Goal: Transaction & Acquisition: Purchase product/service

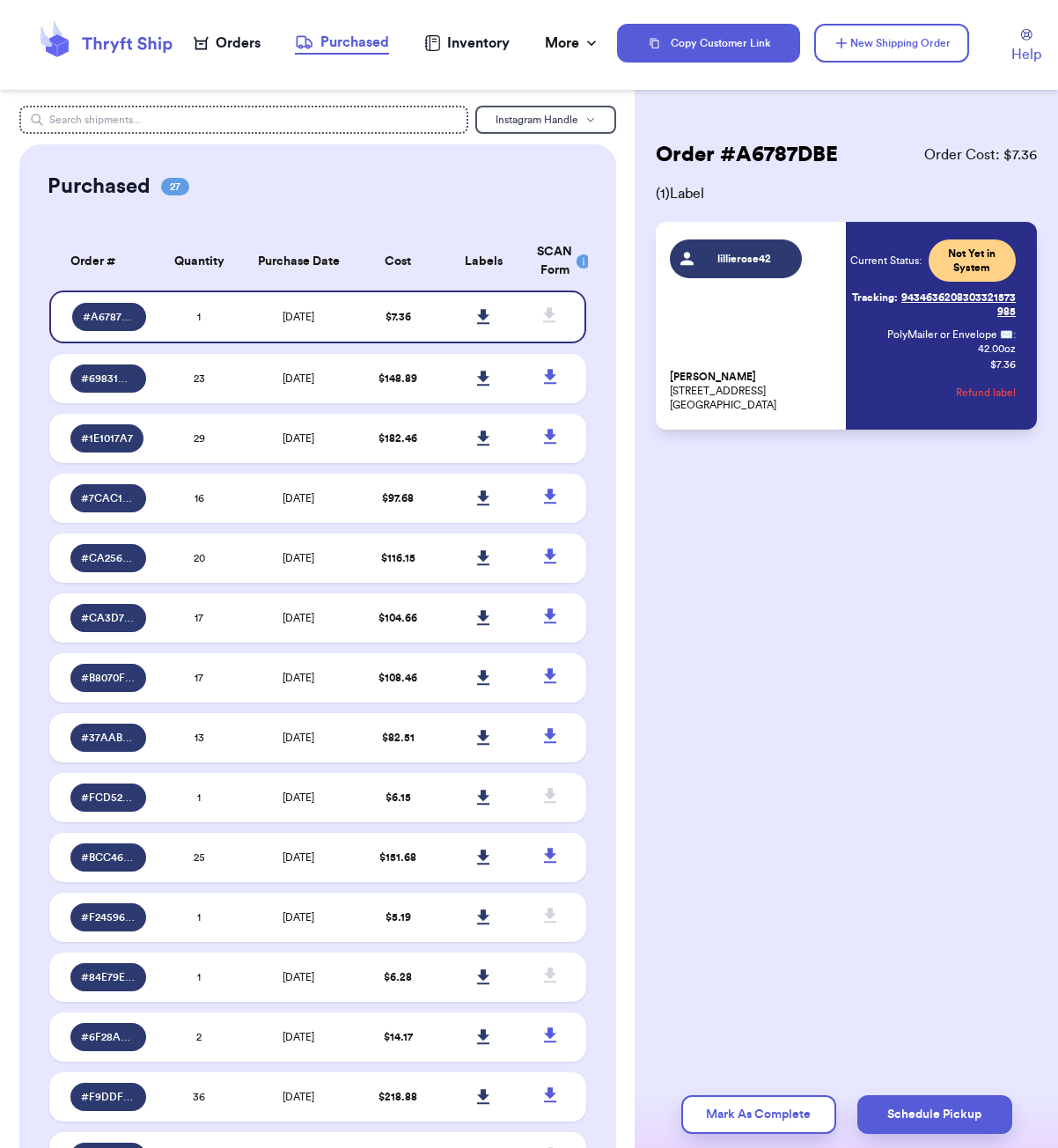
click at [207, 40] on icon at bounding box center [201, 43] width 15 height 14
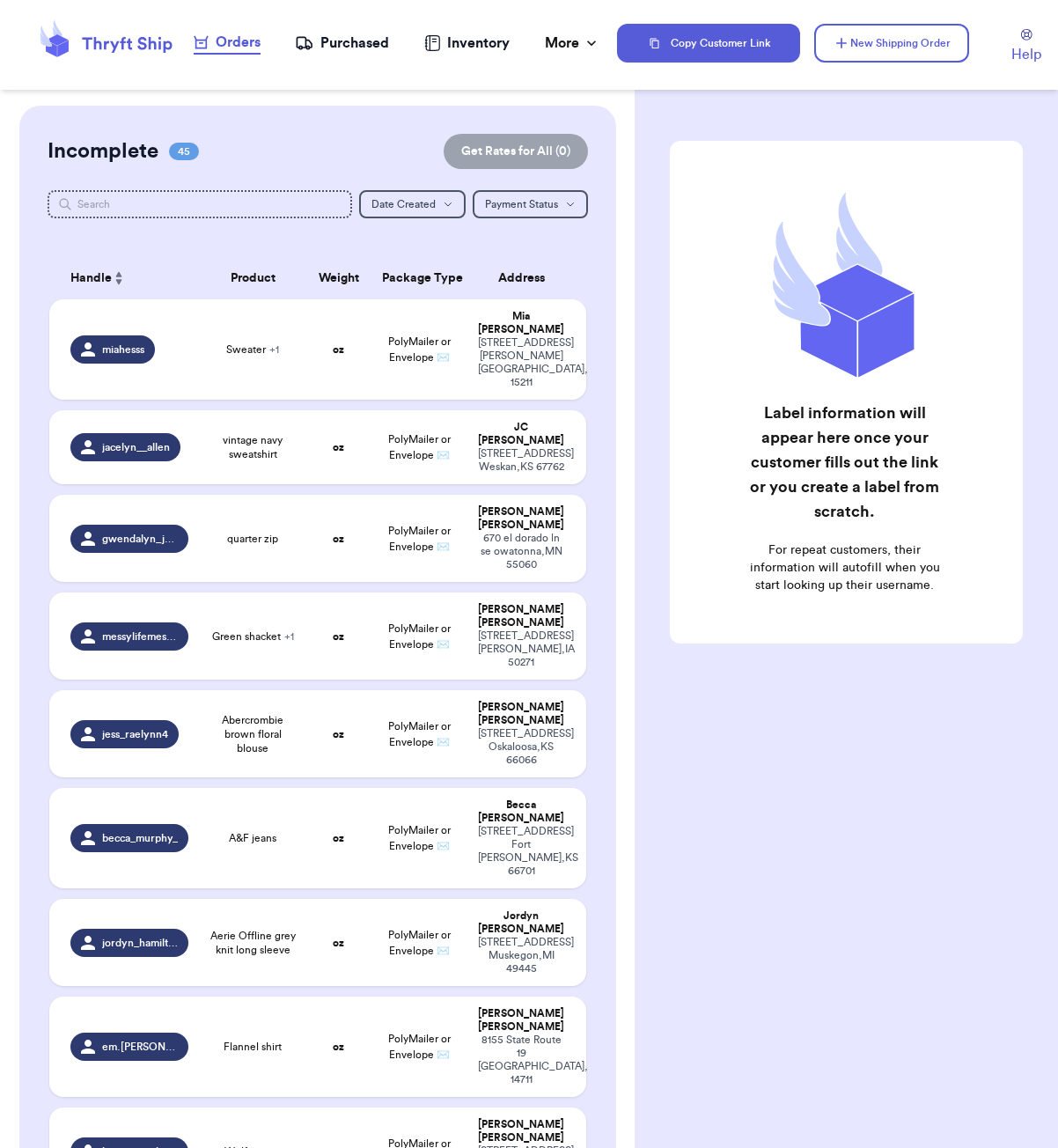
scroll to position [996, 0]
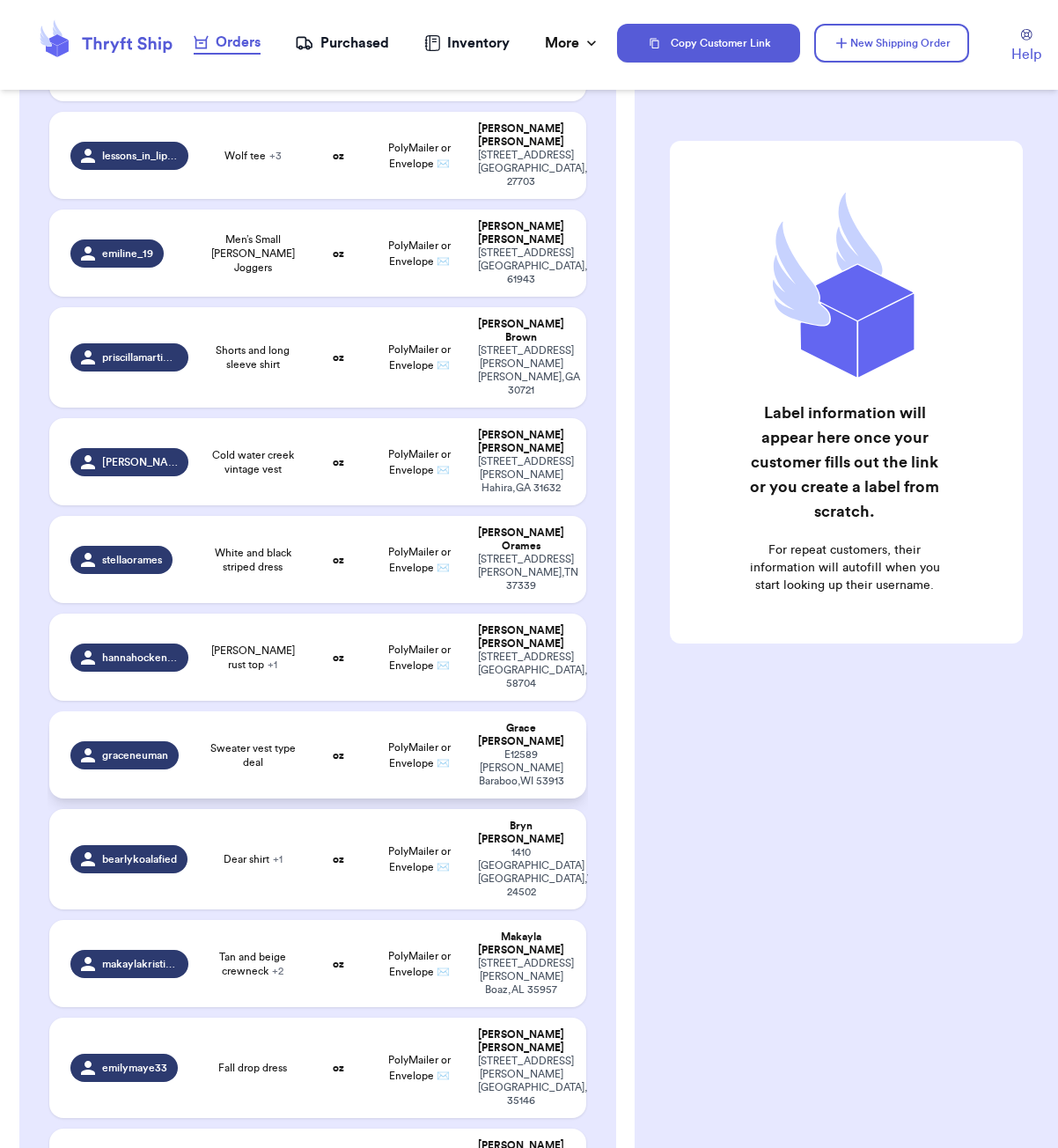
click at [310, 711] on td "oz" at bounding box center [338, 754] width 64 height 87
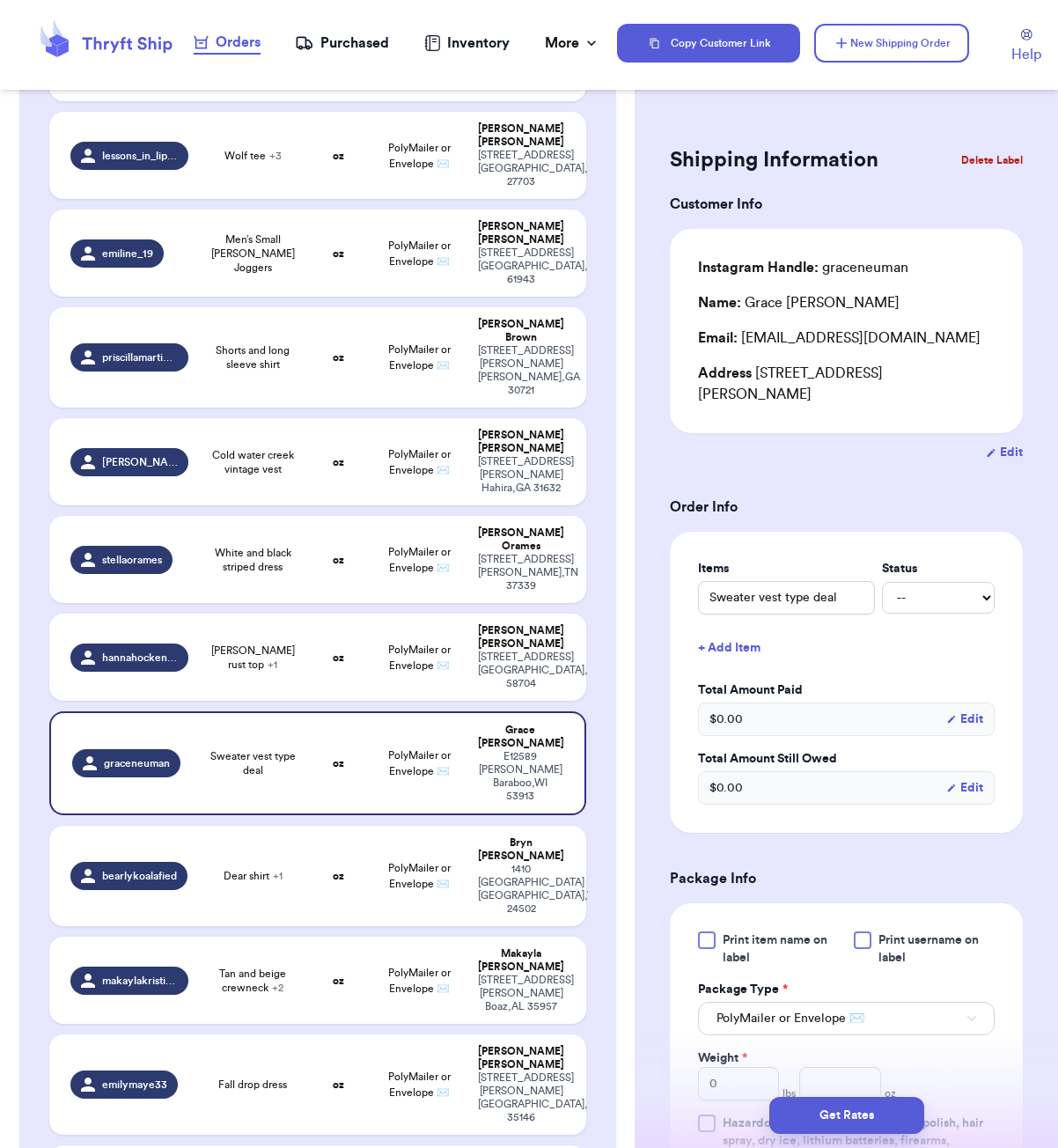
scroll to position [311, 0]
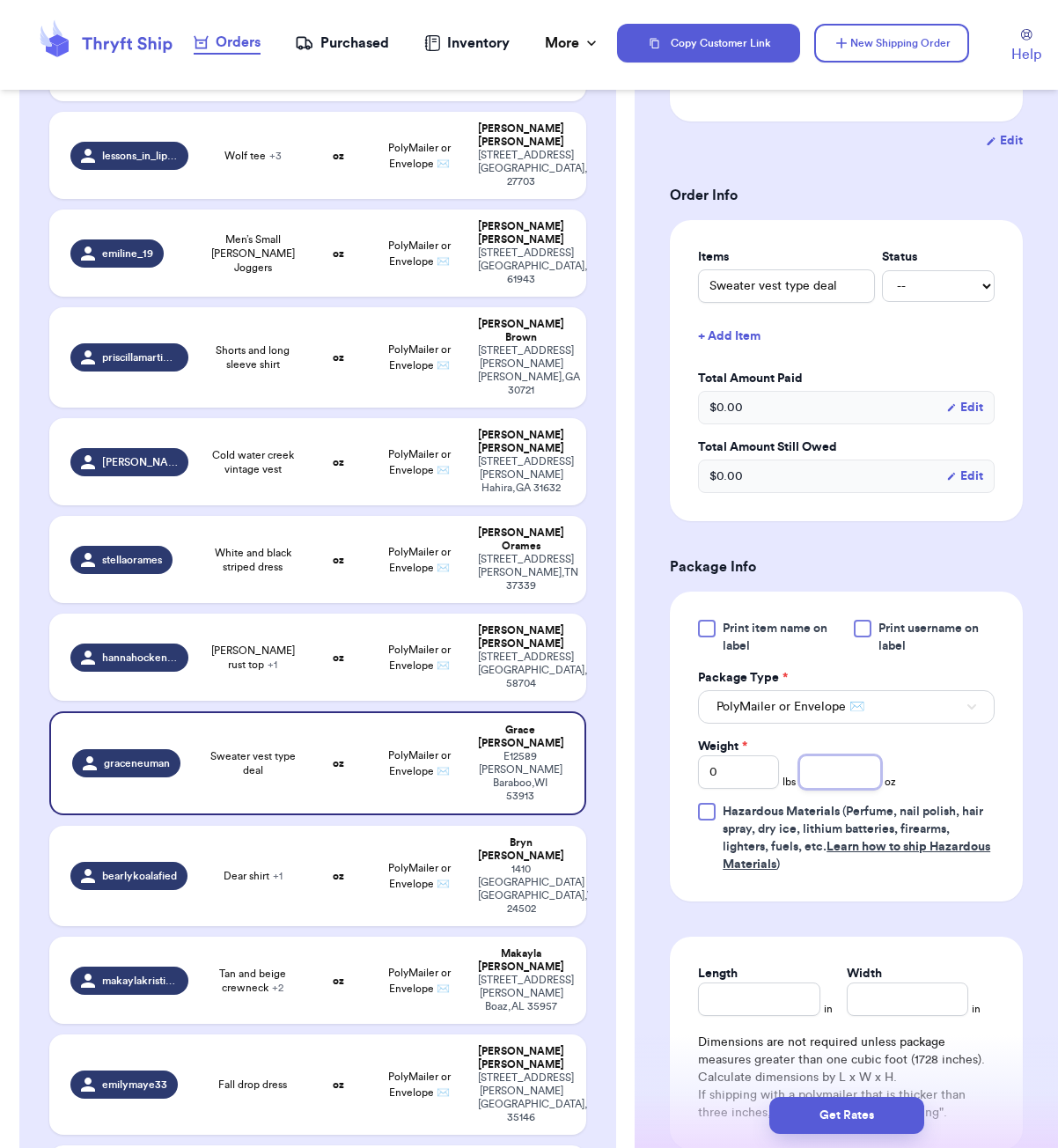
click at [853, 775] on input "number" at bounding box center [839, 772] width 81 height 34
type input "12"
click at [787, 1001] on input "Length" at bounding box center [759, 999] width 122 height 34
type input "6"
type input "5"
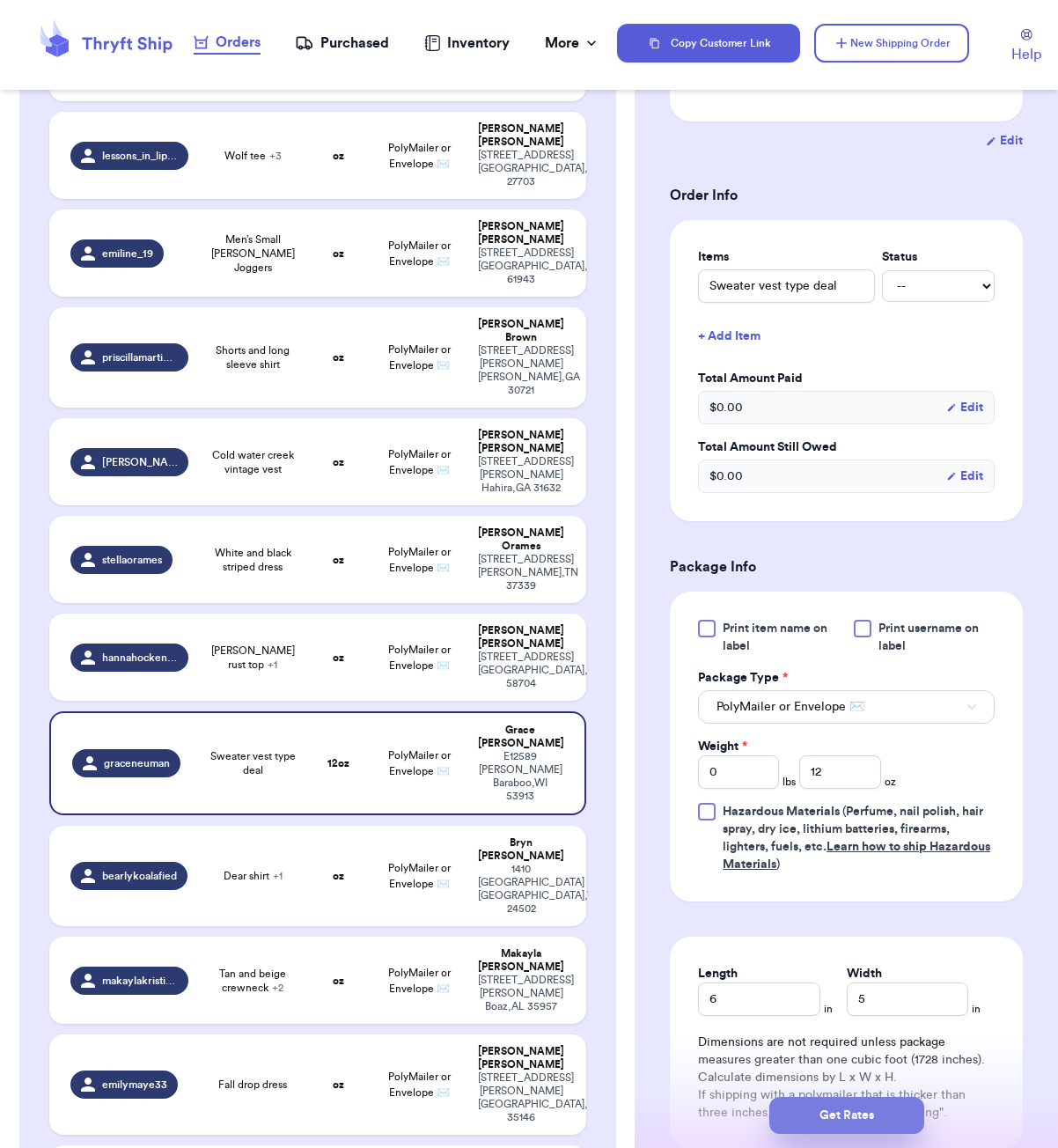
click at [873, 1125] on button "Get Rates" at bounding box center [847, 1116] width 155 height 37
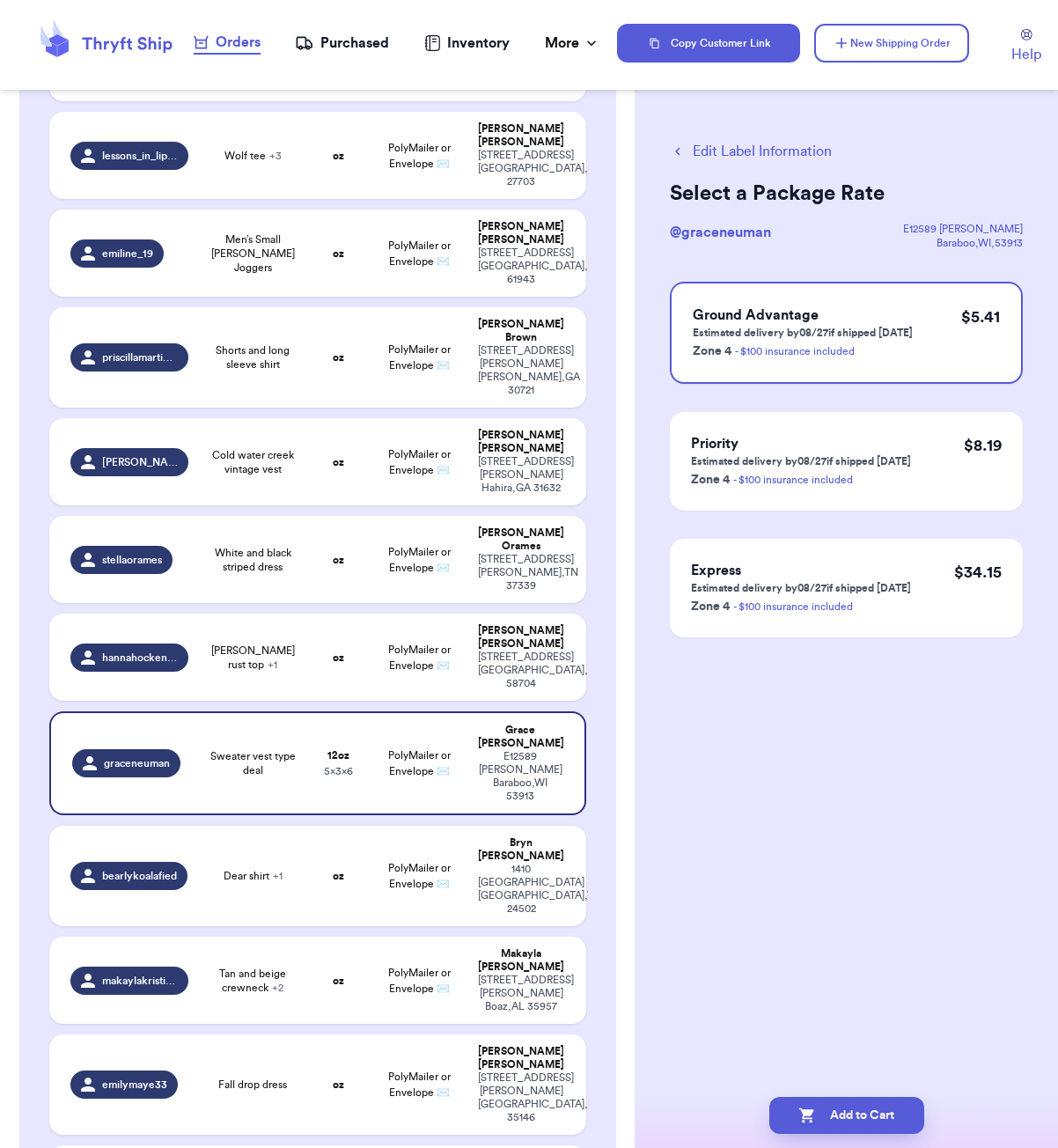
scroll to position [0, 0]
click at [894, 1116] on button "Add to Cart" at bounding box center [847, 1116] width 155 height 37
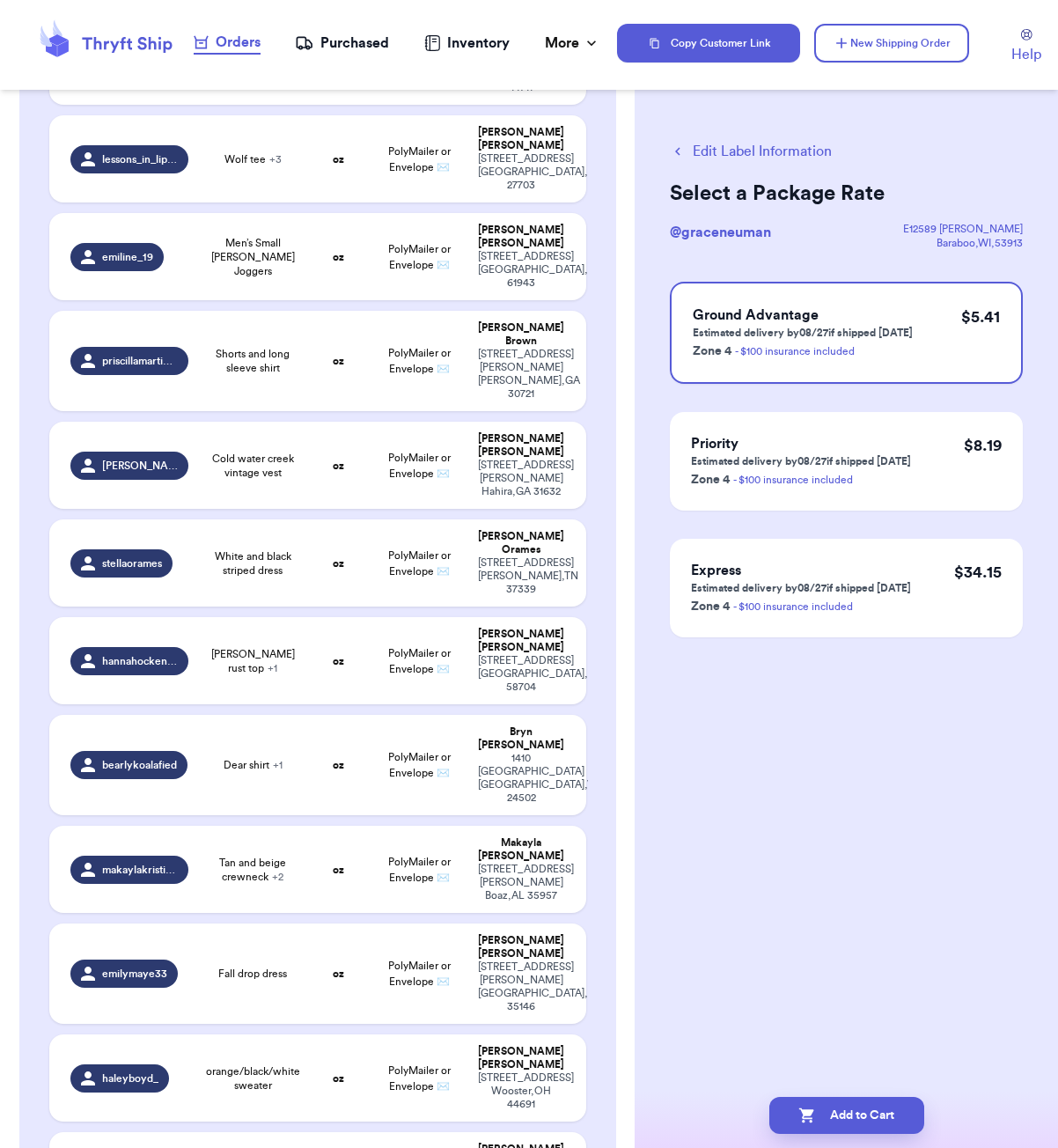
checkbox input "true"
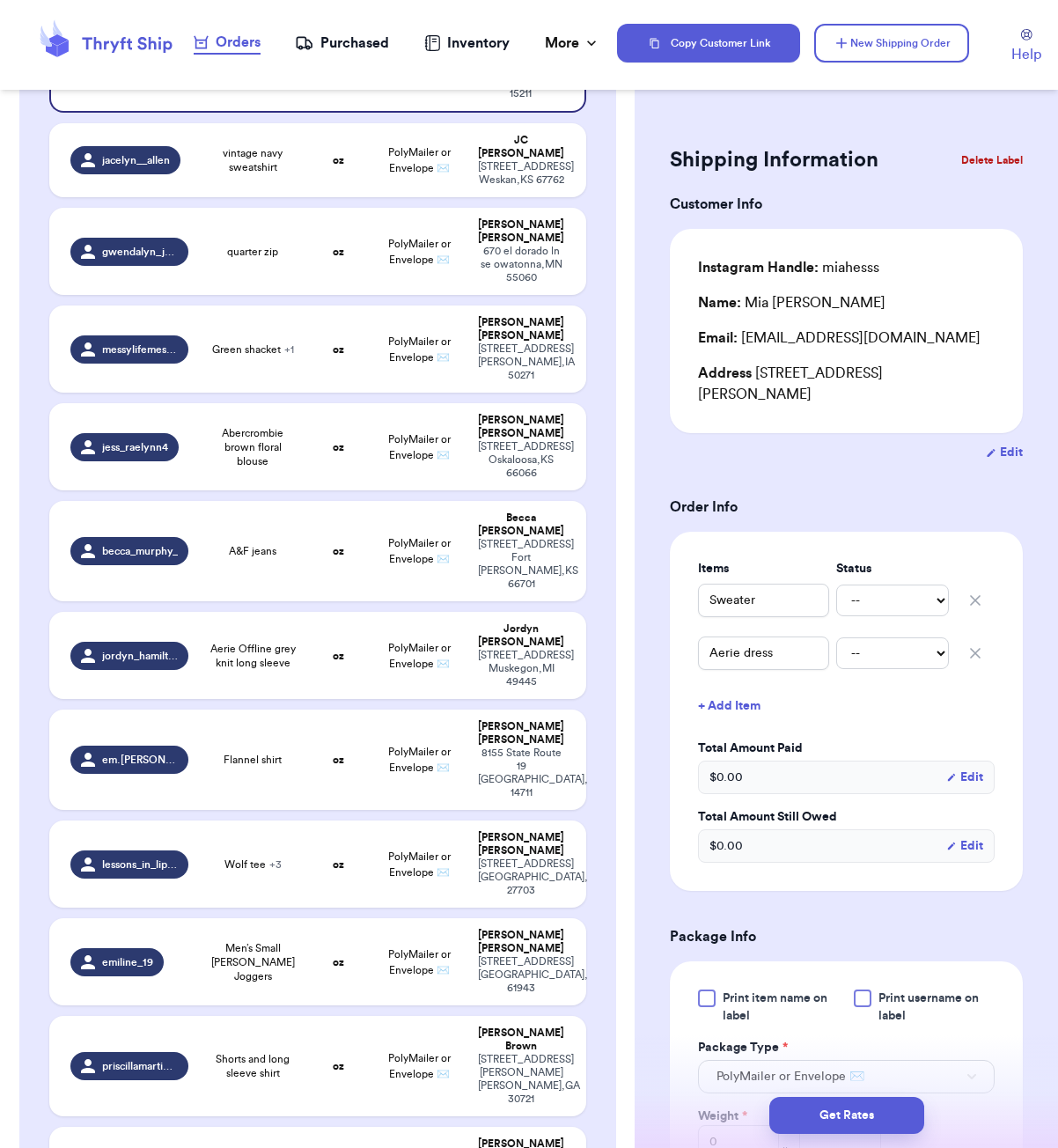
click at [691, 128] on div "Shipping Information Delete Label Customer Info Instagram Handle: miahesss Name…" at bounding box center [846, 920] width 423 height 1629
click at [873, 38] on button "New Shipping Order" at bounding box center [892, 42] width 155 height 38
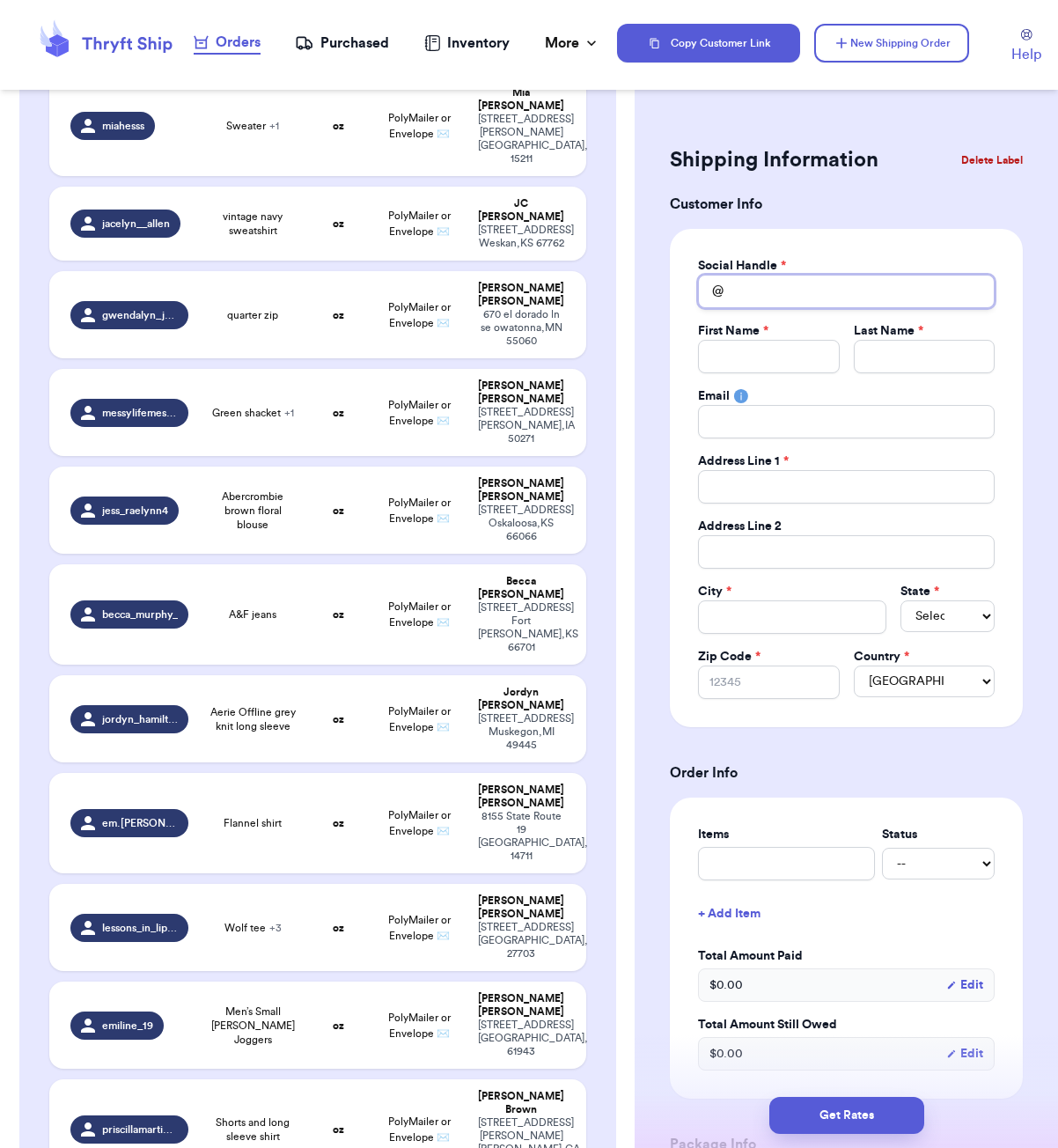
click at [752, 289] on input "Total Amount Paid" at bounding box center [846, 292] width 296 height 34
type input "l"
type input "li"
type input "lin"
type input "[PERSON_NAME]"
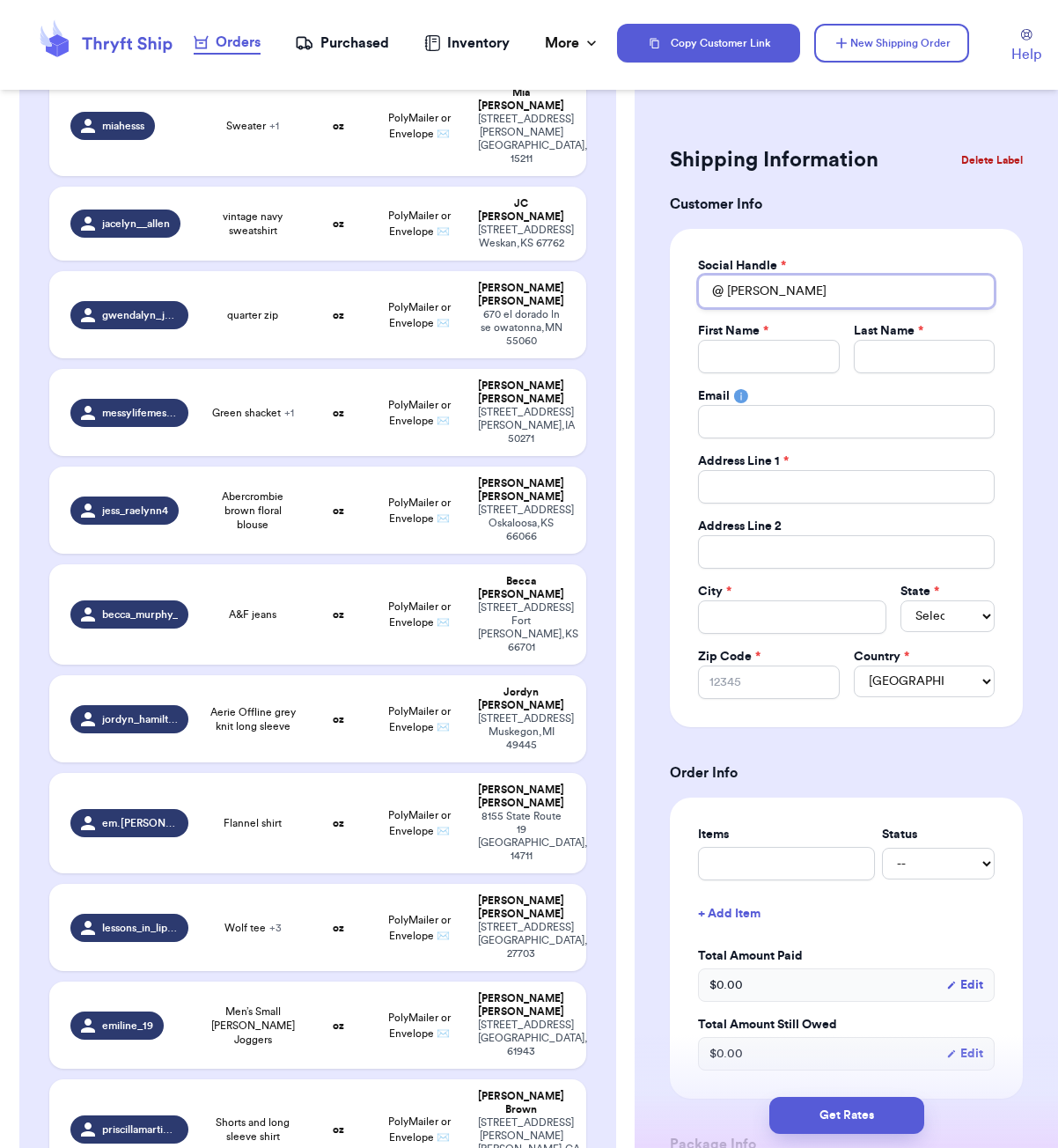
type input "linds"
type input "lindse"
type input "[PERSON_NAME]"
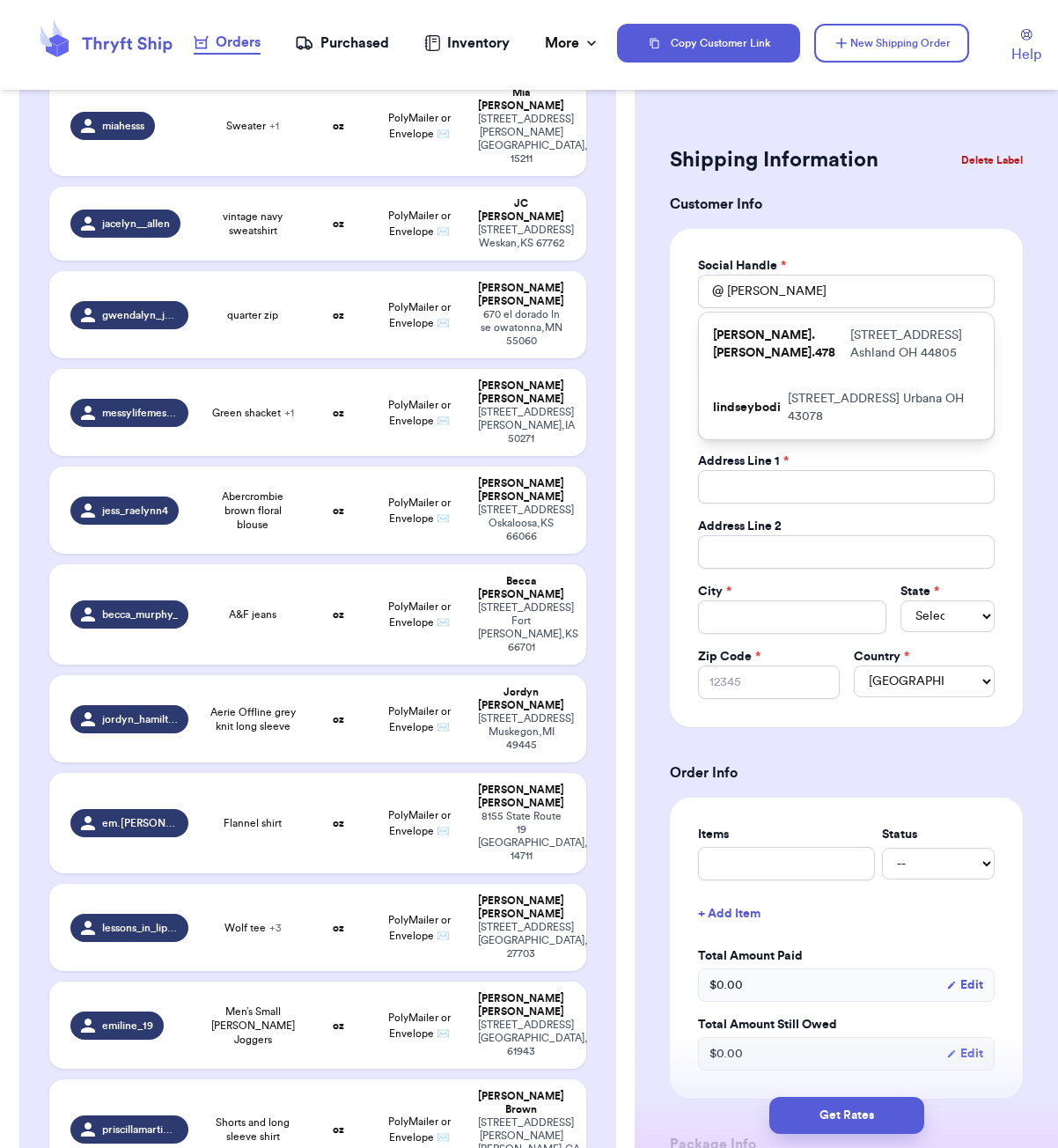
click at [836, 220] on form "Shipping Information Delete Label Customer Info Social Handle * @ [PERSON_NAME]…" at bounding box center [847, 980] width 353 height 1678
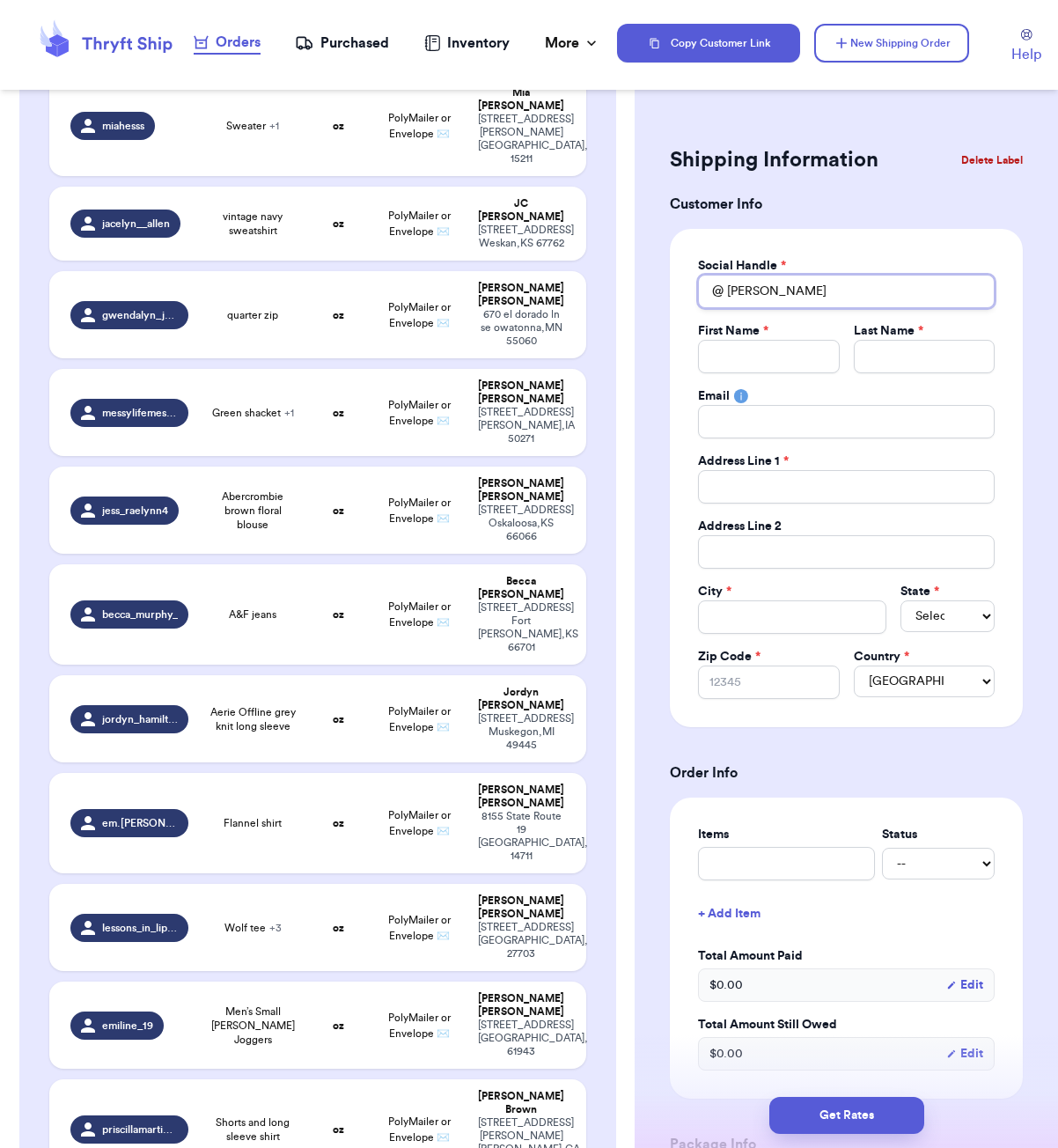
click at [776, 292] on input "[PERSON_NAME]" at bounding box center [846, 292] width 296 height 34
type input "g"
type input "ga"
type input "g"
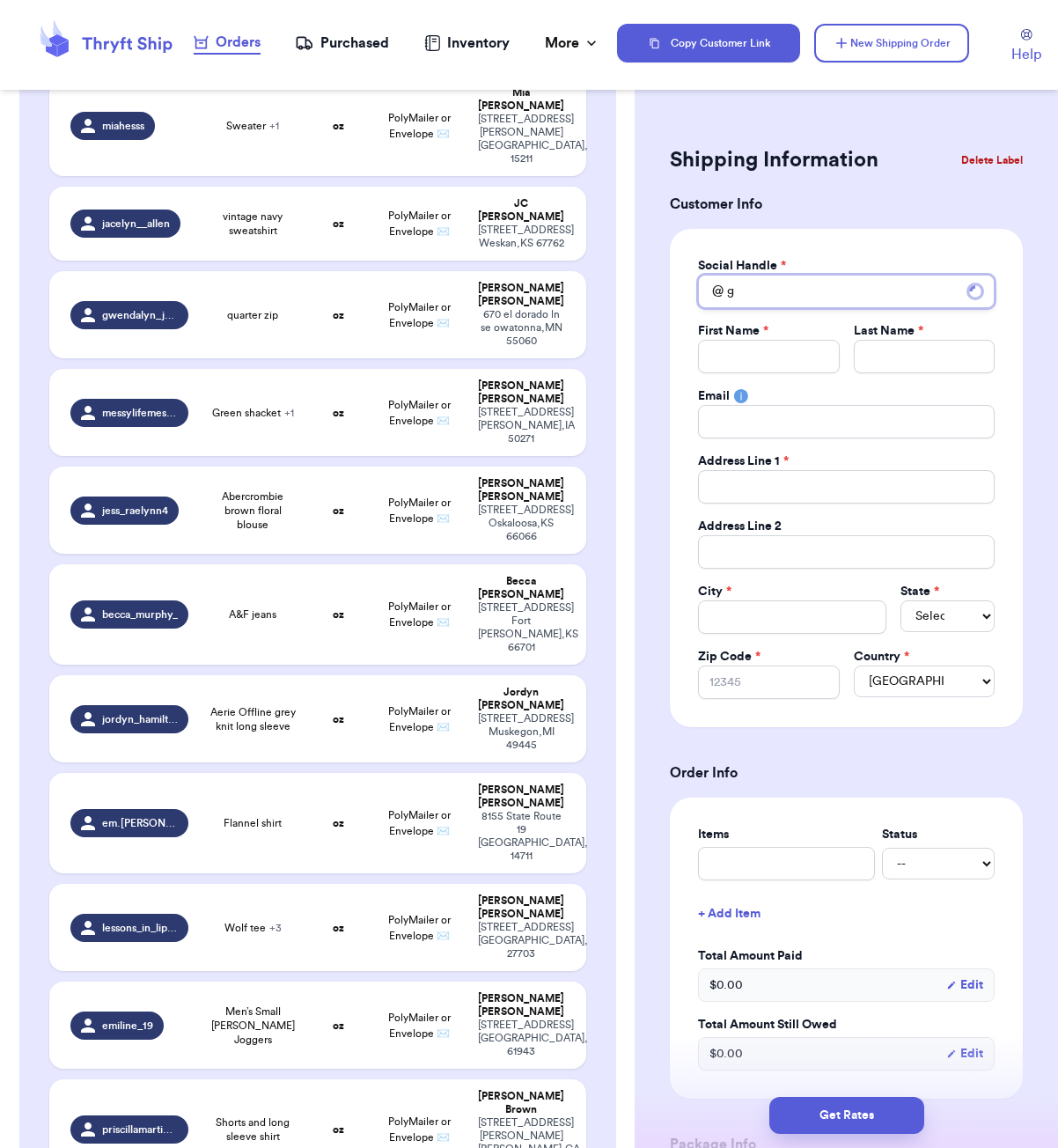
type input "gr"
type input "gra"
type input "grac"
type input "grace"
type input "gracea"
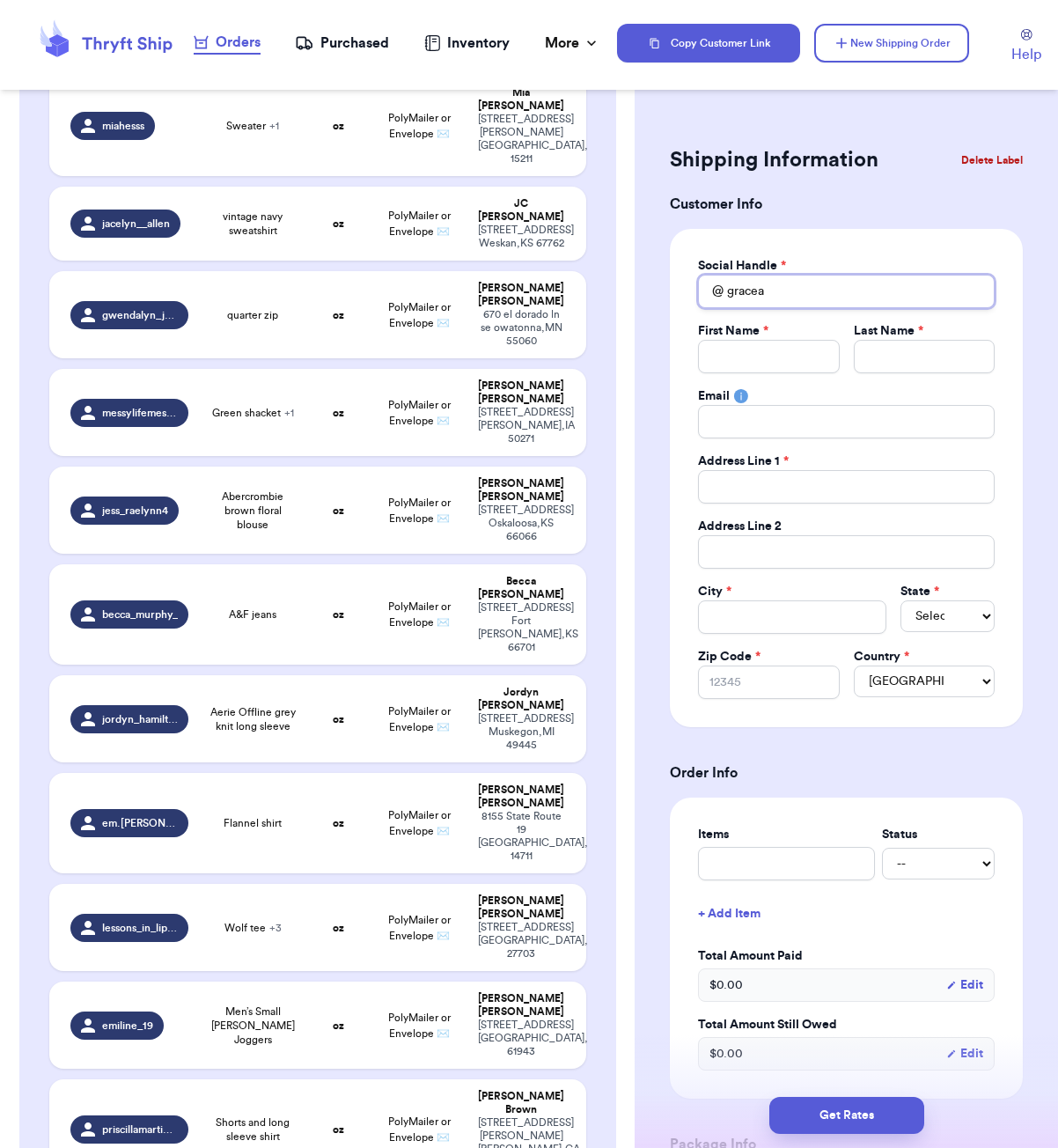
type input "gracean"
type input "graceand"
type input "graceandl"
type input "graceandla"
type input "graceandlac"
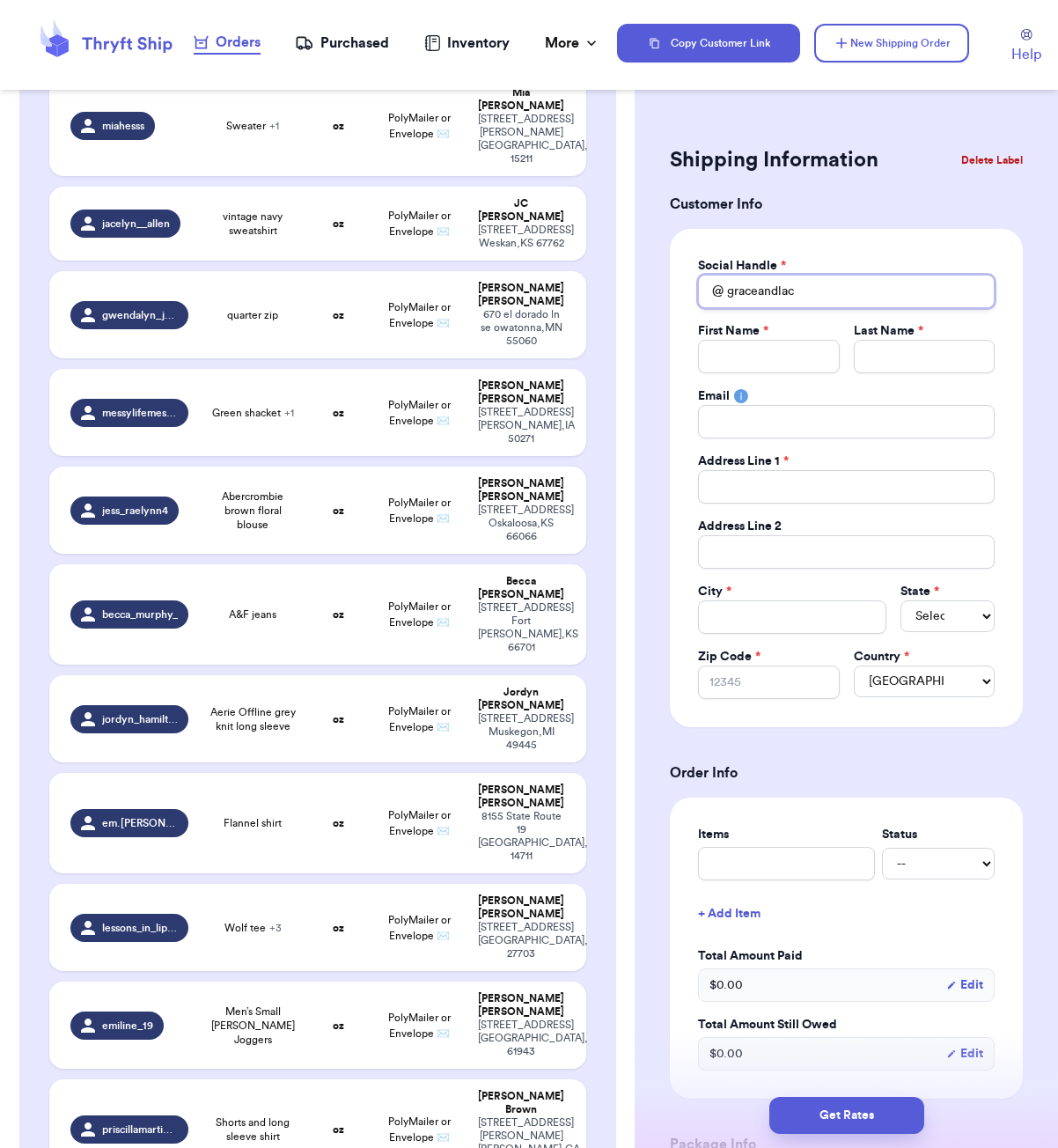
type input "graceandlace"
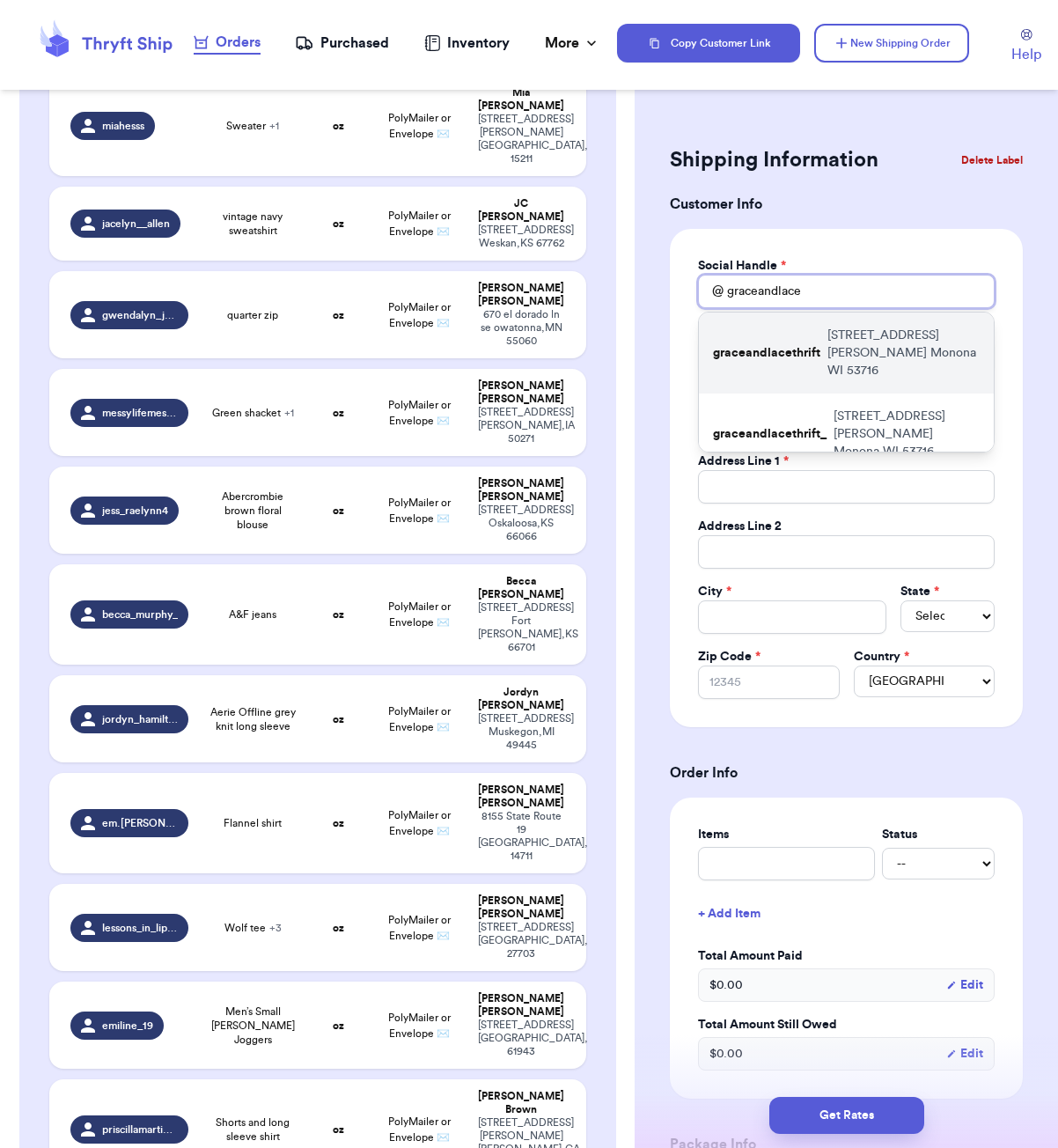
type input "graceandlace"
click at [863, 346] on p "[STREET_ADDRESS][PERSON_NAME]" at bounding box center [903, 352] width 152 height 53
type input "graceandlacethrift"
type input "[PERSON_NAME]"
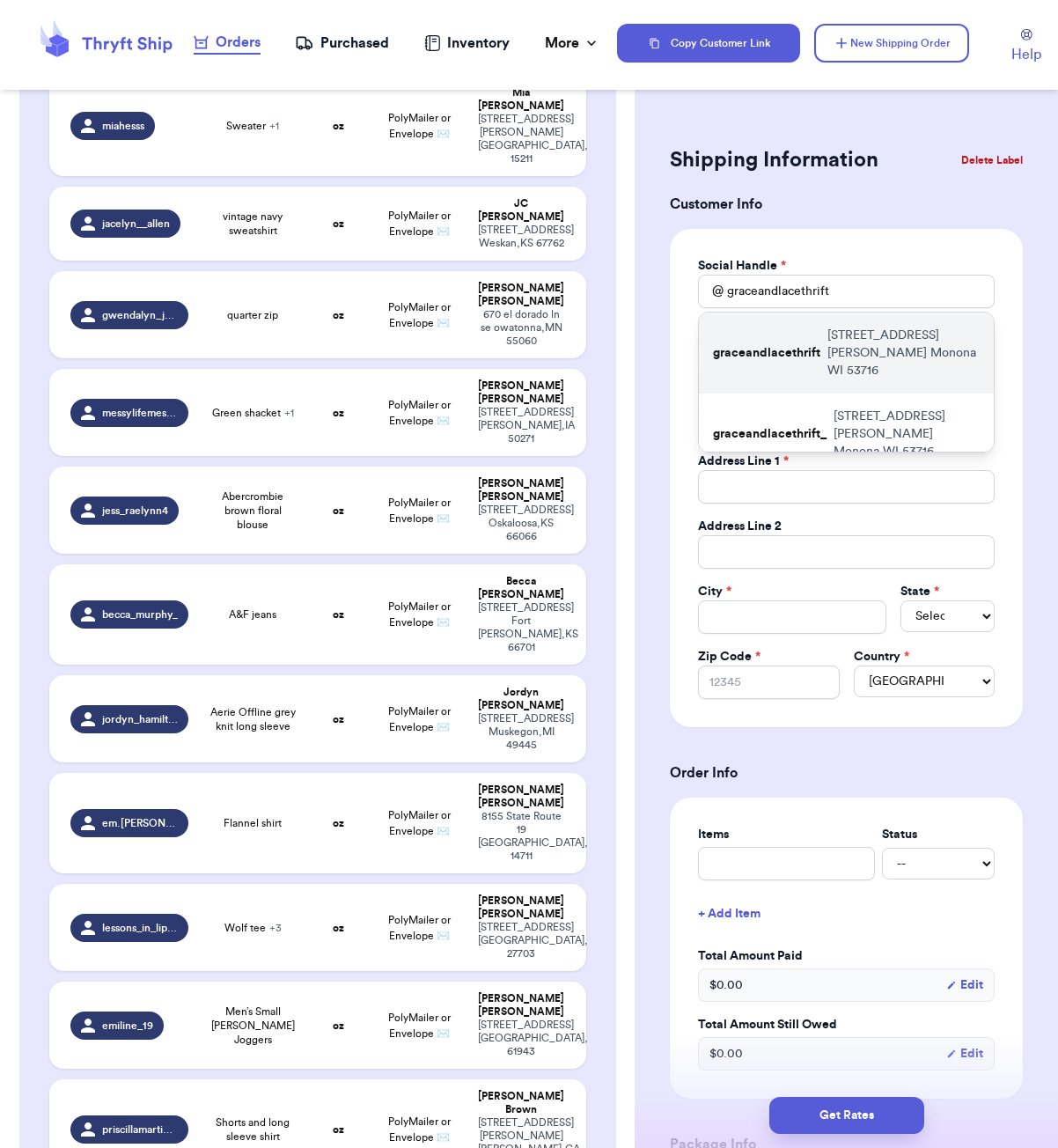
type input "[EMAIL_ADDRESS][DOMAIN_NAME]"
type input "[STREET_ADDRESS][PERSON_NAME]"
type input "Monona"
select select "WI"
type input "53716"
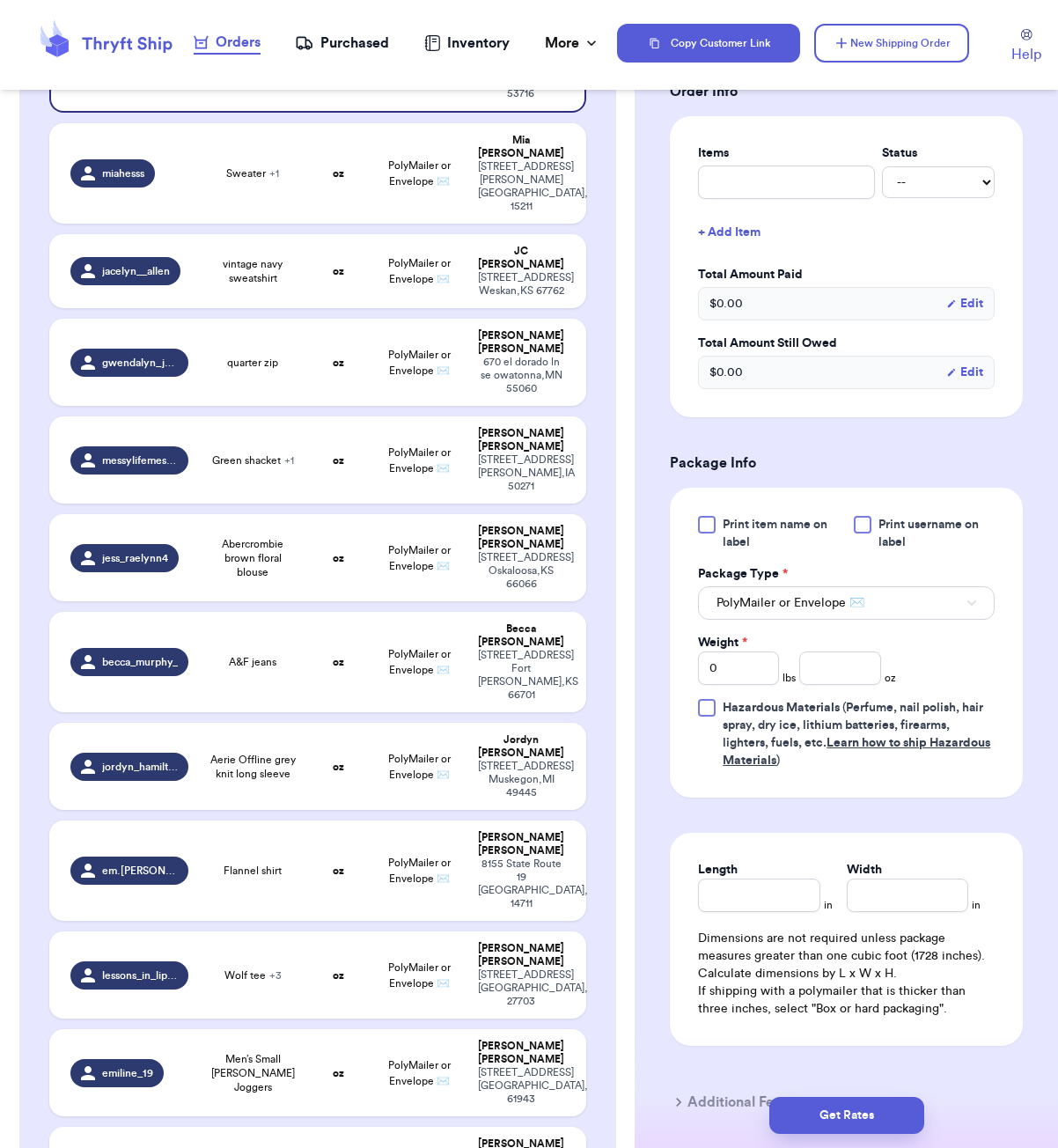
scroll to position [708, 0]
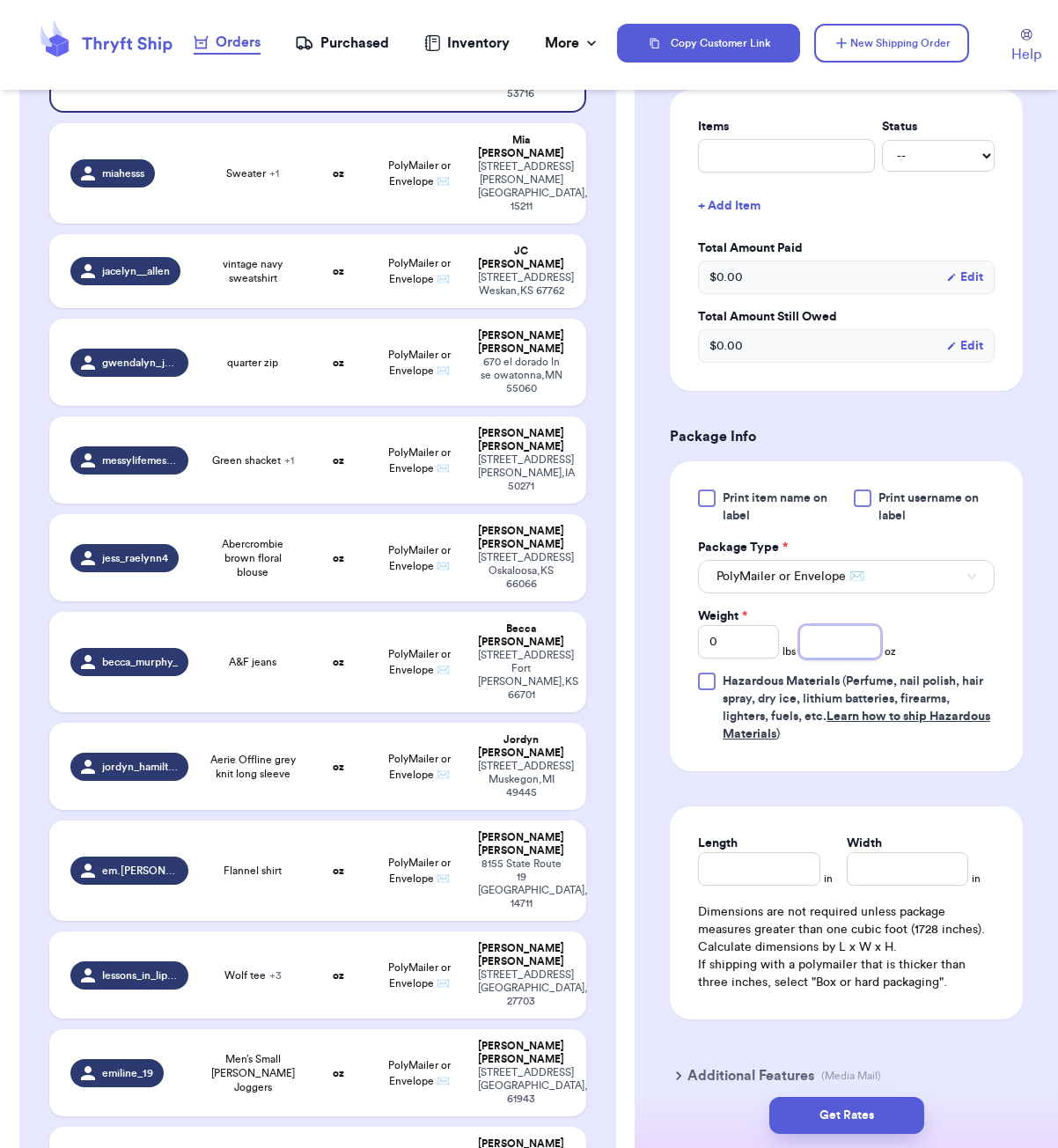
click at [840, 648] on input "number" at bounding box center [839, 642] width 81 height 34
type input "14"
click at [783, 857] on input "Length" at bounding box center [759, 869] width 122 height 34
type input "6"
type input "5"
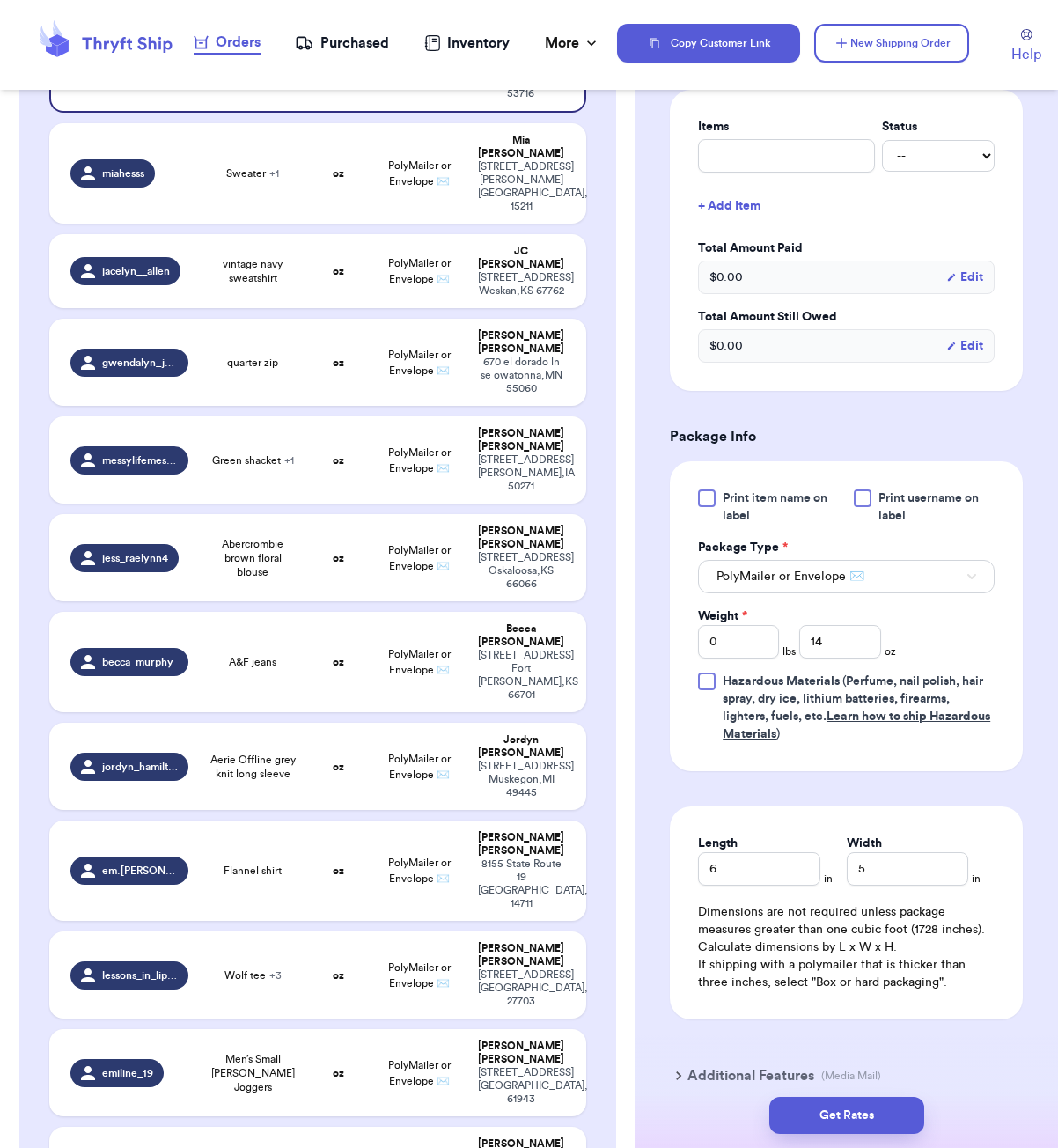
drag, startPoint x: 864, startPoint y: 1113, endPoint x: 1016, endPoint y: 1038, distance: 169.5
click at [864, 1113] on button "Get Rates" at bounding box center [847, 1116] width 155 height 37
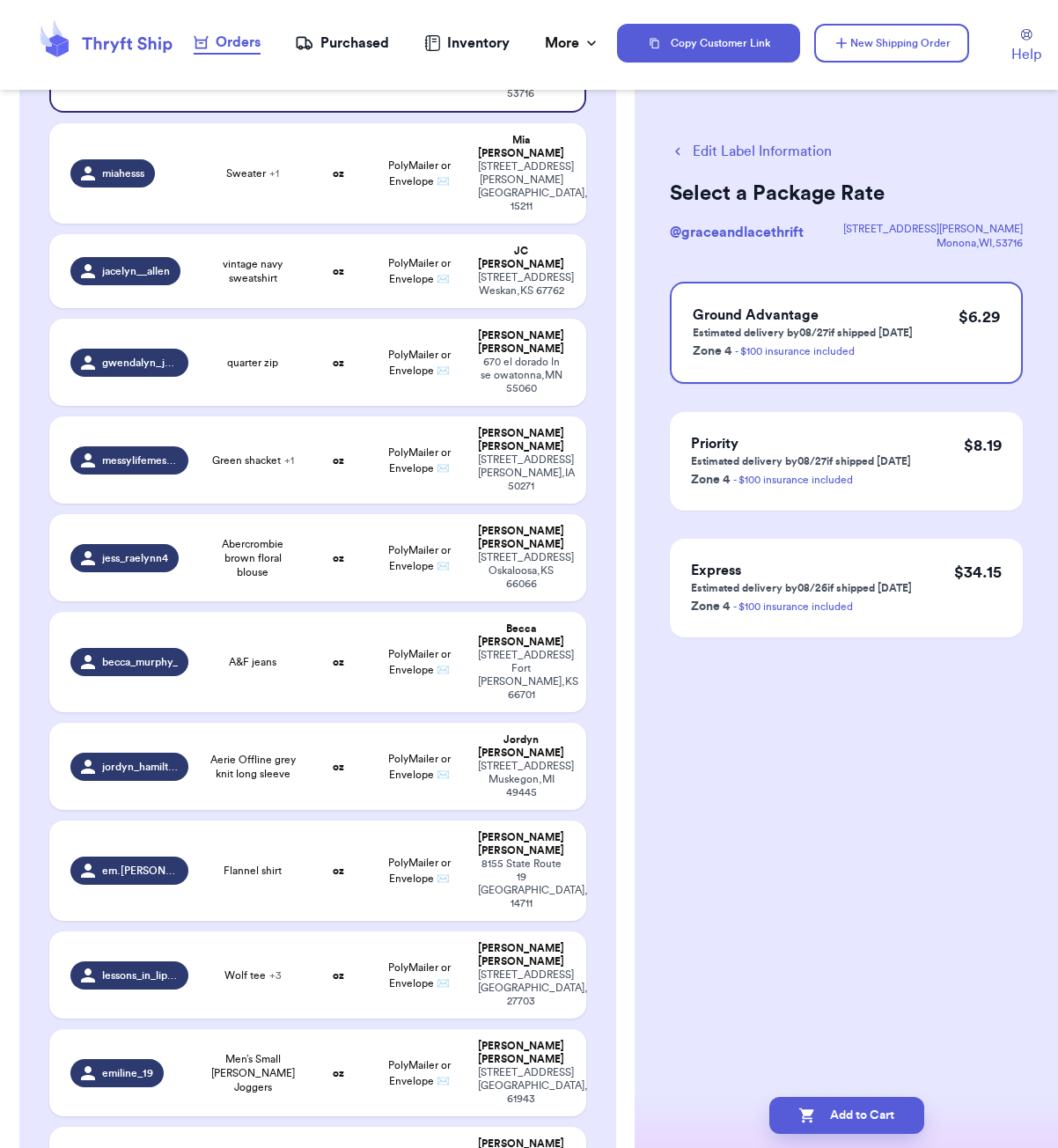
scroll to position [0, 0]
click at [860, 1111] on button "Add to Cart" at bounding box center [847, 1116] width 155 height 37
checkbox input "true"
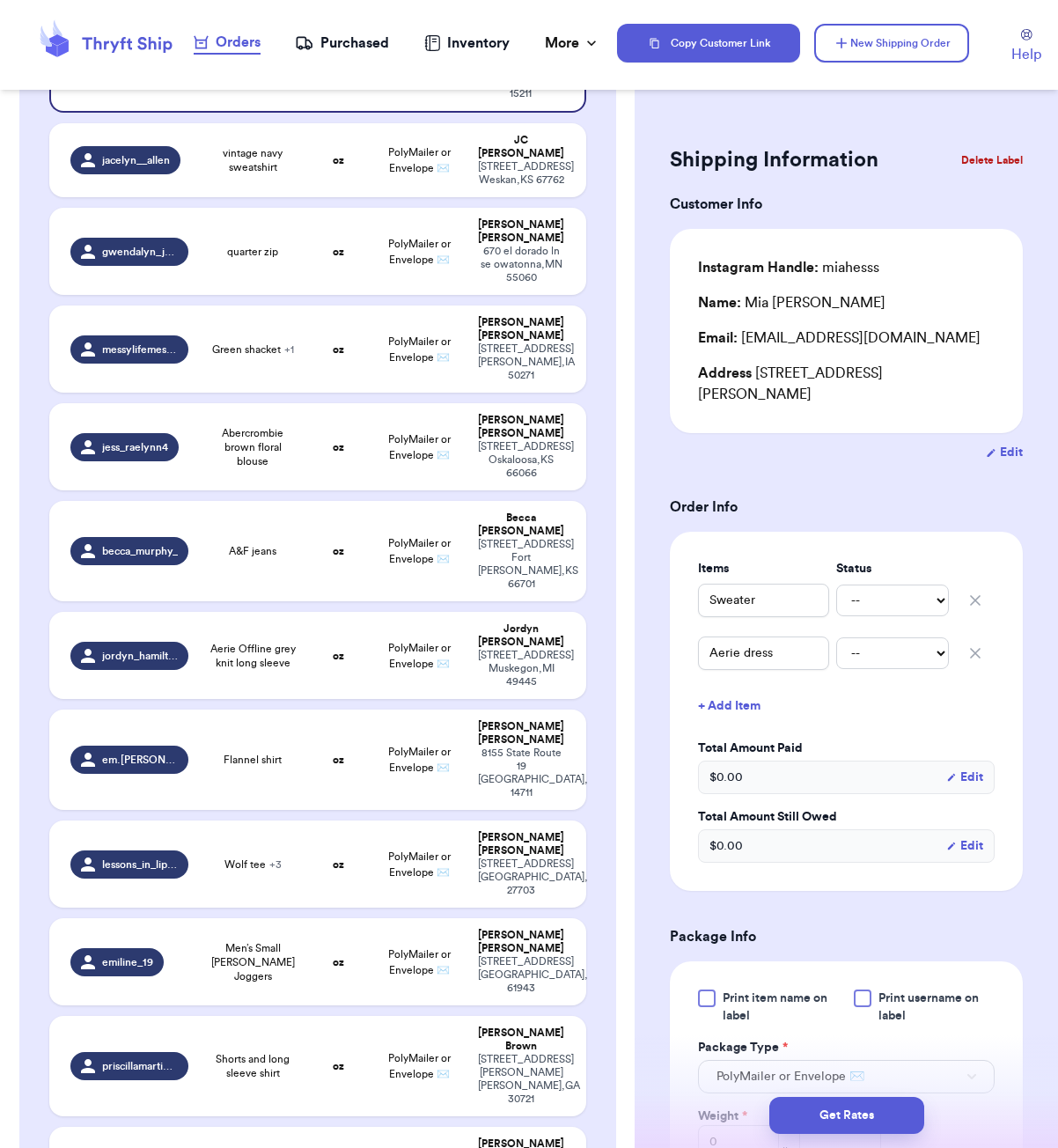
scroll to position [3319, 0]
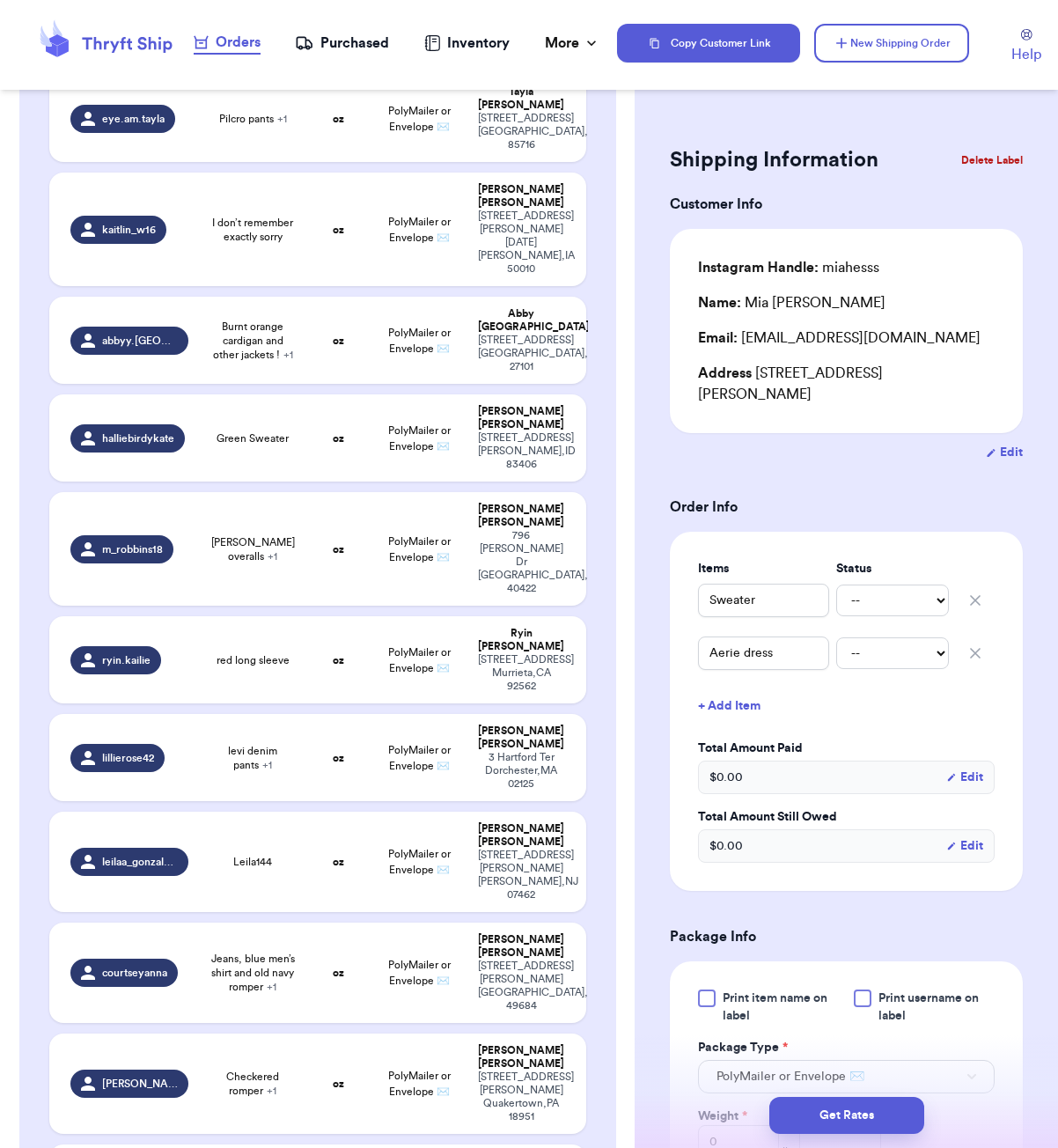
type input "Jacket"
type input "Tank top"
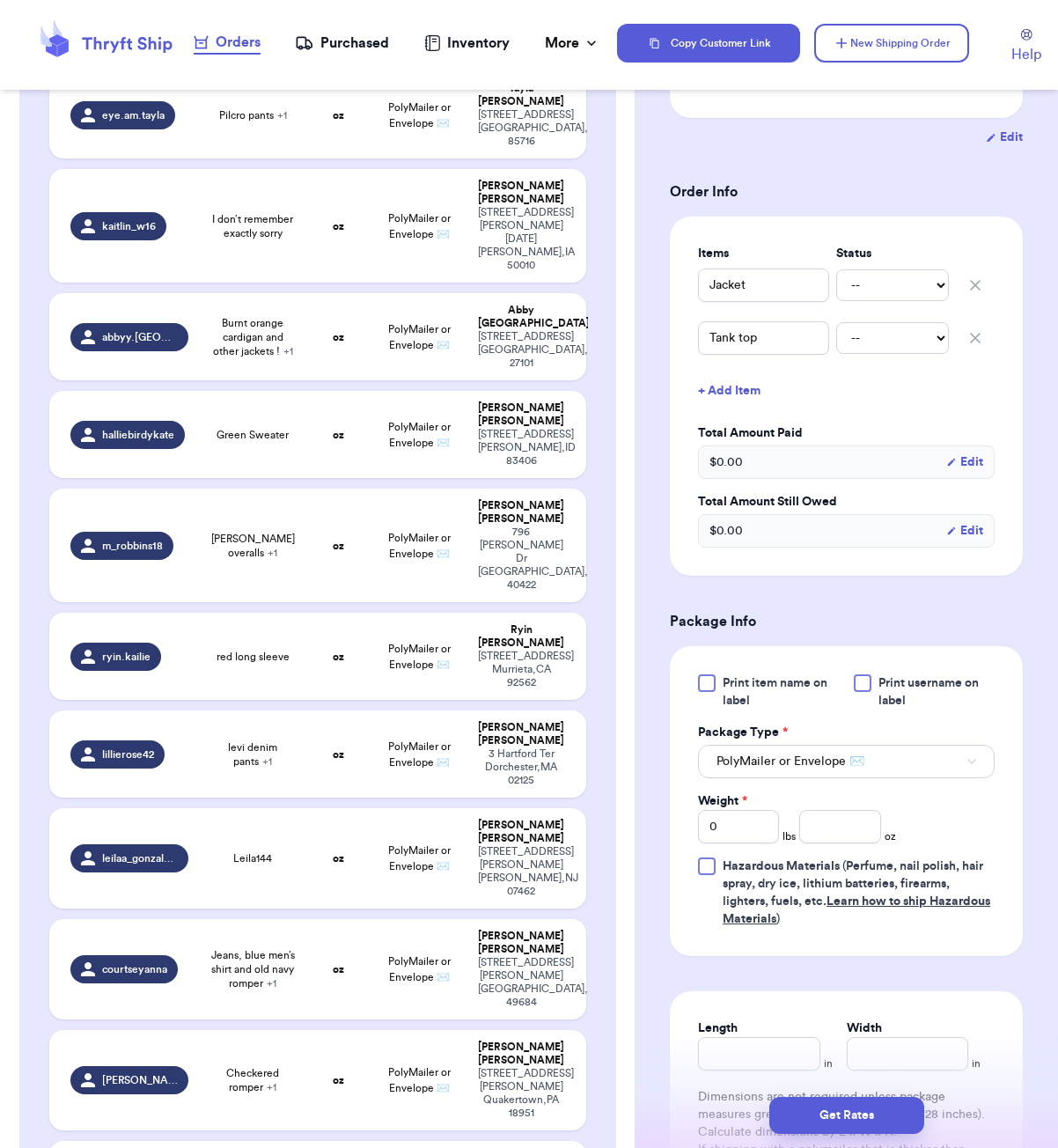
scroll to position [342, 0]
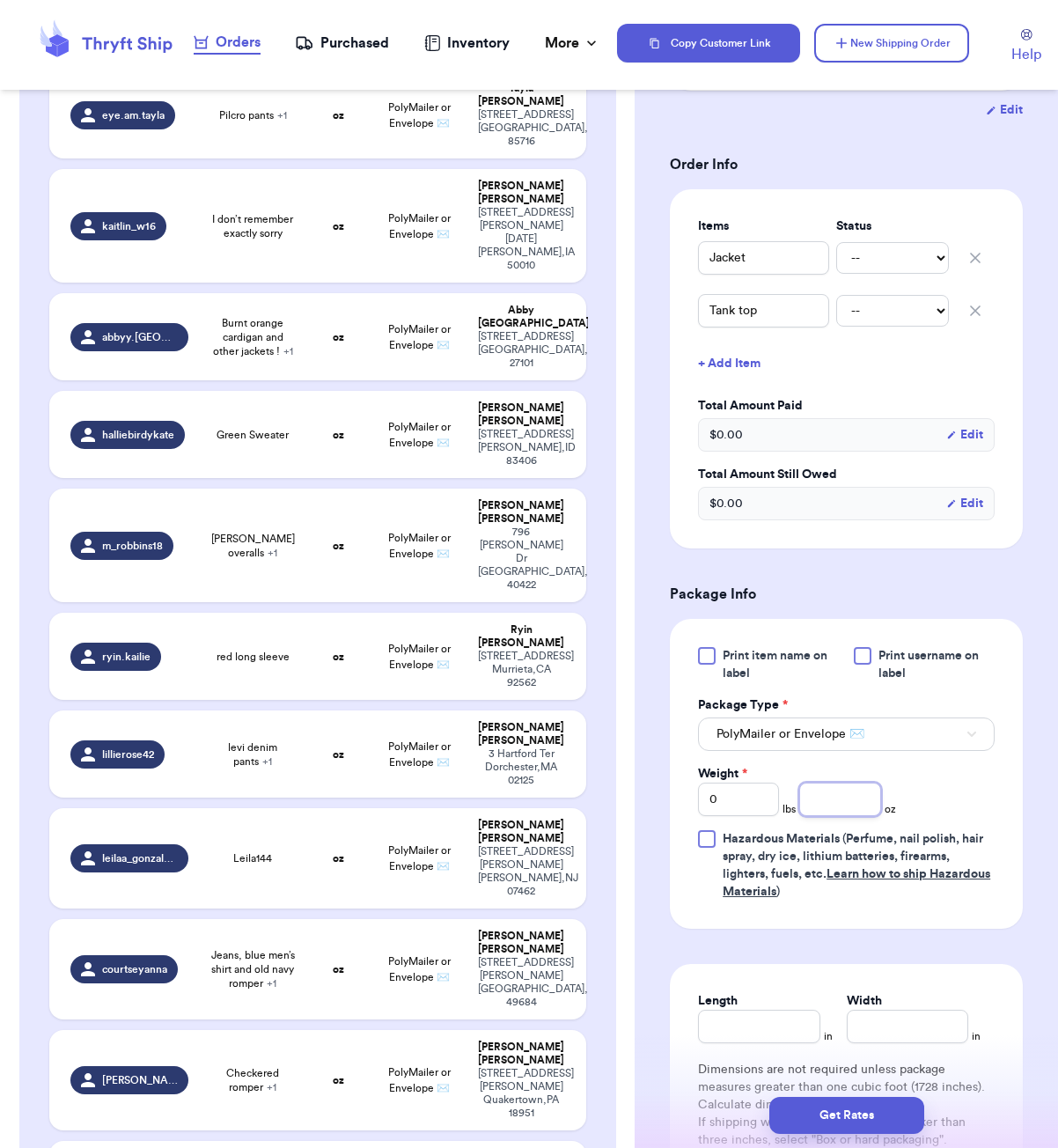
click at [860, 783] on input "number" at bounding box center [839, 799] width 81 height 34
type input "19"
click at [750, 1022] on input "Length" at bounding box center [759, 1026] width 122 height 34
type input "7"
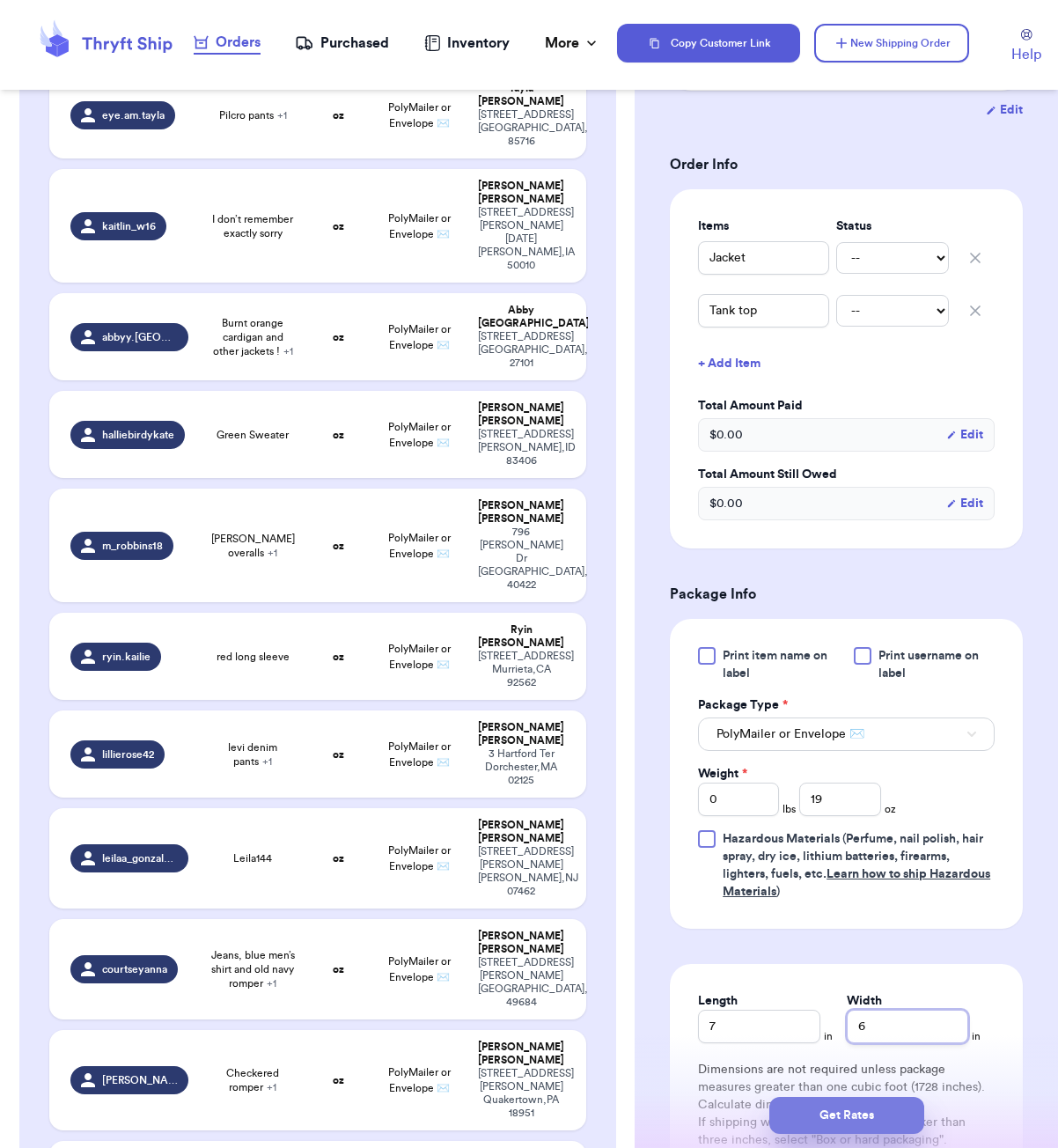
type input "6"
click at [865, 1109] on button "Get Rates" at bounding box center [847, 1116] width 155 height 37
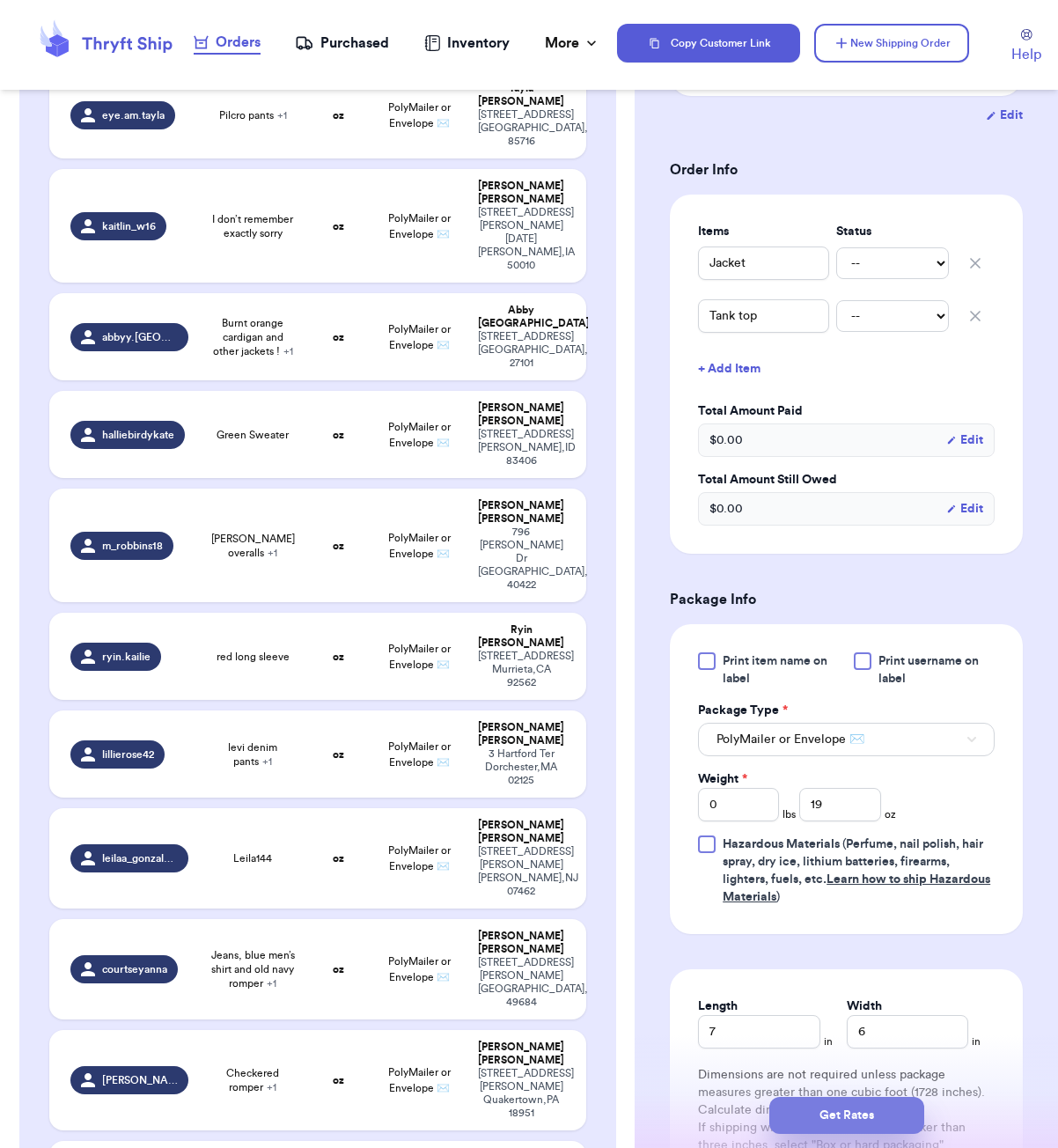
type input "1"
type input "3"
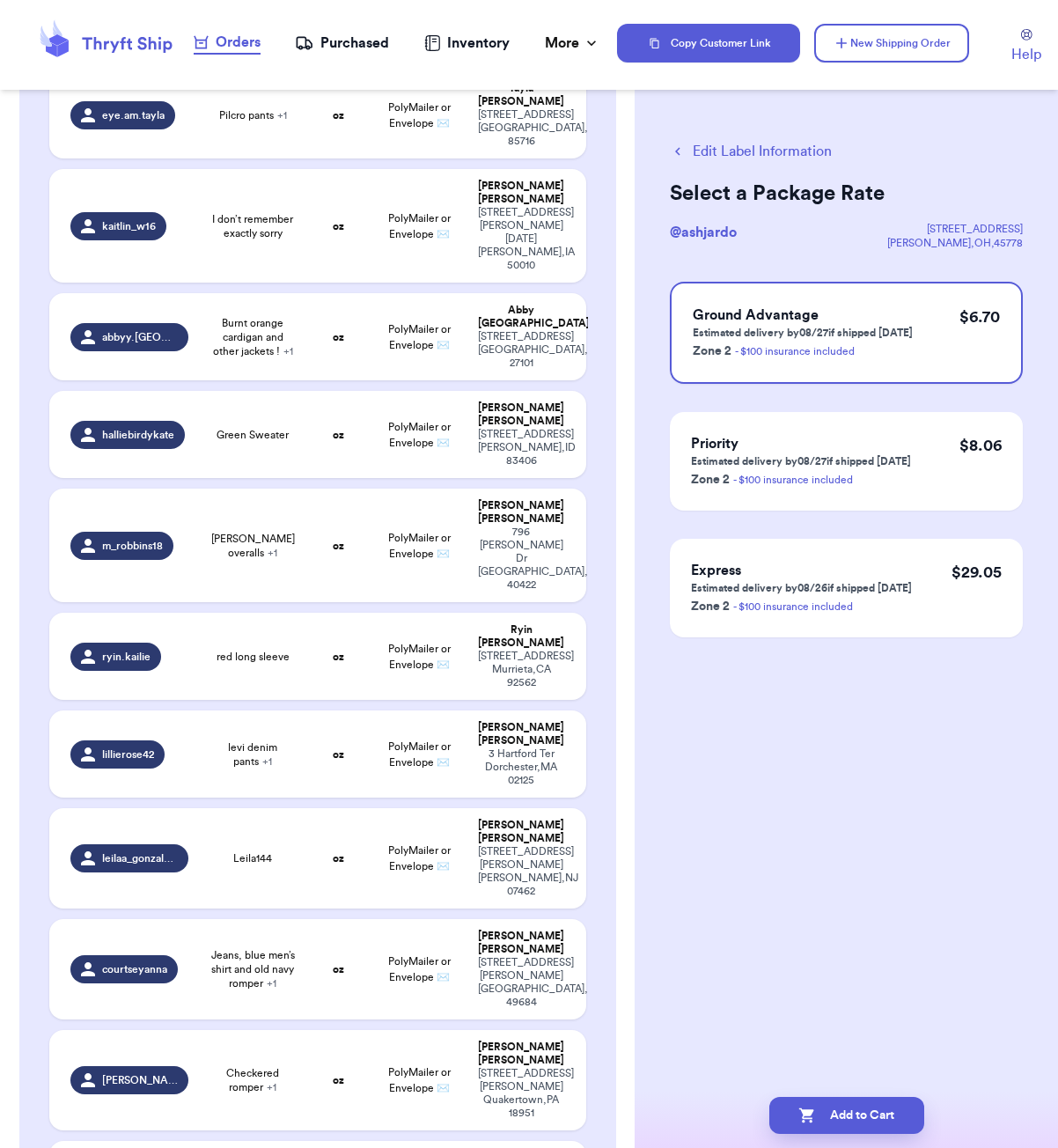
scroll to position [0, 0]
drag, startPoint x: 859, startPoint y: 1114, endPoint x: 864, endPoint y: 1080, distance: 34.4
click at [859, 1113] on button "Add to Cart" at bounding box center [847, 1116] width 155 height 37
checkbox input "true"
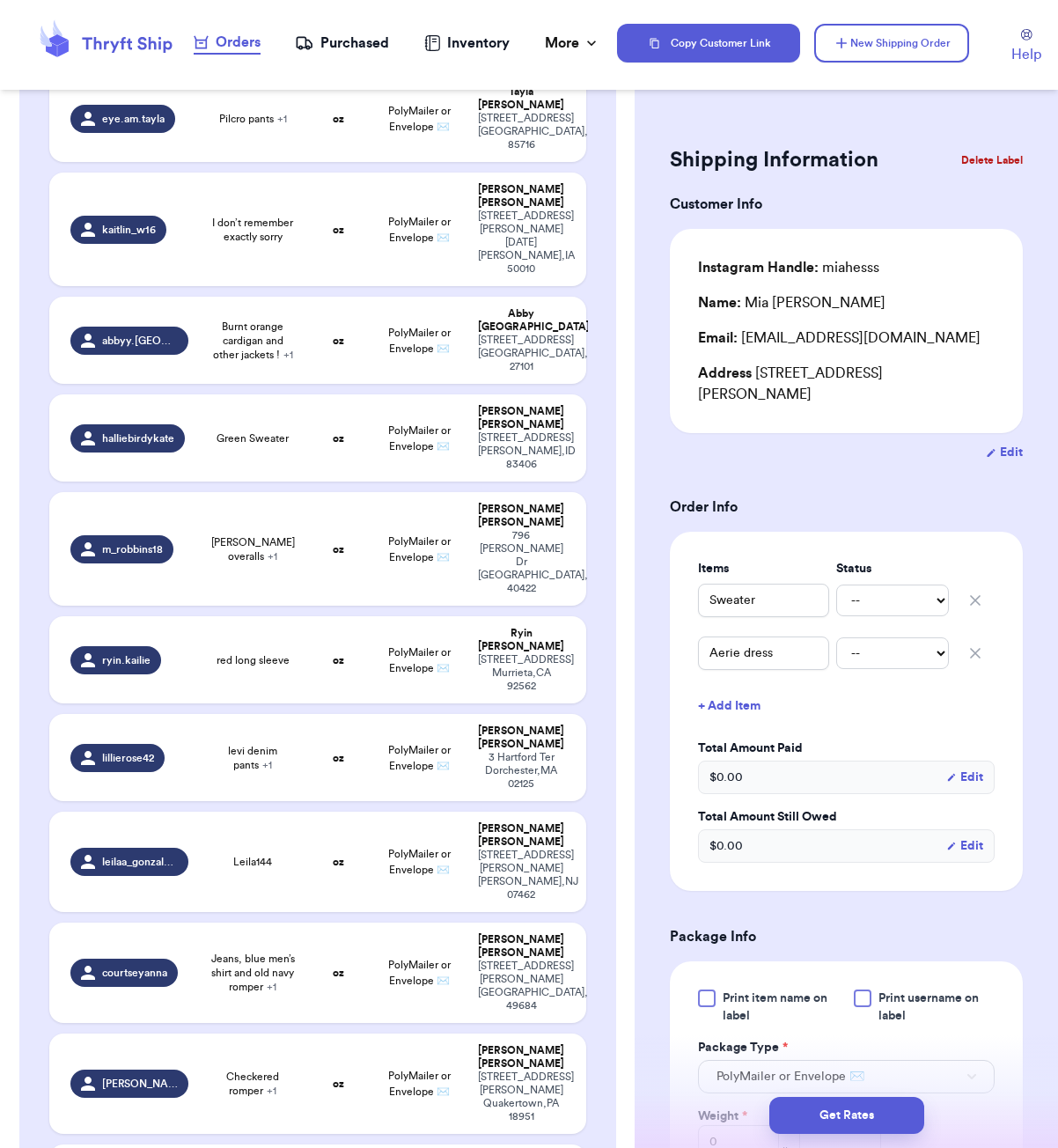
scroll to position [1447, 0]
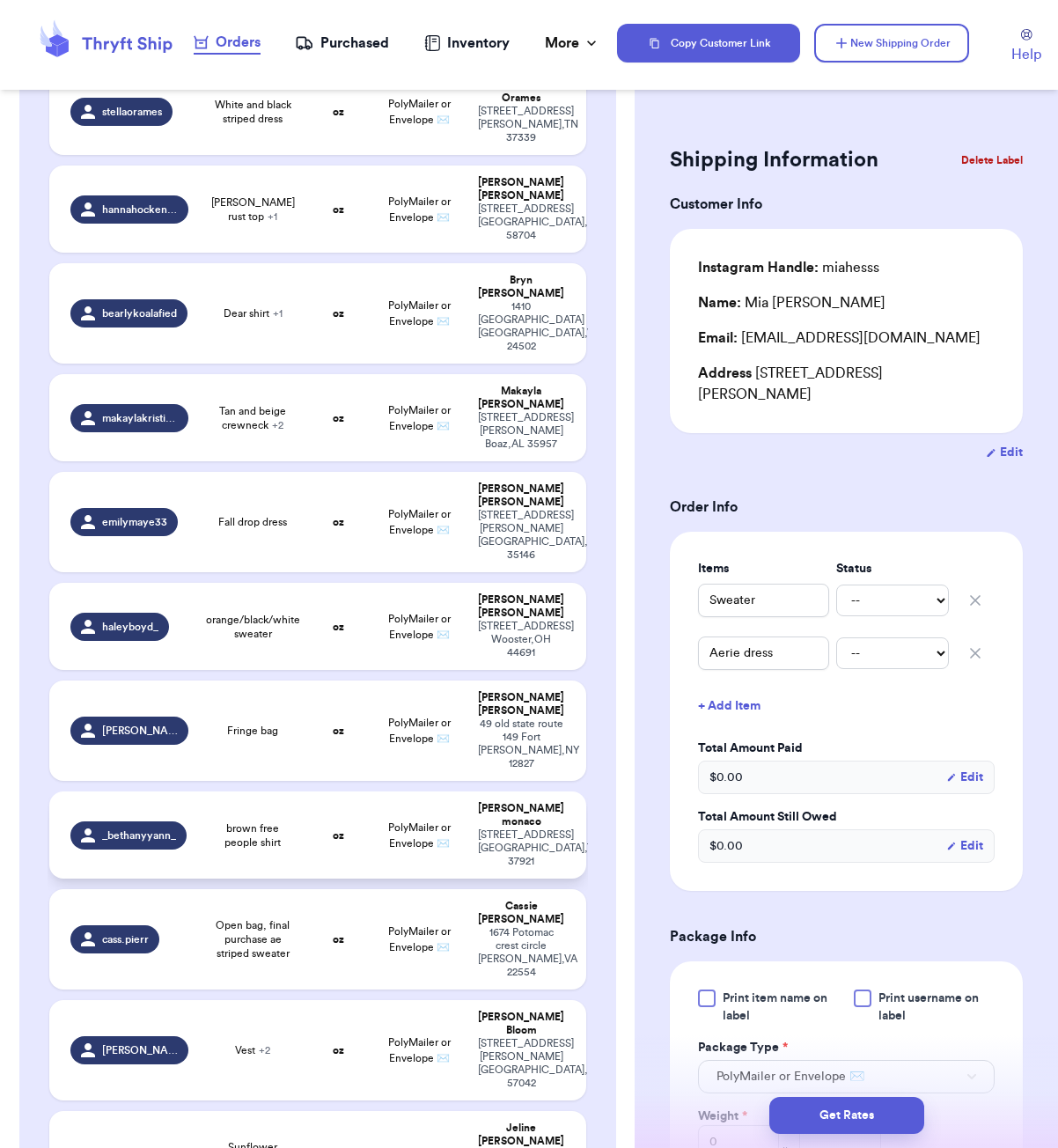
click at [290, 792] on td "brown free people shirt" at bounding box center [252, 835] width 107 height 87
type input "brown free people shirt"
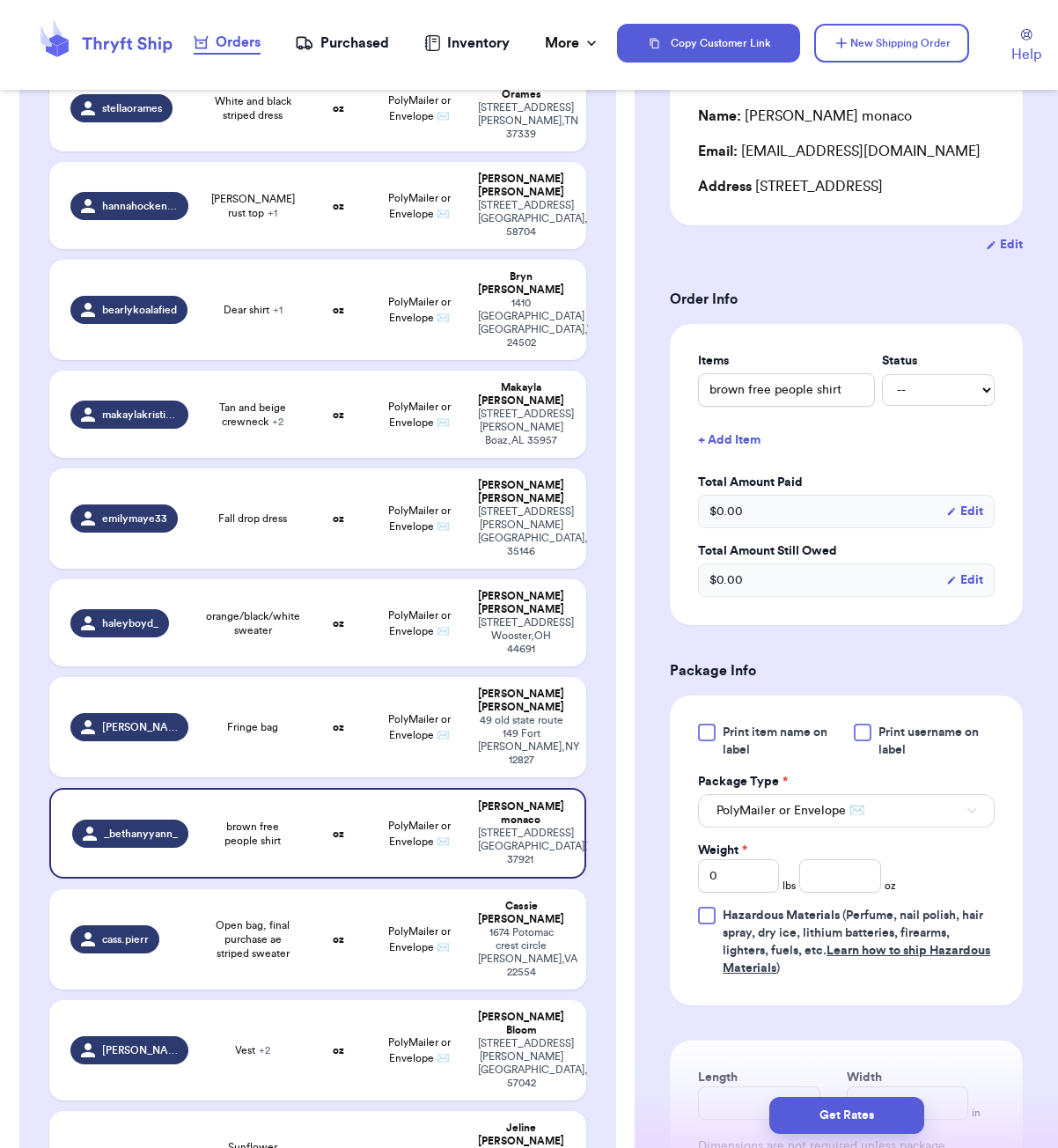
scroll to position [238, 0]
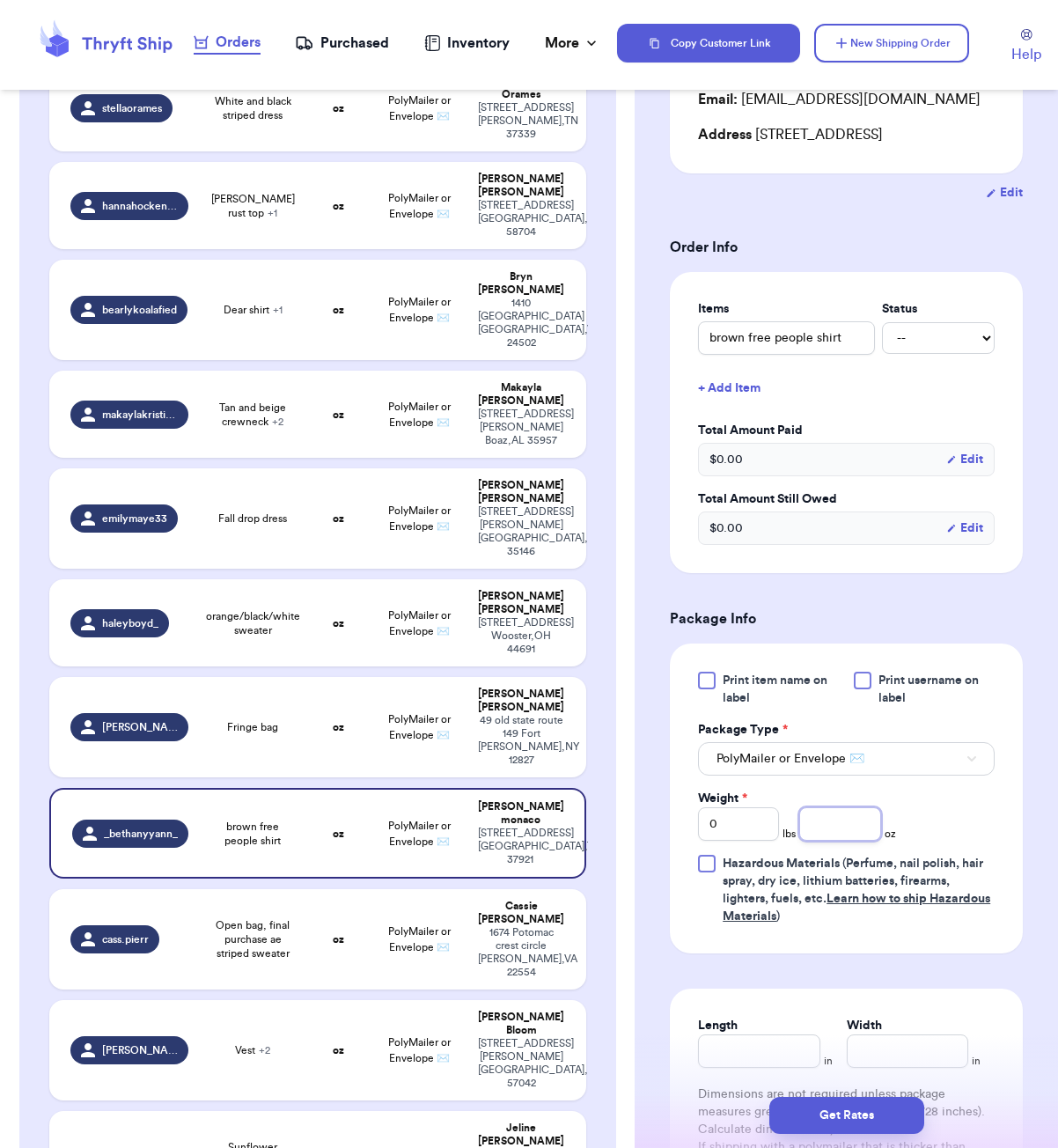
click at [838, 841] on input "number" at bounding box center [839, 825] width 81 height 34
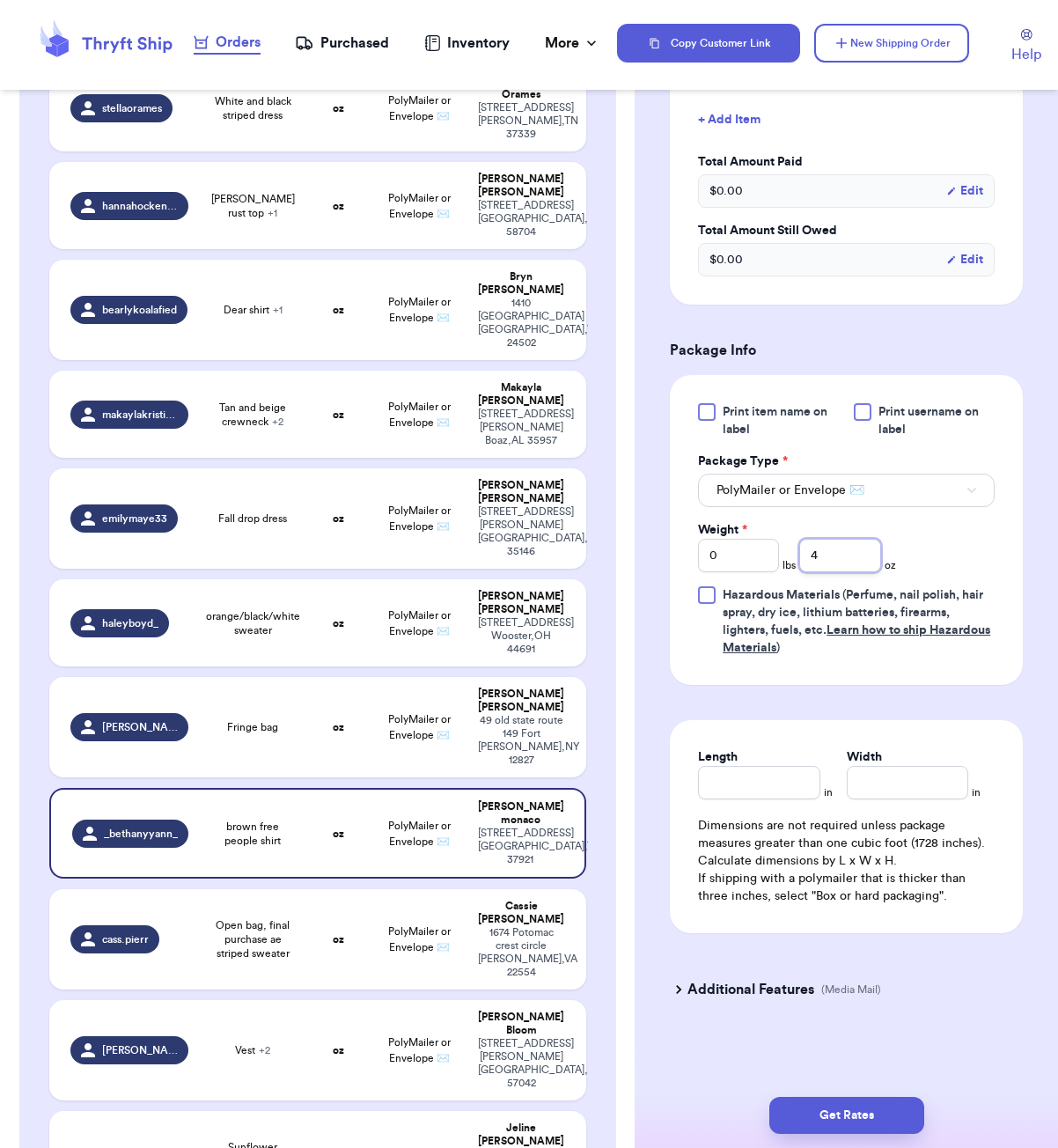
type input "4"
click at [762, 787] on input "Length" at bounding box center [759, 782] width 122 height 34
type input "5"
type input "3"
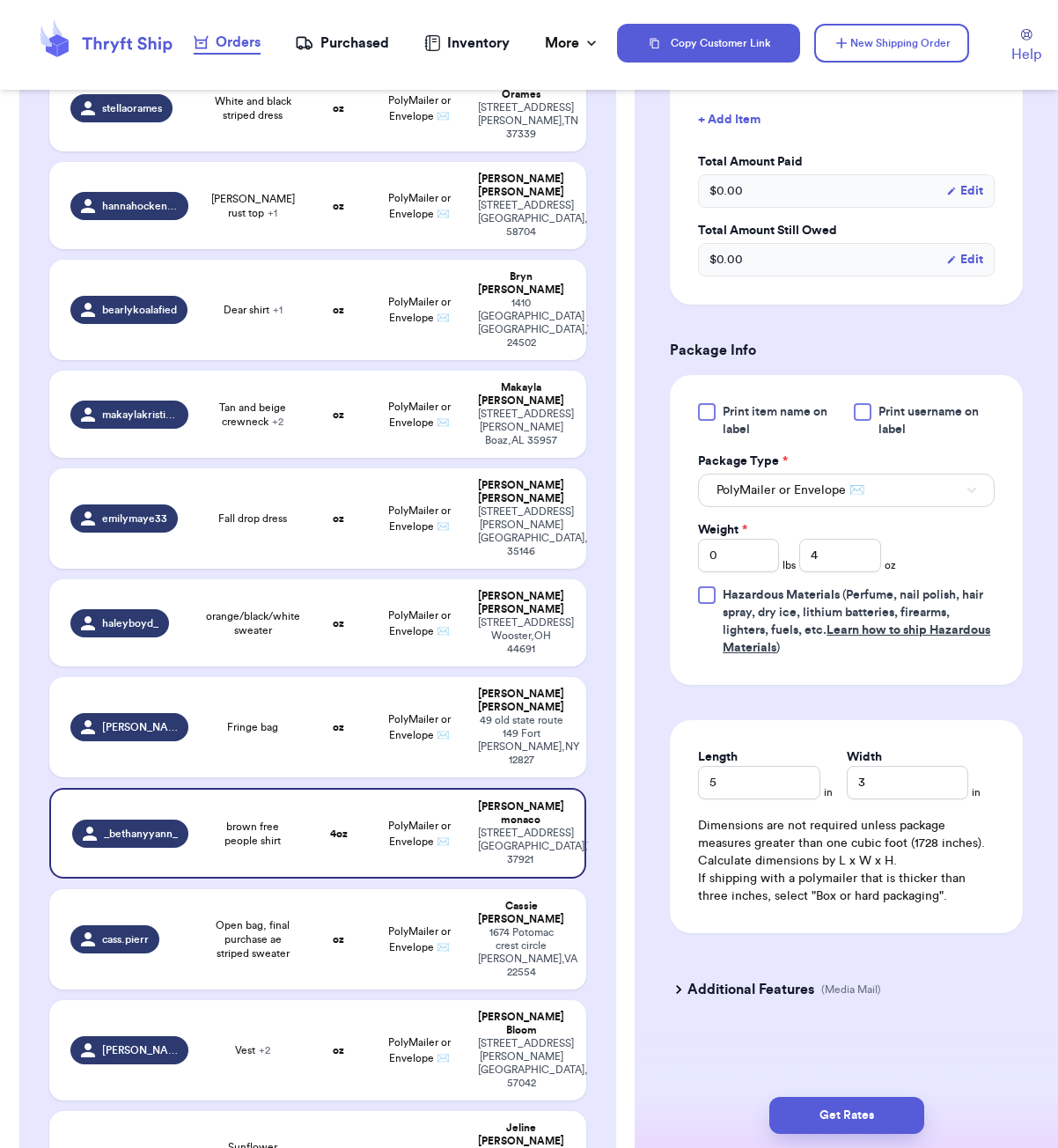
click at [867, 1143] on div "Get Rates" at bounding box center [846, 1116] width 423 height 65
click at [922, 1113] on button "Get Rates" at bounding box center [847, 1116] width 155 height 37
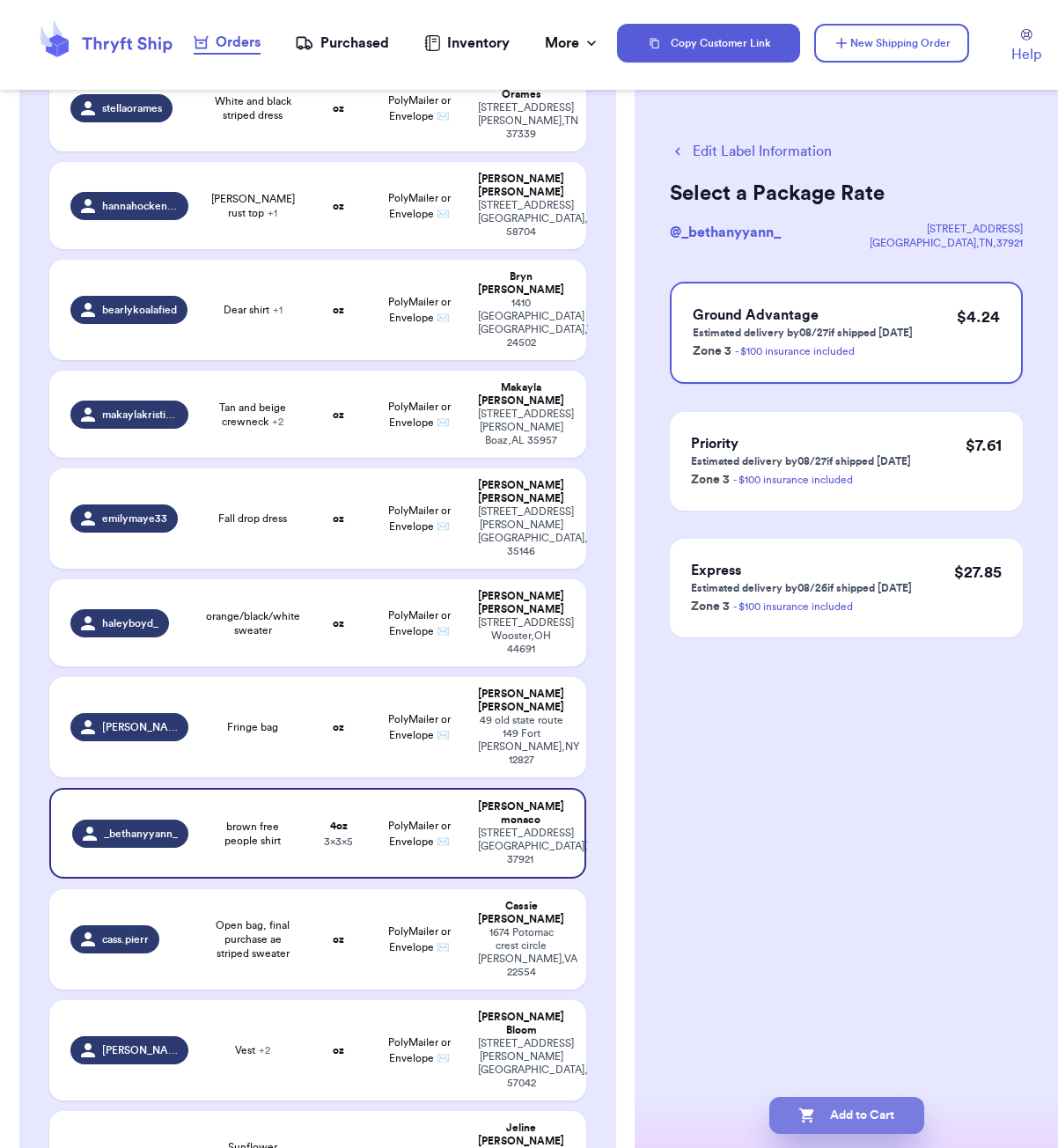
click at [864, 1098] on button "Add to Cart" at bounding box center [847, 1116] width 155 height 37
checkbox input "true"
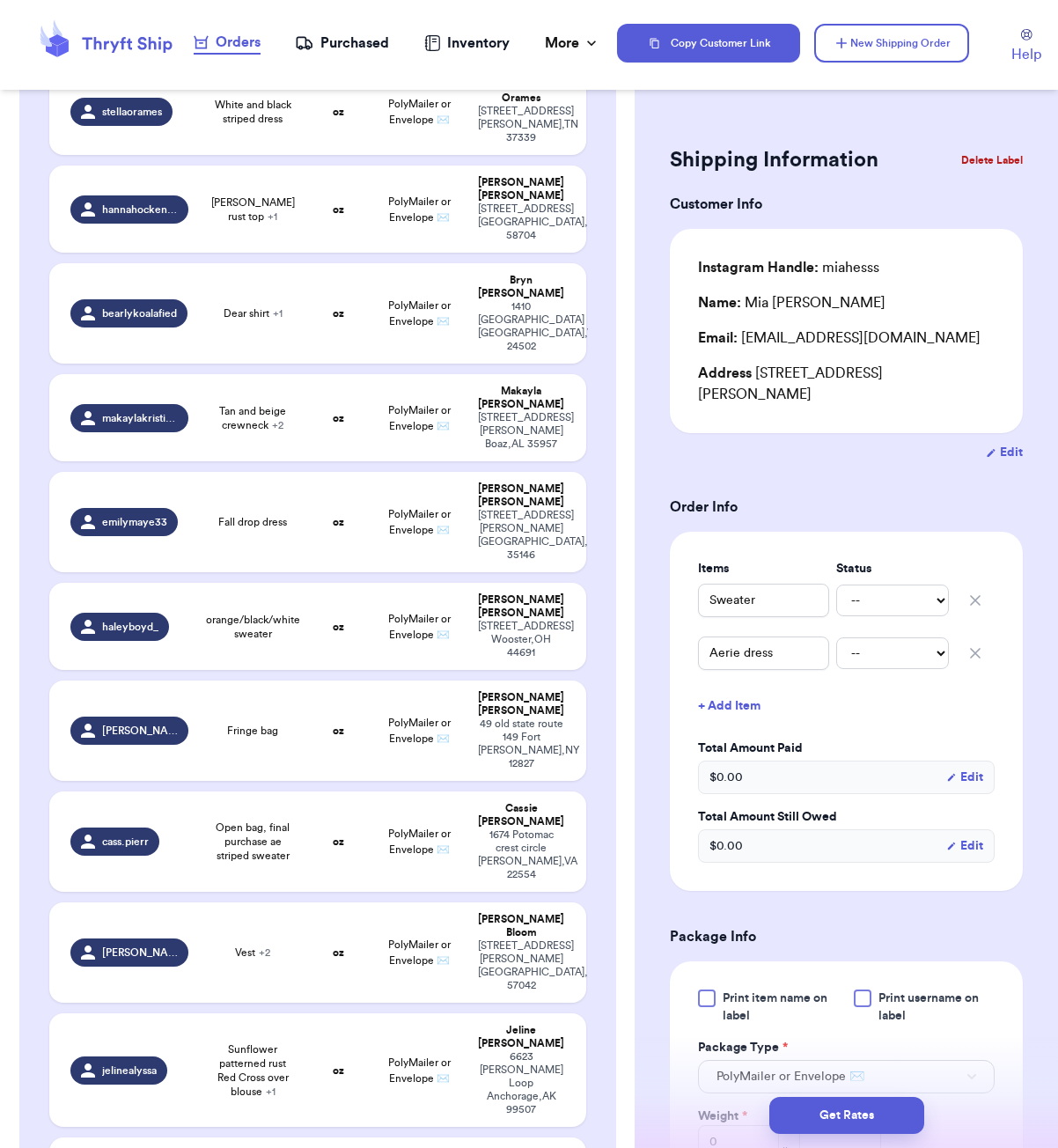
scroll to position [2577, 0]
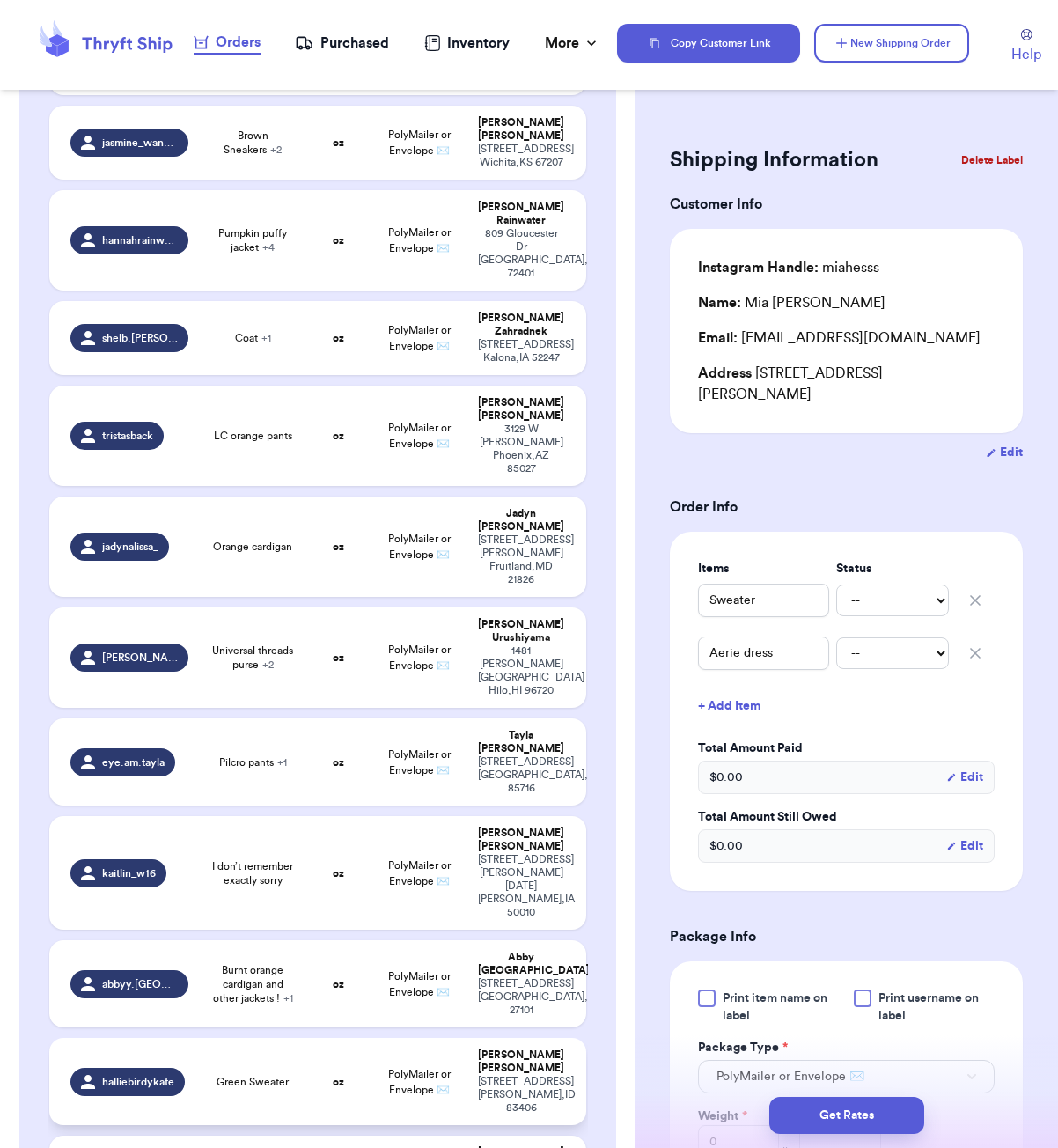
click at [261, 1038] on td "Green Sweater" at bounding box center [252, 1081] width 107 height 87
type input "Green Sweater"
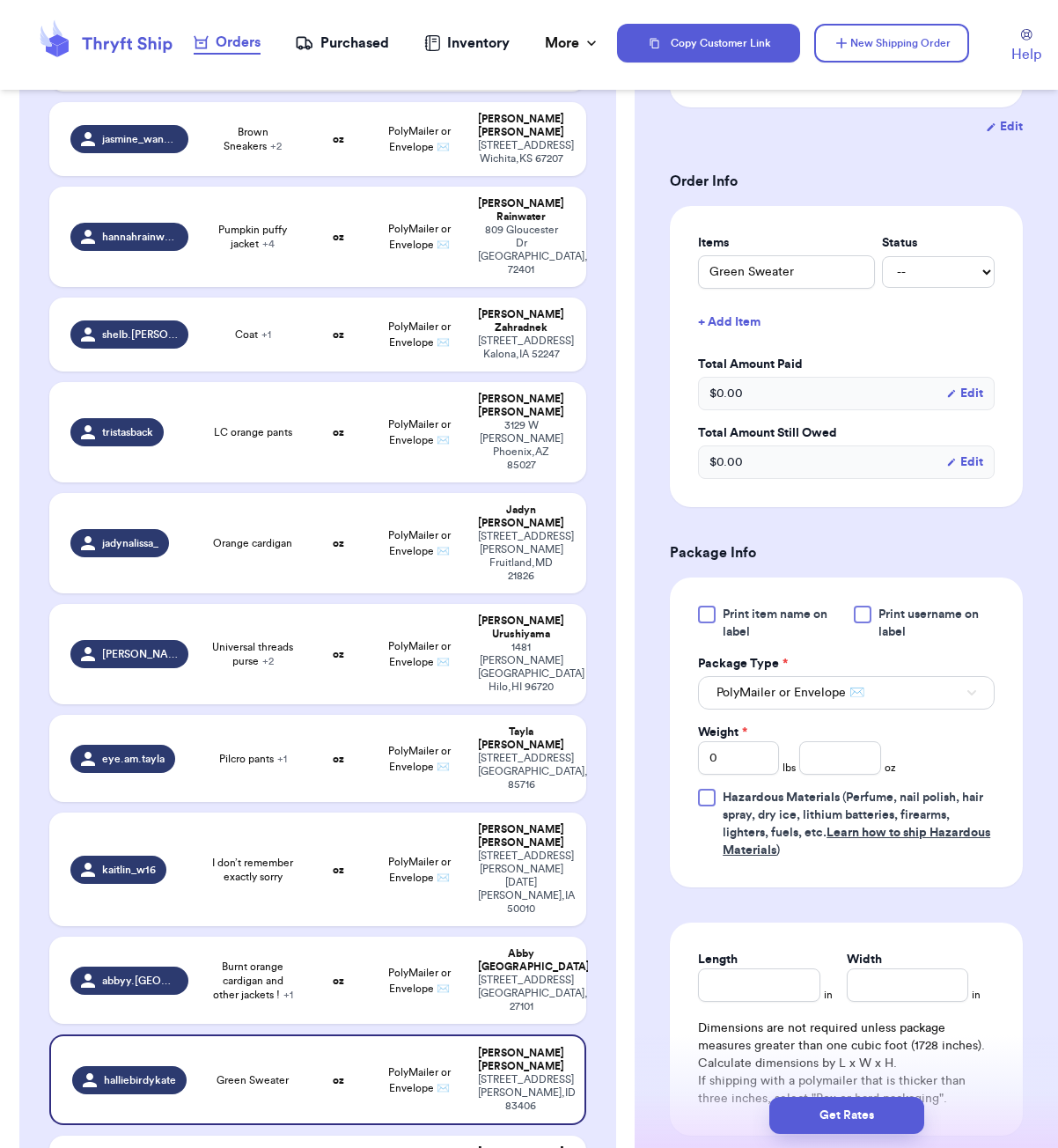
scroll to position [332, 0]
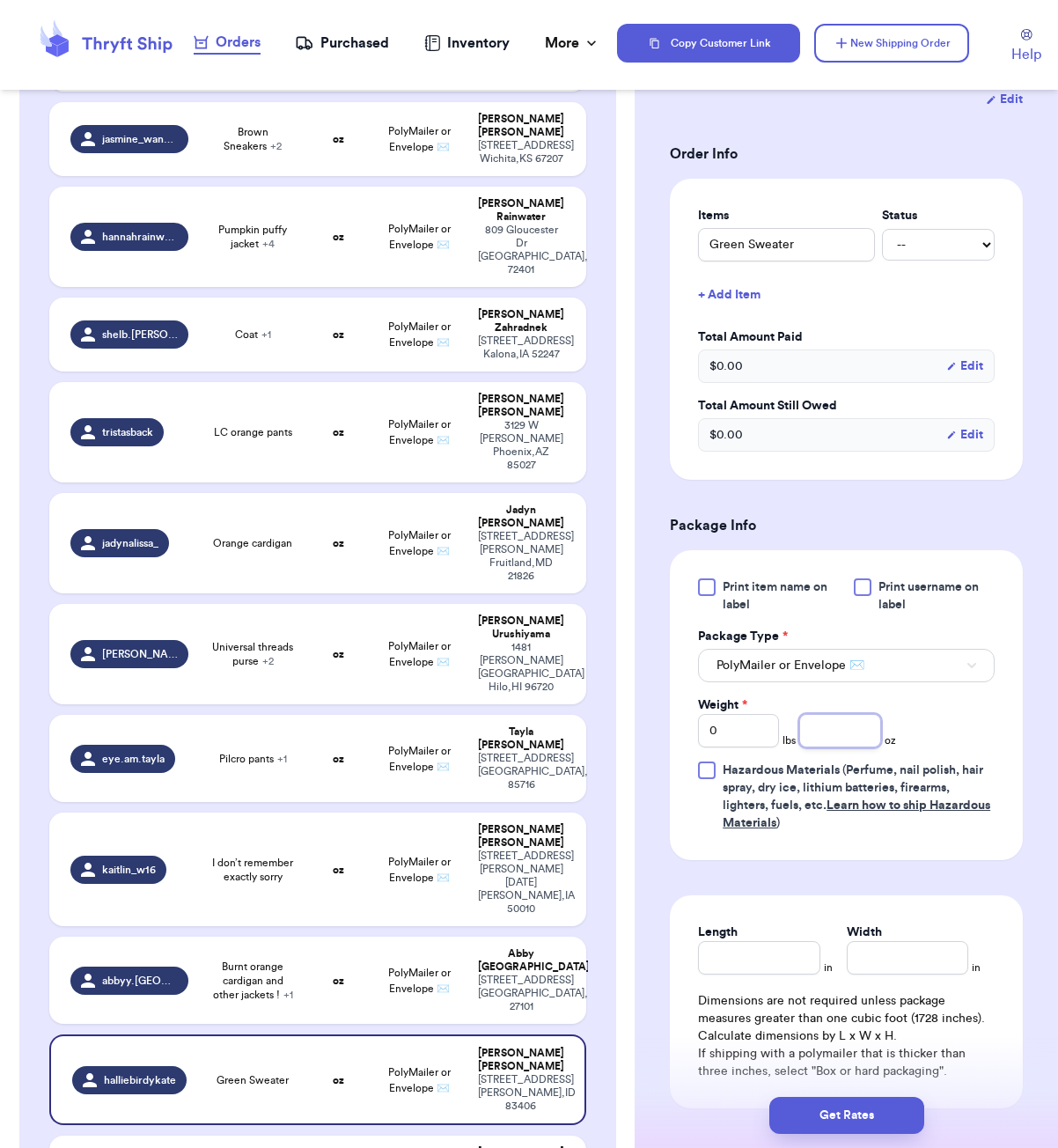
click at [840, 748] on input "number" at bounding box center [839, 731] width 81 height 34
type input "13"
click at [767, 975] on input "Length" at bounding box center [759, 958] width 122 height 34
type input "7"
type input "6"
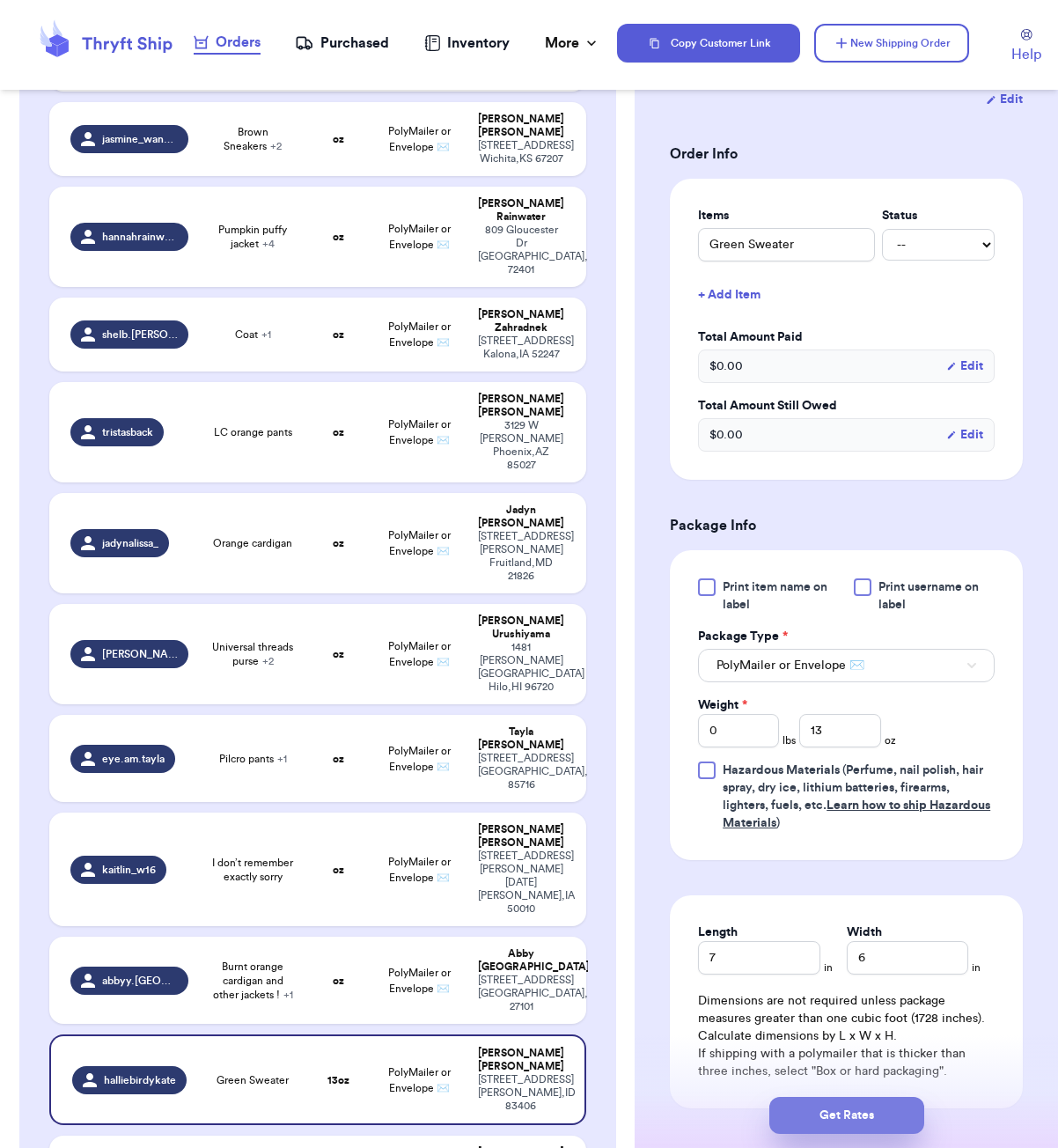
click at [863, 1132] on button "Get Rates" at bounding box center [847, 1116] width 155 height 37
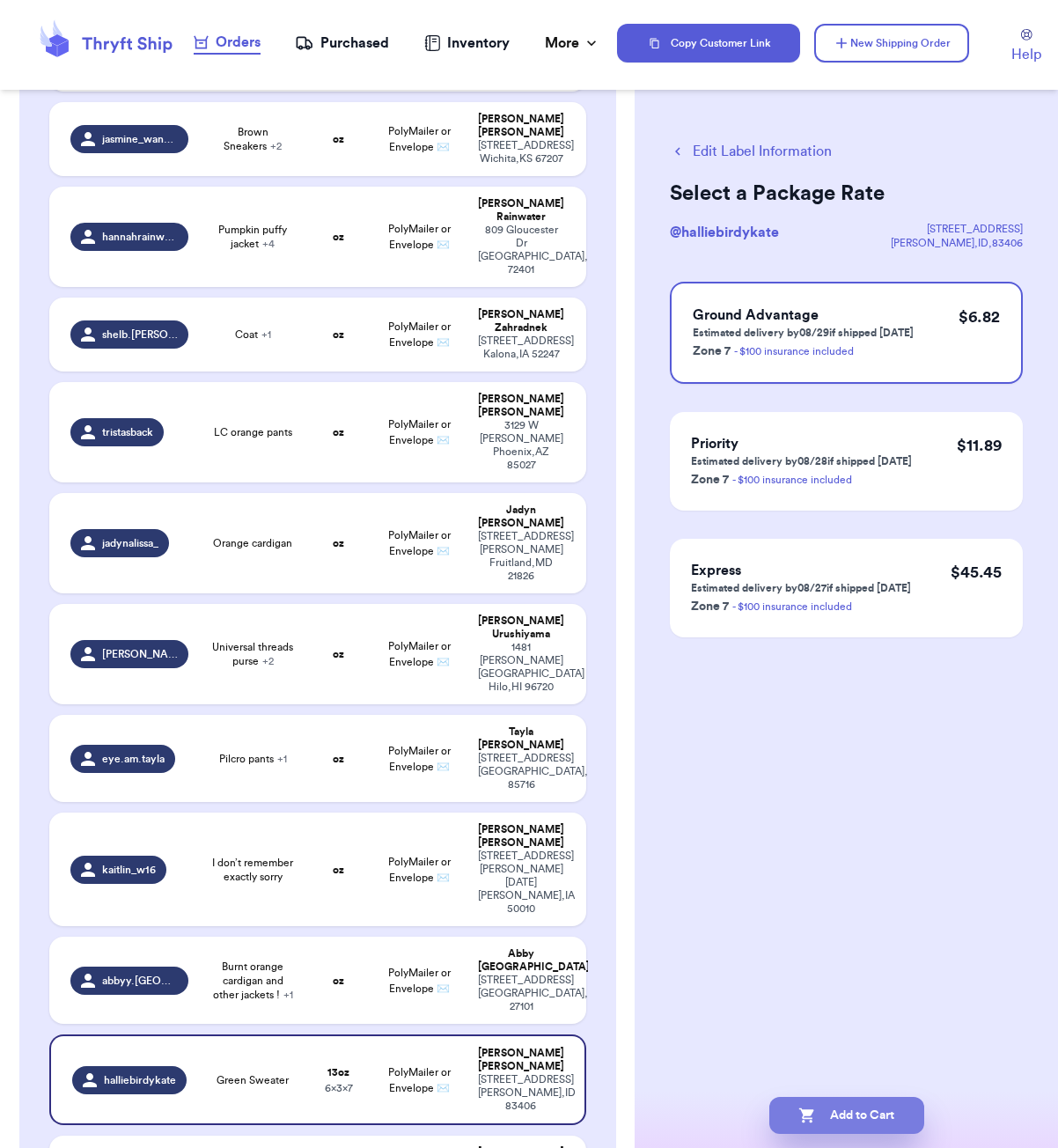
click at [847, 1119] on button "Add to Cart" at bounding box center [847, 1116] width 155 height 37
checkbox input "true"
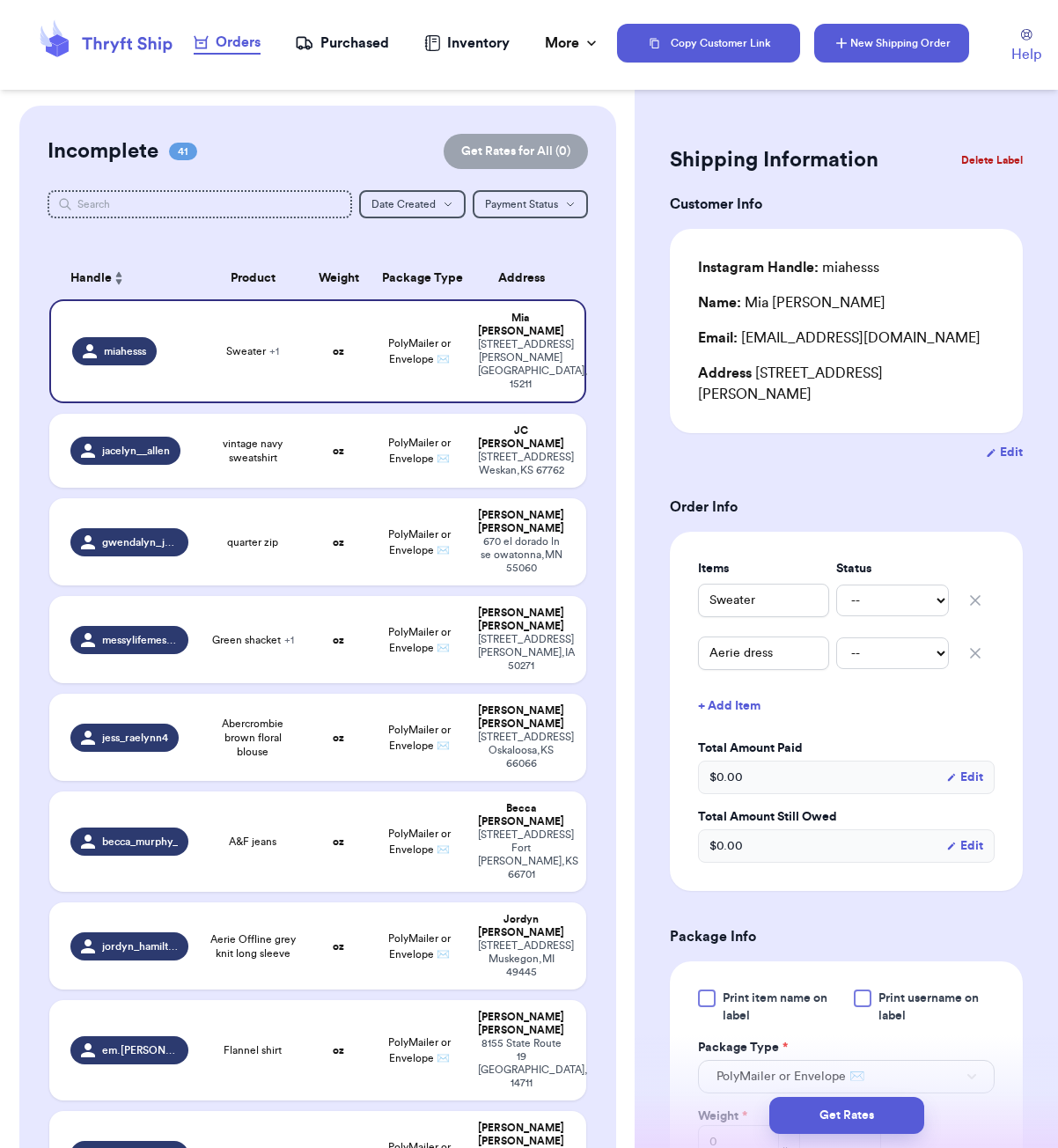
click at [883, 58] on button "New Shipping Order" at bounding box center [892, 42] width 155 height 38
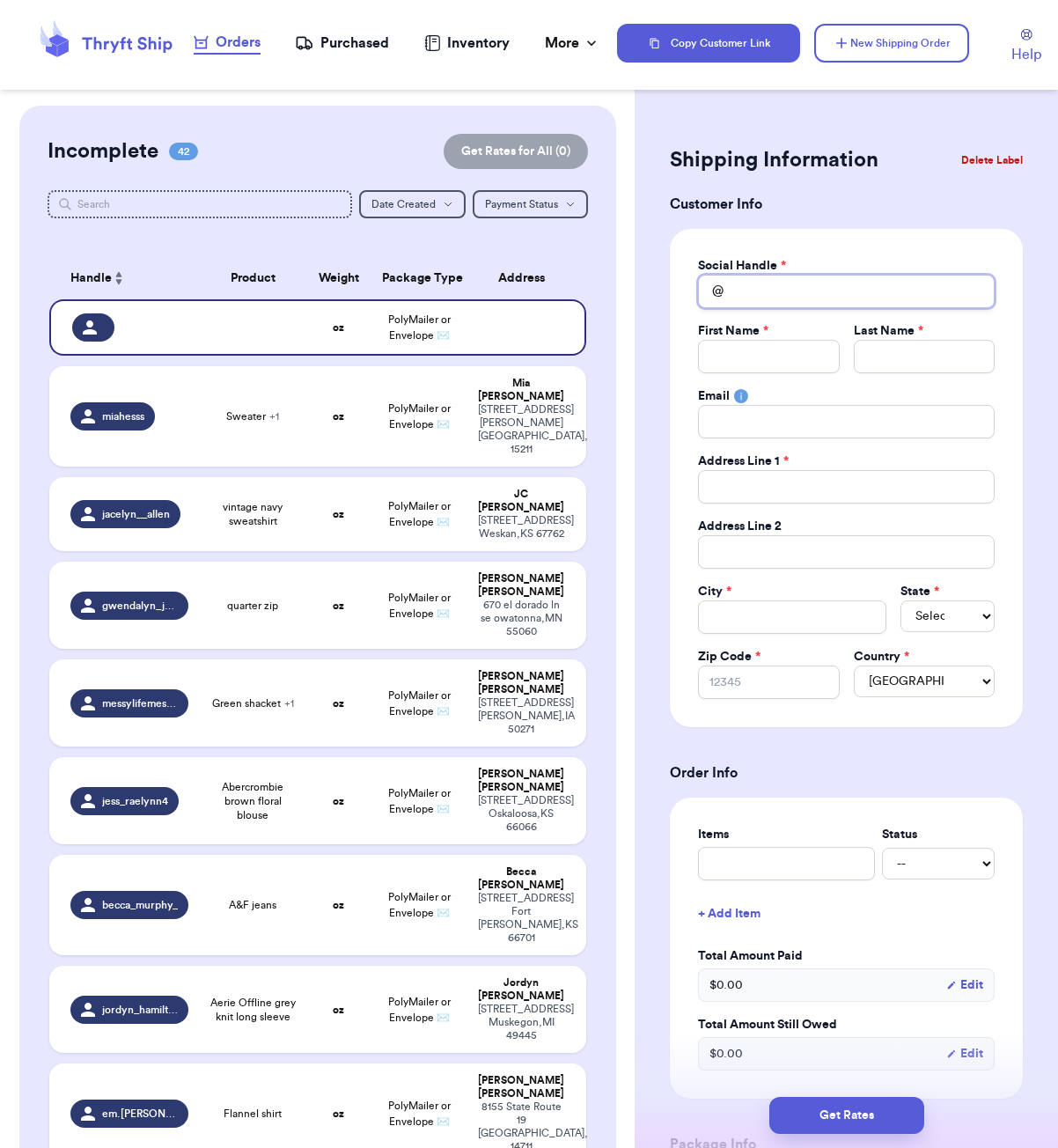
click at [765, 298] on input "Total Amount Paid" at bounding box center [846, 292] width 296 height 34
type input "a"
type input "an"
type input "[PERSON_NAME]"
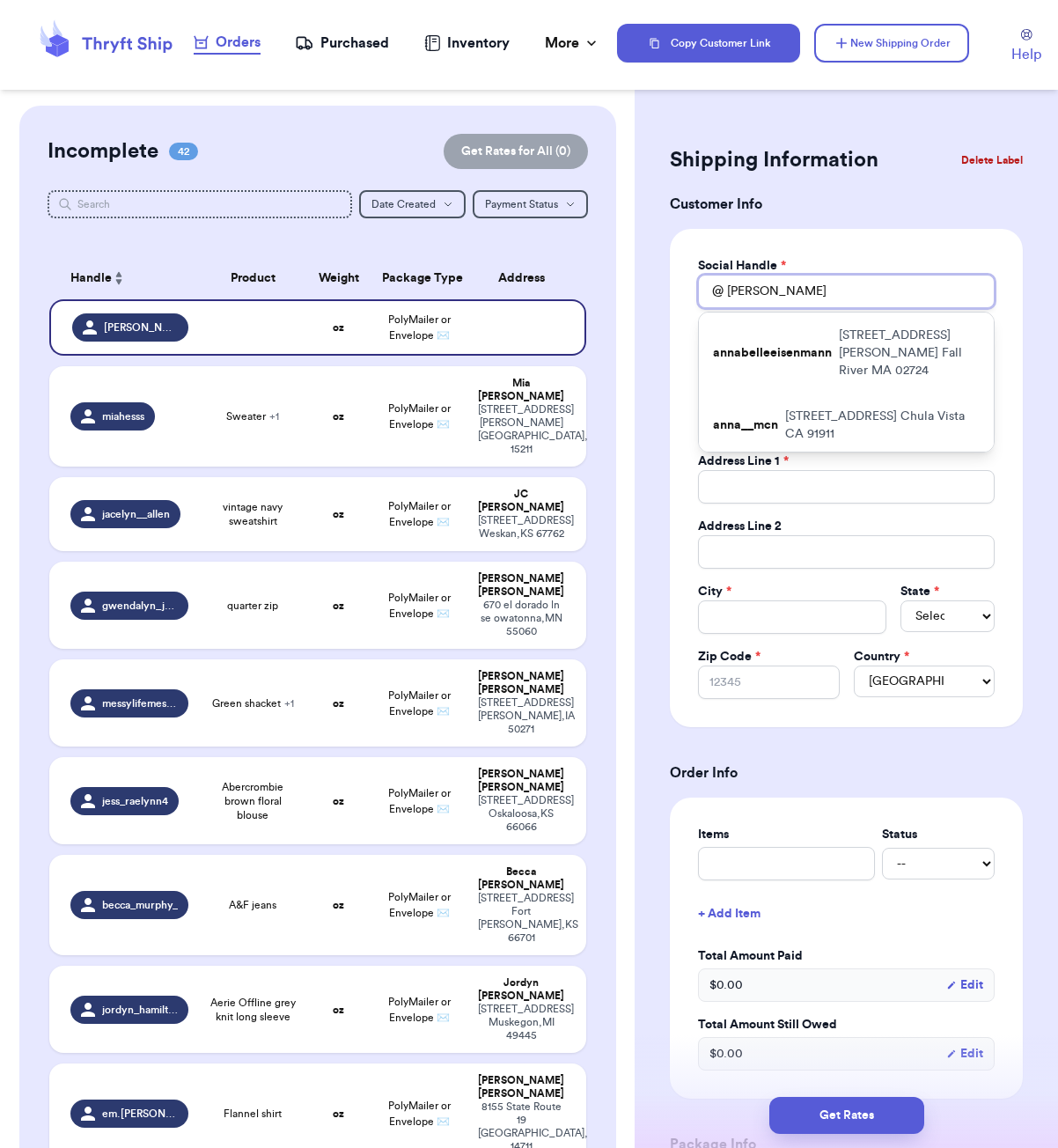
type input "[PERSON_NAME]"
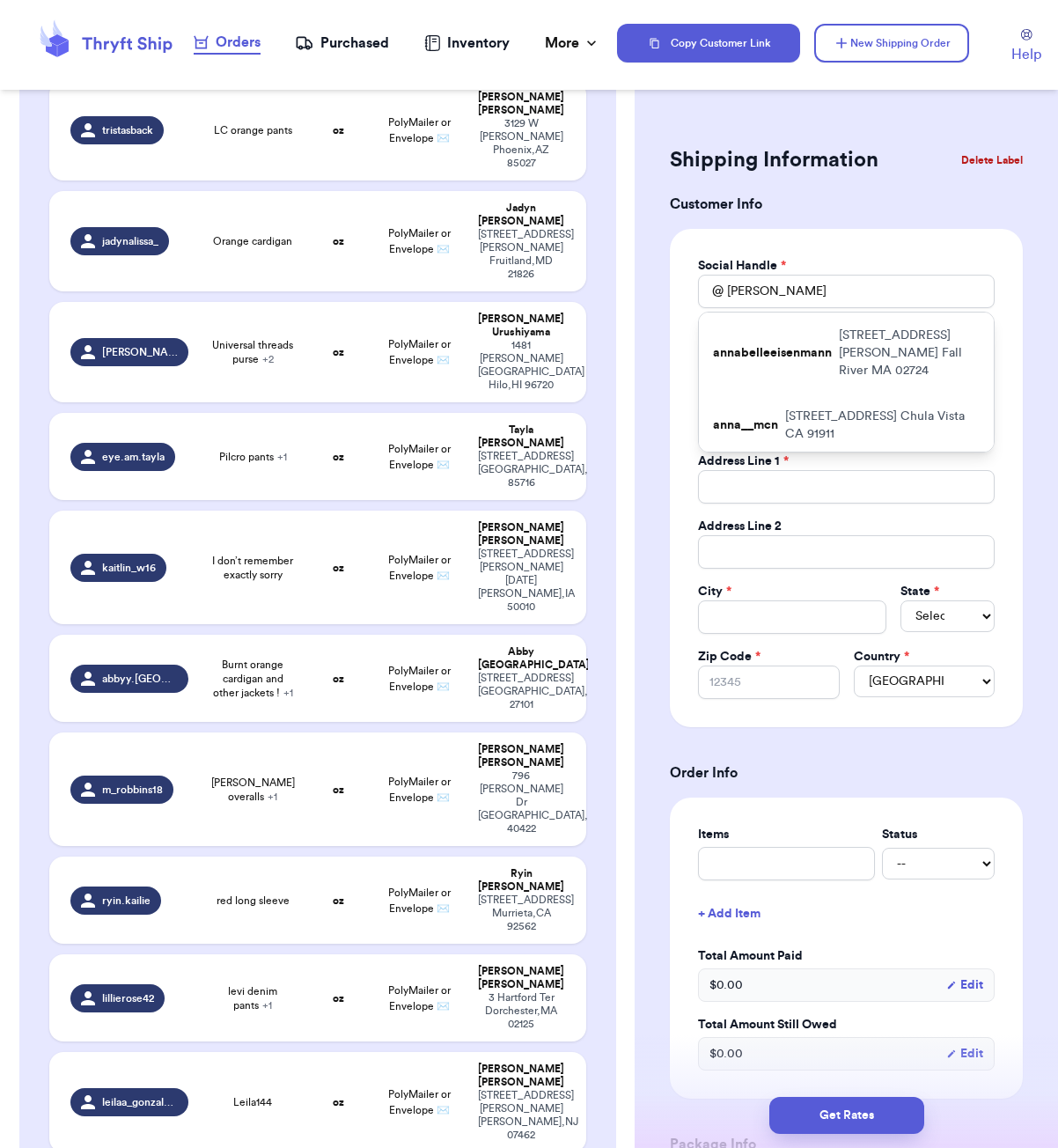
scroll to position [2945, 0]
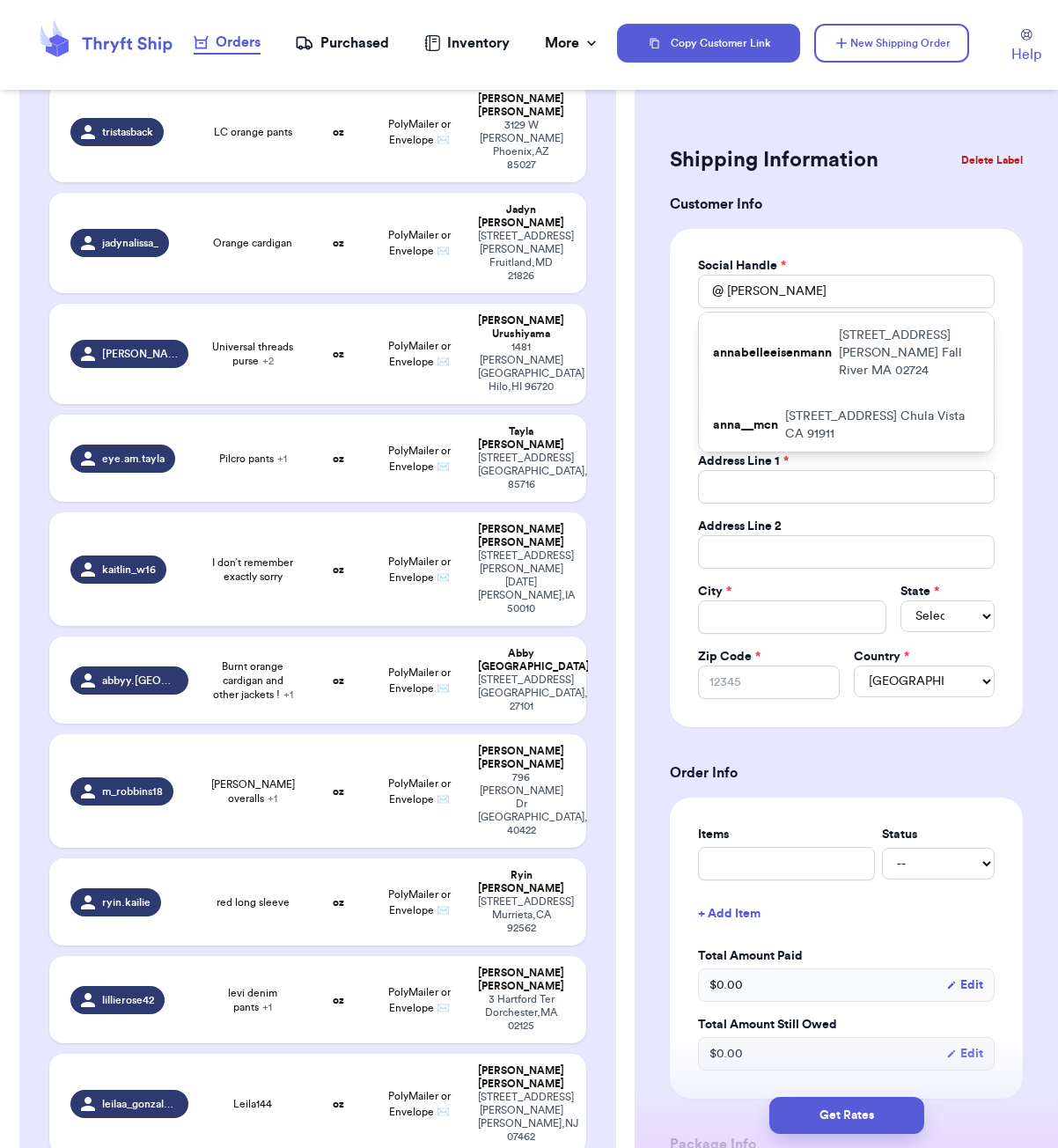
type input "[PERSON_NAME]"
type input "Dress sweater"
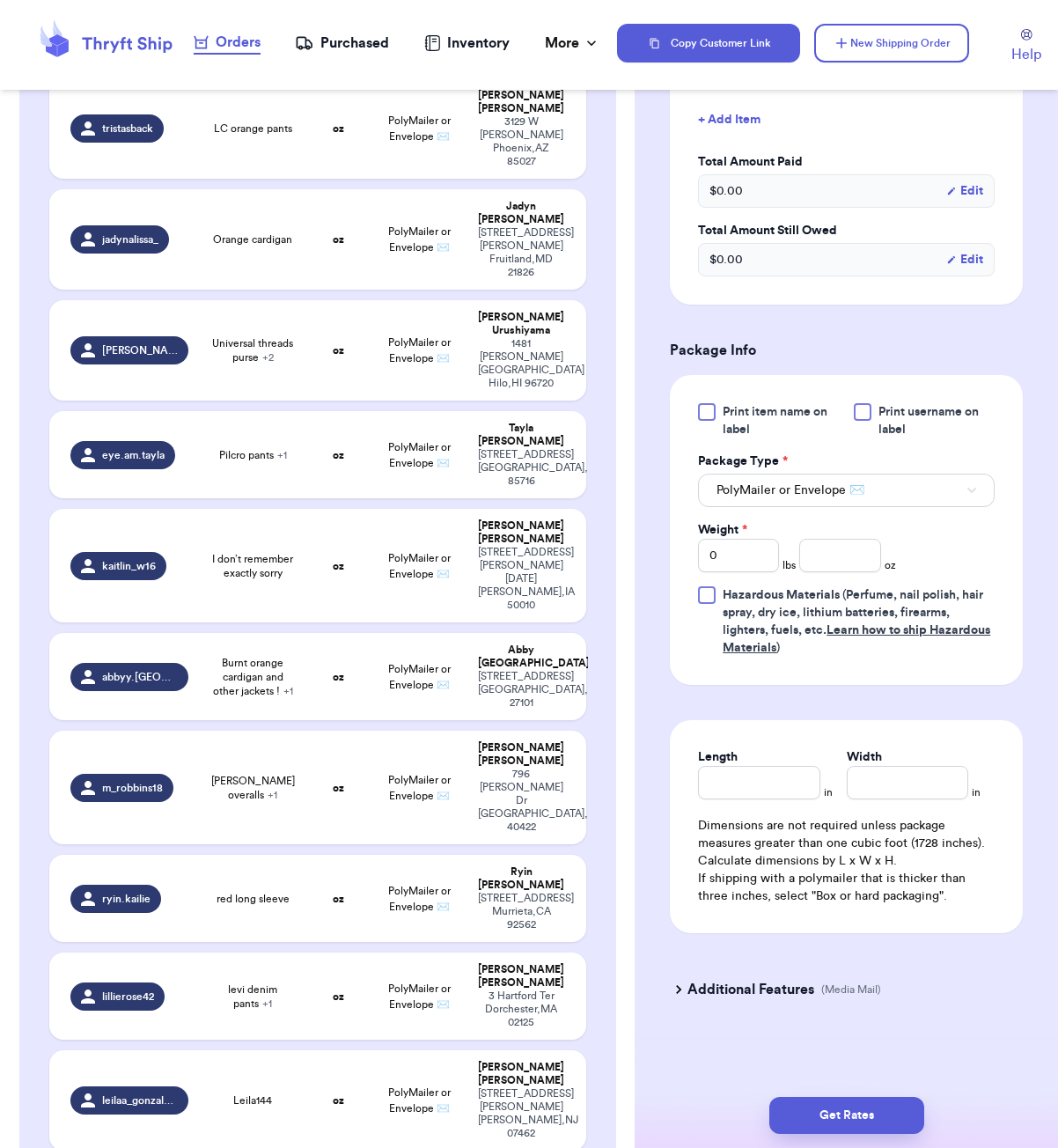
scroll to position [590, 0]
click at [823, 566] on input "number" at bounding box center [839, 555] width 81 height 34
type input "90"
click at [745, 780] on input "Length" at bounding box center [759, 782] width 122 height 34
type input "11"
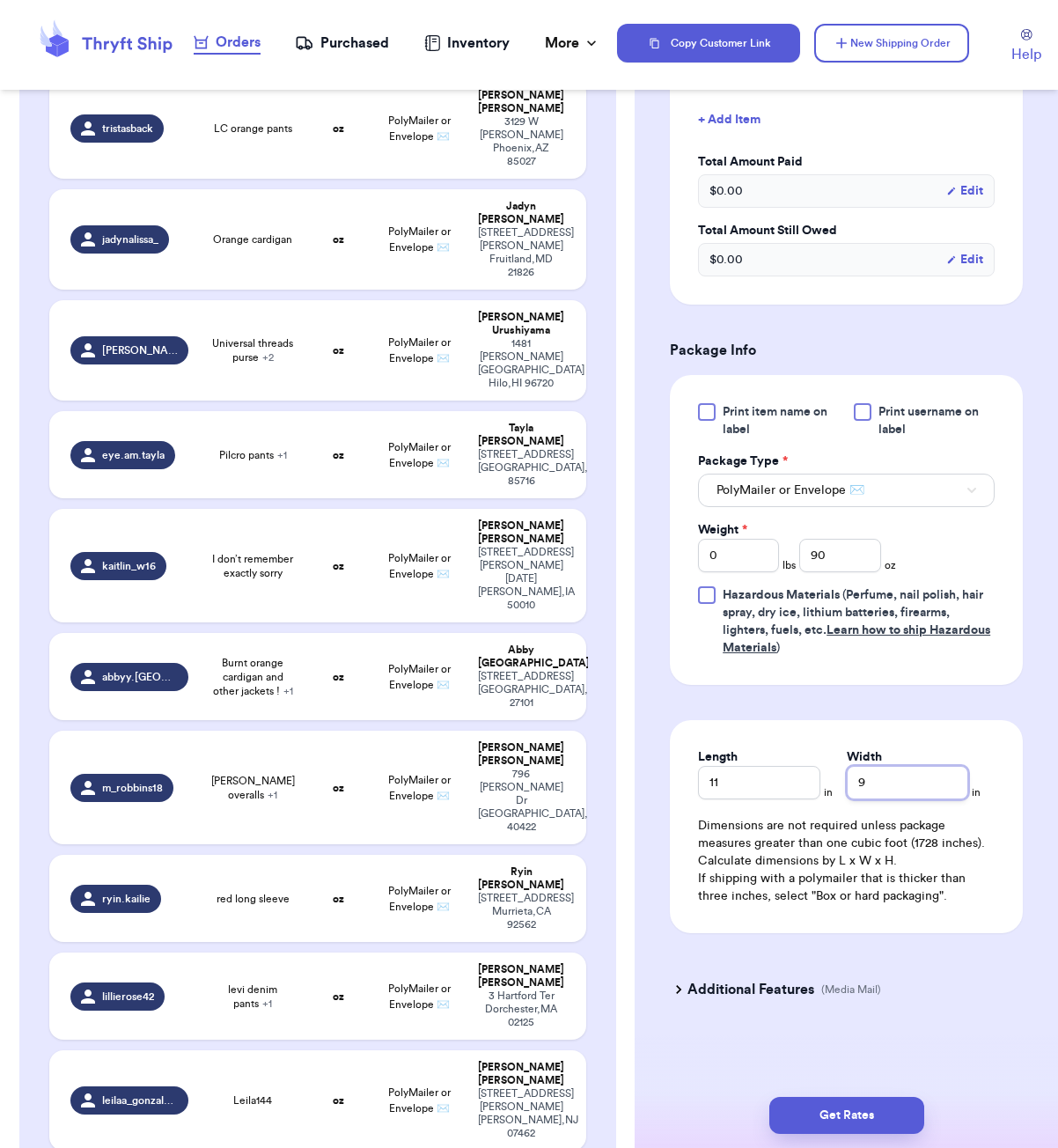
scroll to position [0, 0]
type input "9"
click at [810, 1104] on button "Get Rates" at bounding box center [847, 1116] width 155 height 37
type input "5"
type input "10"
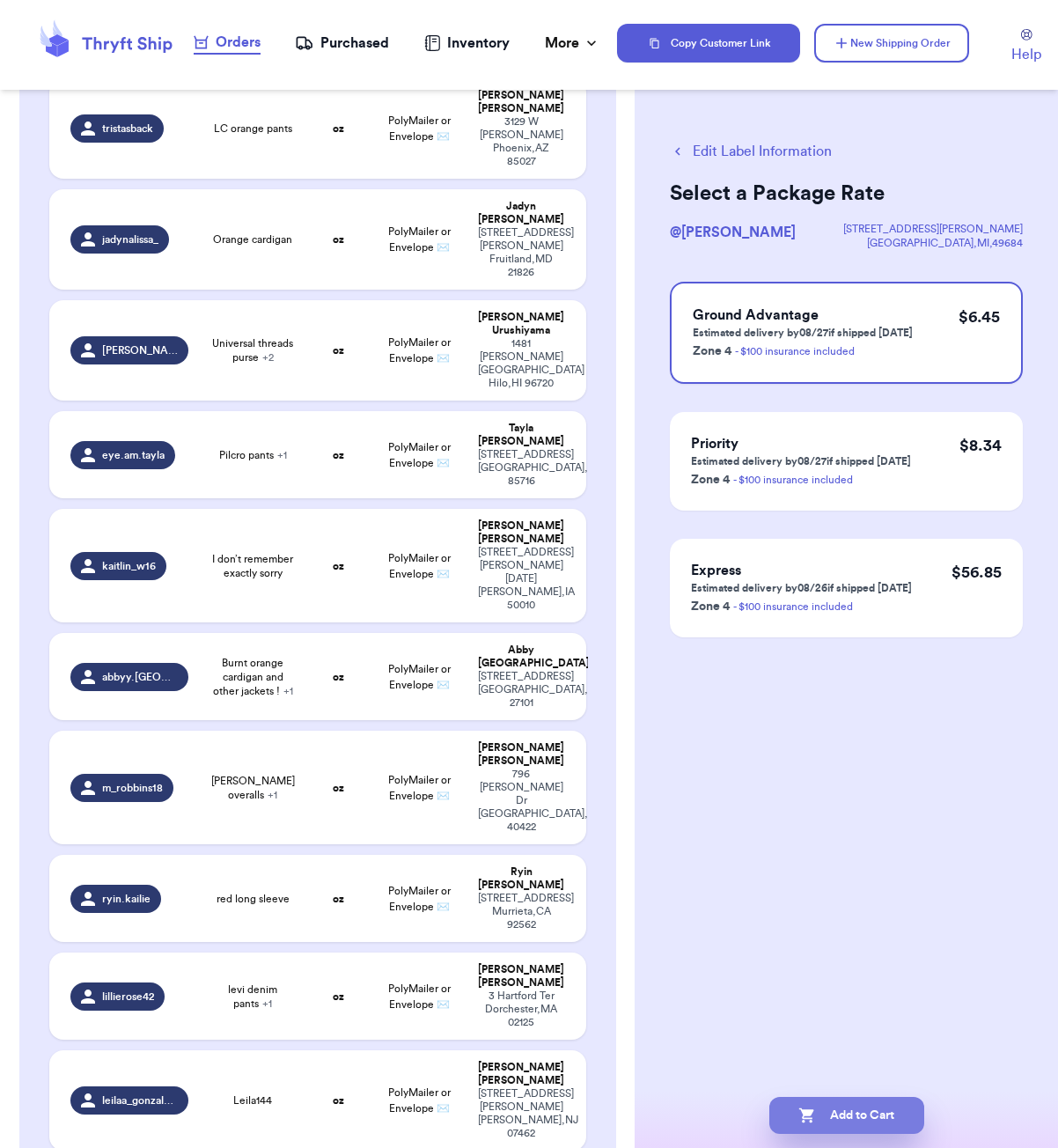
click at [801, 1105] on button "Add to Cart" at bounding box center [847, 1116] width 155 height 37
checkbox input "true"
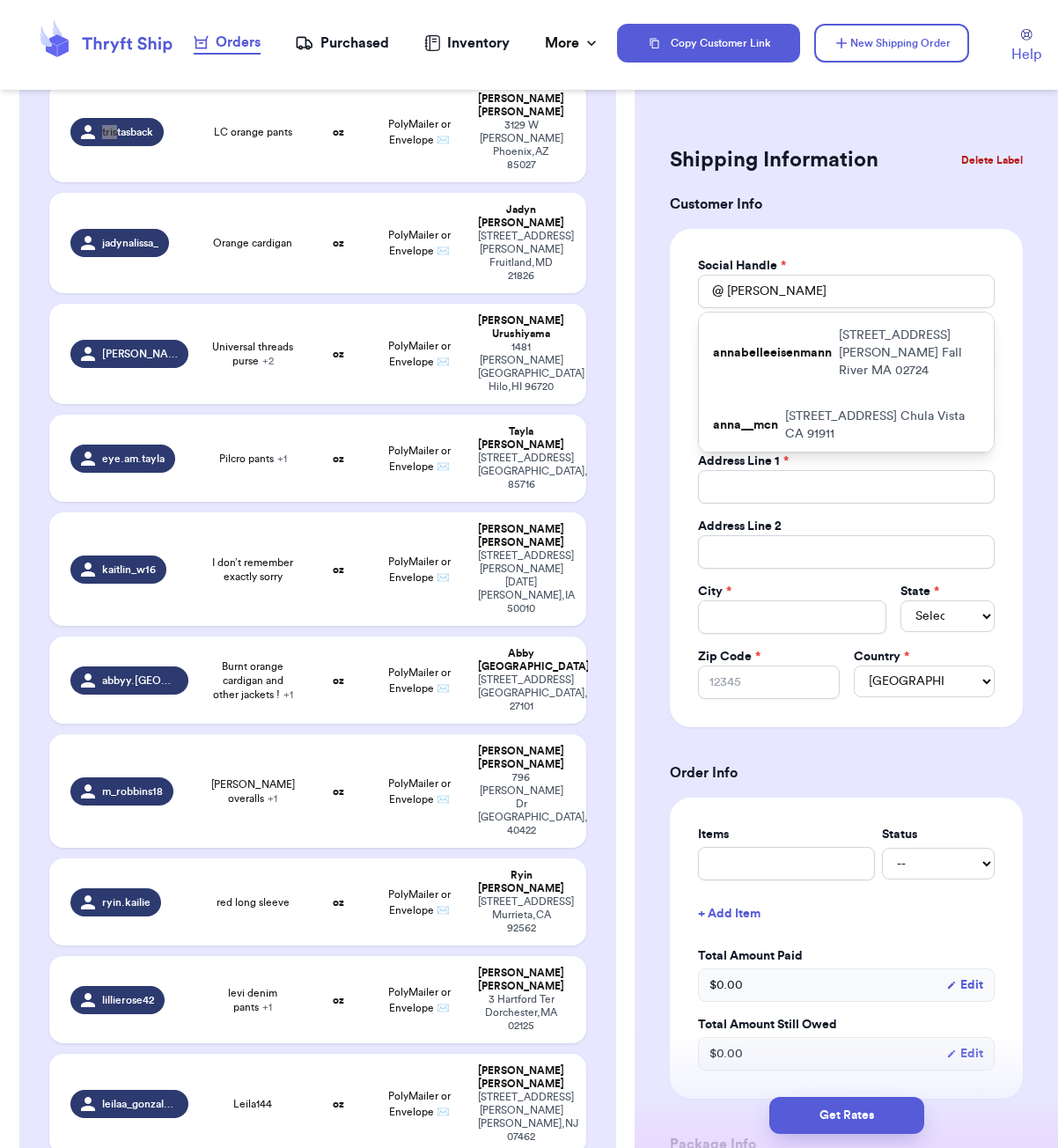
scroll to position [2132, 0]
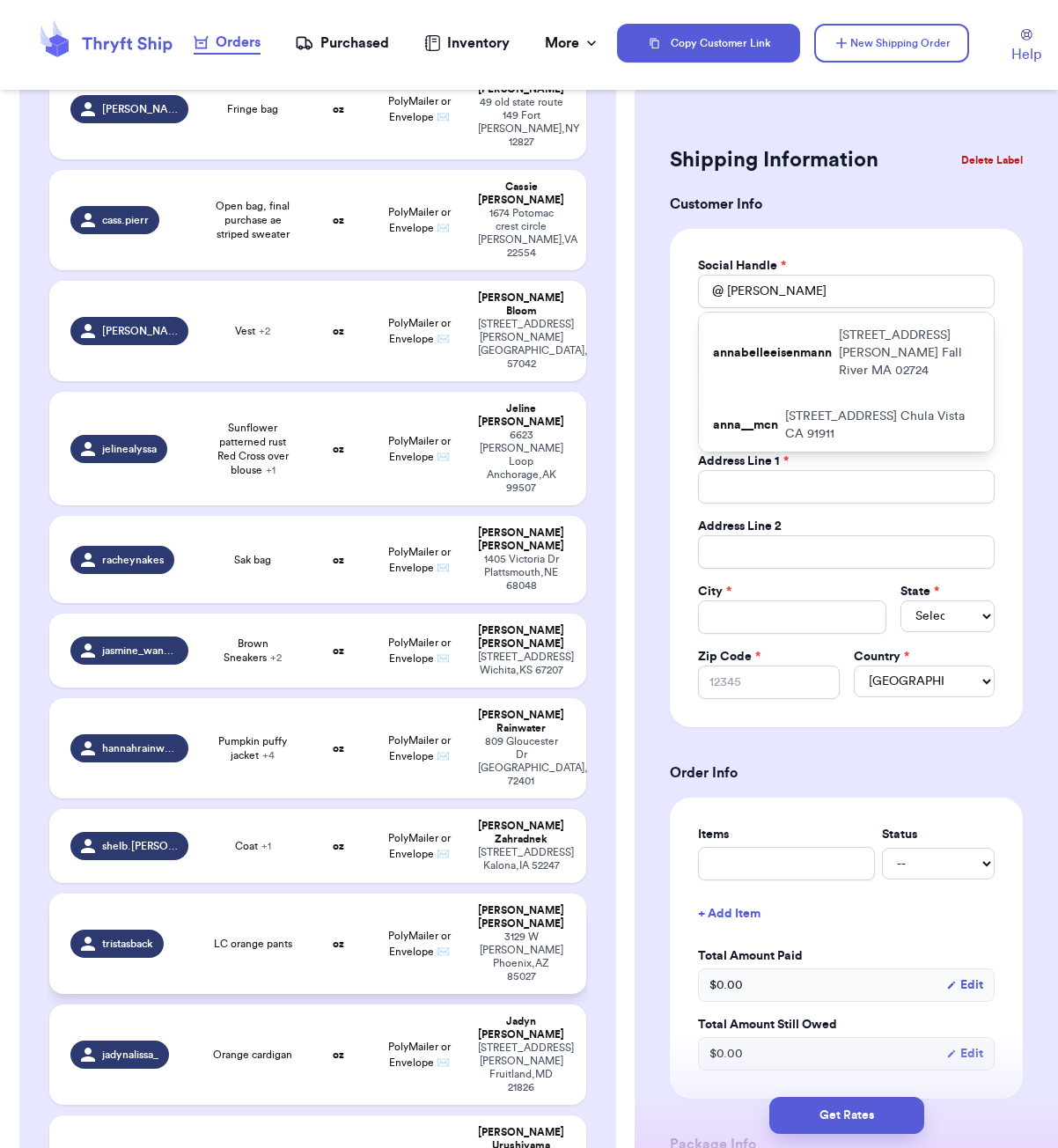
click at [280, 894] on td "LC orange pants" at bounding box center [252, 943] width 107 height 100
type input "LC orange pants"
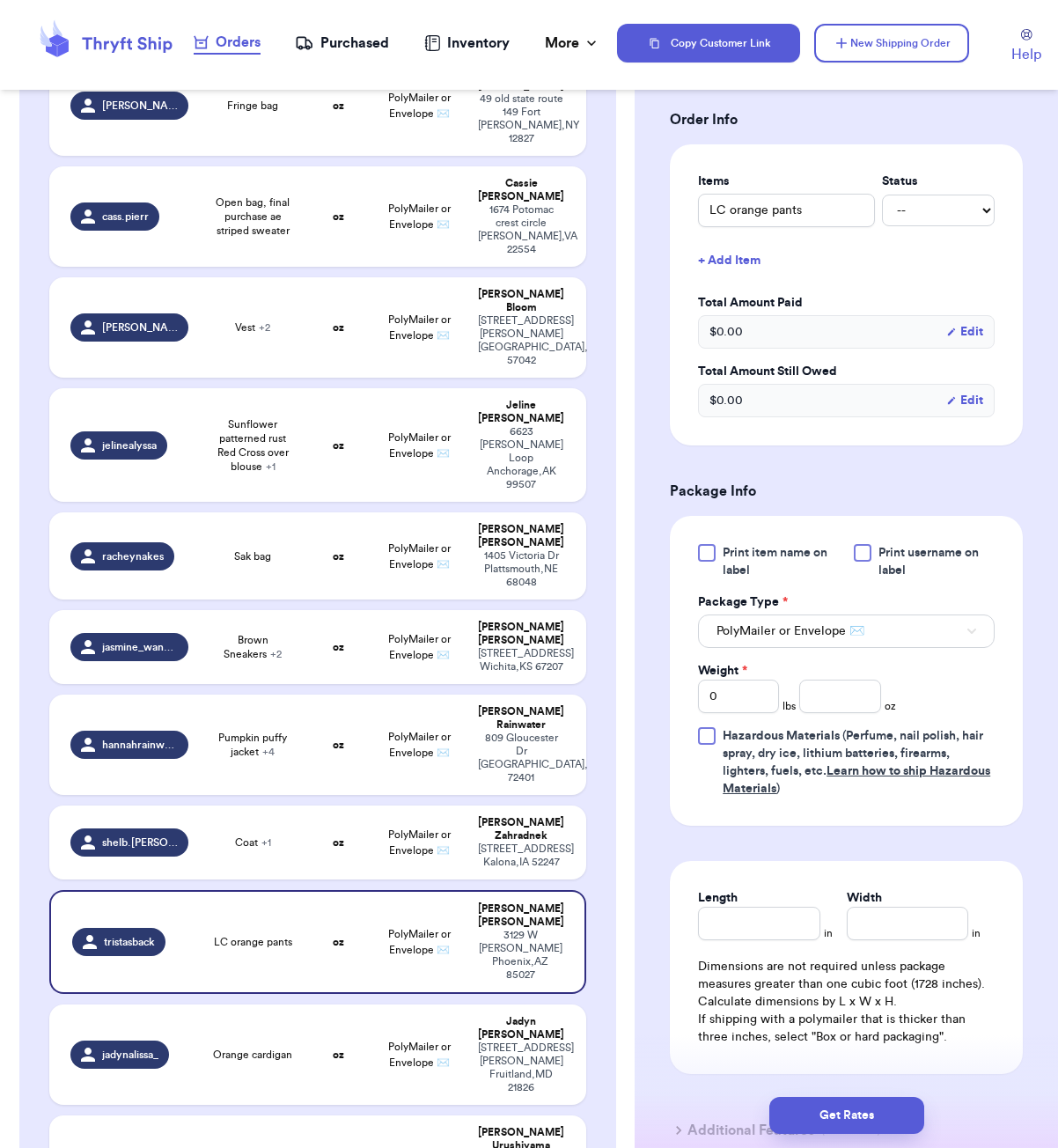
scroll to position [493, 0]
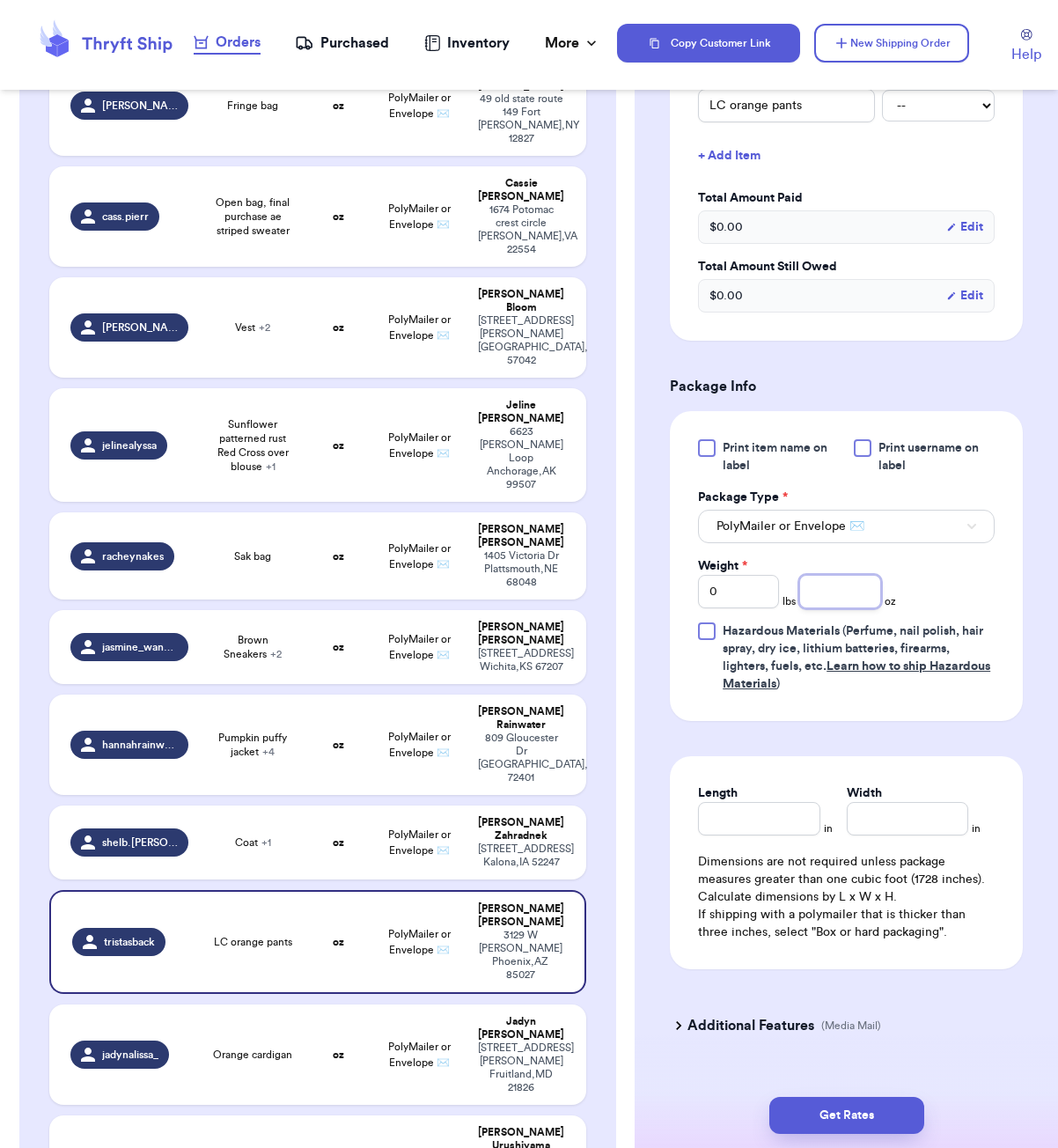
click at [849, 581] on input "number" at bounding box center [839, 592] width 81 height 34
type input "24"
click at [746, 804] on input "Length" at bounding box center [759, 819] width 122 height 34
type input "7"
type input "6"
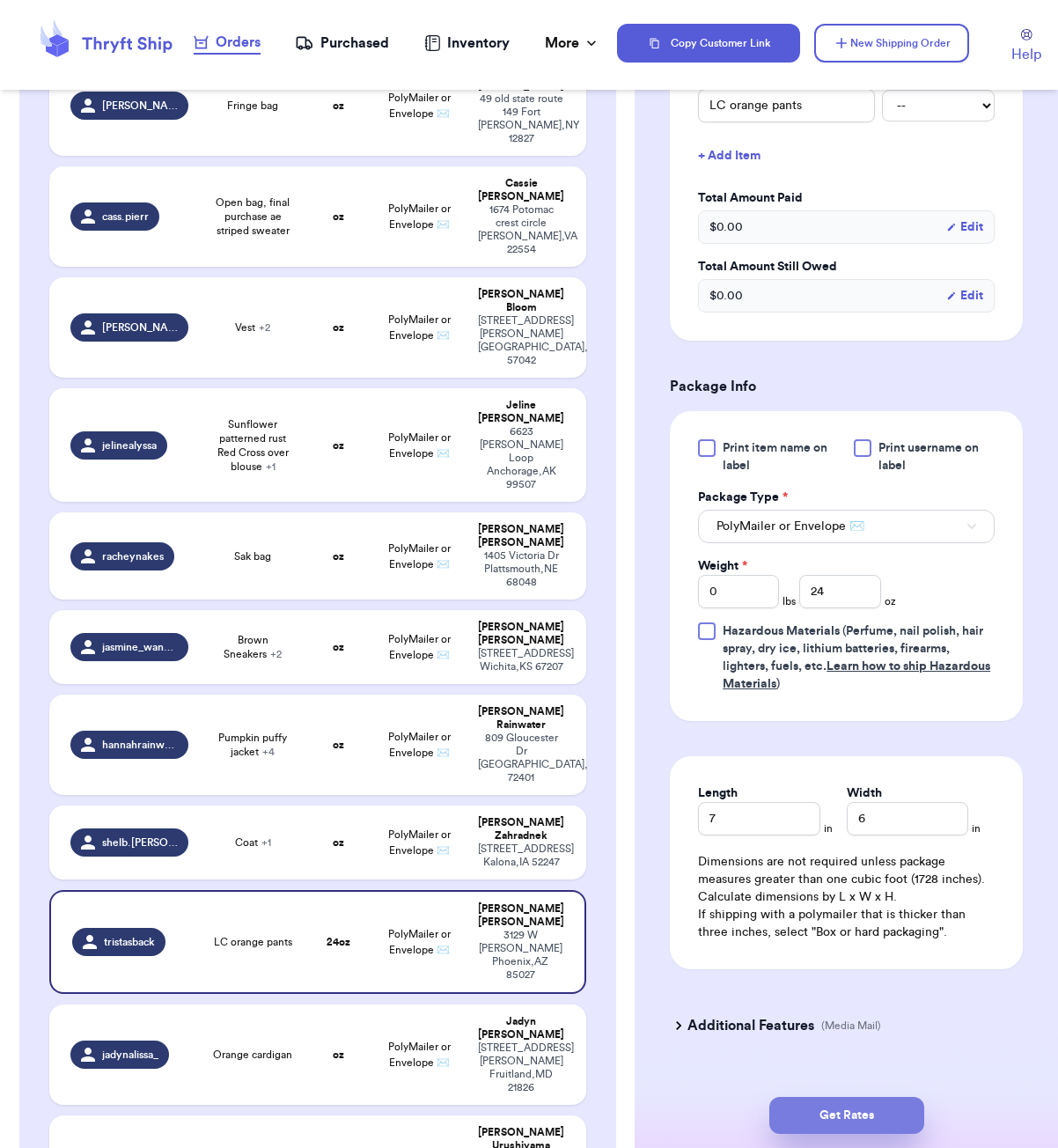
click at [857, 1124] on button "Get Rates" at bounding box center [847, 1116] width 155 height 37
type input "1"
type input "8"
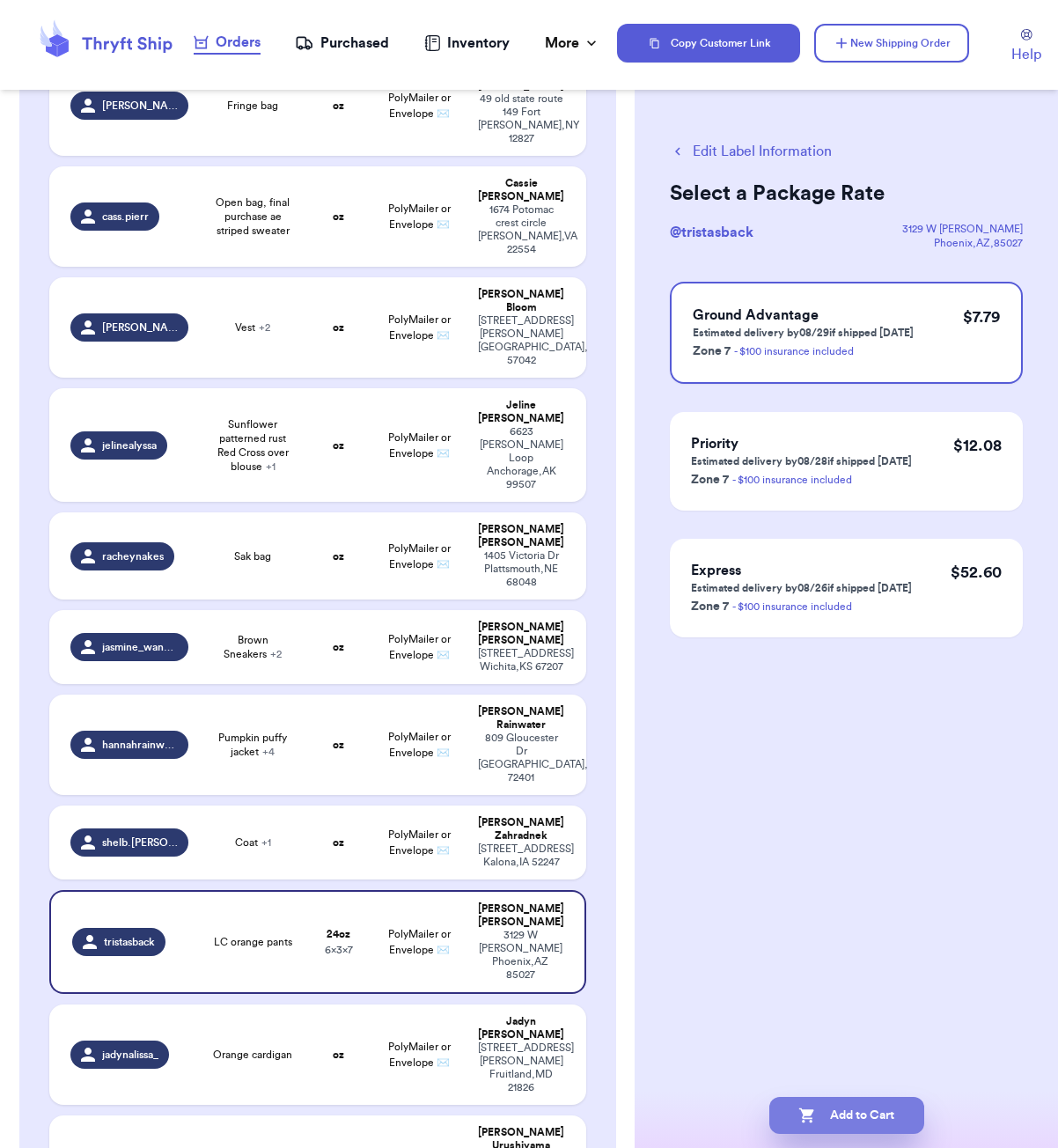
click at [877, 1123] on button "Add to Cart" at bounding box center [847, 1116] width 155 height 37
checkbox input "true"
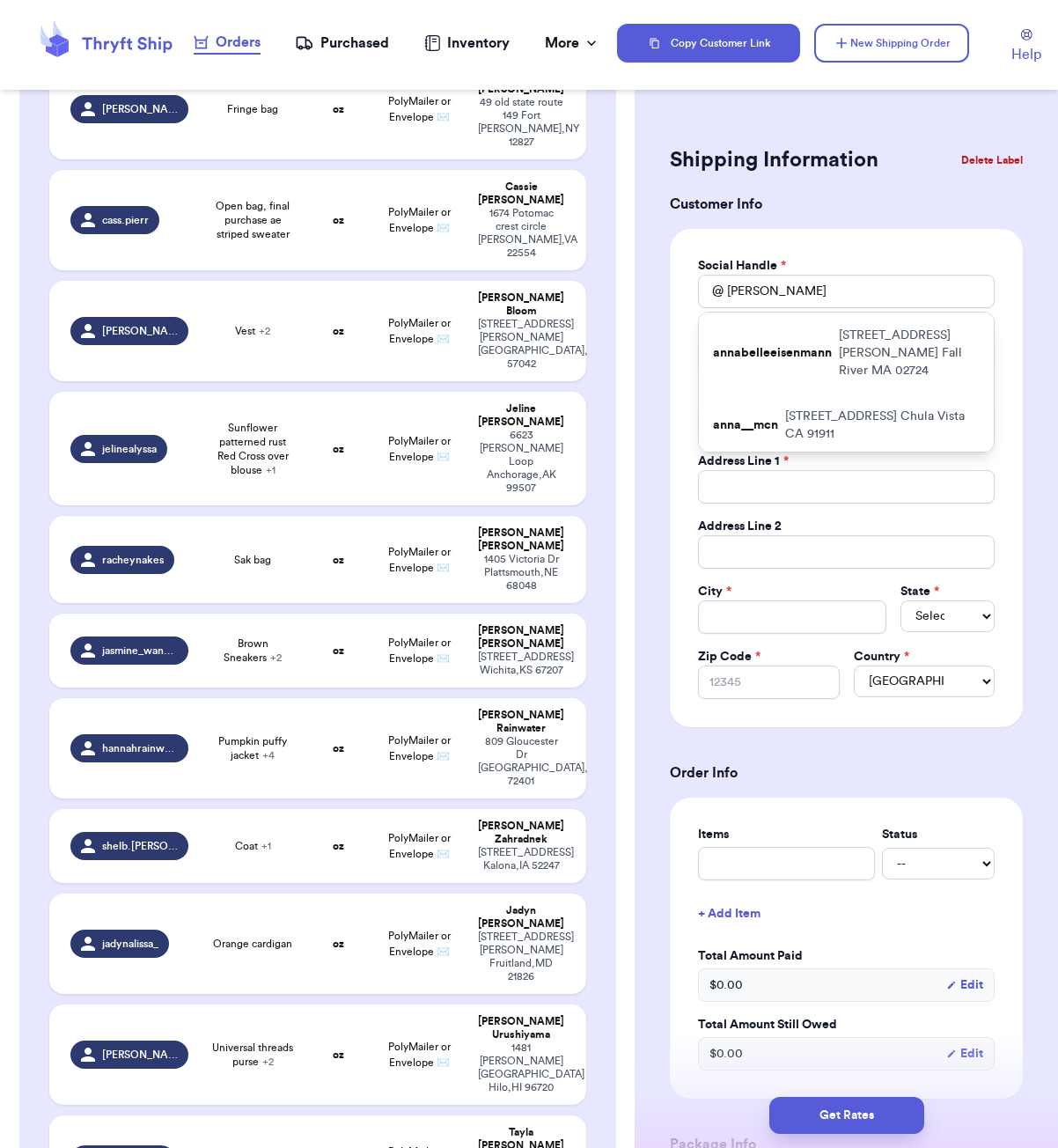
click at [872, 0] on html "Orders Purchased Inventory More Stats Completed Orders Copy Customer Link New S…" at bounding box center [529, 574] width 1058 height 1148
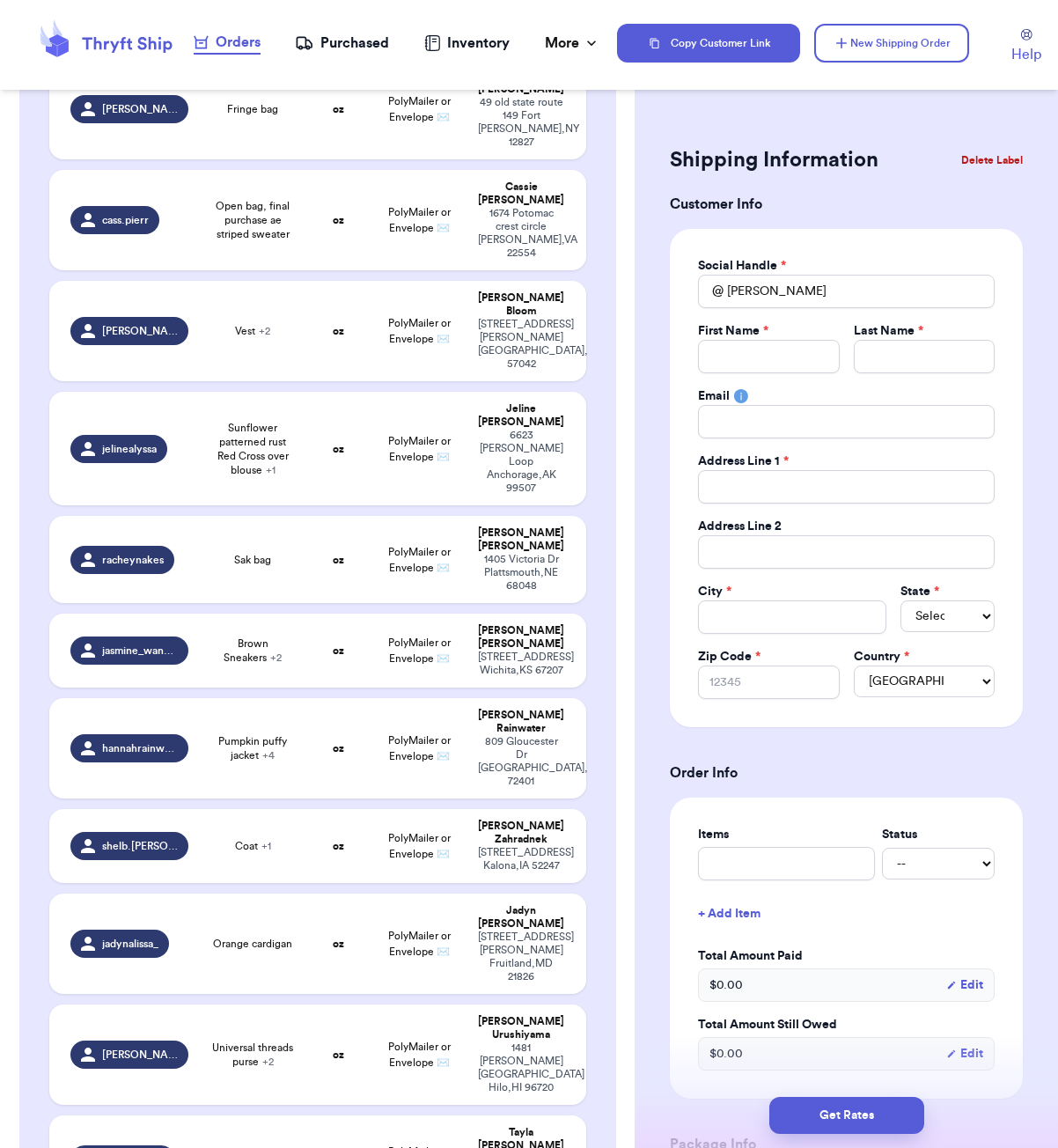
scroll to position [1336, 0]
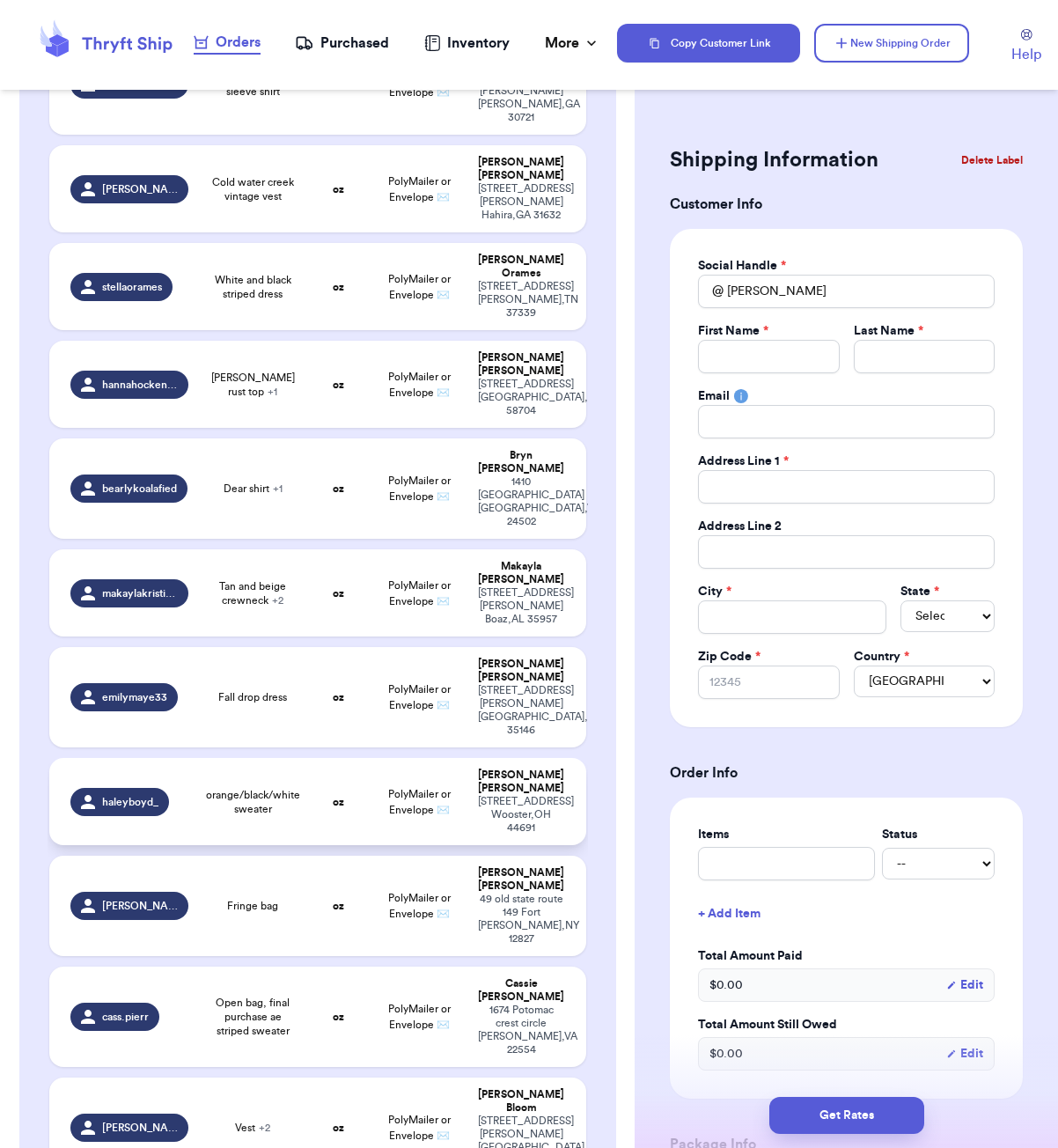
click at [283, 788] on span "orange/black/white sweater" at bounding box center [252, 802] width 94 height 28
type input "orange/black/white sweater"
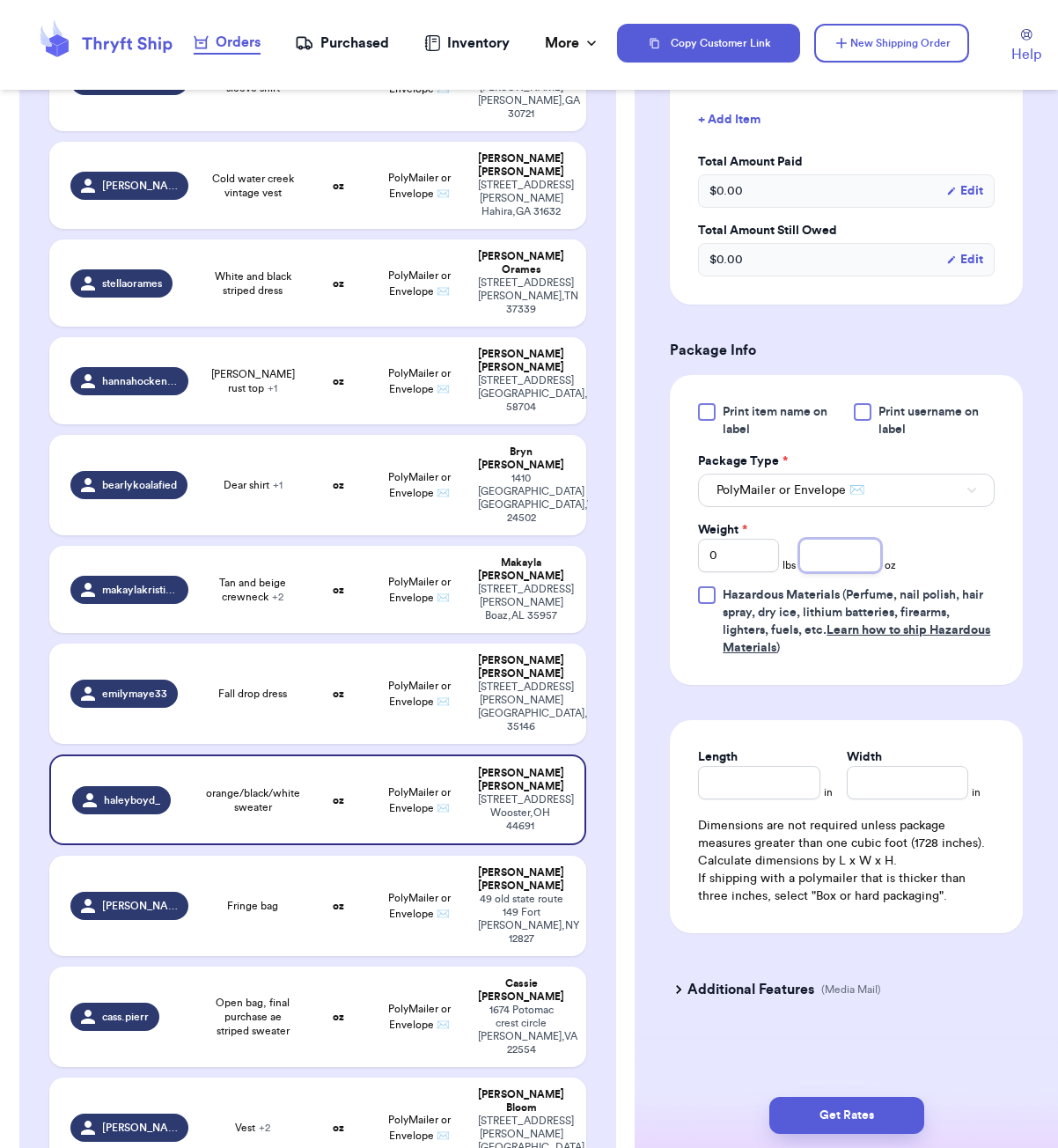
scroll to position [532, 0]
click at [829, 553] on input "number" at bounding box center [839, 555] width 81 height 34
type input "19"
click at [747, 791] on input "Length" at bounding box center [759, 782] width 122 height 34
type input "6"
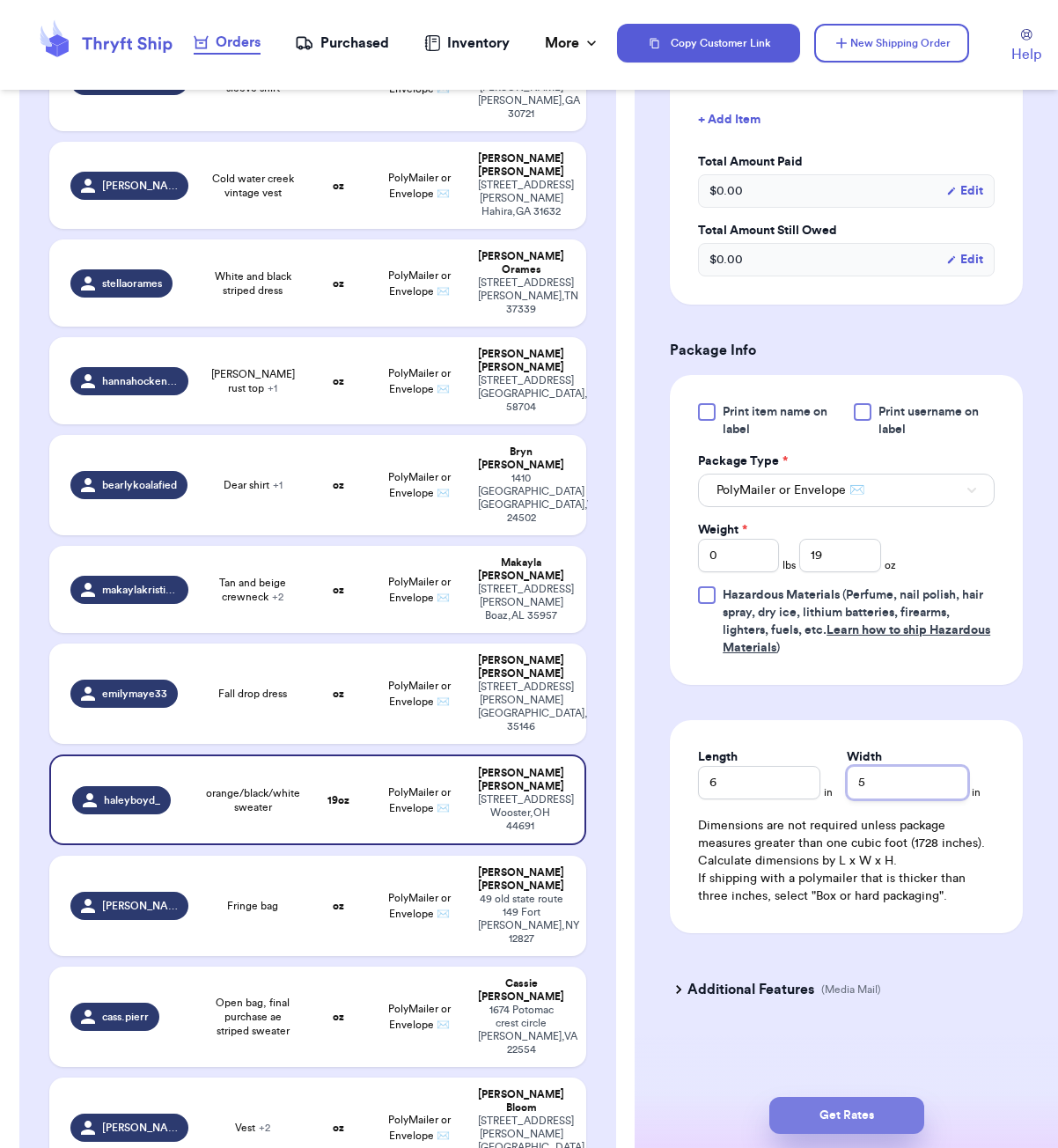
type input "5"
click at [889, 1118] on button "Get Rates" at bounding box center [847, 1116] width 155 height 37
type input "1"
type input "3"
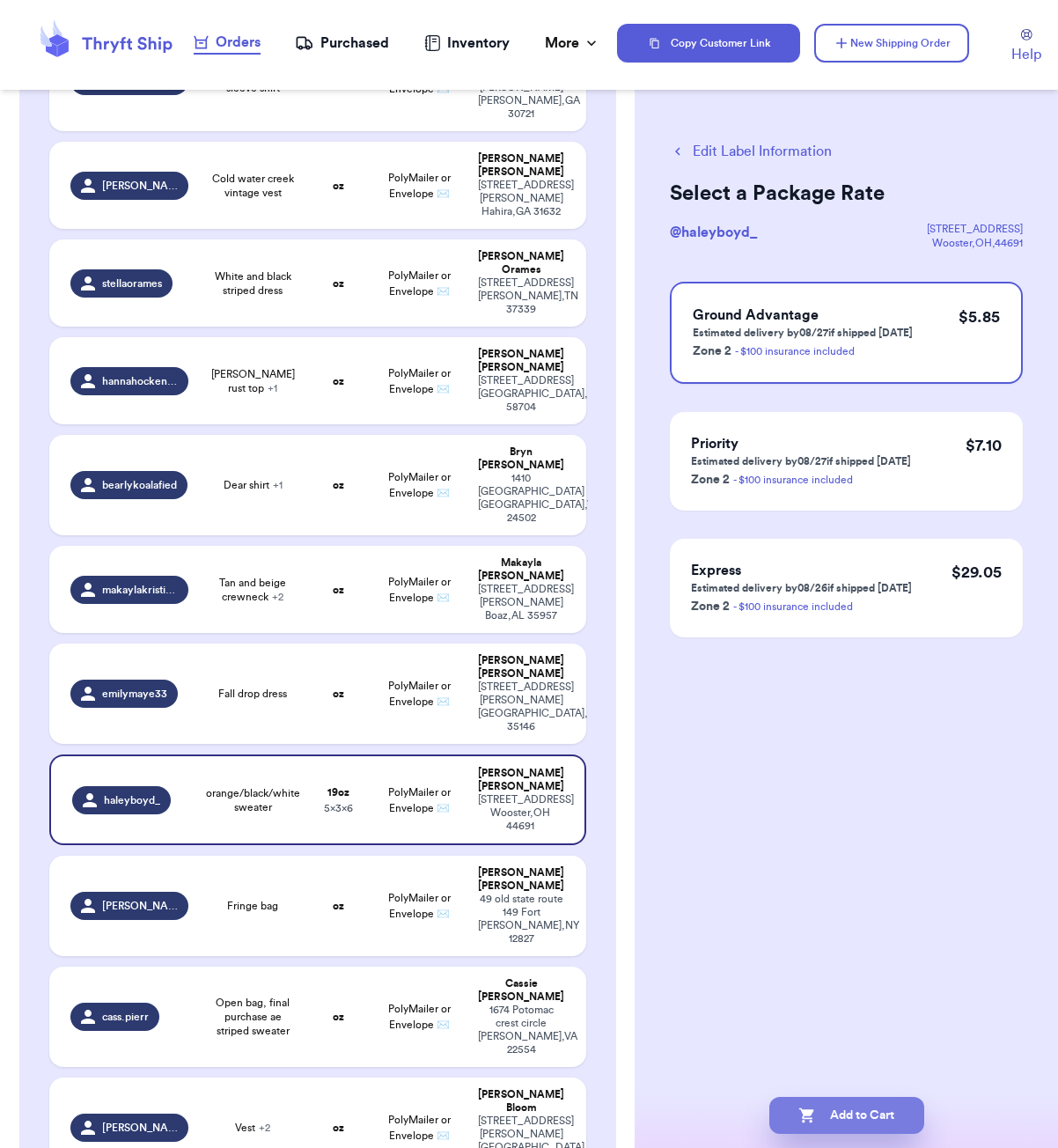
click at [899, 1101] on button "Add to Cart" at bounding box center [847, 1116] width 155 height 37
checkbox input "true"
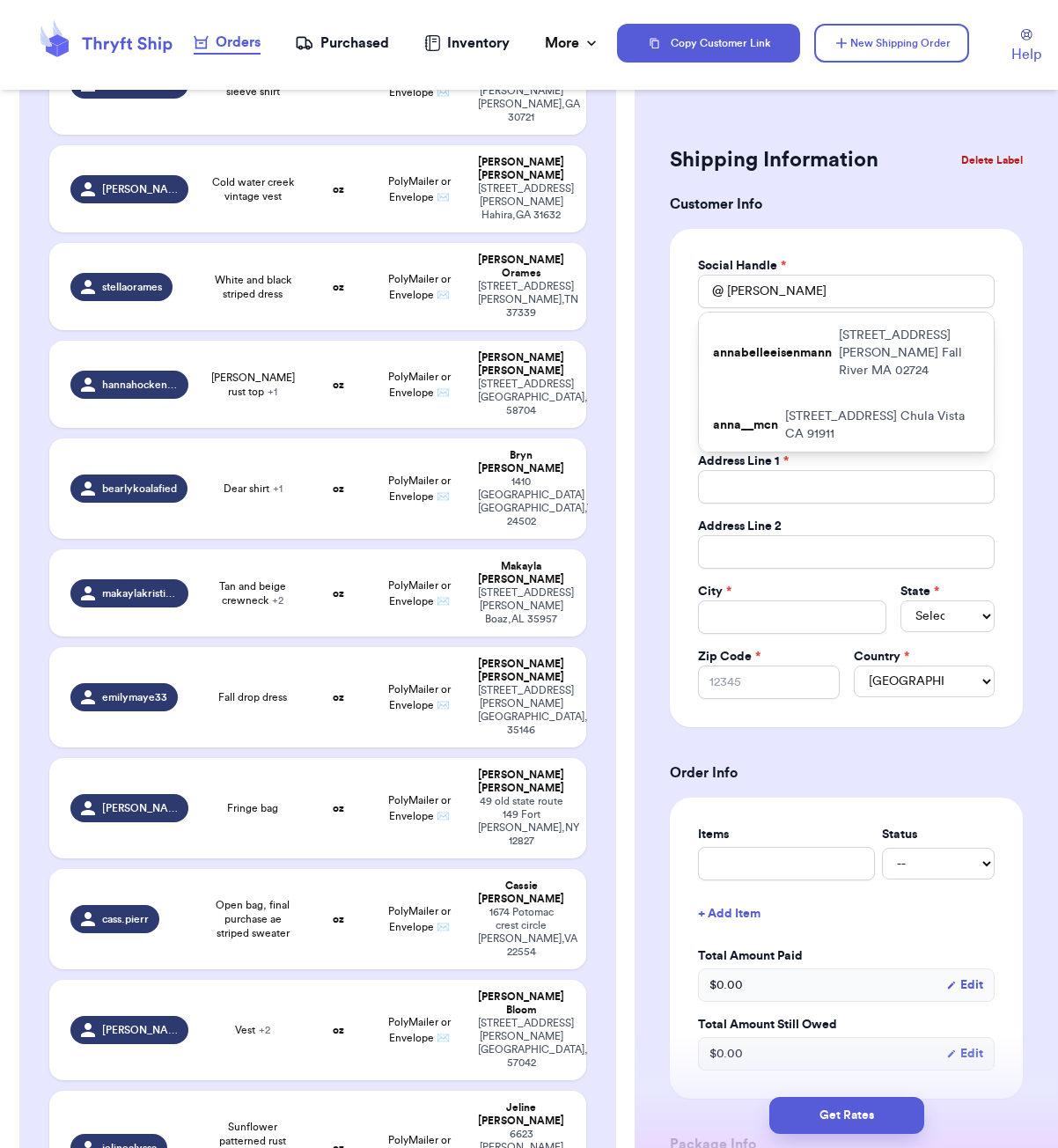
scroll to position [607, 0]
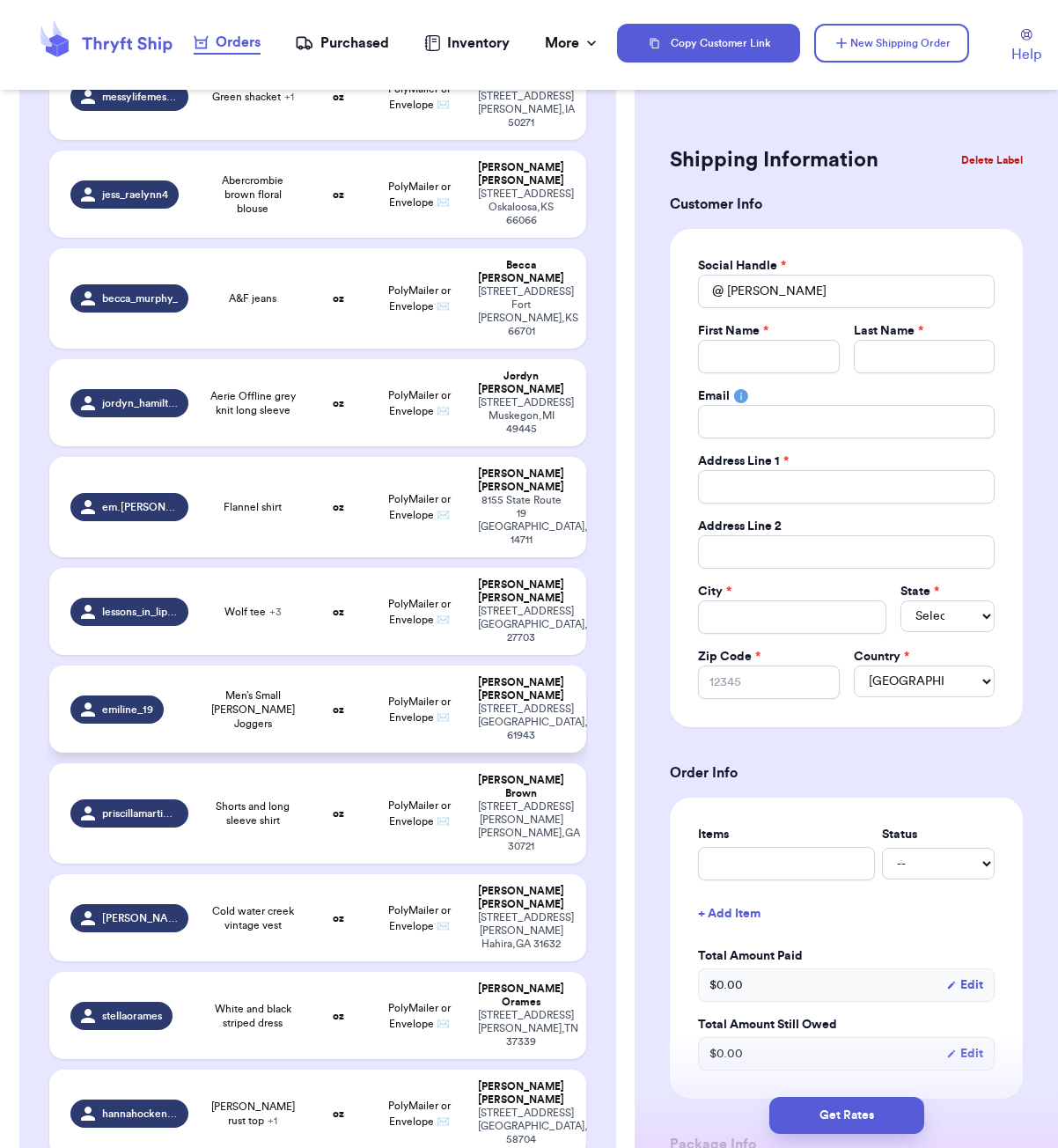
click at [354, 666] on td "oz" at bounding box center [338, 709] width 64 height 87
type input "Men’s Small [PERSON_NAME] Joggers"
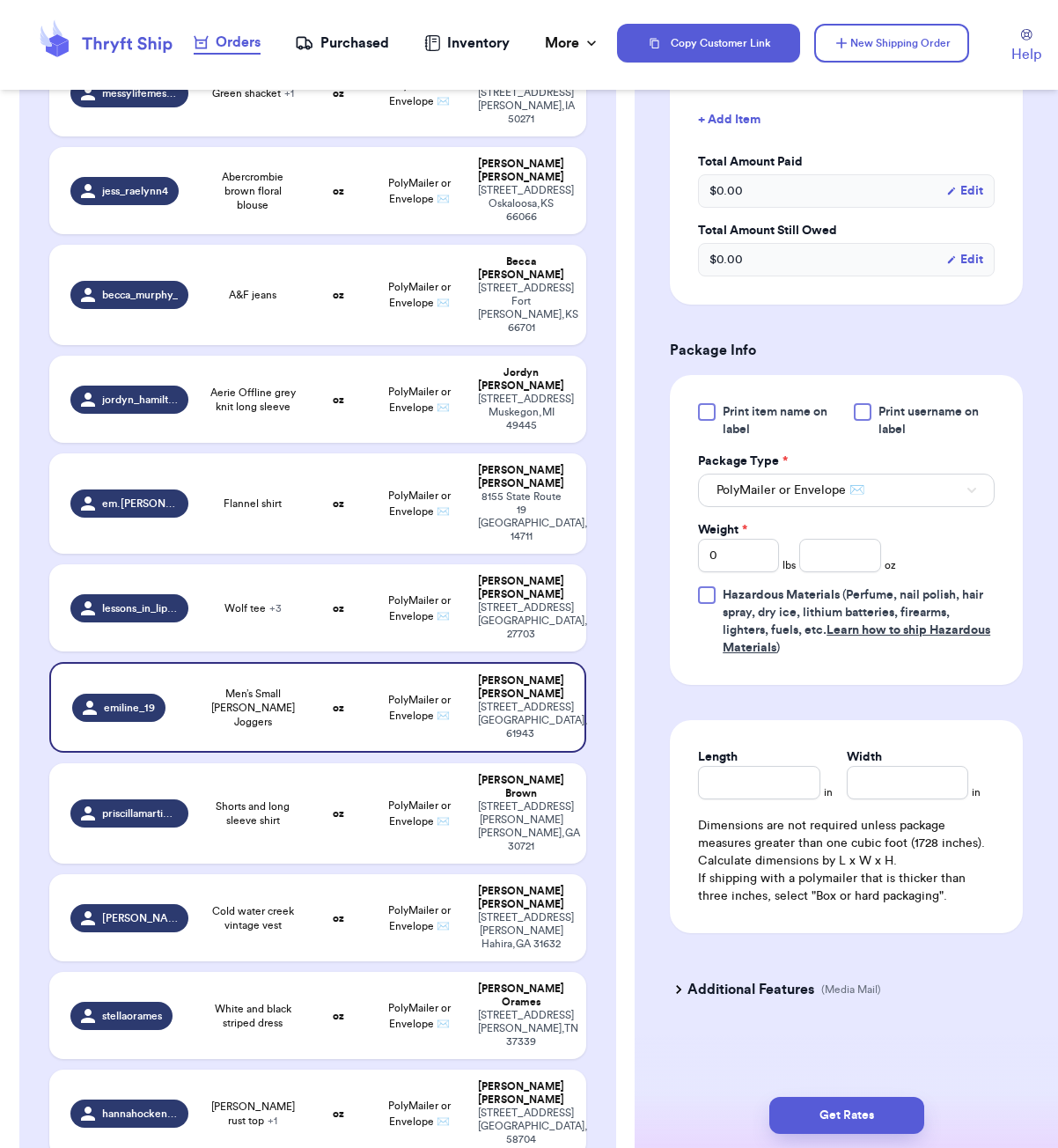
scroll to position [503, 0]
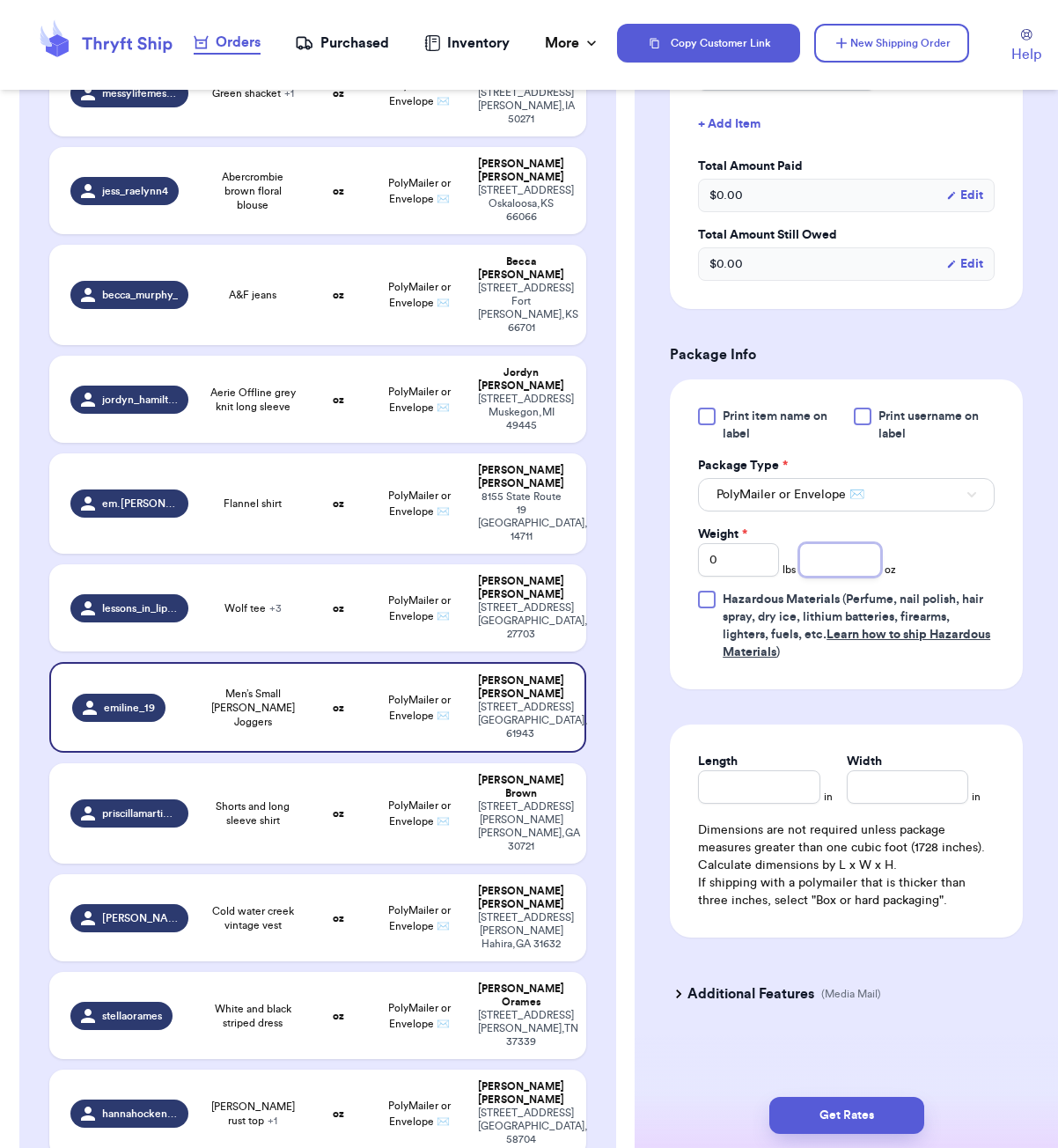
click at [839, 577] on input "number" at bounding box center [839, 560] width 81 height 34
type input "19"
click at [775, 804] on input "Length" at bounding box center [759, 787] width 122 height 34
type input "7"
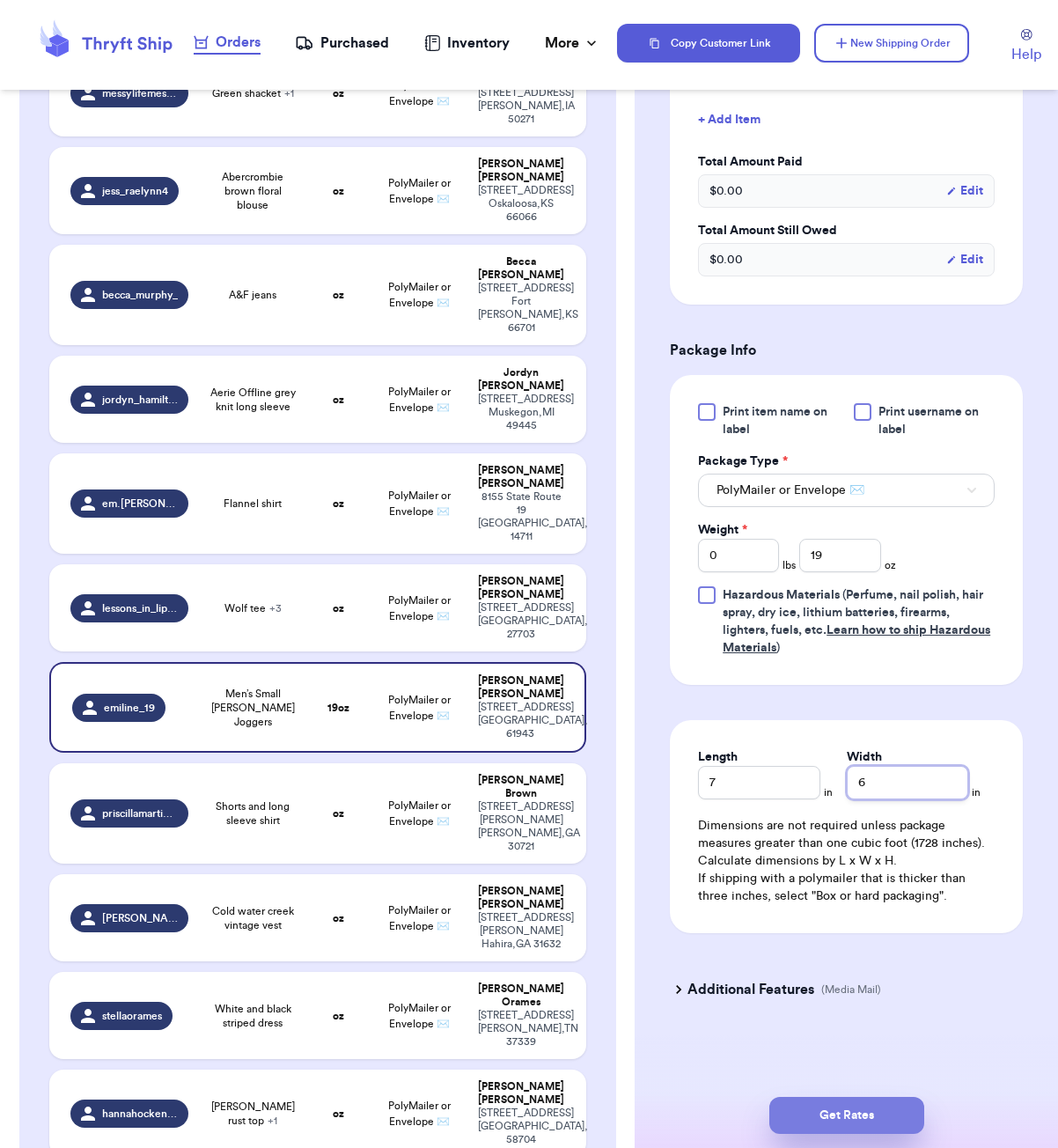
type input "6"
click at [845, 1130] on button "Get Rates" at bounding box center [847, 1116] width 155 height 37
type input "1"
type input "3"
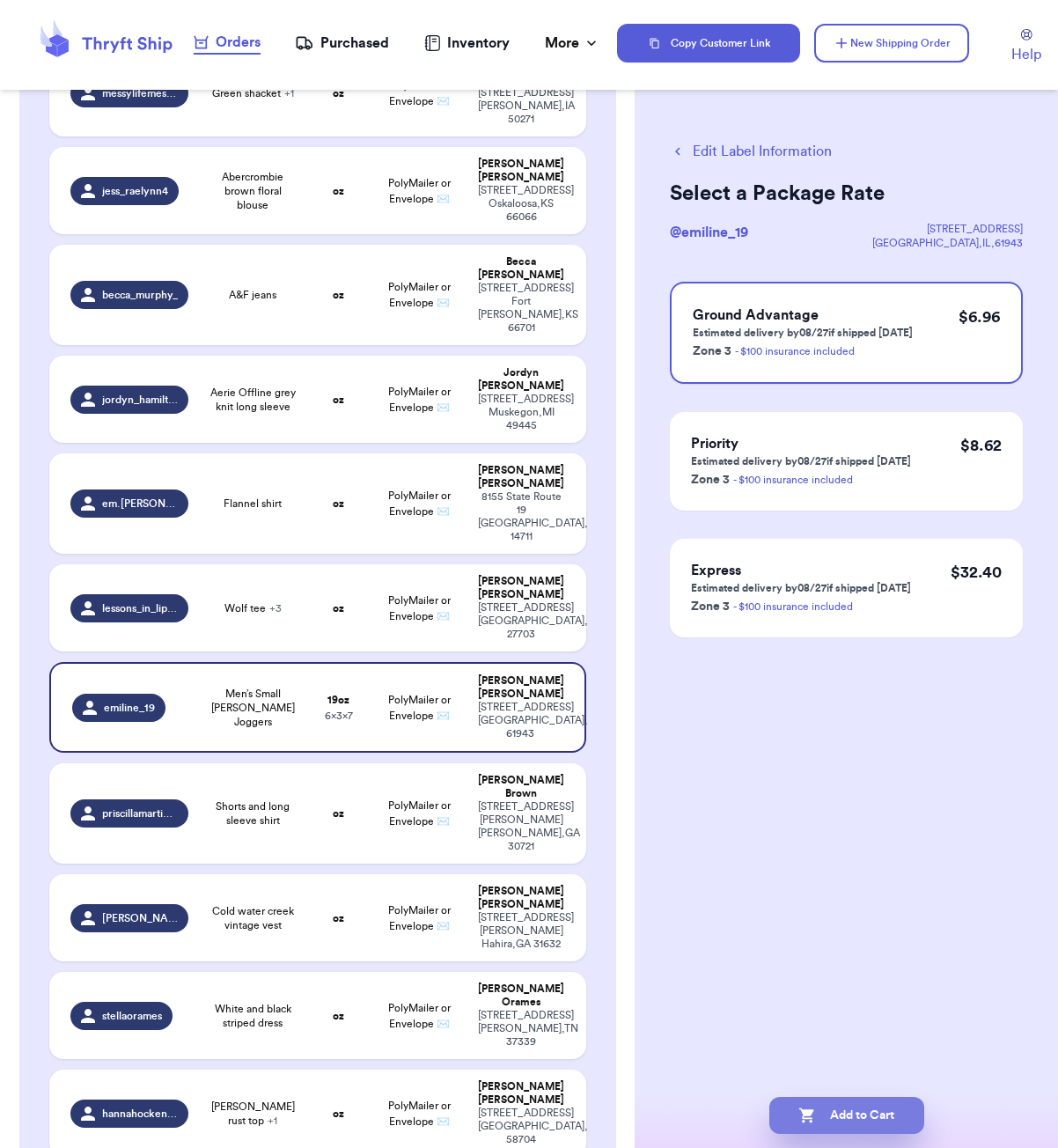
click at [886, 1111] on button "Add to Cart" at bounding box center [847, 1116] width 155 height 37
checkbox input "true"
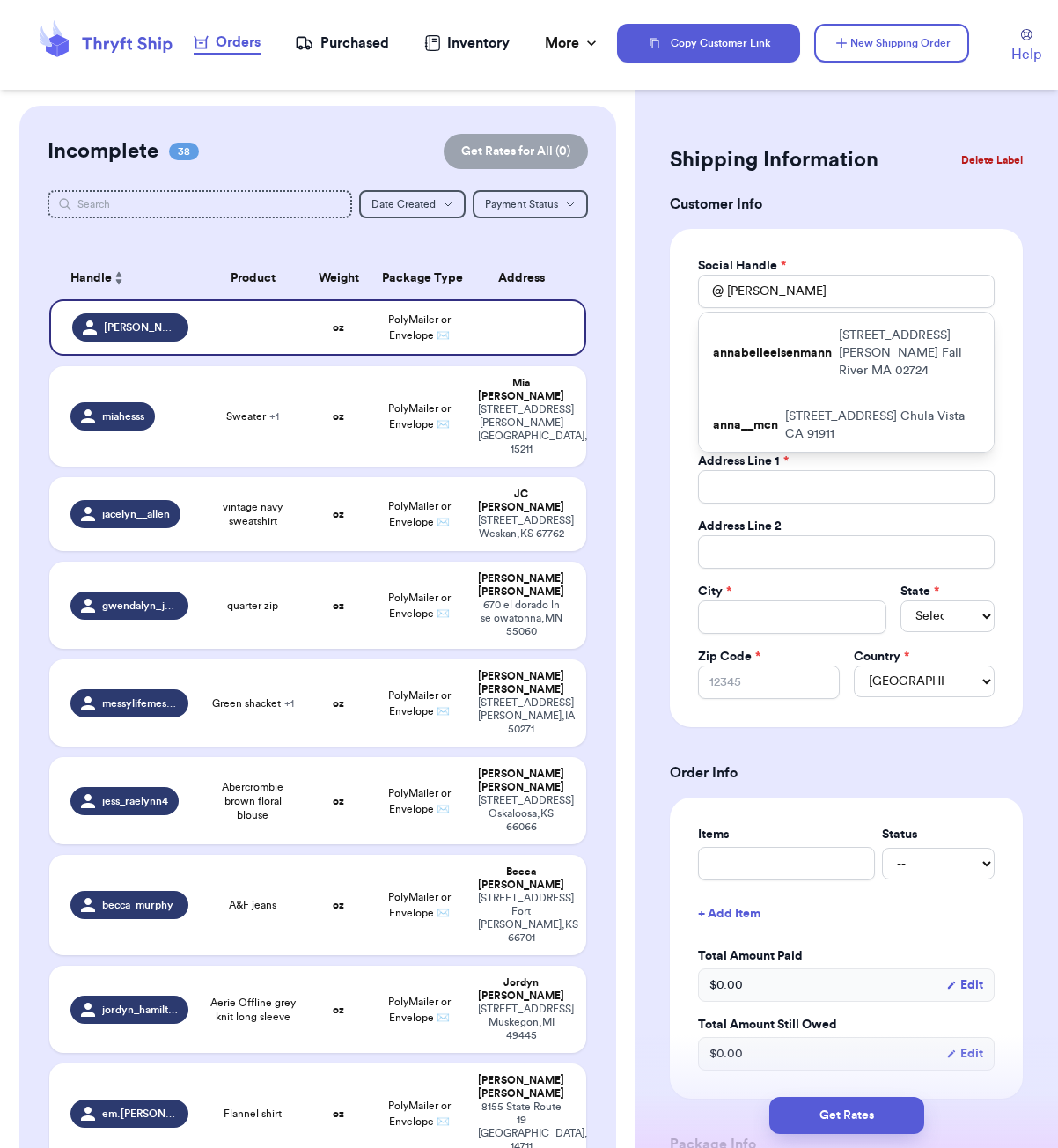
scroll to position [711, 0]
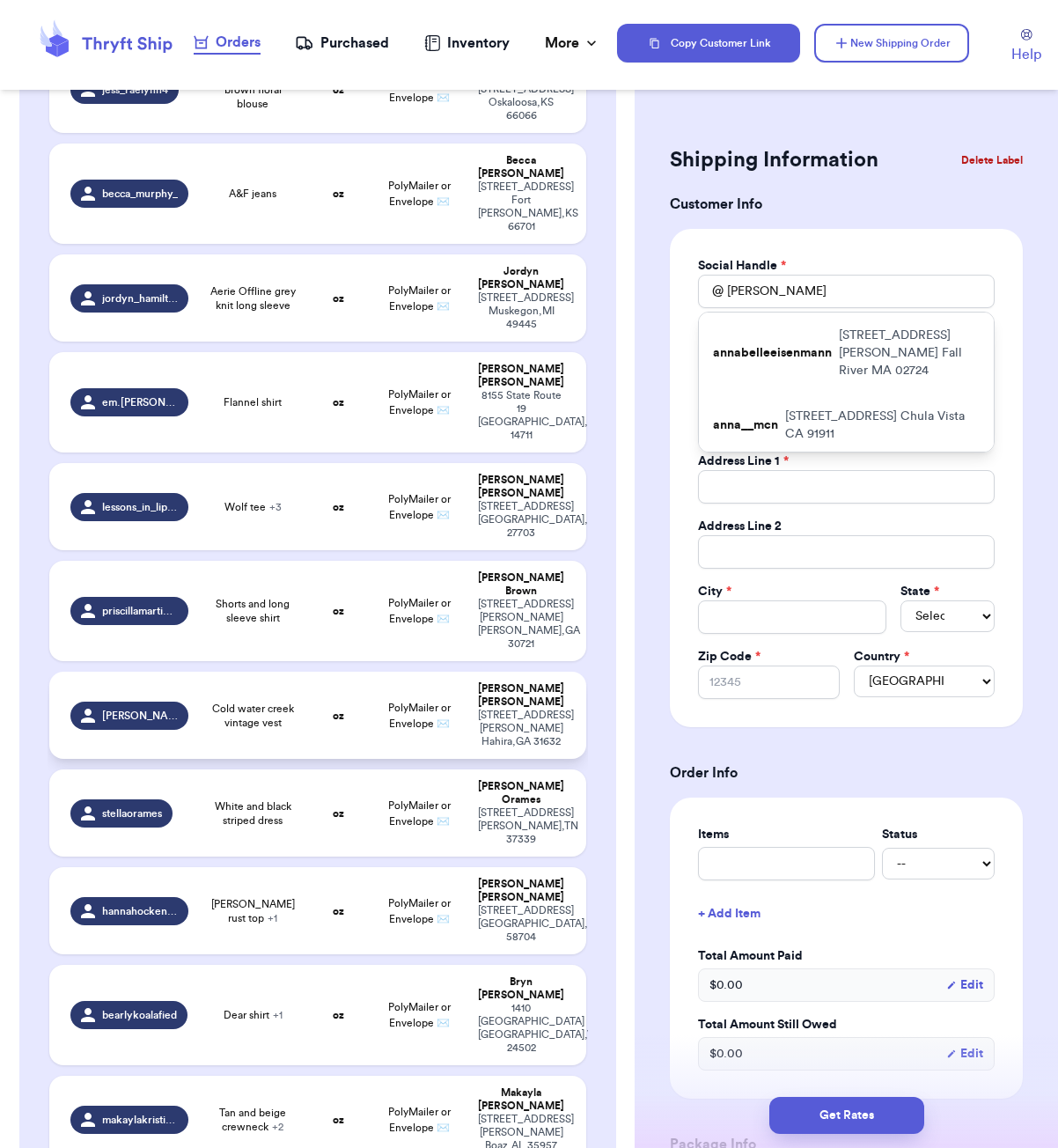
click at [283, 702] on span "Cold water creek vintage vest" at bounding box center [252, 716] width 86 height 28
type input "Cold water creek vintage vest"
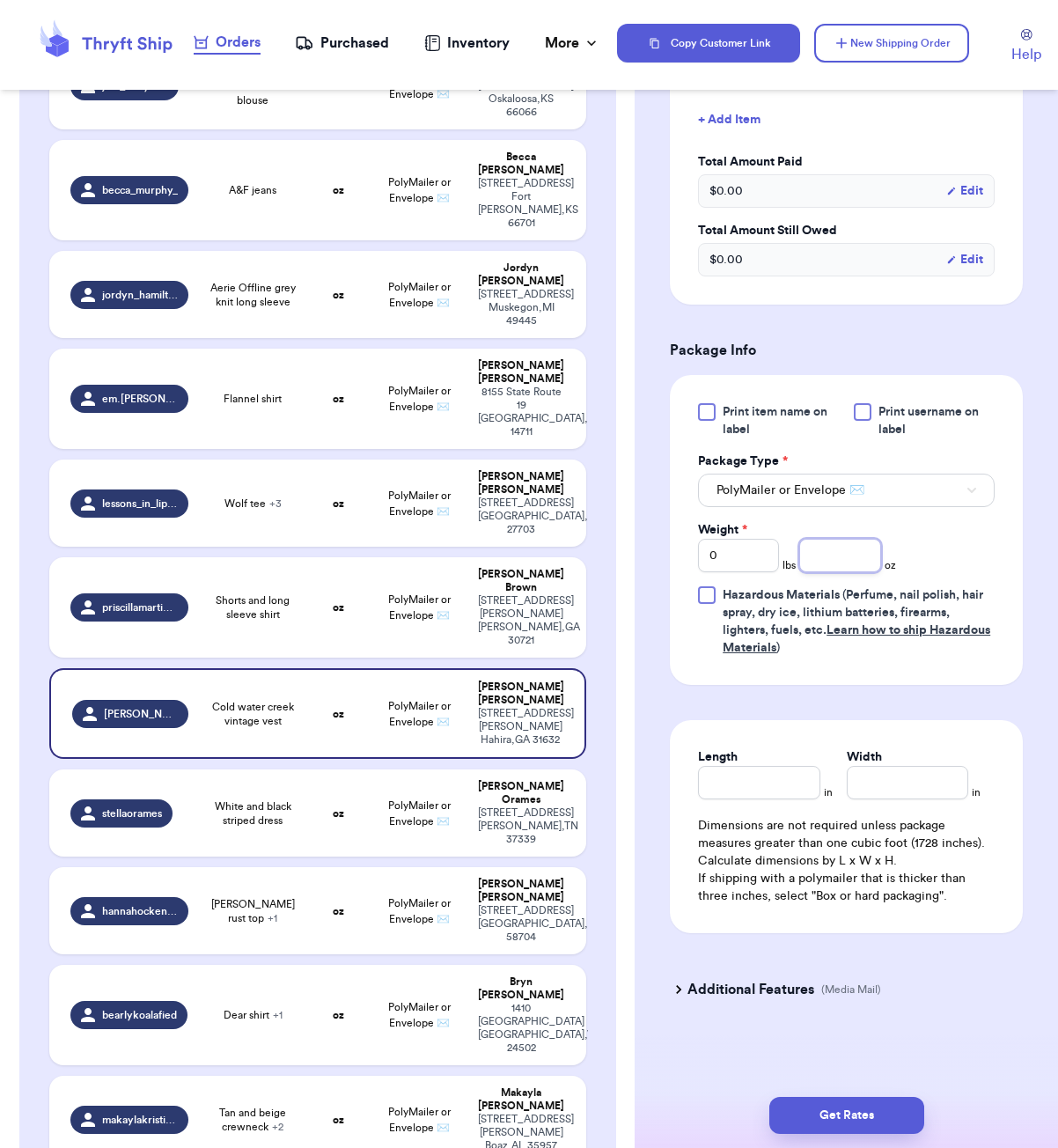
click at [825, 554] on input "number" at bounding box center [839, 555] width 81 height 34
type input "10"
click at [713, 416] on div at bounding box center [707, 411] width 18 height 18
click at [0, 0] on input "Print item name on label" at bounding box center [0, 0] width 0 height 0
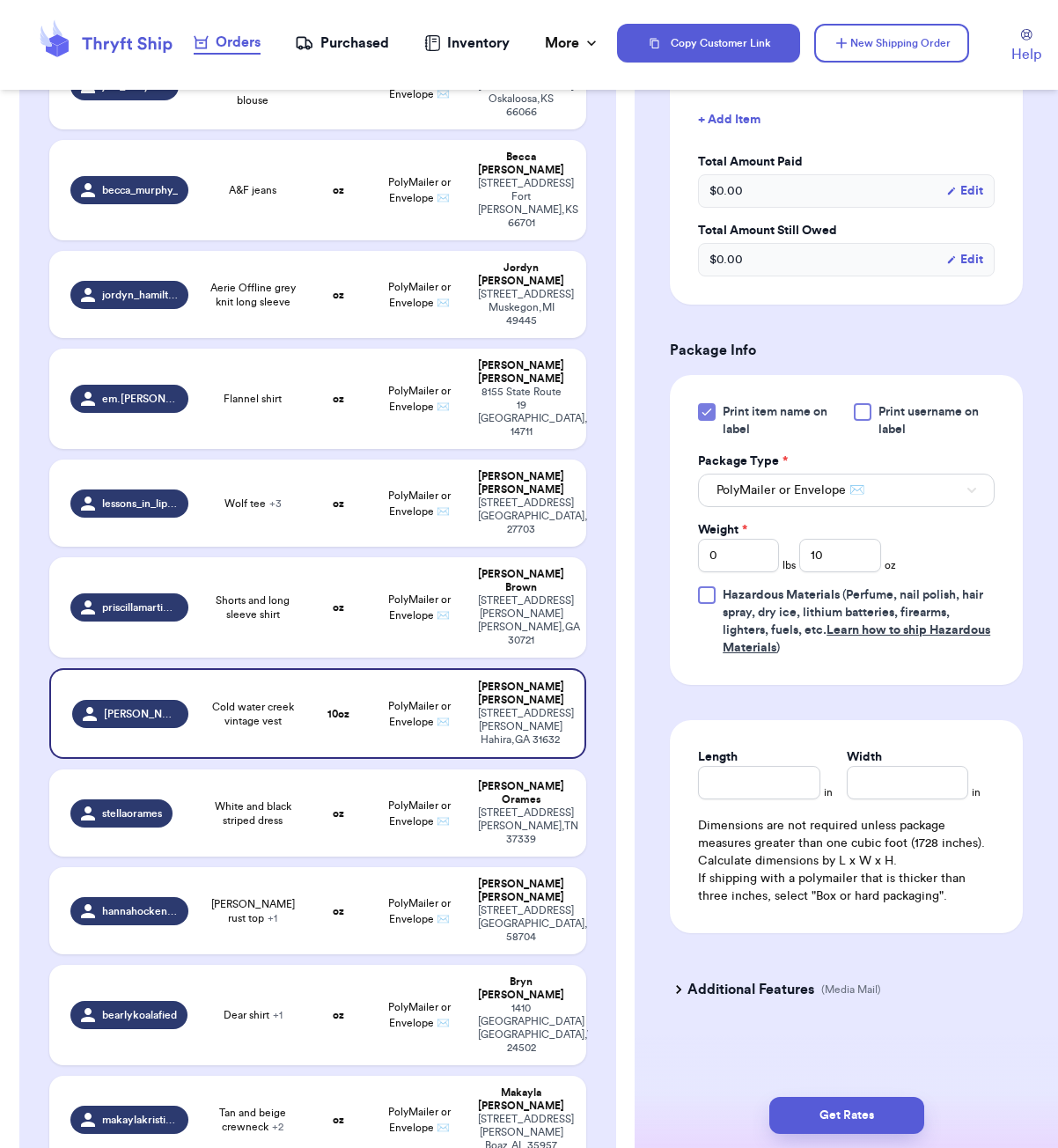
scroll to position [0, 0]
click at [773, 796] on input "Length" at bounding box center [759, 782] width 122 height 34
type input "6"
type input "5"
drag, startPoint x: 877, startPoint y: 1115, endPoint x: 945, endPoint y: 1103, distance: 69.1
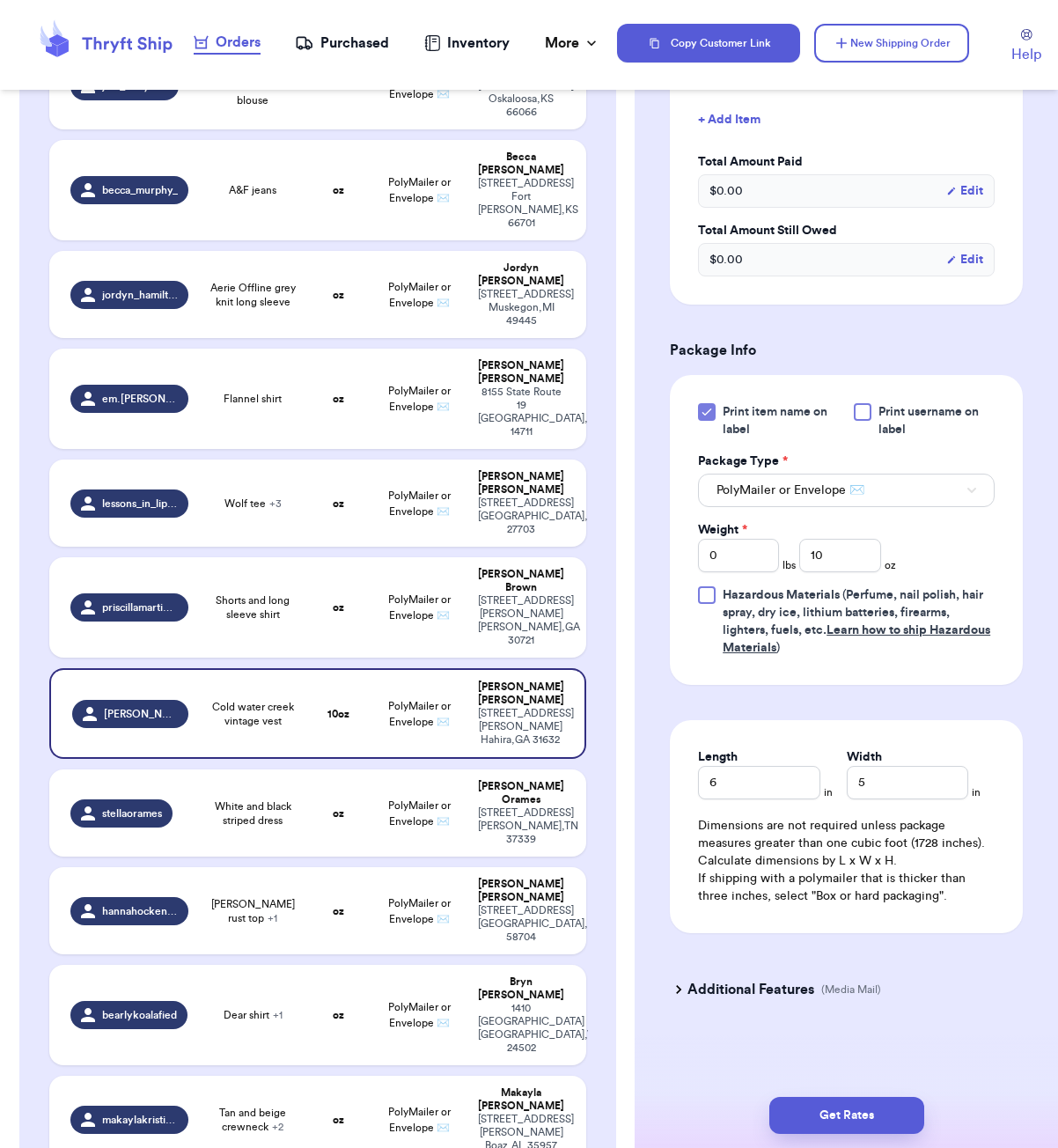
click at [877, 1115] on button "Get Rates" at bounding box center [847, 1116] width 155 height 37
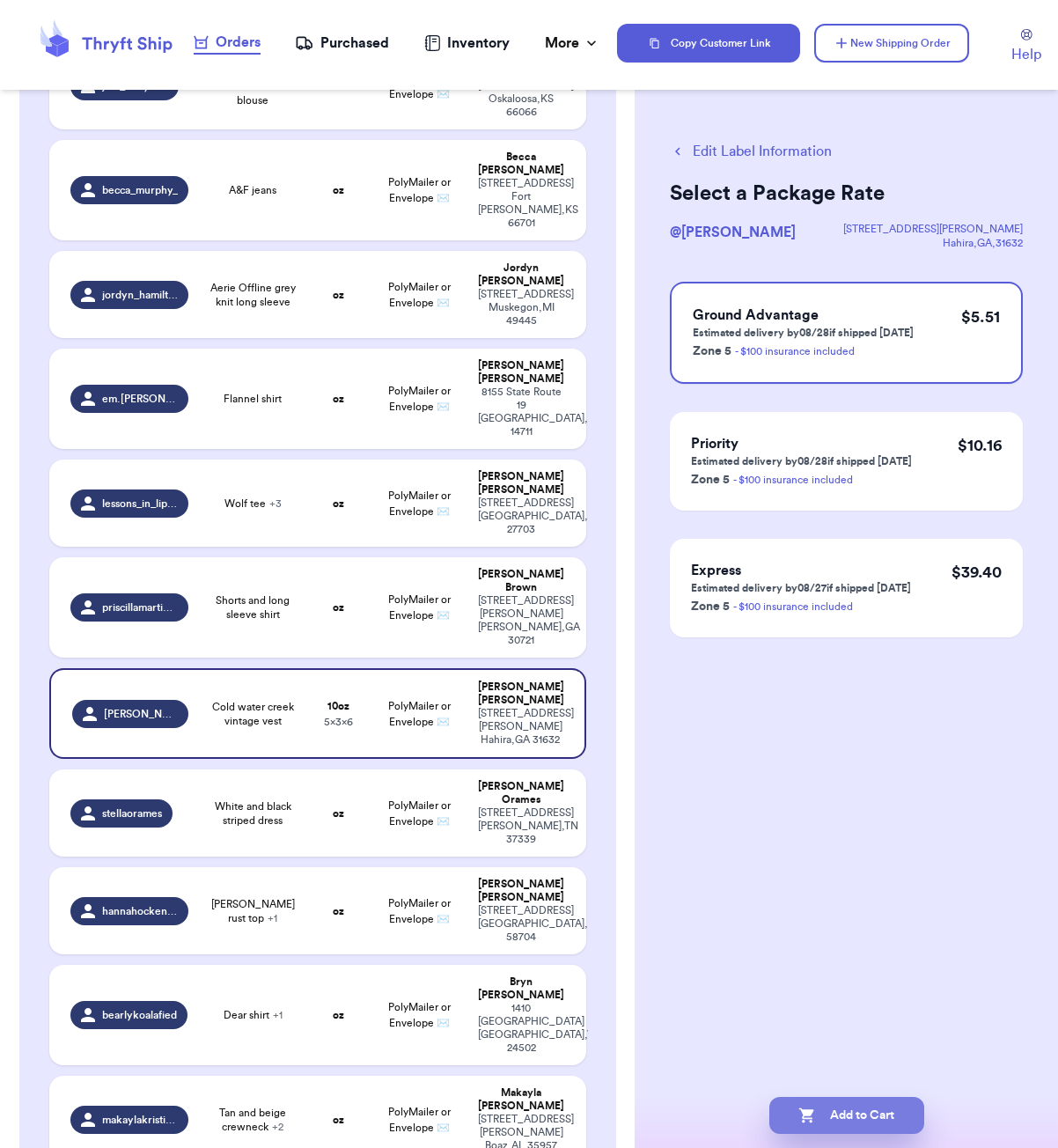
click at [898, 1117] on button "Add to Cart" at bounding box center [847, 1116] width 155 height 37
checkbox input "true"
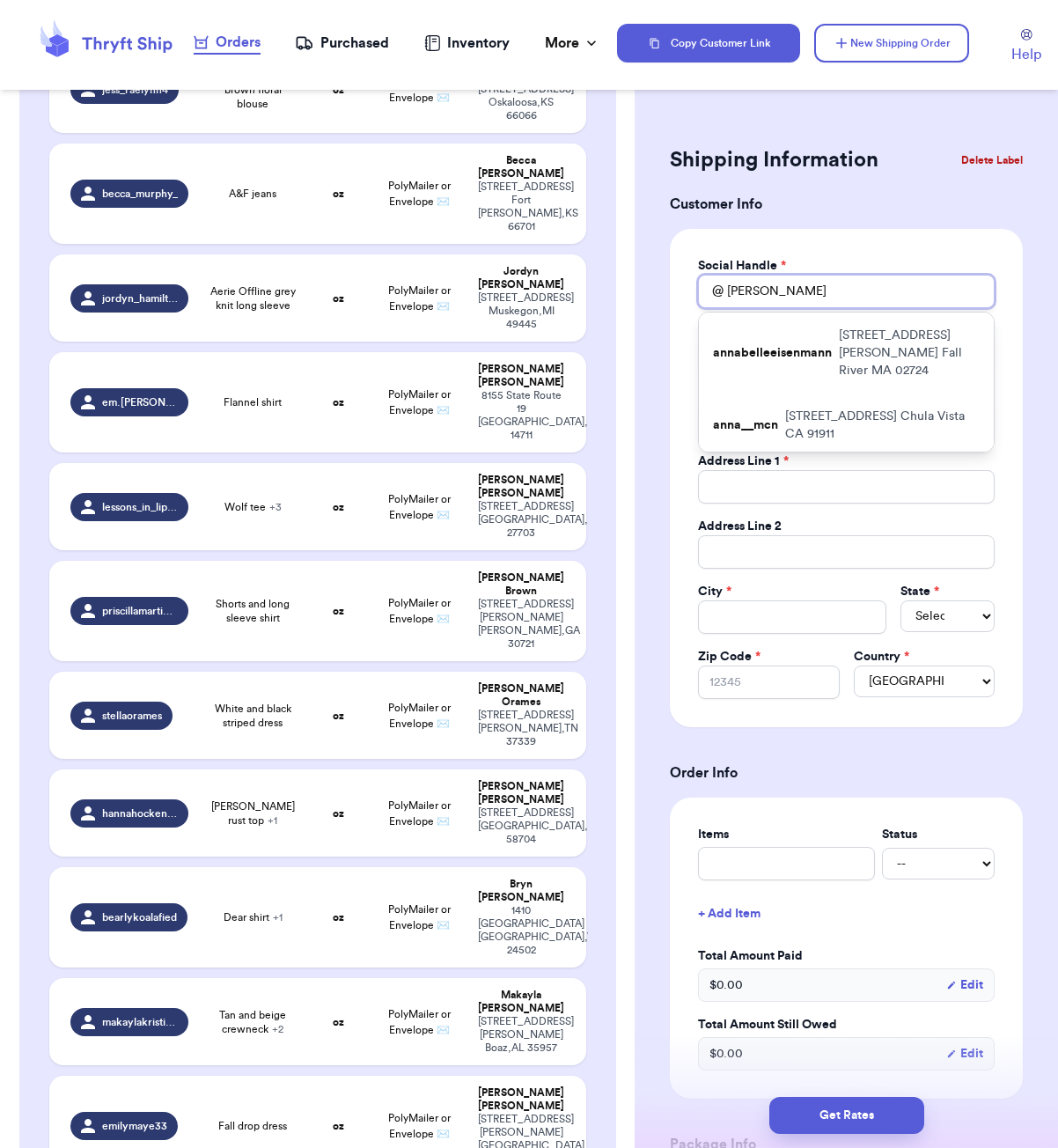
click at [782, 286] on input "[PERSON_NAME]" at bounding box center [846, 292] width 296 height 34
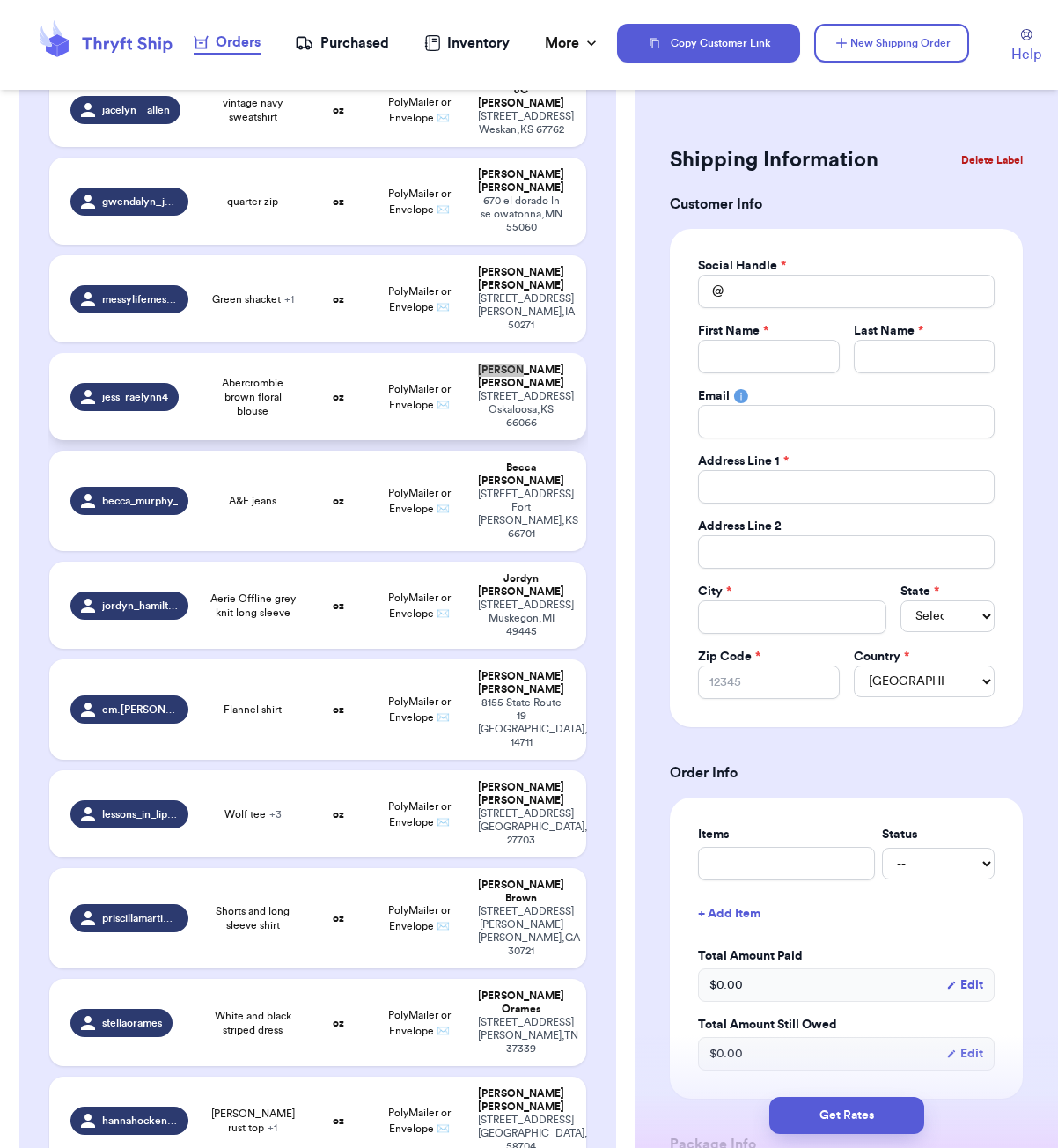
scroll to position [396, 0]
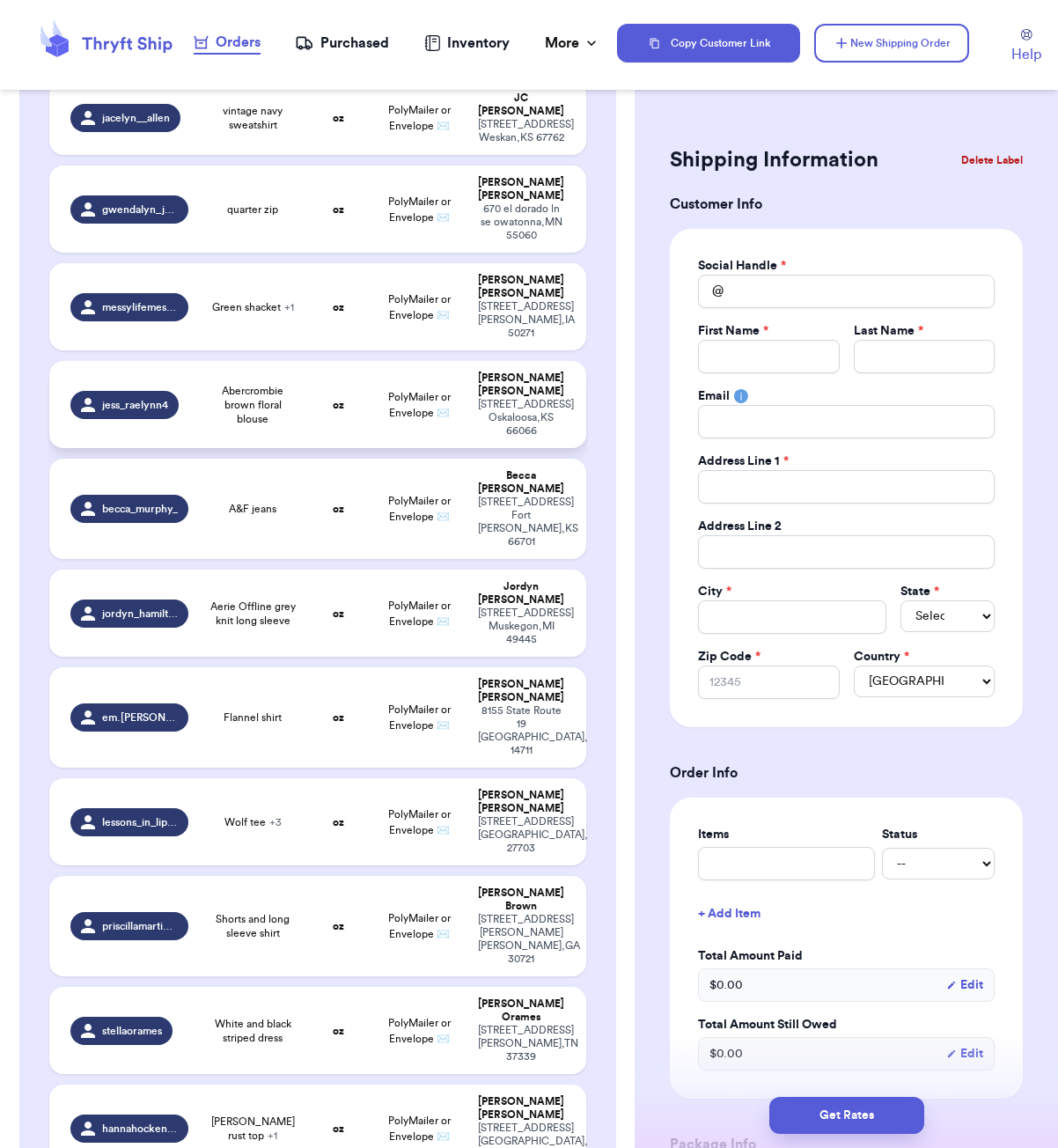
click at [348, 361] on td "oz" at bounding box center [338, 404] width 64 height 87
type input "Abercrombie brown floral blouse"
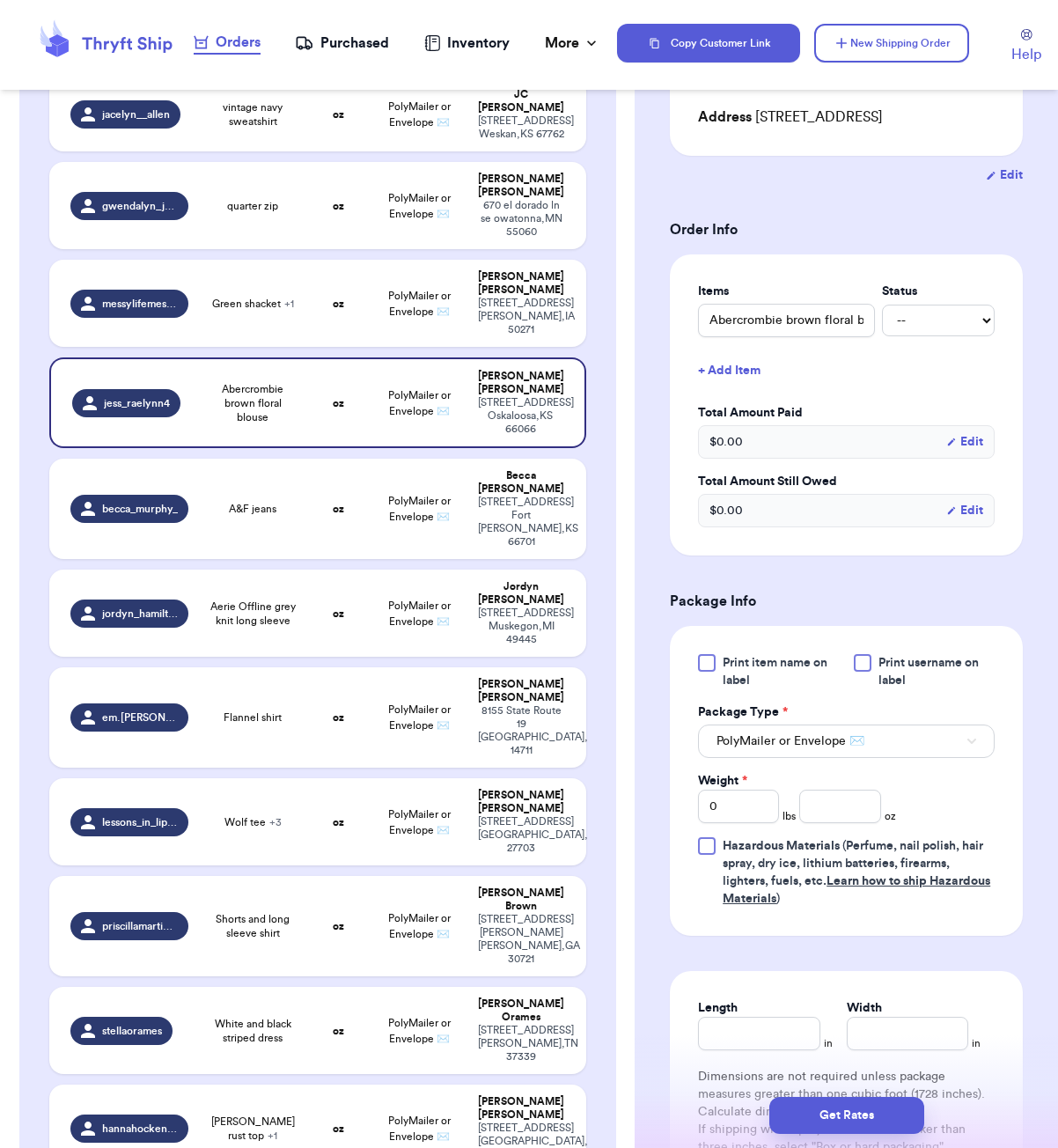
scroll to position [497, 0]
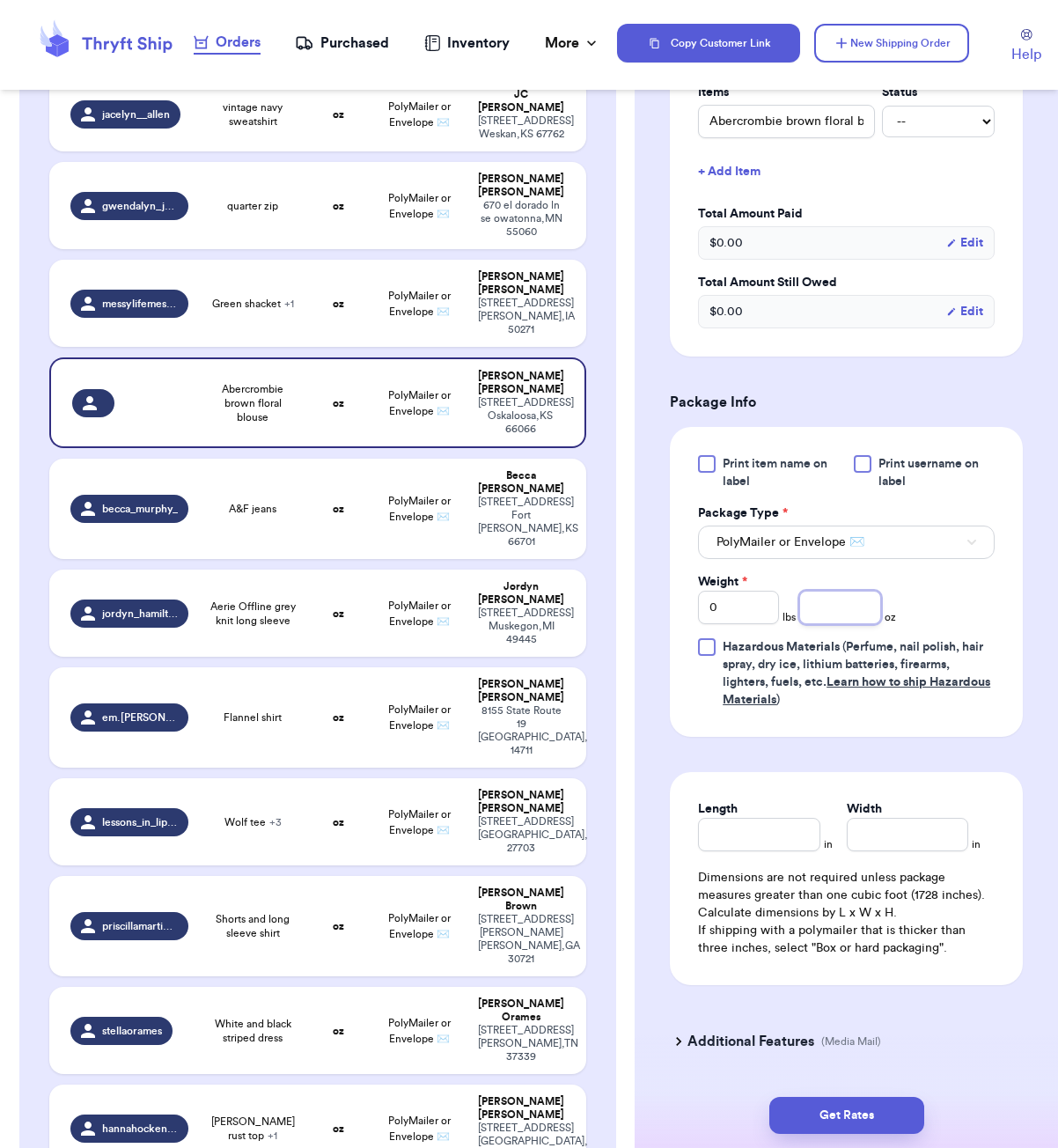
click at [812, 591] on input "number" at bounding box center [839, 608] width 81 height 34
type input "7"
click at [762, 818] on input "Length" at bounding box center [759, 835] width 122 height 34
type input "5"
type input "3"
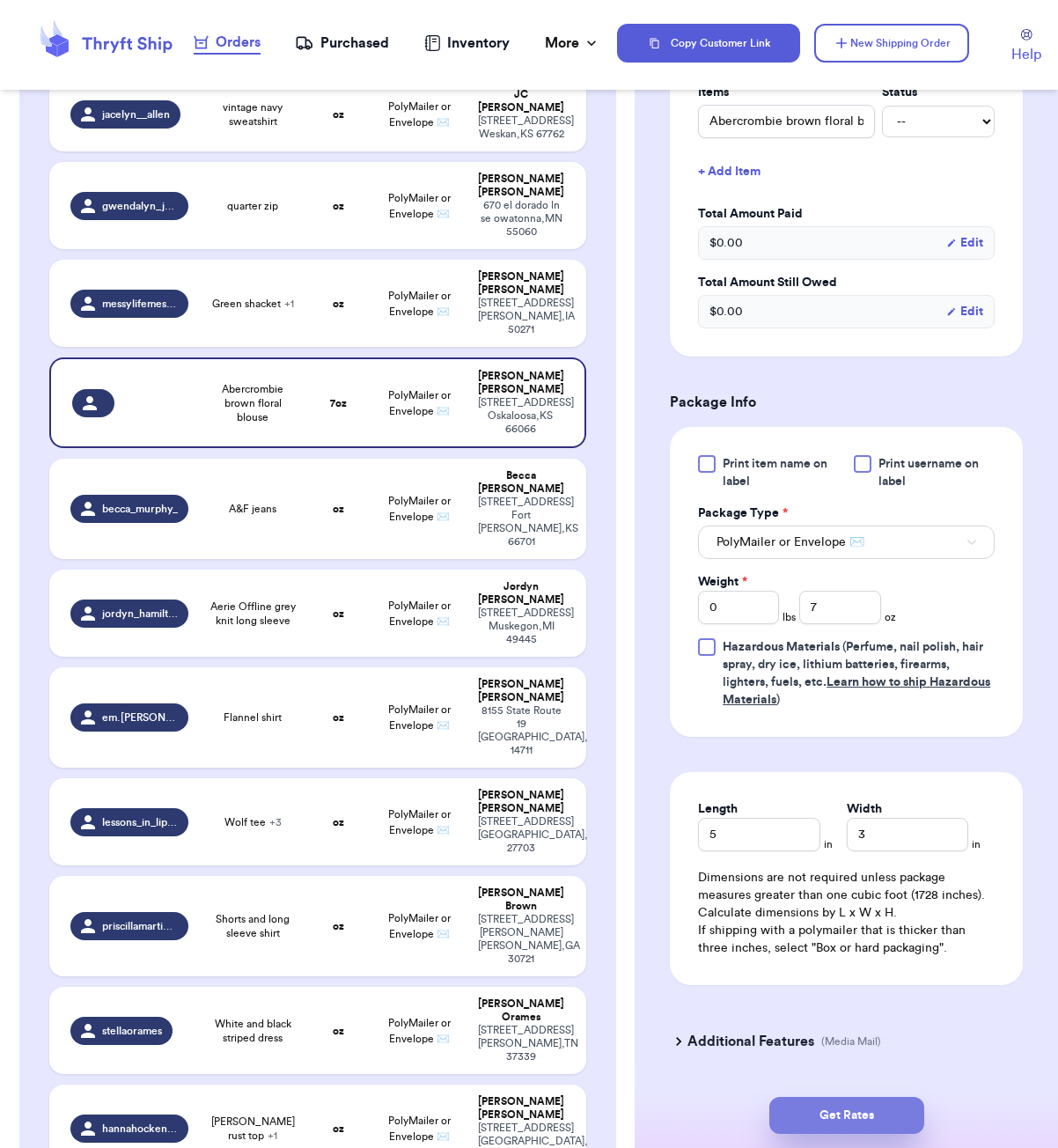
click at [909, 1112] on button "Get Rates" at bounding box center [847, 1116] width 155 height 37
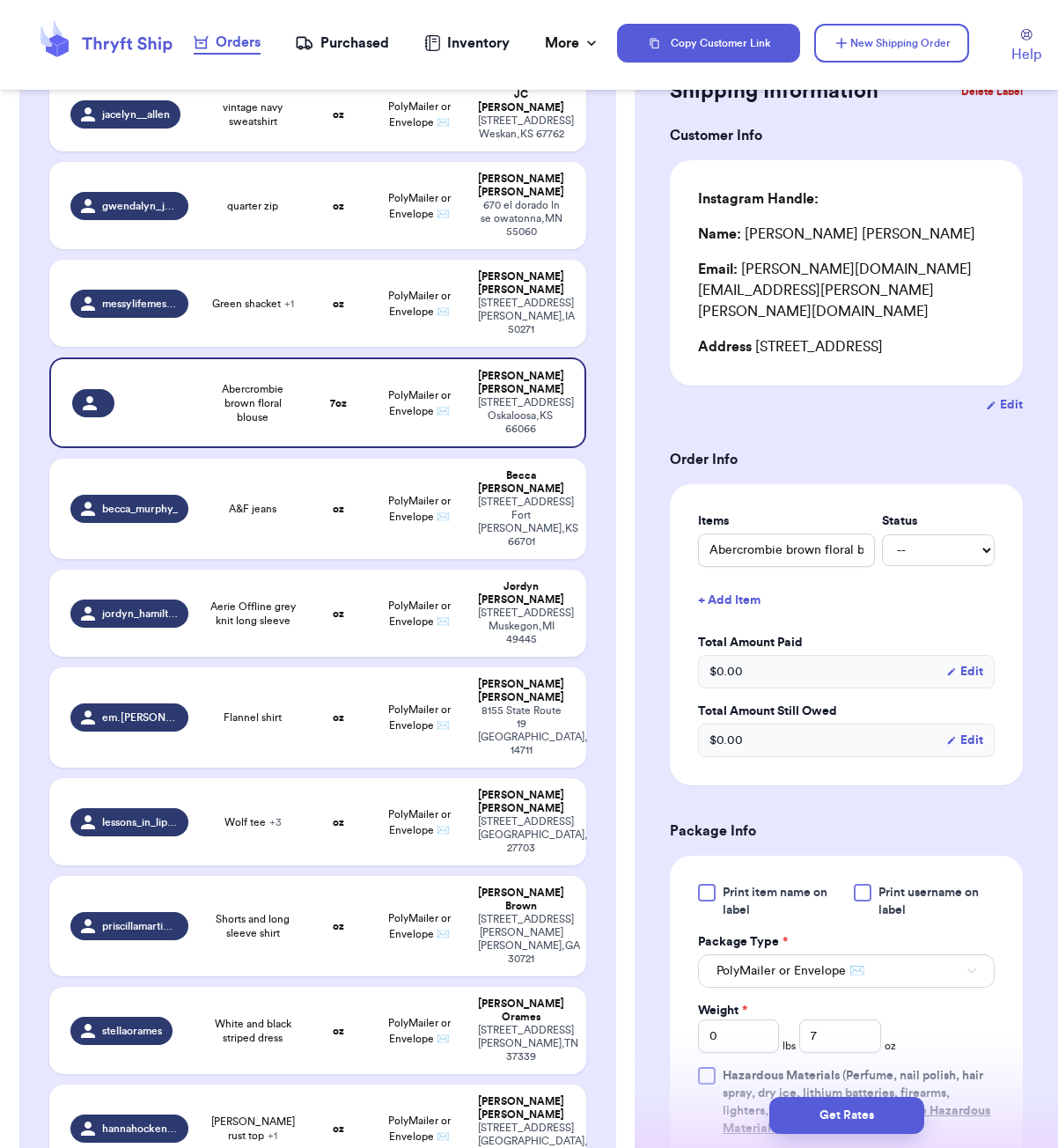
select select "KS"
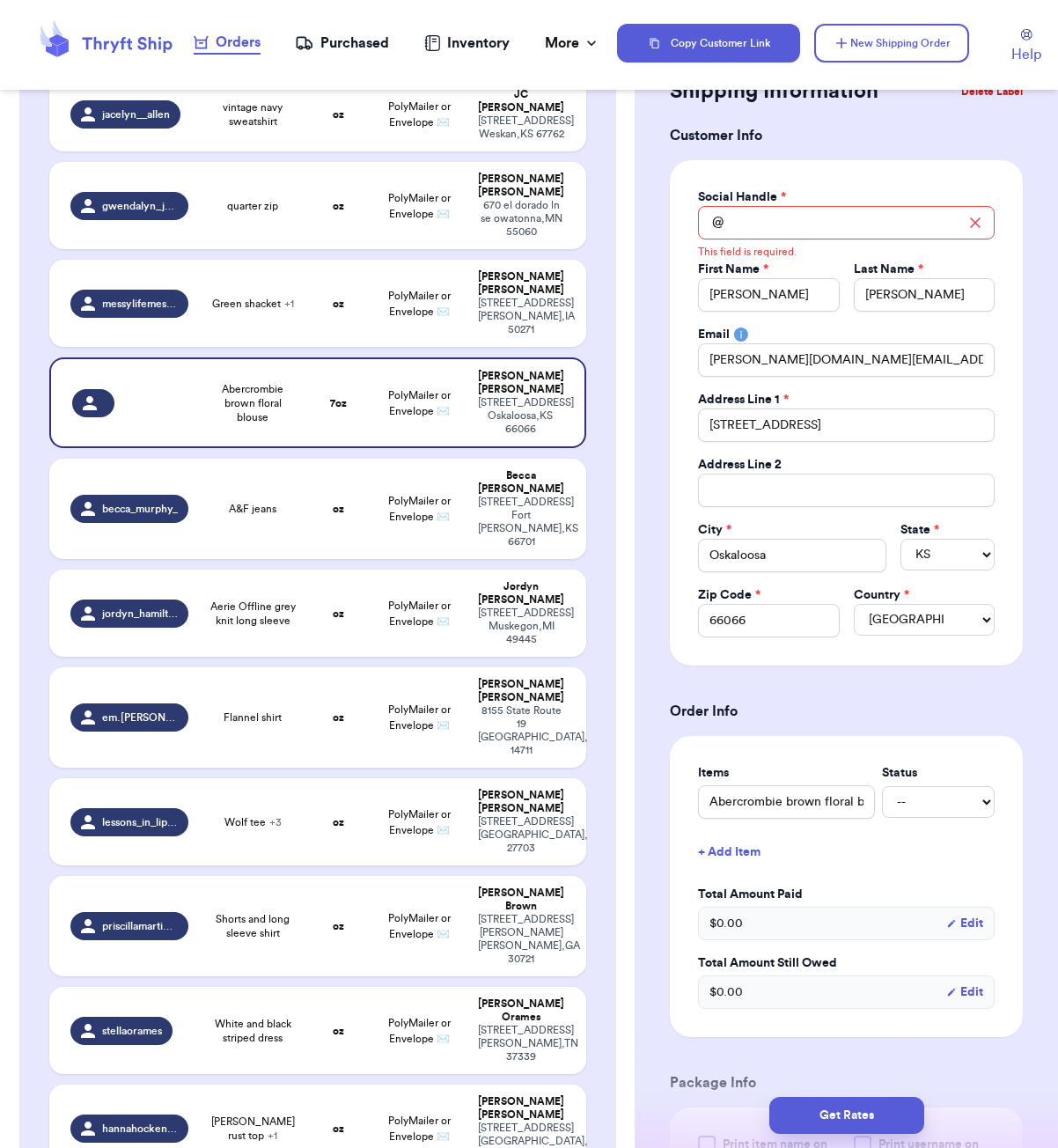
scroll to position [0, 0]
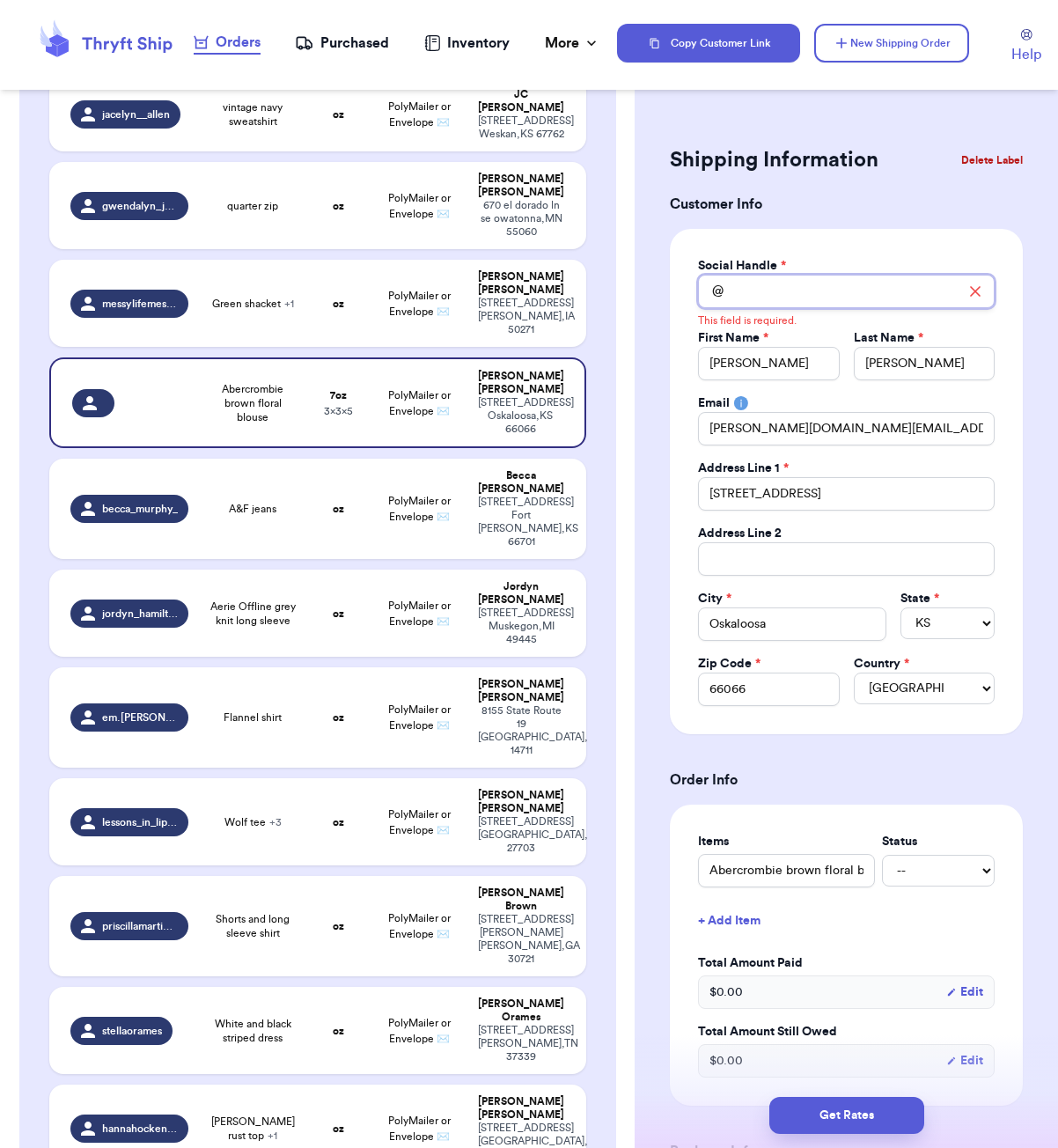
click at [911, 287] on input "Total Amount Paid" at bounding box center [846, 292] width 296 height 34
click at [776, 295] on input "Total Amount Paid" at bounding box center [846, 292] width 296 height 34
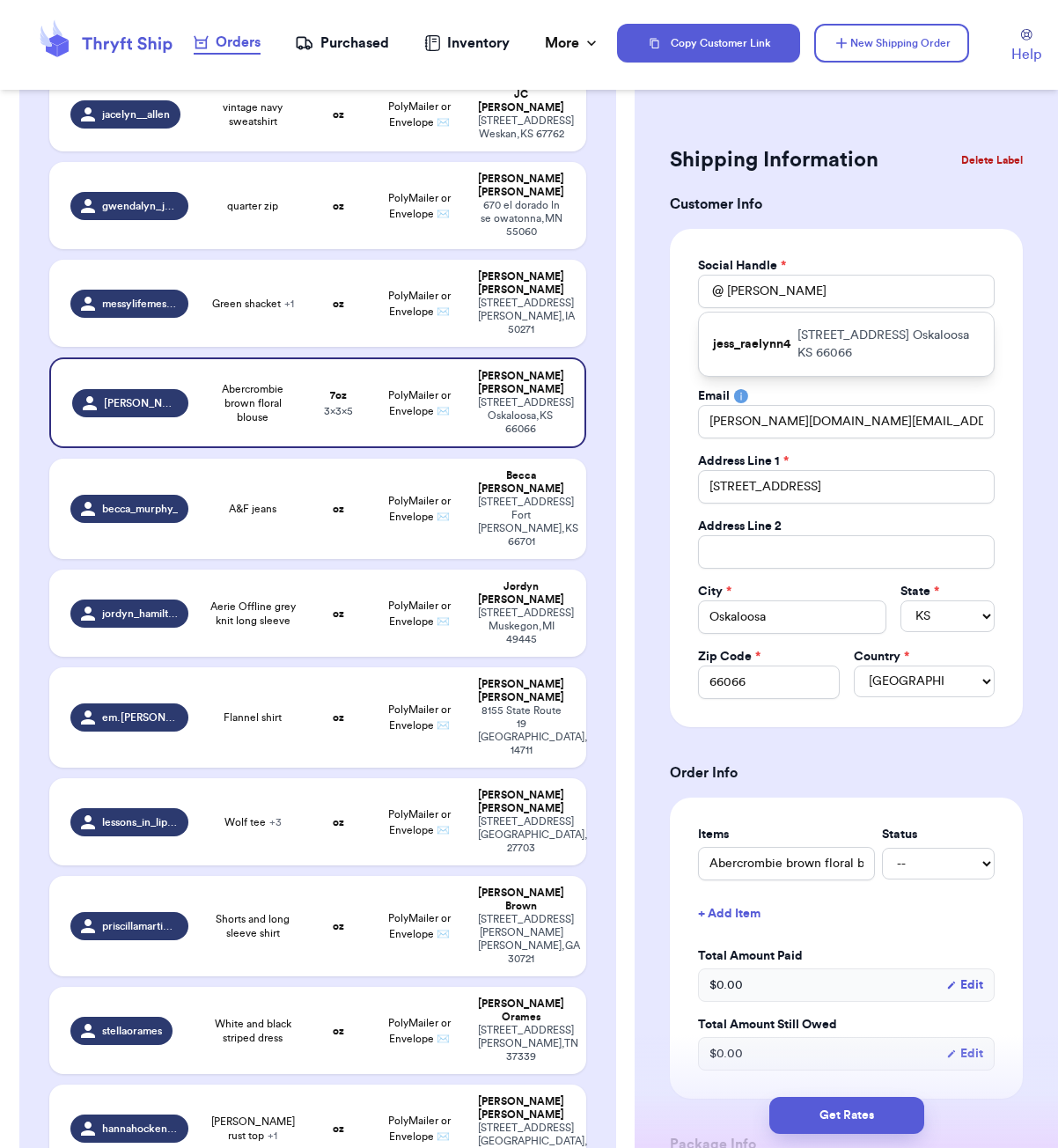
click at [805, 344] on div "jess_raelynn4 [STREET_ADDRESS]" at bounding box center [847, 344] width 295 height 64
type input "jess_raelynn4"
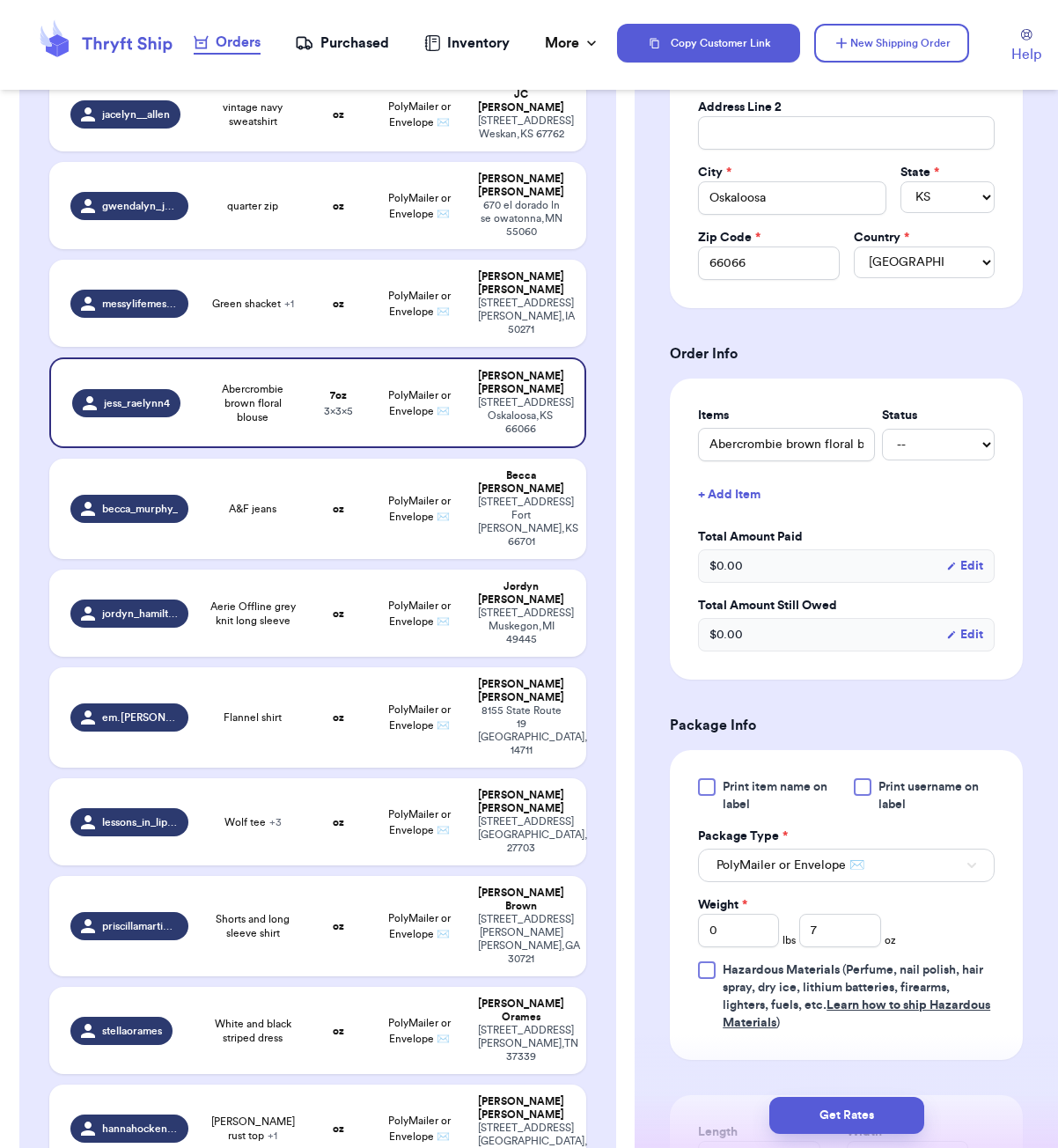
scroll to position [532, 0]
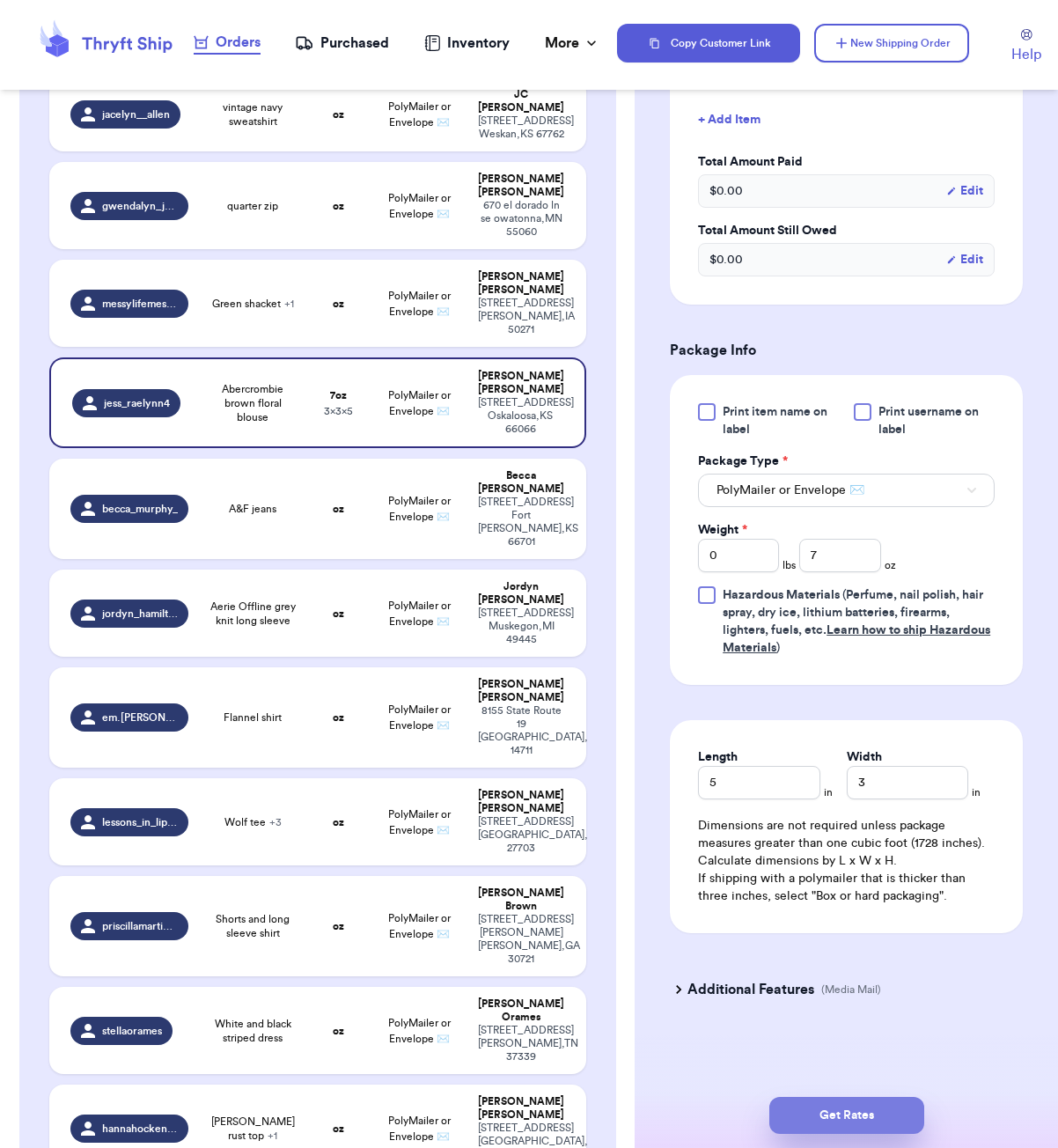
click at [876, 1107] on button "Get Rates" at bounding box center [847, 1116] width 155 height 37
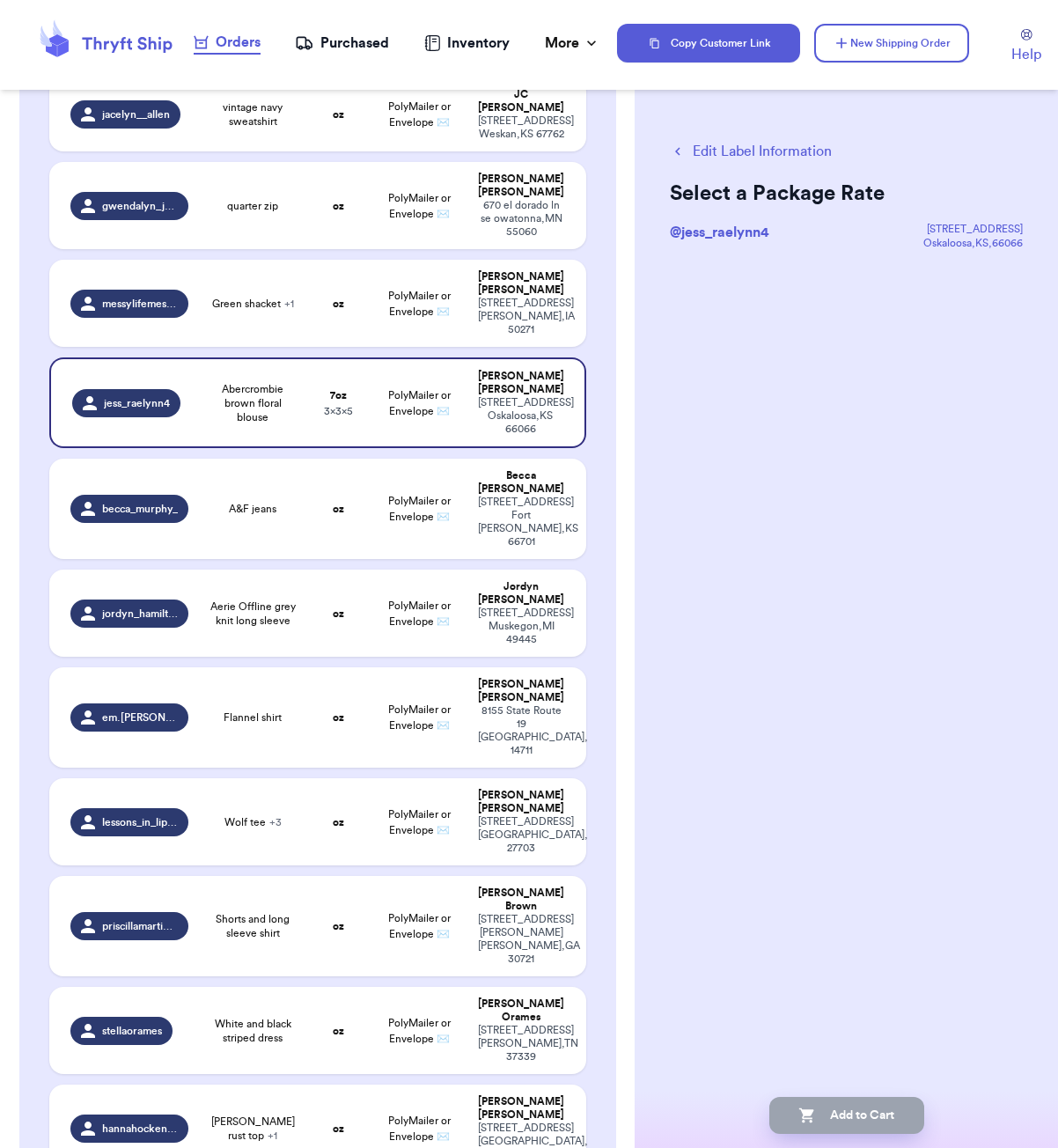
scroll to position [0, 0]
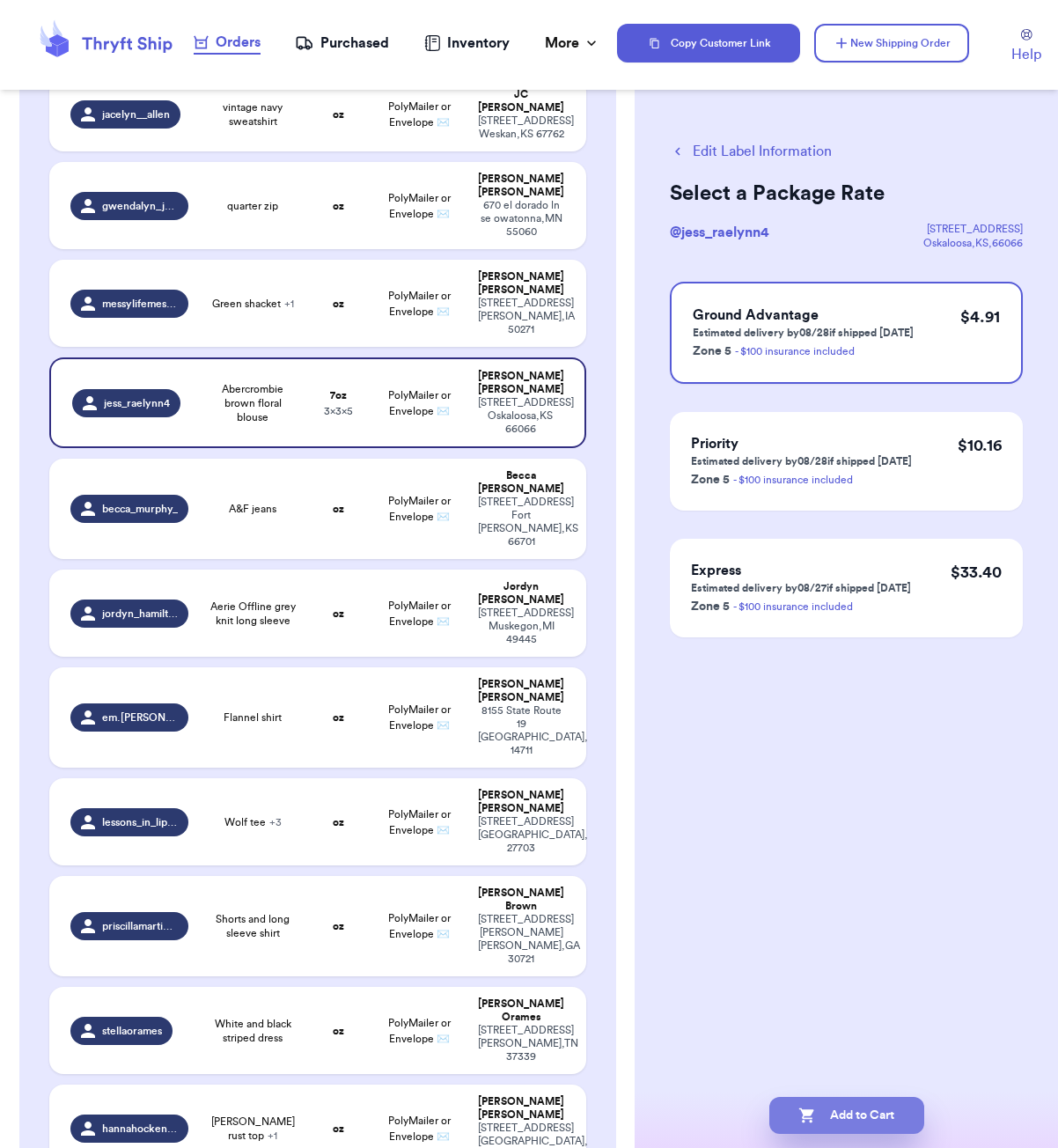
click at [901, 1108] on button "Add to Cart" at bounding box center [847, 1116] width 155 height 37
checkbox input "true"
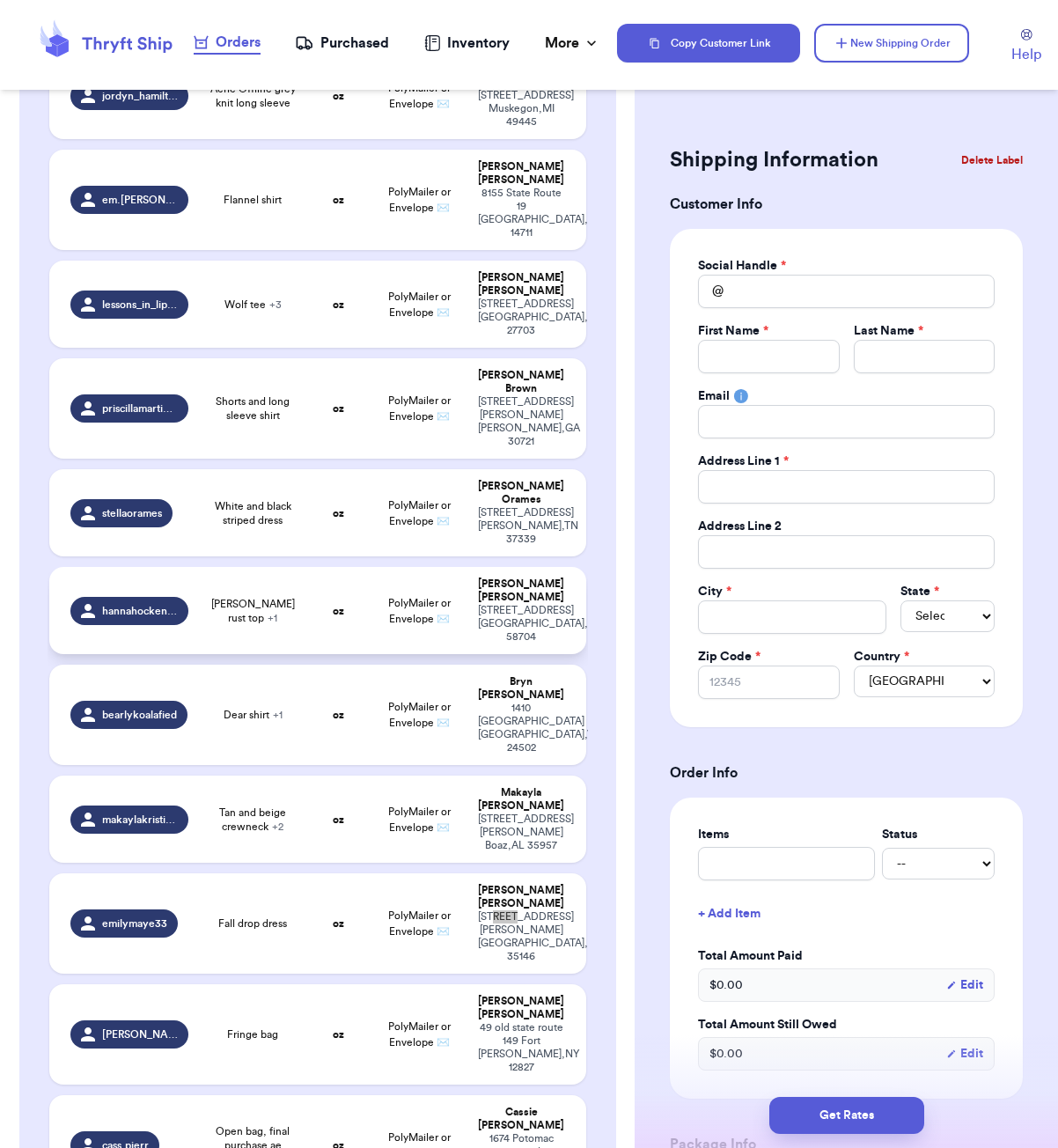
scroll to position [879, 0]
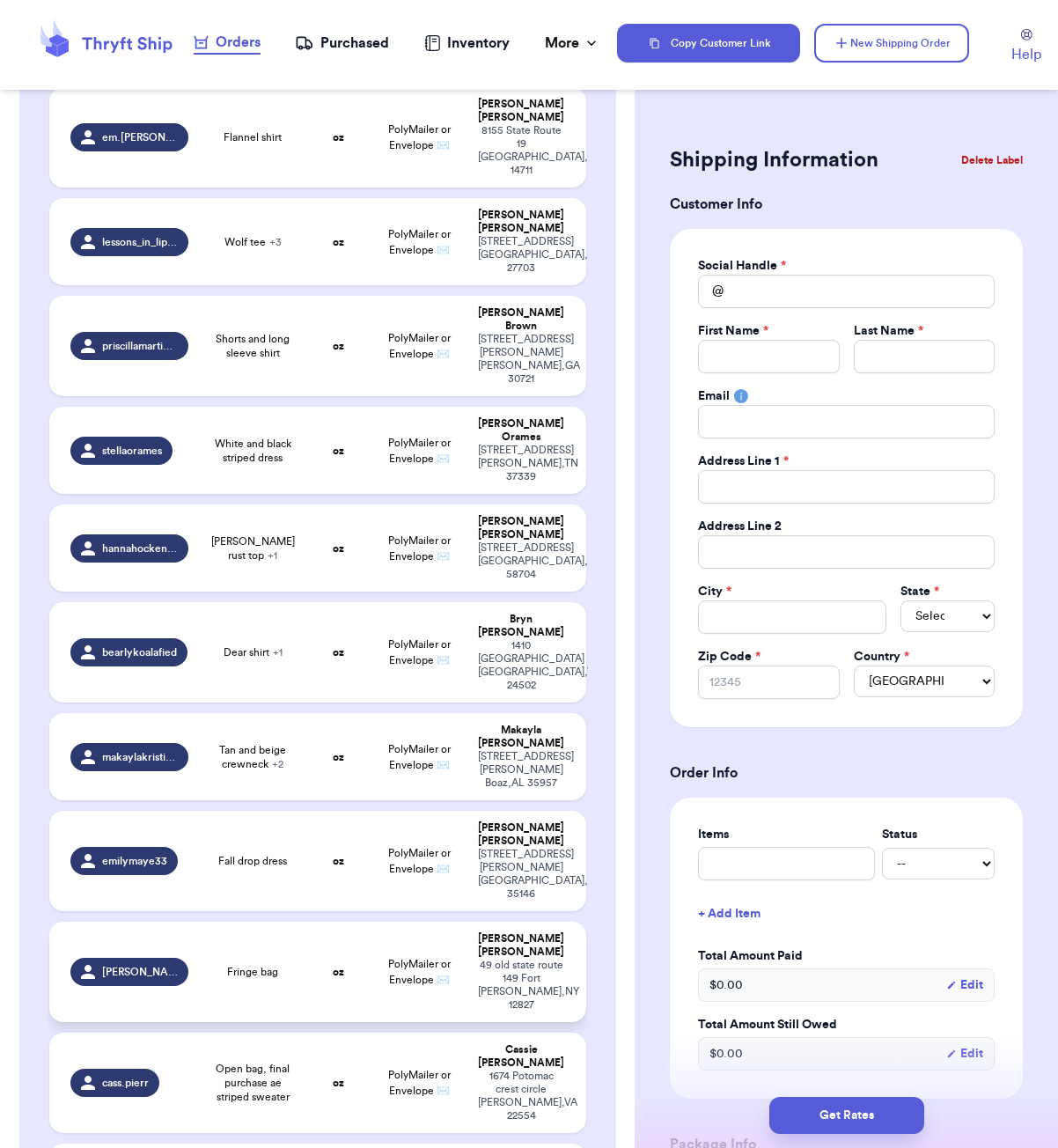
click at [320, 922] on td "oz" at bounding box center [338, 971] width 64 height 100
type input "Fringe bag"
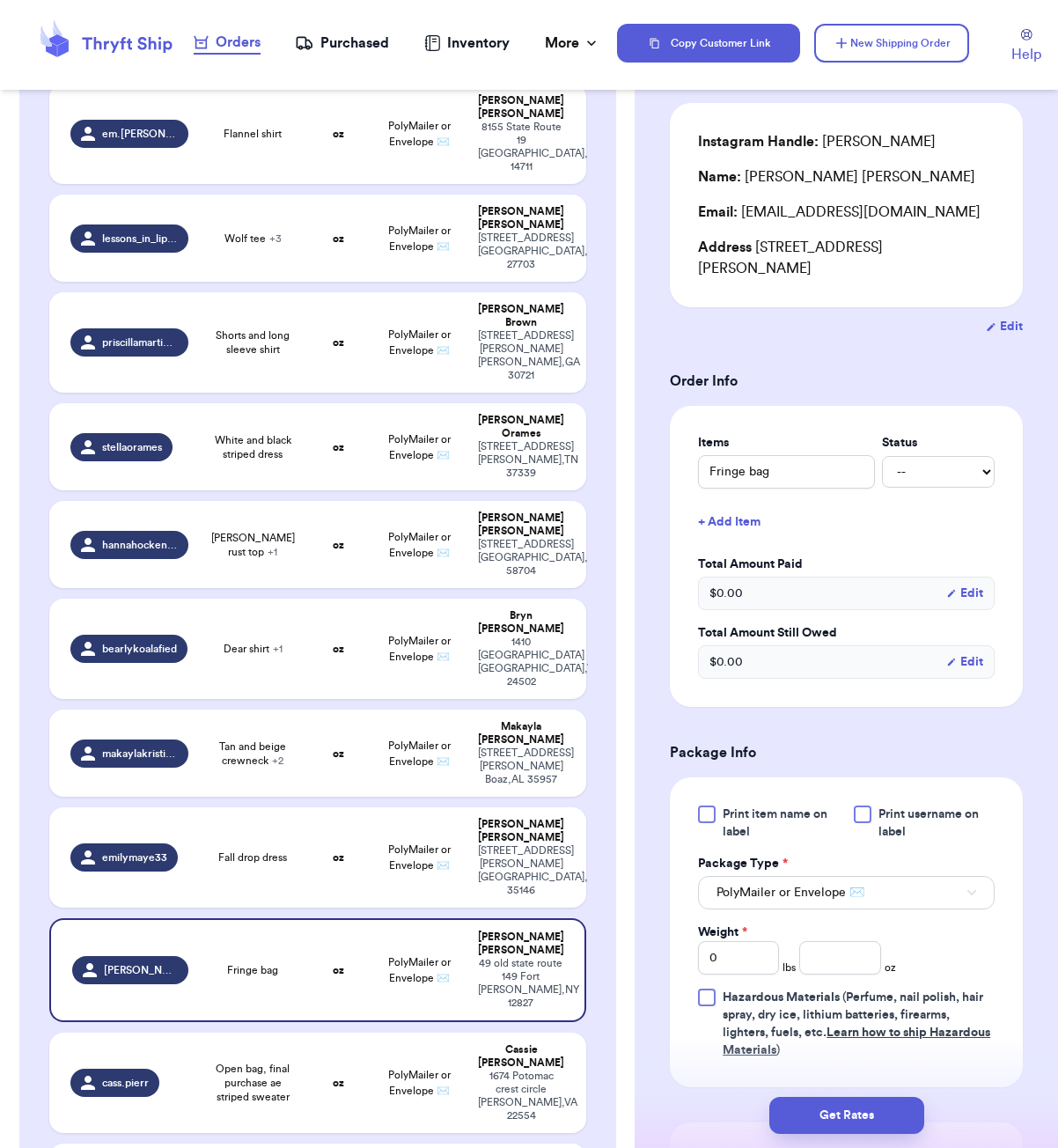
scroll to position [227, 0]
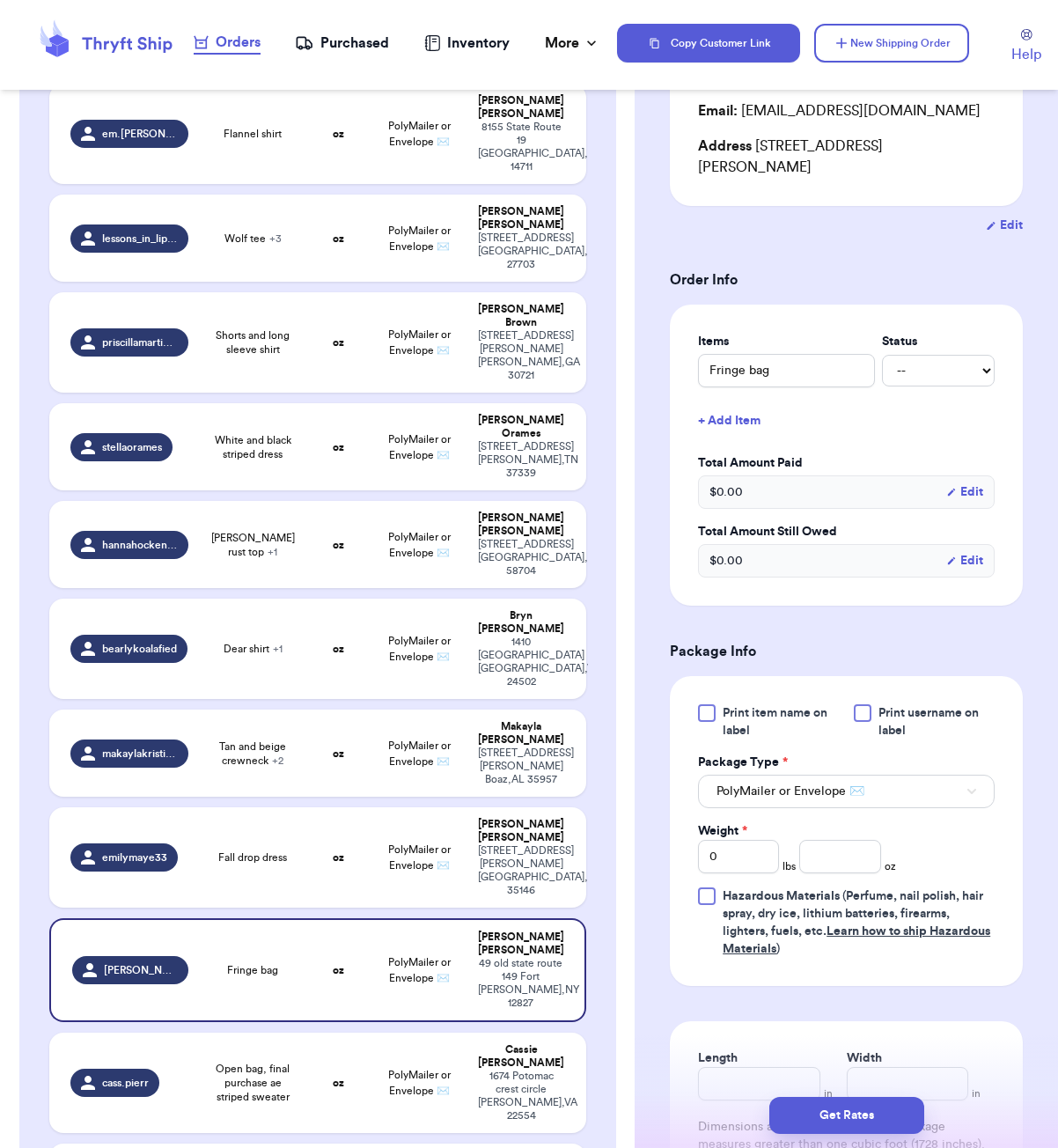
click at [859, 877] on div "Print item name on label Print username on label Package Type * PolyMailer or E…" at bounding box center [846, 831] width 296 height 253
click at [859, 869] on input "number" at bounding box center [839, 857] width 81 height 34
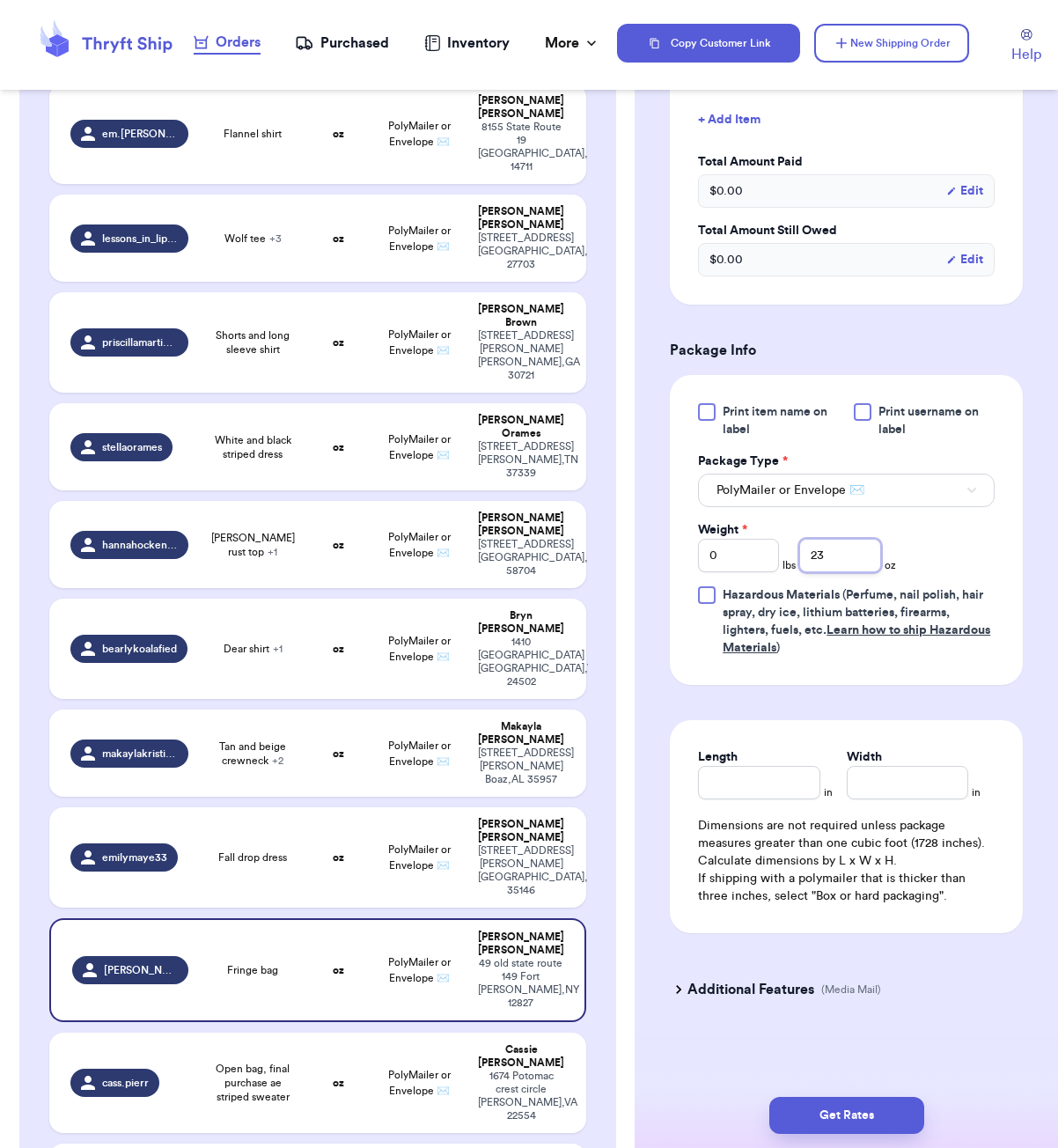
type input "23"
click at [749, 788] on input "Length" at bounding box center [759, 782] width 122 height 34
type input "7"
type input "6"
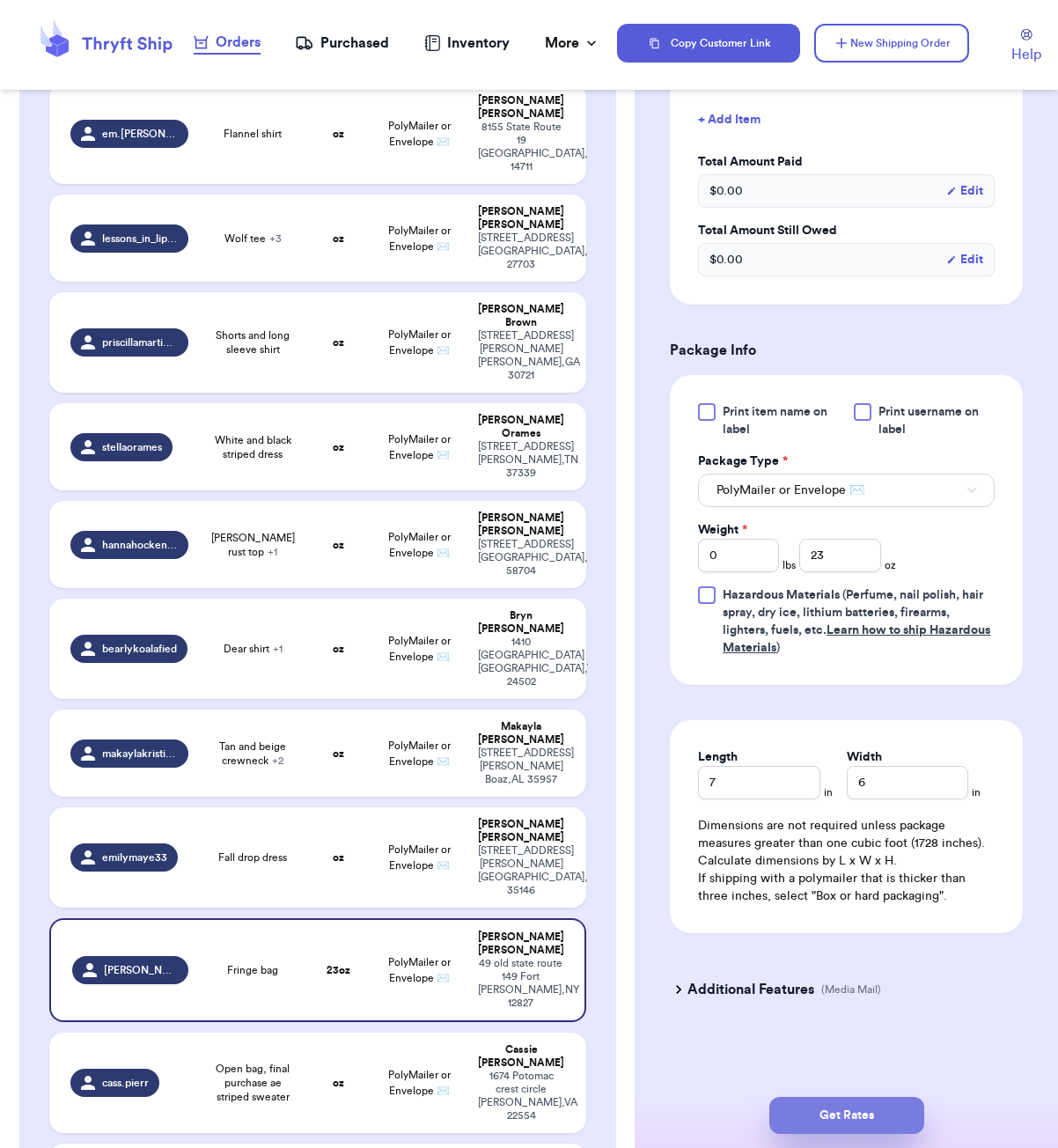
click at [849, 1113] on button "Get Rates" at bounding box center [847, 1116] width 155 height 37
type input "1"
type input "7"
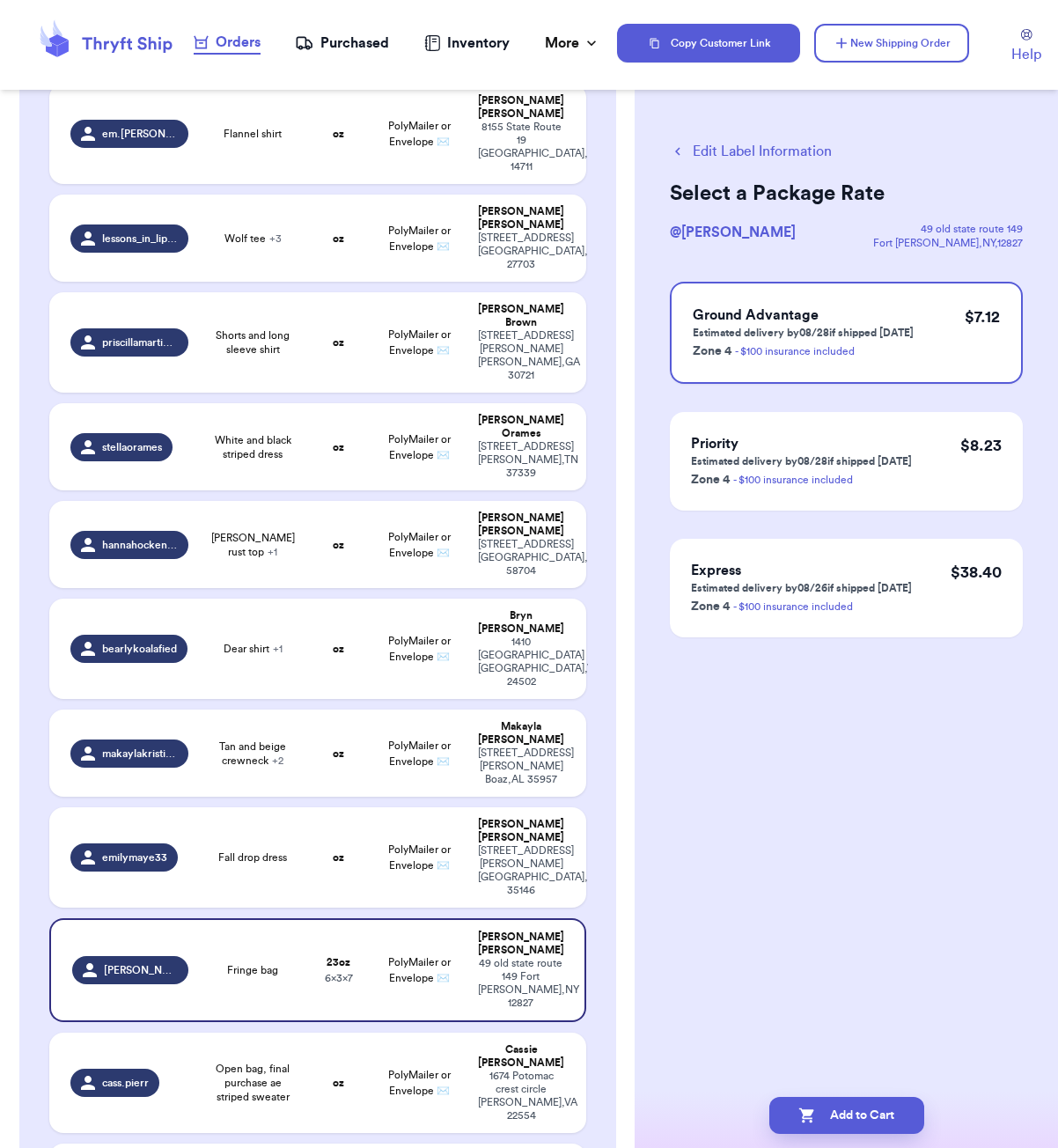
scroll to position [0, 0]
click at [892, 1118] on button "Add to Cart" at bounding box center [847, 1116] width 155 height 37
checkbox input "true"
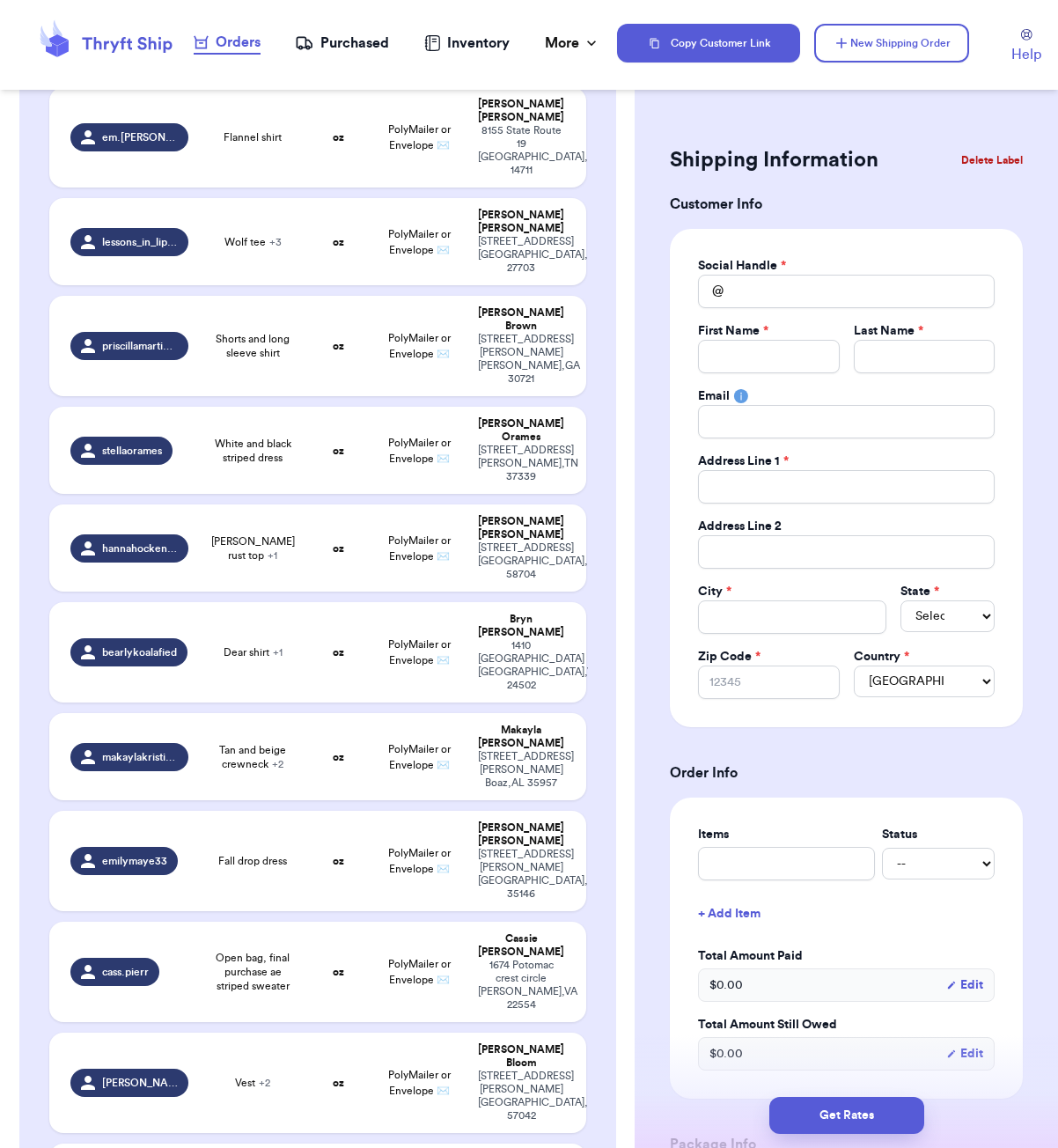
scroll to position [1685, 0]
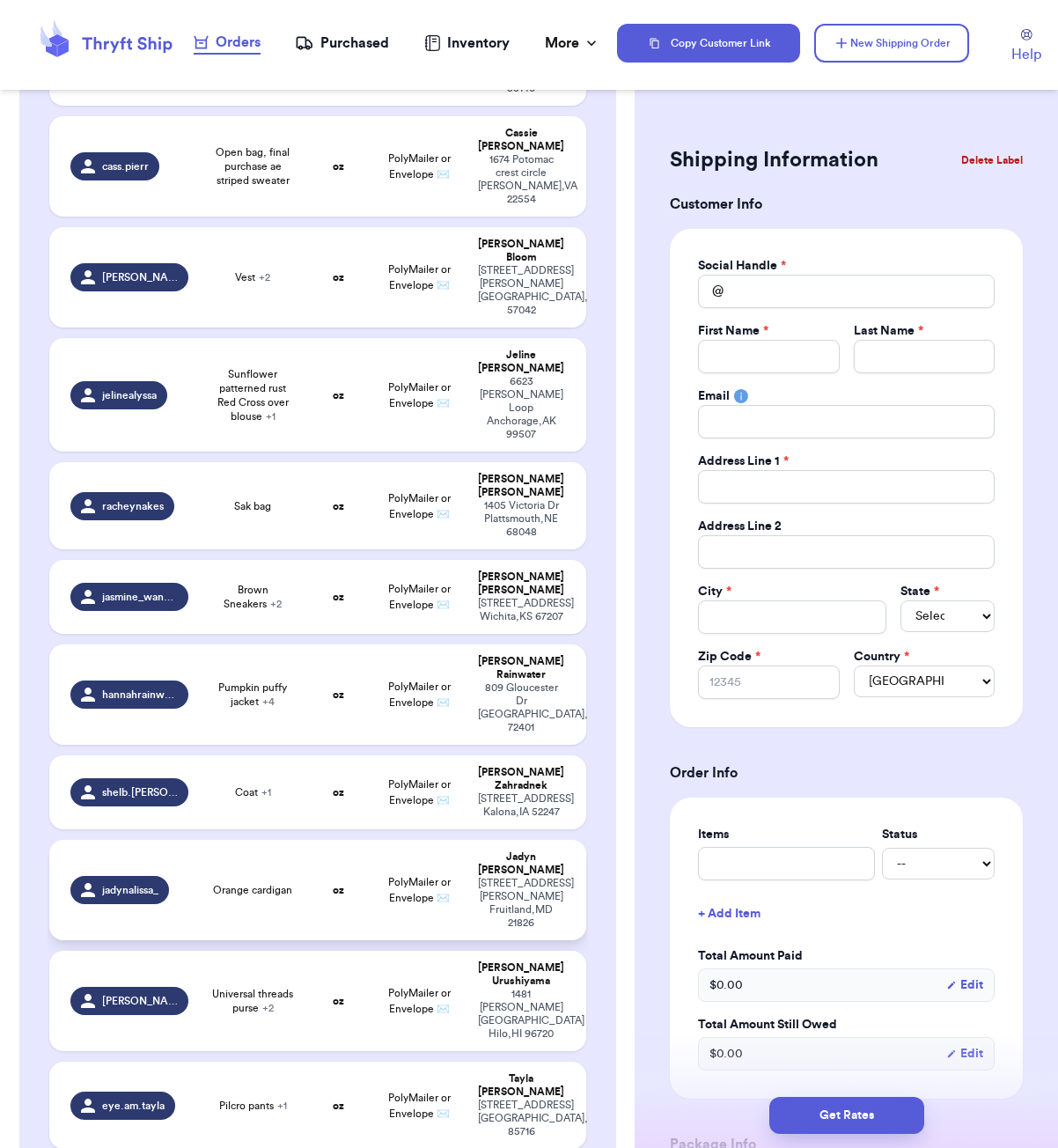
click at [295, 883] on div "Orange cardigan" at bounding box center [252, 890] width 86 height 14
type input "Orange cardigan"
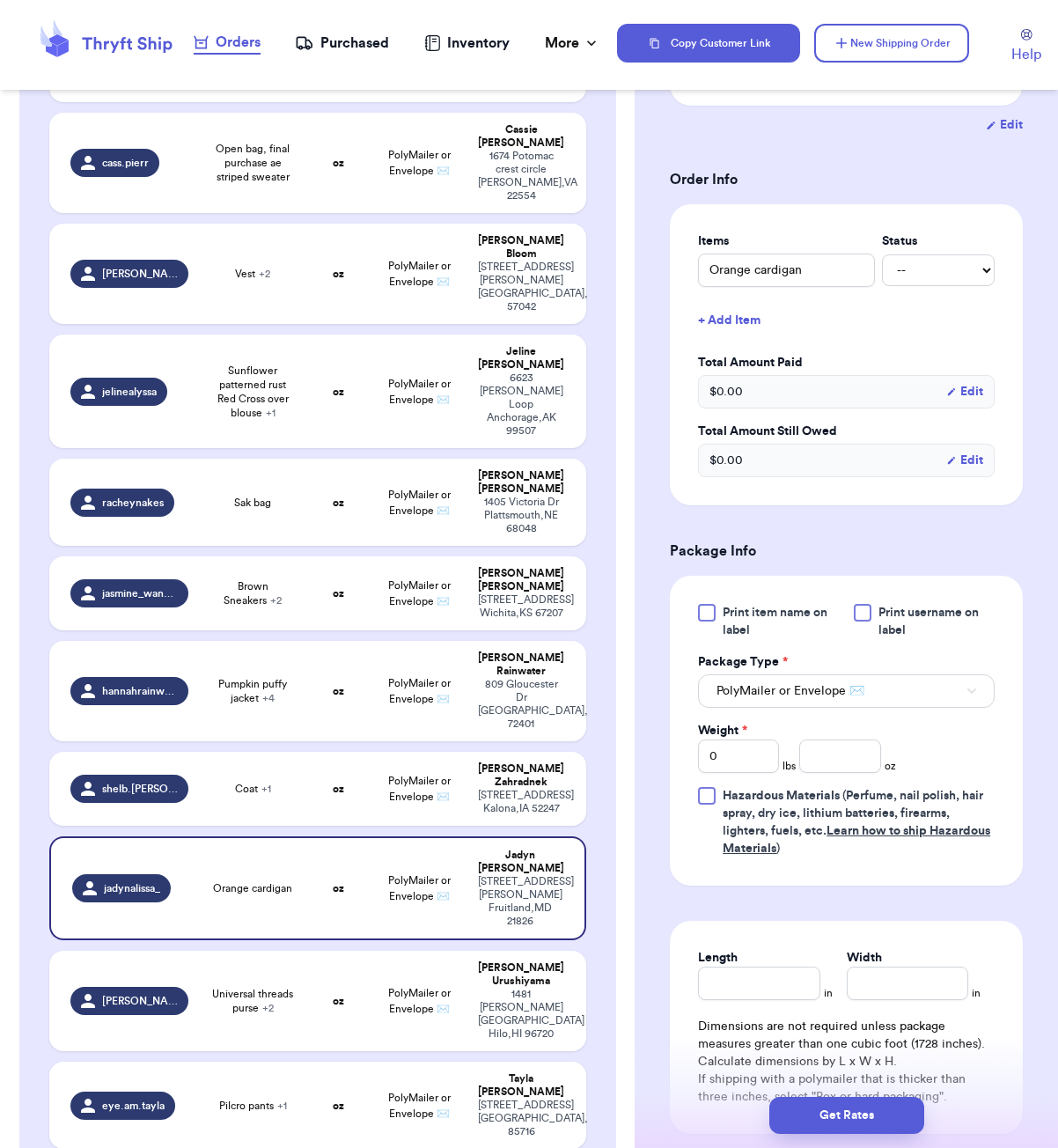
scroll to position [472, 0]
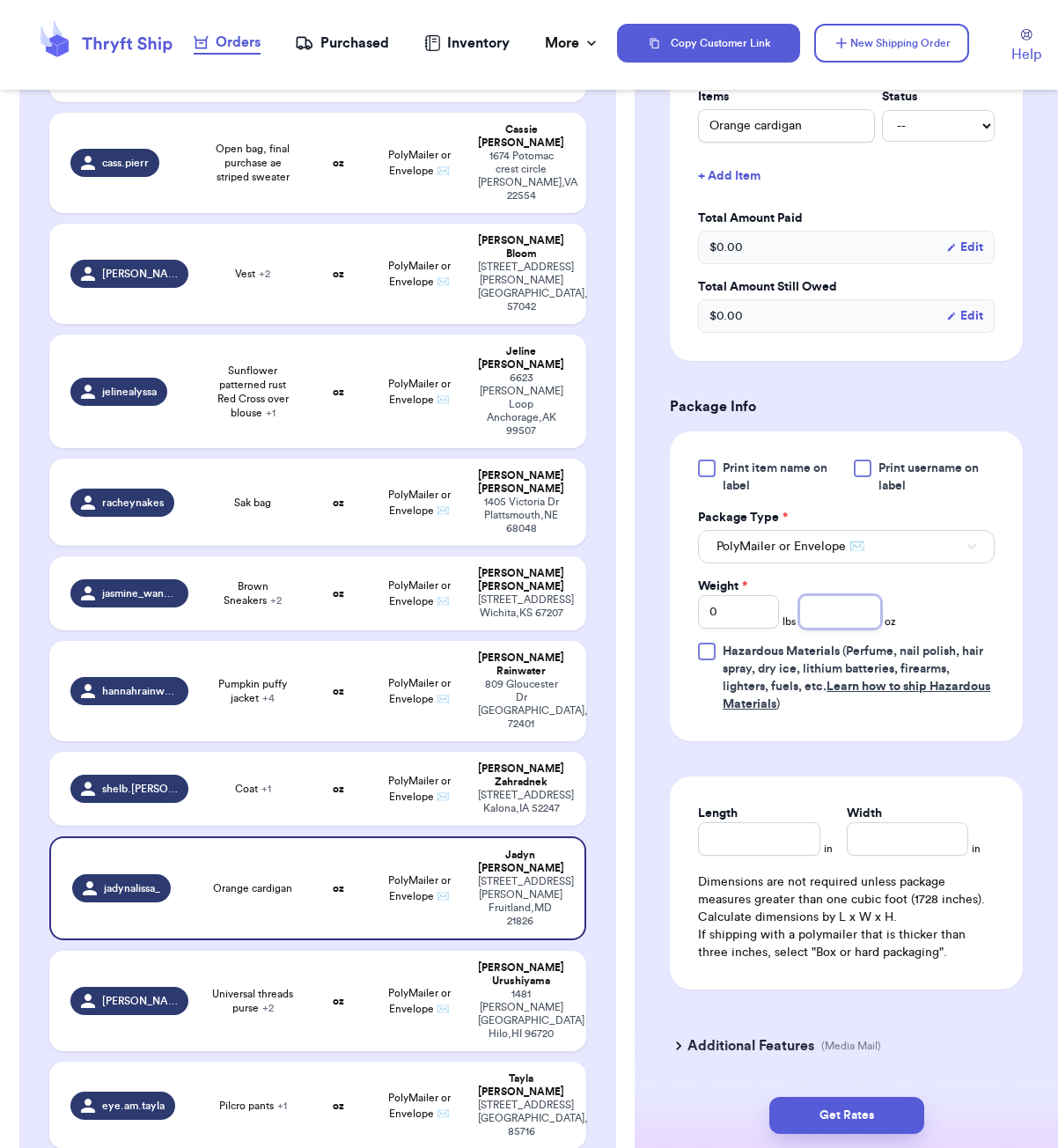
click at [838, 596] on input "number" at bounding box center [839, 612] width 81 height 34
type input "8"
click at [750, 825] on input "Length" at bounding box center [759, 839] width 122 height 34
type input "6"
type input "5"
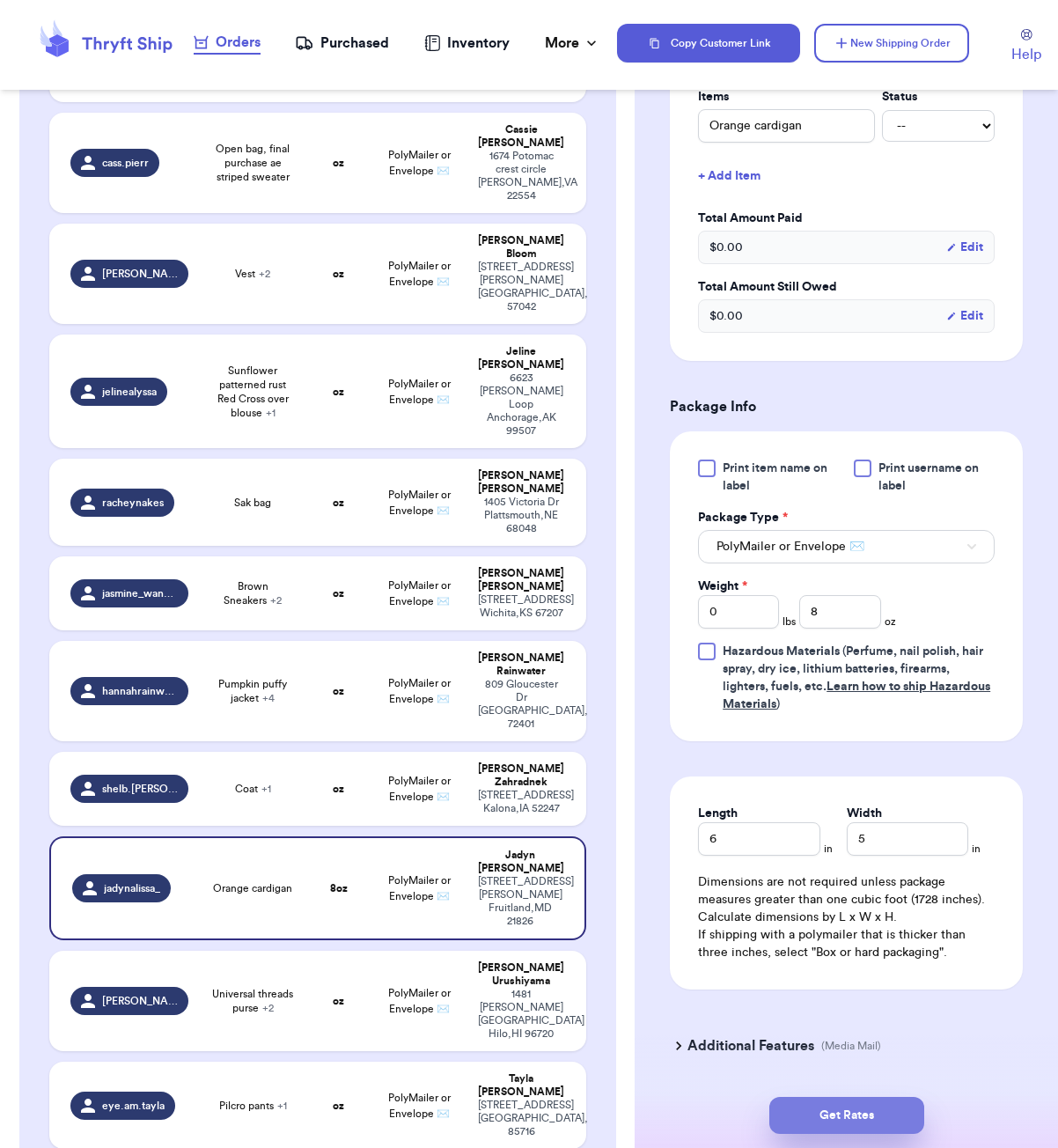
click at [867, 1113] on button "Get Rates" at bounding box center [847, 1116] width 155 height 37
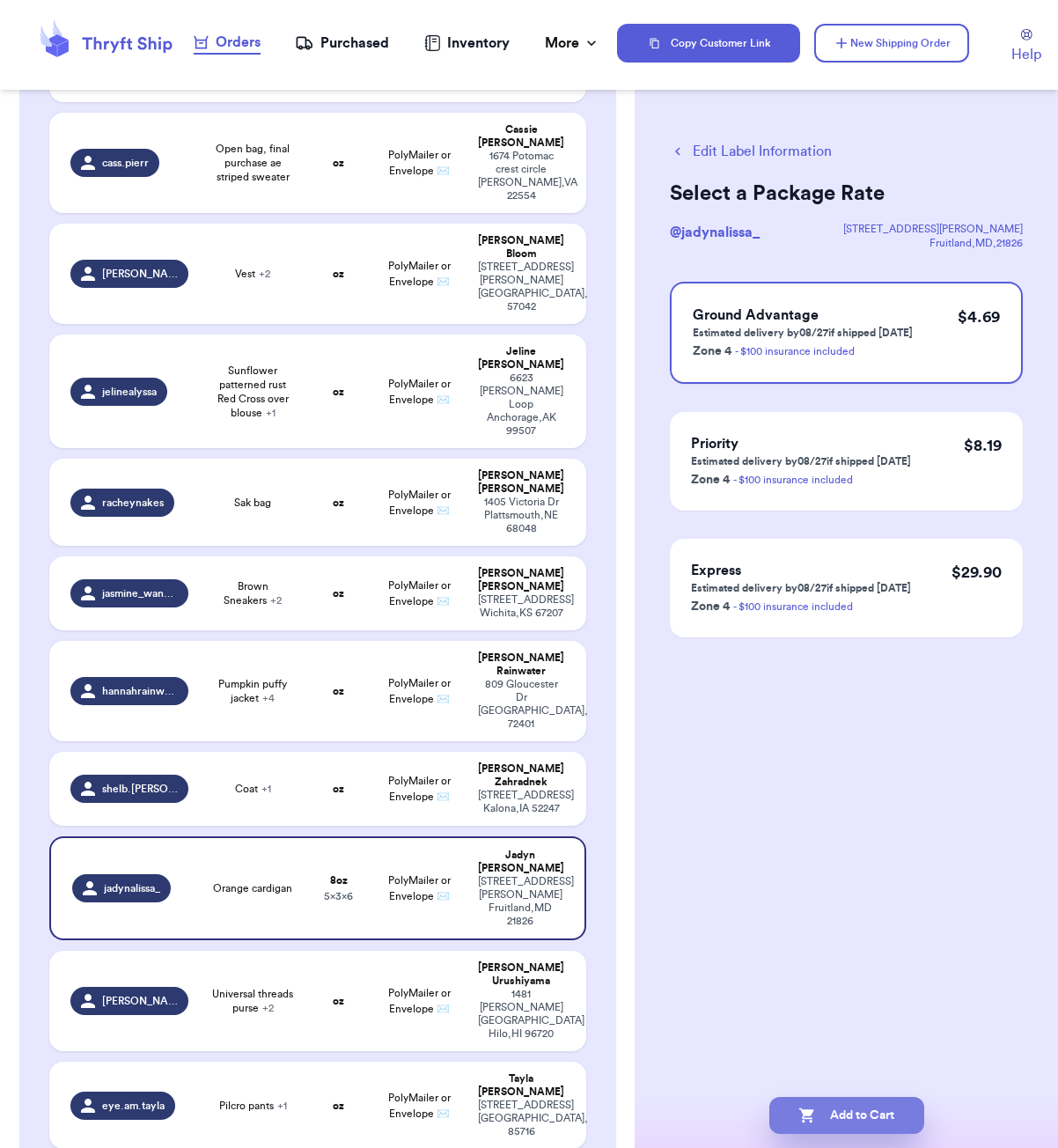
click at [862, 1118] on button "Add to Cart" at bounding box center [847, 1116] width 155 height 37
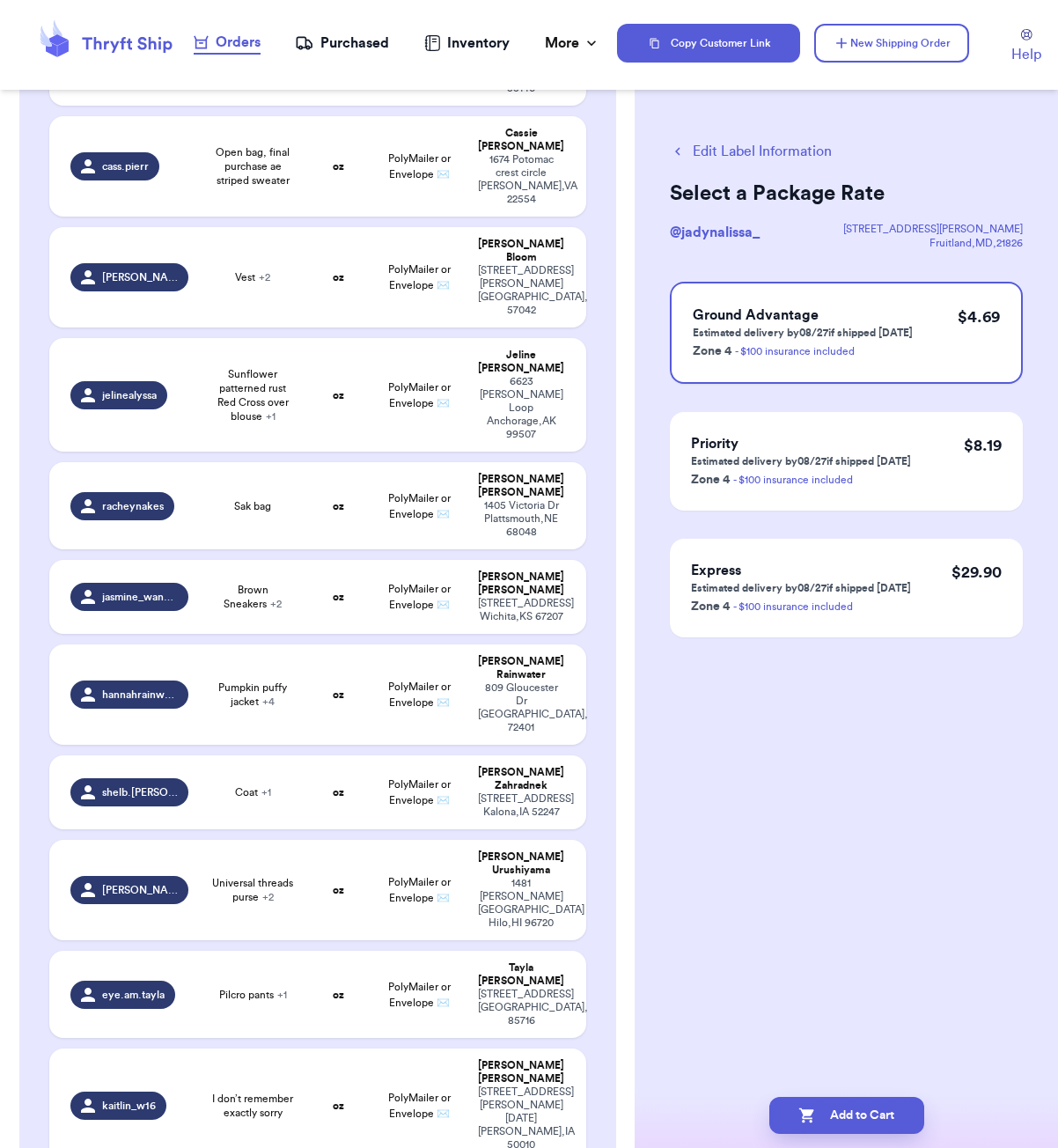
checkbox input "true"
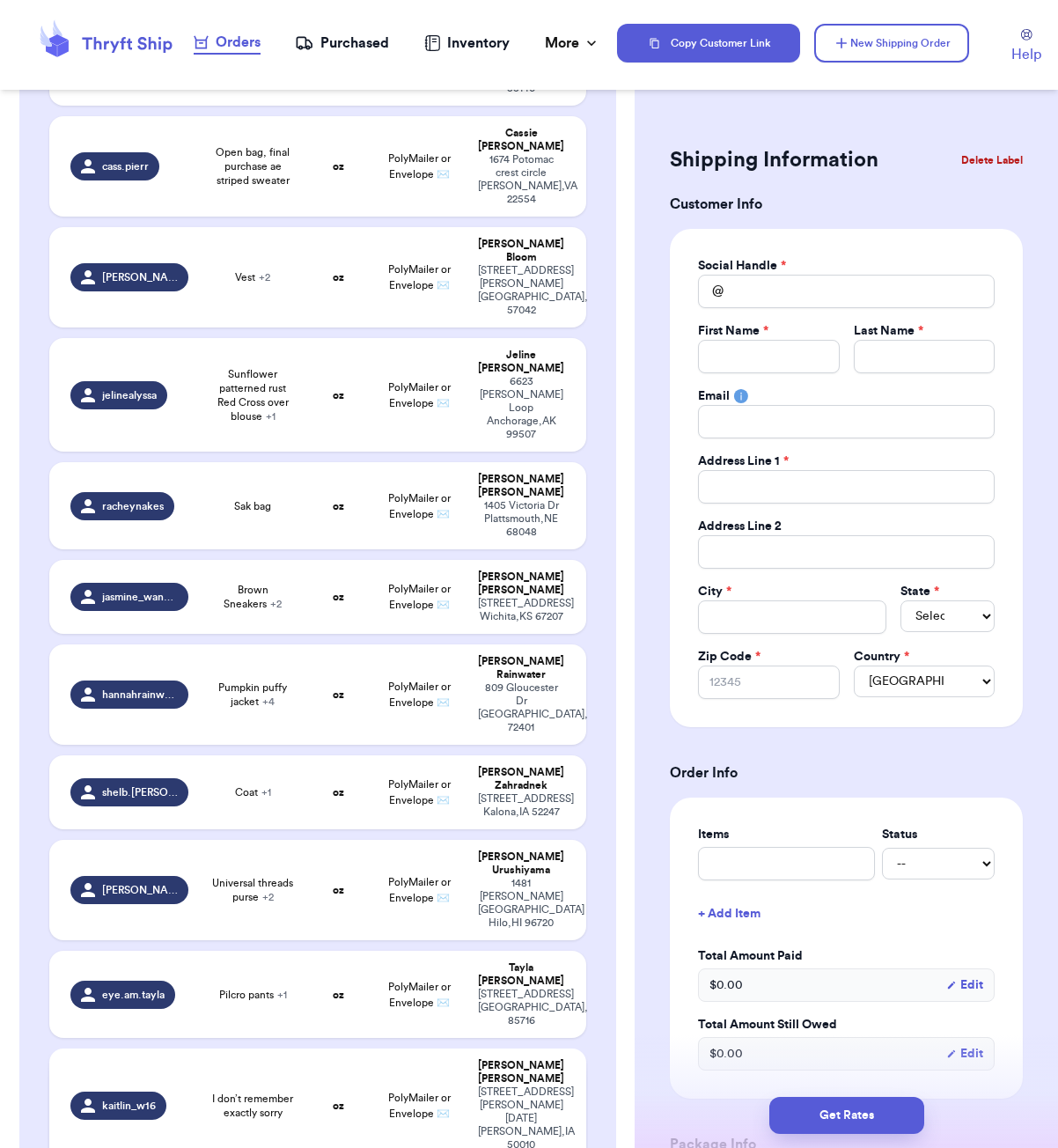
click at [270, 1092] on span "I don’t remember exactly sorry" at bounding box center [252, 1106] width 86 height 28
type input "I don’t remember exactly sorry"
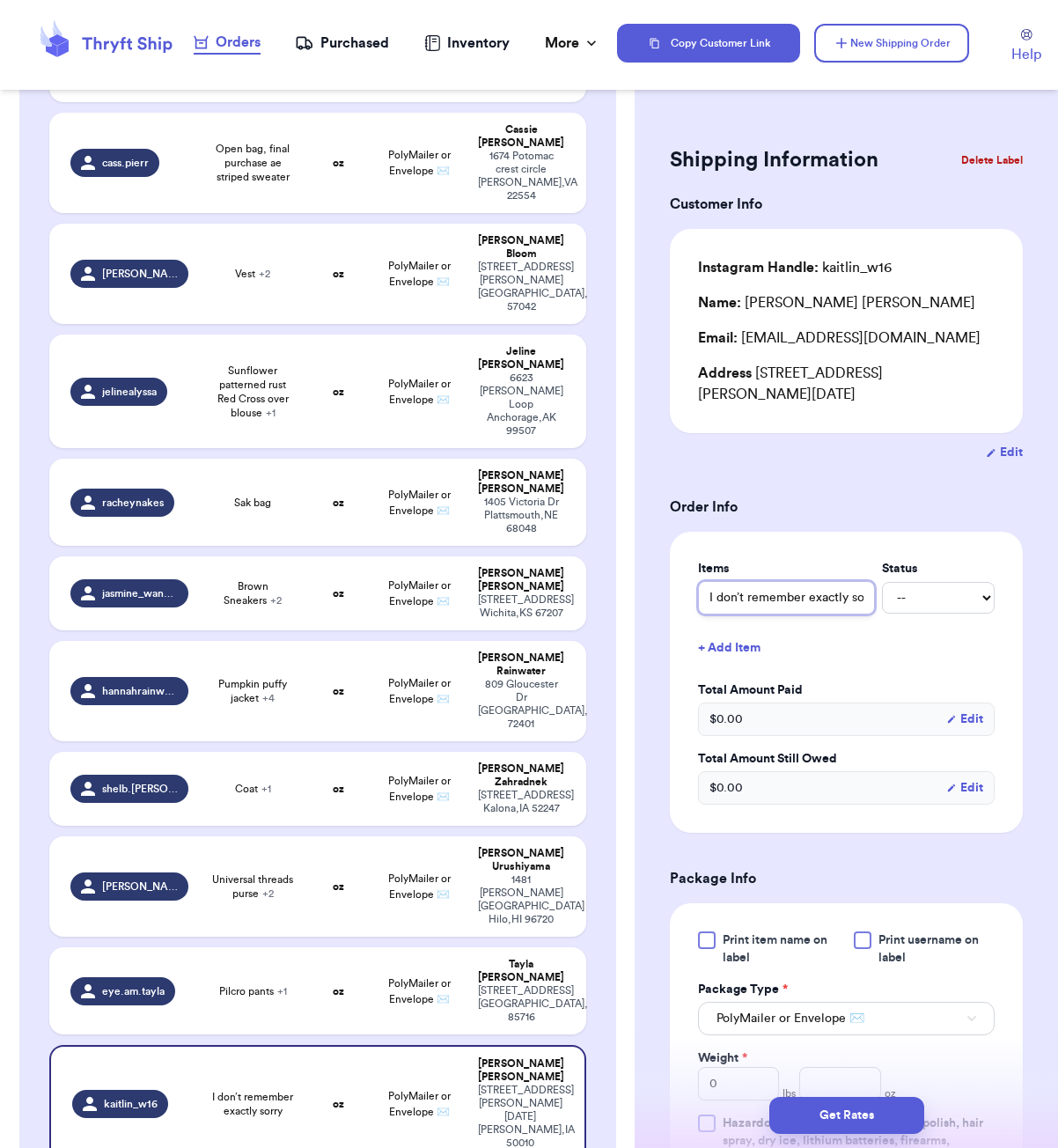
click at [819, 605] on input "I don’t remember exactly sorry" at bounding box center [786, 598] width 177 height 34
type input "d"
type input "di"
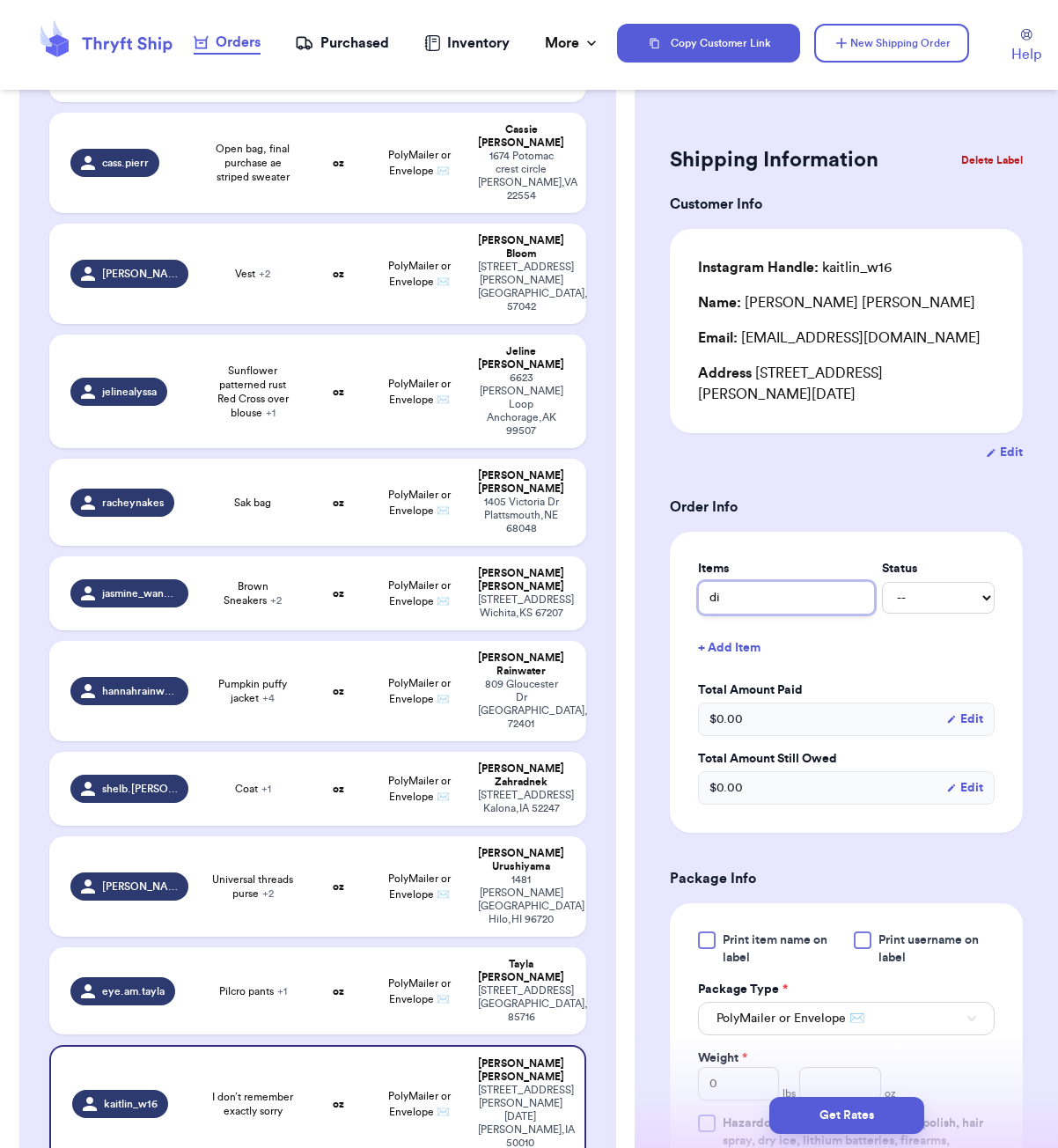
type input "dic"
type input "dick"
type input "dicki"
type input "[PERSON_NAME]"
type input "dickies"
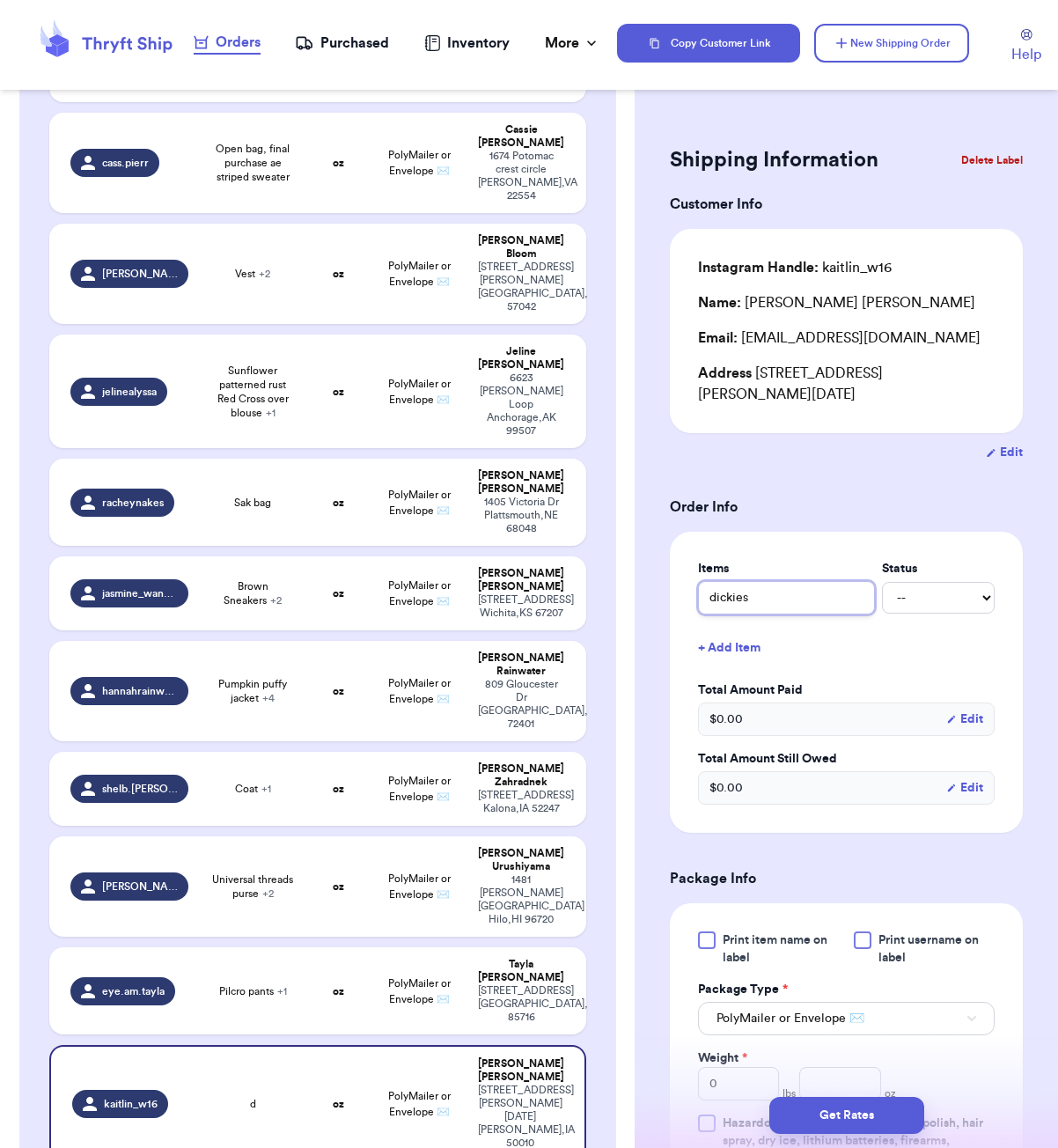
type input "dickies"
type input "dickies s"
type input "dickies sh"
type input "dickies sho"
type input "dickies shor"
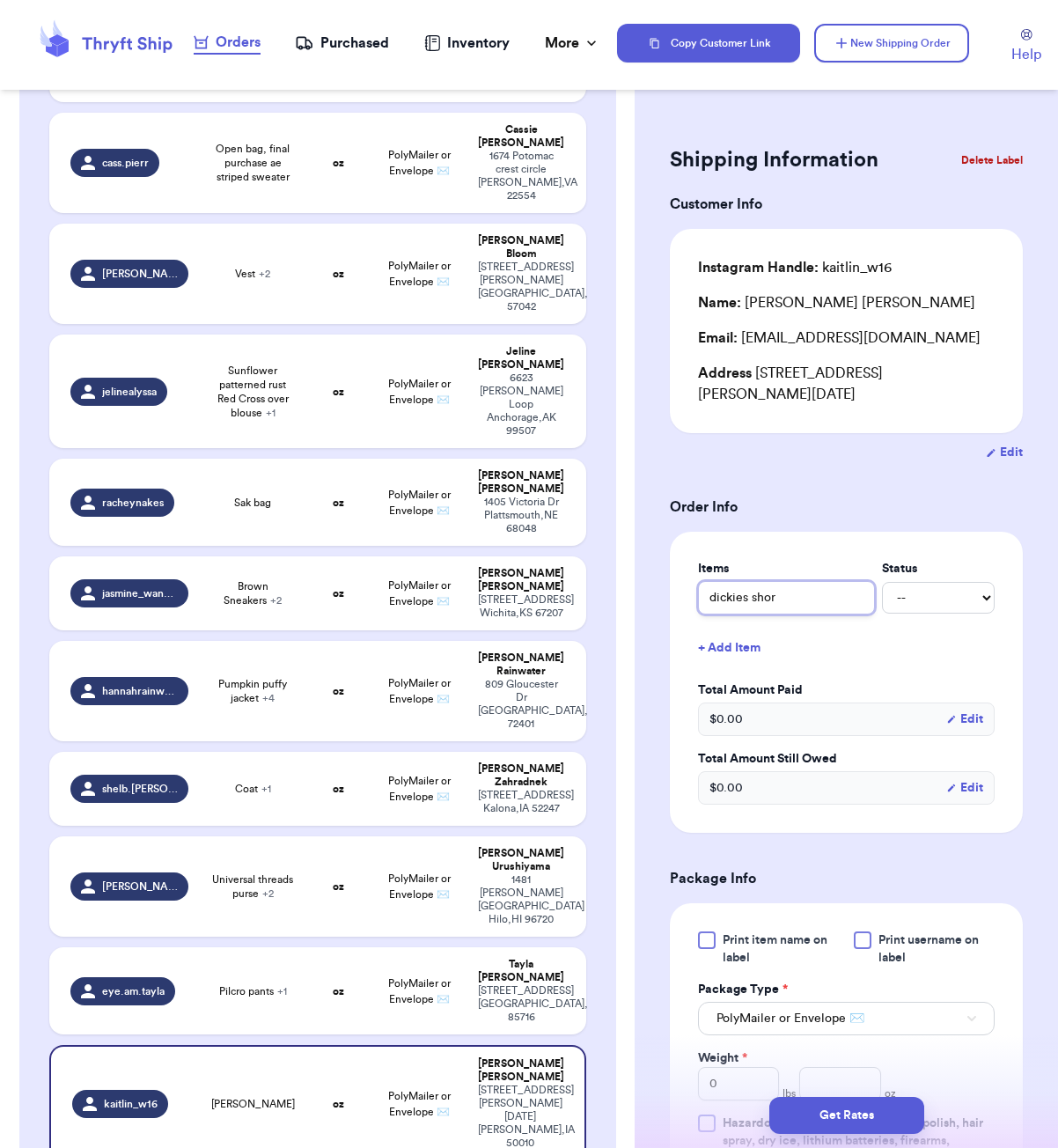
type input "dickies short"
type input "dickies shorts"
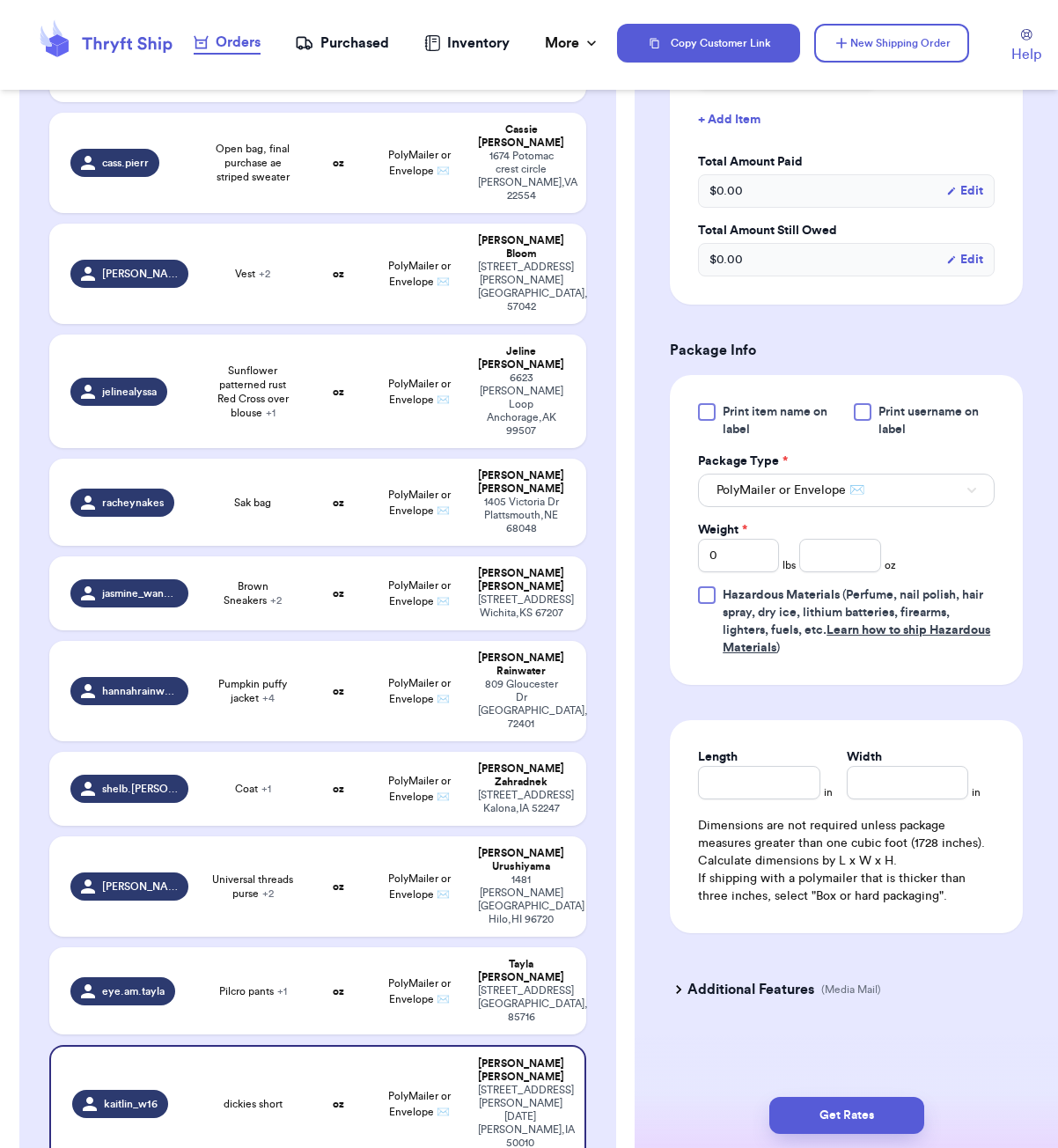
type input "dickies shorts"
click at [832, 550] on input "number" at bounding box center [839, 555] width 81 height 34
type input "9"
type input "6"
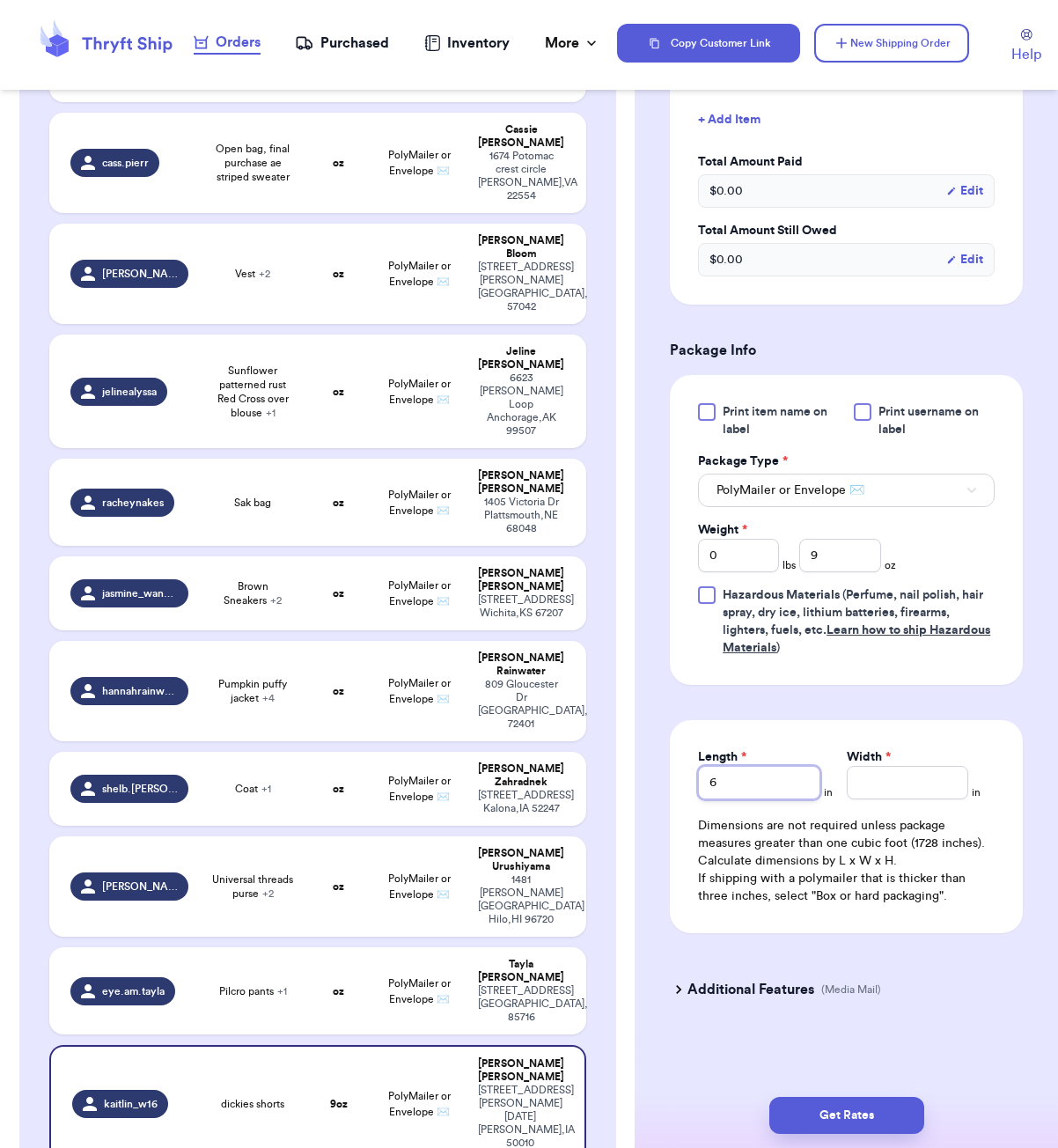
click at [748, 768] on input "6" at bounding box center [759, 782] width 122 height 34
type input "5"
type input "3"
drag, startPoint x: 897, startPoint y: 1115, endPoint x: 948, endPoint y: 1080, distance: 61.9
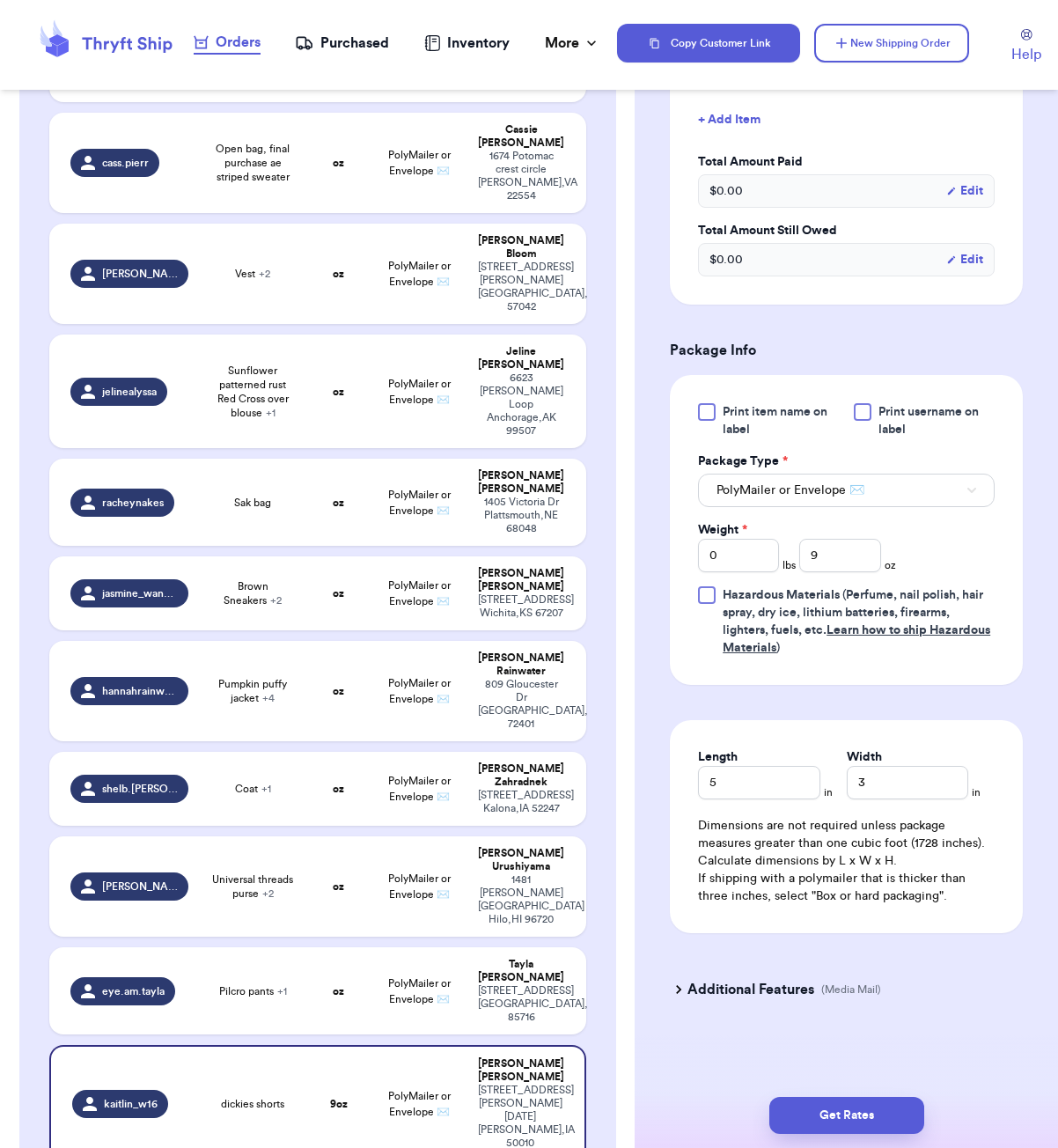
click at [894, 1116] on button "Get Rates" at bounding box center [847, 1116] width 155 height 37
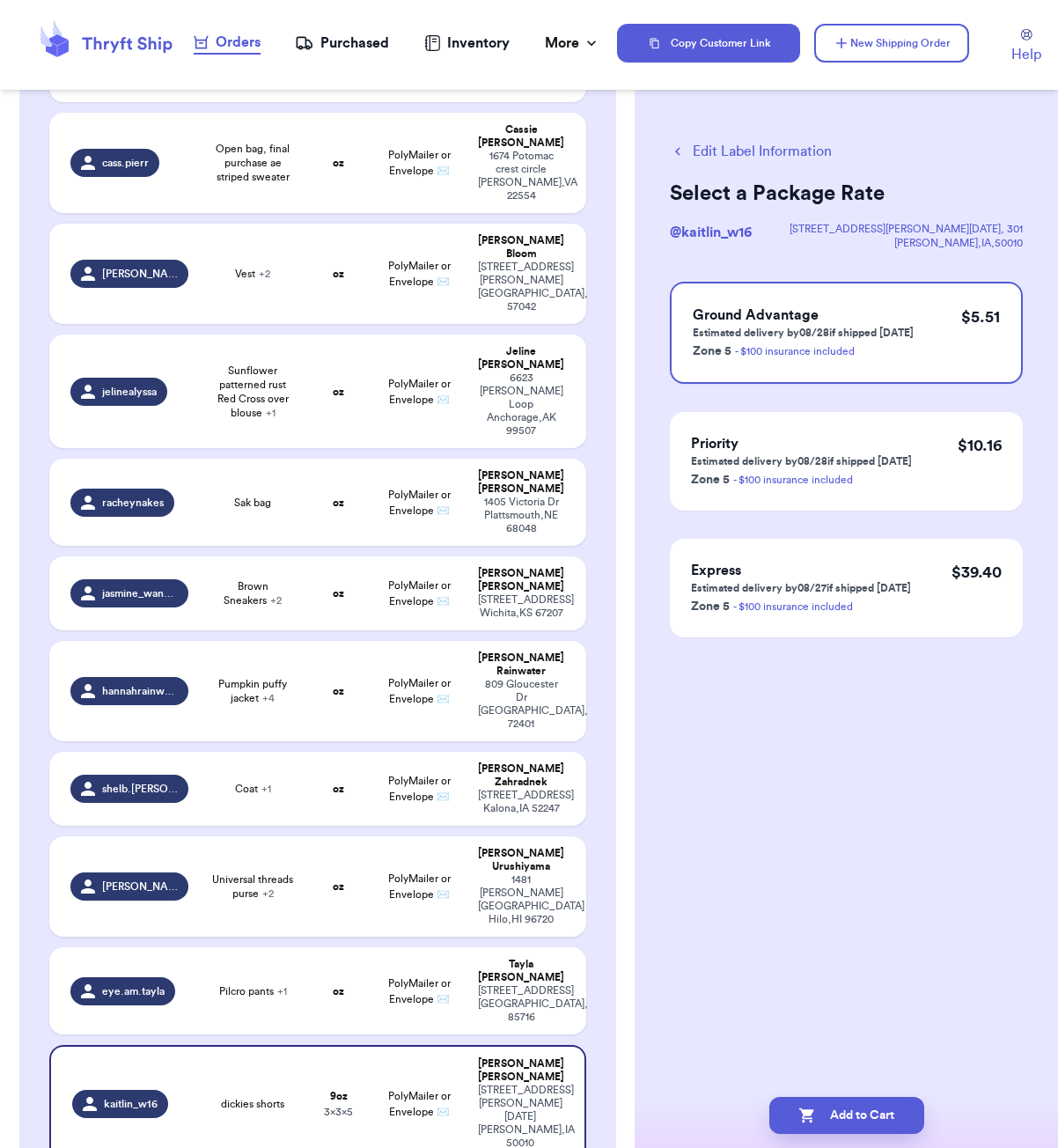
scroll to position [0, 0]
click at [890, 1119] on button "Add to Cart" at bounding box center [847, 1116] width 155 height 37
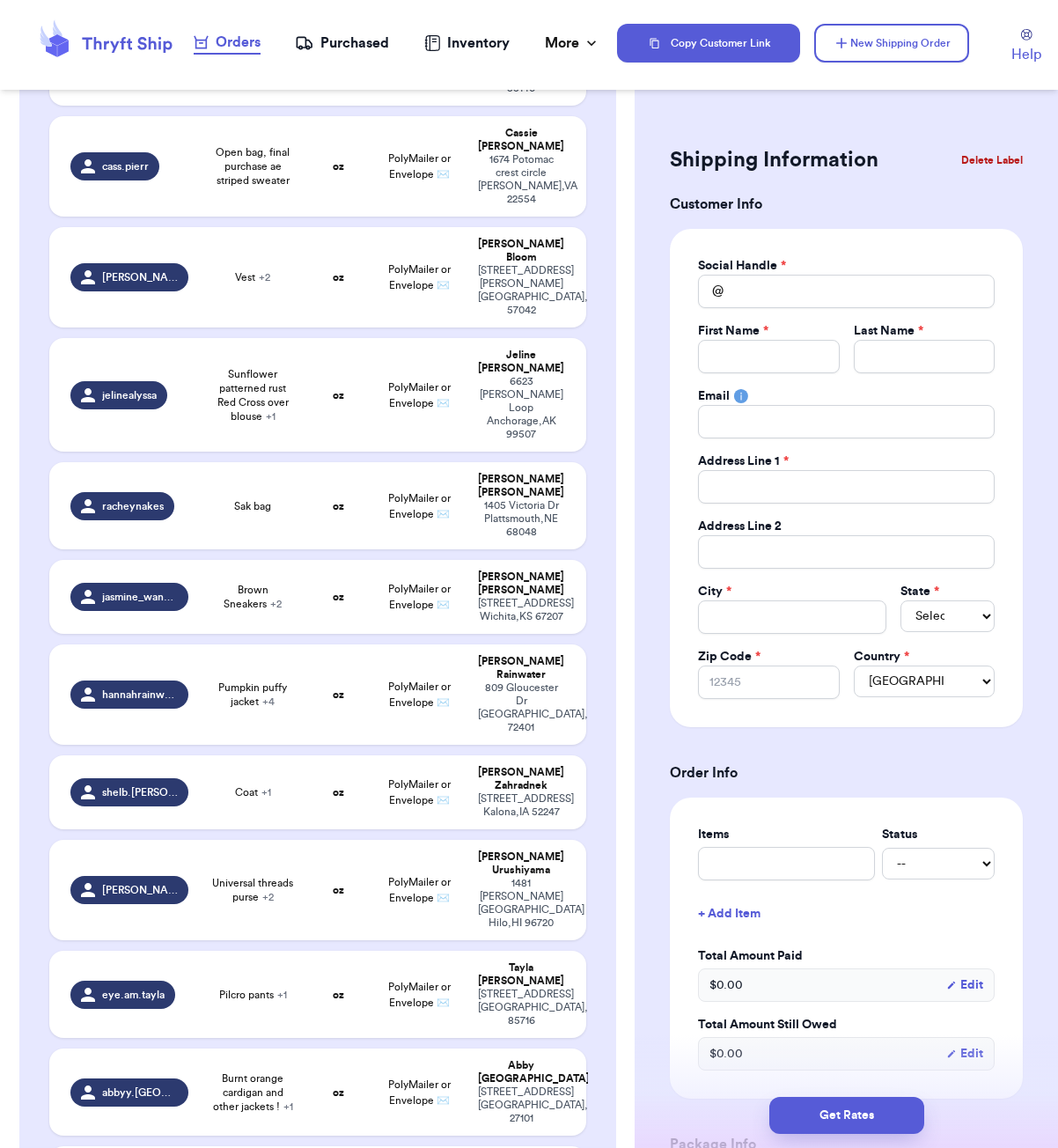
click at [914, 0] on html "Orders Purchased Inventory More Stats Completed Orders Copy Customer Link New S…" at bounding box center [529, 574] width 1058 height 1148
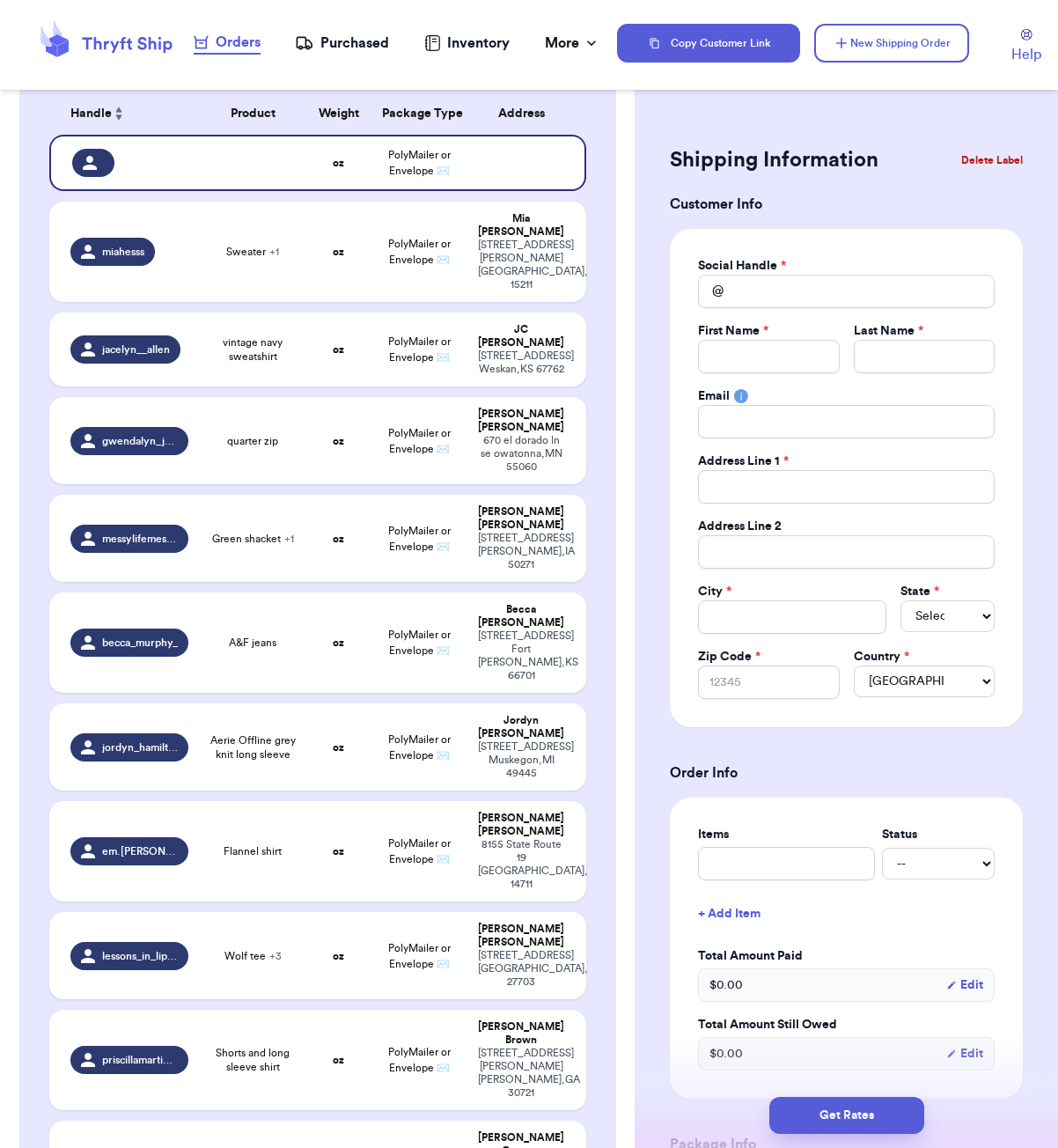
scroll to position [1247, 0]
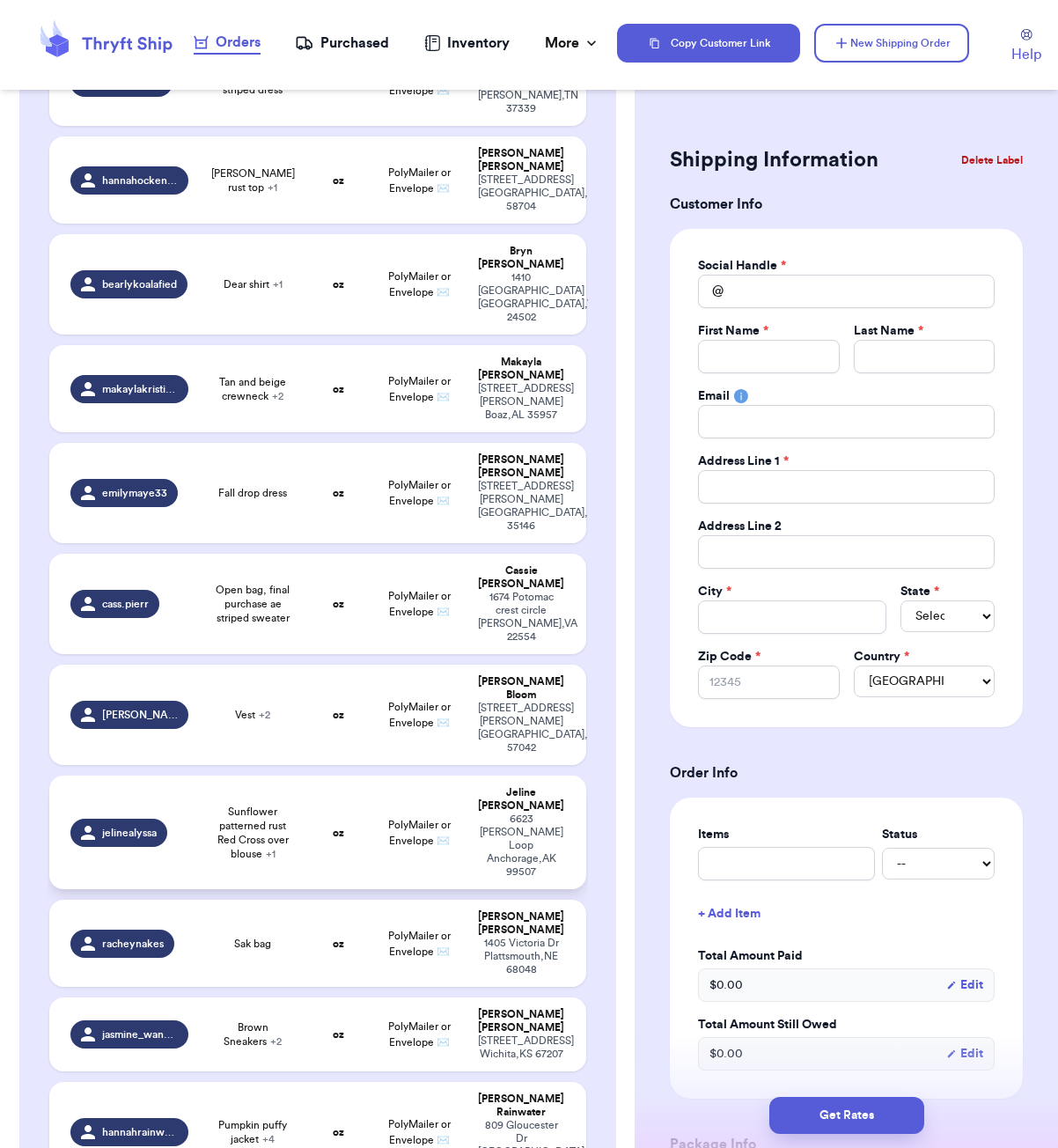
click at [255, 805] on span "Sunflower patterned rust Red Cross over blouse + 1" at bounding box center [252, 833] width 86 height 56
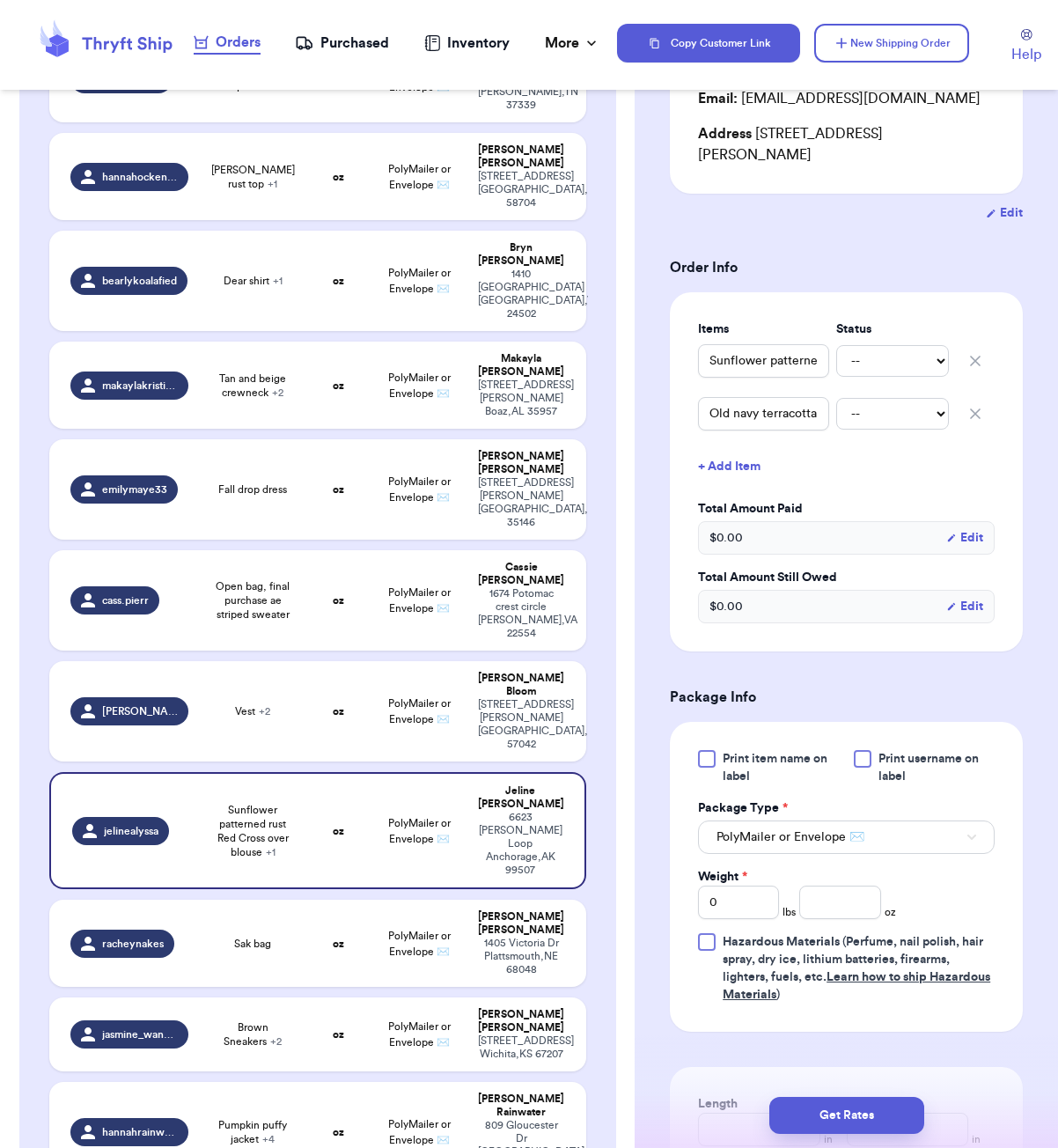
scroll to position [477, 0]
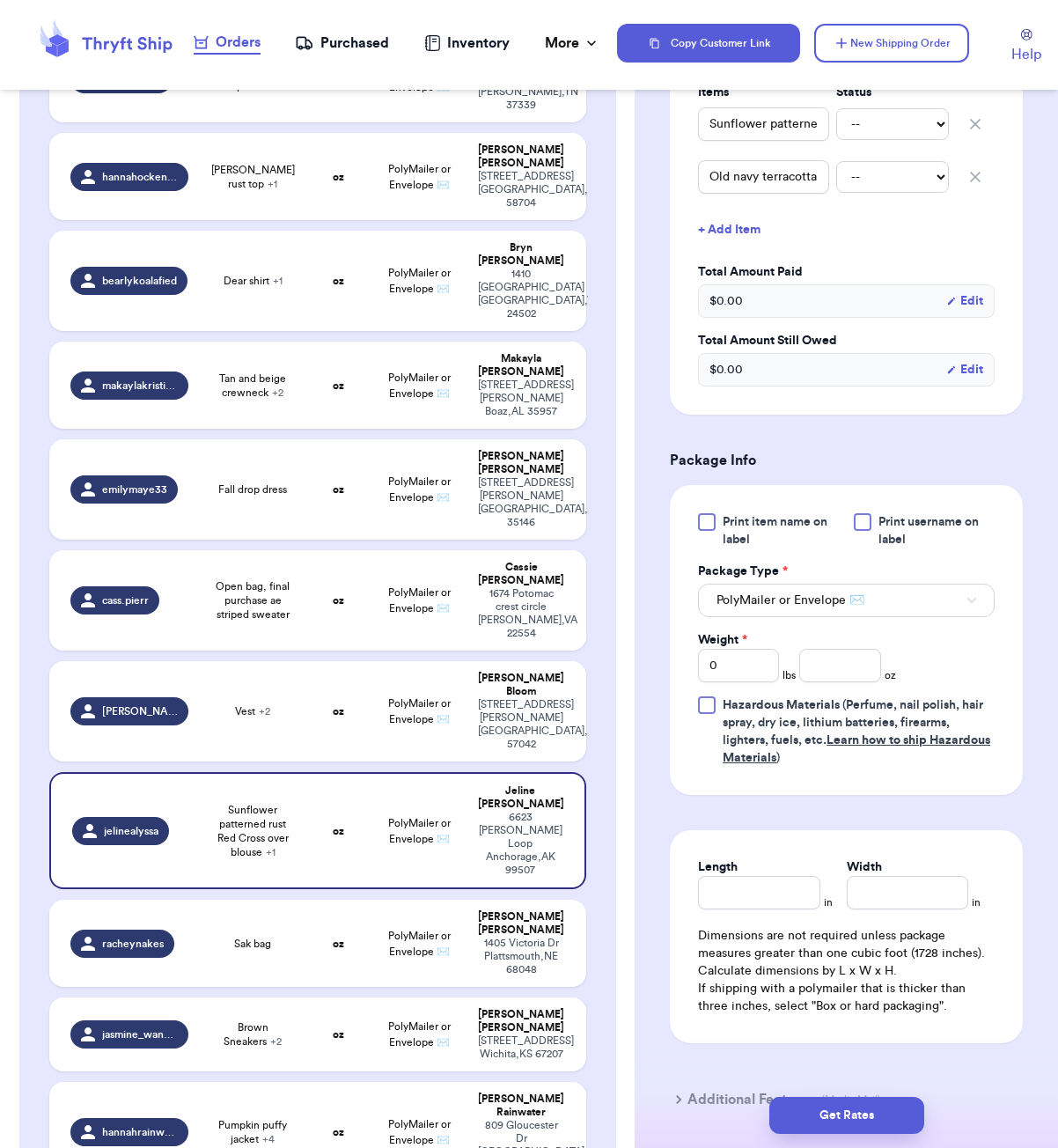
drag, startPoint x: 852, startPoint y: 694, endPoint x: 831, endPoint y: 675, distance: 28.3
click at [850, 691] on div "Print item name on label Print username on label Package Type * PolyMailer or E…" at bounding box center [846, 639] width 296 height 253
click at [829, 670] on input "number" at bounding box center [839, 666] width 81 height 34
click at [773, 910] on input "Length" at bounding box center [759, 893] width 122 height 34
click at [891, 1101] on button "Get Rates" at bounding box center [847, 1116] width 155 height 37
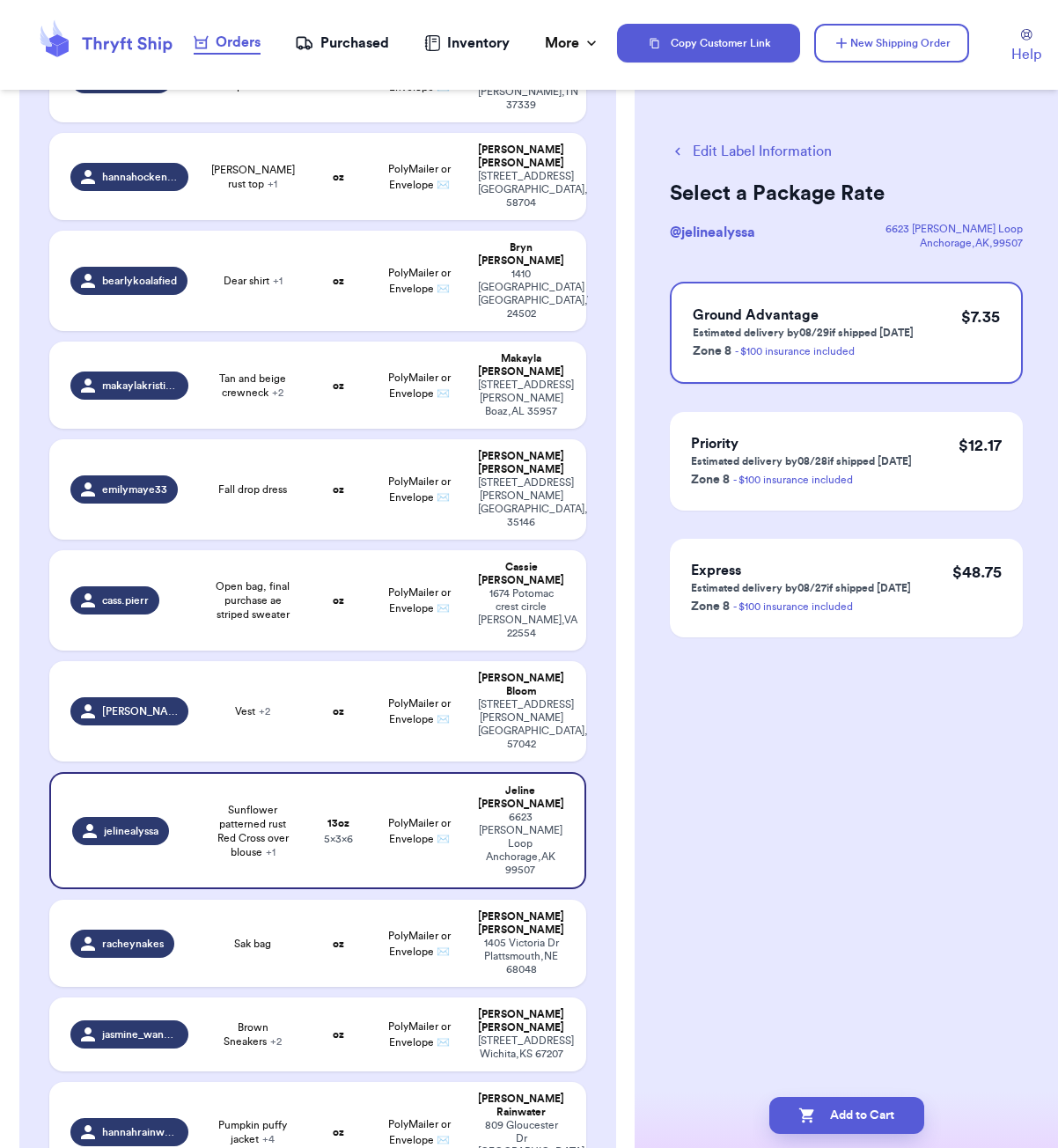
scroll to position [0, 0]
click at [902, 1083] on div "Edit Label Information Select a Package Rate @ jelinealyssa [STREET_ADDRESS][PE…" at bounding box center [846, 574] width 423 height 1148
click at [904, 1103] on button "Add to Cart" at bounding box center [847, 1116] width 155 height 37
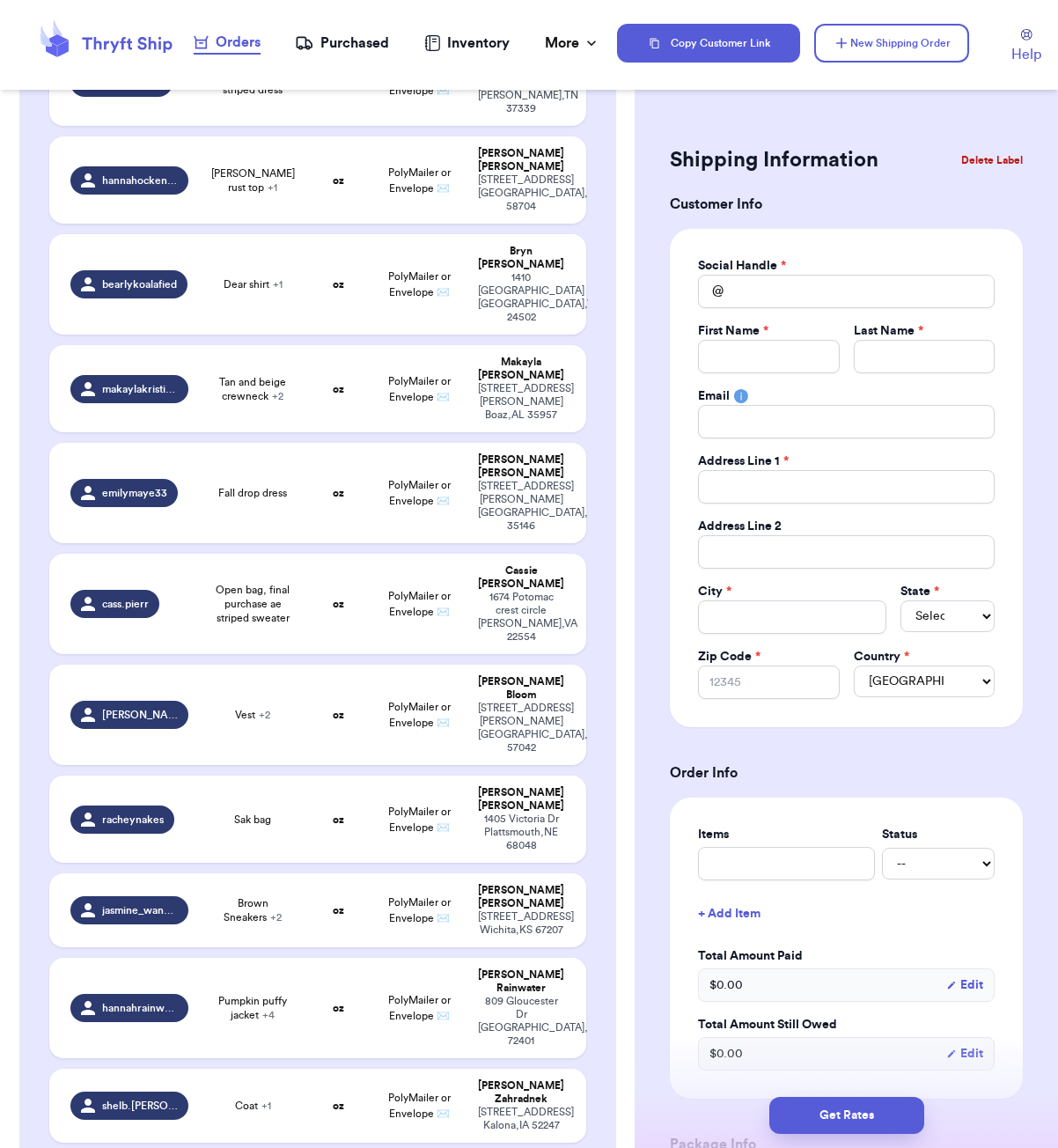
drag, startPoint x: 926, startPoint y: 6, endPoint x: 892, endPoint y: -4, distance: 35.4
click at [892, 0] on html "Orders Purchased Inventory More Stats Completed Orders Copy Customer Link New S…" at bounding box center [529, 574] width 1058 height 1148
click at [324, 776] on td "oz" at bounding box center [338, 819] width 64 height 87
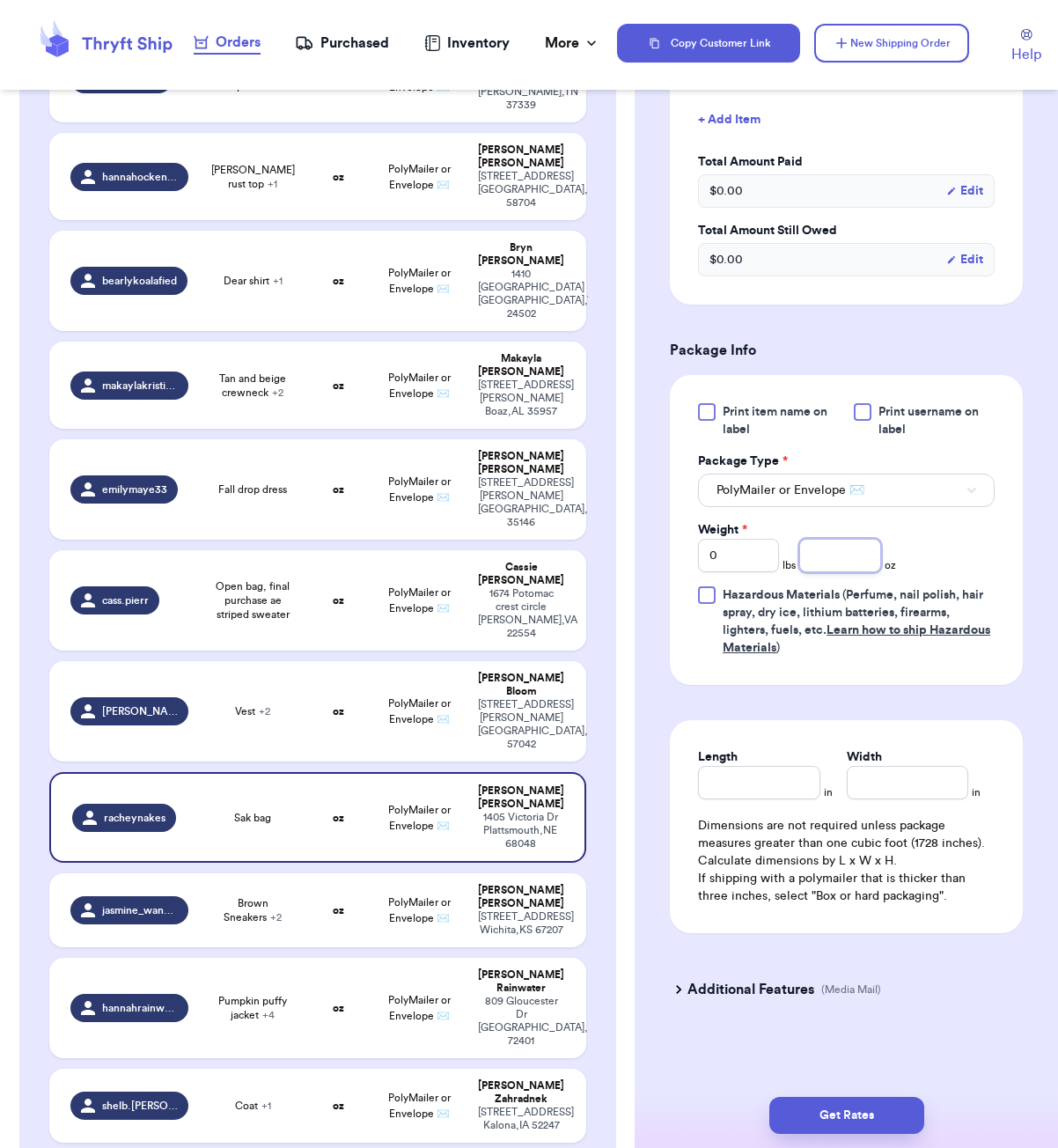
click at [847, 541] on input "number" at bounding box center [839, 555] width 81 height 34
click at [752, 794] on input "Length" at bounding box center [759, 782] width 122 height 34
drag, startPoint x: 836, startPoint y: 1115, endPoint x: 858, endPoint y: 1112, distance: 22.2
click at [835, 1115] on button "Get Rates" at bounding box center [847, 1116] width 155 height 37
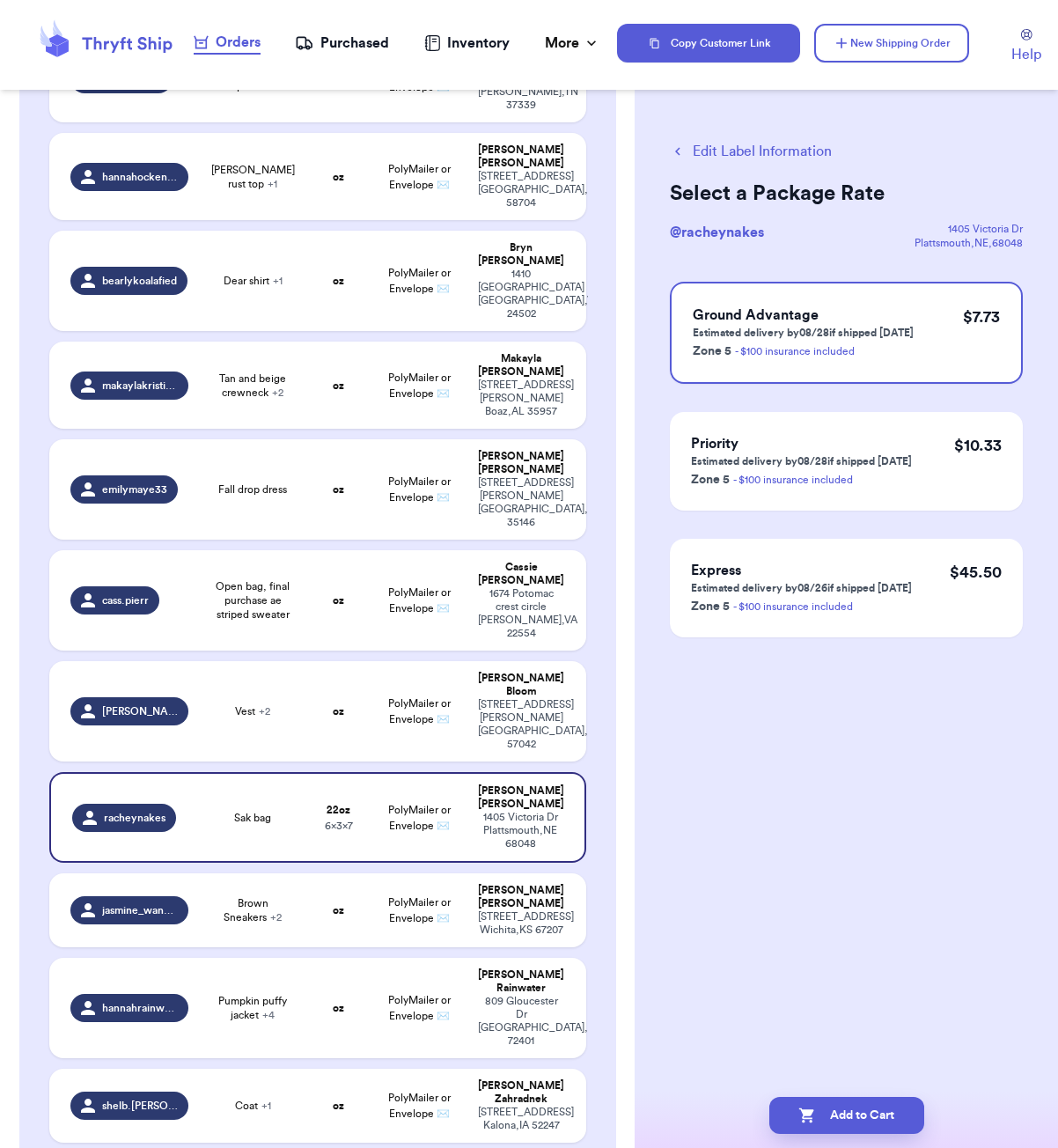
scroll to position [0, 0]
click at [890, 1114] on button "Add to Cart" at bounding box center [847, 1116] width 155 height 37
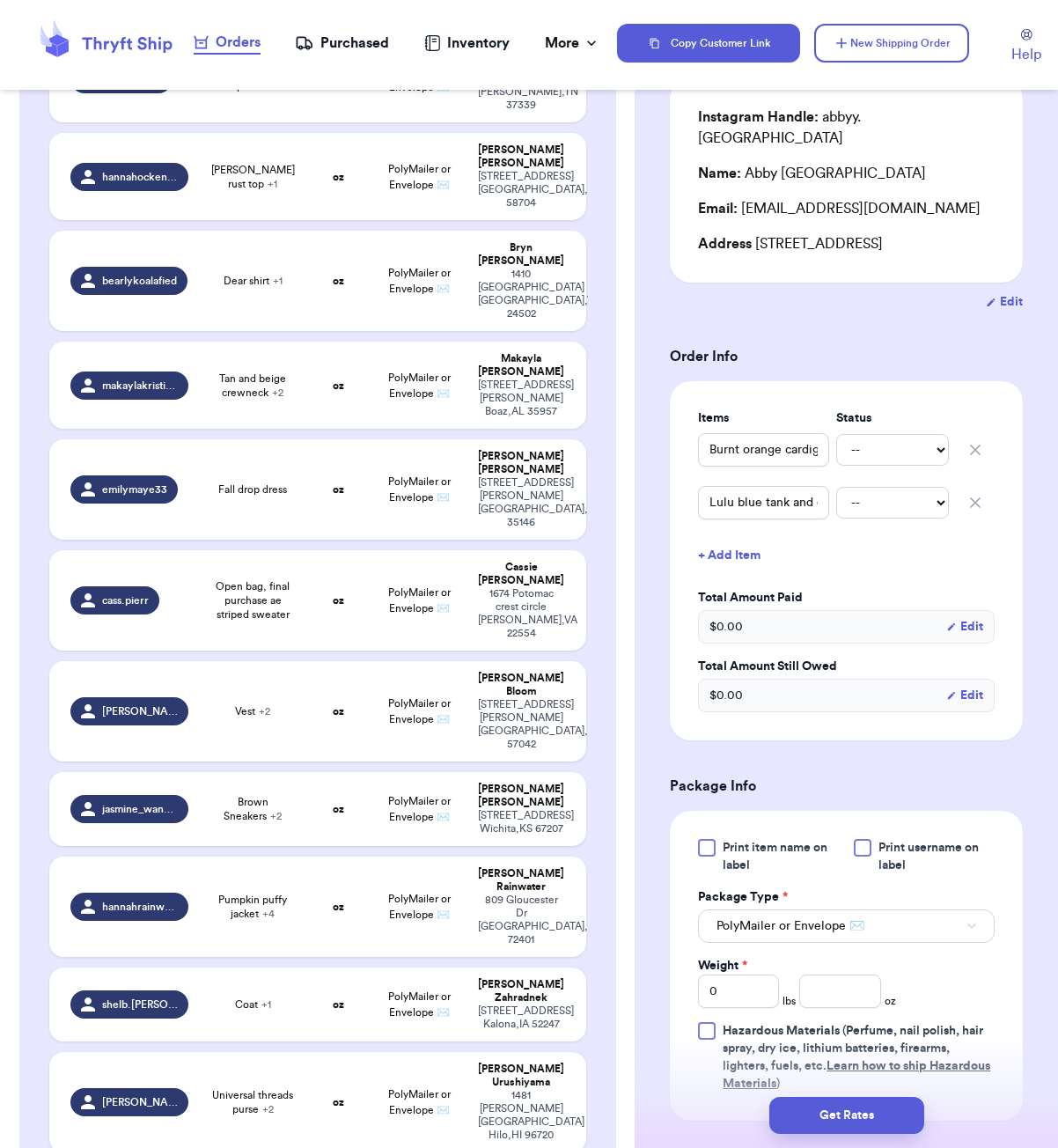
scroll to position [351, 0]
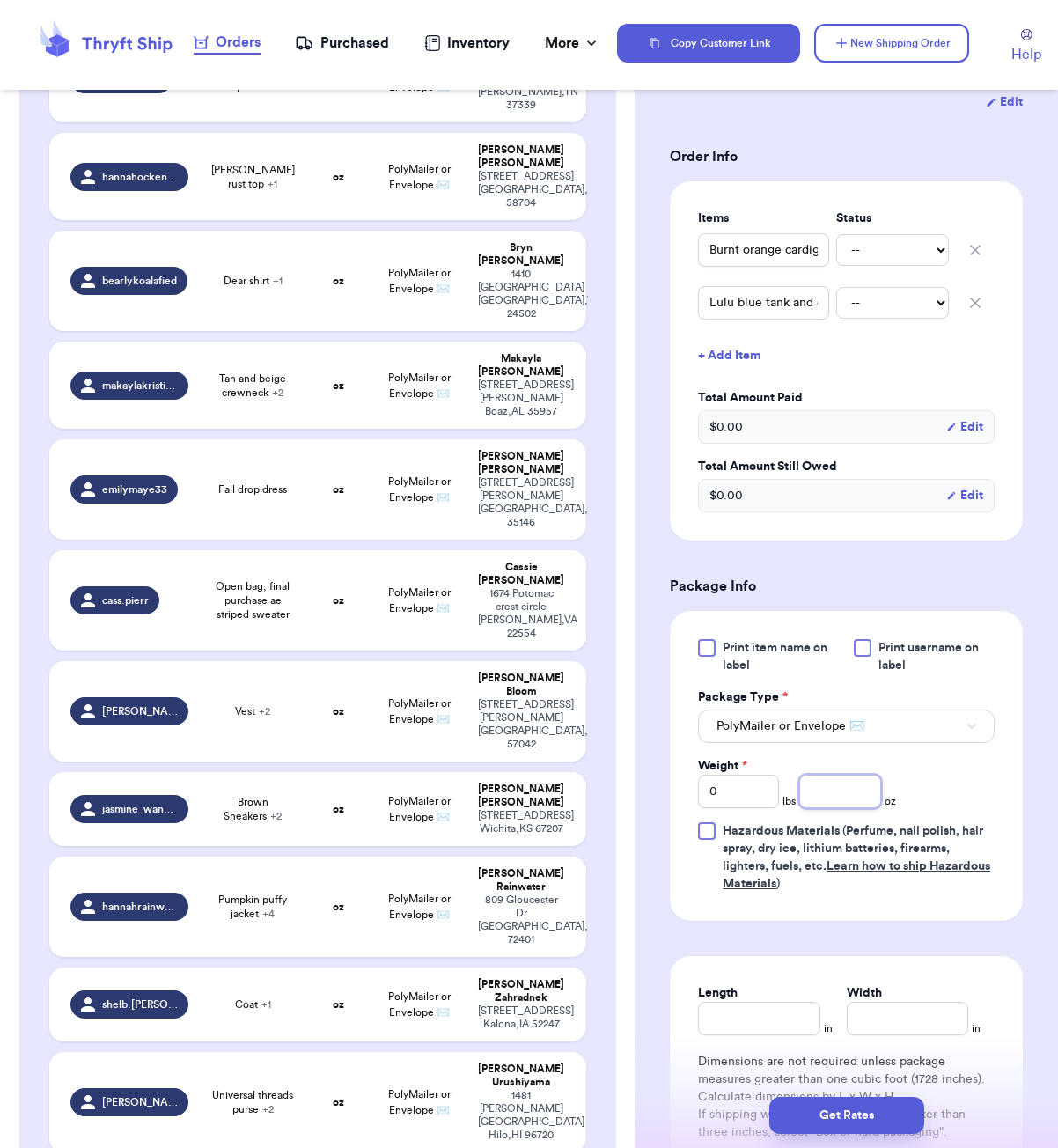
click at [849, 798] on input "number" at bounding box center [839, 792] width 81 height 34
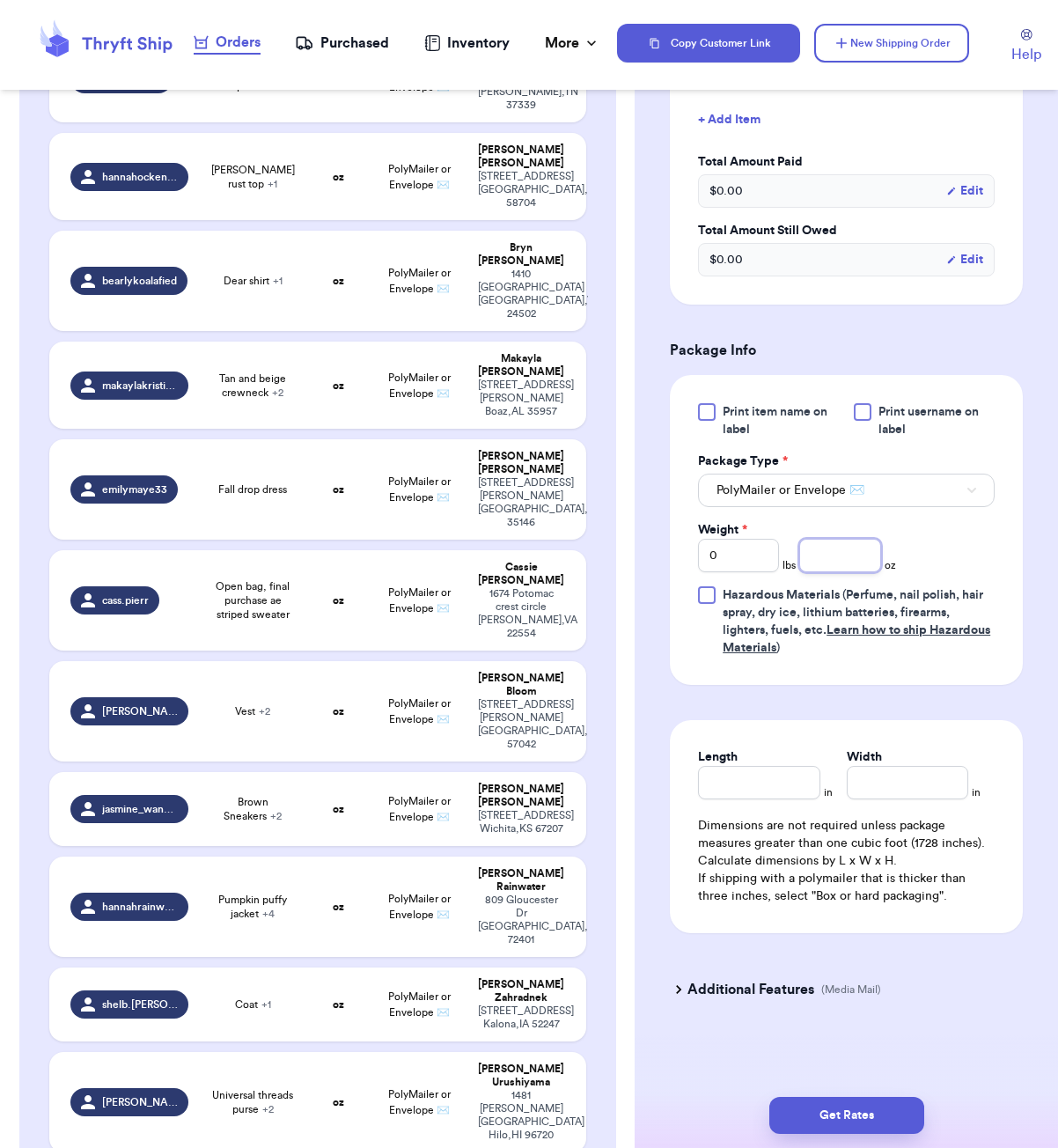
scroll to position [590, 0]
click at [751, 786] on input "Length" at bounding box center [759, 782] width 122 height 34
click at [841, 552] on input "number" at bounding box center [839, 555] width 81 height 34
click at [800, 1111] on button "Get Rates" at bounding box center [847, 1116] width 155 height 37
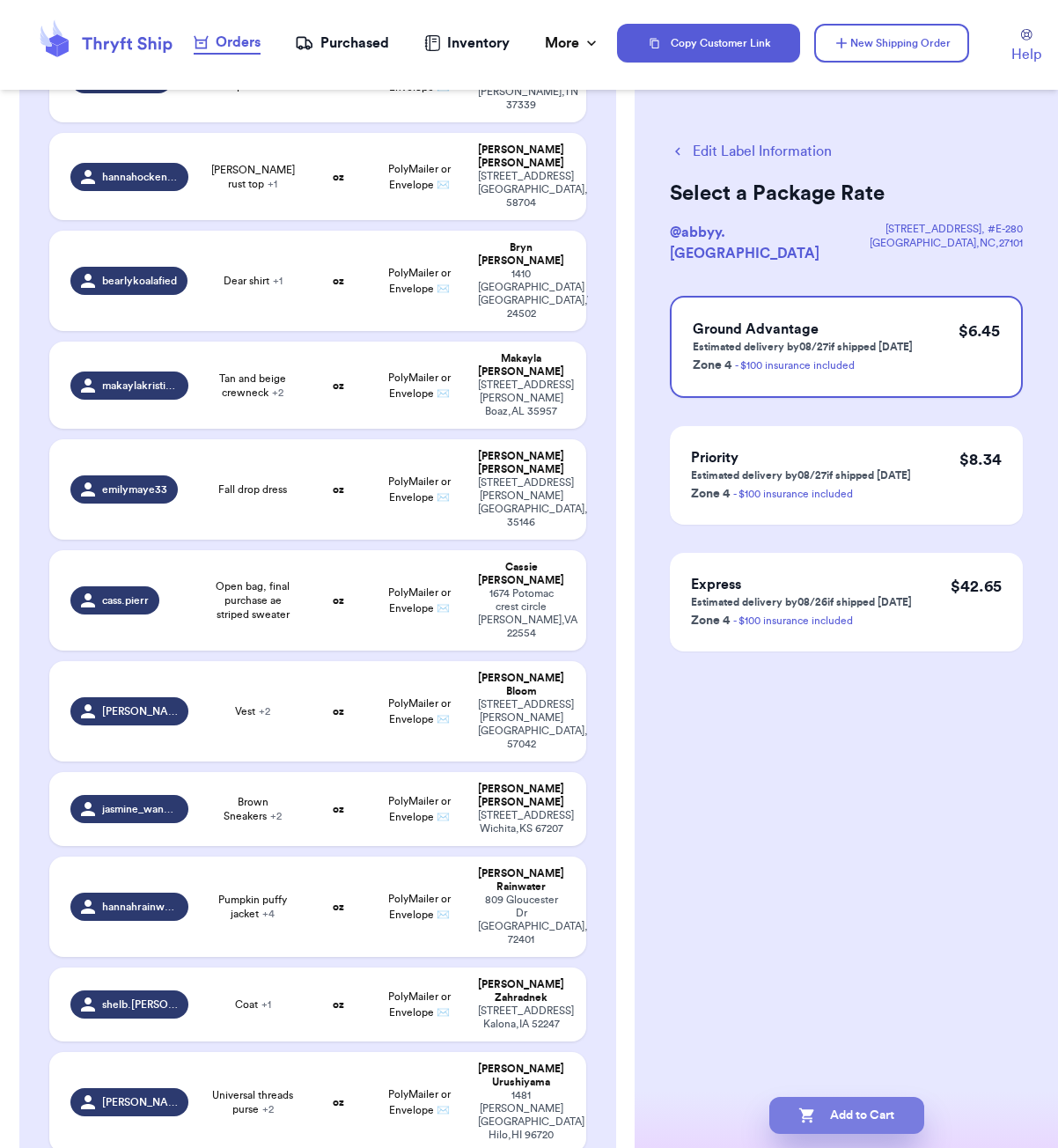
click at [835, 1117] on button "Add to Cart" at bounding box center [847, 1116] width 155 height 37
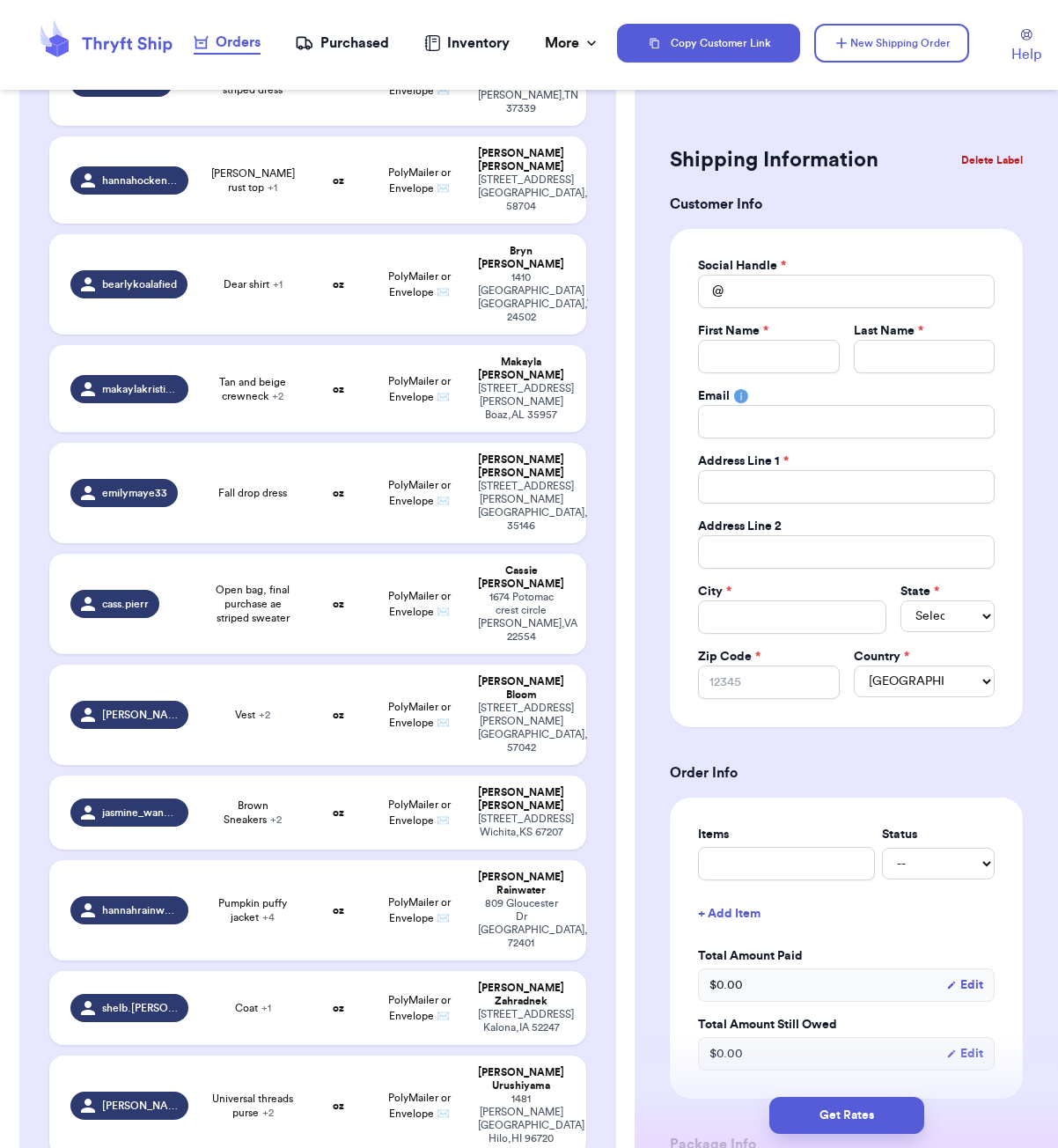
scroll to position [411, 0]
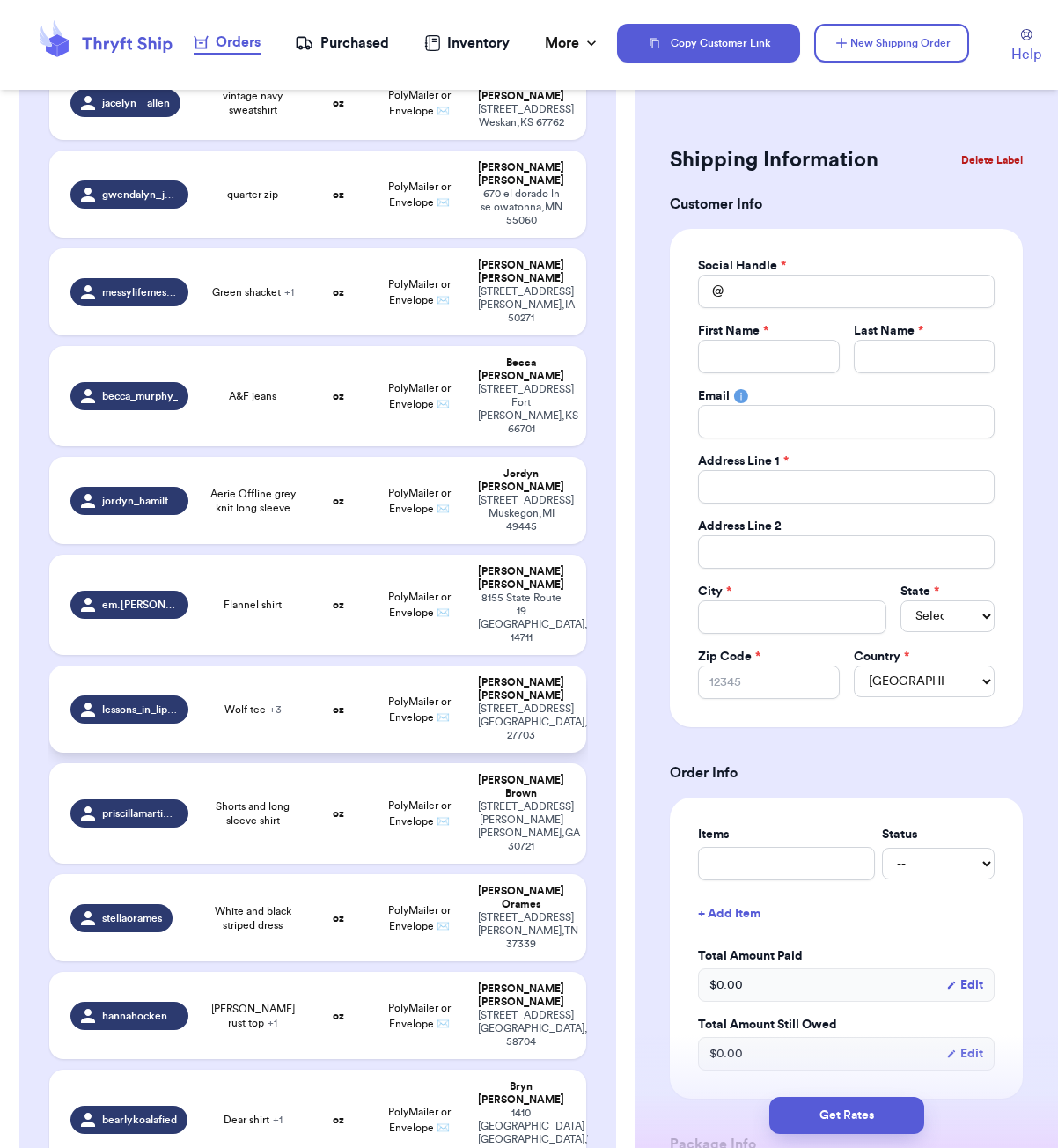
drag, startPoint x: 342, startPoint y: 607, endPoint x: 385, endPoint y: 601, distance: 43.4
click at [342, 705] on strong "oz" at bounding box center [338, 710] width 11 height 10
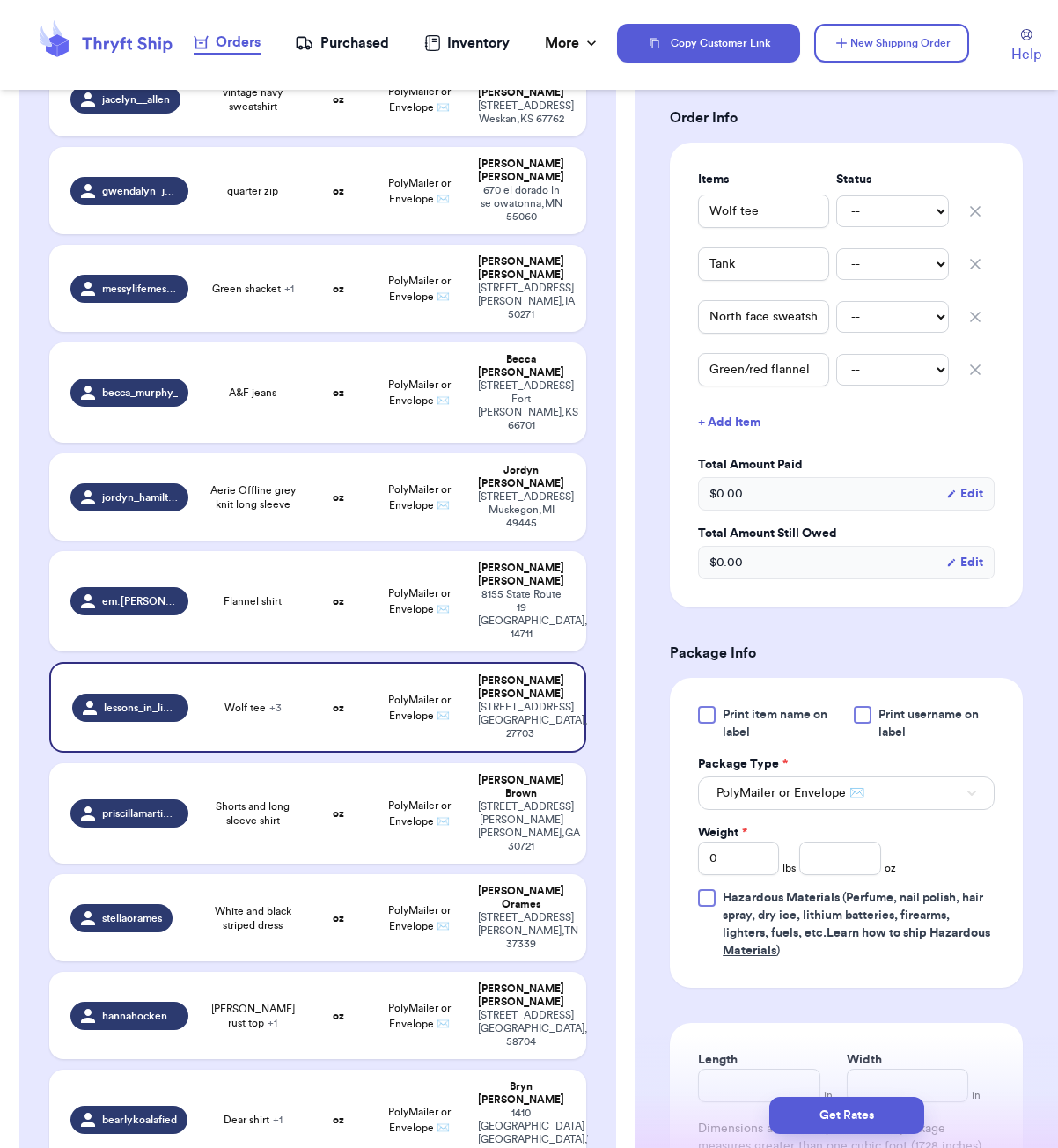
scroll to position [391, 0]
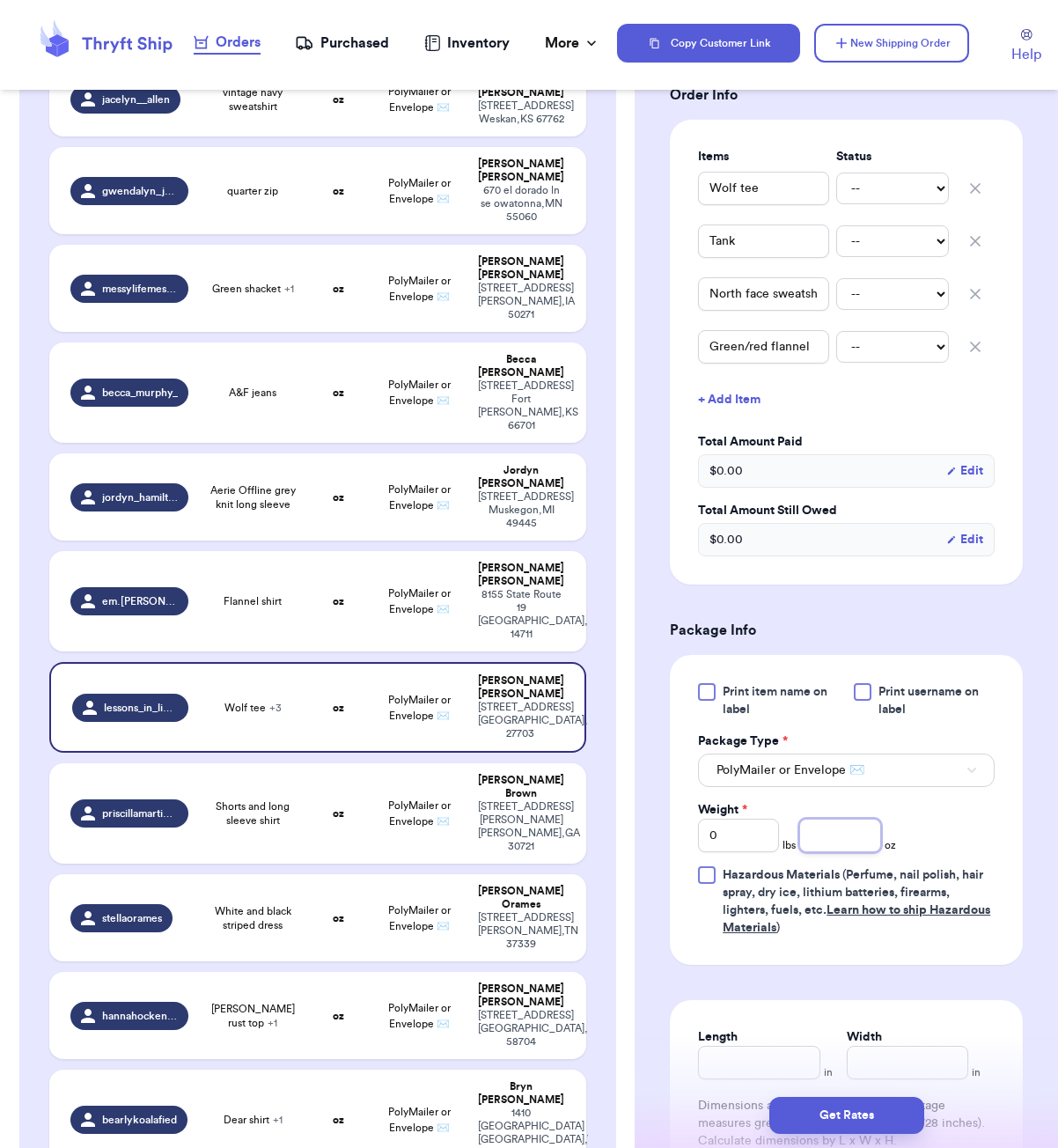
click at [854, 853] on input "number" at bounding box center [839, 836] width 81 height 34
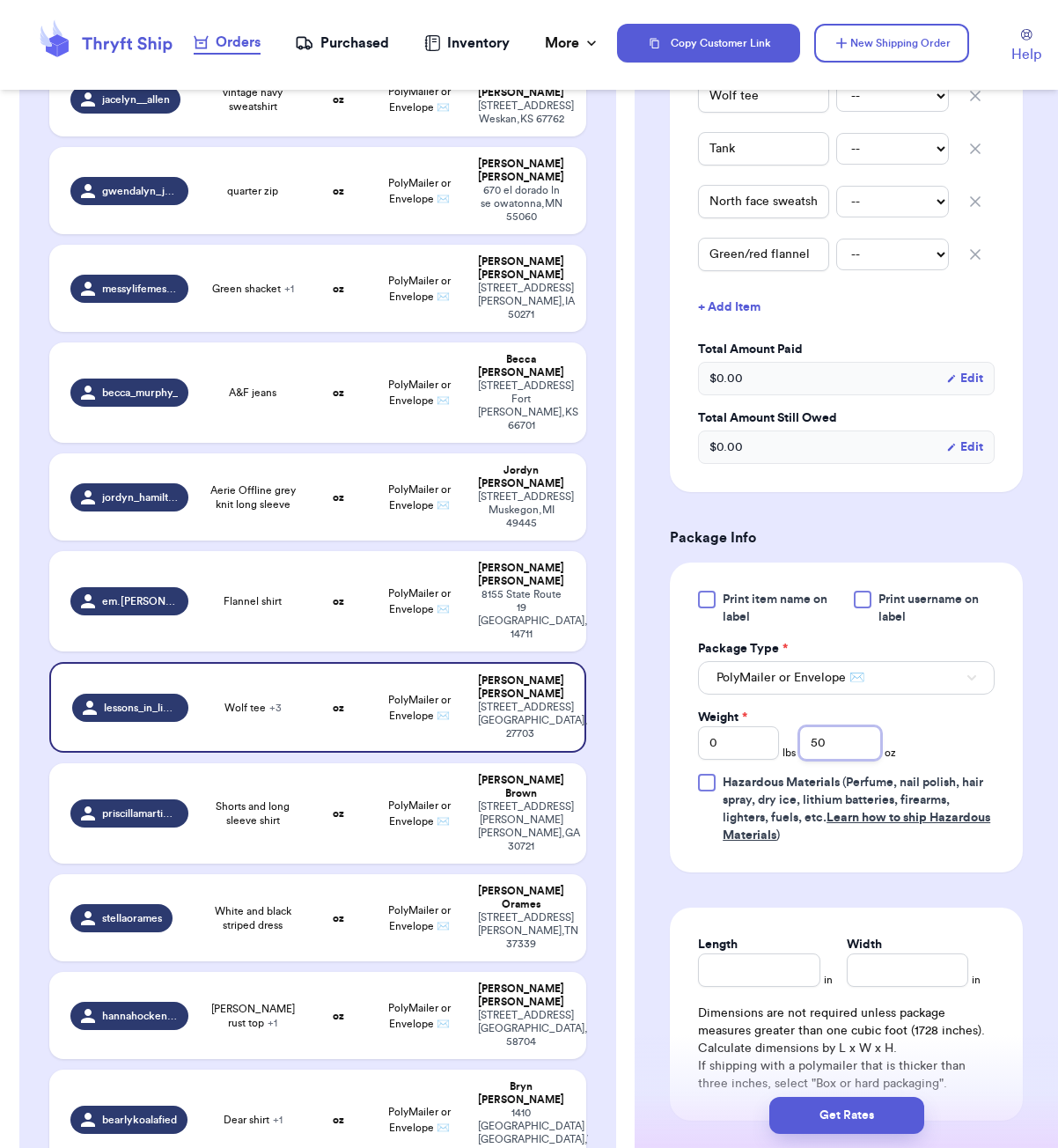
scroll to position [547, 0]
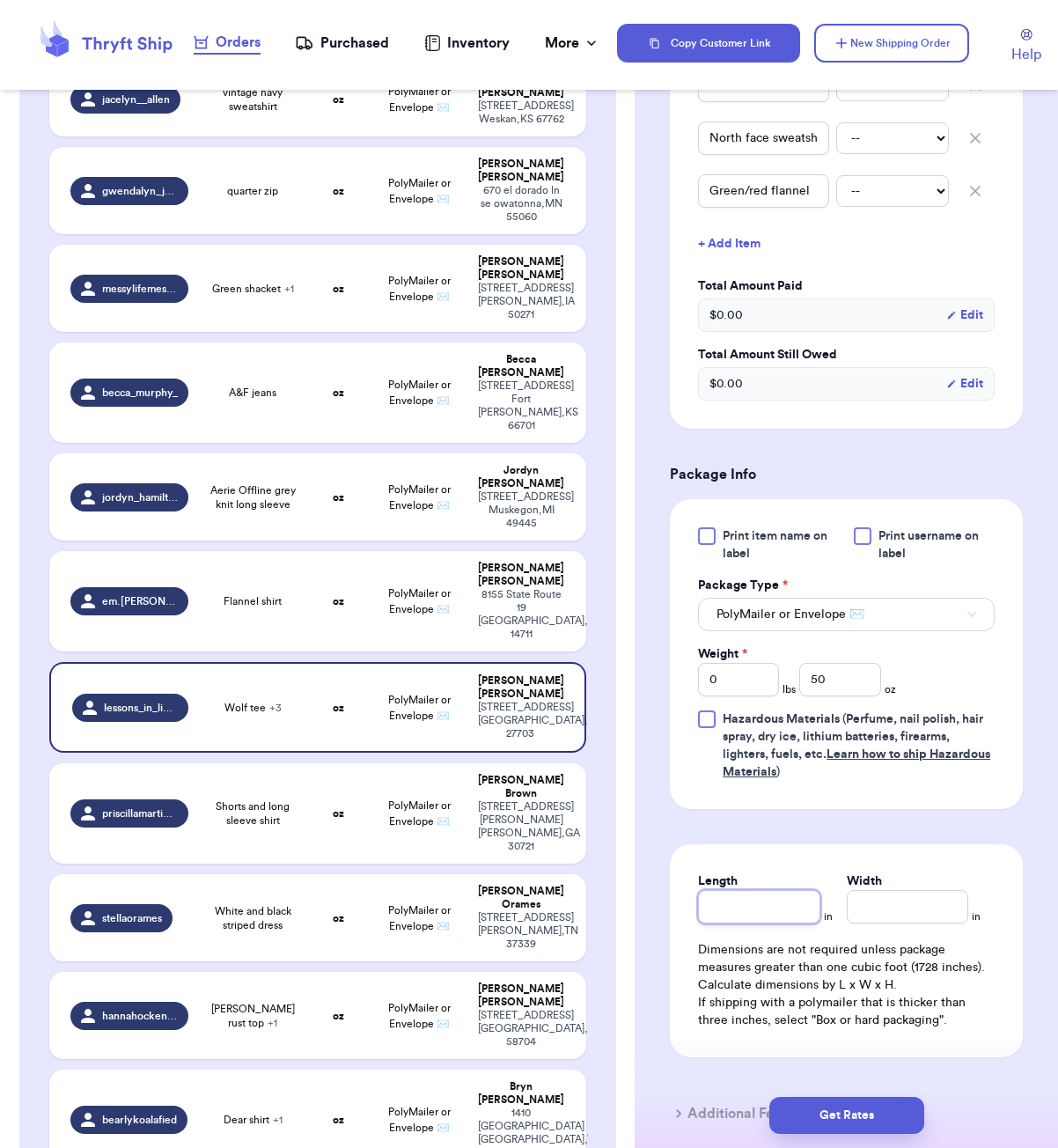
click at [755, 924] on input "Length" at bounding box center [759, 907] width 122 height 34
click at [849, 1113] on button "Get Rates" at bounding box center [847, 1116] width 155 height 37
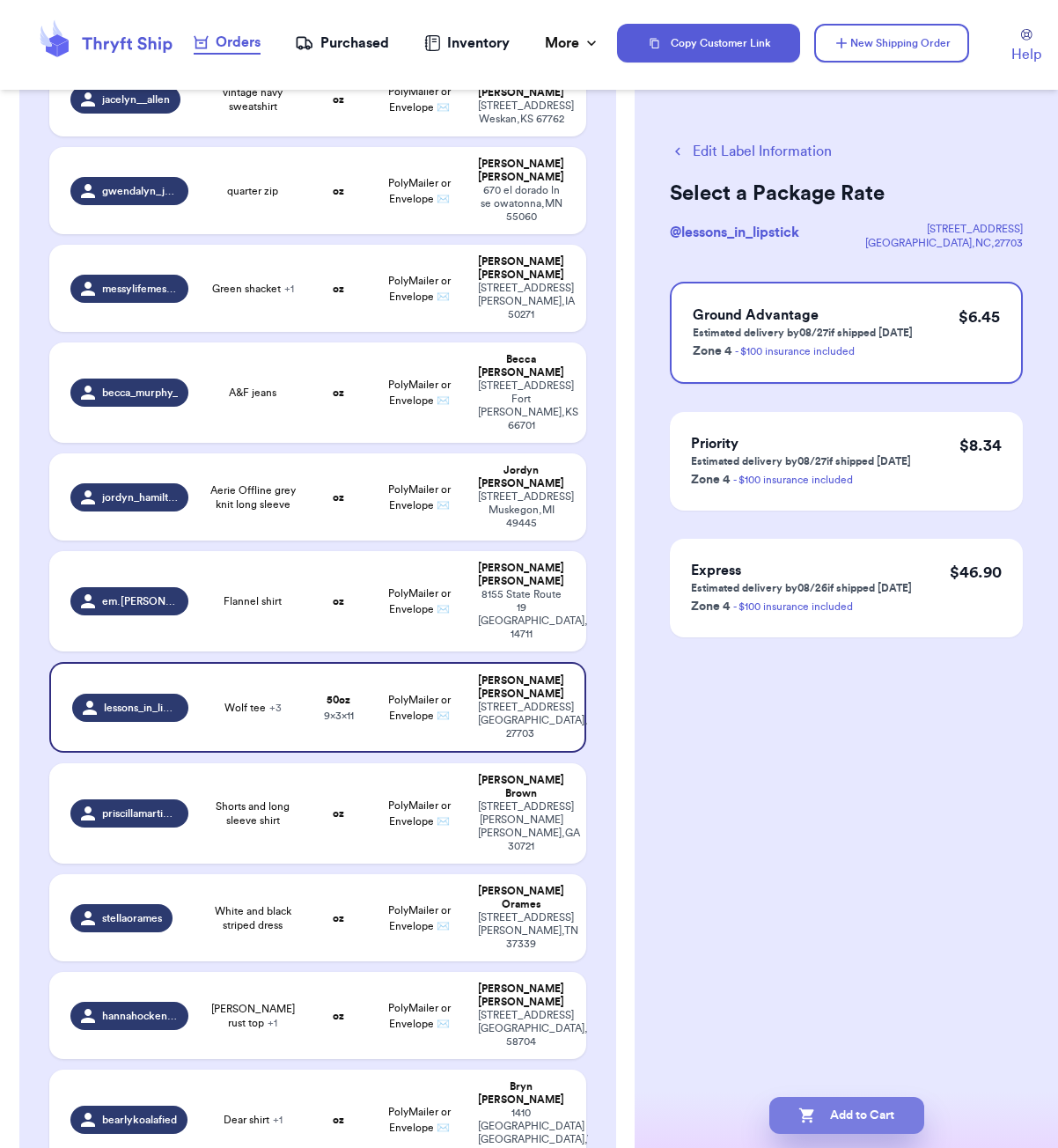
click at [863, 1108] on button "Add to Cart" at bounding box center [847, 1116] width 155 height 37
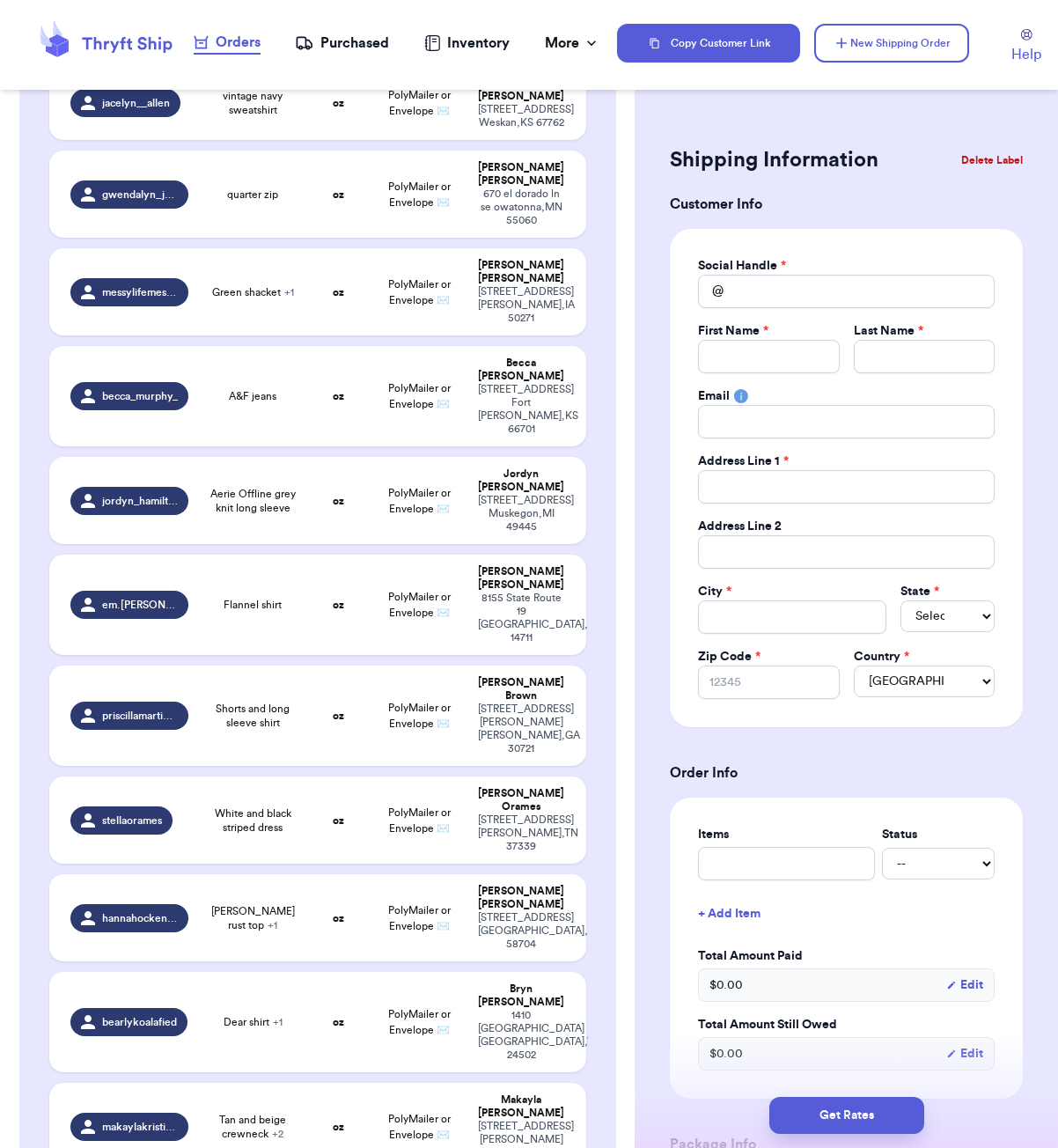
scroll to position [1147, 0]
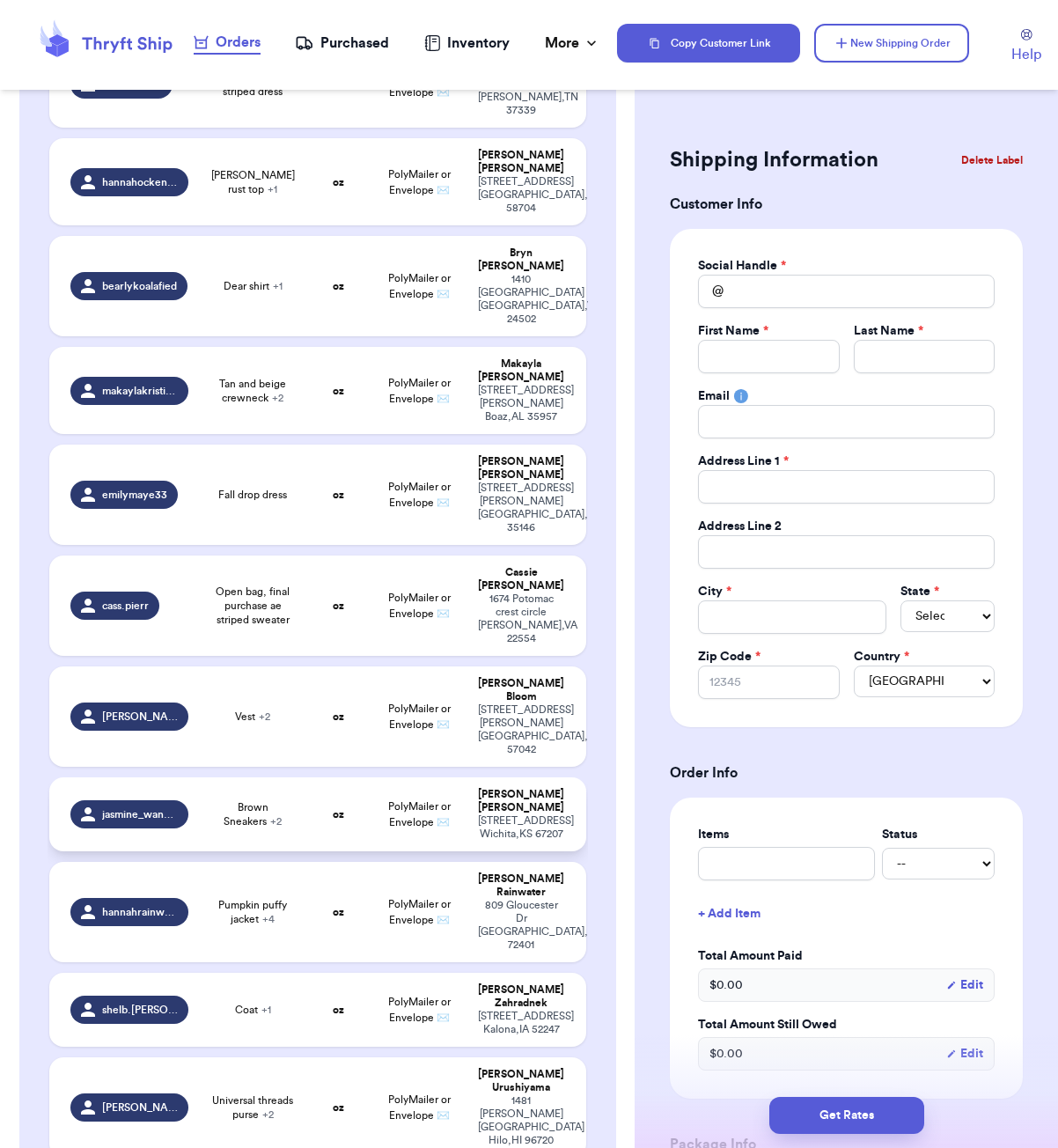
click at [371, 778] on td "PolyMailer or Envelope ✉️" at bounding box center [420, 814] width 97 height 74
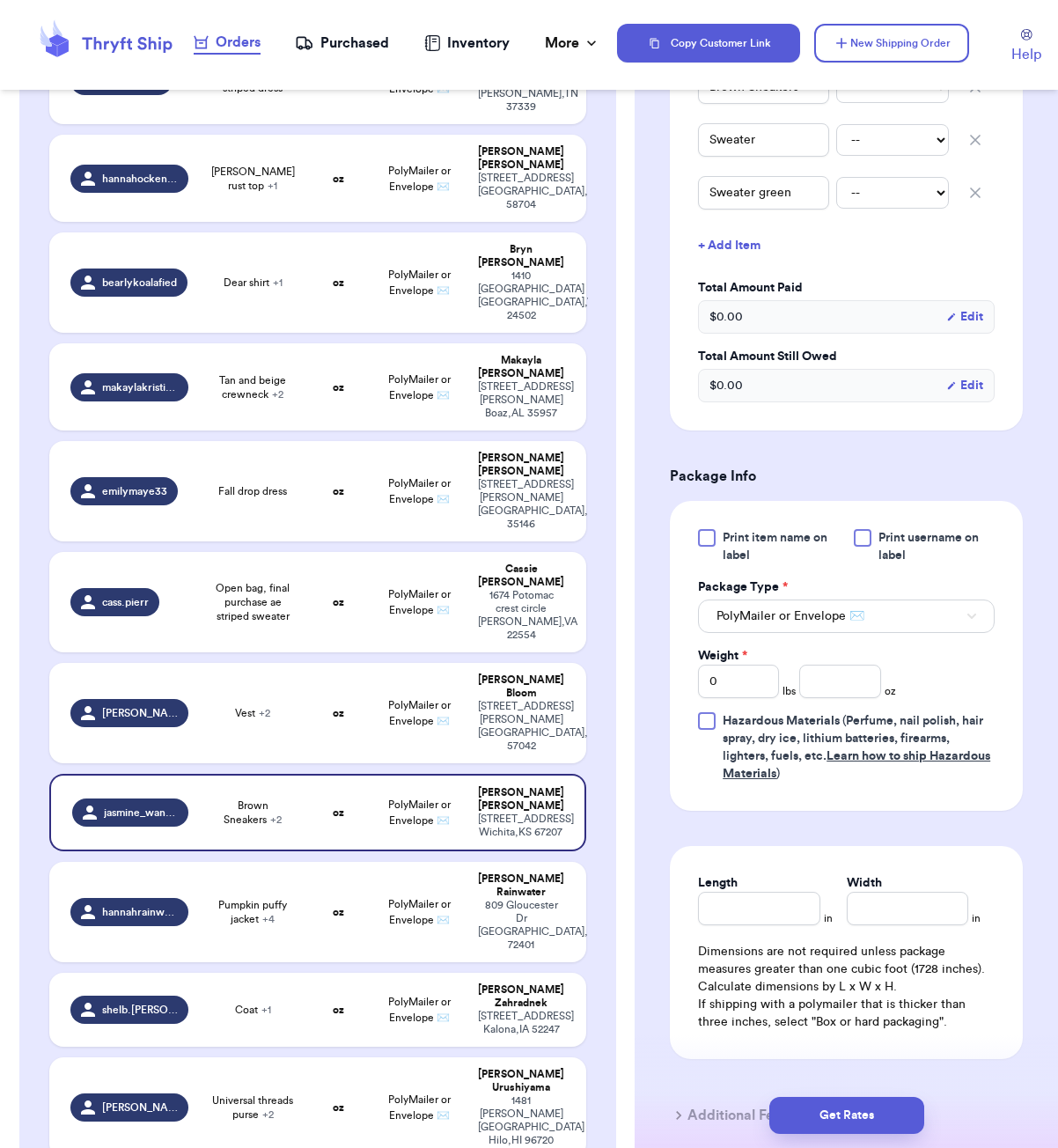
scroll to position [500, 0]
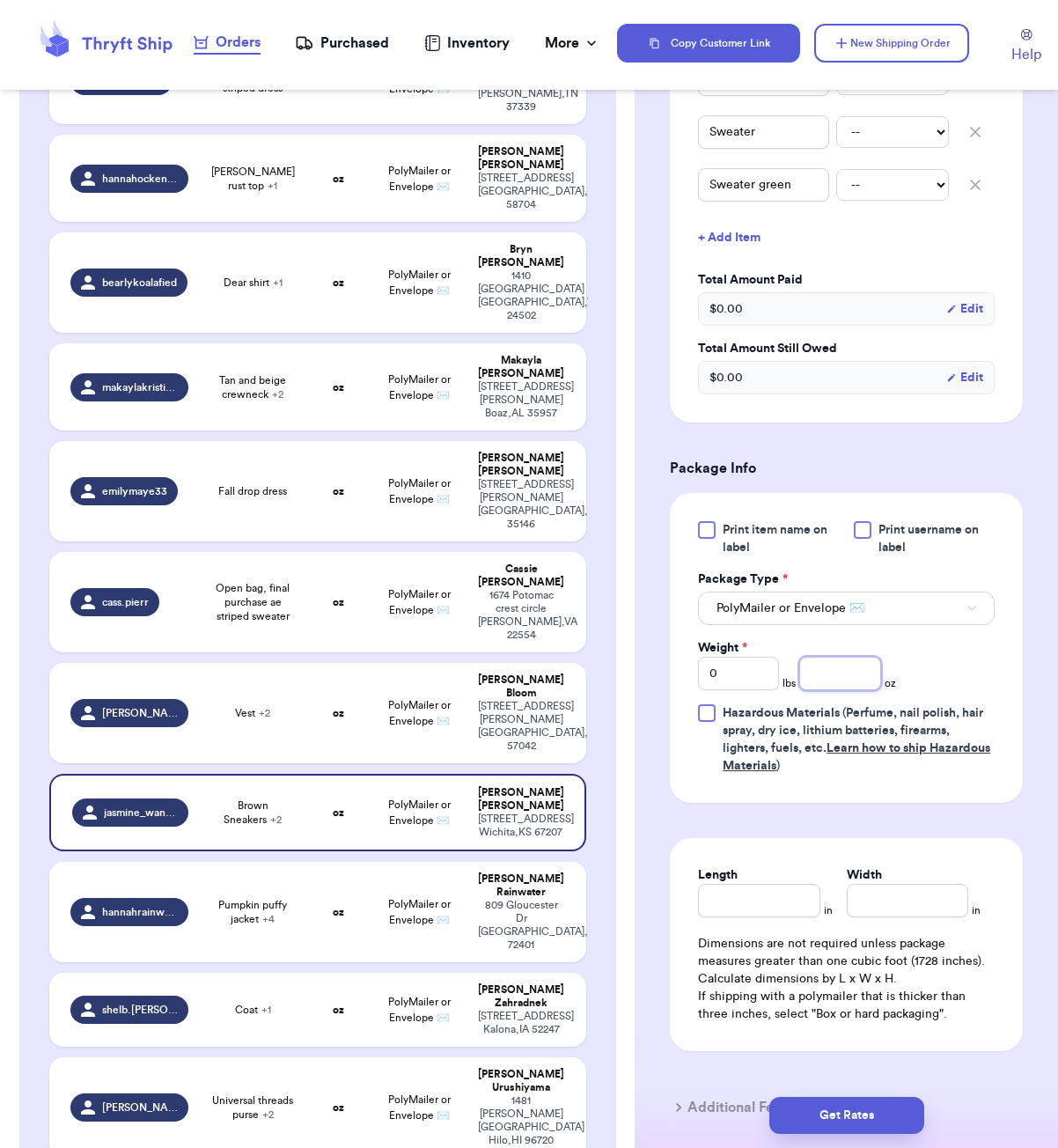
click at [836, 685] on input "number" at bounding box center [839, 674] width 81 height 34
click at [865, 1133] on div "Get Rates" at bounding box center [846, 1116] width 423 height 65
drag, startPoint x: 870, startPoint y: 1125, endPoint x: 919, endPoint y: 1117, distance: 49.6
click at [869, 1125] on button "Get Rates" at bounding box center [847, 1116] width 155 height 37
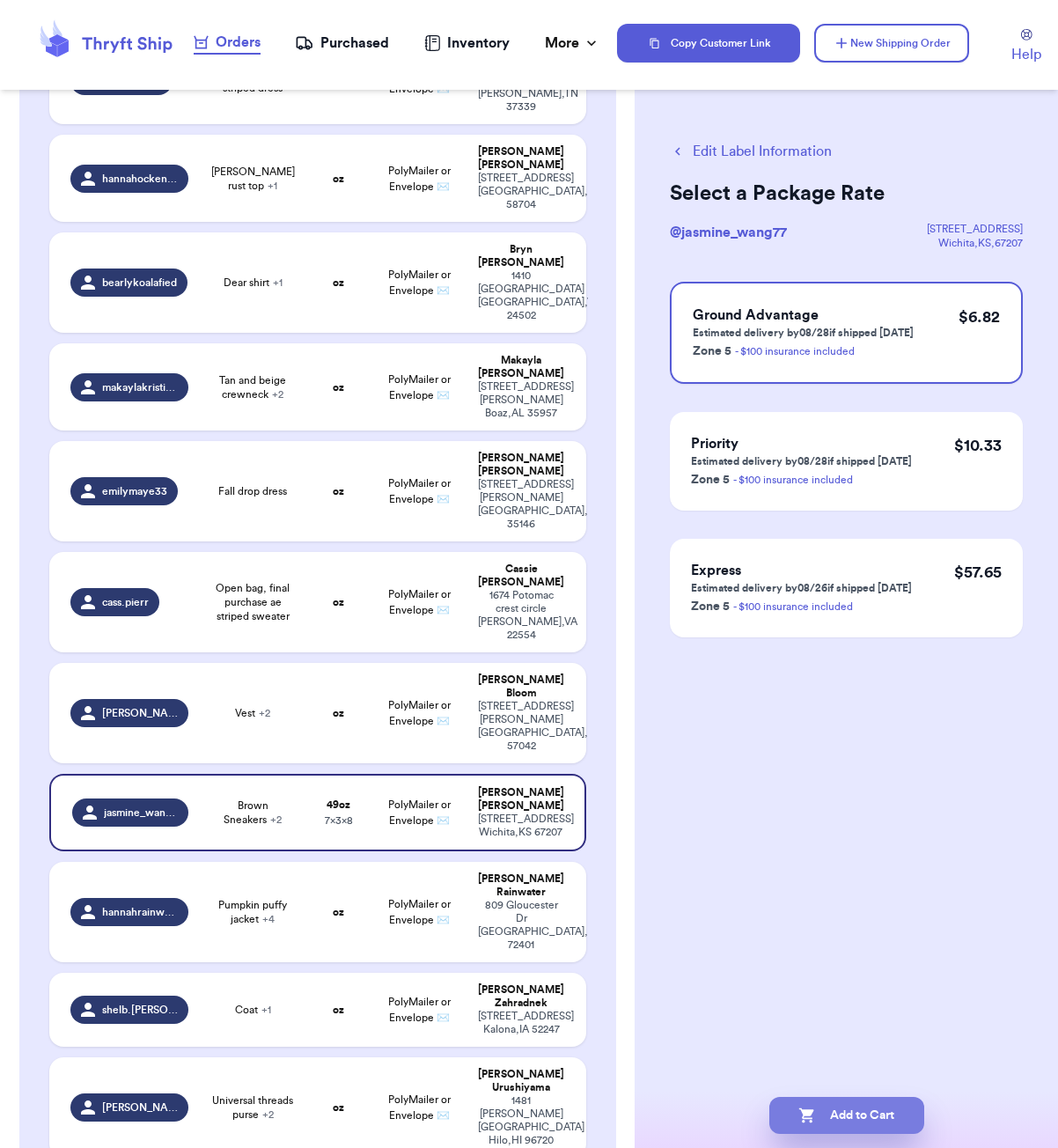
click at [895, 1107] on button "Add to Cart" at bounding box center [847, 1116] width 155 height 37
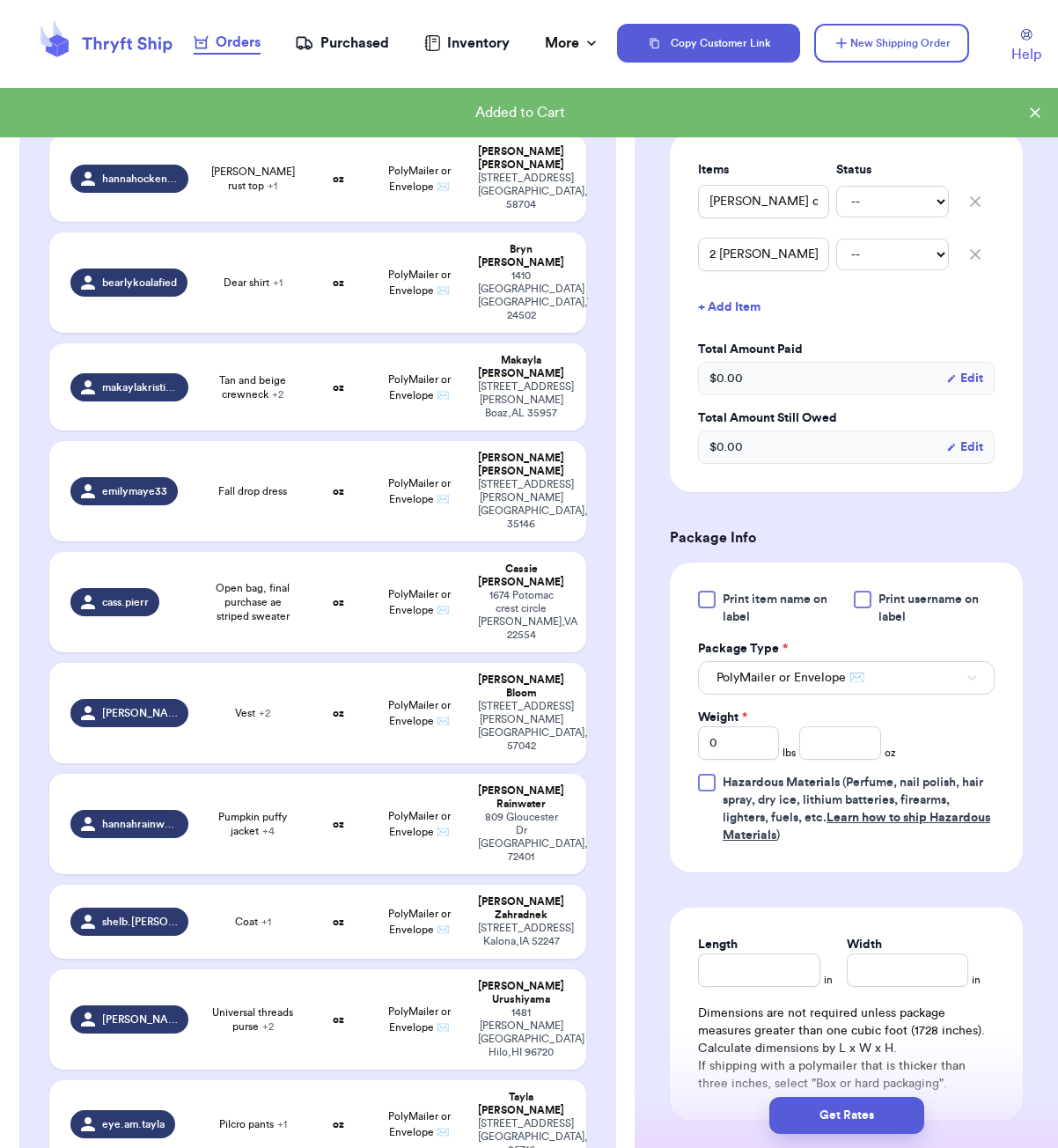
scroll to position [445, 0]
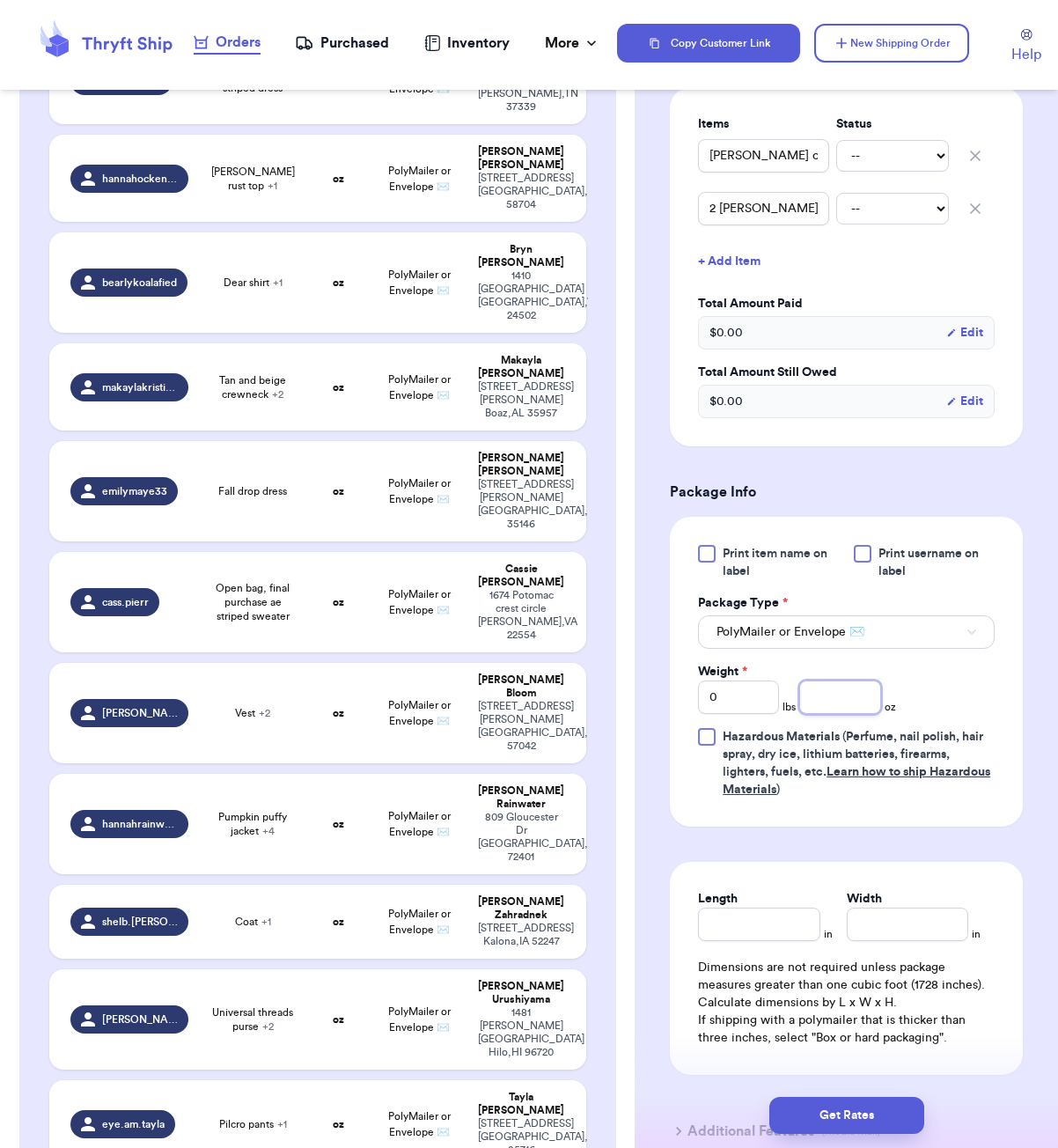
click at [836, 703] on input "number" at bounding box center [839, 697] width 81 height 34
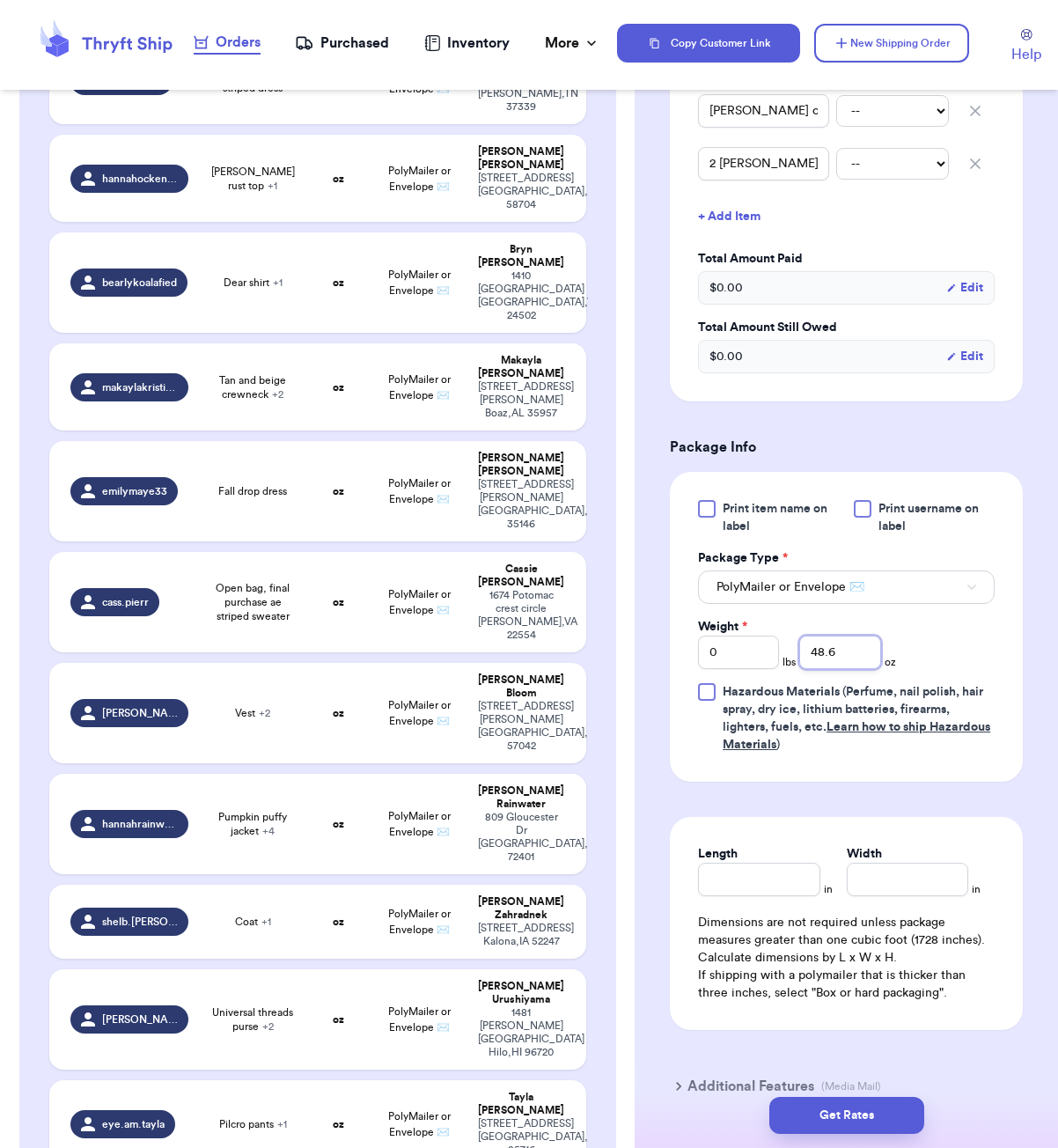
scroll to position [528, 0]
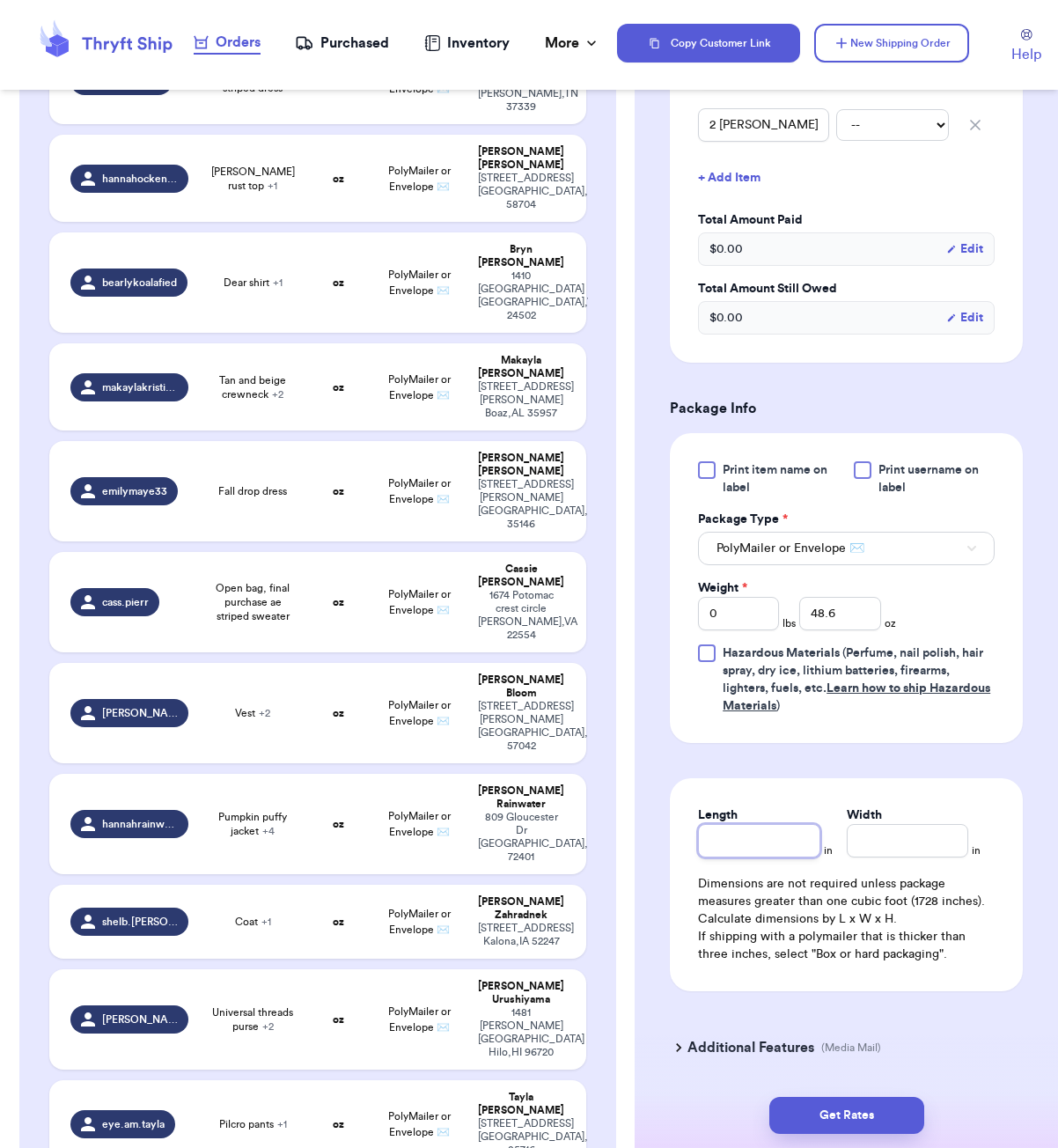
click at [757, 848] on input "Length" at bounding box center [759, 841] width 122 height 34
click at [879, 1108] on button "Get Rates" at bounding box center [847, 1116] width 155 height 37
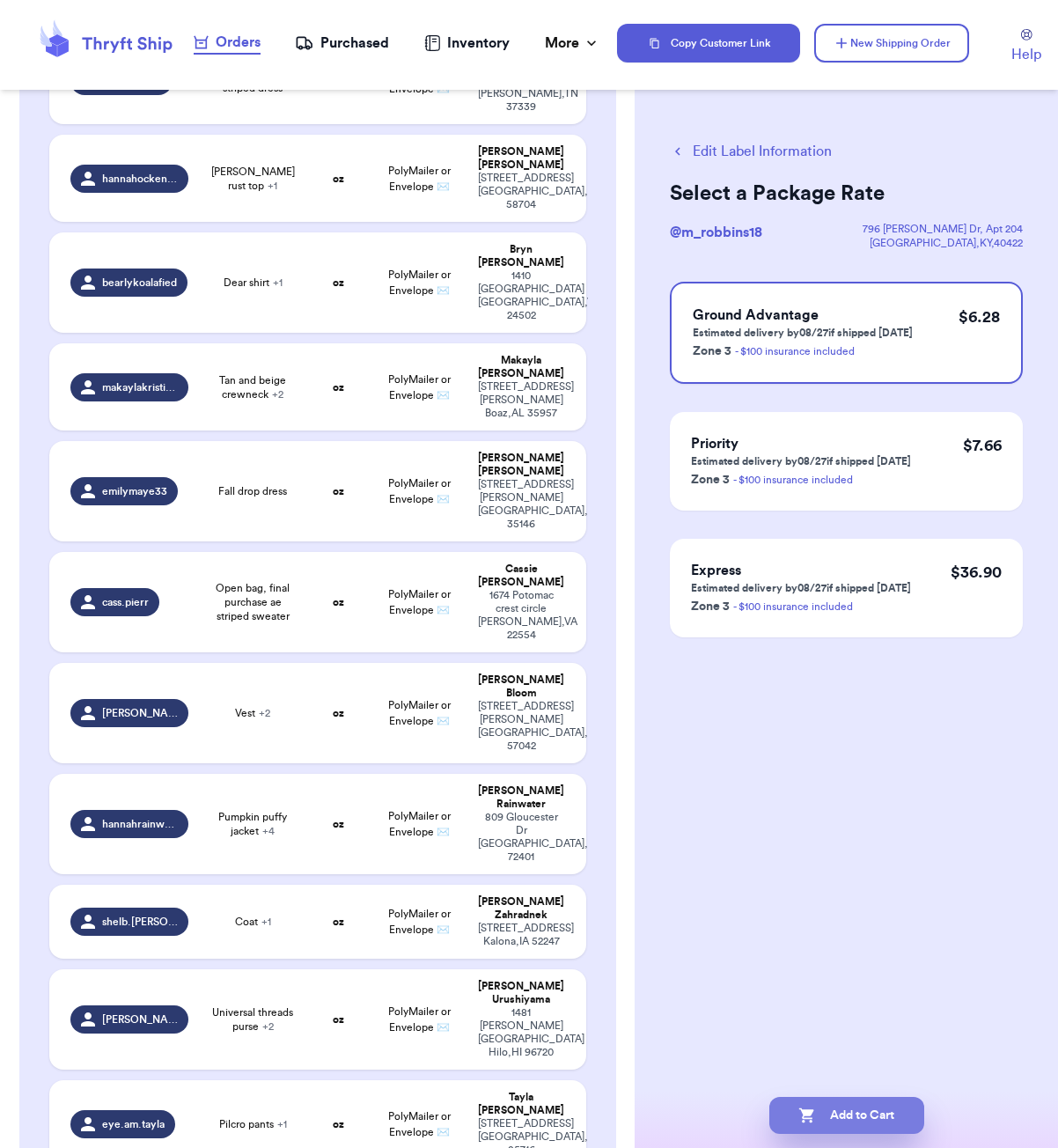
click at [888, 1118] on button "Add to Cart" at bounding box center [847, 1116] width 155 height 37
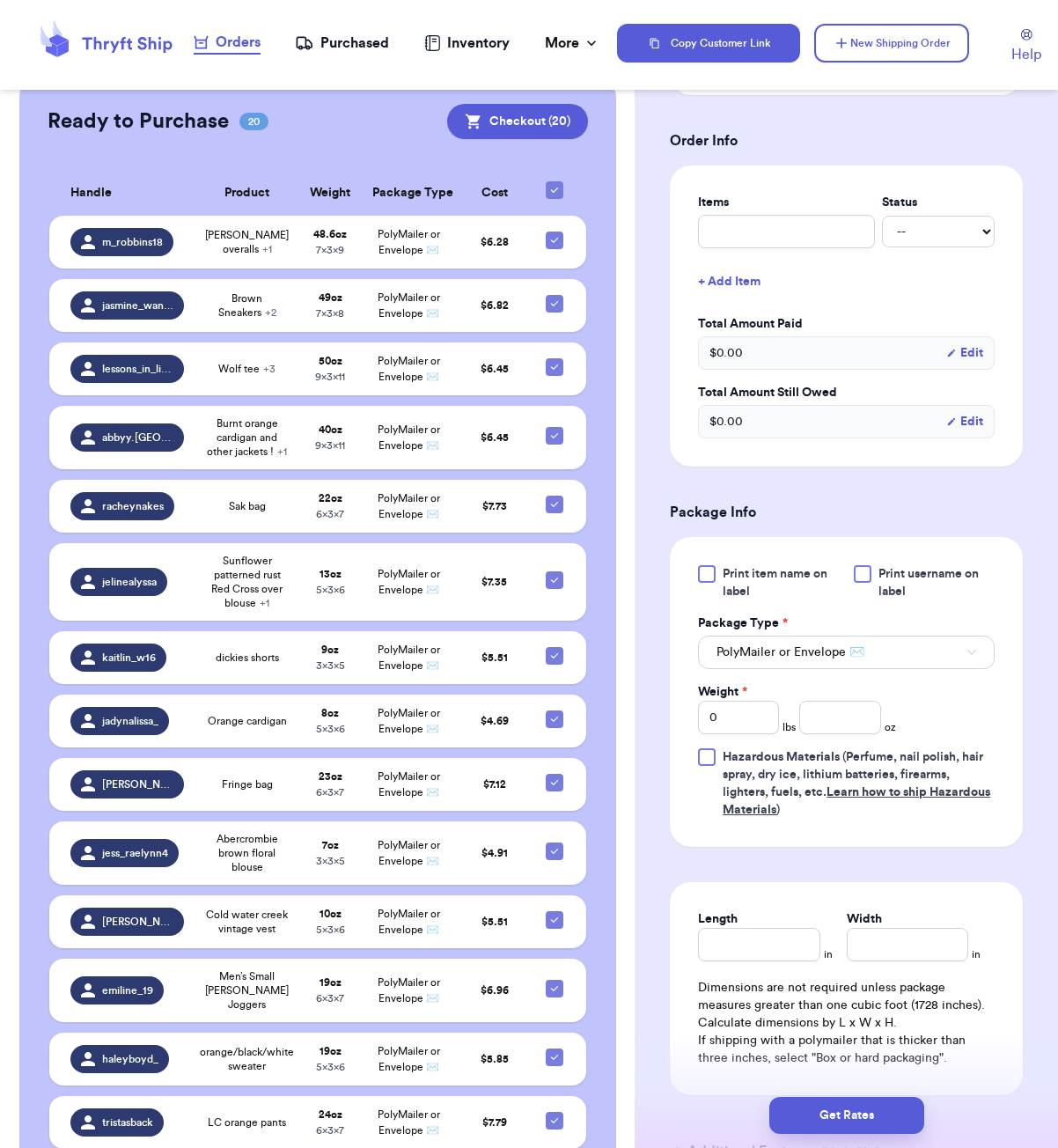
scroll to position [431, 0]
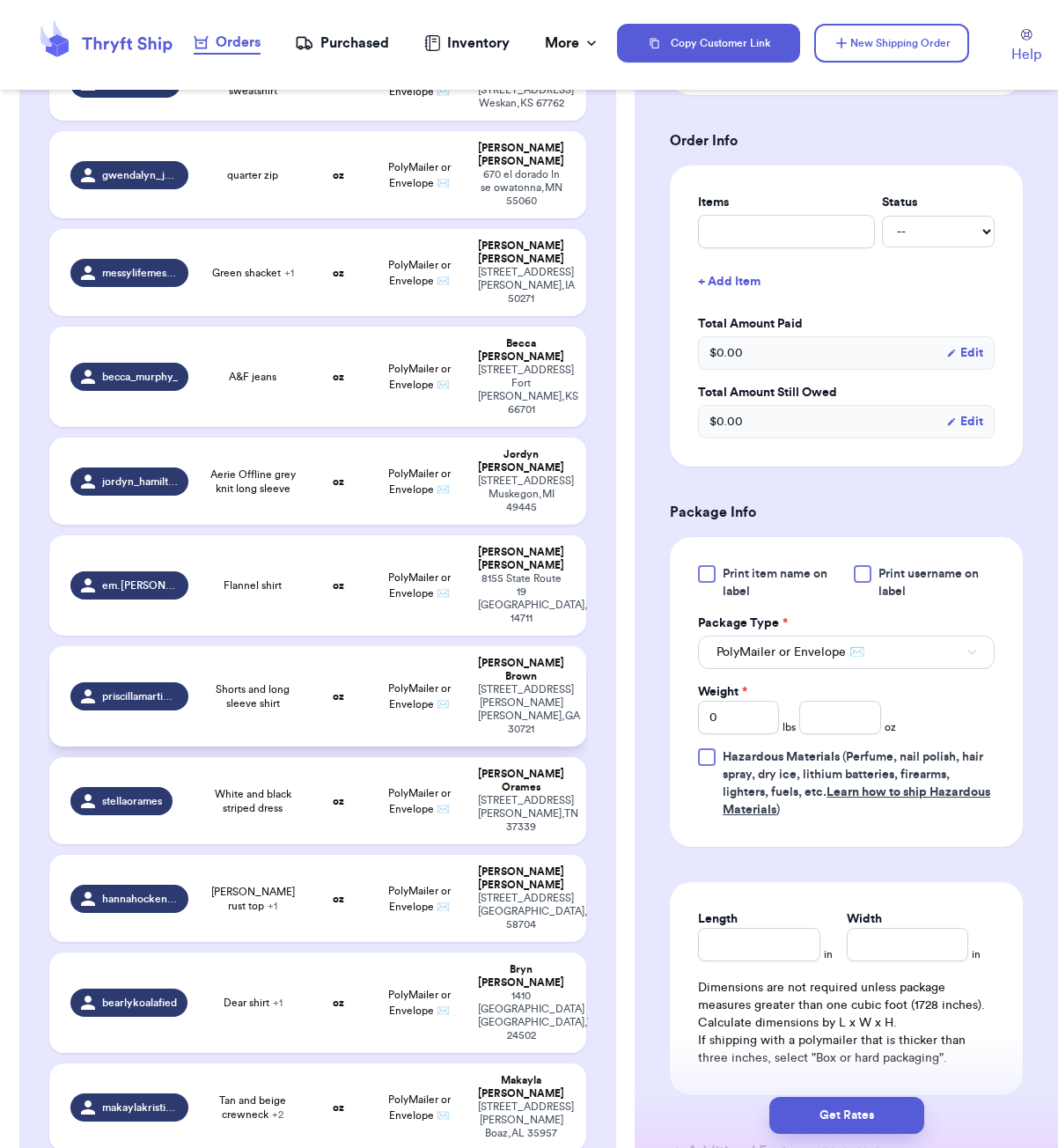
click at [345, 646] on td "oz" at bounding box center [338, 696] width 64 height 100
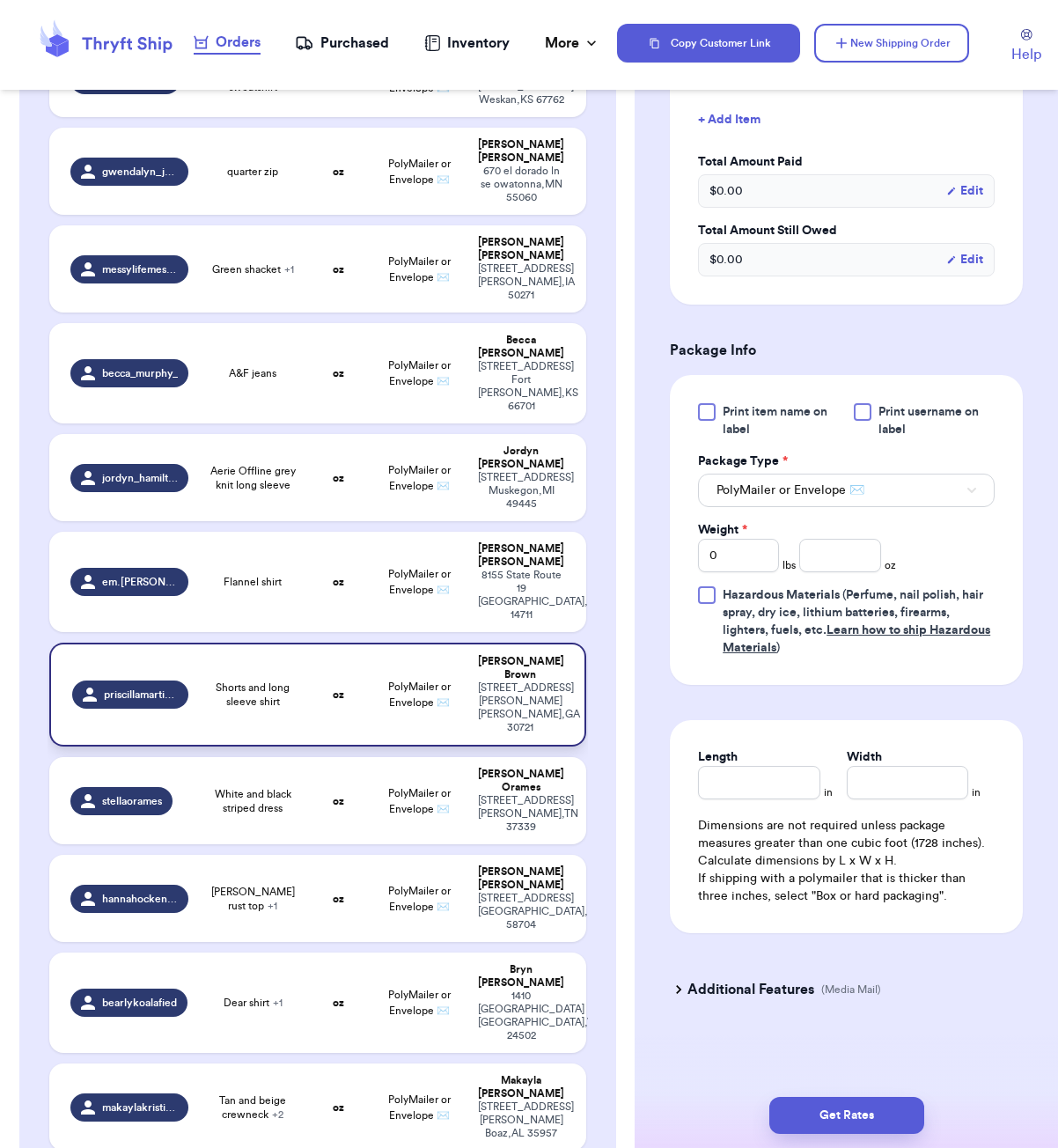
scroll to position [532, 0]
click at [834, 569] on input "number" at bounding box center [839, 555] width 81 height 34
click at [742, 784] on input "Length" at bounding box center [759, 782] width 122 height 34
drag, startPoint x: 866, startPoint y: 1117, endPoint x: 890, endPoint y: 1081, distance: 43.3
click at [866, 1117] on button "Get Rates" at bounding box center [847, 1116] width 155 height 37
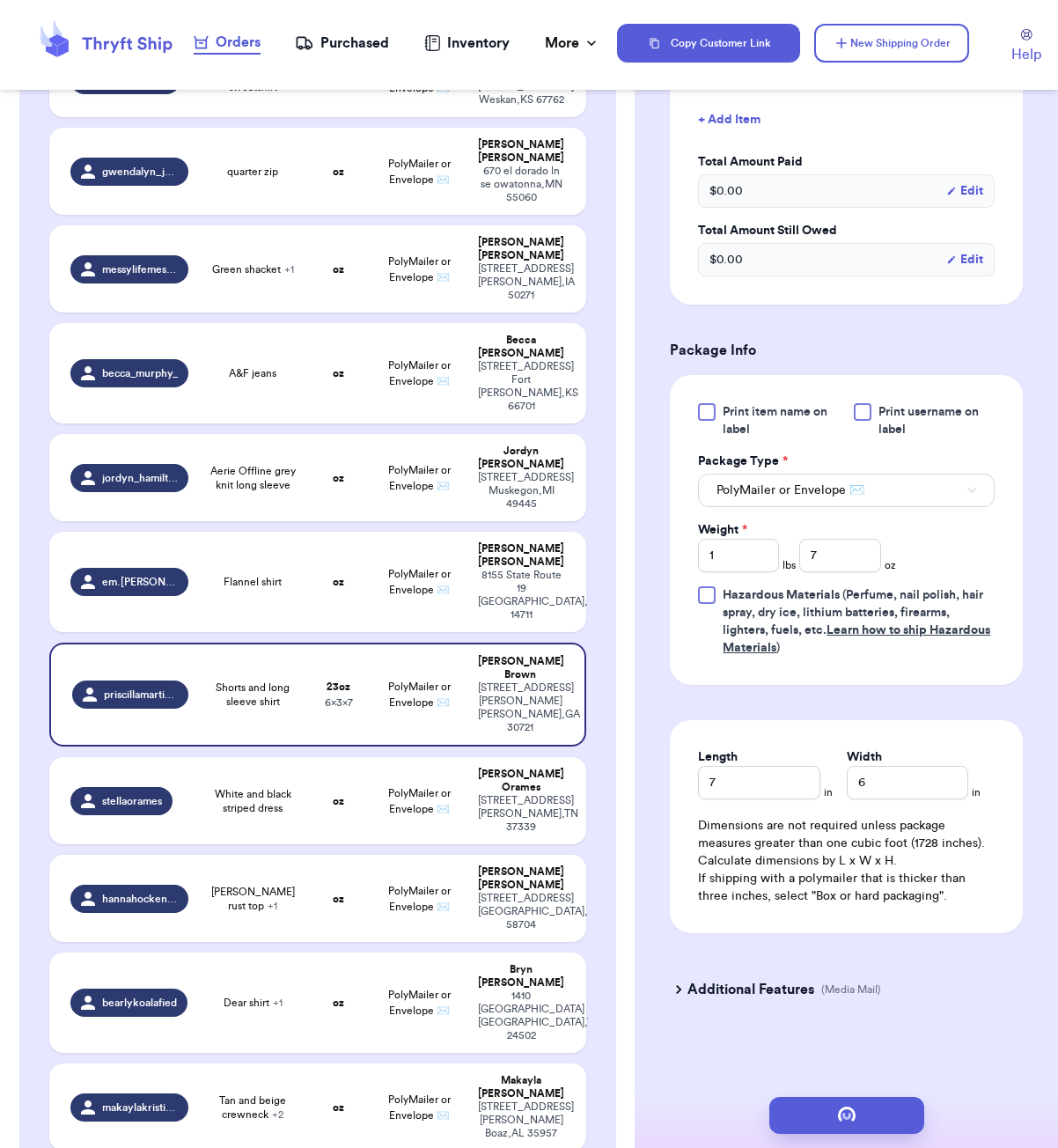
scroll to position [0, 0]
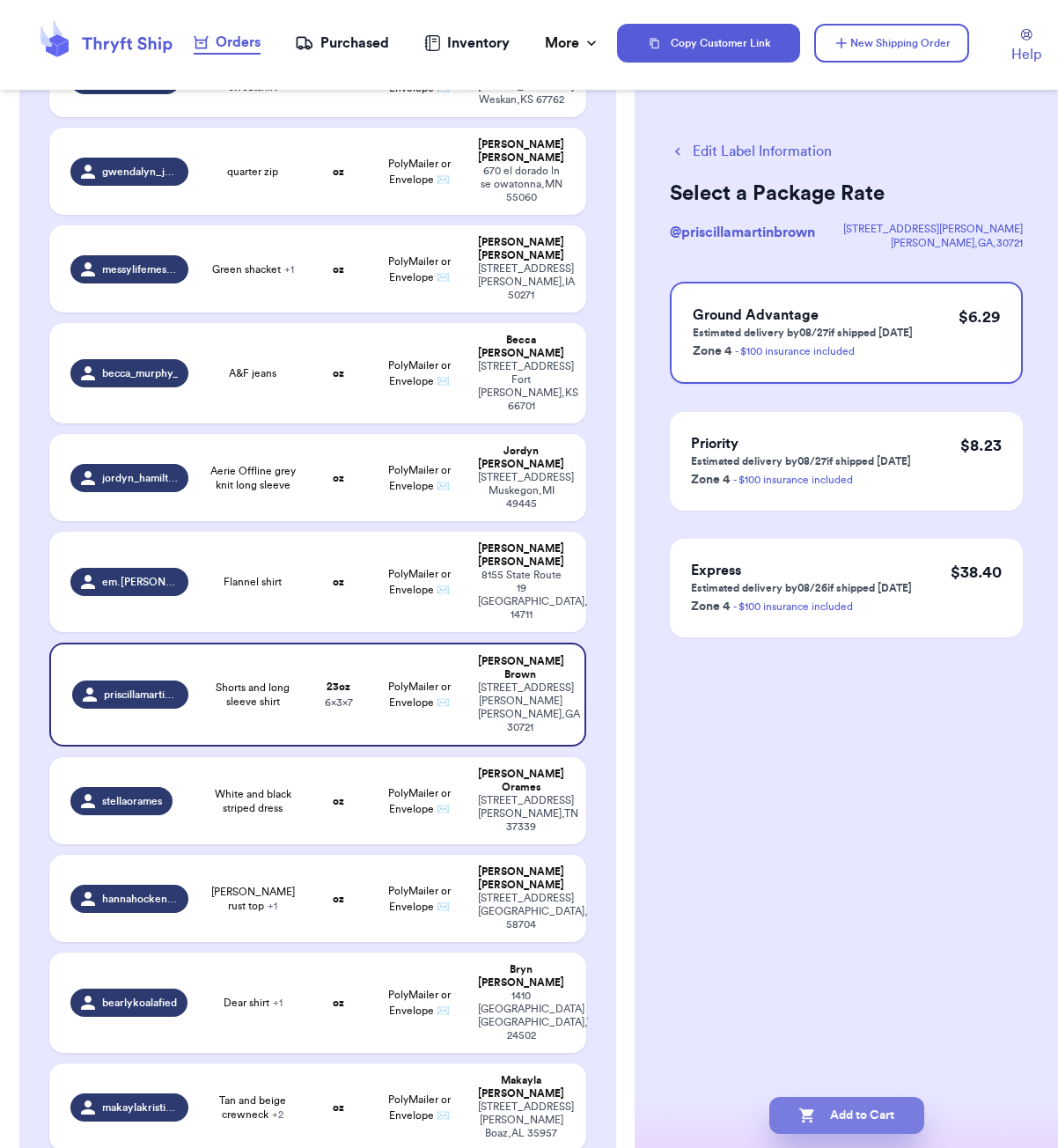
click at [887, 1129] on button "Add to Cart" at bounding box center [847, 1116] width 155 height 37
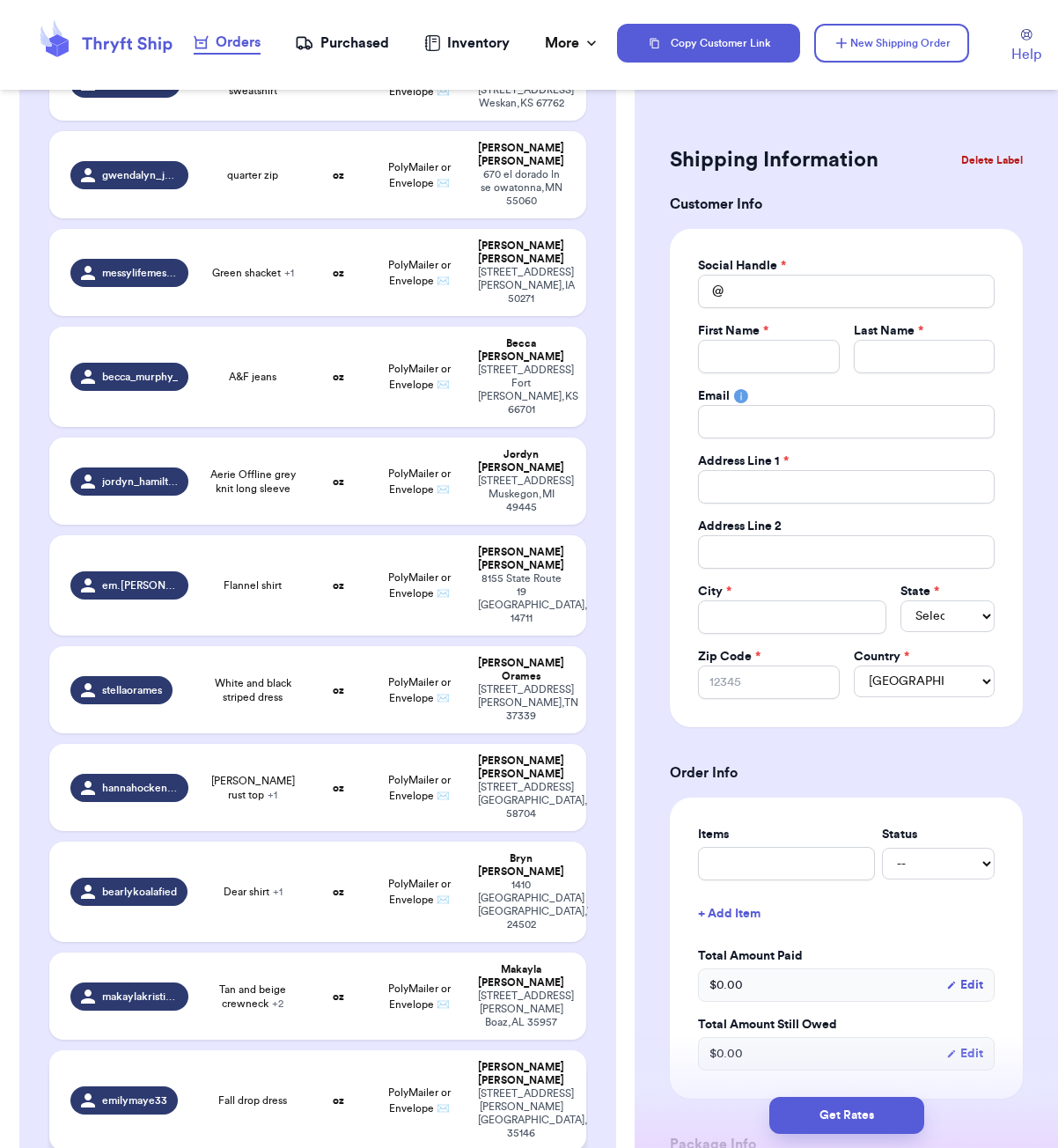
click at [244, 1051] on td "Fall drop dress" at bounding box center [252, 1100] width 107 height 100
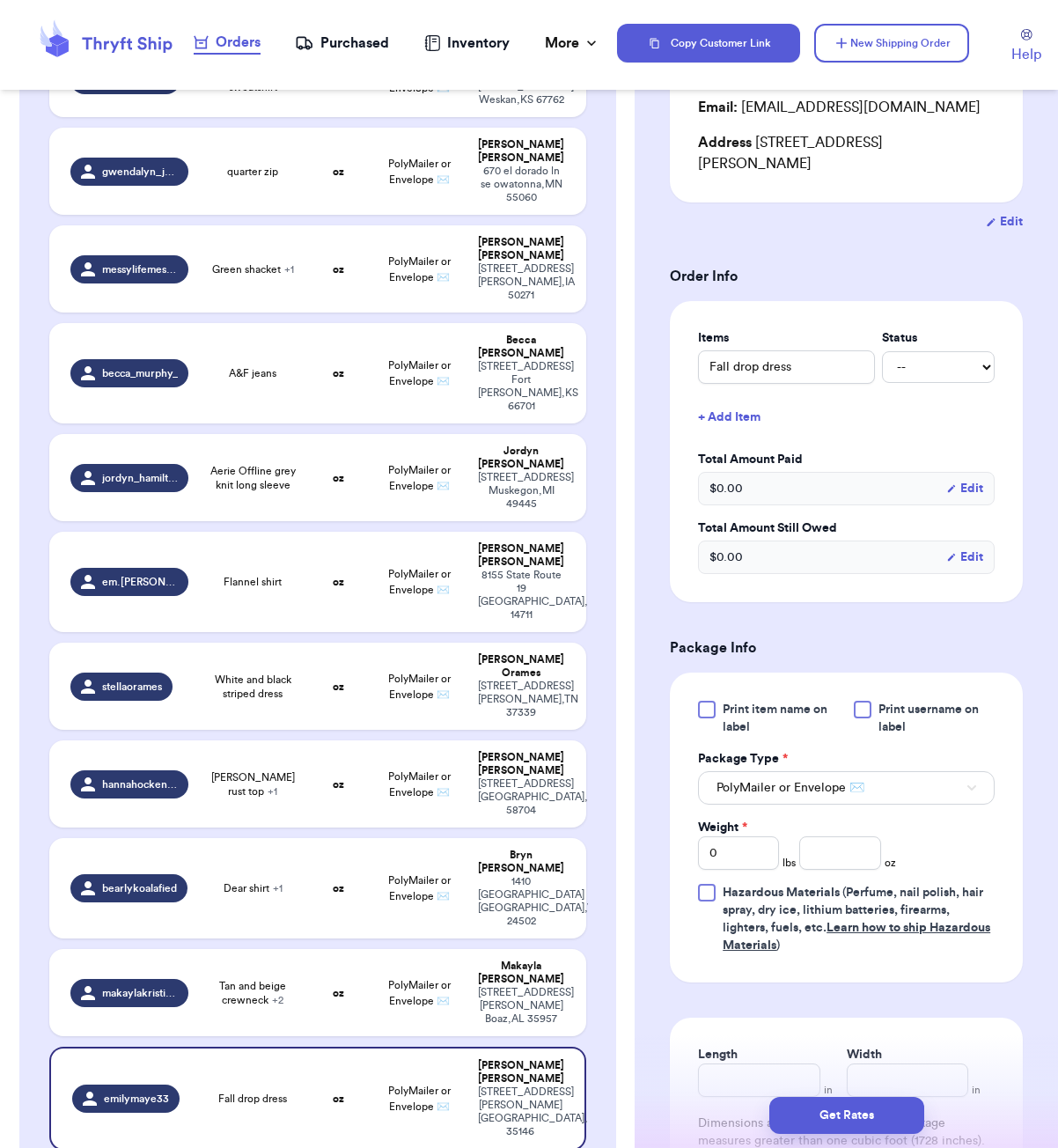
scroll to position [262, 0]
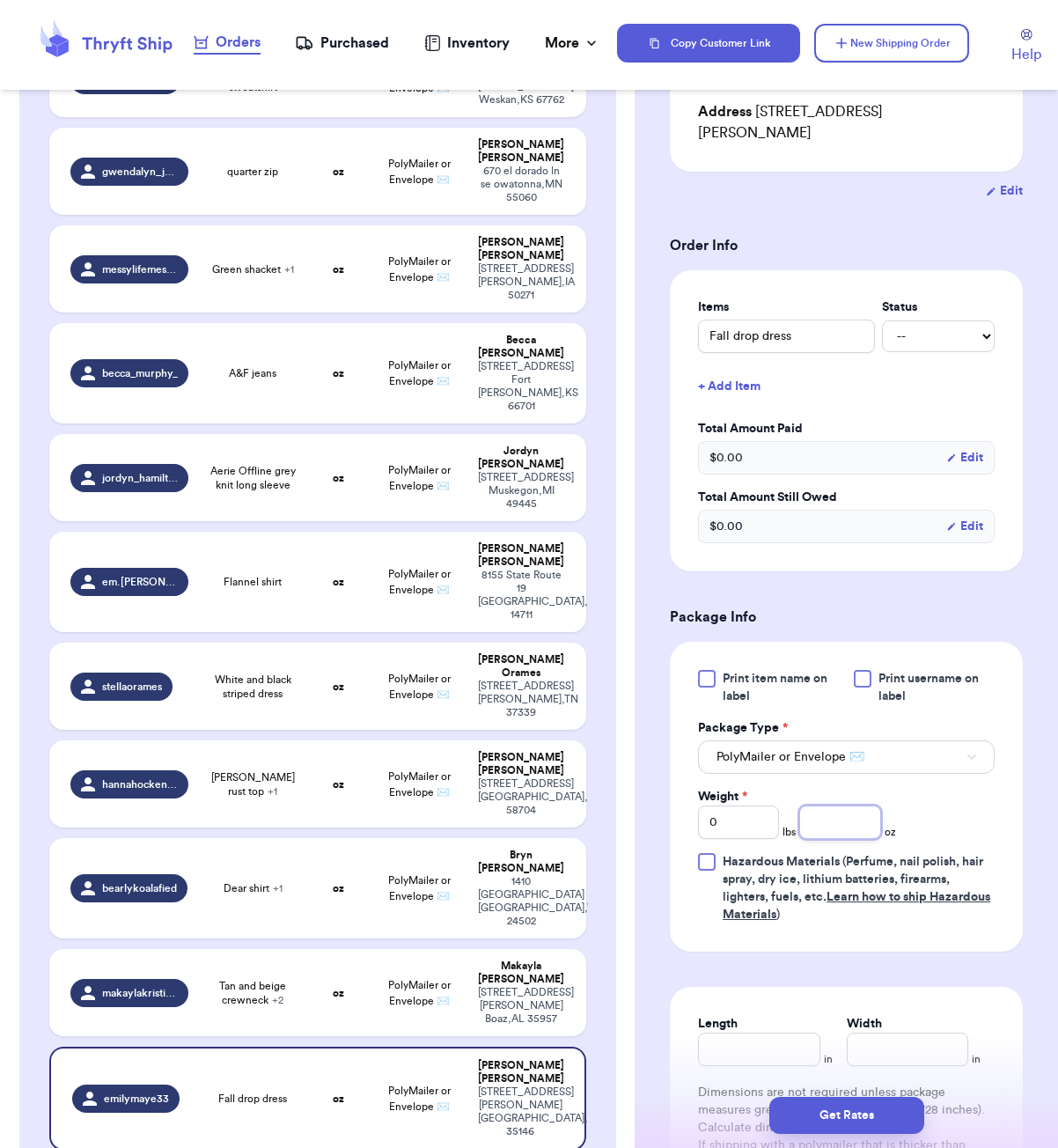
click at [824, 806] on input "number" at bounding box center [839, 823] width 81 height 34
click at [768, 1036] on input "Length" at bounding box center [759, 1050] width 122 height 34
click at [836, 1102] on button "Get Rates" at bounding box center [847, 1116] width 155 height 37
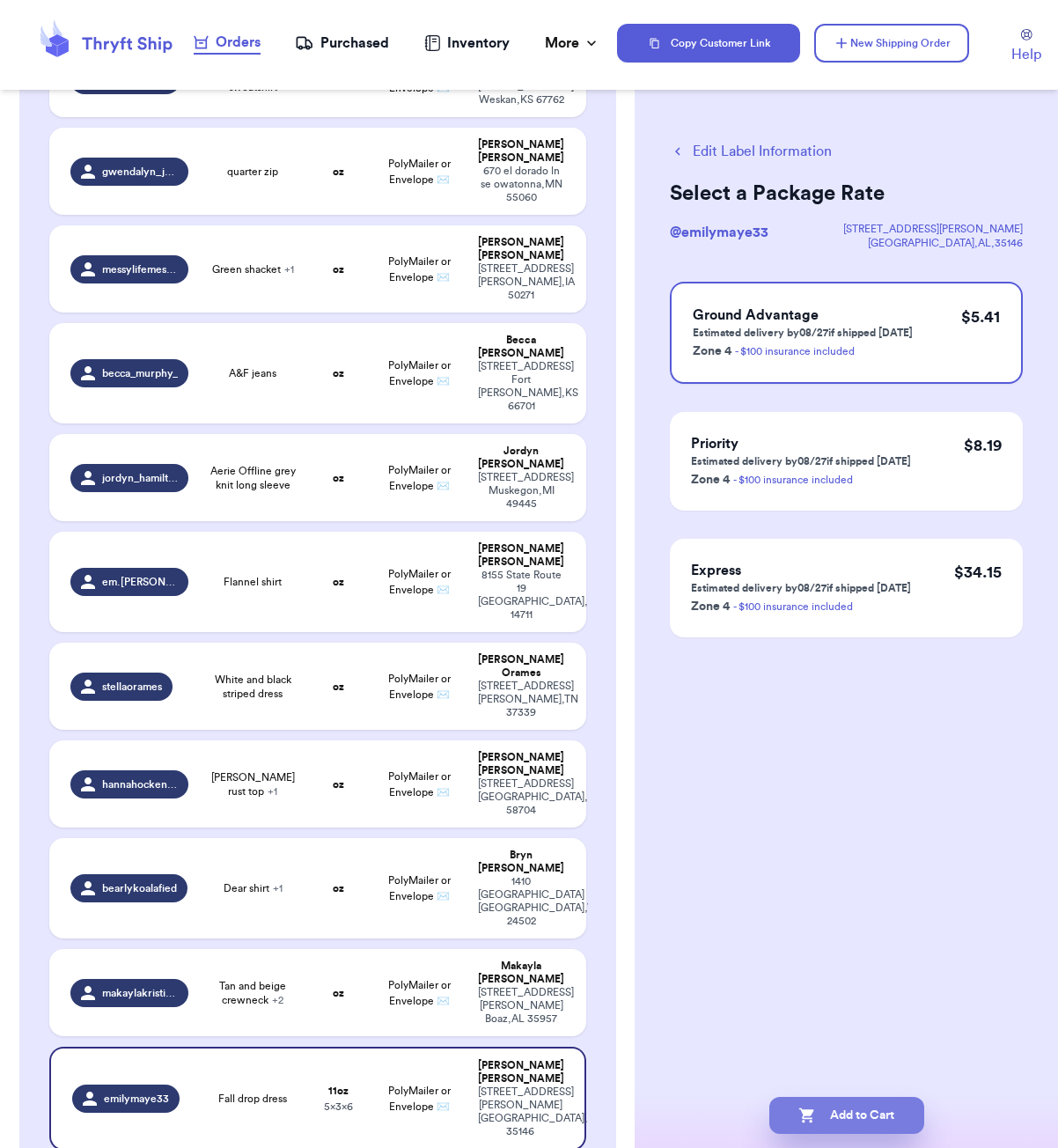
click at [857, 1118] on button "Add to Cart" at bounding box center [847, 1116] width 155 height 37
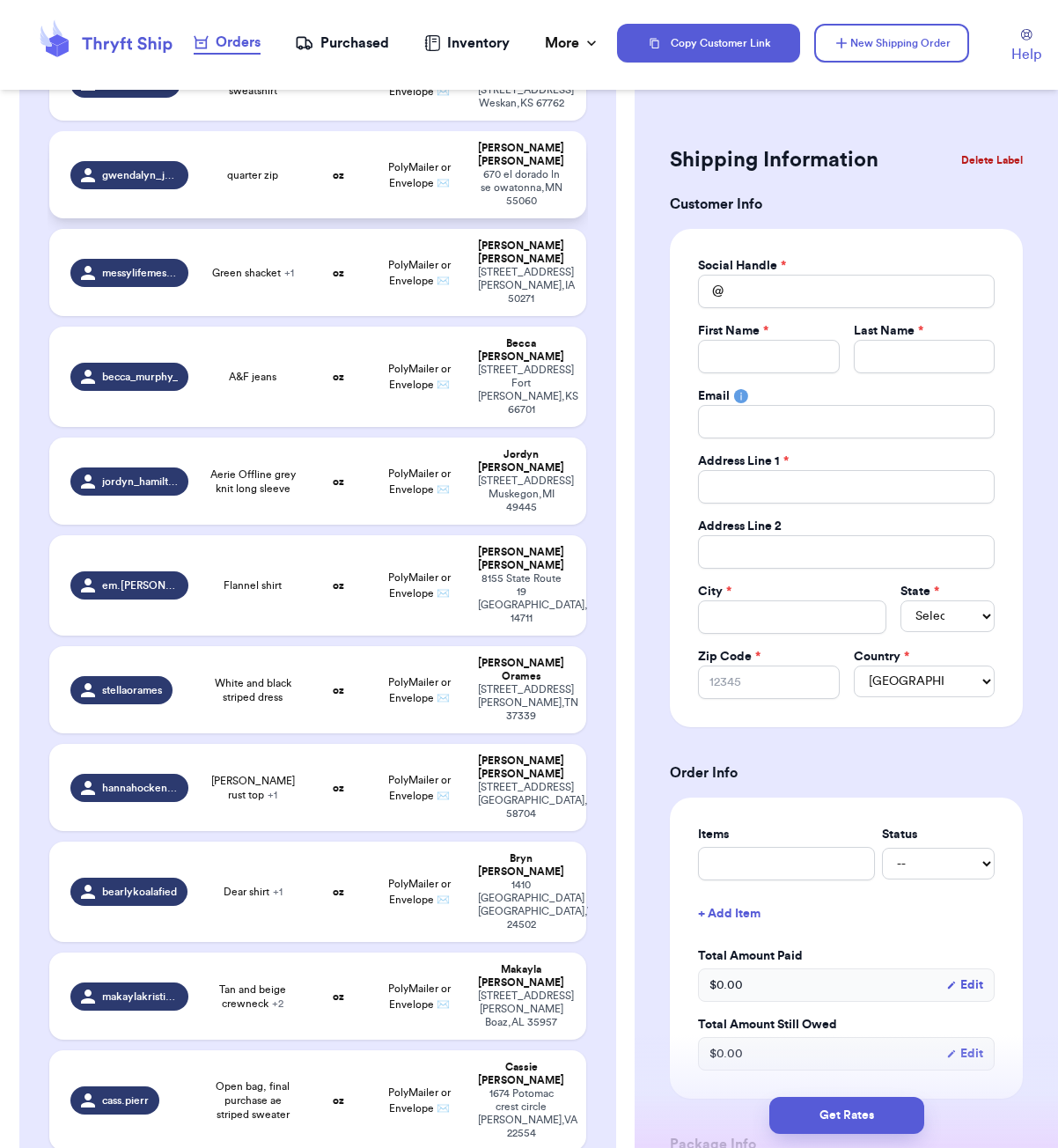
click at [296, 162] on td "quarter zip" at bounding box center [252, 174] width 107 height 87
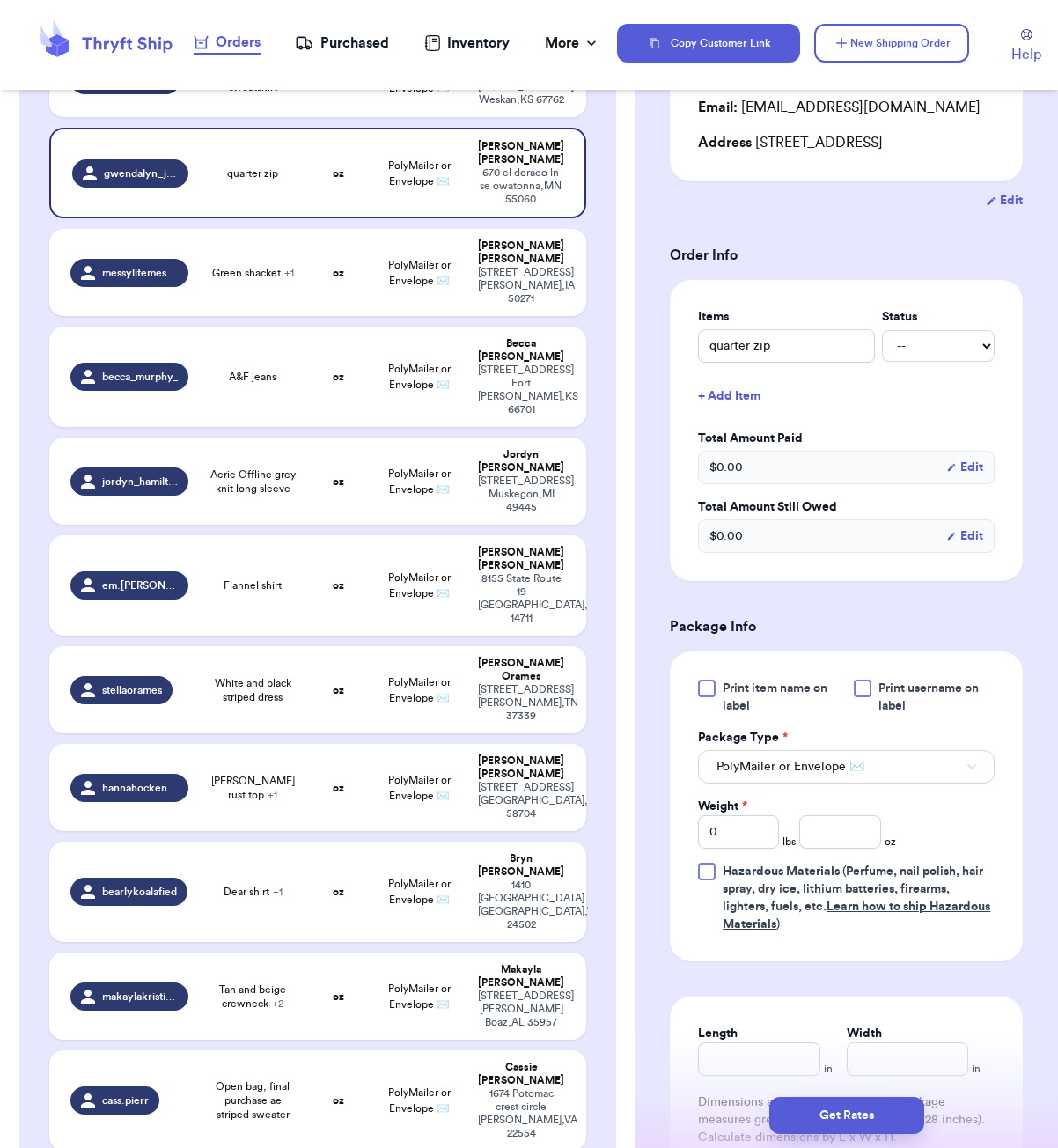
scroll to position [253, 0]
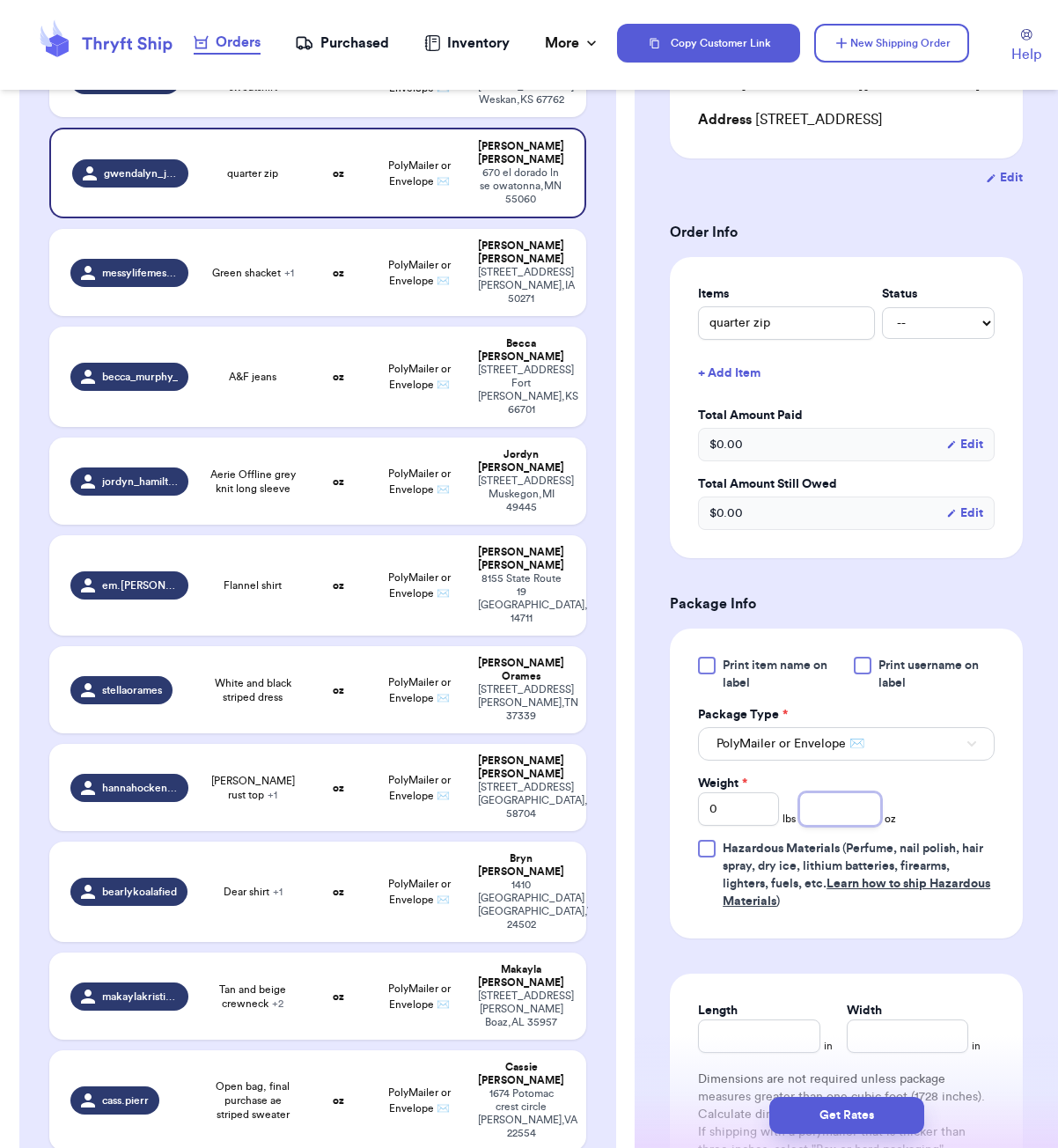
click at [856, 825] on input "number" at bounding box center [839, 810] width 81 height 34
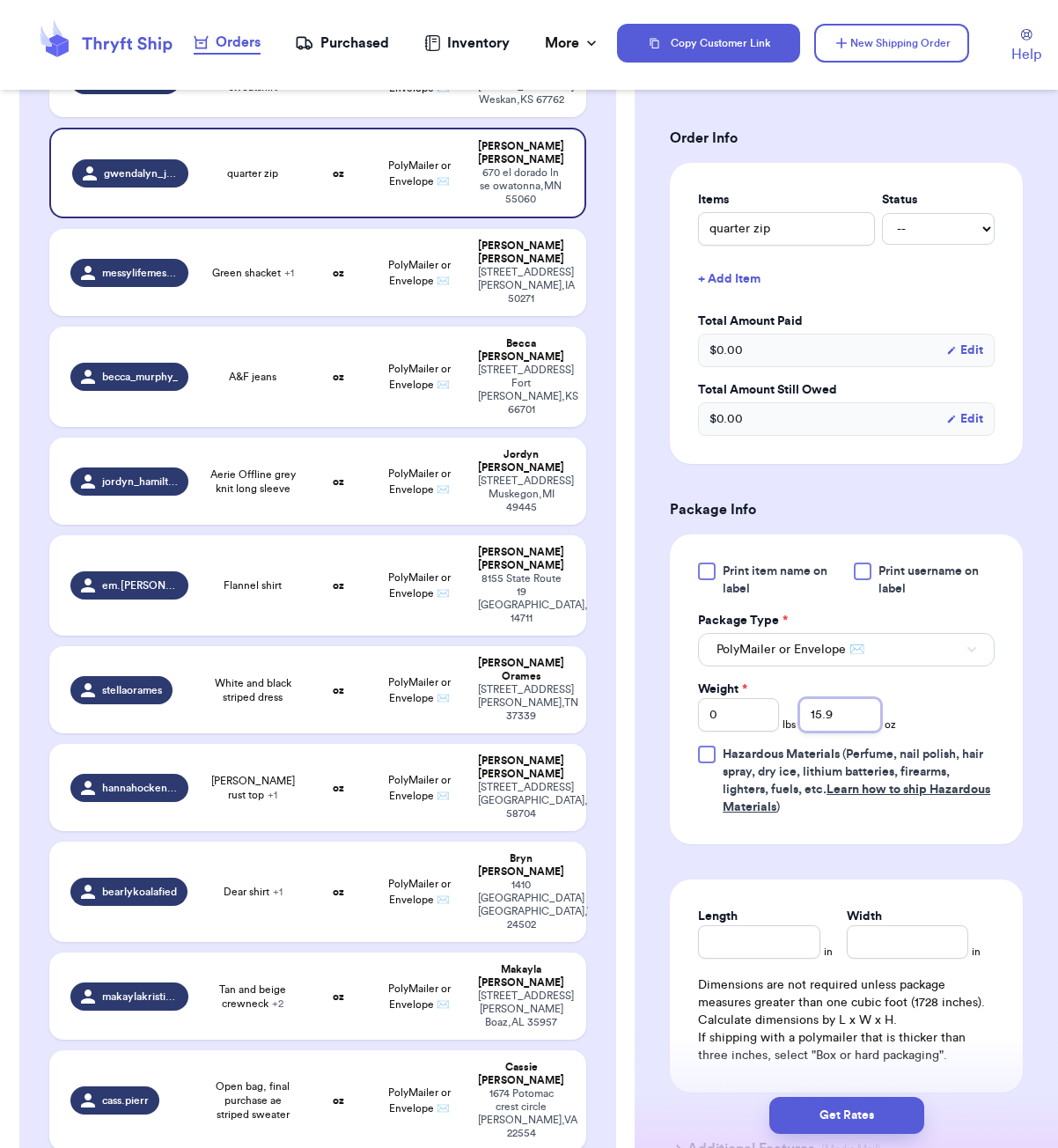
scroll to position [460, 0]
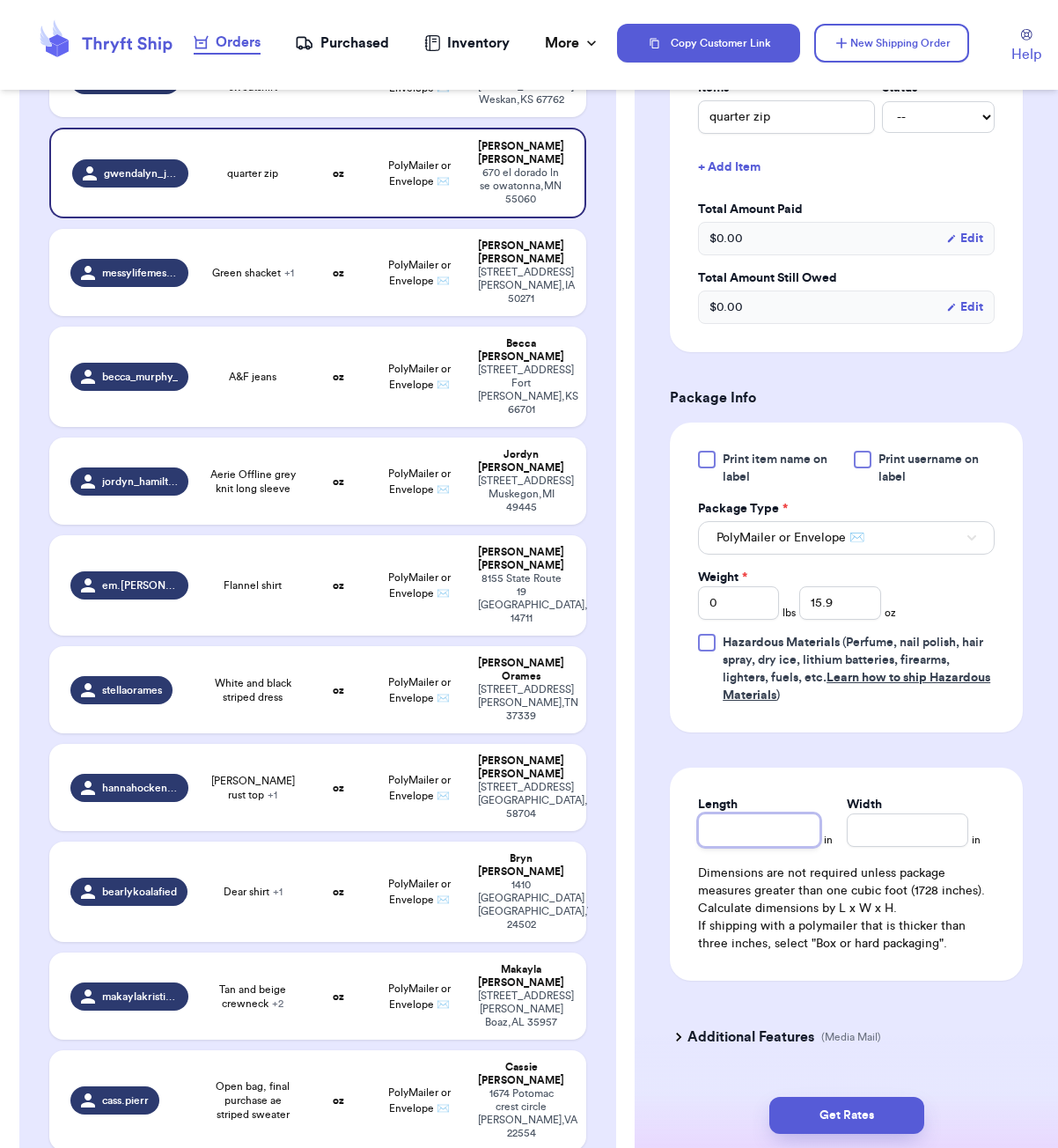
click at [773, 847] on input "Length" at bounding box center [759, 830] width 122 height 34
click at [908, 1114] on button "Get Rates" at bounding box center [847, 1116] width 155 height 37
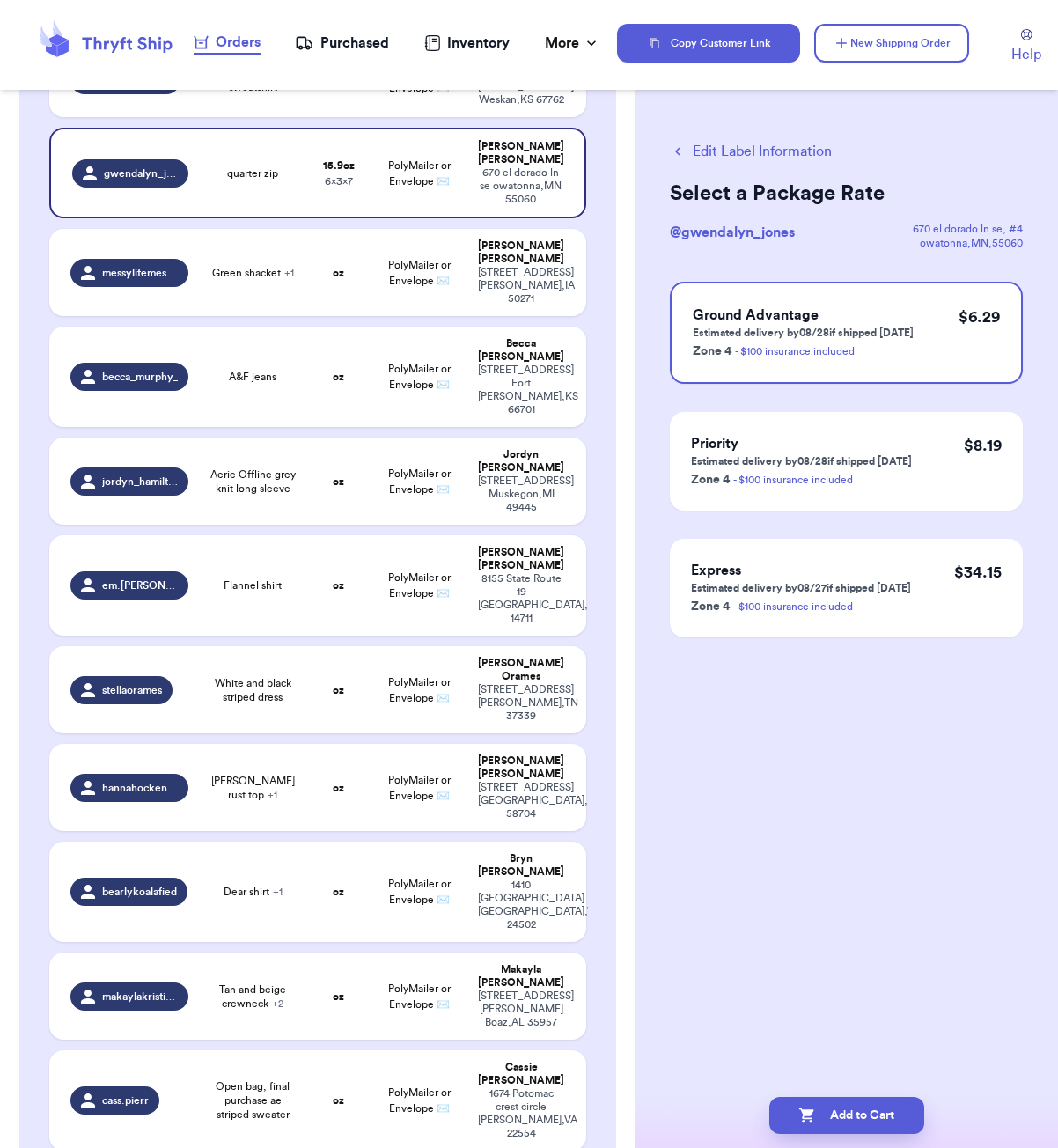
scroll to position [0, 0]
click at [856, 1120] on button "Add to Cart" at bounding box center [847, 1116] width 155 height 37
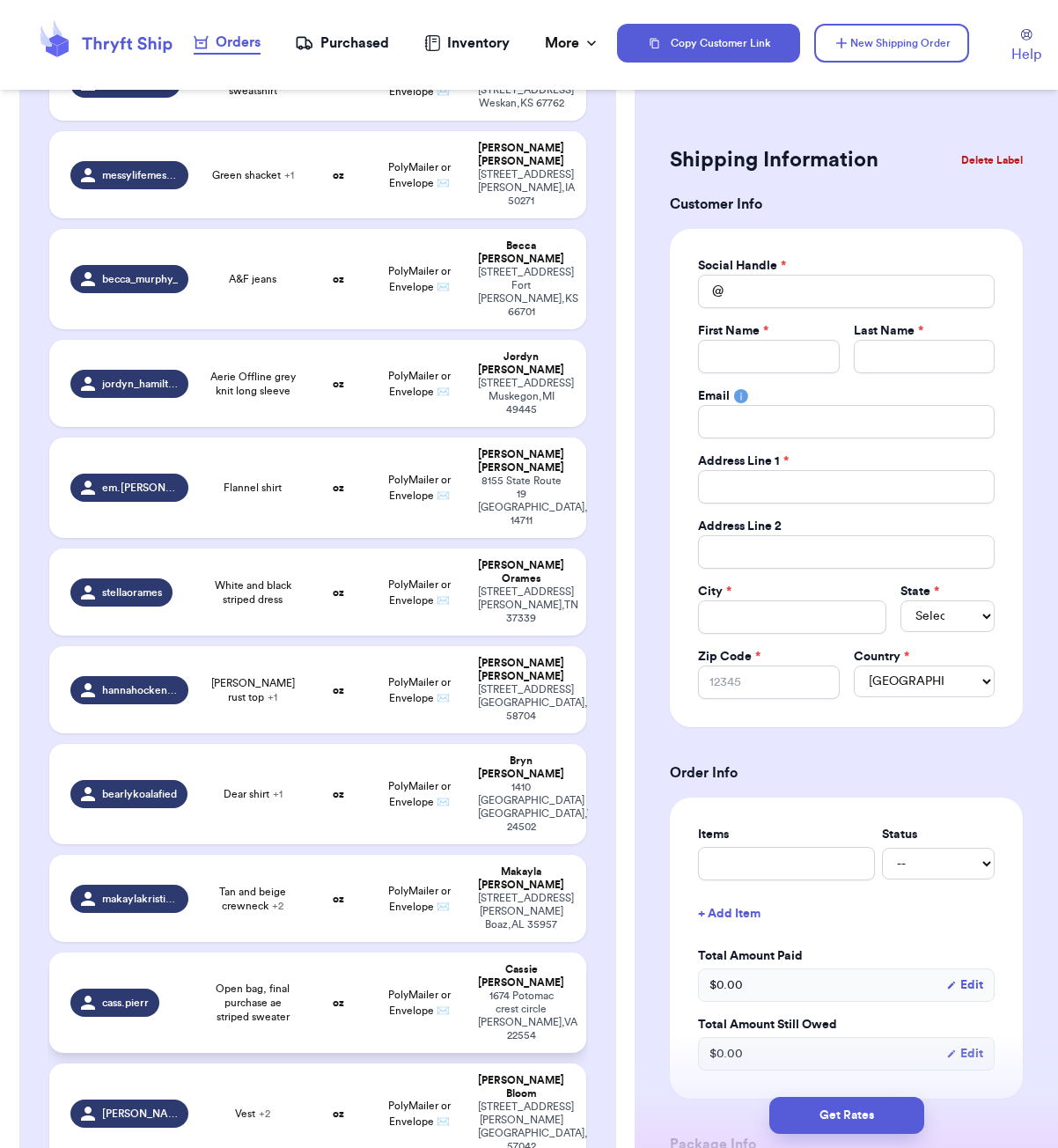
click at [328, 953] on td "oz" at bounding box center [338, 1002] width 64 height 100
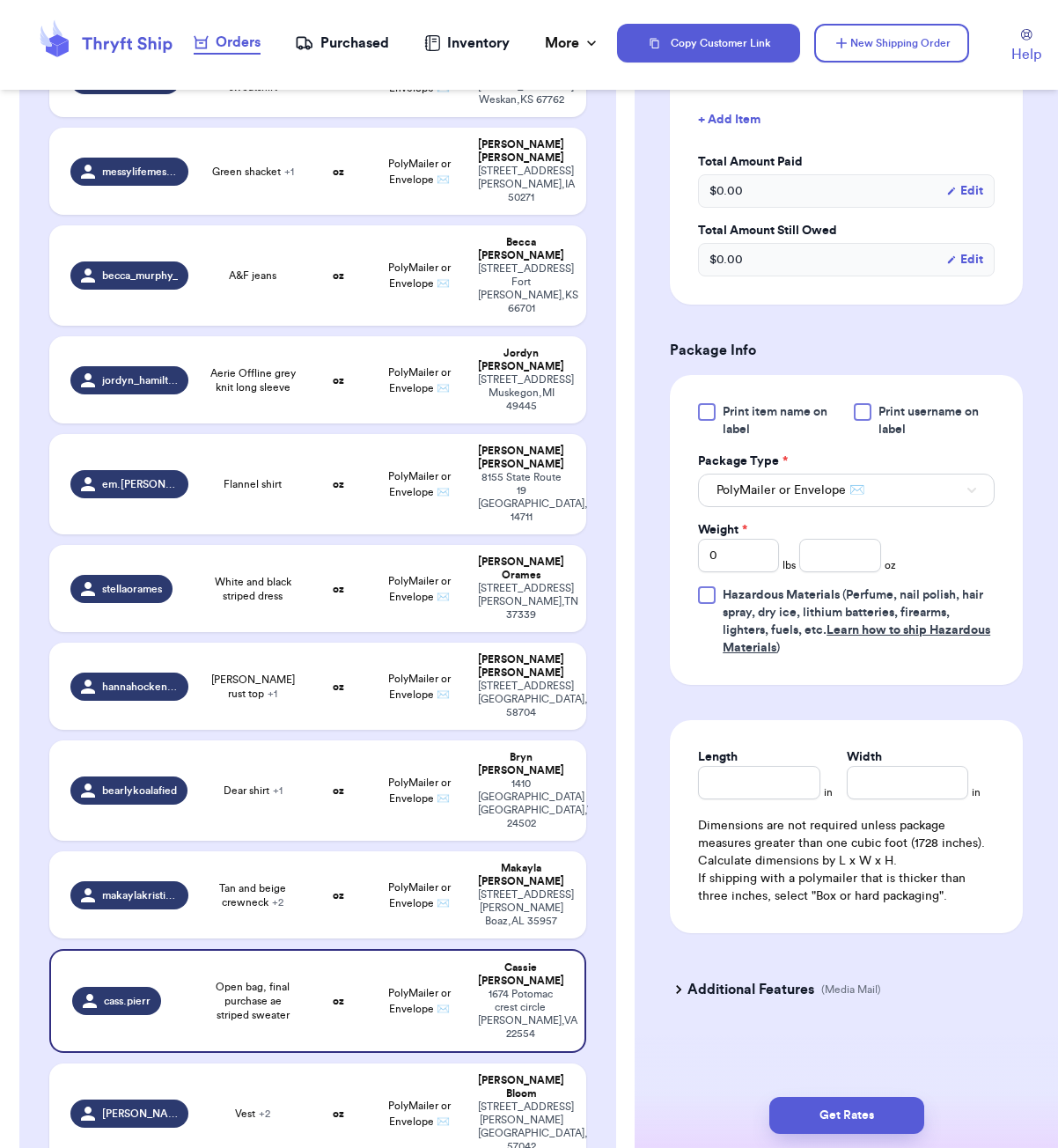
scroll to position [532, 0]
click at [842, 557] on input "number" at bounding box center [839, 555] width 81 height 34
click at [774, 781] on input "Length" at bounding box center [759, 782] width 122 height 34
click at [918, 1112] on button "Get Rates" at bounding box center [847, 1116] width 155 height 37
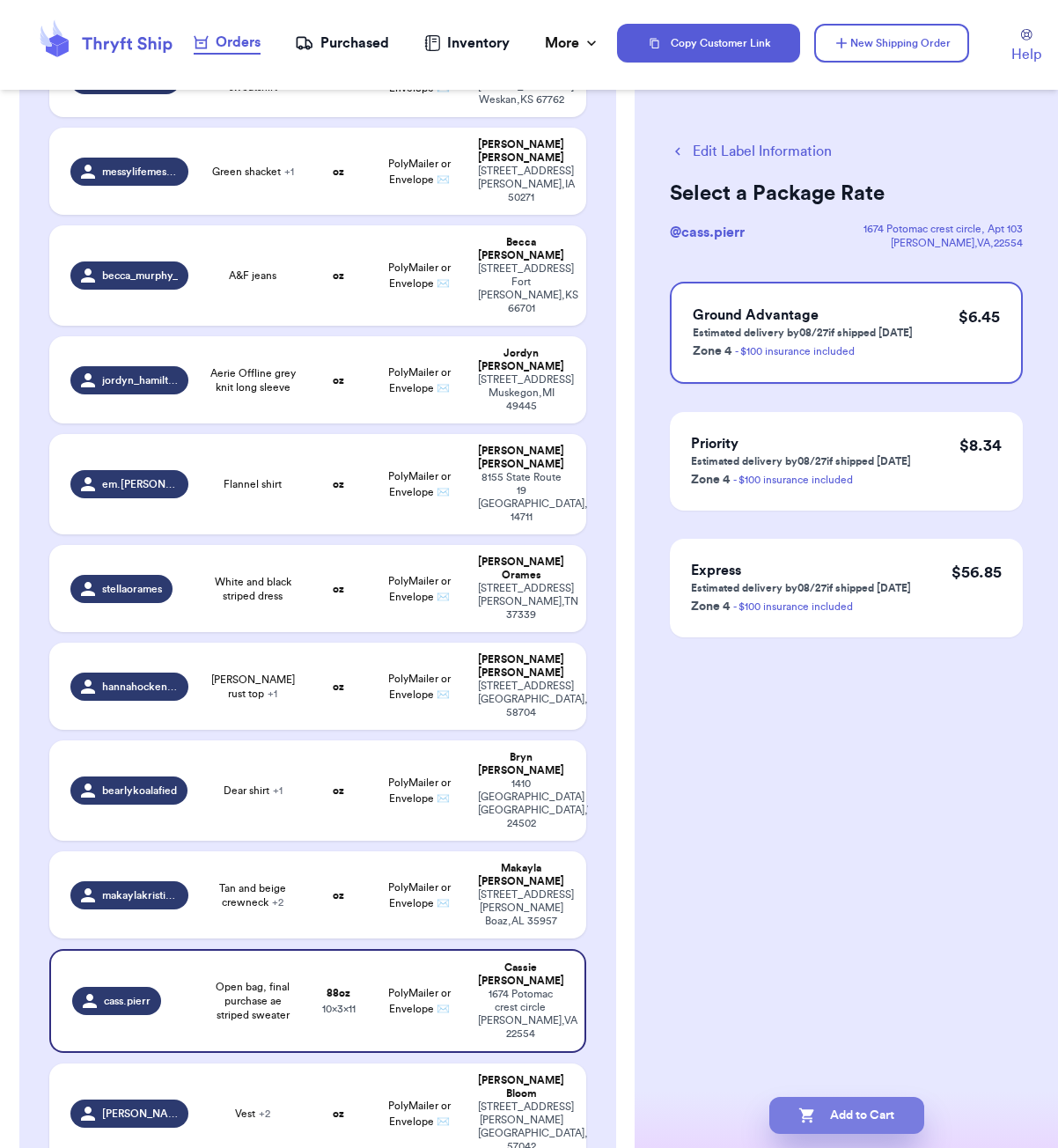
click at [856, 1117] on button "Add to Cart" at bounding box center [847, 1116] width 155 height 37
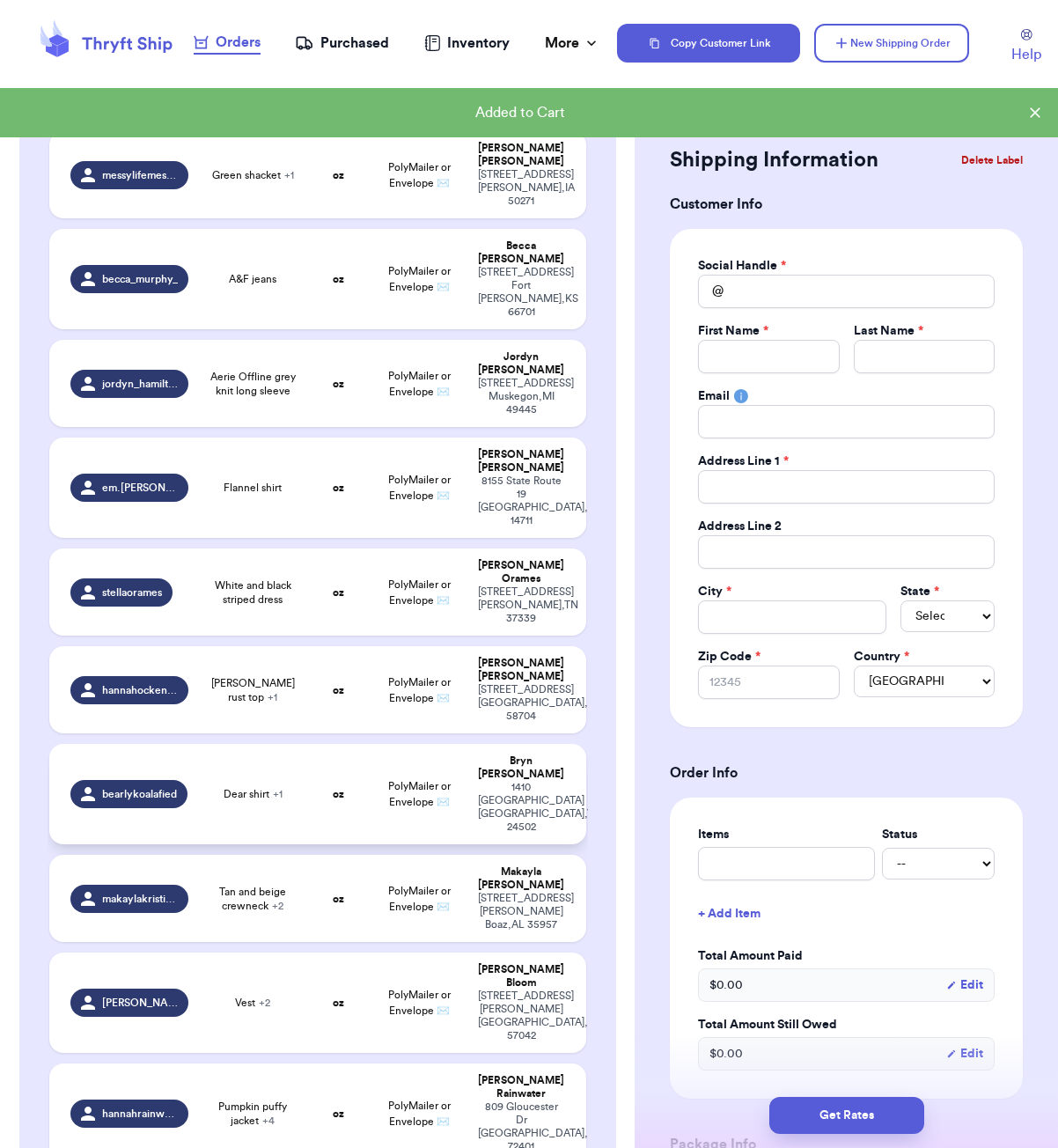
click at [317, 744] on td "oz" at bounding box center [338, 794] width 64 height 100
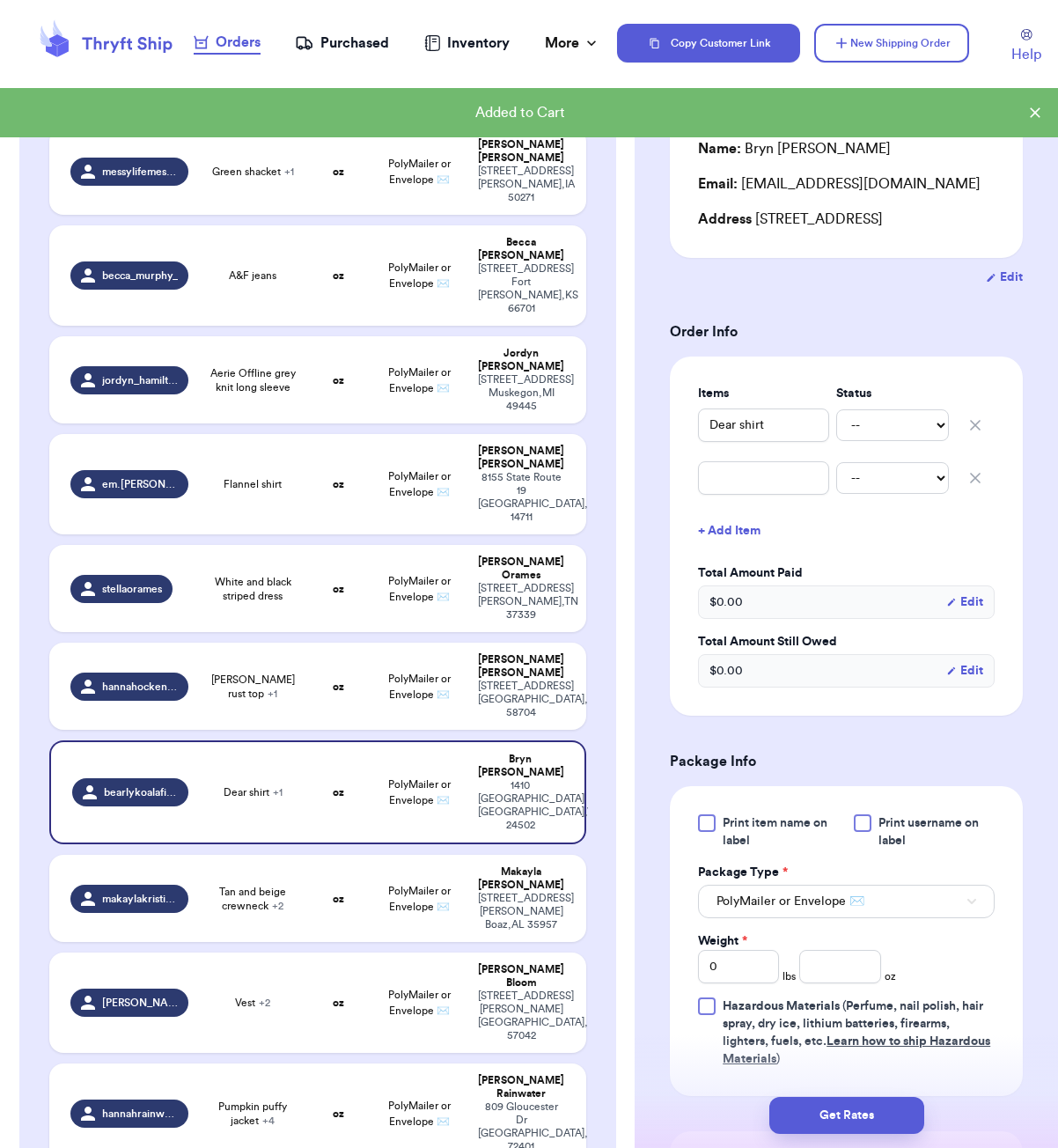
scroll to position [342, 0]
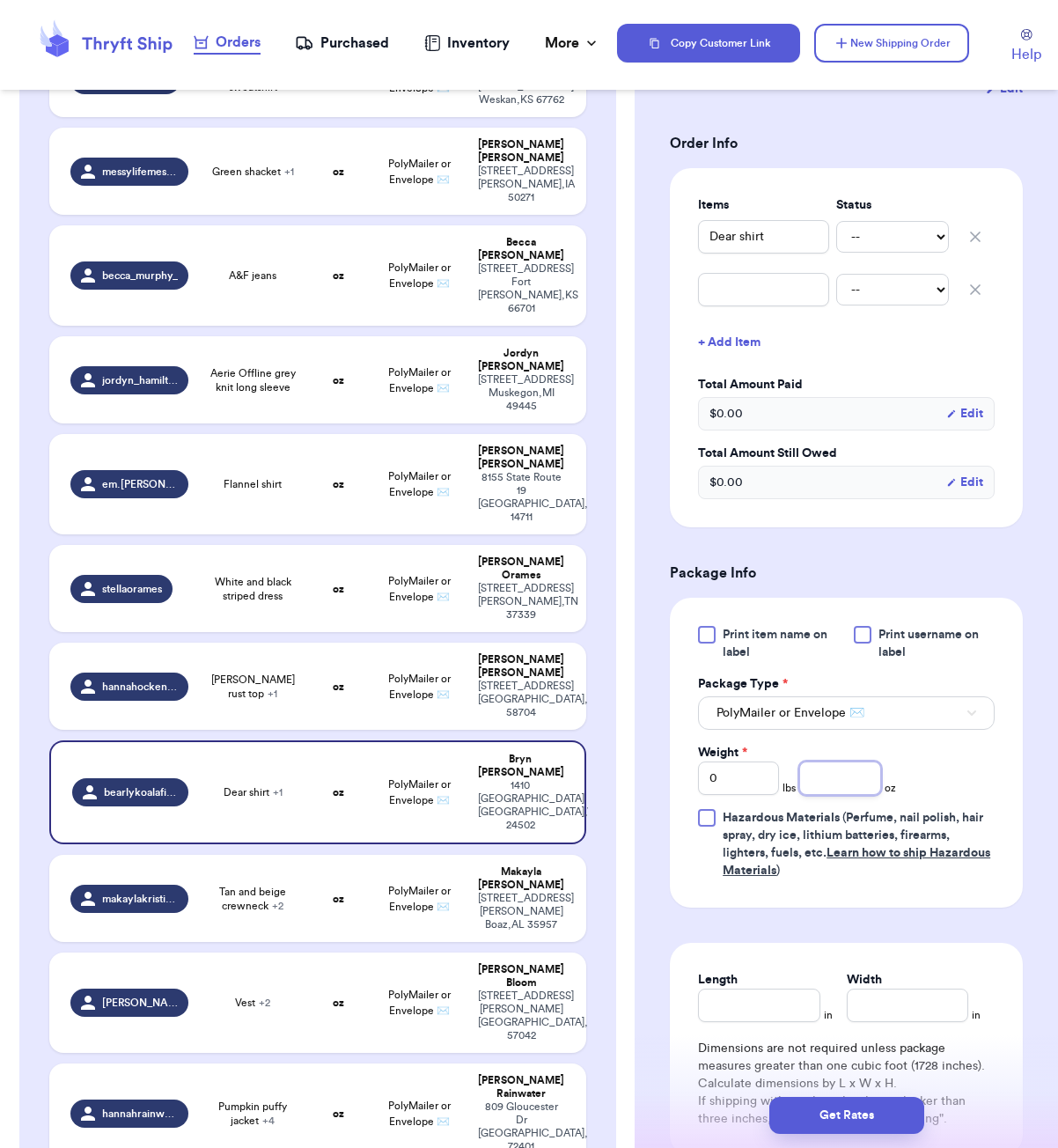
click at [841, 796] on input "number" at bounding box center [839, 779] width 81 height 34
click at [740, 1023] on input "Length" at bounding box center [759, 1006] width 122 height 34
click at [769, 1023] on input "6" at bounding box center [759, 1006] width 122 height 34
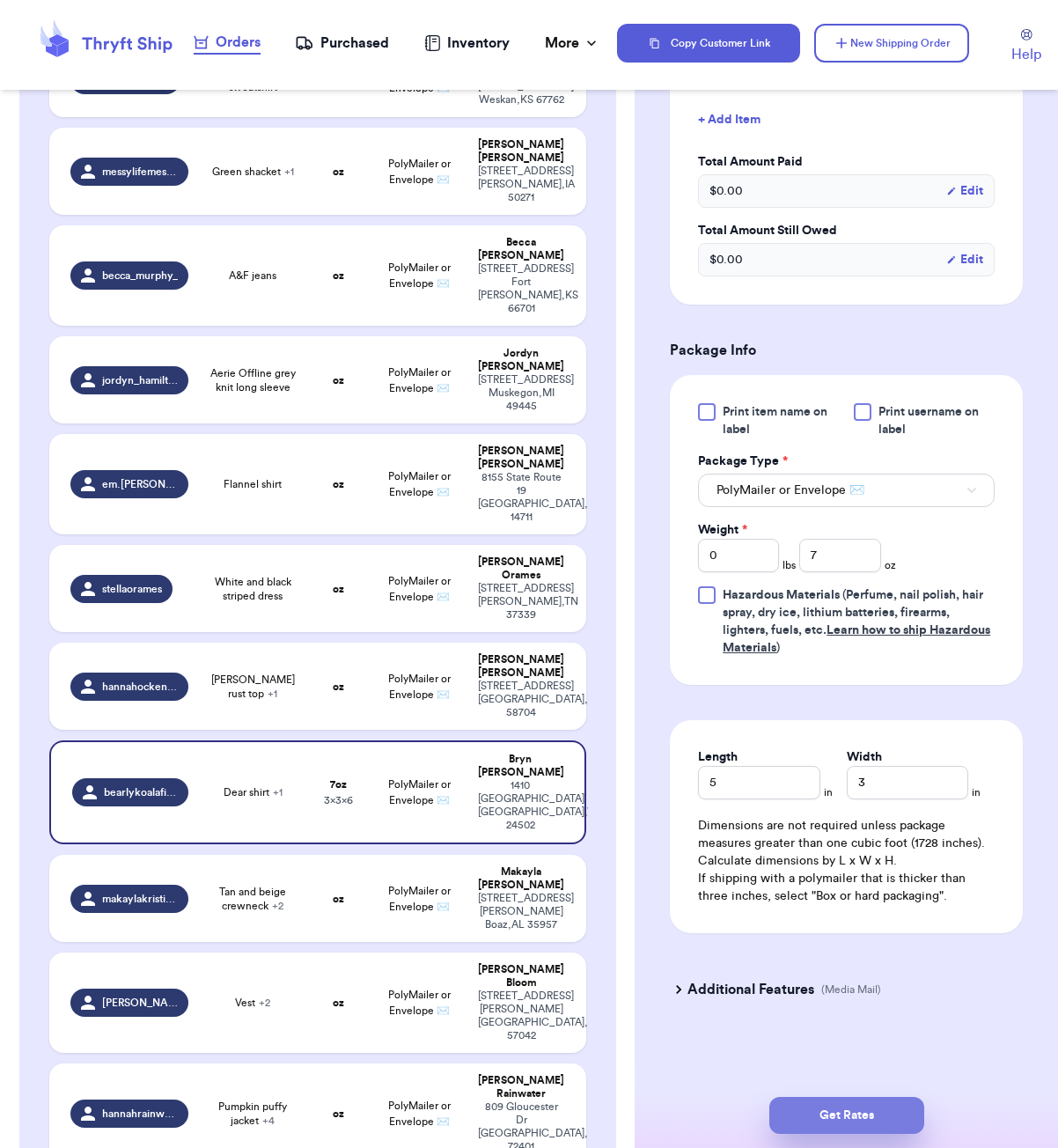
click at [854, 1119] on button "Get Rates" at bounding box center [847, 1116] width 155 height 37
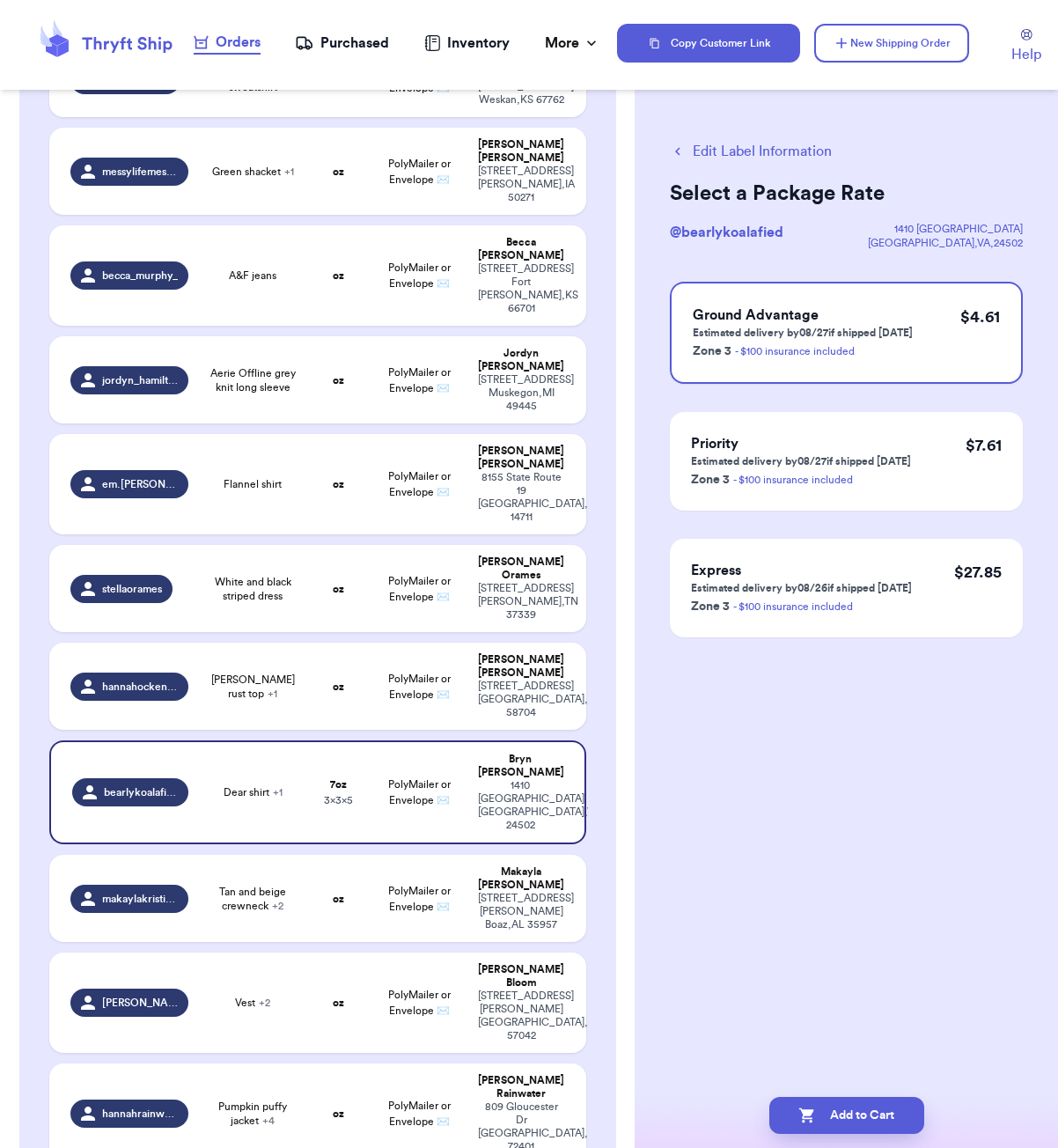
scroll to position [0, 0]
click at [873, 1110] on button "Add to Cart" at bounding box center [847, 1116] width 155 height 37
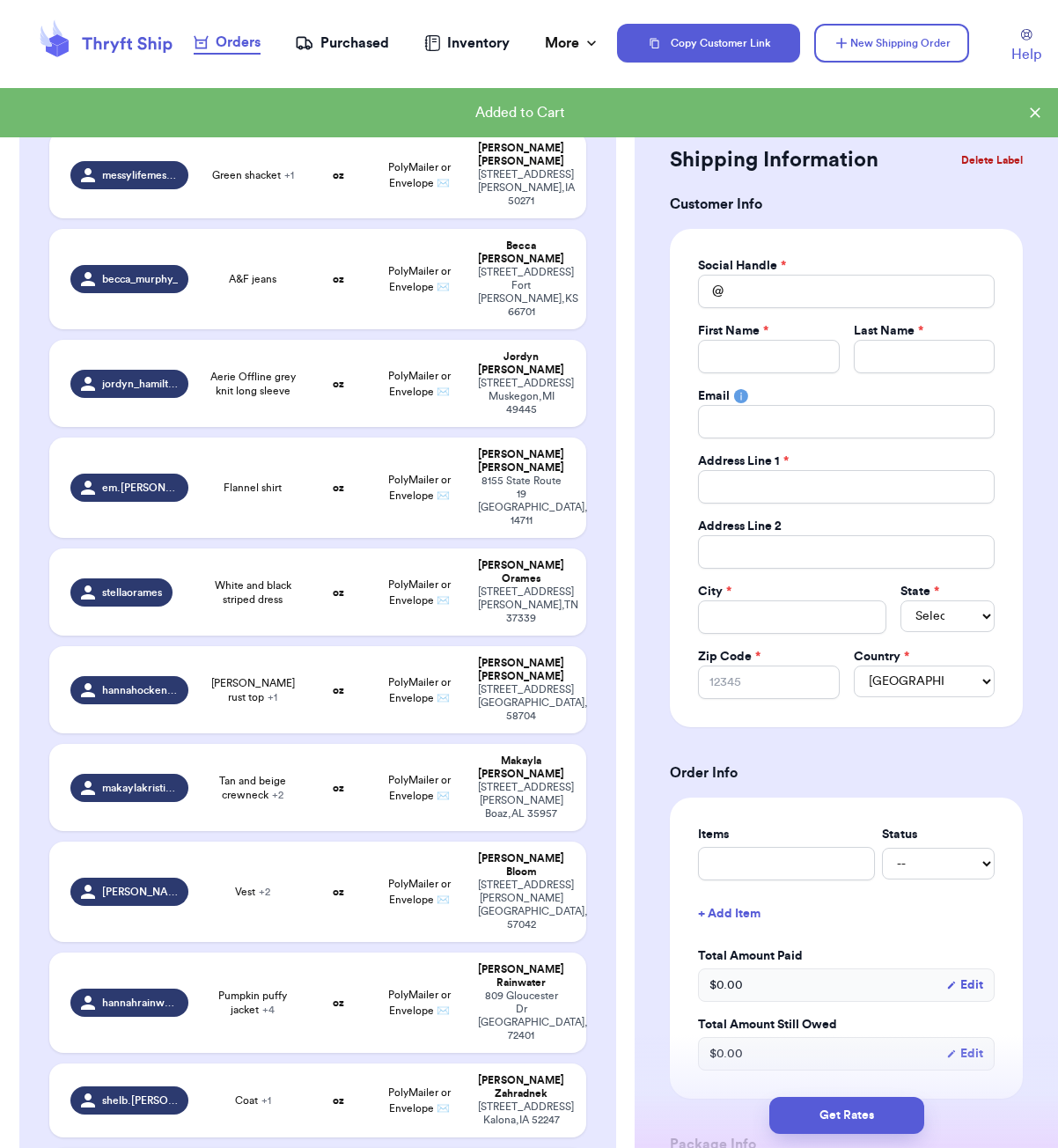
scroll to position [1277, 0]
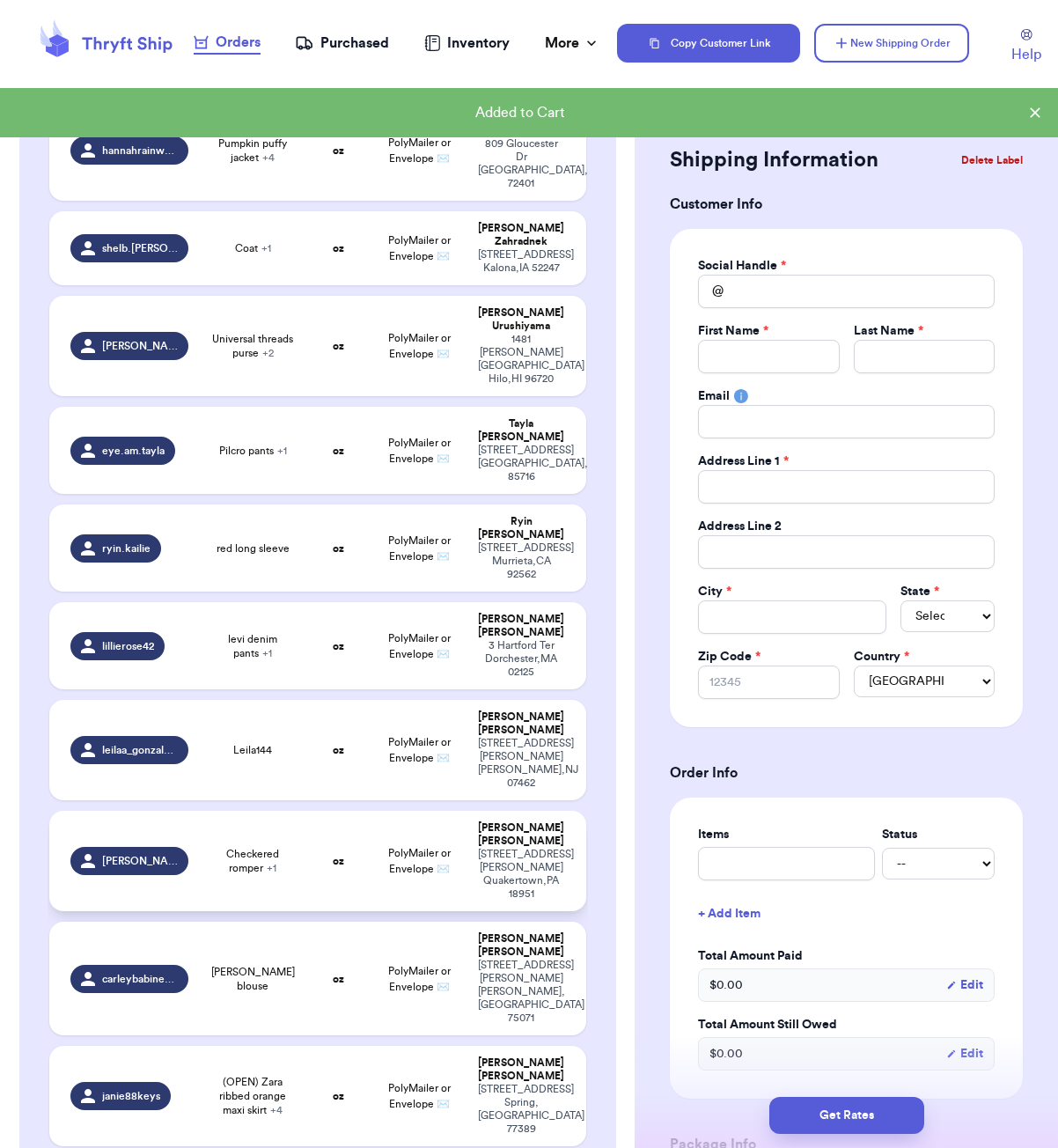
click at [291, 847] on span "Checkered romper + 1" at bounding box center [252, 861] width 86 height 28
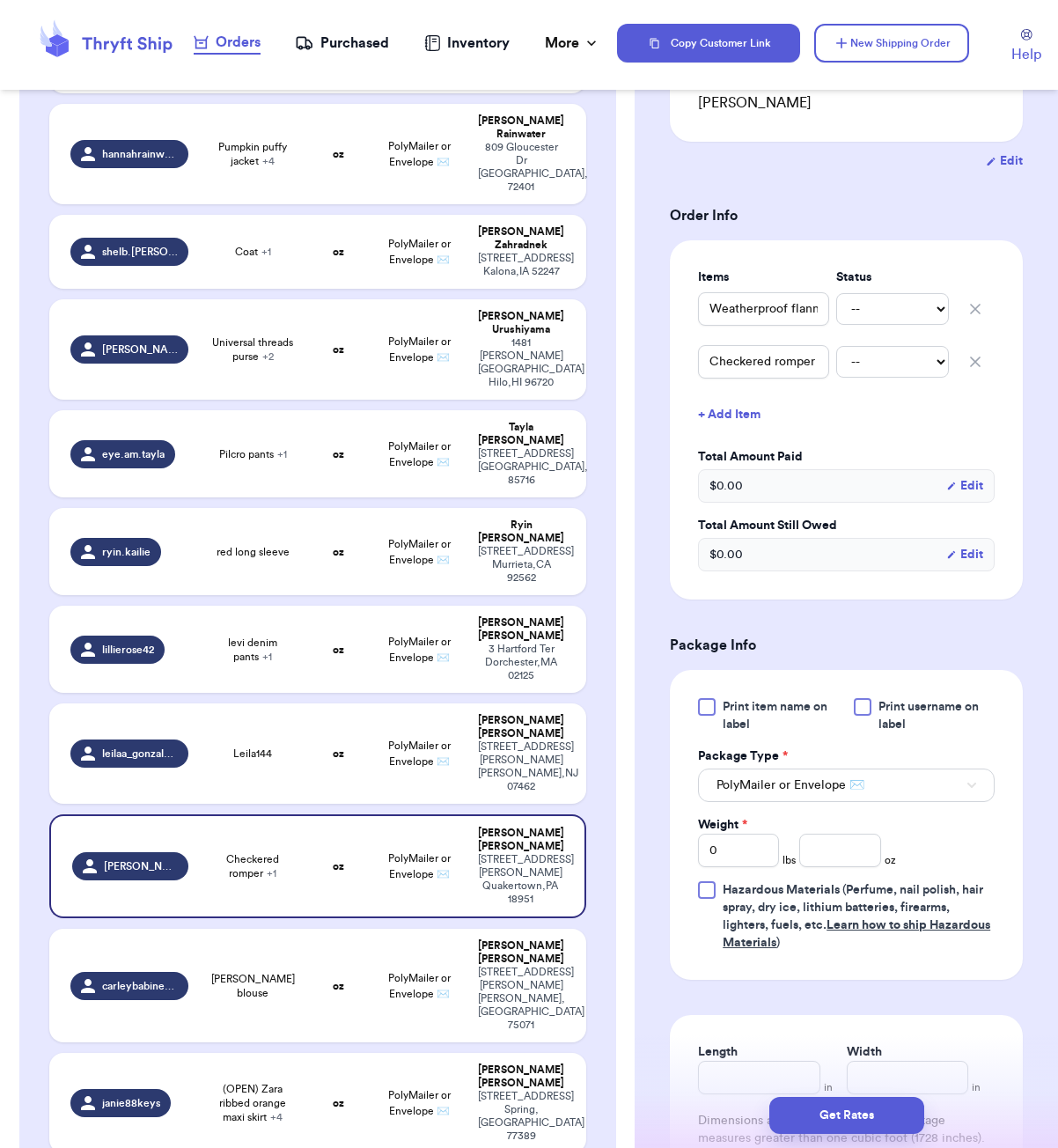
scroll to position [328, 0]
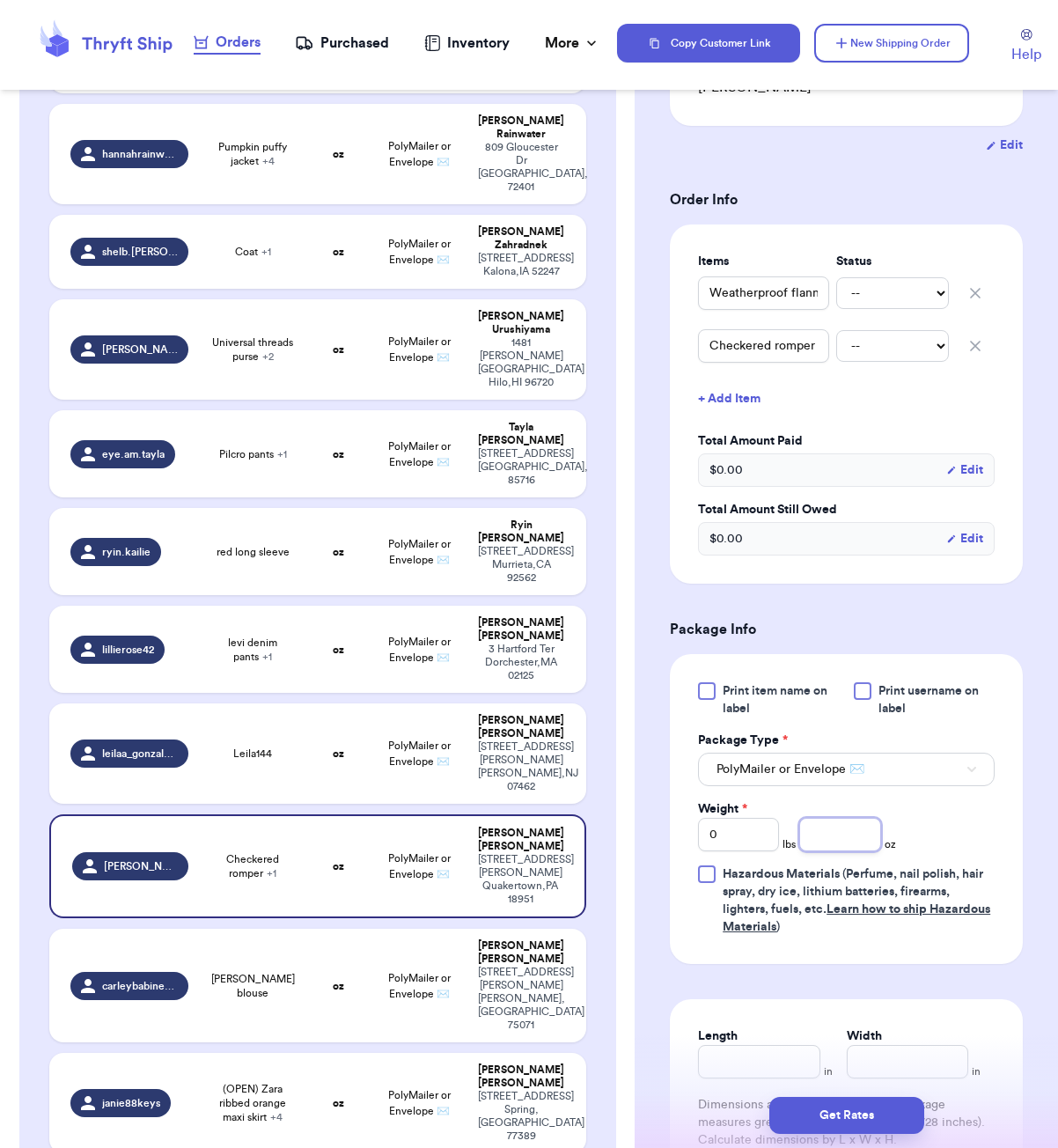
click at [853, 818] on input "number" at bounding box center [839, 835] width 81 height 34
drag, startPoint x: 750, startPoint y: 1026, endPoint x: 783, endPoint y: 997, distance: 43.9
click at [750, 1045] on input "Length" at bounding box center [759, 1062] width 122 height 34
click at [848, 1107] on button "Get Rates" at bounding box center [847, 1116] width 155 height 37
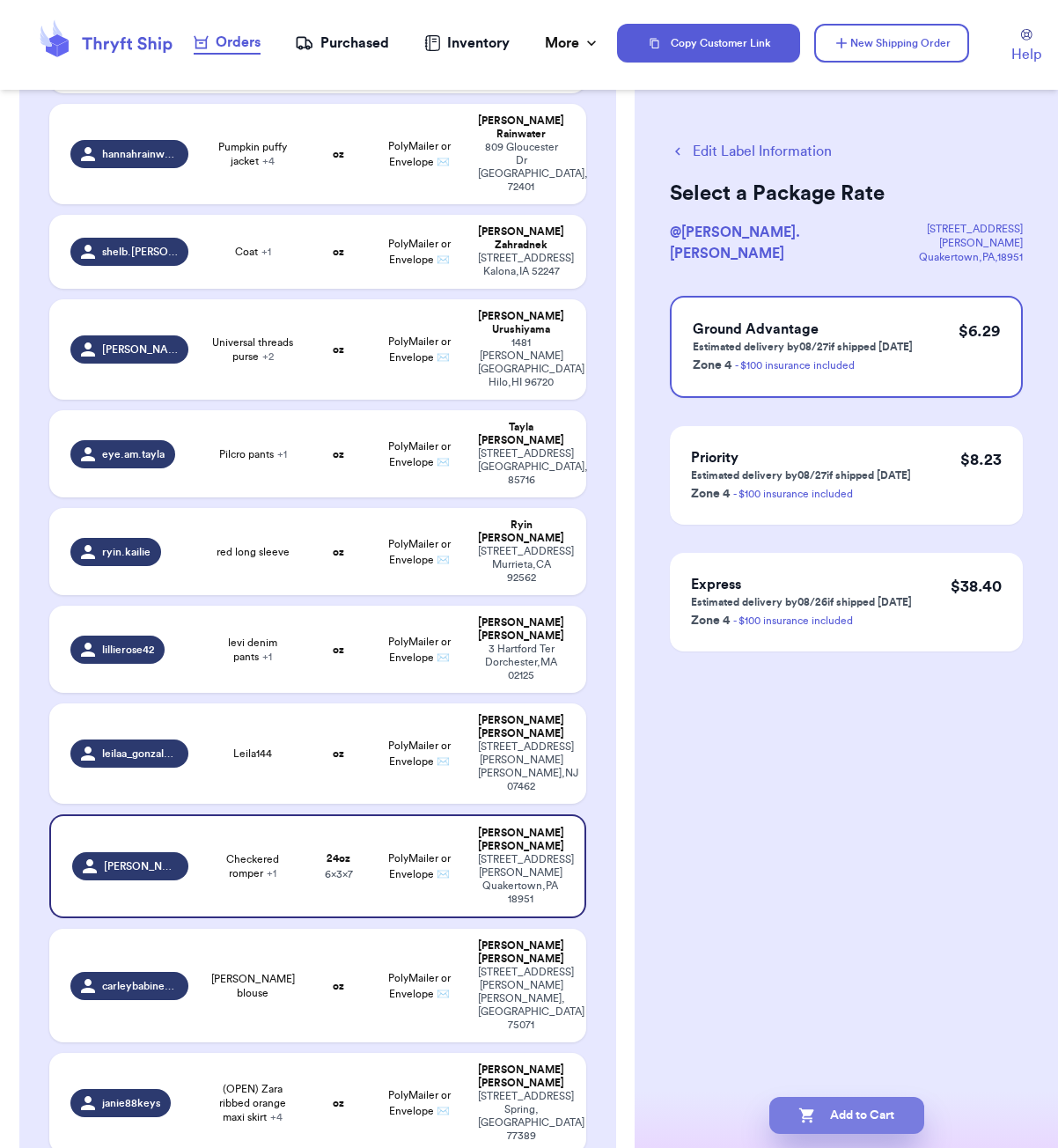
click at [855, 1115] on button "Add to Cart" at bounding box center [847, 1116] width 155 height 37
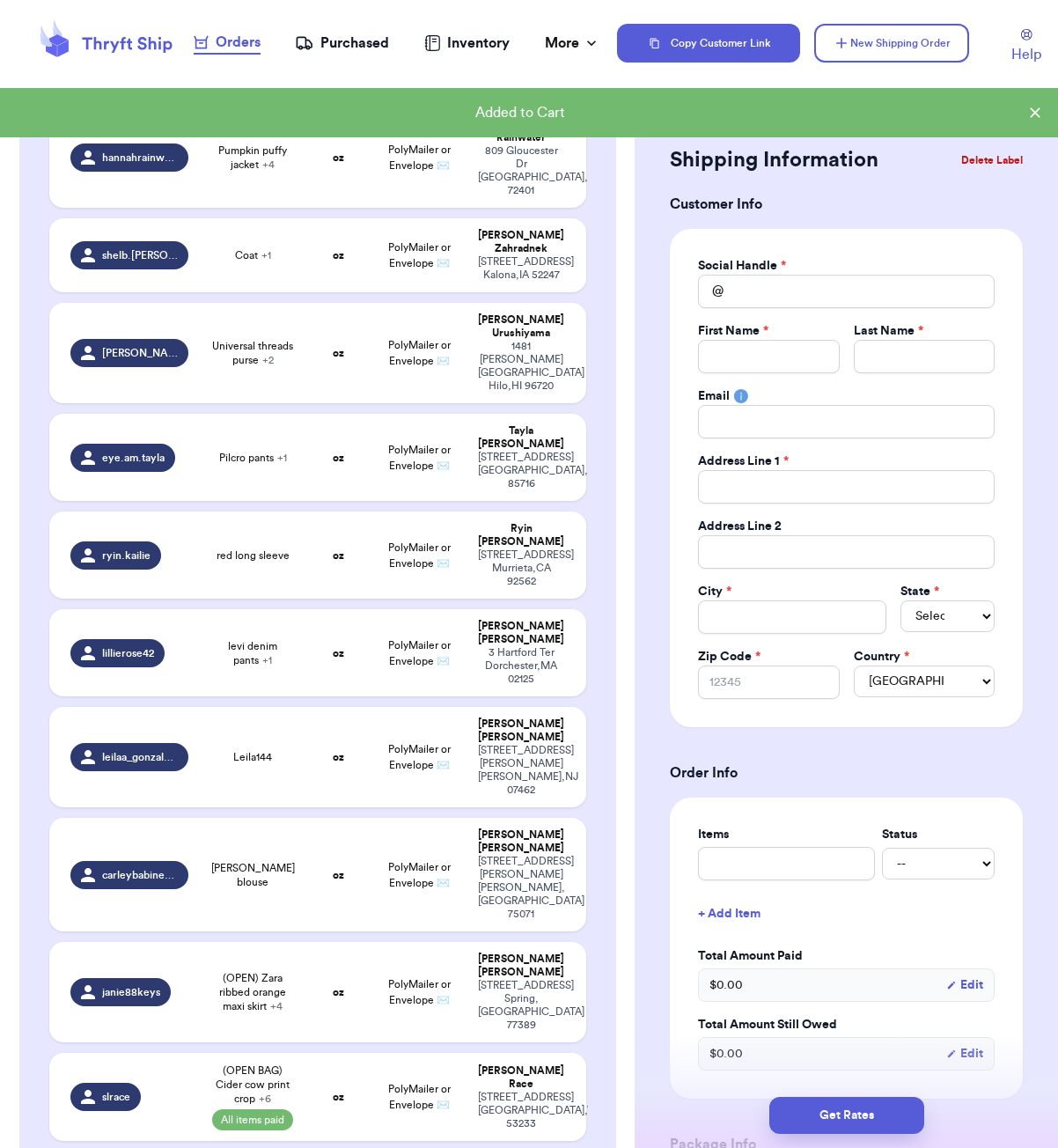
scroll to position [242, 0]
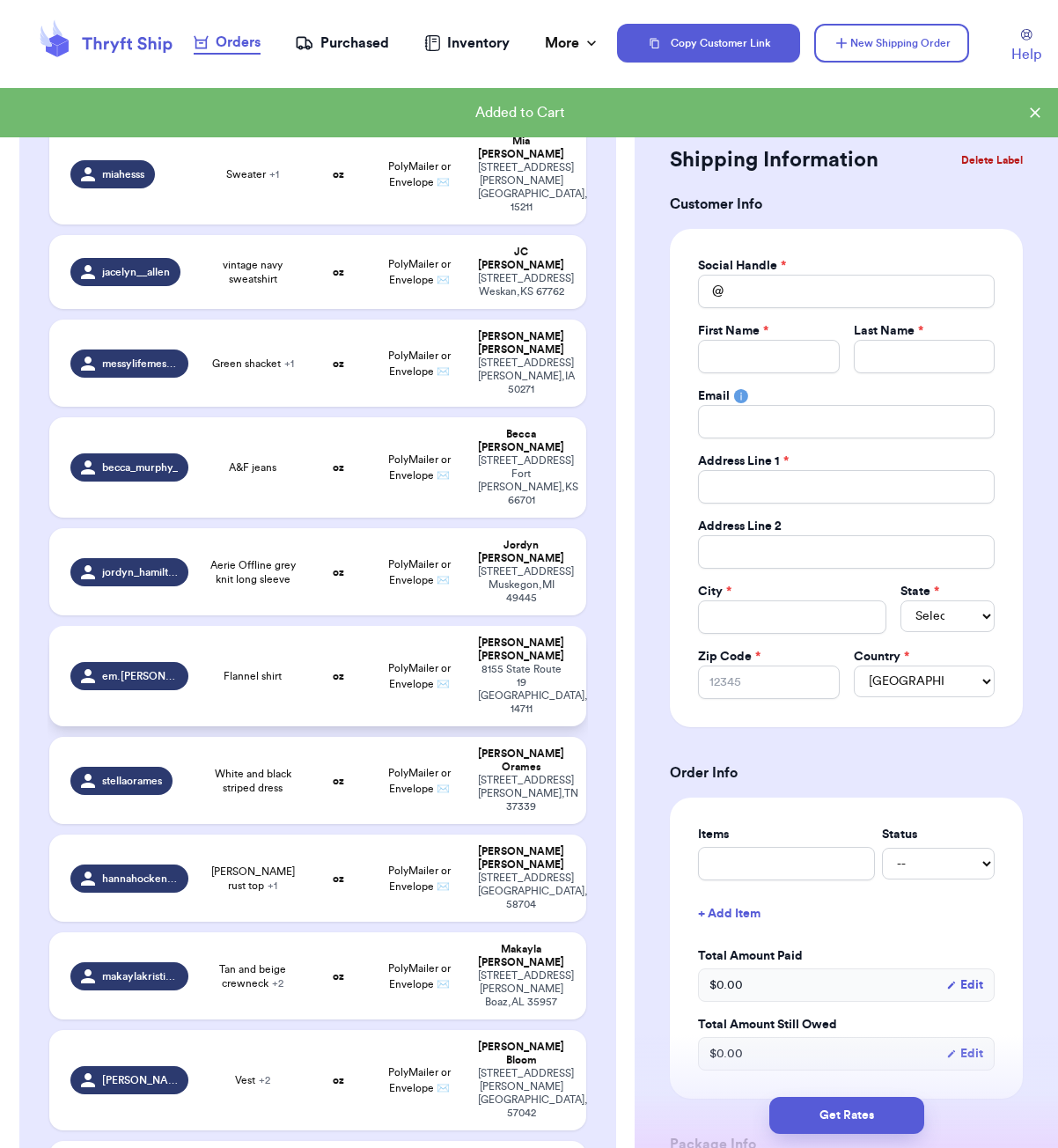
click at [277, 630] on td "Flannel shirt" at bounding box center [252, 676] width 107 height 100
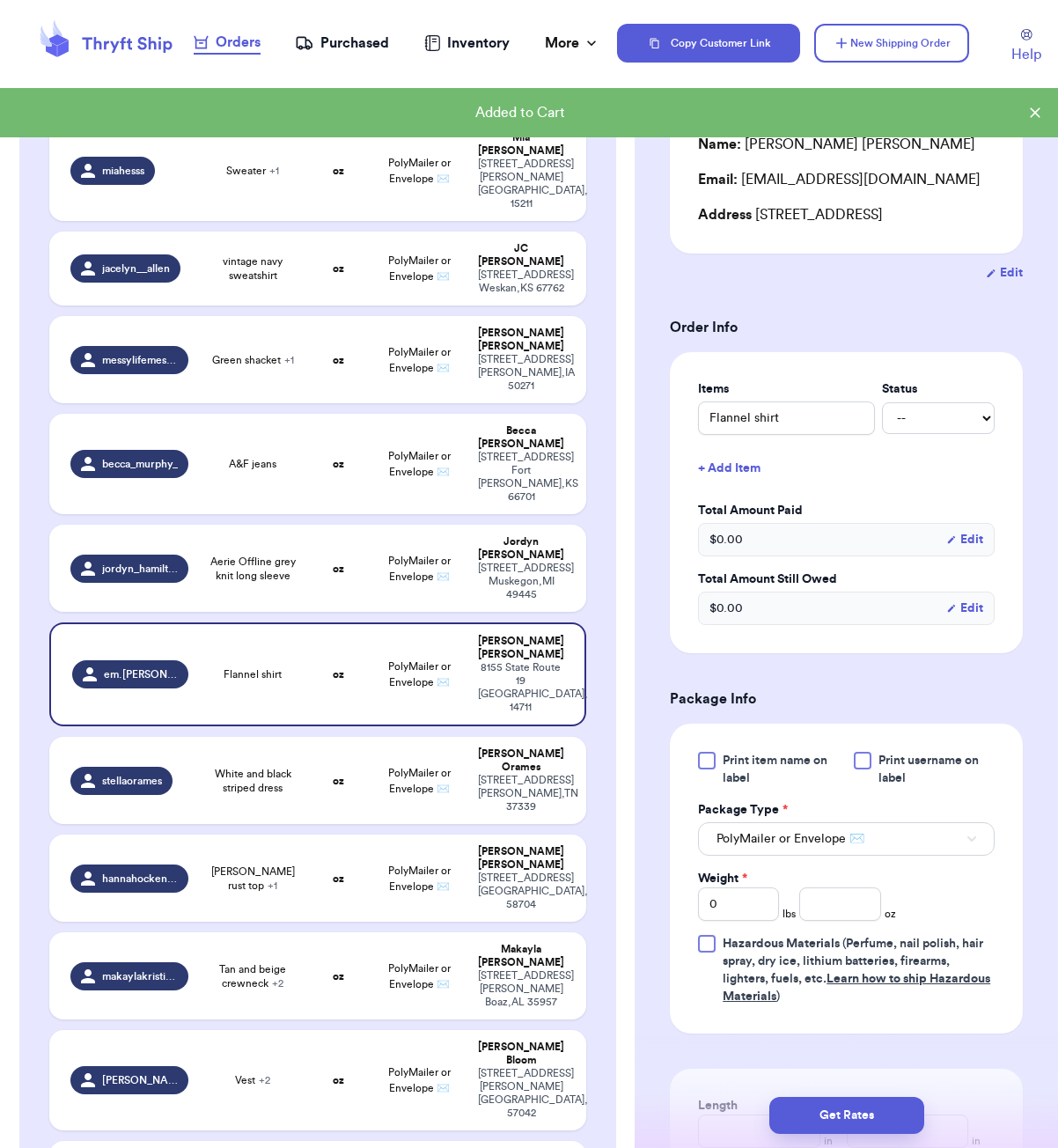
scroll to position [296, 0]
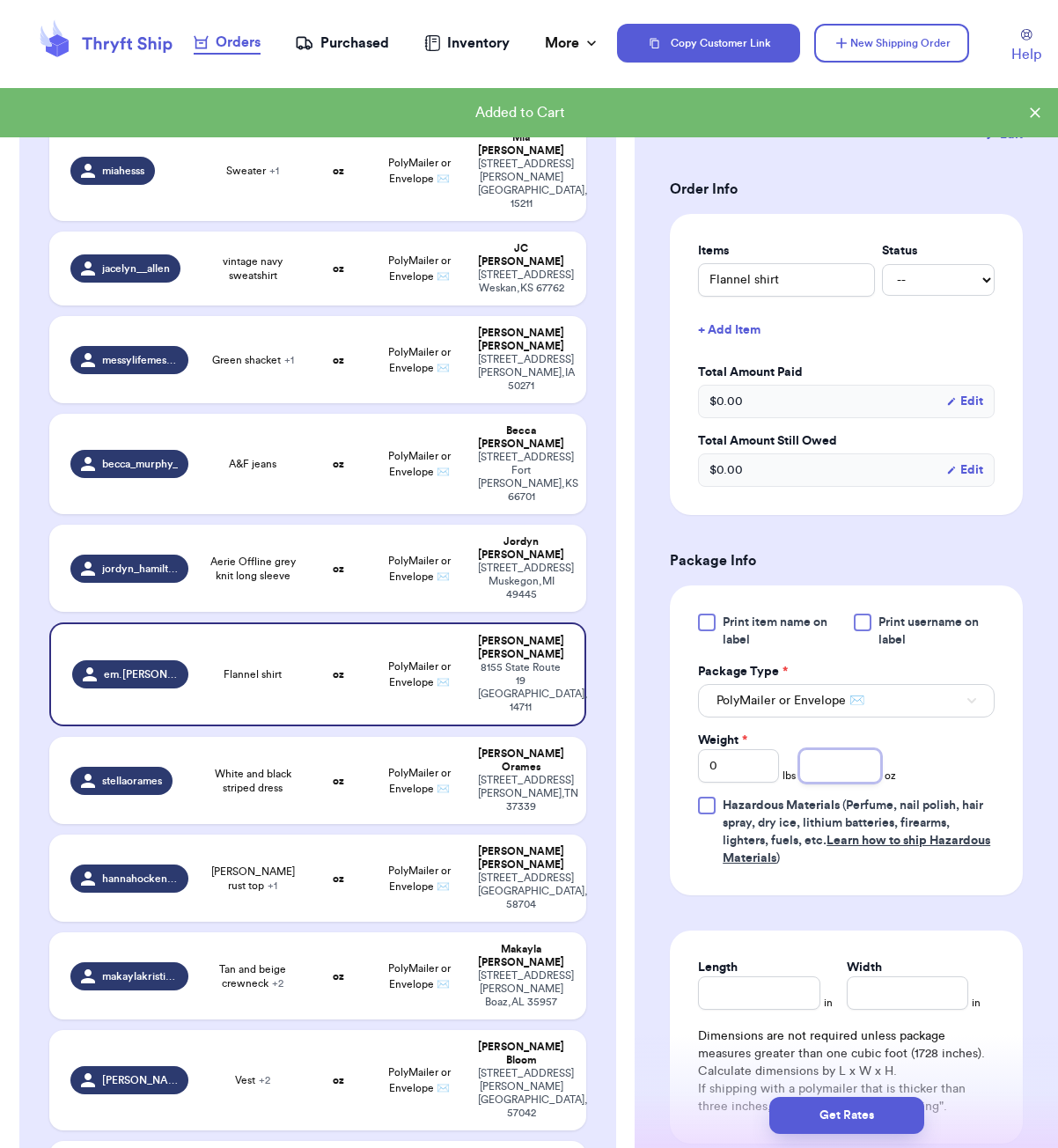
click at [847, 768] on input "number" at bounding box center [839, 767] width 81 height 34
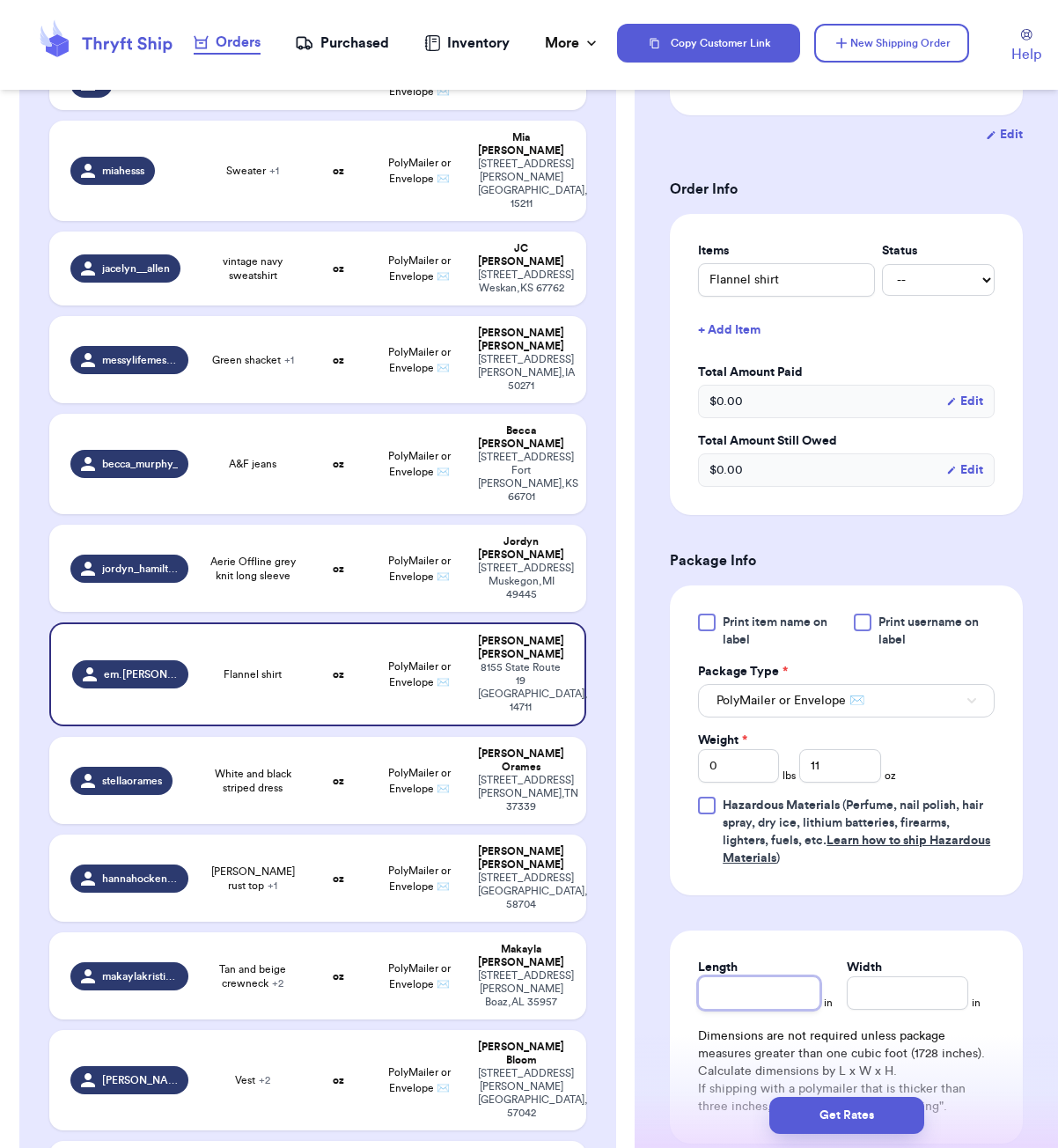
click at [739, 1005] on input "Length" at bounding box center [759, 994] width 122 height 34
click at [852, 1127] on button "Get Rates" at bounding box center [847, 1116] width 155 height 37
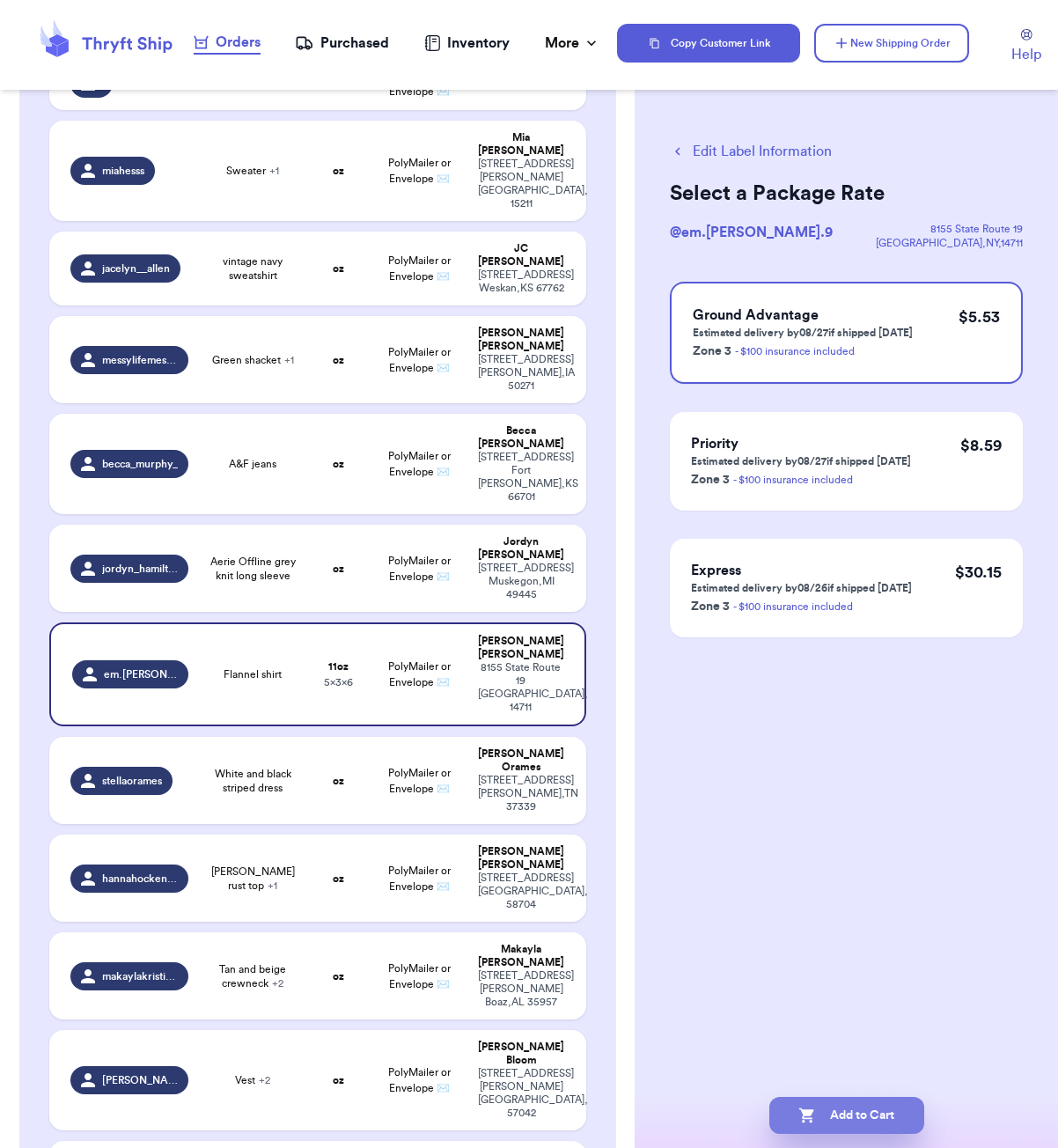
click at [854, 1117] on button "Add to Cart" at bounding box center [847, 1116] width 155 height 37
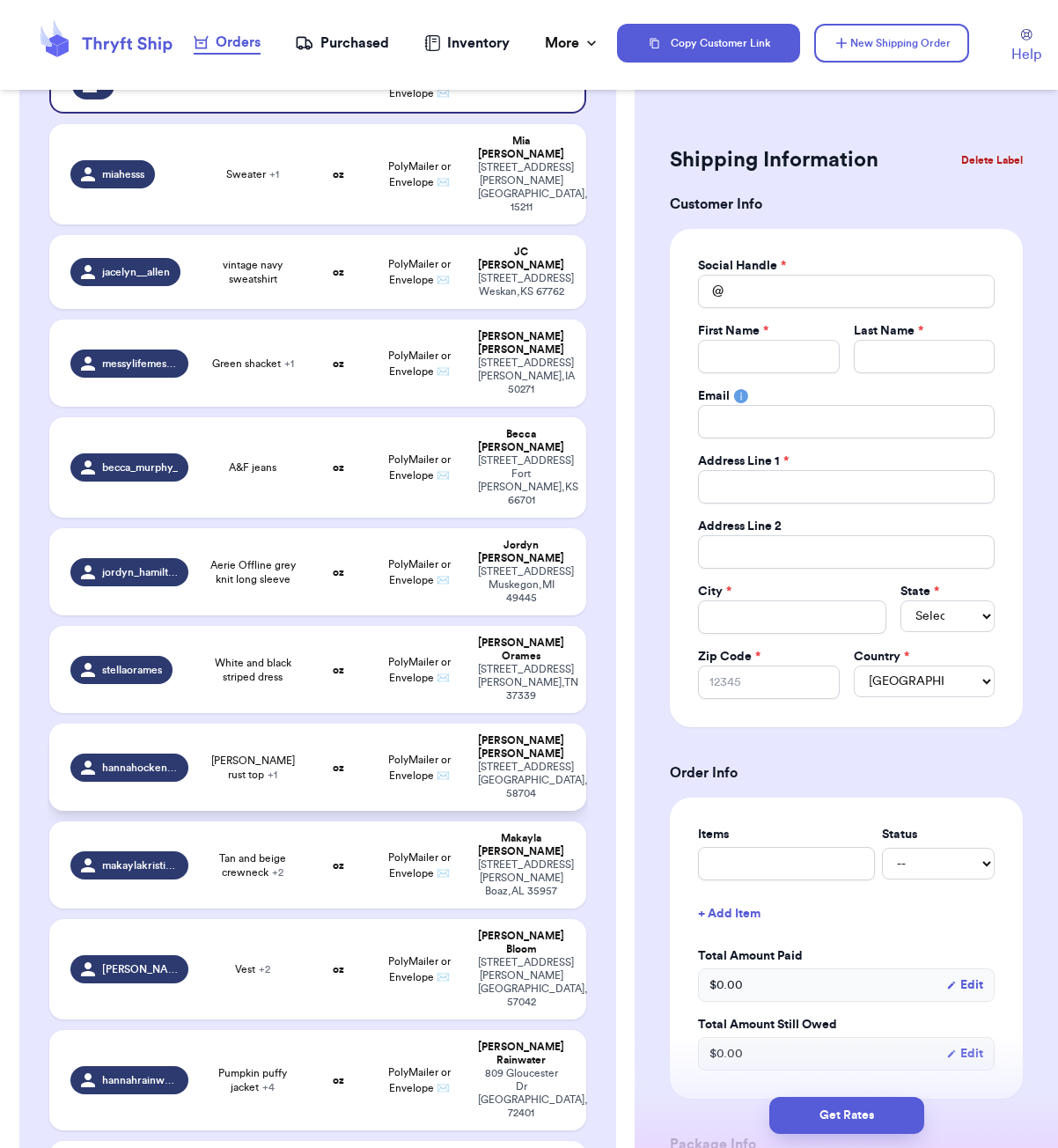
click at [257, 753] on span "[PERSON_NAME] rust top + 1" at bounding box center [252, 768] width 86 height 28
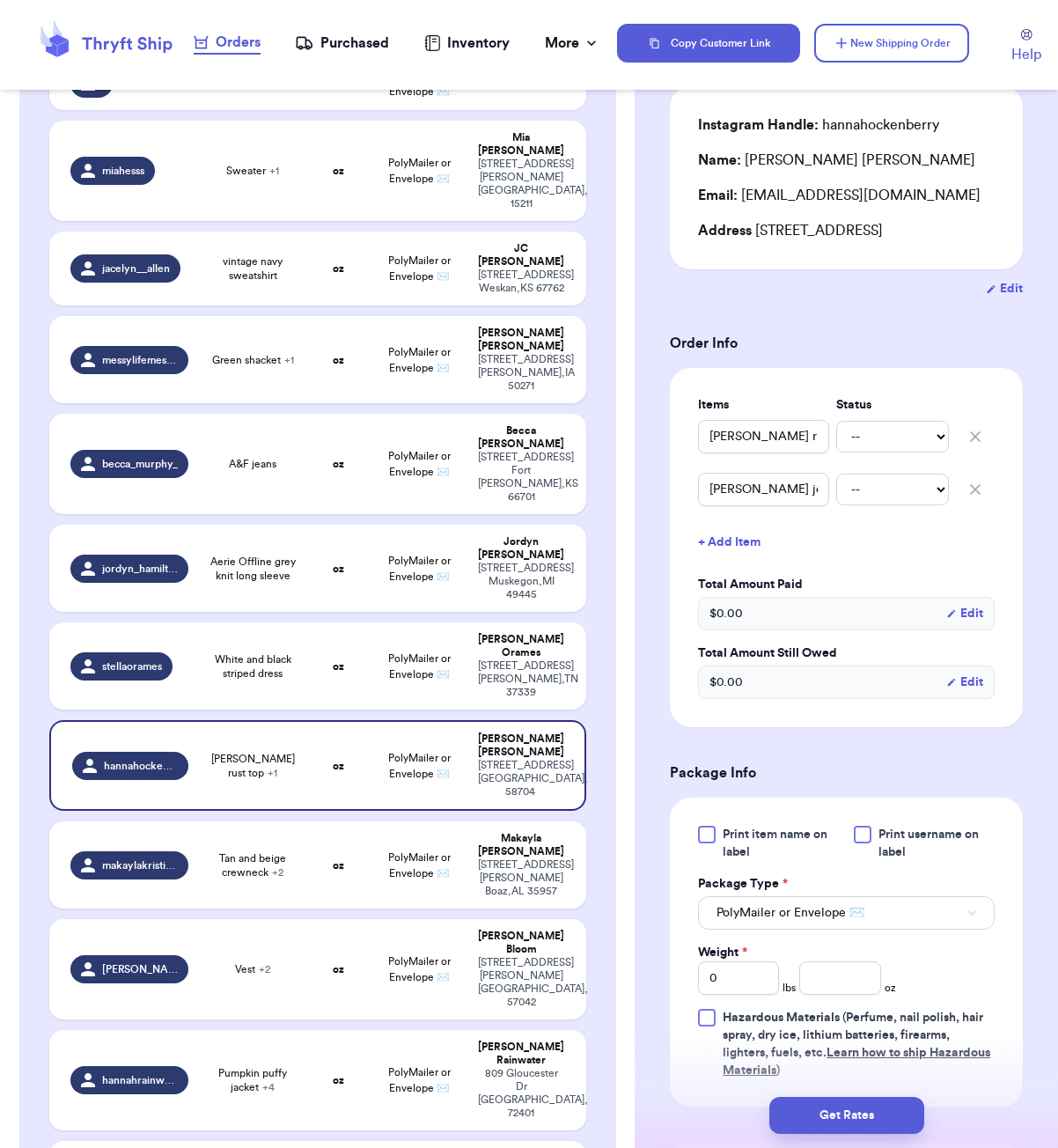
scroll to position [365, 0]
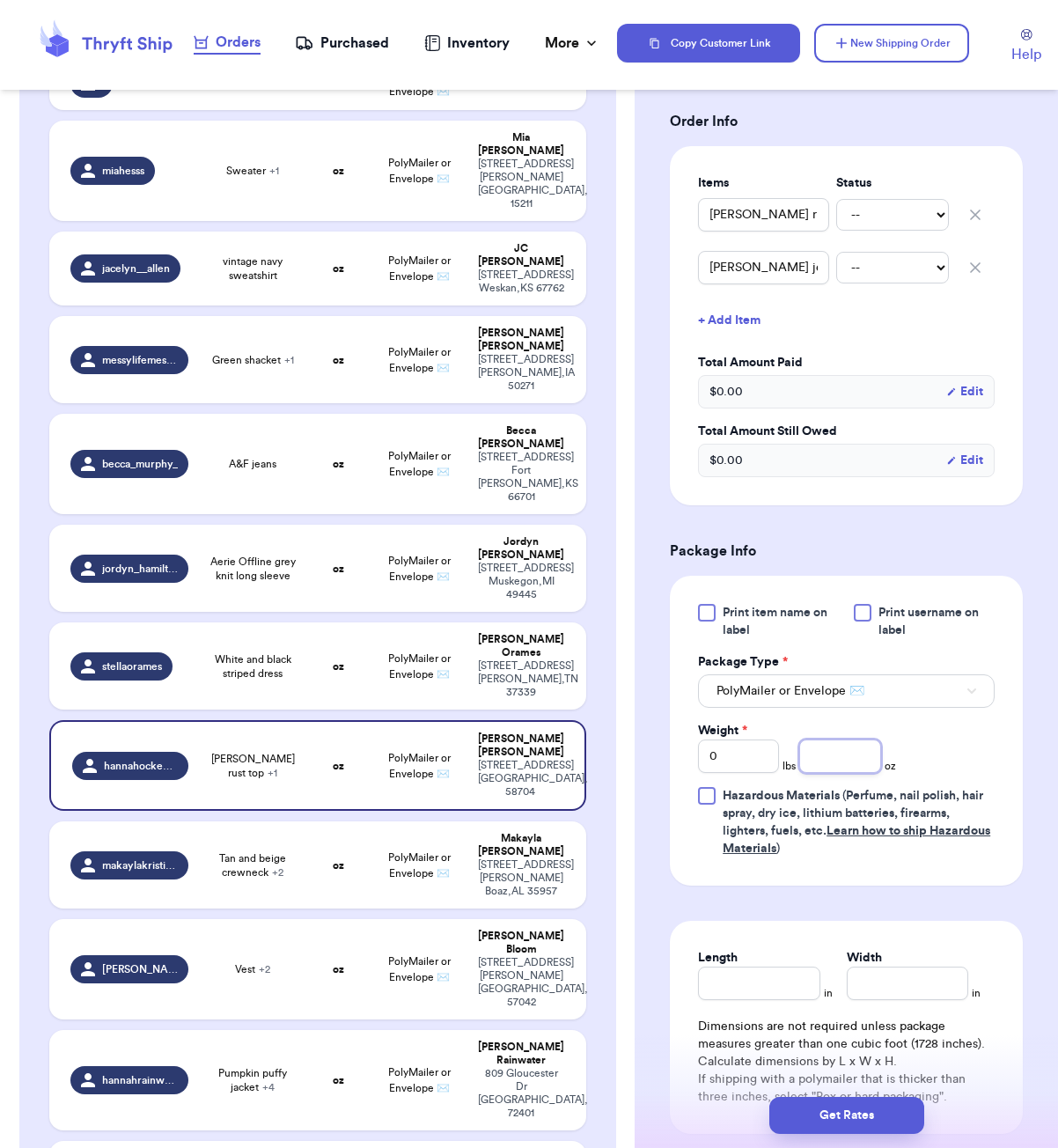
click at [843, 773] on input "number" at bounding box center [839, 756] width 81 height 34
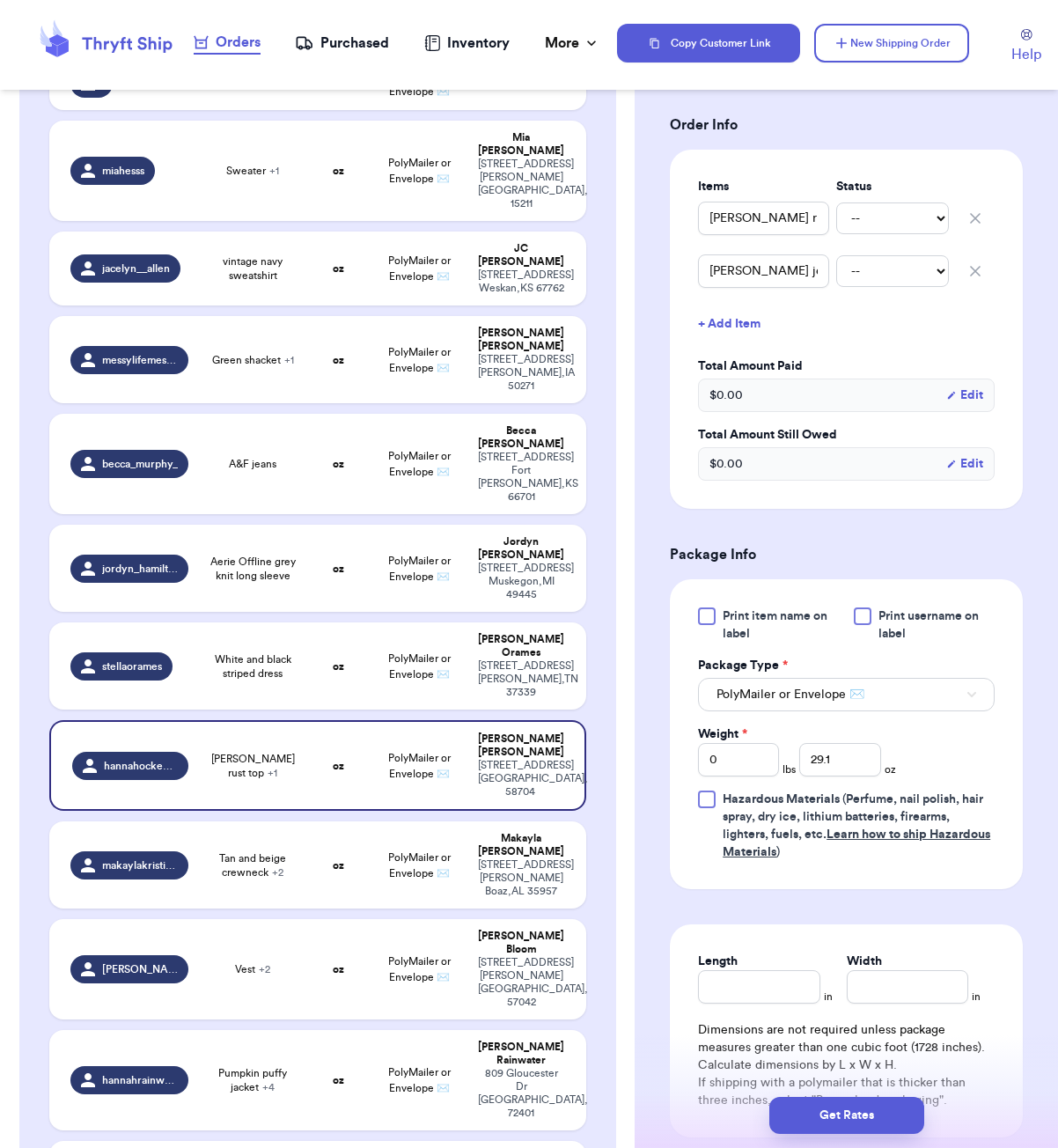
click at [788, 970] on div "Length" at bounding box center [759, 961] width 122 height 18
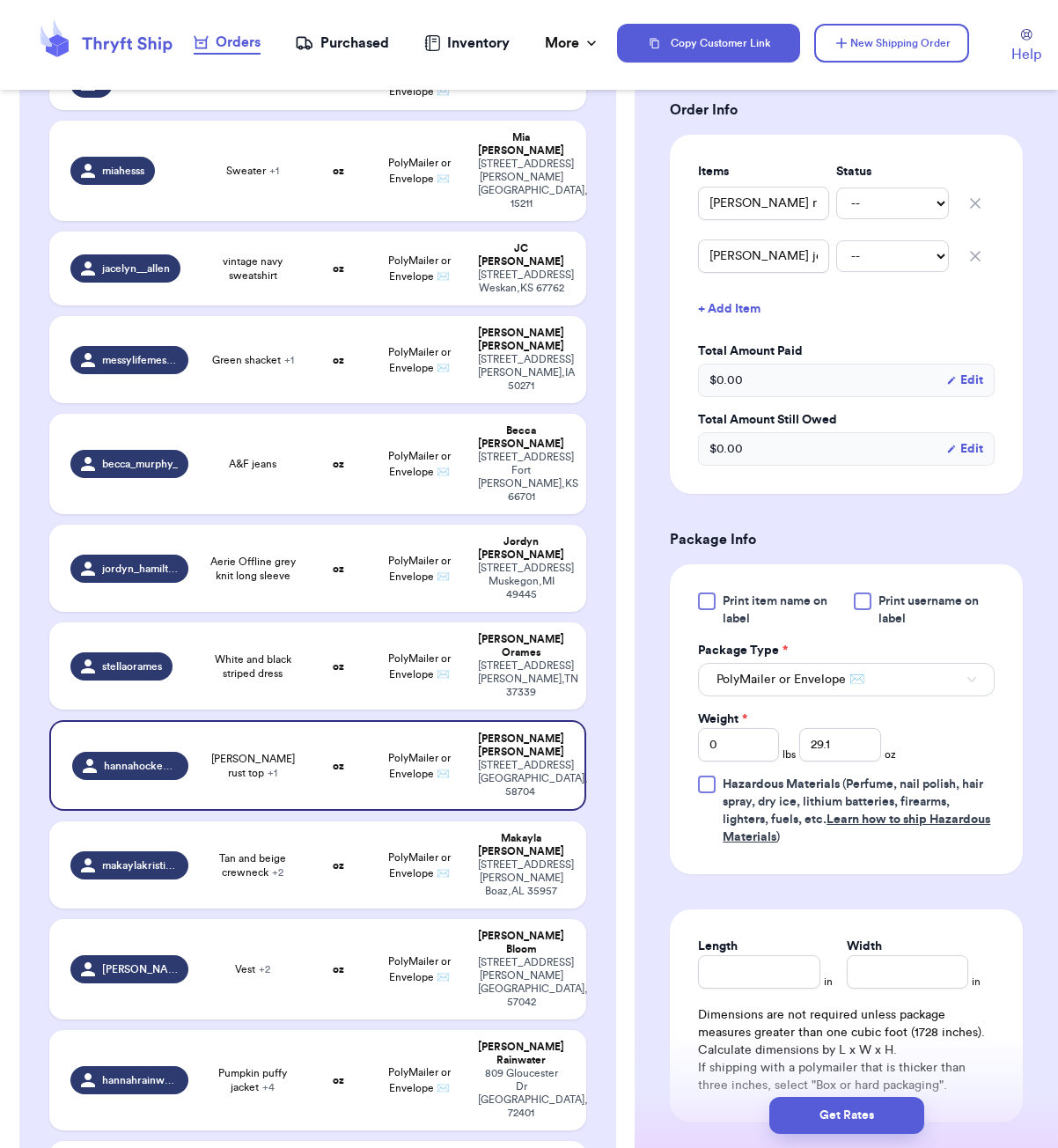
scroll to position [378, 0]
click at [781, 987] on input "Length" at bounding box center [759, 970] width 122 height 34
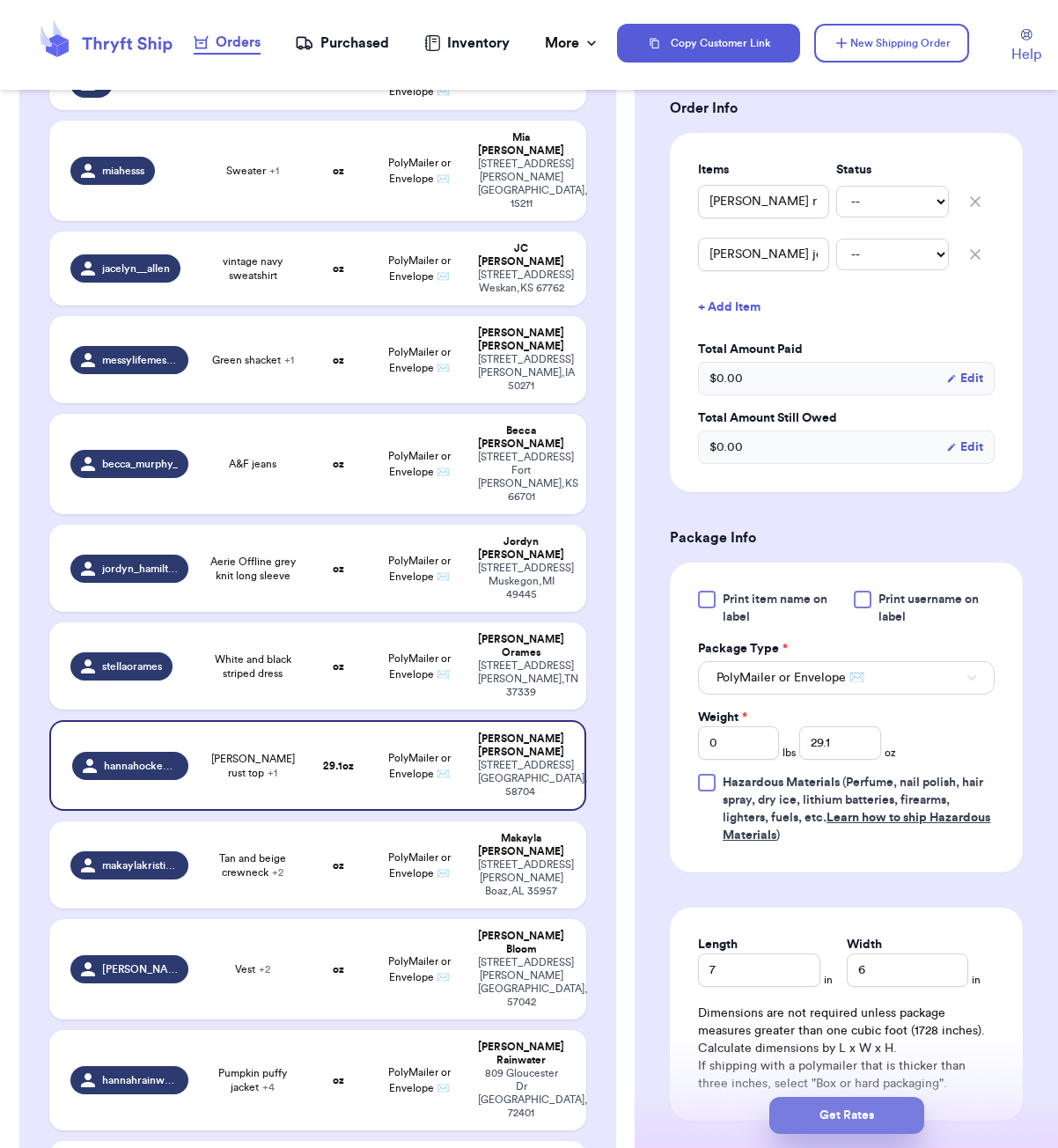
click at [867, 1109] on button "Get Rates" at bounding box center [847, 1116] width 155 height 37
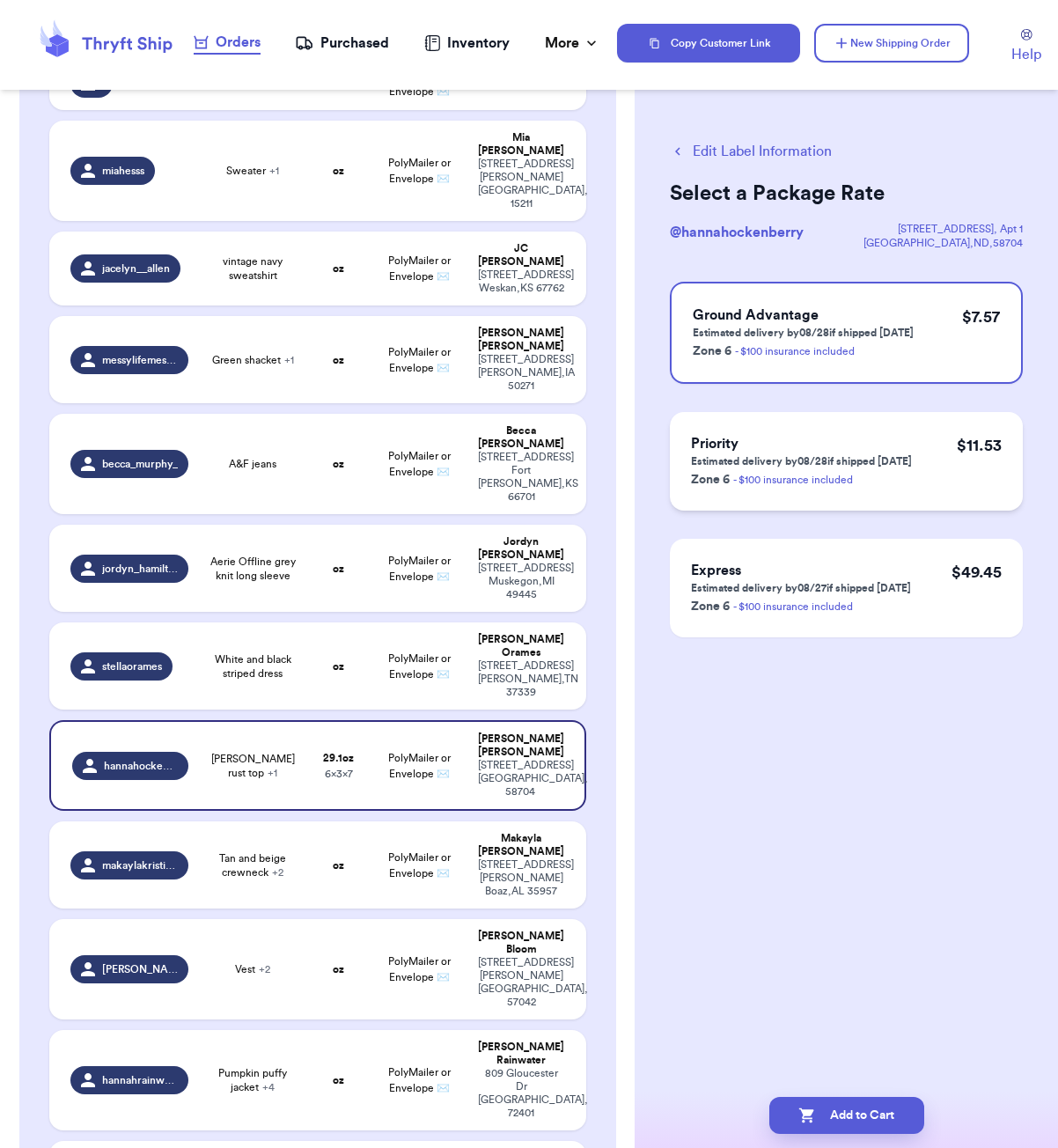
scroll to position [0, 0]
click at [871, 1101] on button "Add to Cart" at bounding box center [847, 1116] width 155 height 37
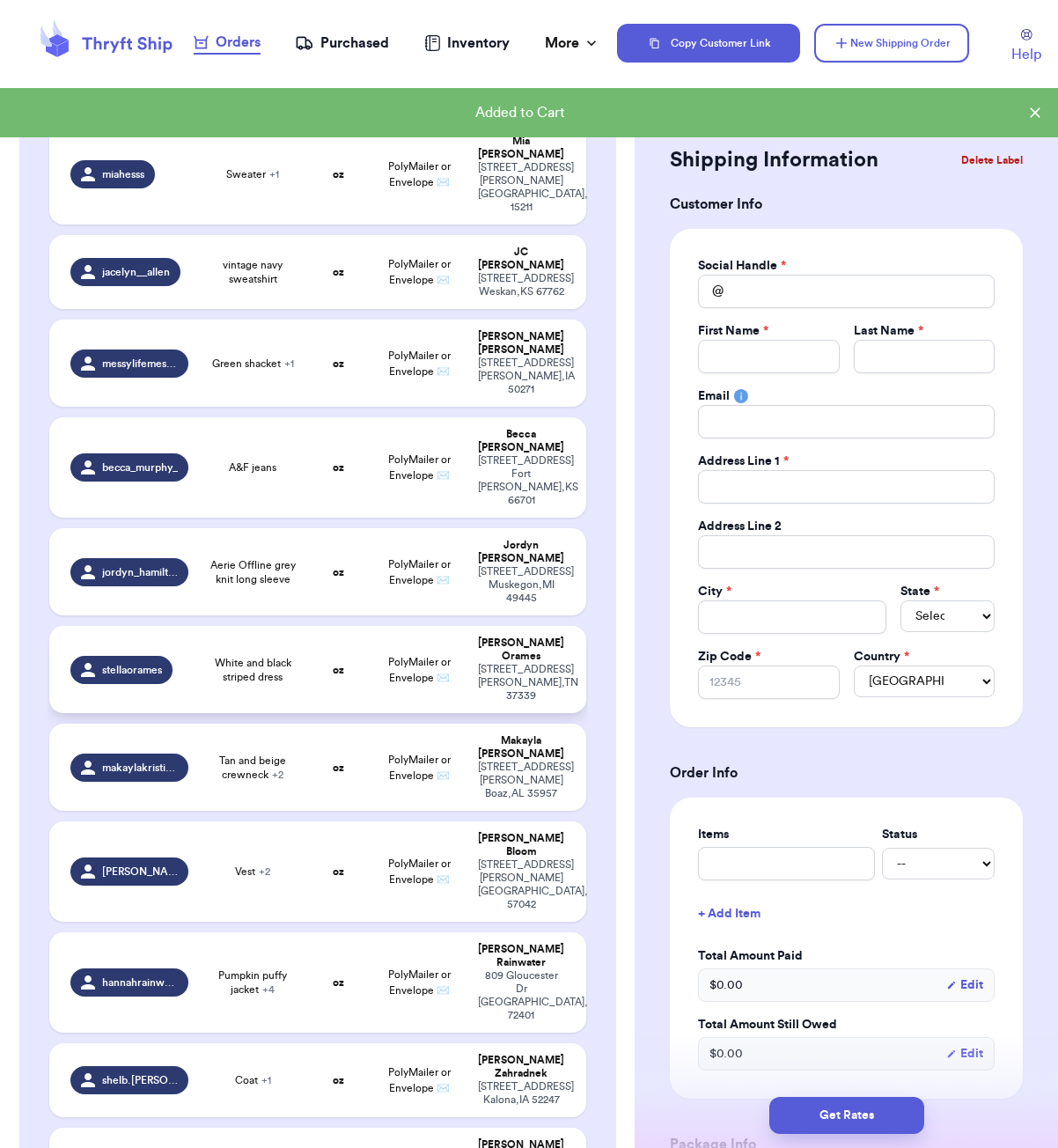
click at [310, 626] on td "oz" at bounding box center [338, 669] width 64 height 87
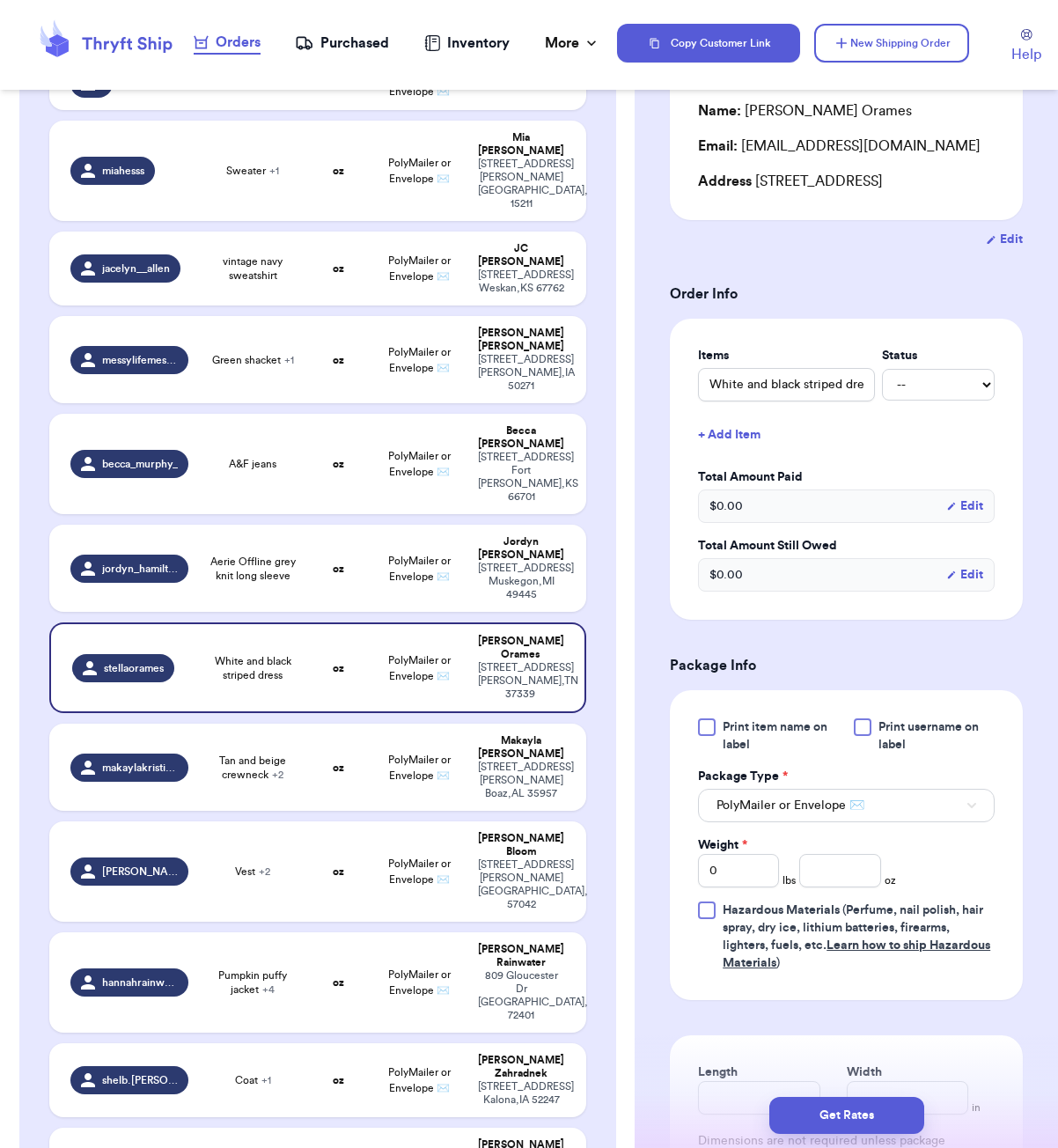
scroll to position [218, 0]
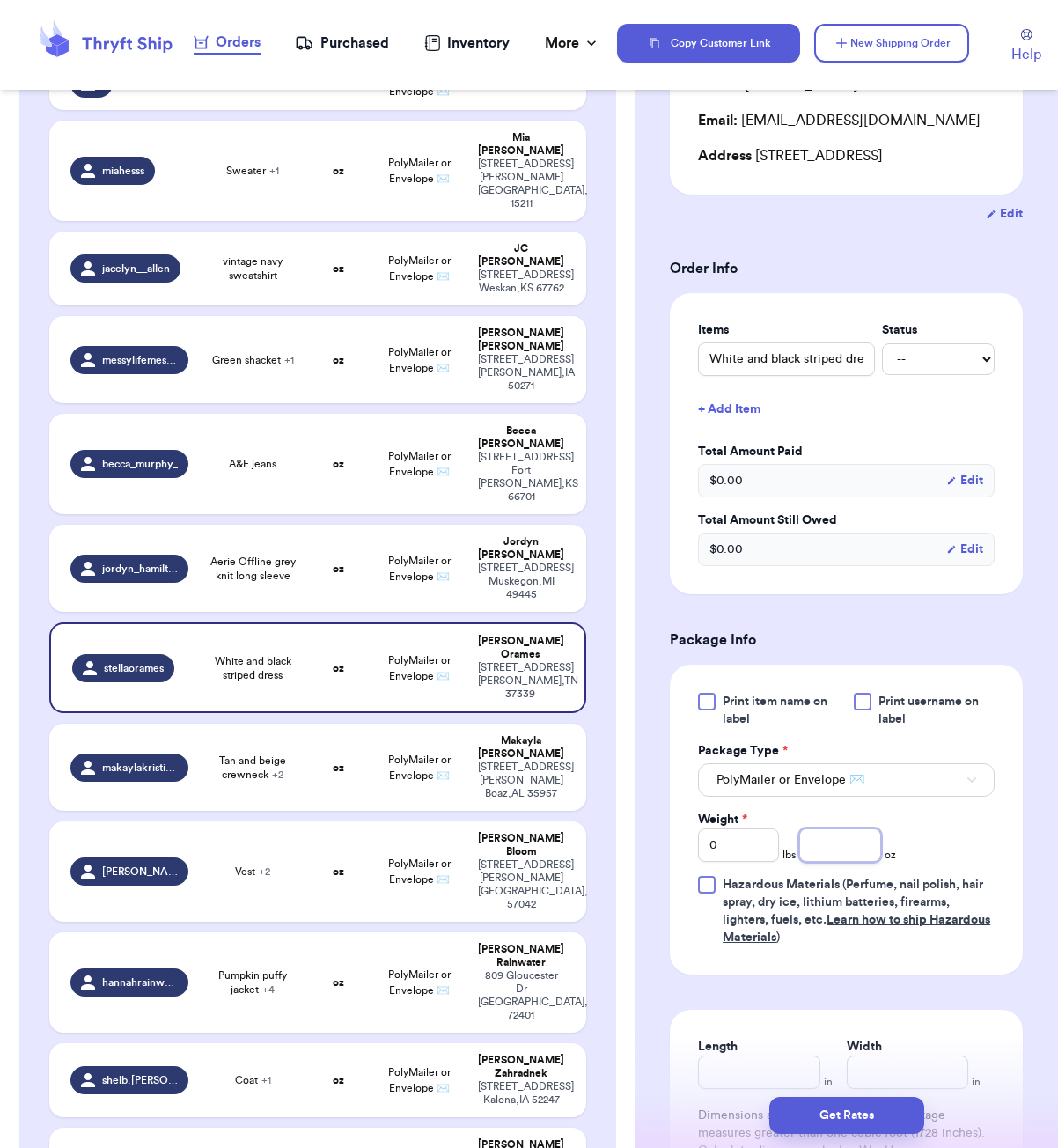
click at [846, 862] on input "number" at bounding box center [839, 845] width 81 height 34
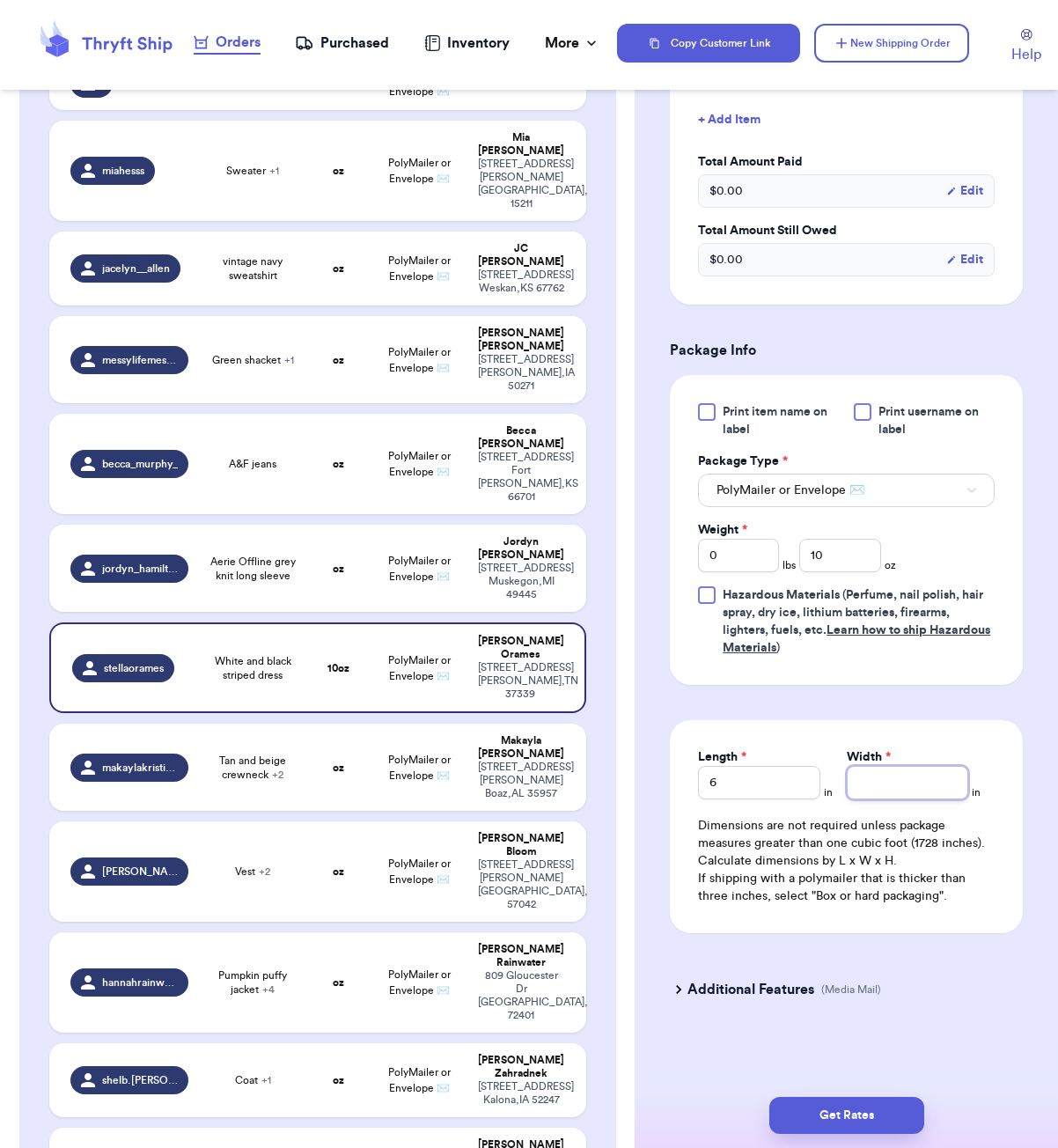
scroll to position [532, 0]
drag, startPoint x: 838, startPoint y: 1119, endPoint x: 840, endPoint y: 1084, distance: 35.1
click at [837, 1119] on button "Get Rates" at bounding box center [847, 1116] width 155 height 37
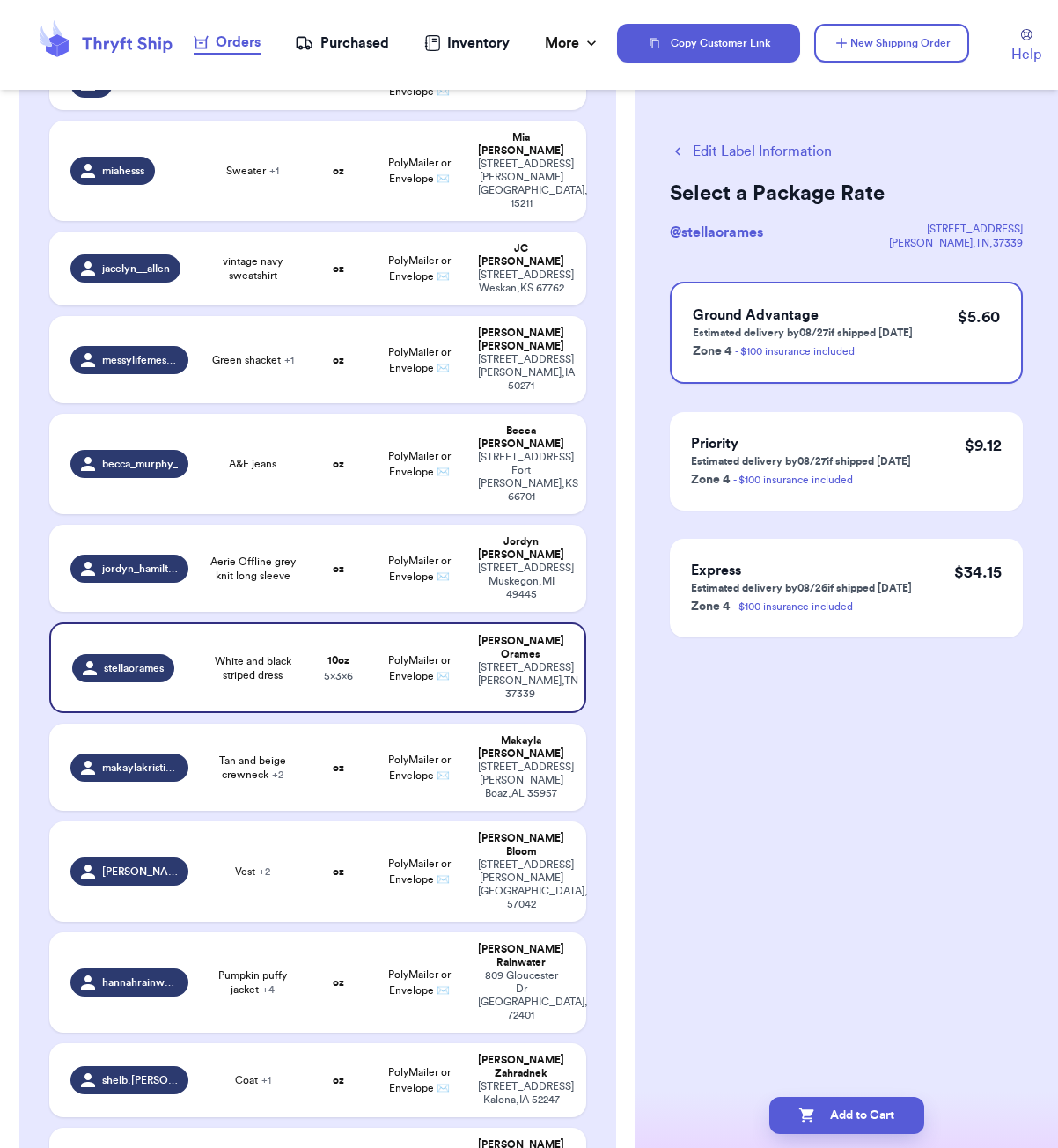
scroll to position [0, 0]
click at [865, 1127] on button "Add to Cart" at bounding box center [847, 1116] width 155 height 37
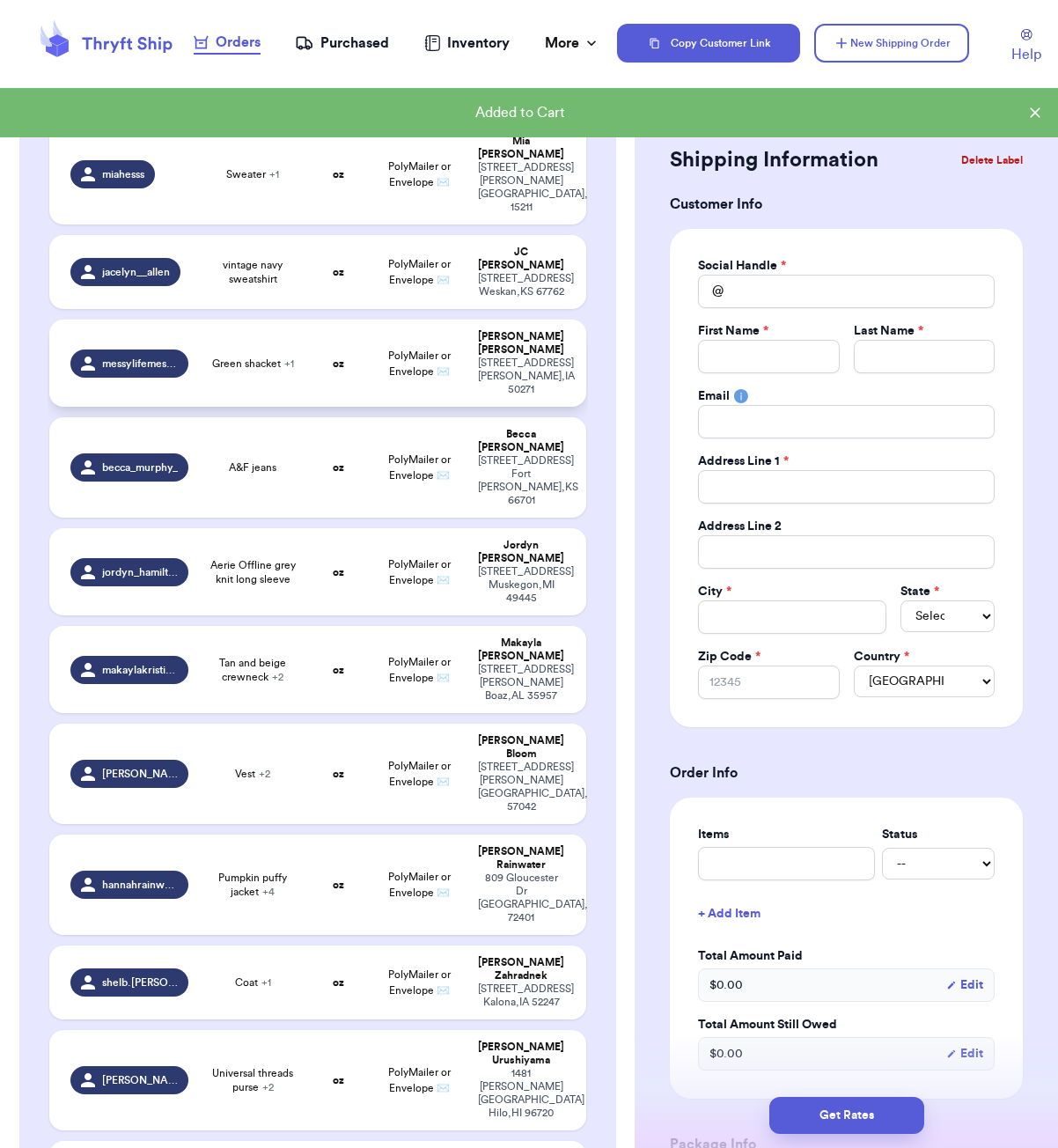
click at [336, 344] on td "oz" at bounding box center [338, 363] width 64 height 87
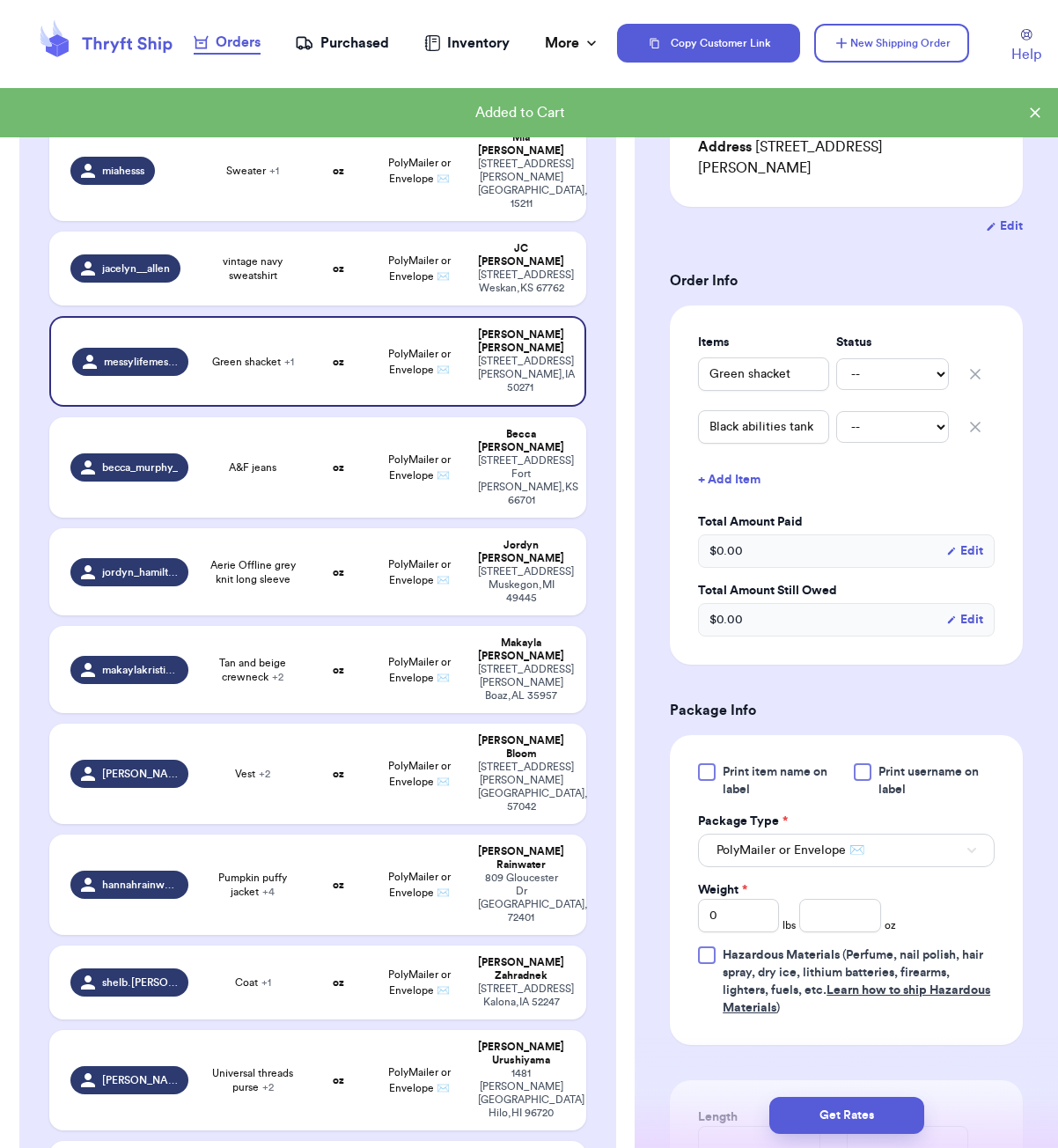
scroll to position [285, 0]
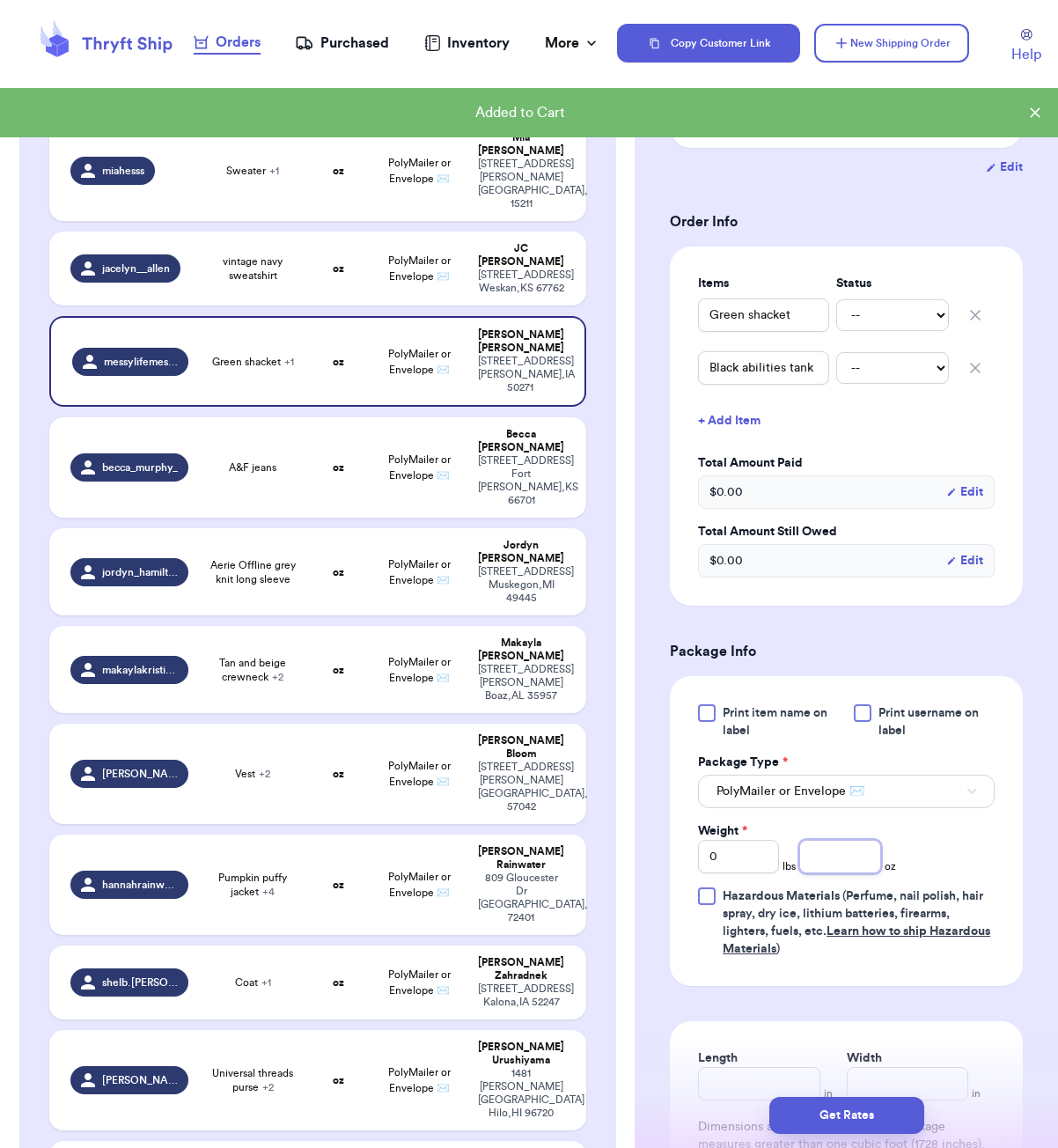
click at [834, 842] on input "number" at bounding box center [839, 857] width 81 height 34
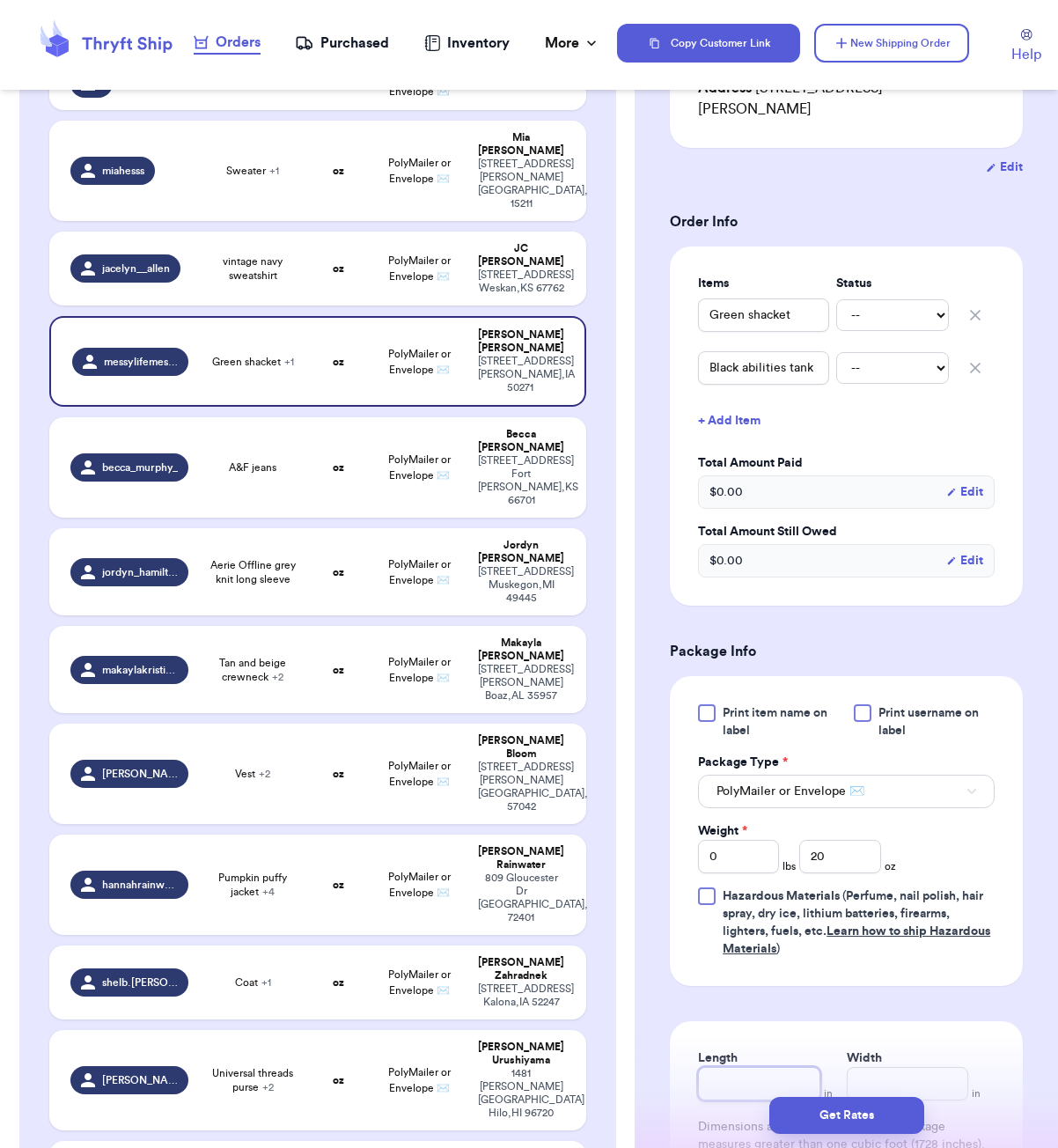
click at [737, 1068] on input "Length" at bounding box center [759, 1084] width 122 height 34
click at [824, 1124] on button "Get Rates" at bounding box center [847, 1116] width 155 height 37
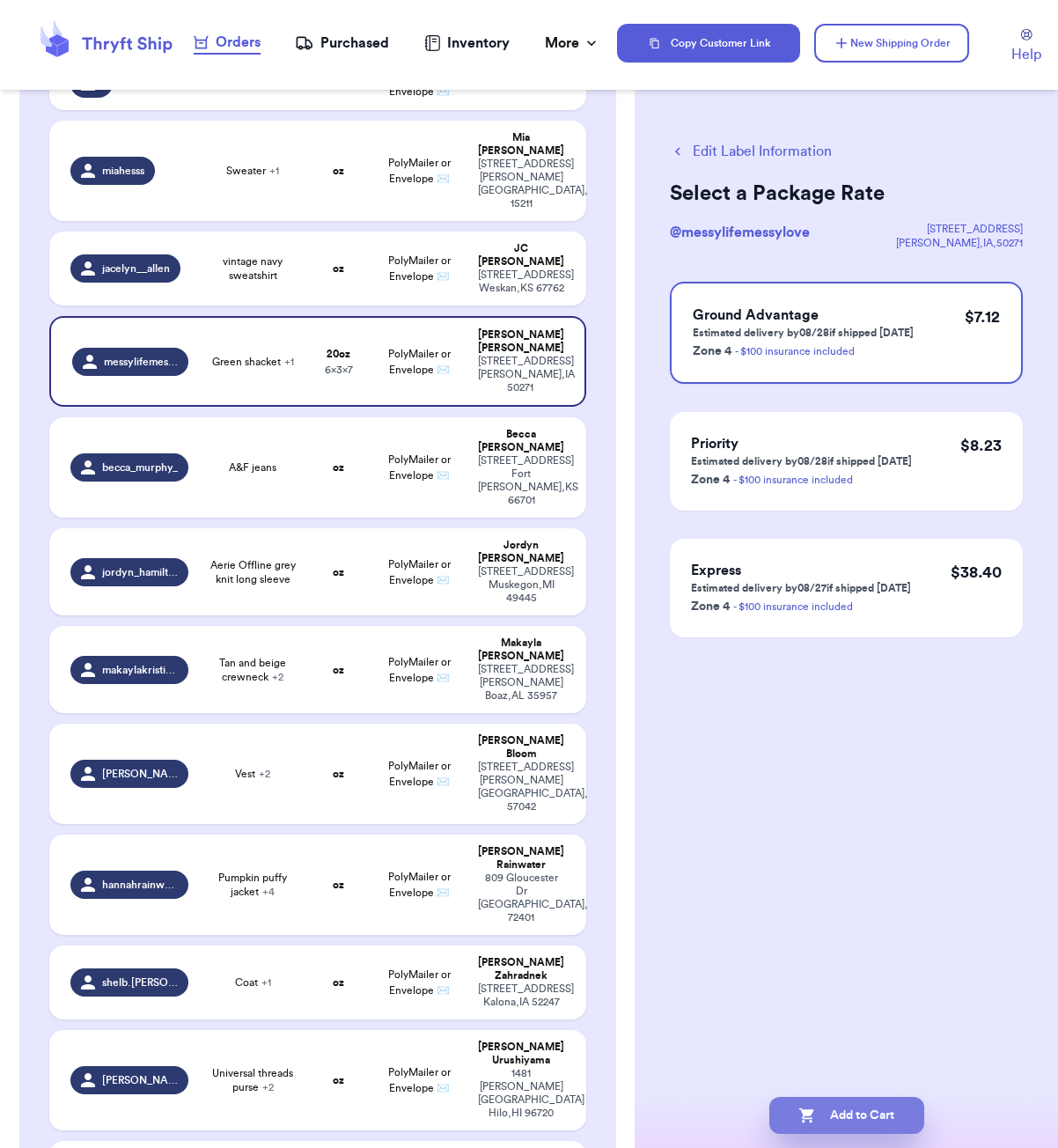
click at [845, 1110] on button "Add to Cart" at bounding box center [847, 1116] width 155 height 37
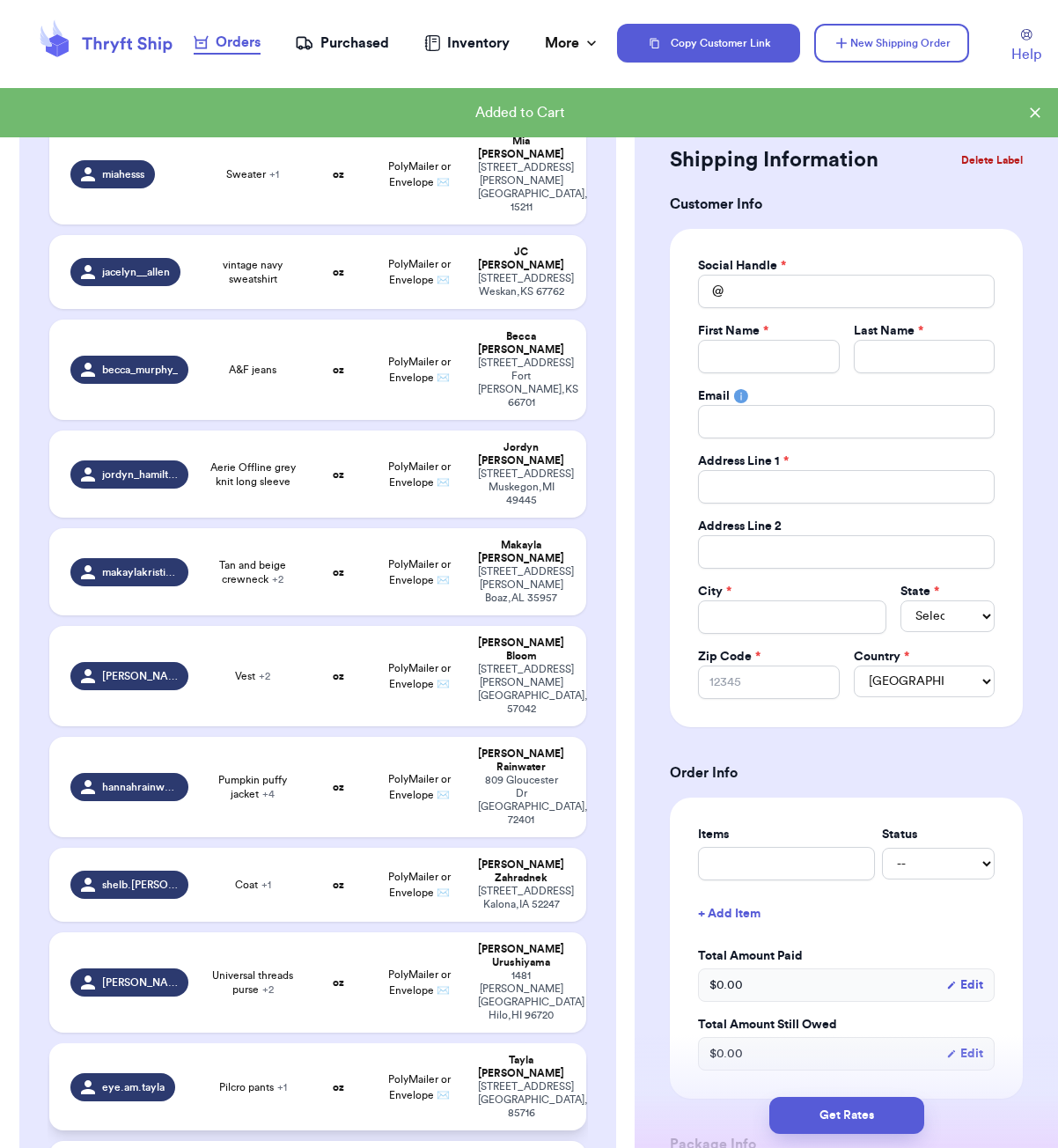
click at [302, 1043] on td "Pilcro pants + 1" at bounding box center [252, 1086] width 107 height 87
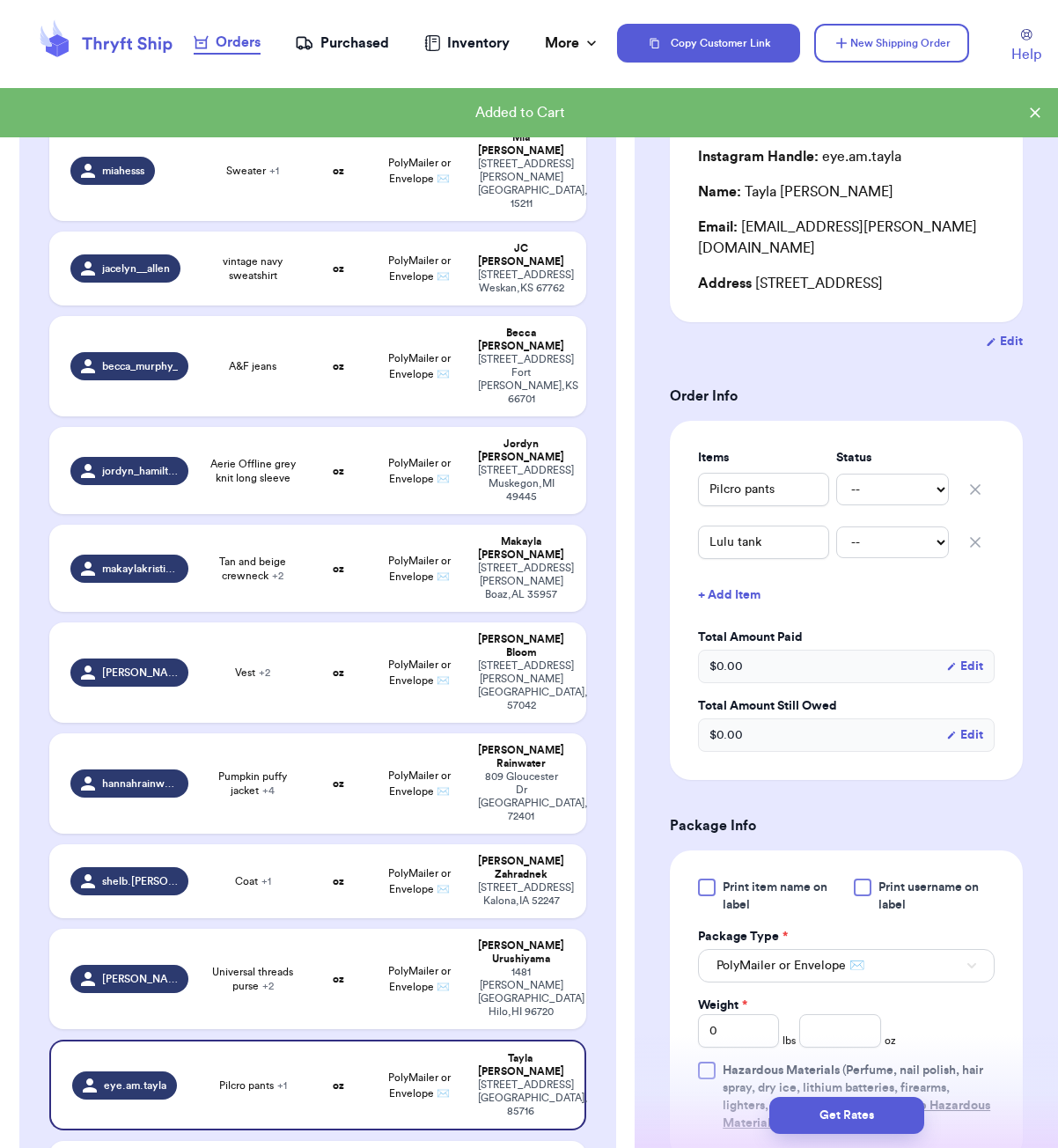
scroll to position [249, 0]
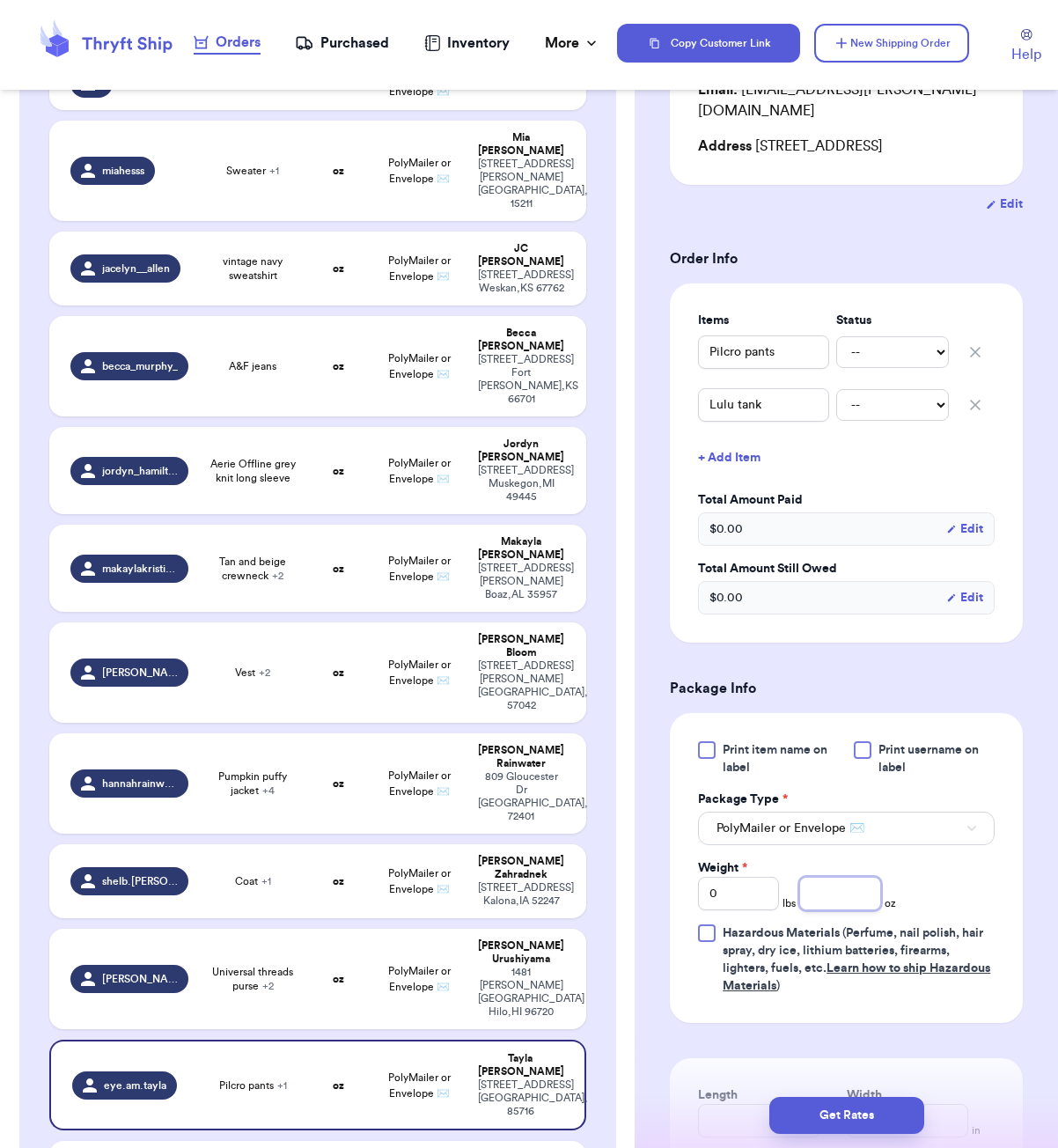
click at [839, 877] on input "number" at bounding box center [839, 894] width 81 height 34
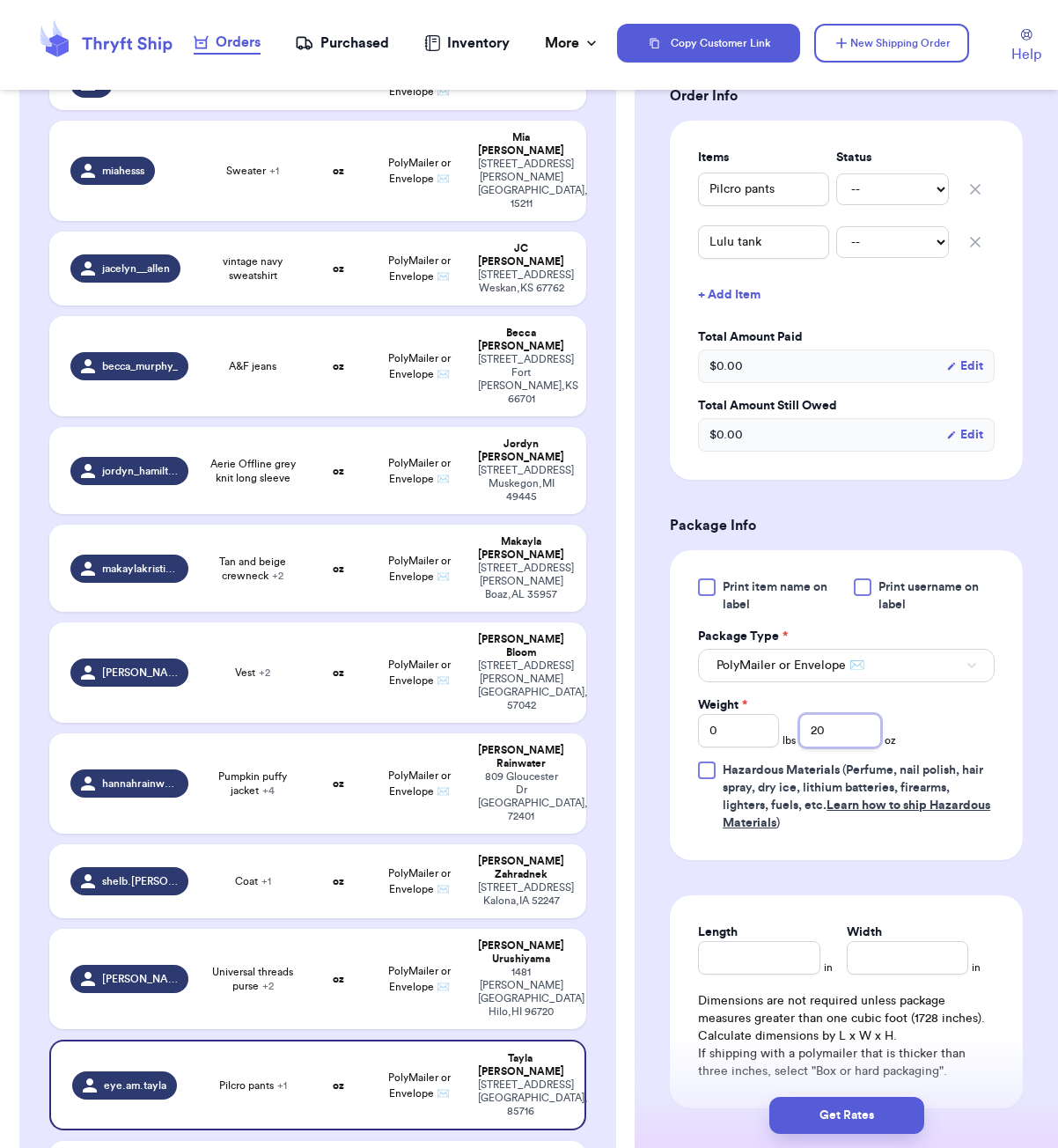
scroll to position [446, 0]
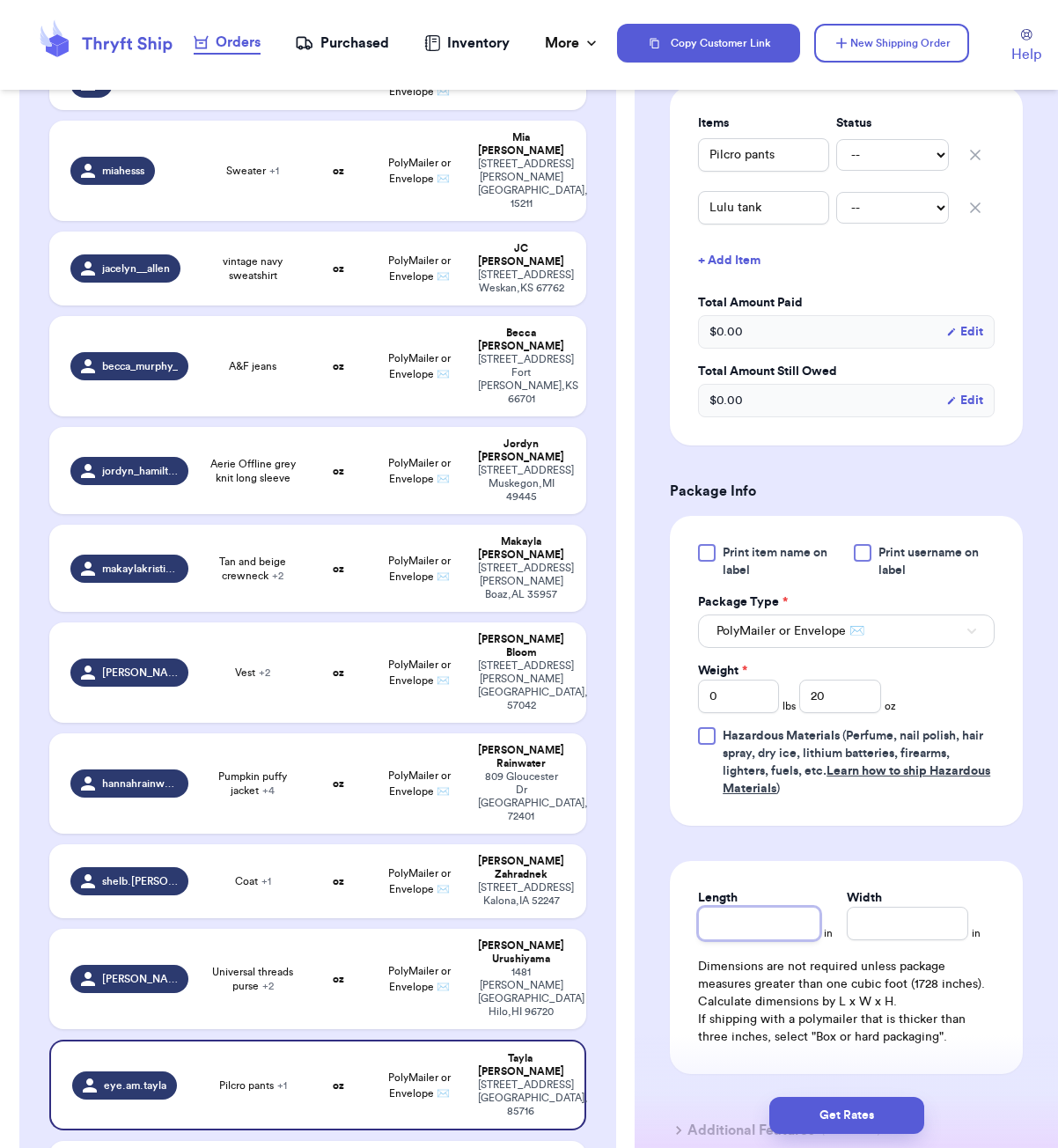
click at [765, 907] on input "Length" at bounding box center [759, 924] width 122 height 34
click at [907, 1109] on button "Get Rates" at bounding box center [847, 1116] width 155 height 37
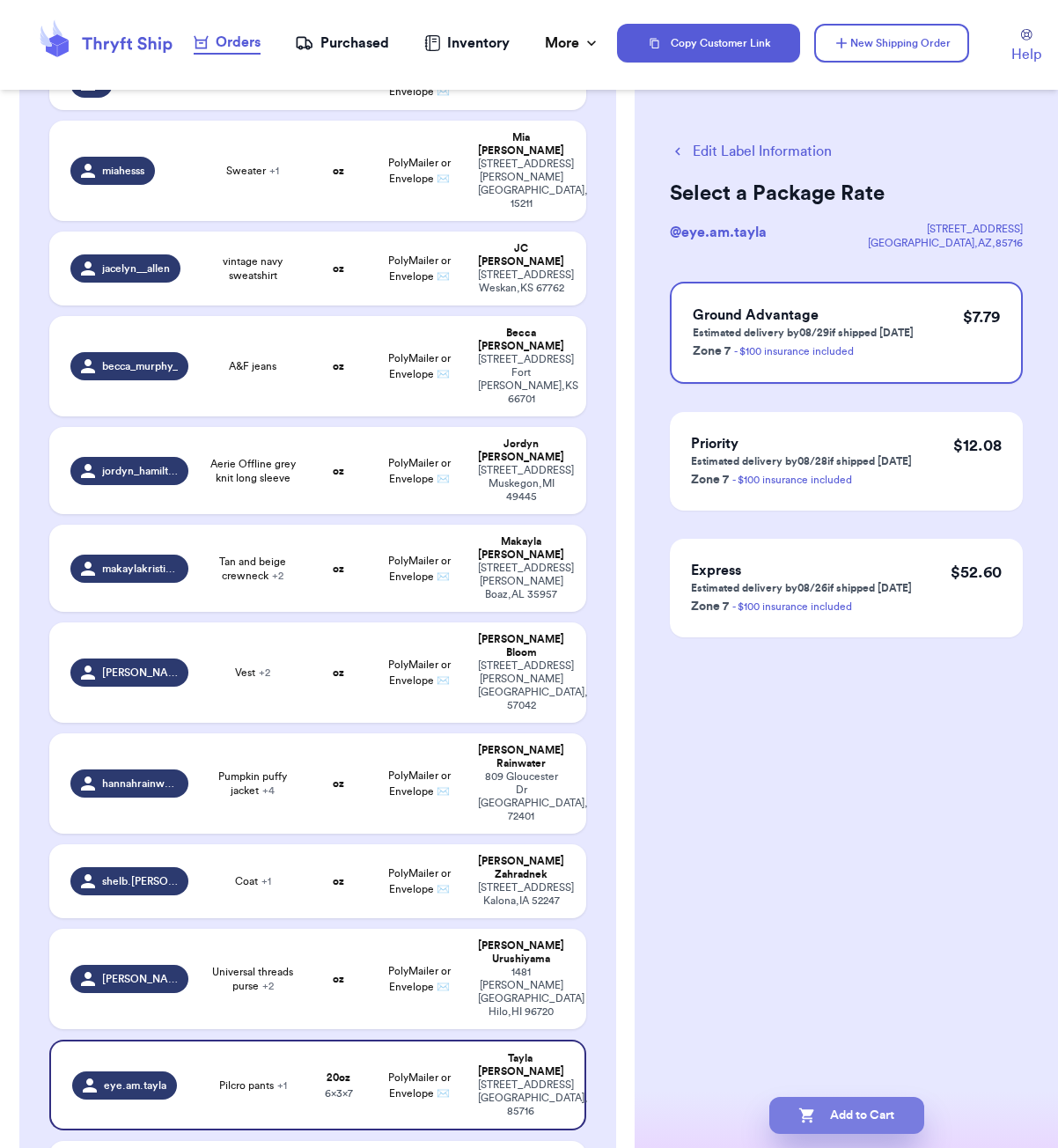
click at [869, 1122] on button "Add to Cart" at bounding box center [847, 1116] width 155 height 37
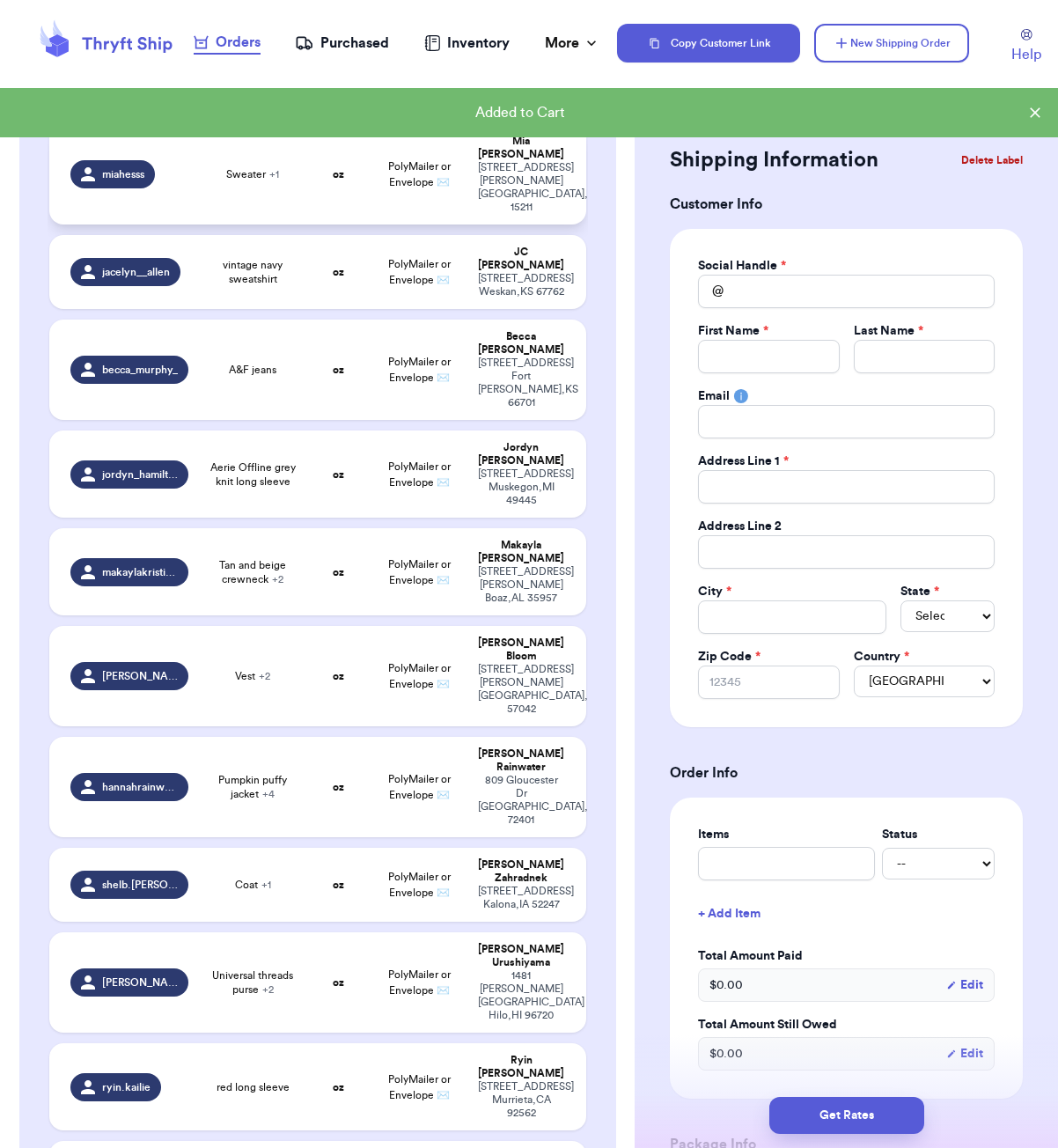
click at [315, 190] on td "oz" at bounding box center [338, 174] width 64 height 100
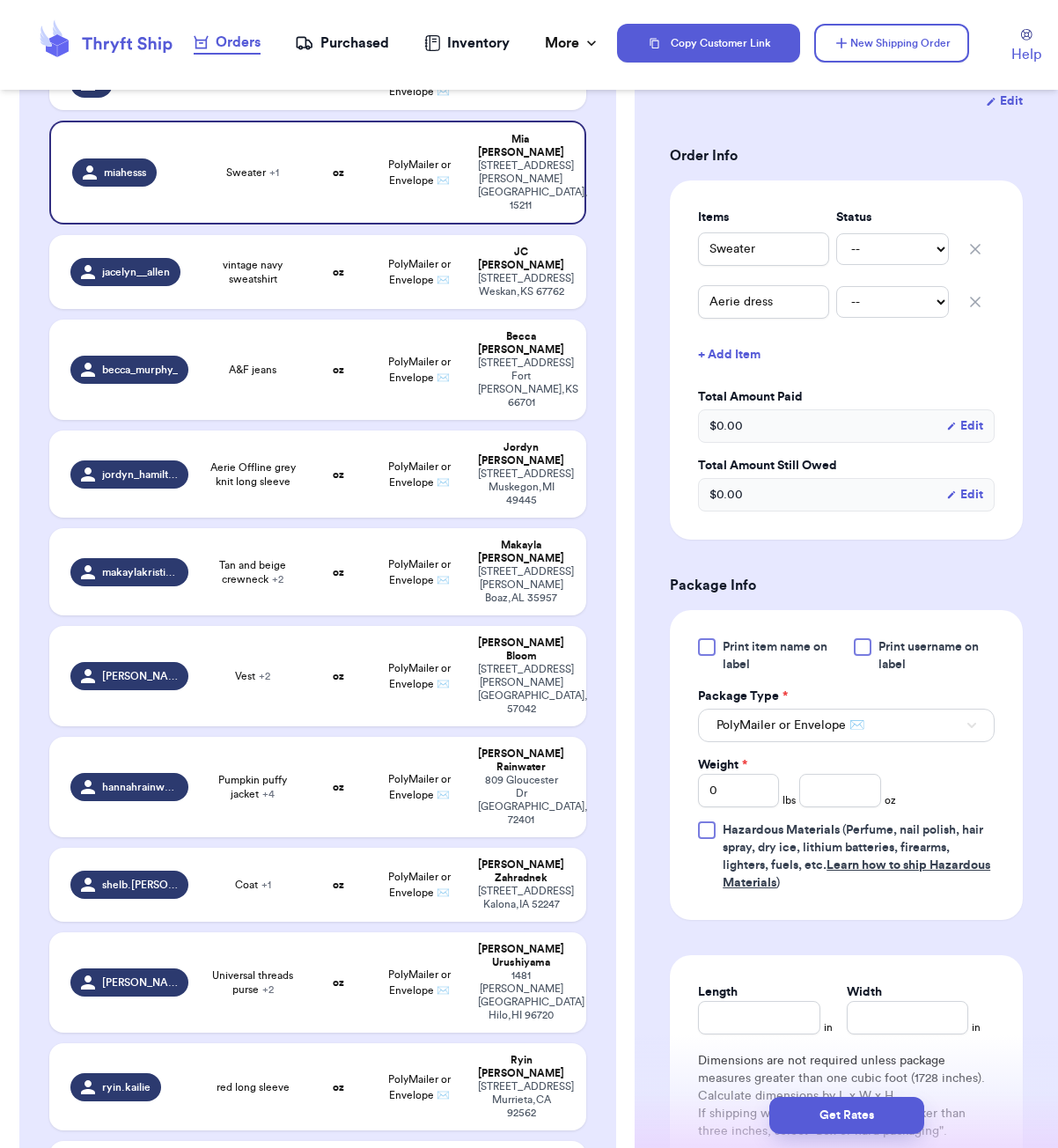
scroll to position [463, 0]
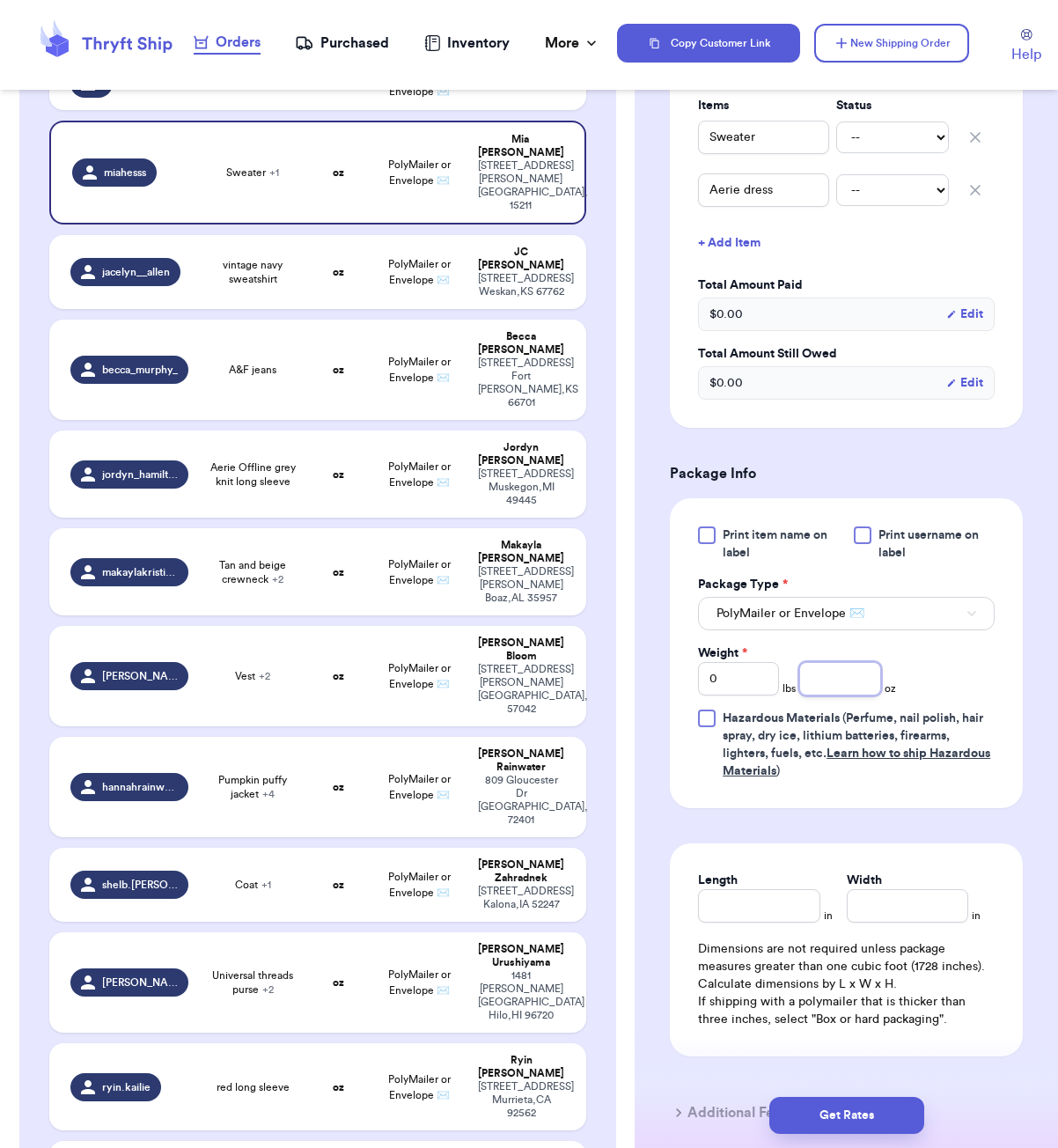
click at [856, 682] on input "number" at bounding box center [839, 679] width 81 height 34
click at [736, 906] on input "Length" at bounding box center [759, 906] width 122 height 34
drag, startPoint x: 894, startPoint y: 1126, endPoint x: 932, endPoint y: 1035, distance: 98.6
click at [886, 1125] on button "Get Rates" at bounding box center [847, 1116] width 155 height 37
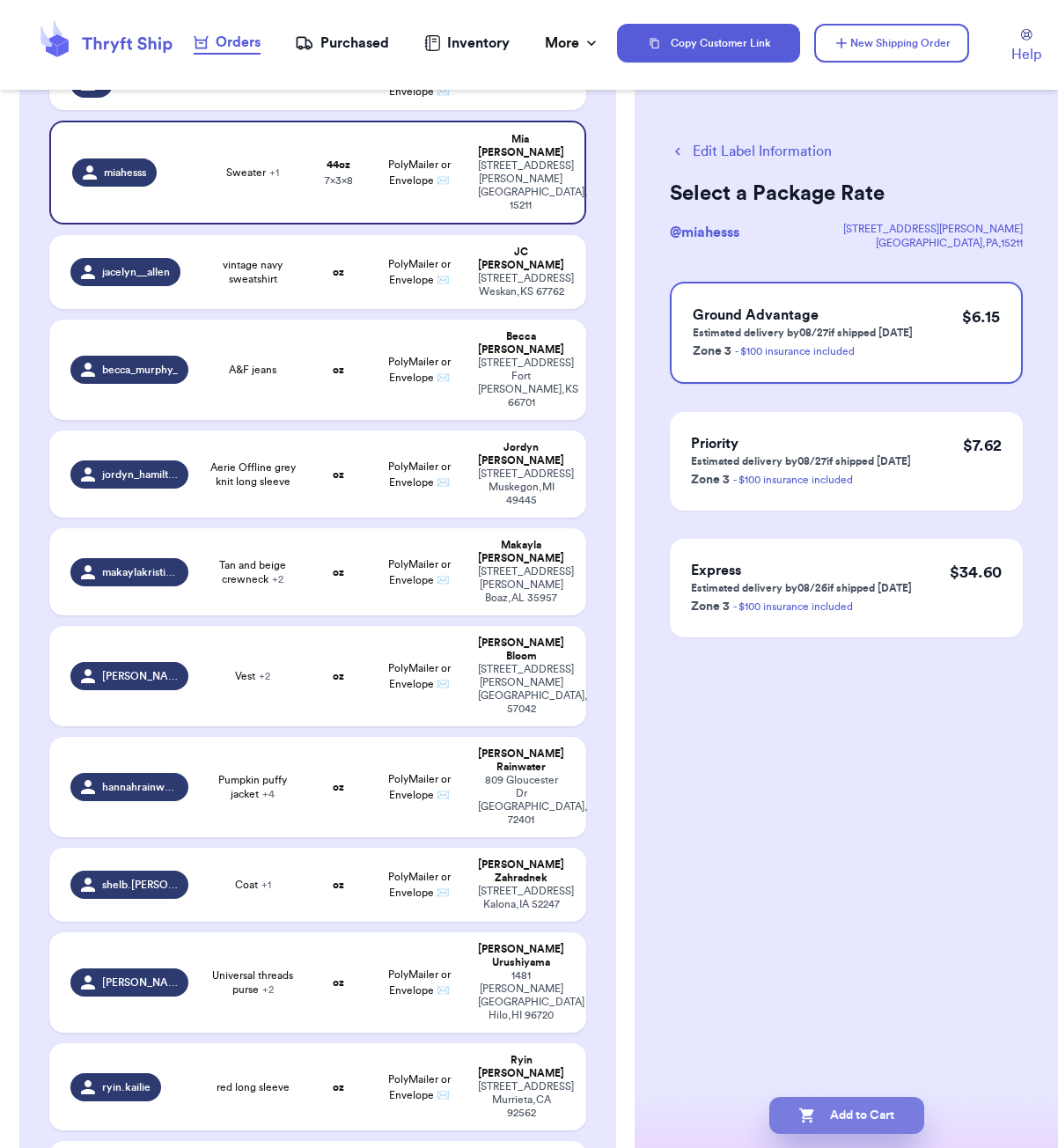
click at [841, 1120] on button "Add to Cart" at bounding box center [847, 1116] width 155 height 37
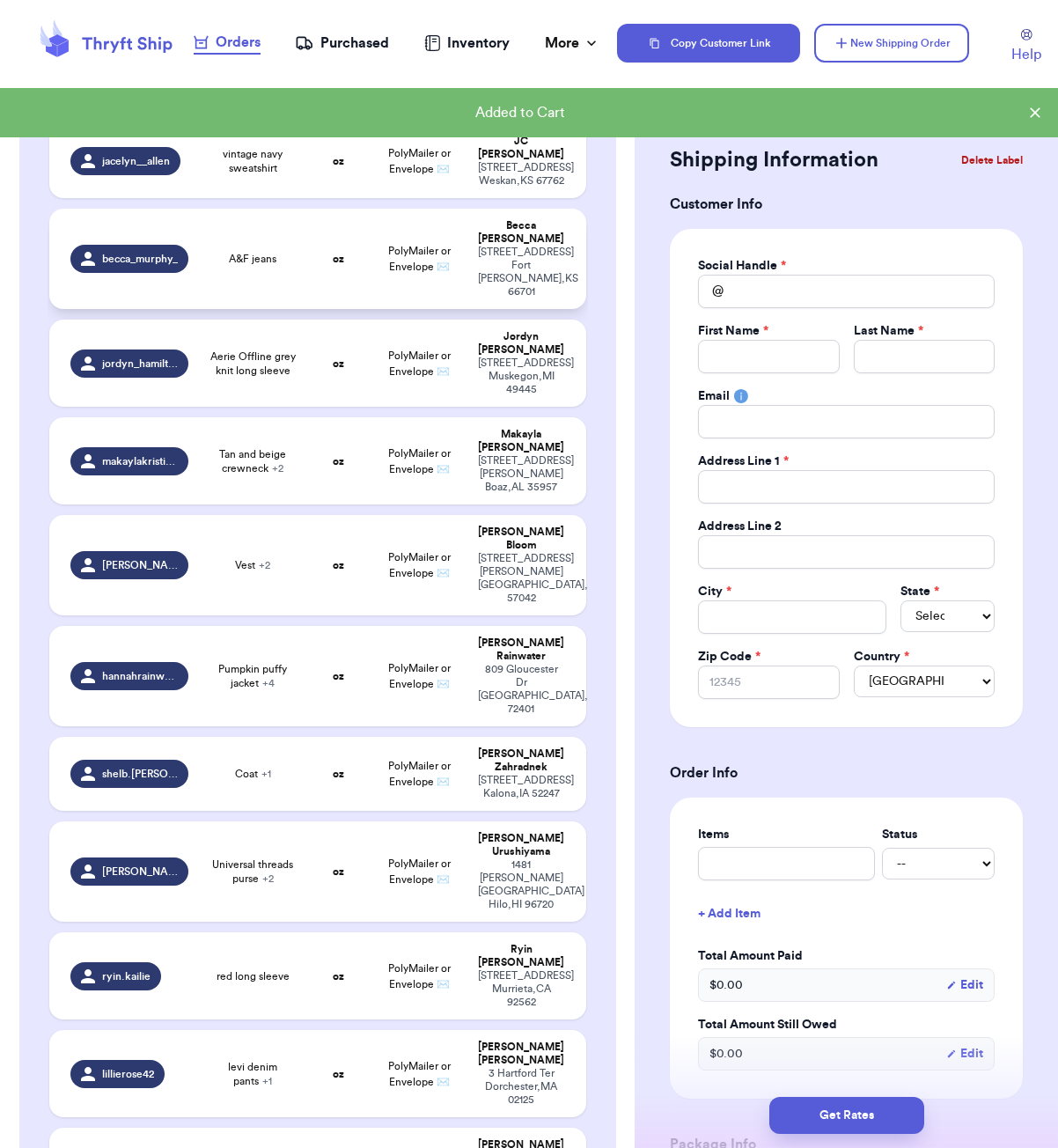
click at [291, 259] on div "A&F jeans" at bounding box center [252, 258] width 86 height 14
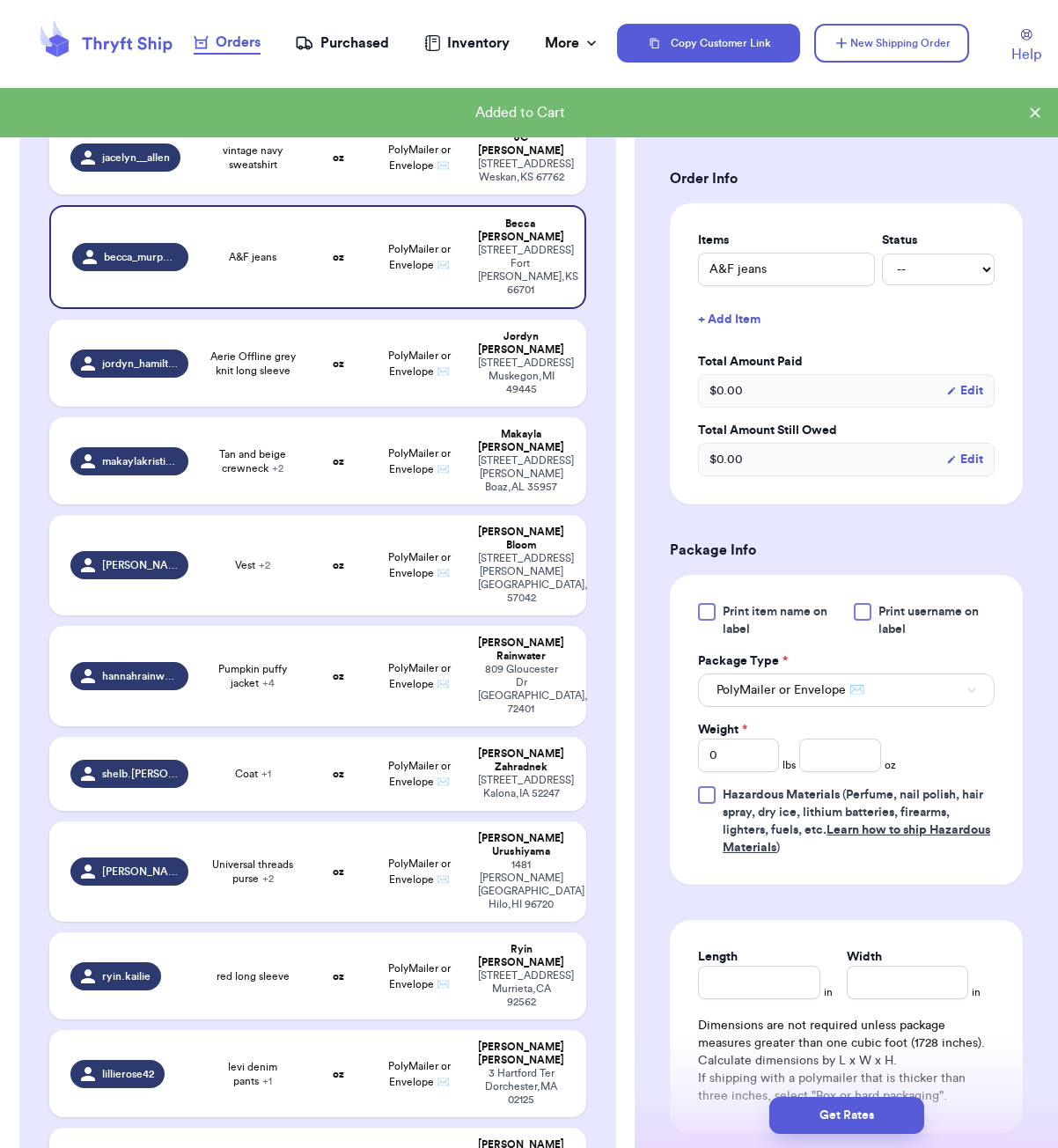
scroll to position [370, 0]
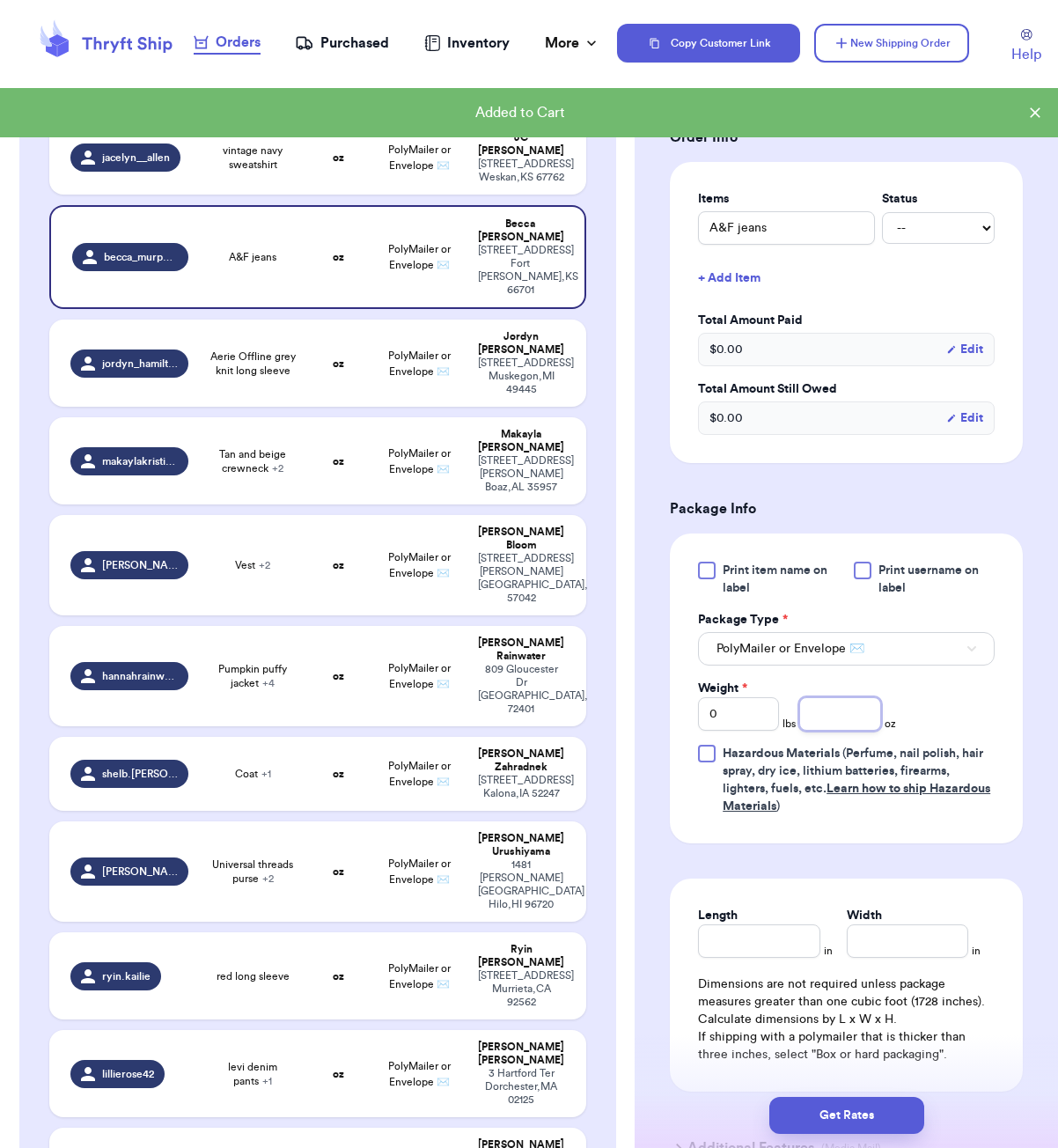
click at [851, 714] on input "number" at bounding box center [839, 714] width 81 height 34
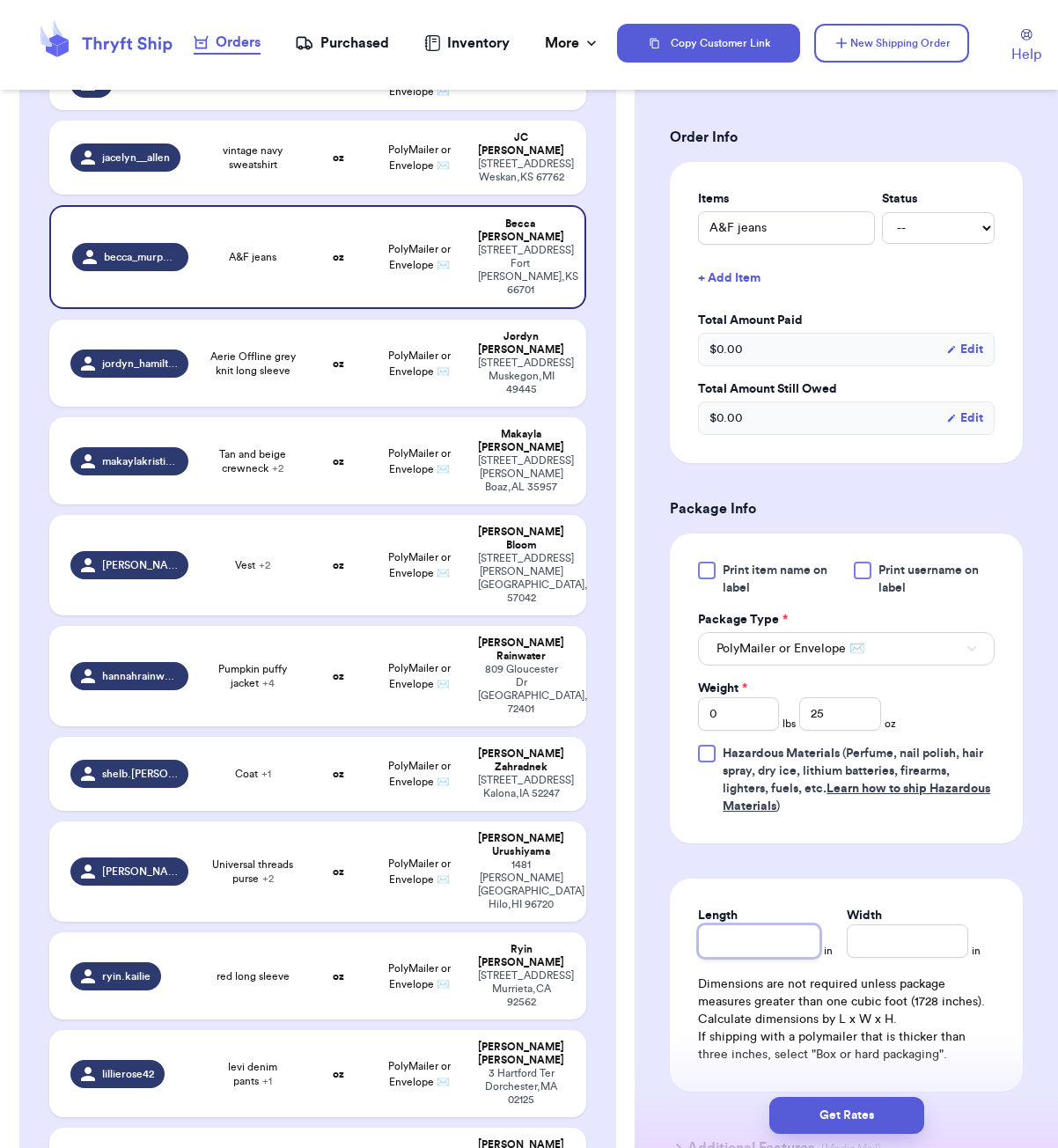
click at [755, 945] on input "Length" at bounding box center [759, 941] width 122 height 34
click at [823, 1116] on button "Get Rates" at bounding box center [847, 1116] width 155 height 37
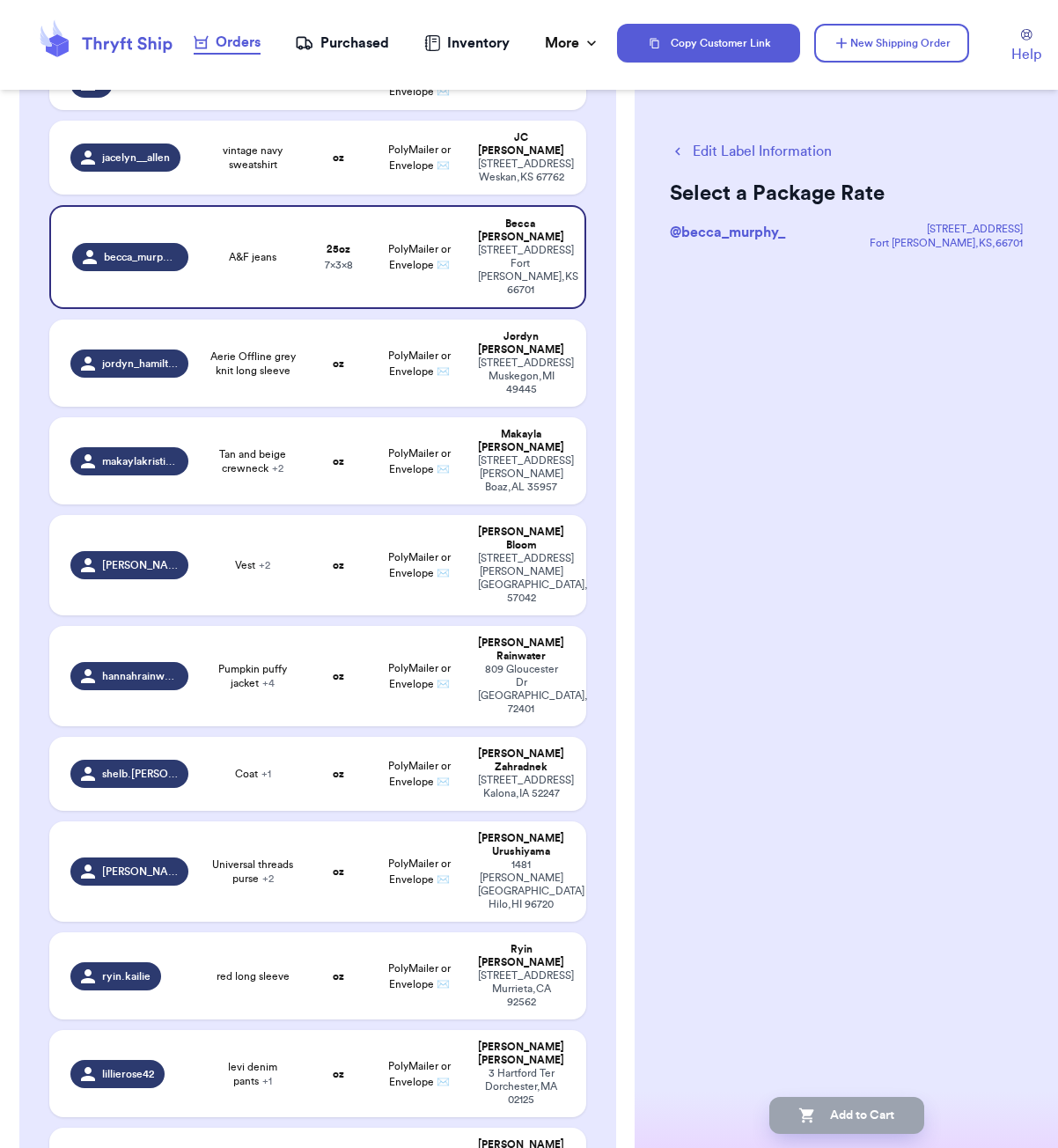
scroll to position [0, 0]
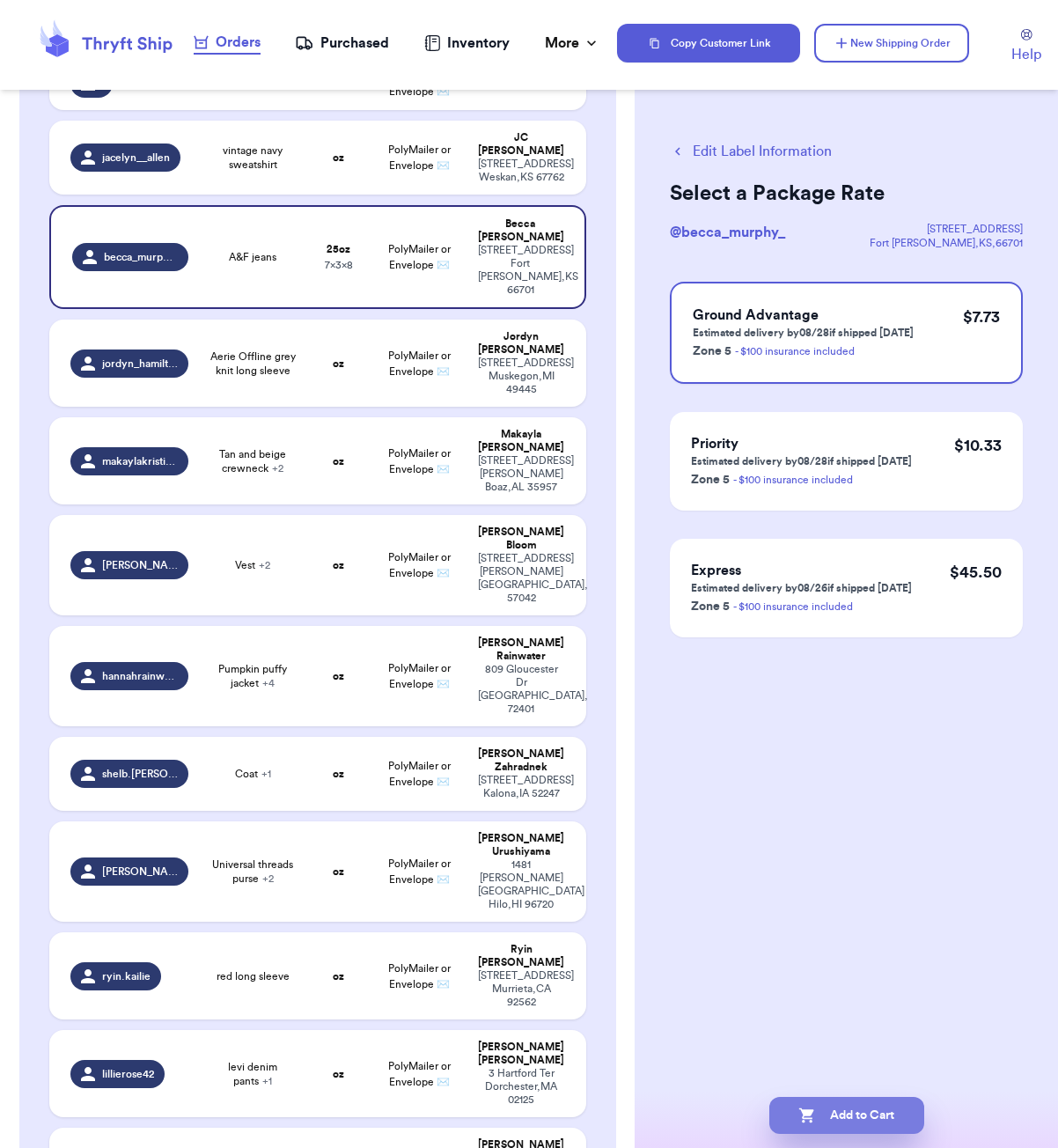
click at [869, 1114] on button "Add to Cart" at bounding box center [847, 1116] width 155 height 37
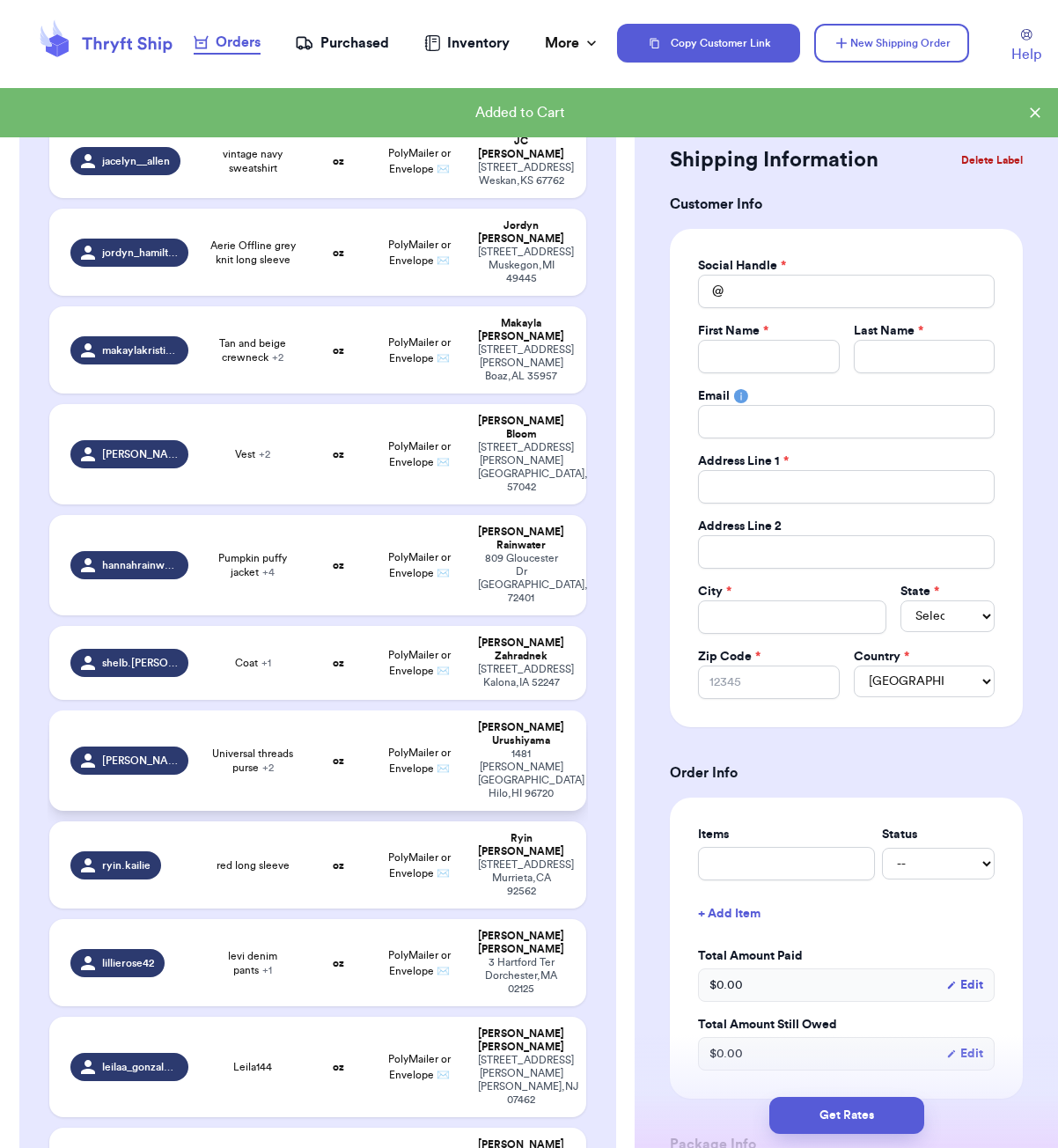
click at [322, 710] on td "oz" at bounding box center [338, 760] width 64 height 100
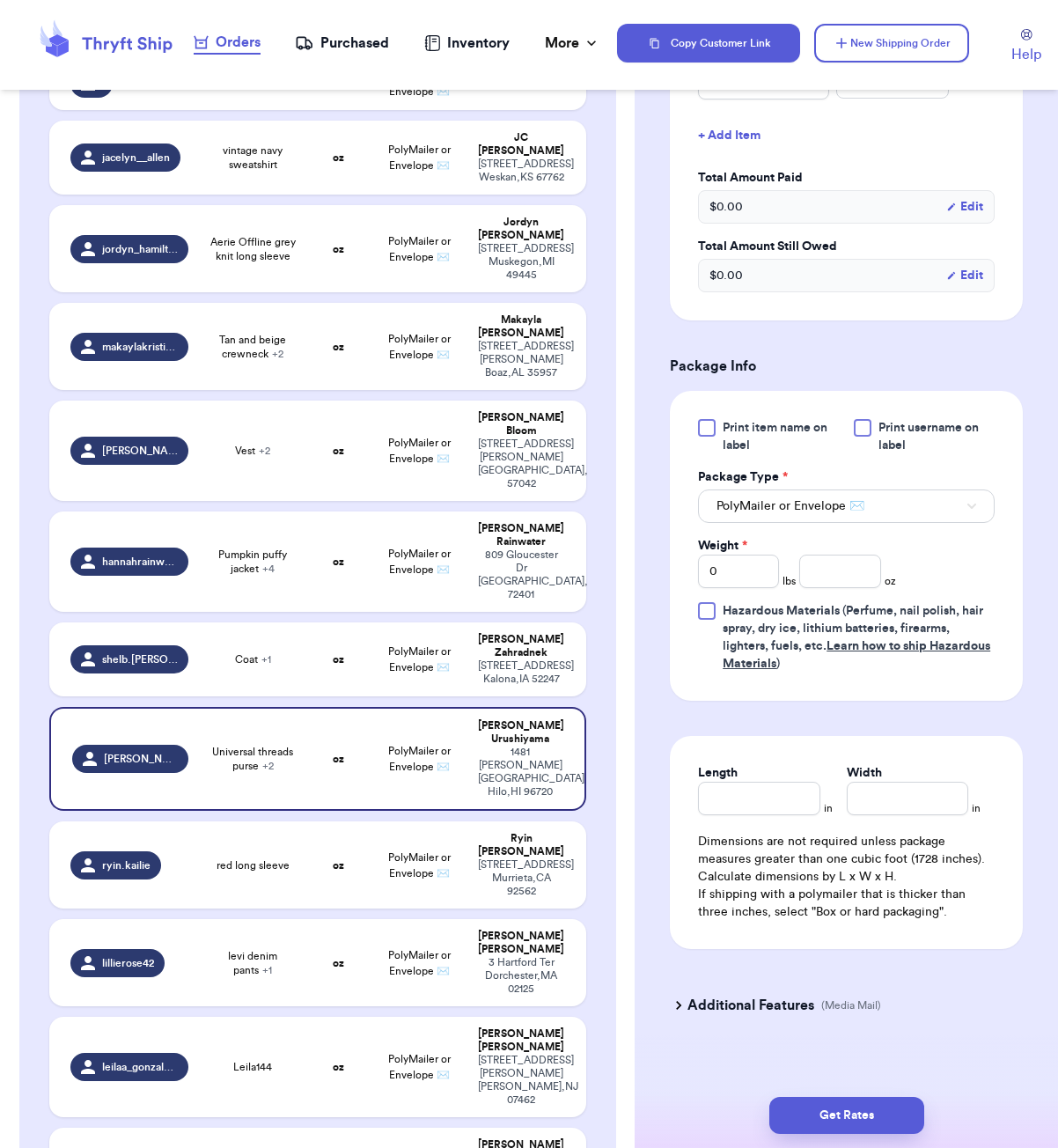
scroll to position [622, 0]
click at [834, 556] on input "number" at bounding box center [839, 573] width 81 height 34
click at [758, 785] on input "Length" at bounding box center [759, 800] width 122 height 34
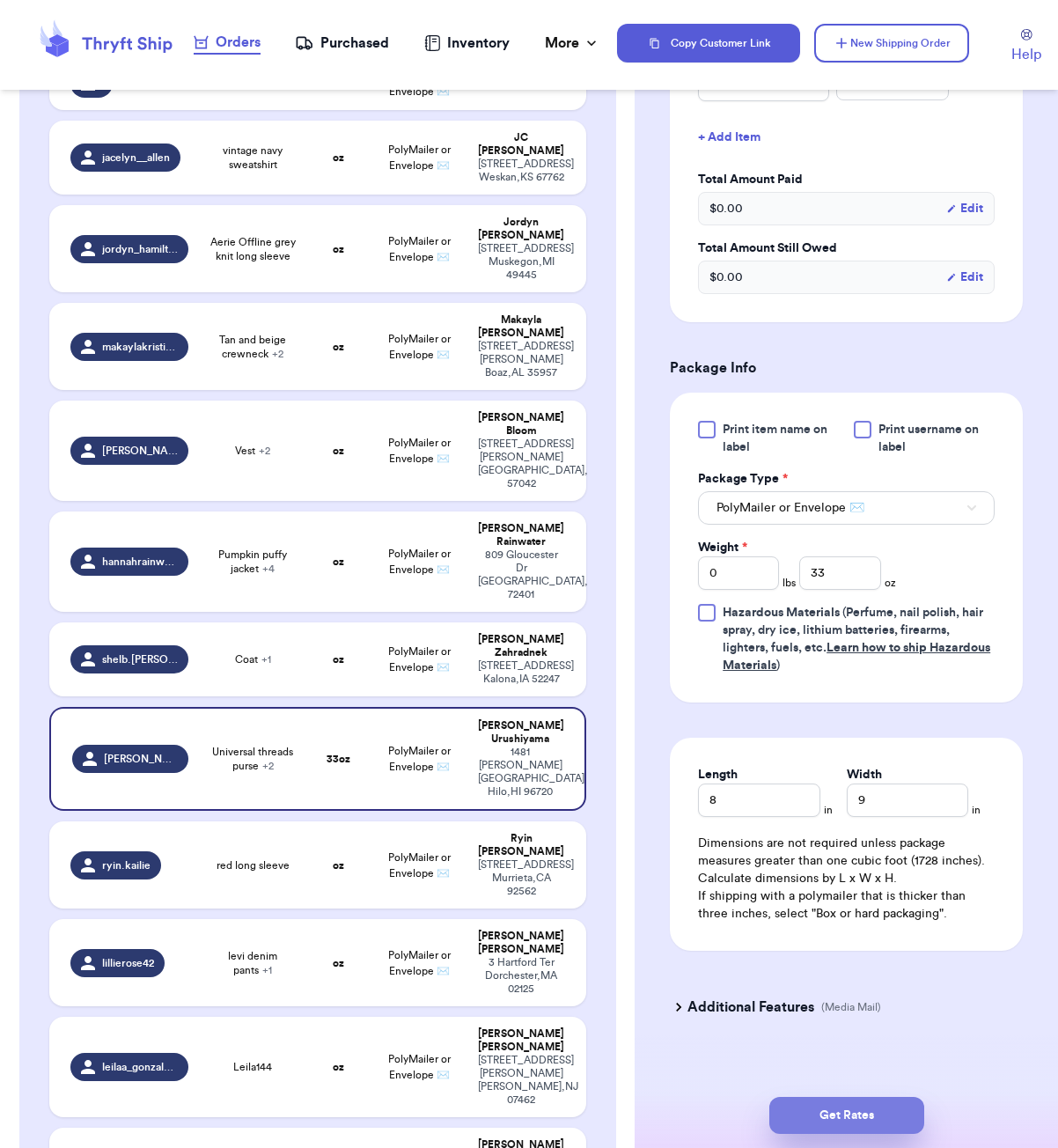
click at [857, 1119] on button "Get Rates" at bounding box center [847, 1116] width 155 height 37
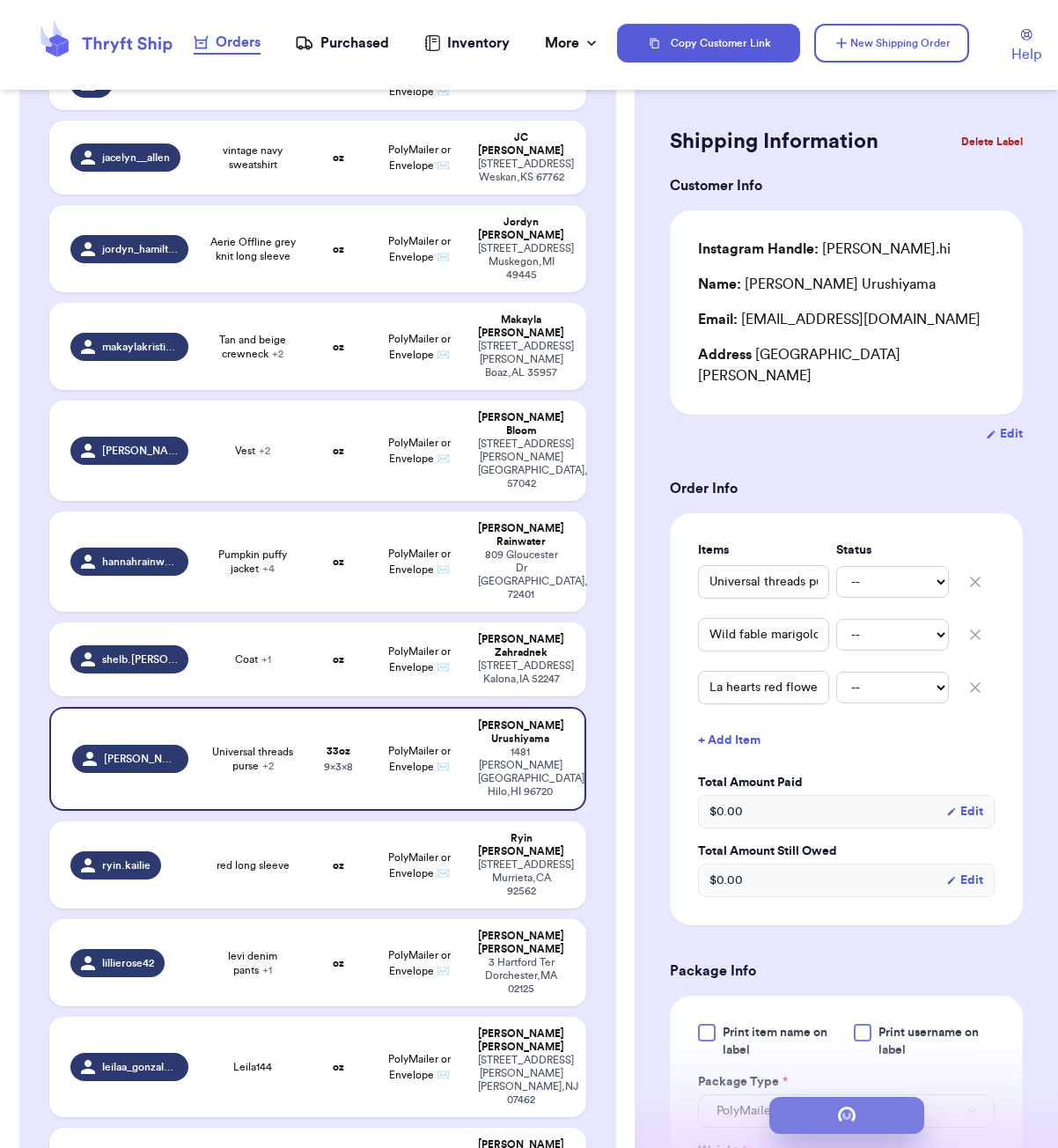
scroll to position [0, 0]
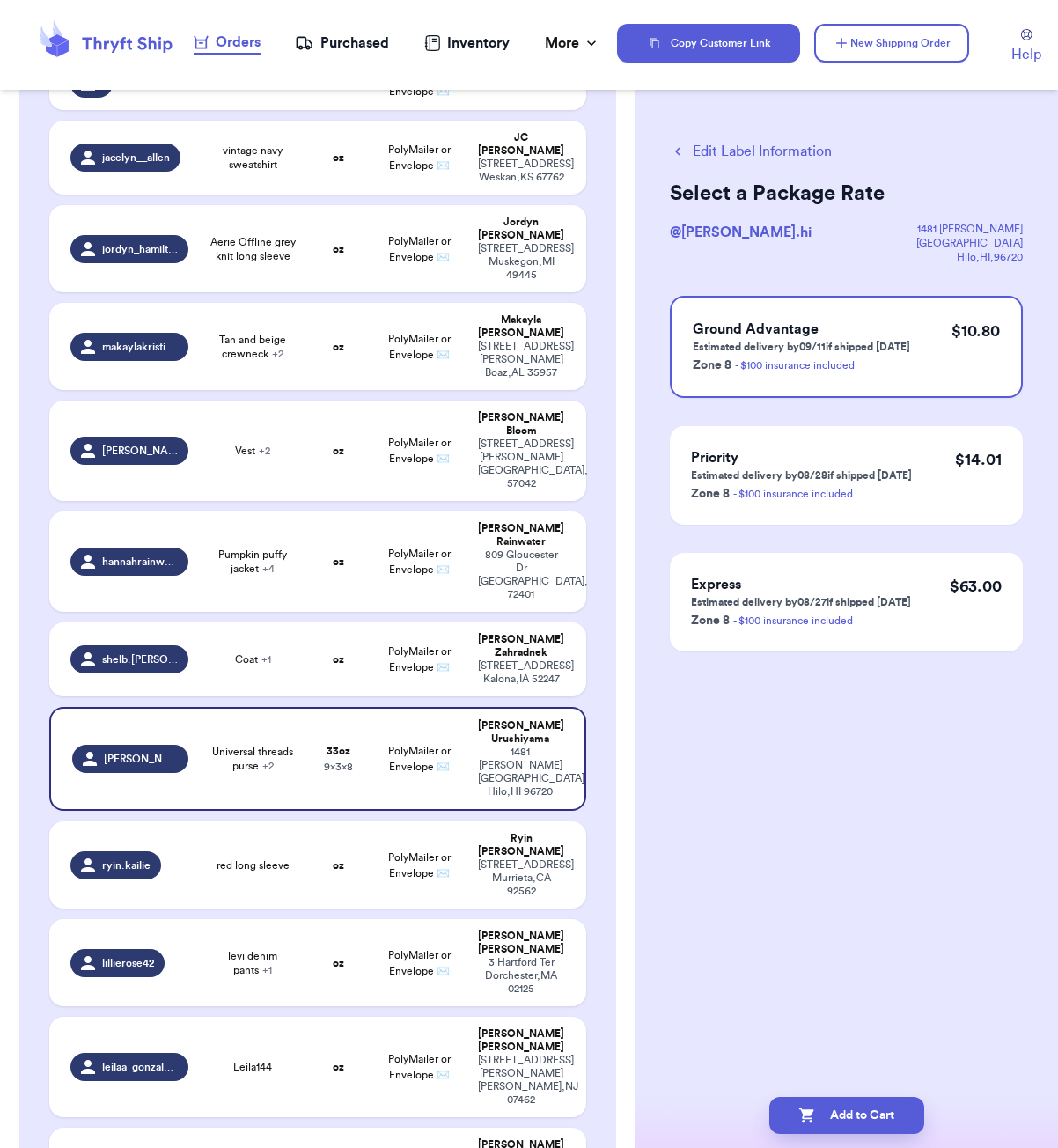
click at [723, 146] on button "Edit Label Information" at bounding box center [751, 151] width 162 height 22
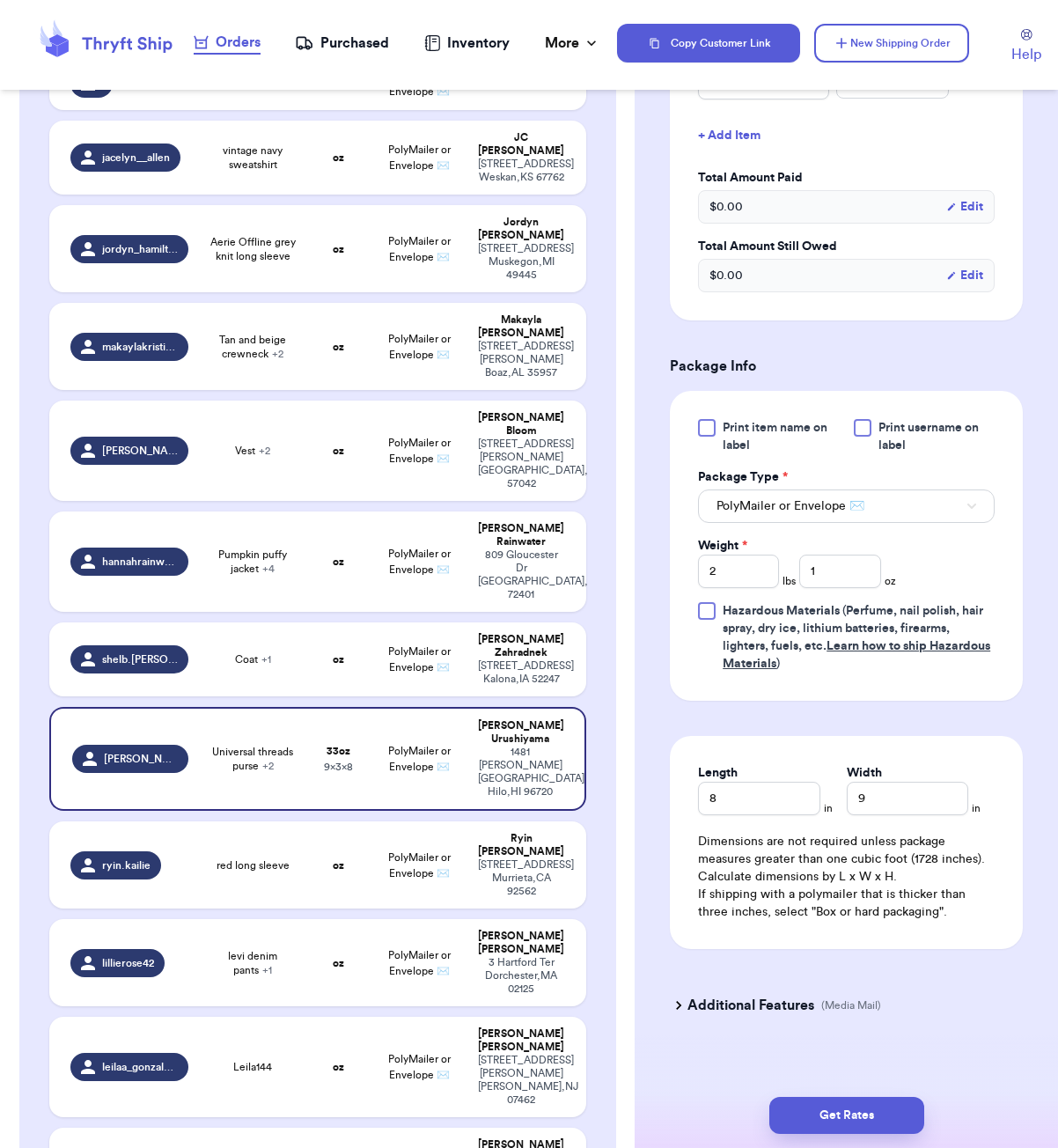
scroll to position [2, 0]
click at [745, 783] on input "8" at bounding box center [759, 800] width 122 height 34
click at [822, 1146] on div "Get Rates" at bounding box center [846, 1116] width 423 height 65
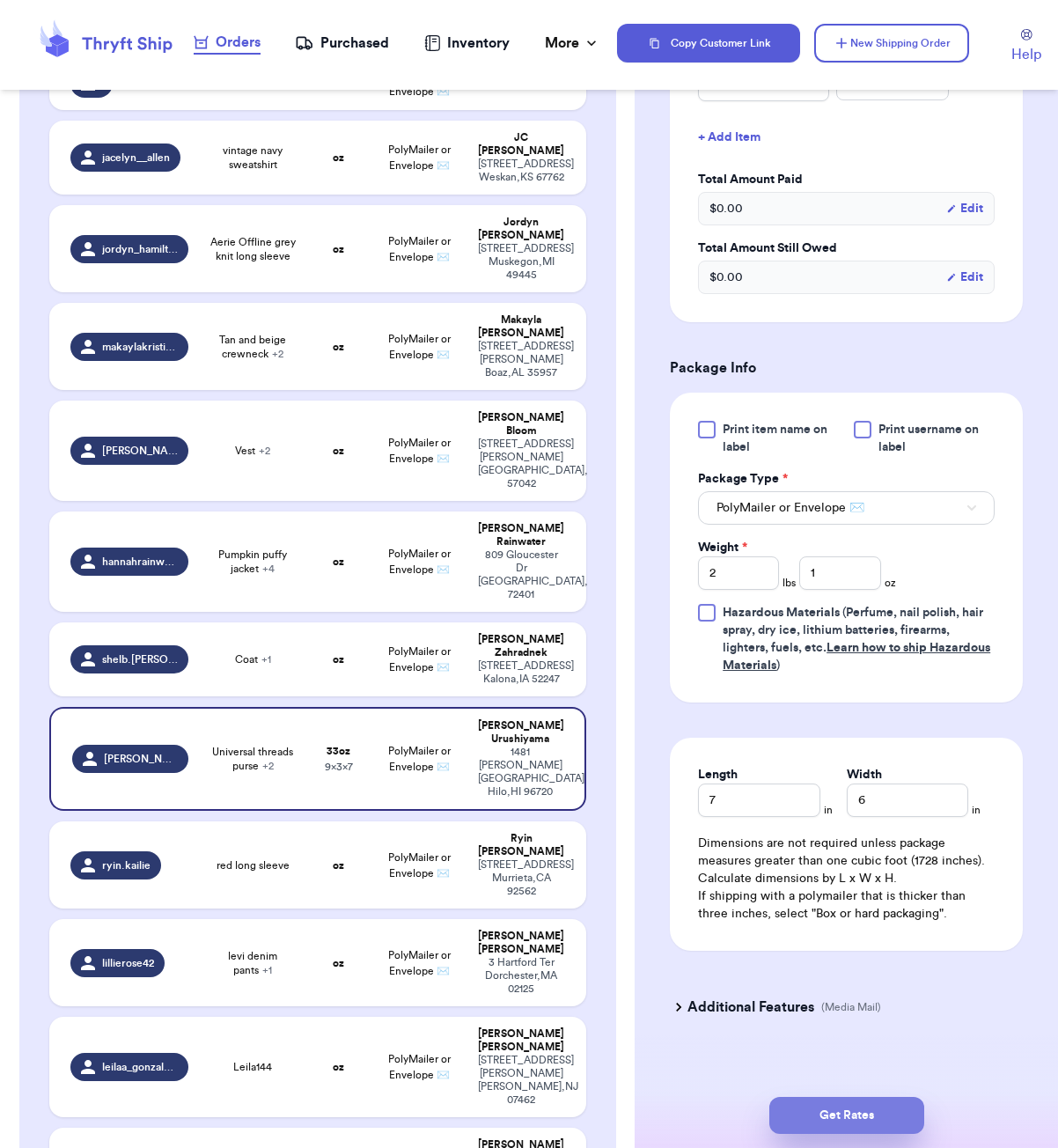
click at [841, 1113] on button "Get Rates" at bounding box center [847, 1116] width 155 height 37
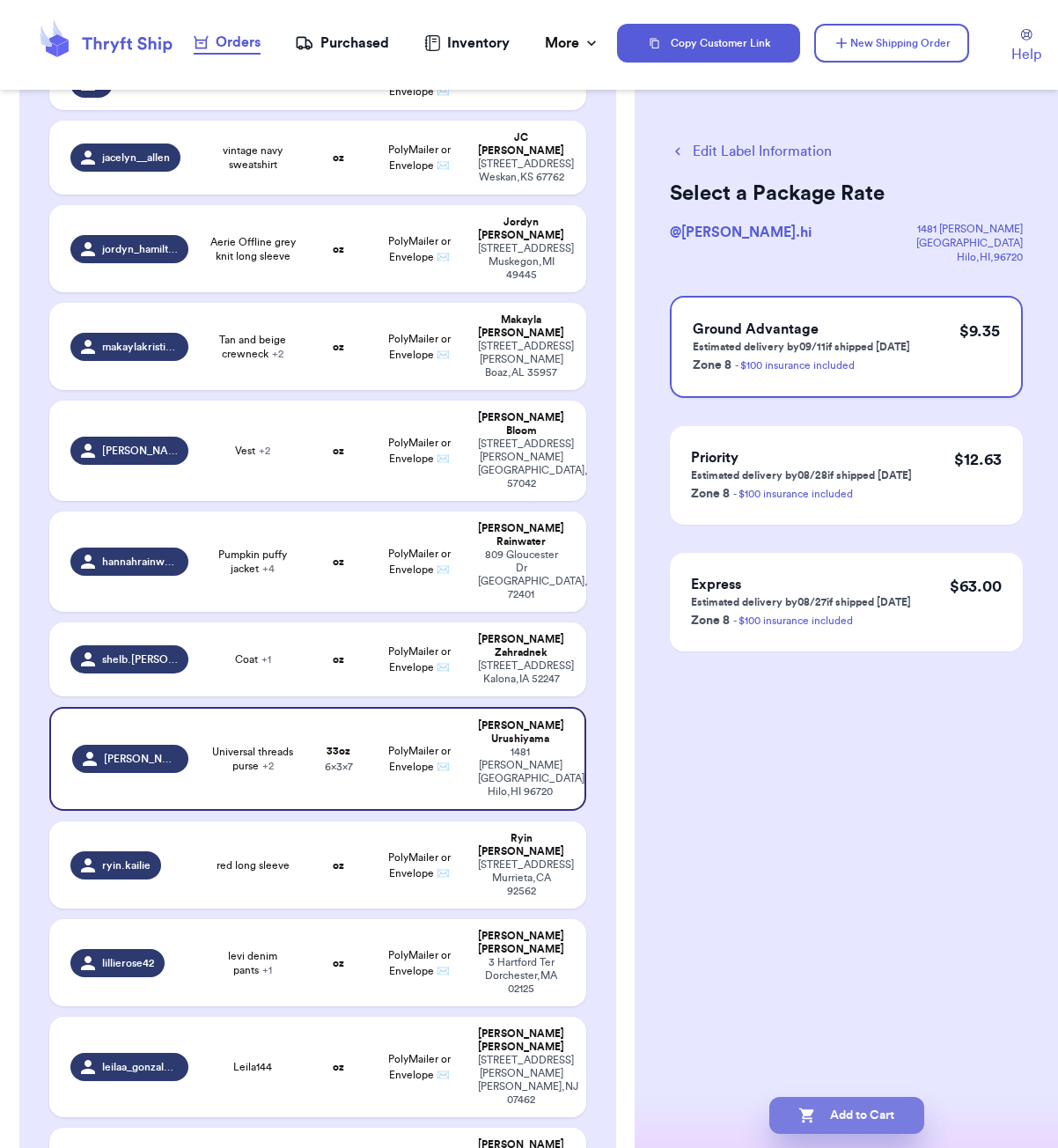
click at [869, 1108] on button "Add to Cart" at bounding box center [847, 1116] width 155 height 37
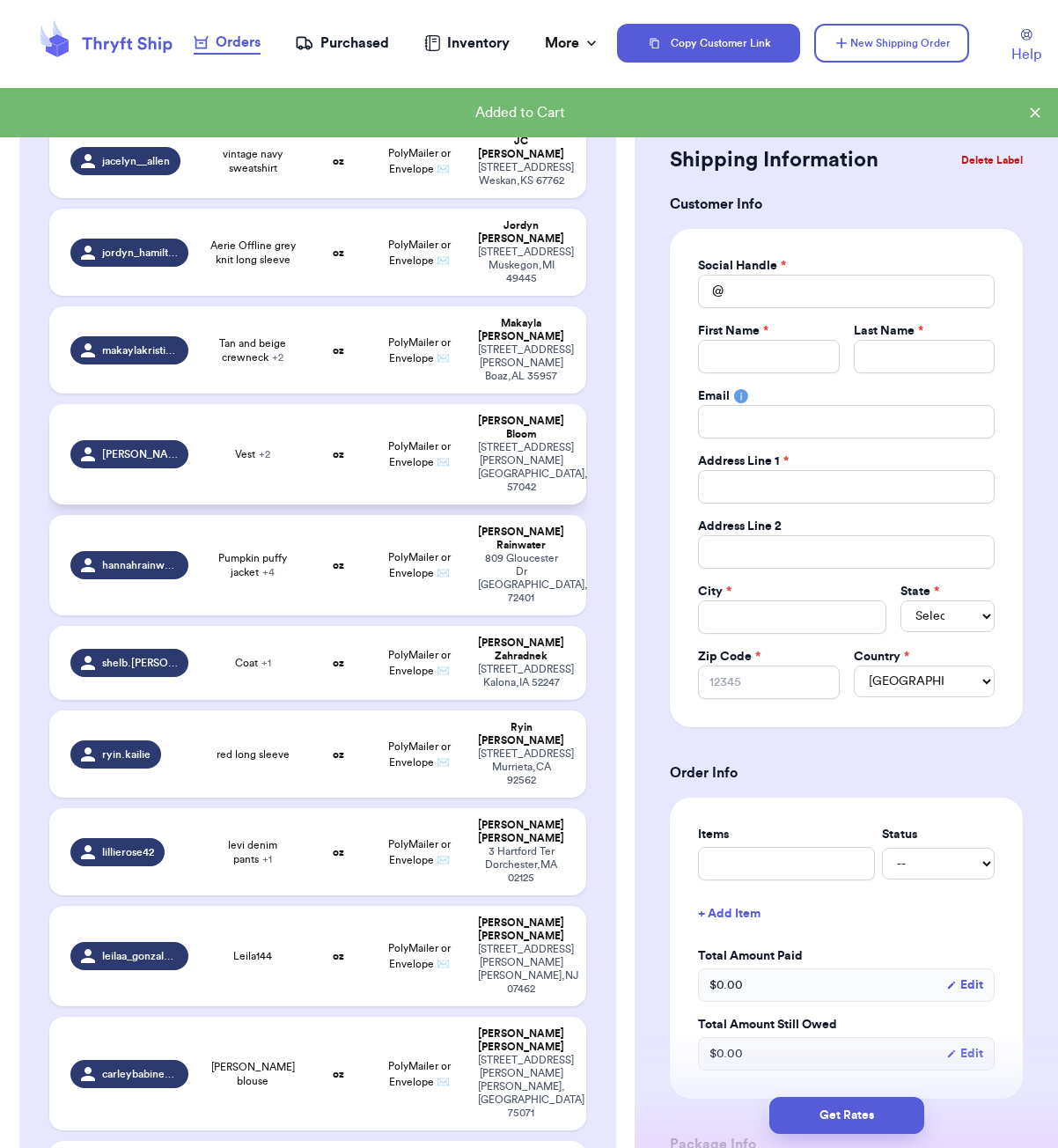
click at [290, 427] on td "Vest + 2" at bounding box center [252, 453] width 107 height 100
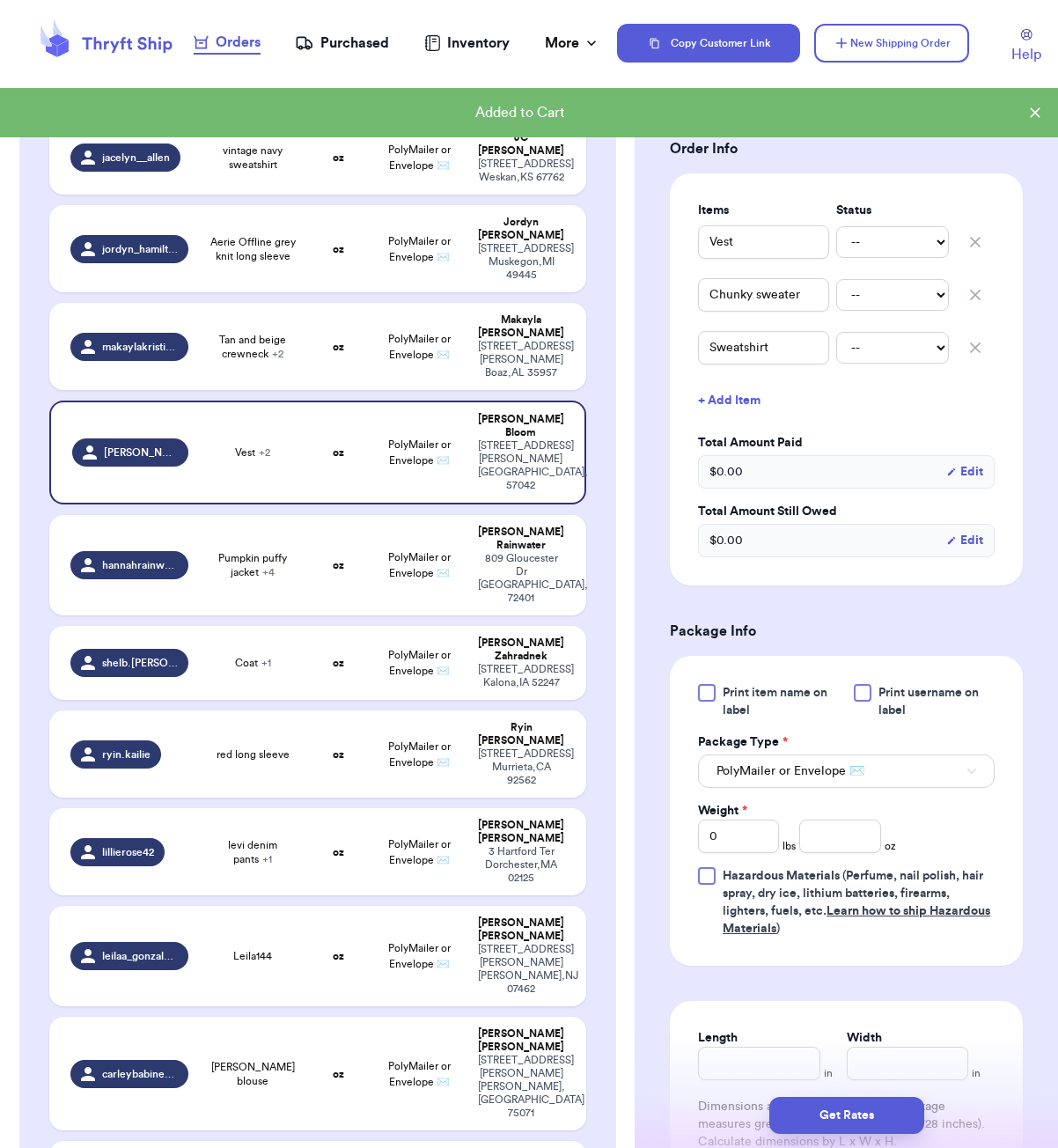
scroll to position [553, 0]
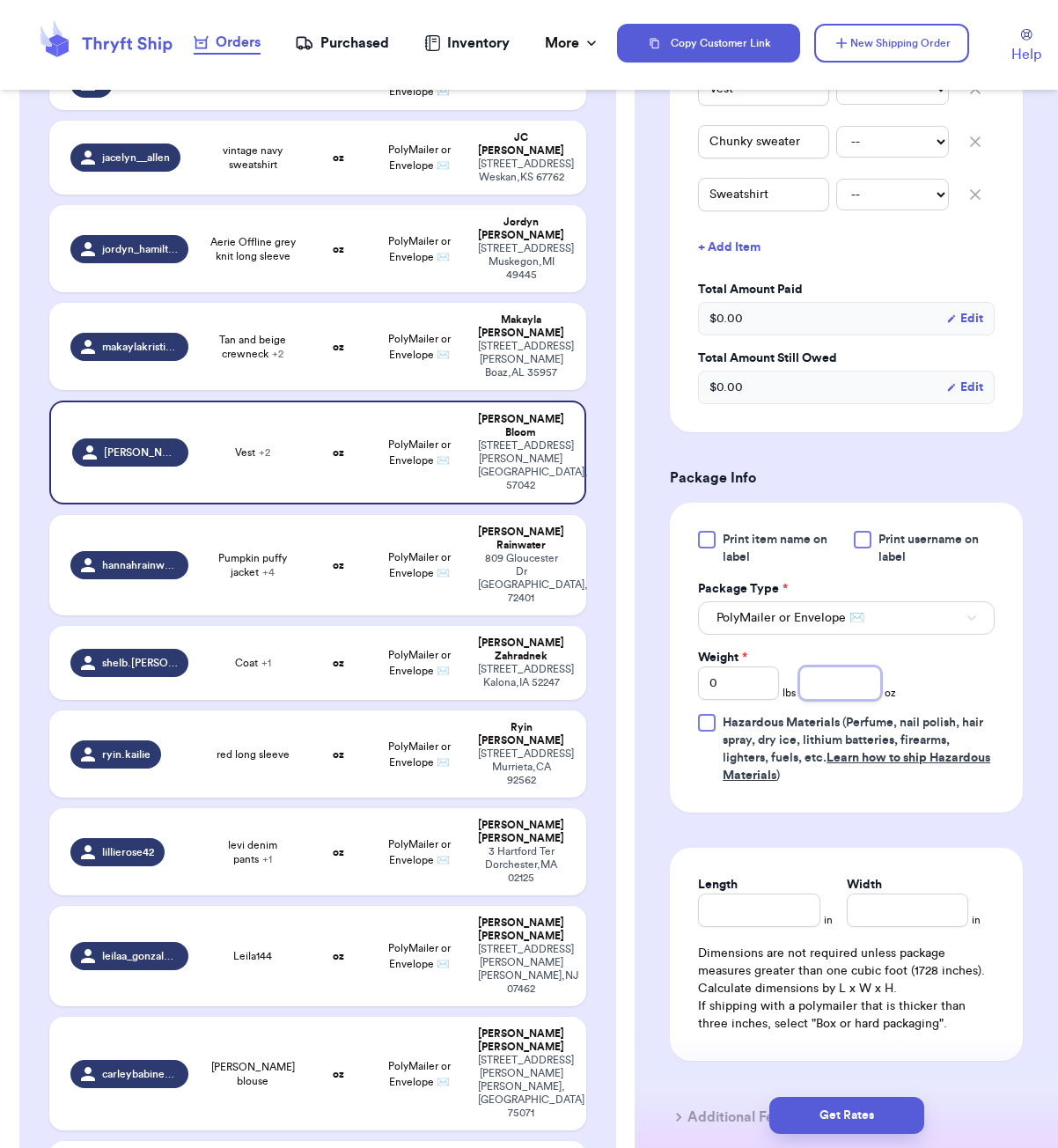
click at [822, 667] on input "number" at bounding box center [839, 683] width 81 height 34
click at [791, 894] on input "Length" at bounding box center [759, 911] width 122 height 34
click at [894, 1108] on button "Get Rates" at bounding box center [847, 1116] width 155 height 37
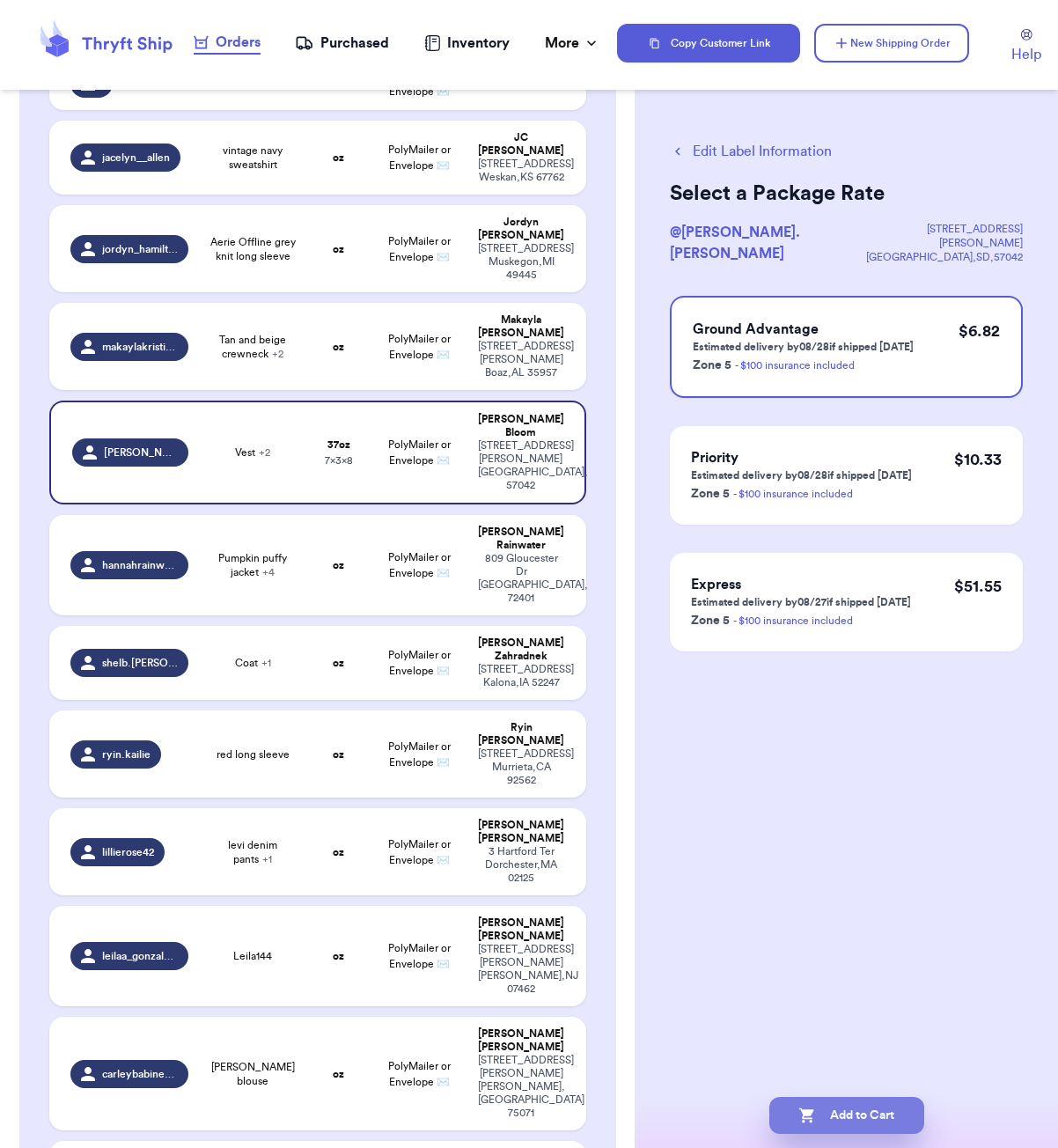
click at [869, 1120] on button "Add to Cart" at bounding box center [847, 1116] width 155 height 37
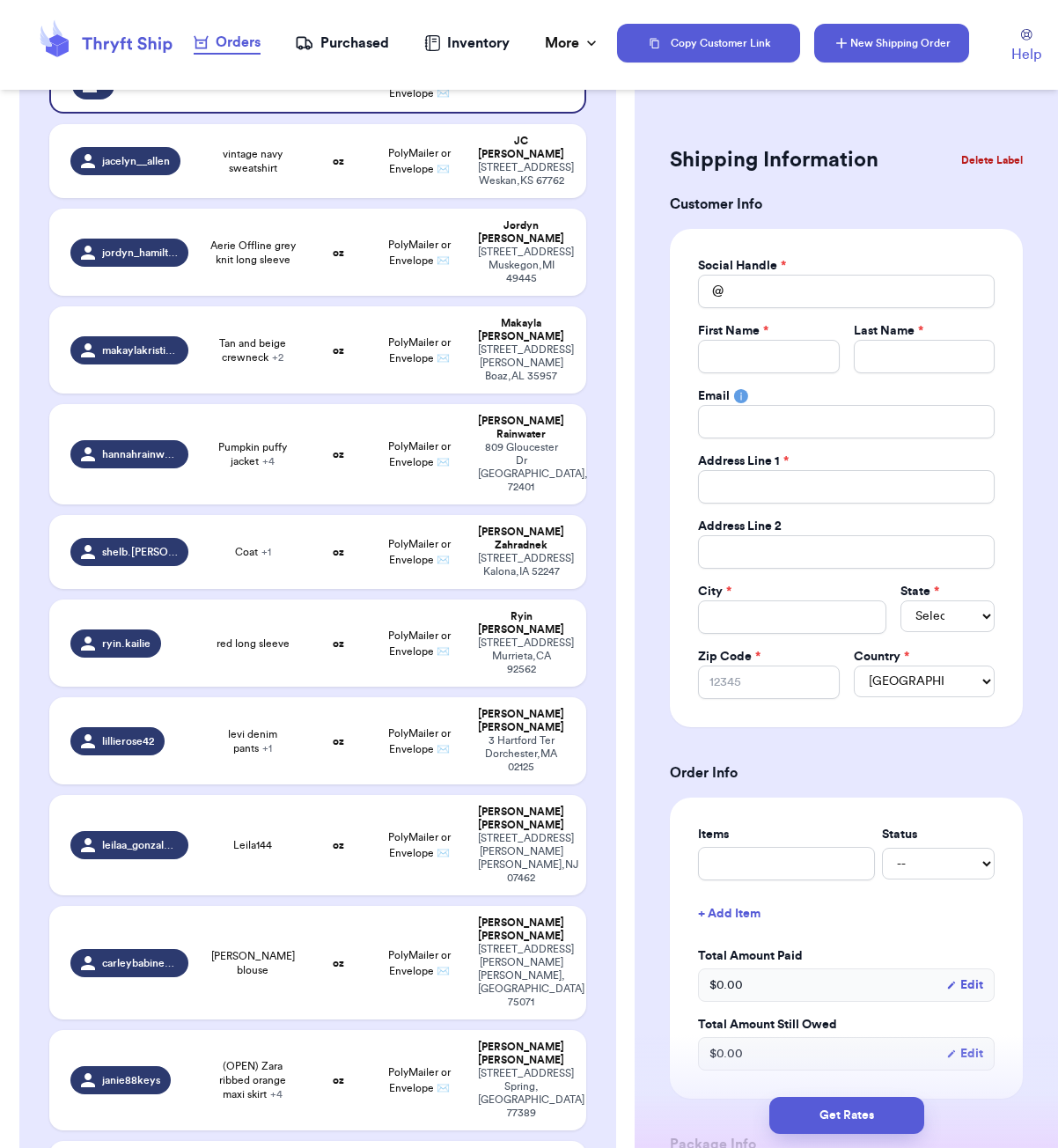
click at [876, 41] on button "New Shipping Order" at bounding box center [892, 42] width 155 height 38
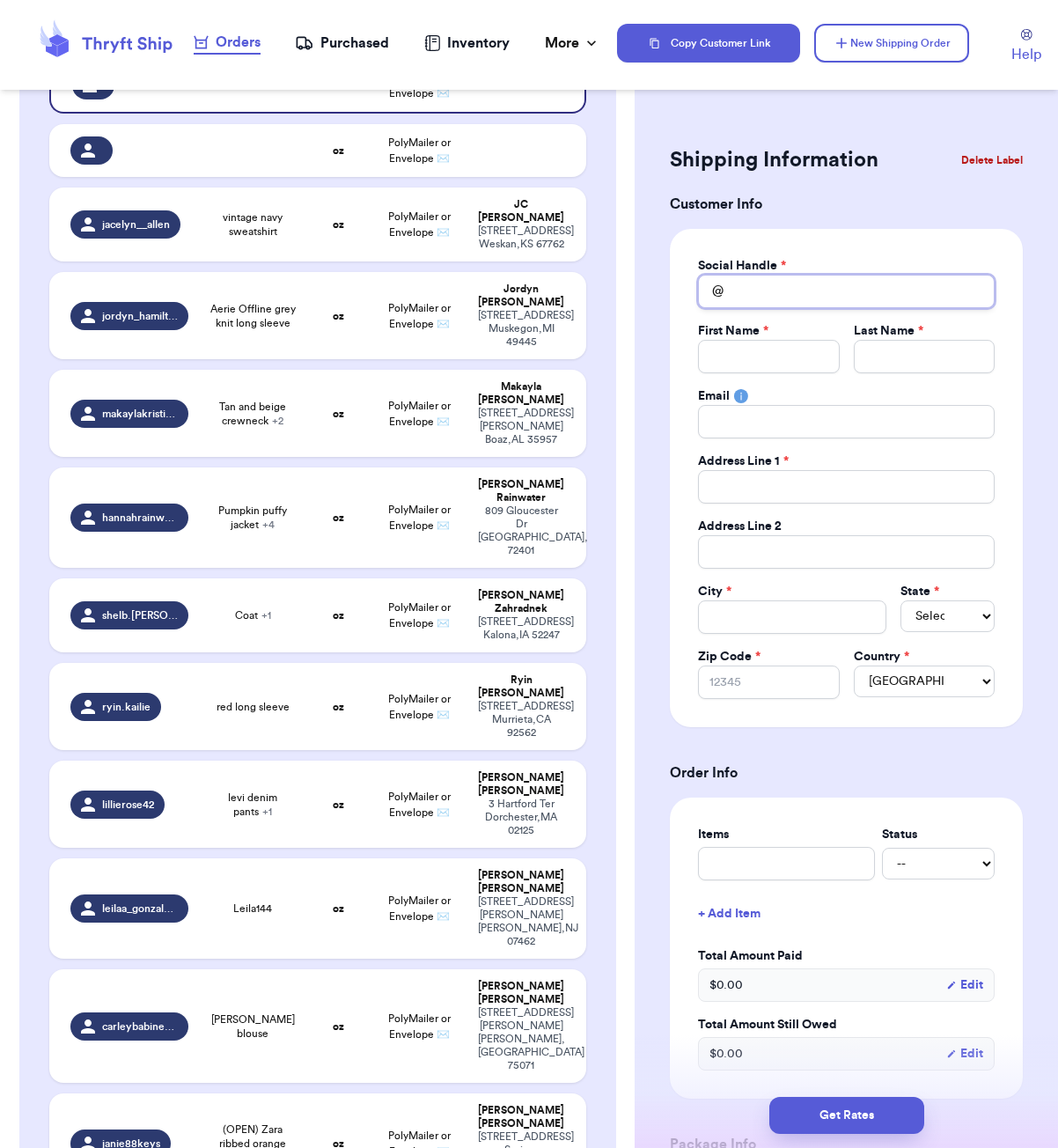
click at [755, 283] on input "Total Amount Paid" at bounding box center [846, 292] width 296 height 34
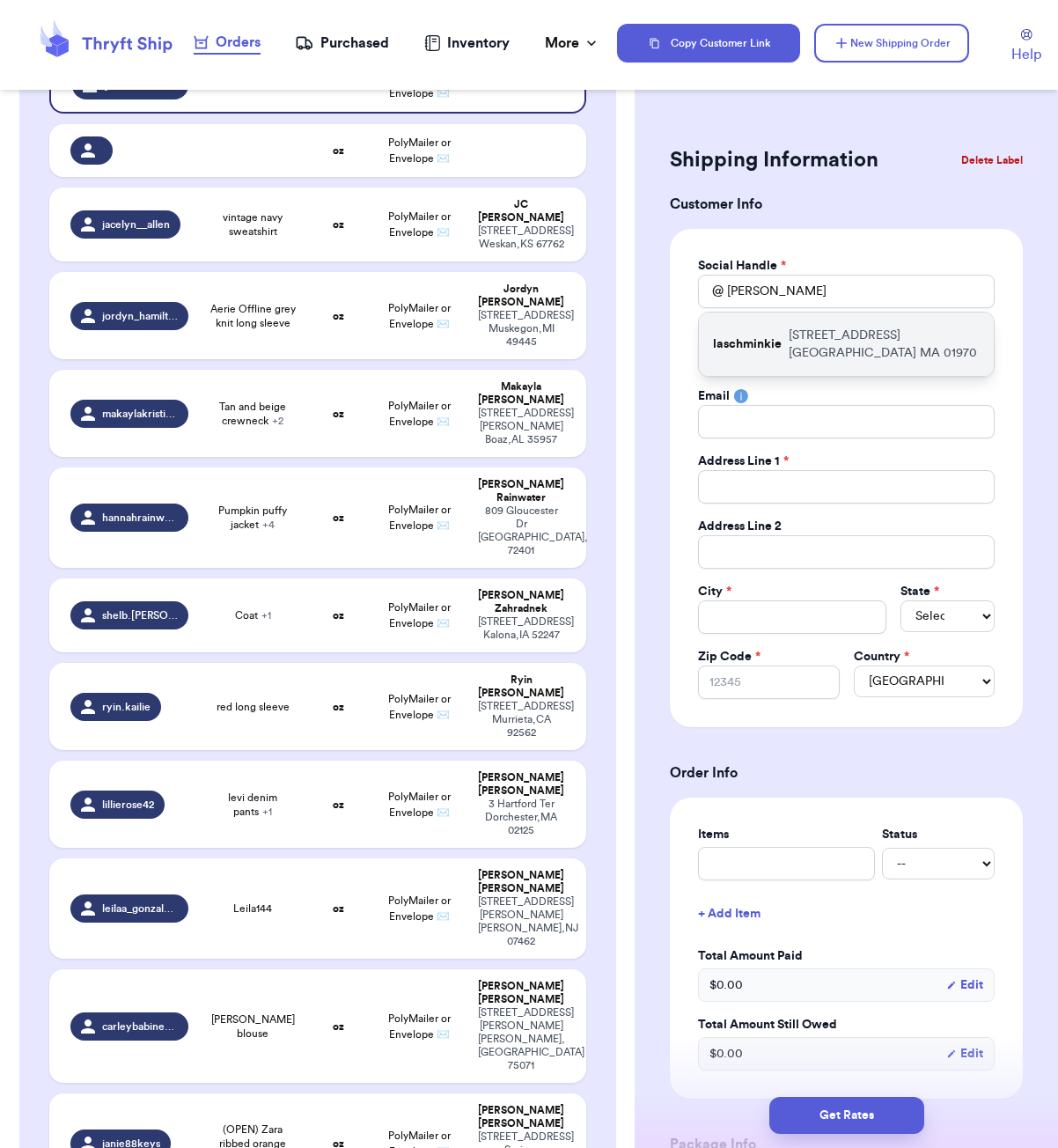
click at [799, 326] on p "[STREET_ADDRESS]" at bounding box center [884, 344] width 191 height 36
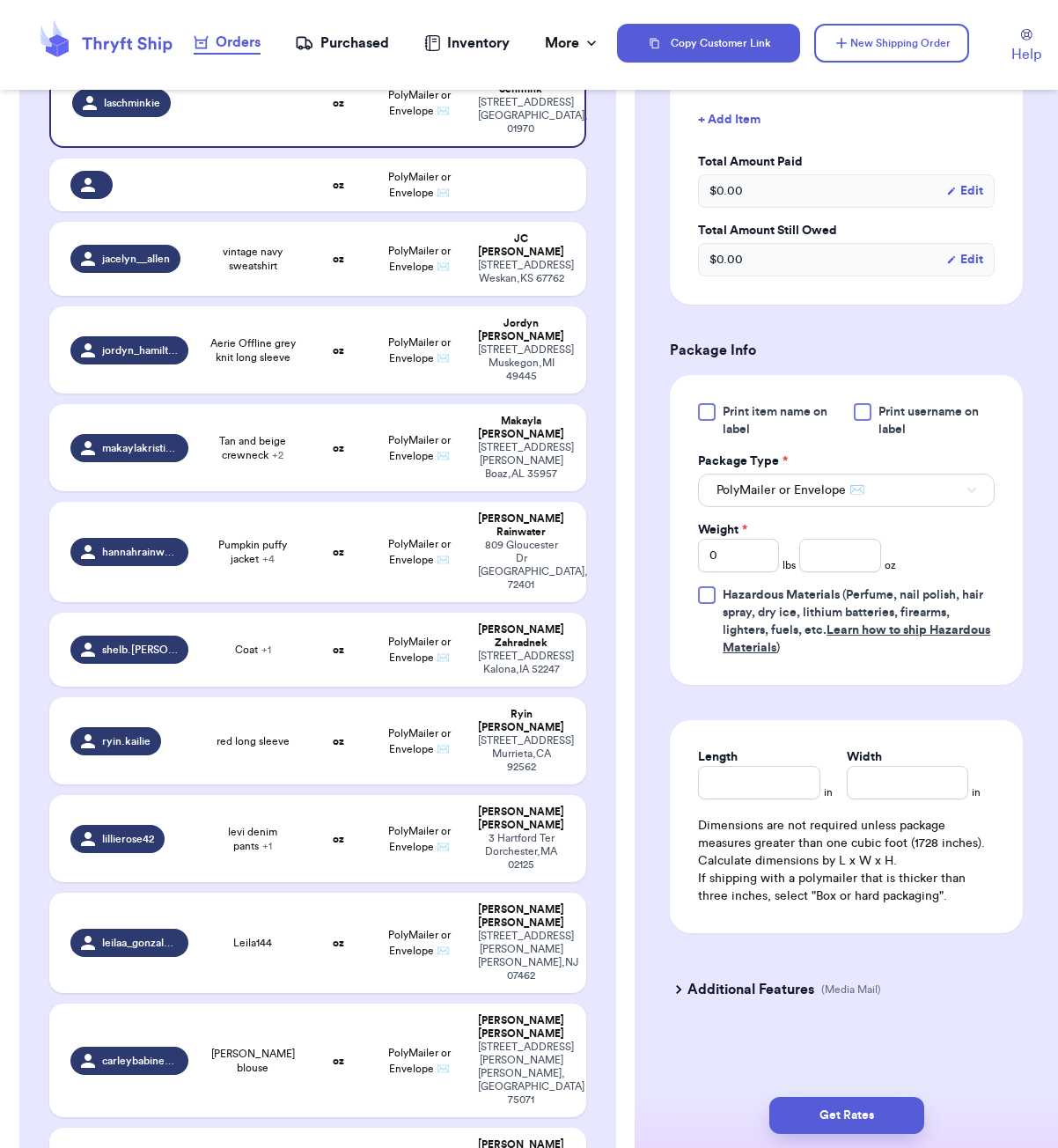
scroll to position [770, 0]
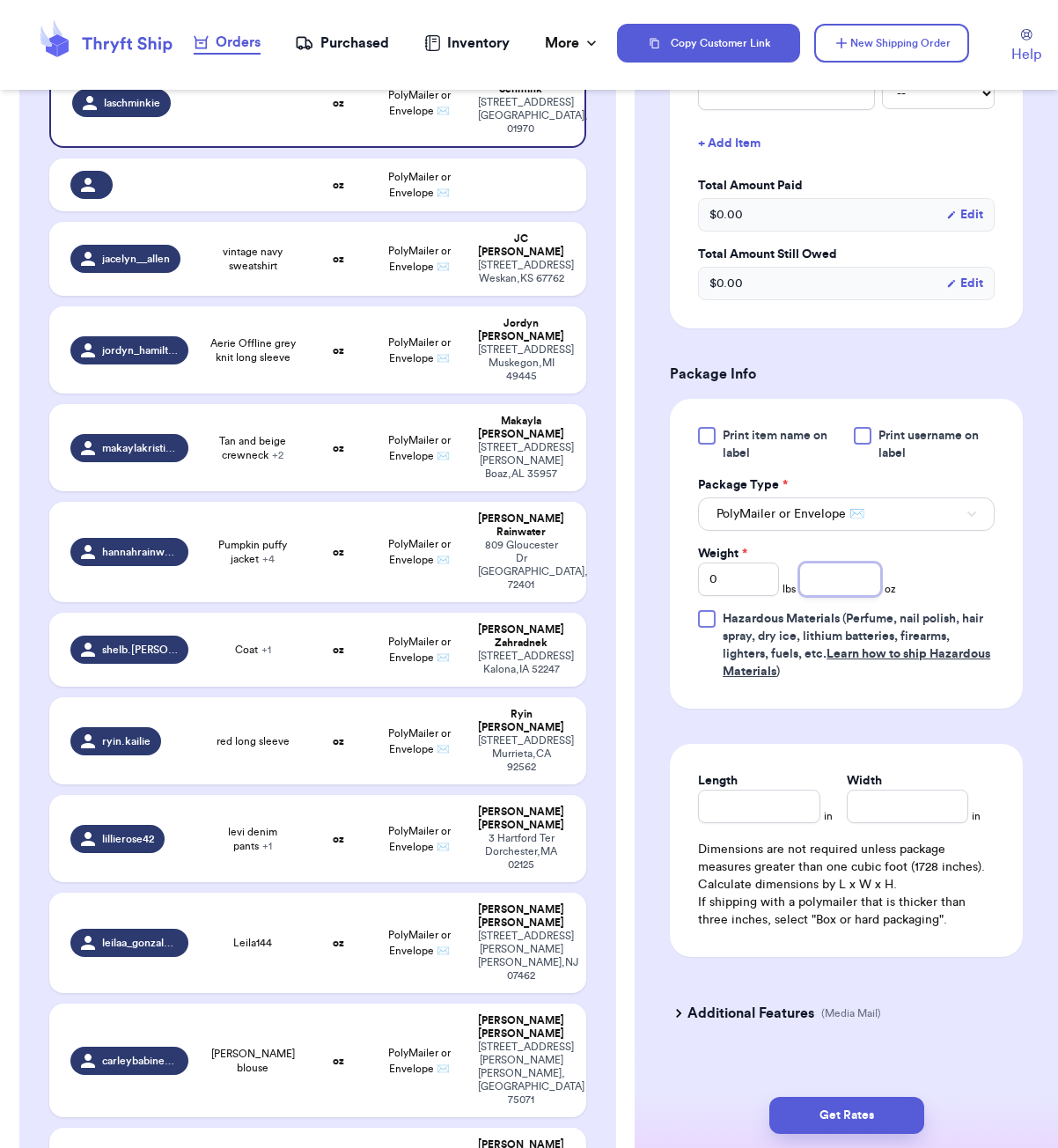
click at [823, 573] on input "number" at bounding box center [839, 580] width 81 height 34
click at [789, 800] on input "Length" at bounding box center [759, 807] width 122 height 34
click at [882, 1120] on button "Get Rates" at bounding box center [847, 1116] width 155 height 37
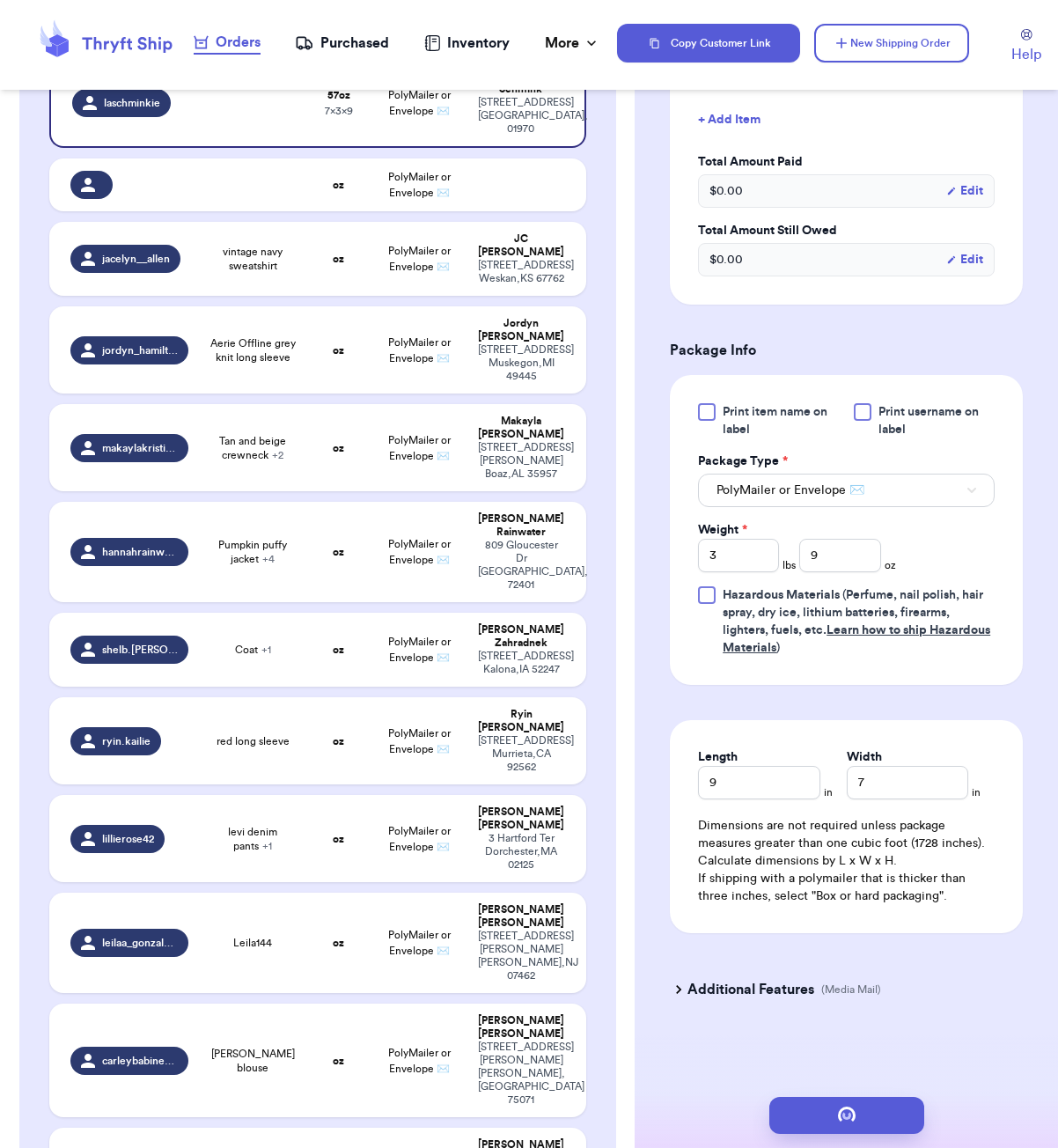
scroll to position [0, 0]
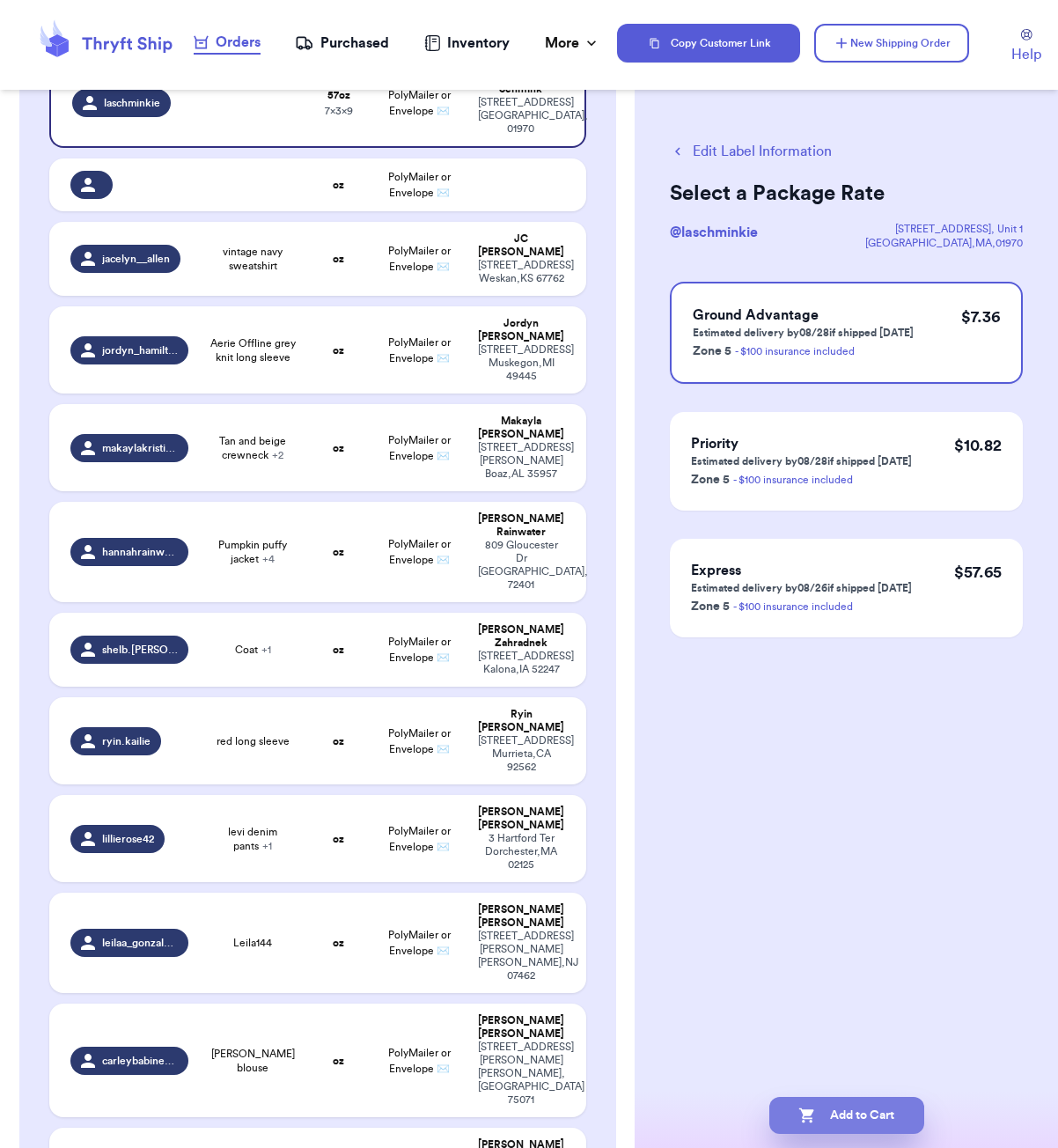
click at [885, 1105] on button "Add to Cart" at bounding box center [847, 1116] width 155 height 37
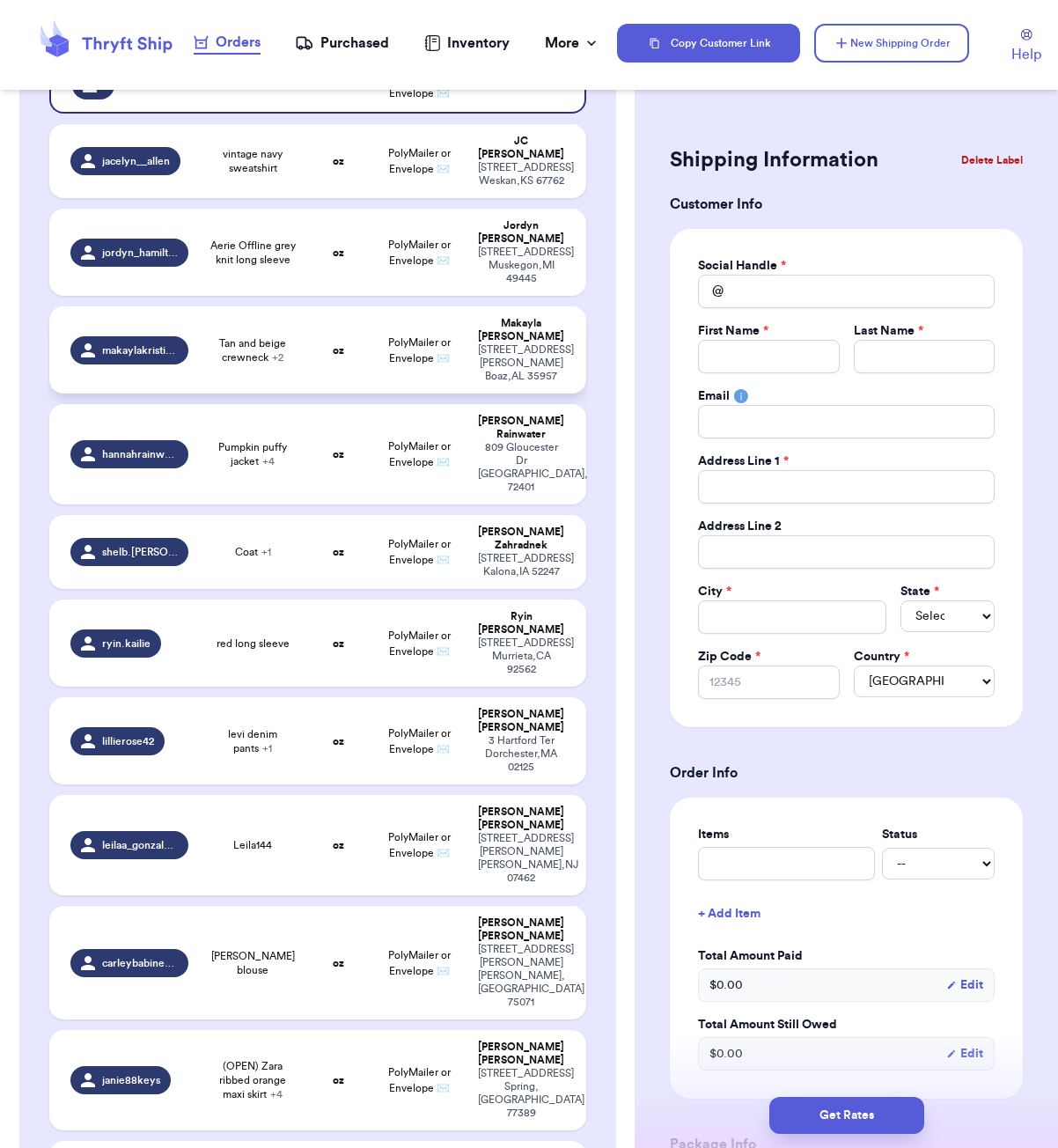
click at [335, 351] on strong "oz" at bounding box center [338, 350] width 11 height 10
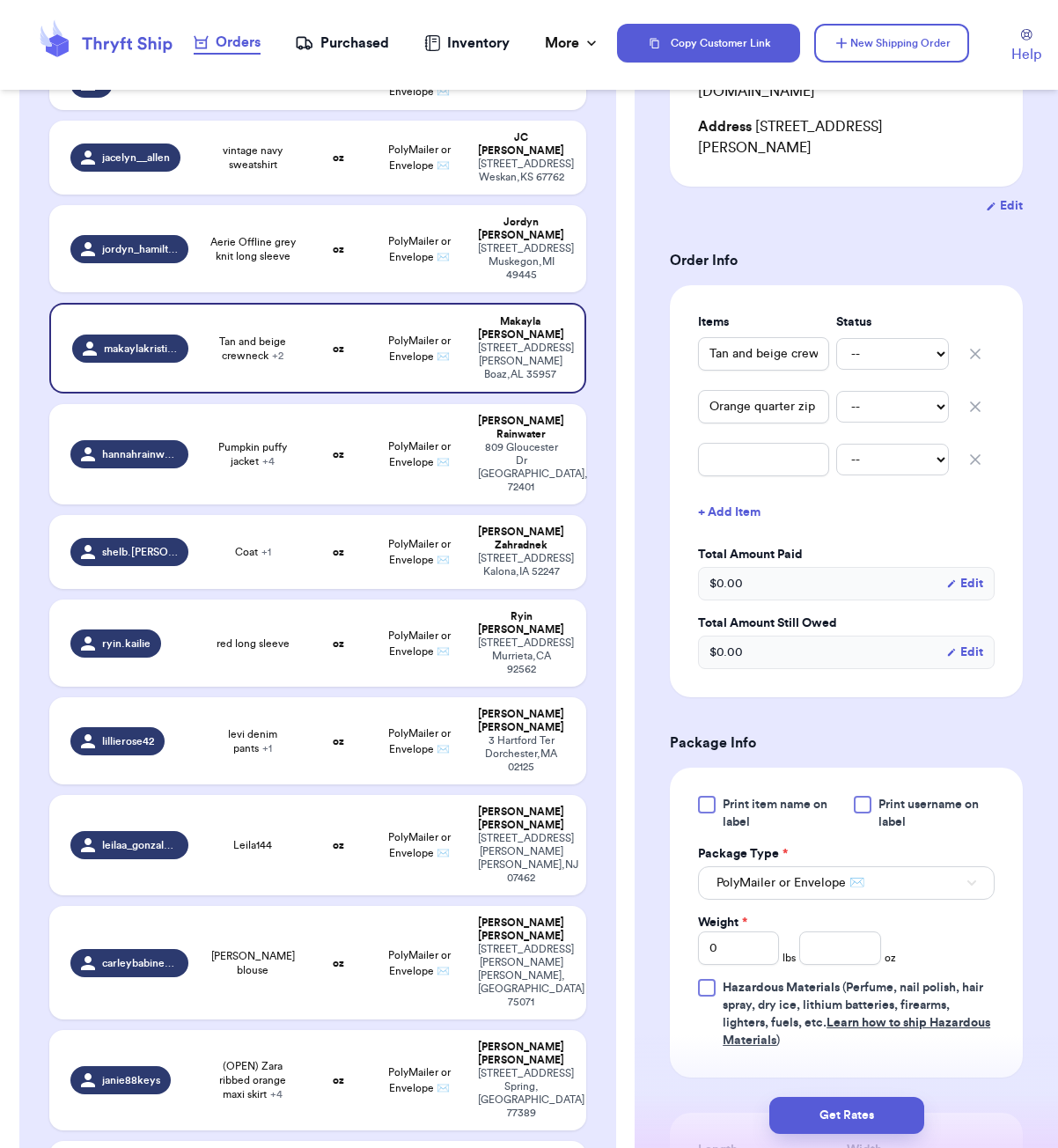
scroll to position [482, 0]
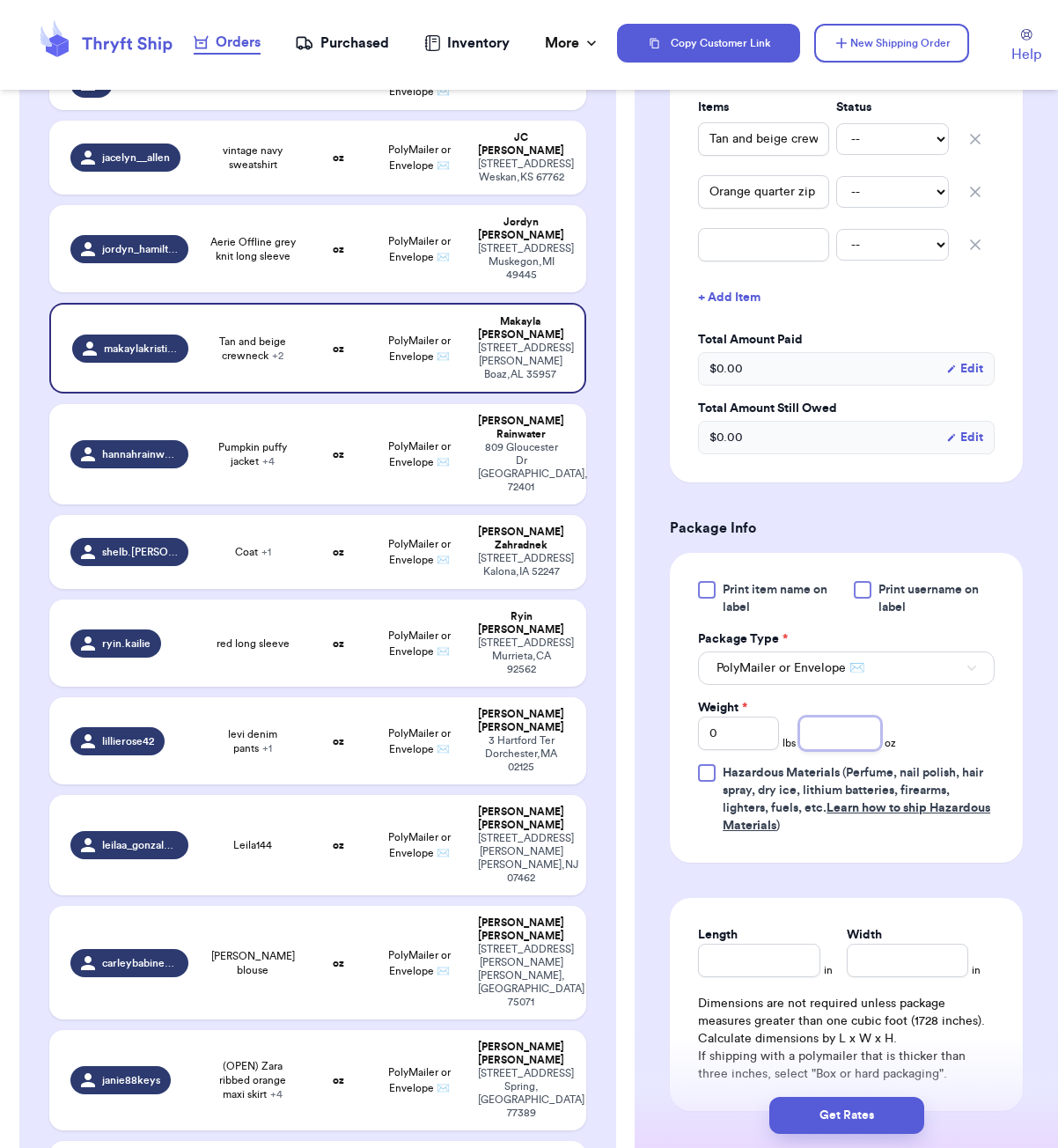
click at [849, 717] on input "number" at bounding box center [839, 734] width 81 height 34
click at [765, 944] on input "Length" at bounding box center [759, 961] width 122 height 34
click at [849, 1132] on button "Get Rates" at bounding box center [847, 1116] width 155 height 37
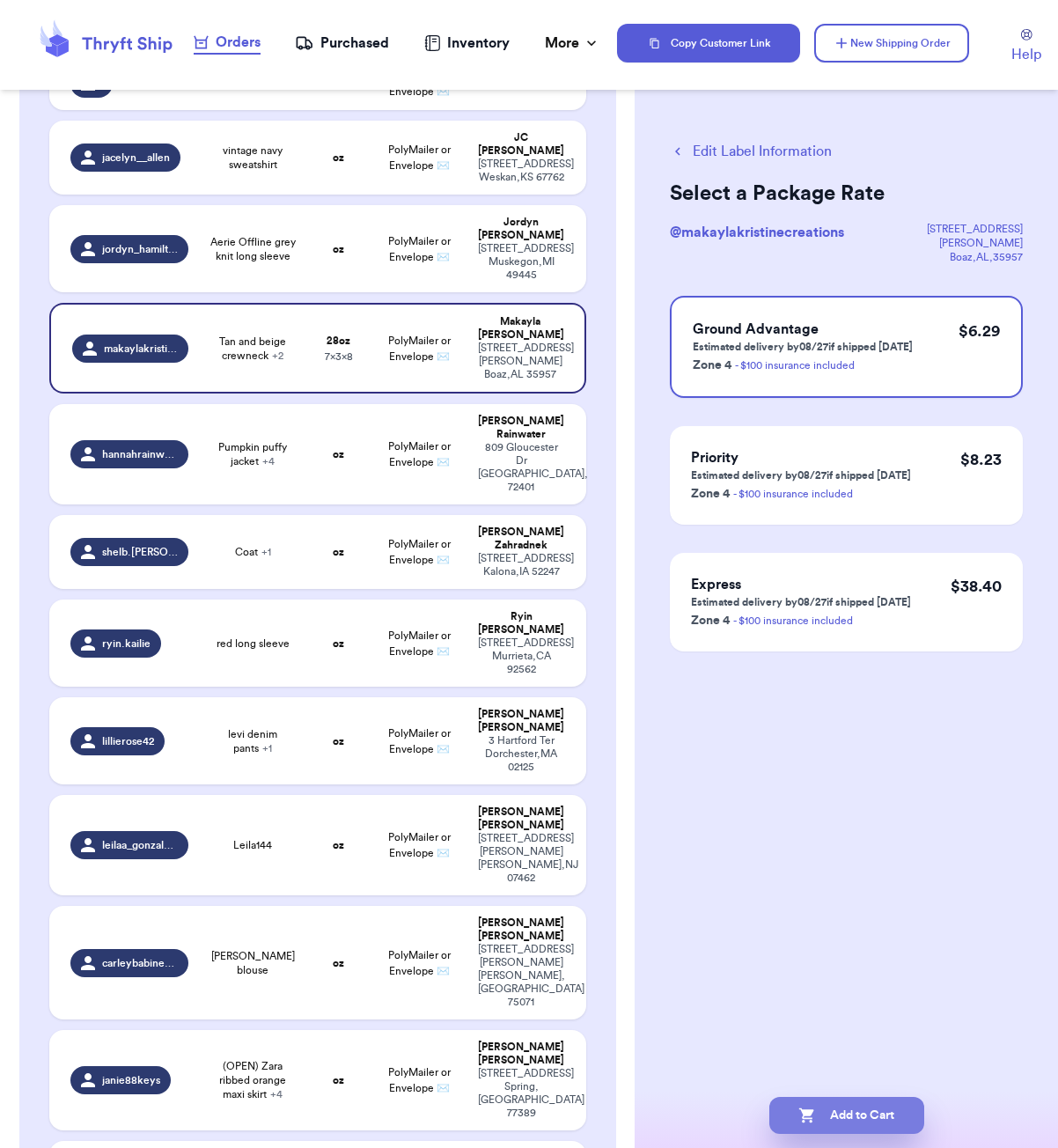
click at [827, 1108] on button "Add to Cart" at bounding box center [847, 1116] width 155 height 37
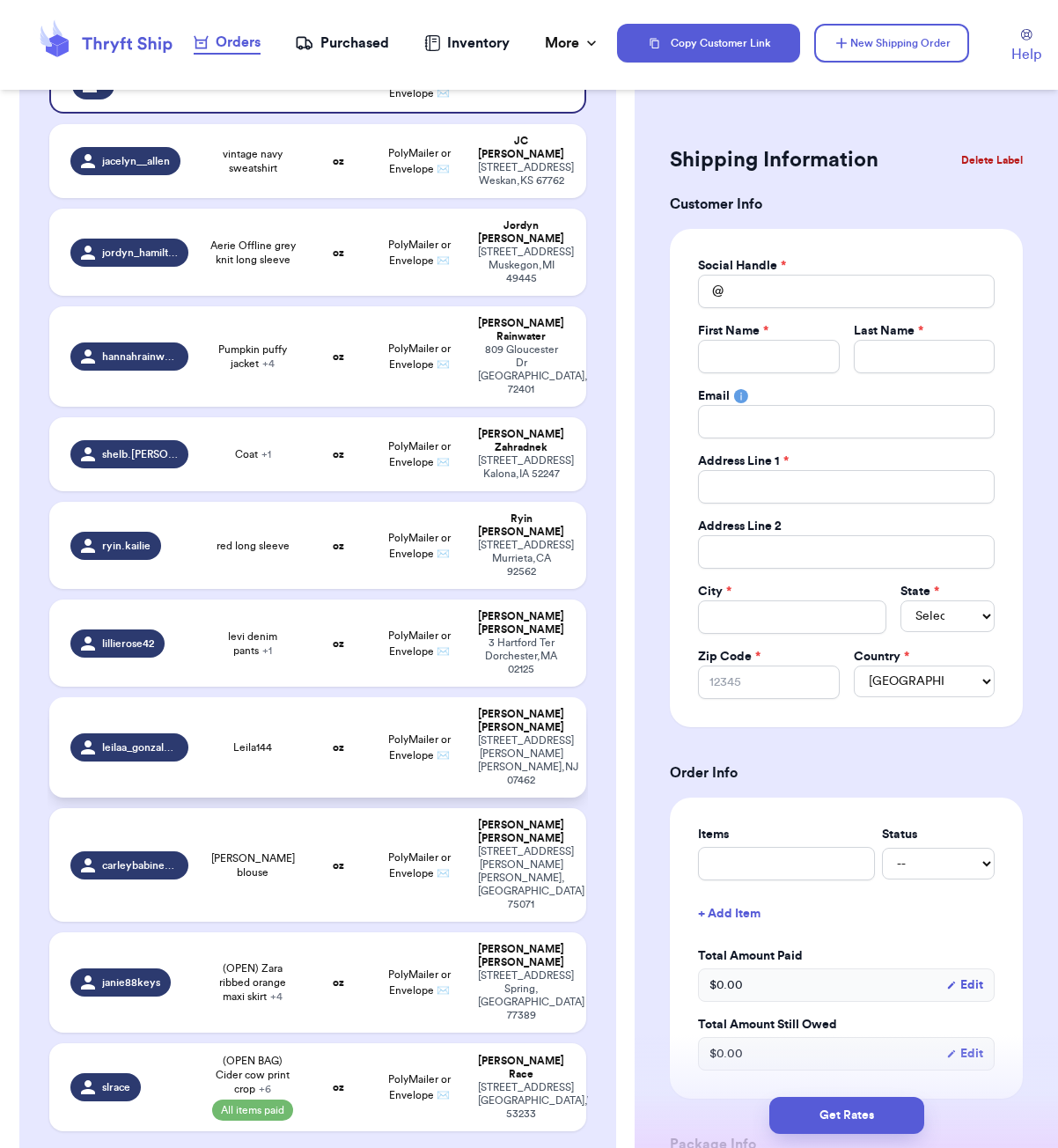
click at [237, 740] on span "Leila144" at bounding box center [252, 747] width 38 height 14
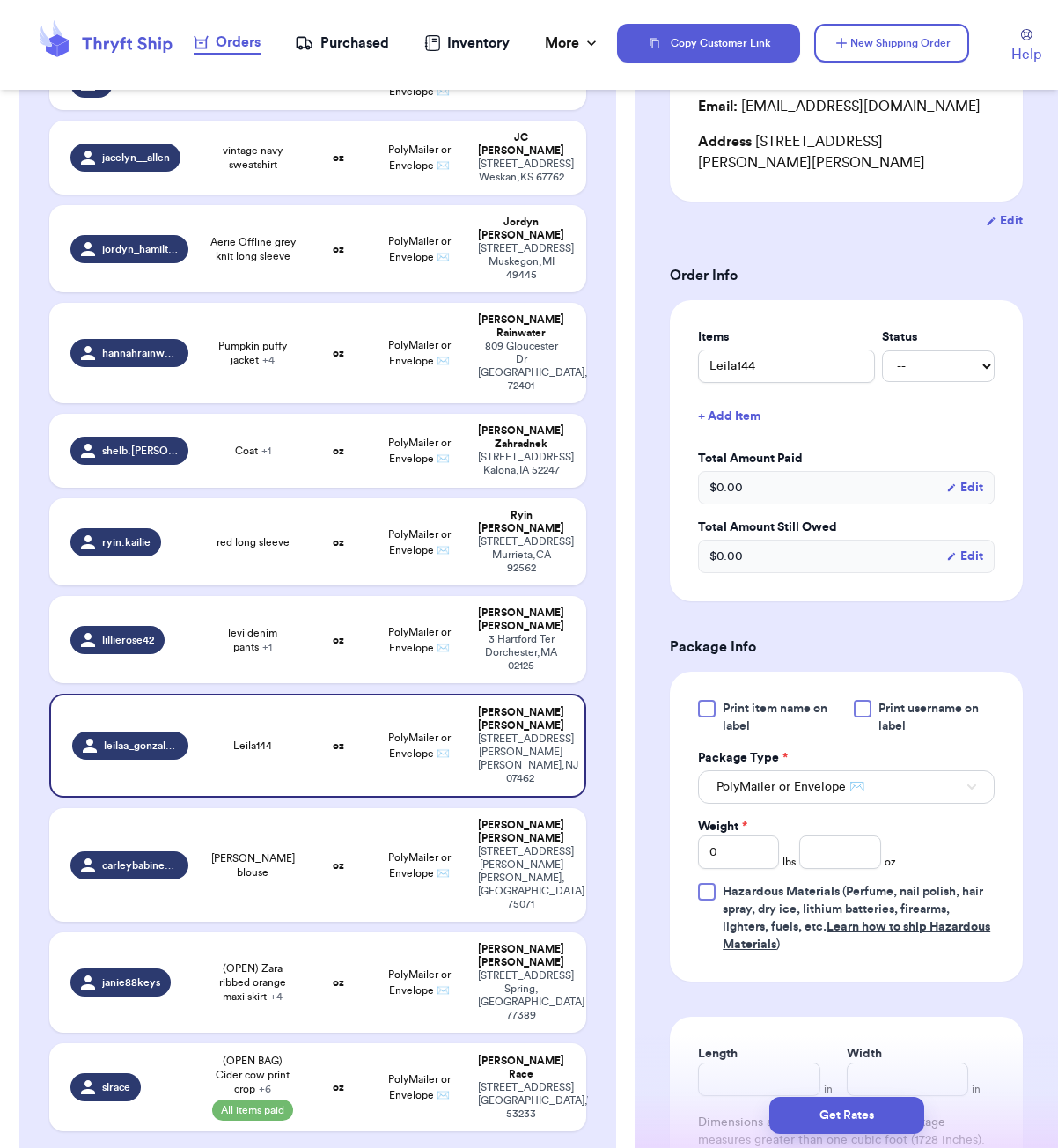
scroll to position [234, 0]
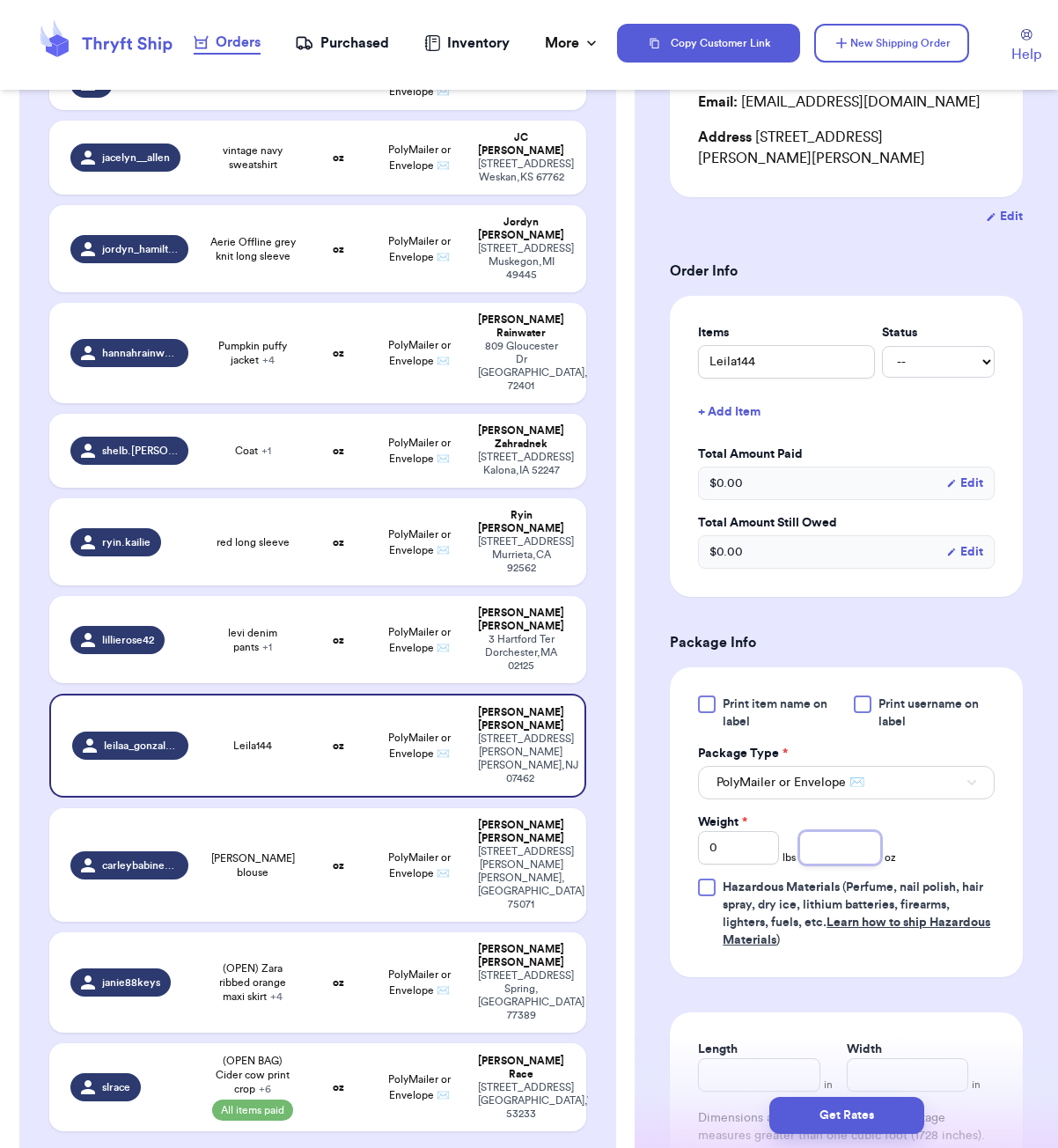
click at [841, 839] on input "number" at bounding box center [839, 848] width 81 height 34
click at [742, 1065] on input "Length" at bounding box center [759, 1073] width 122 height 34
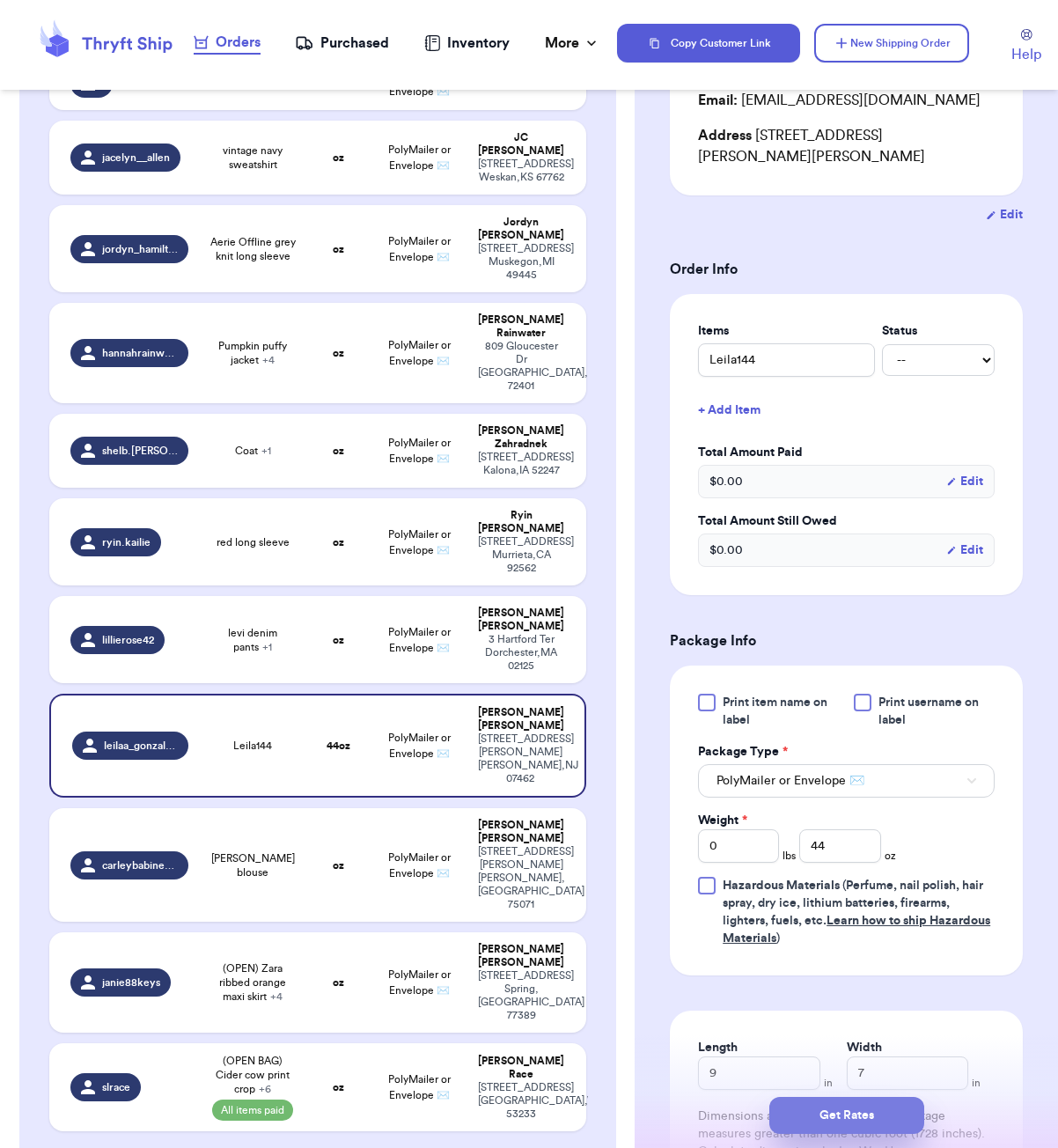
click at [833, 1115] on button "Get Rates" at bounding box center [847, 1116] width 155 height 37
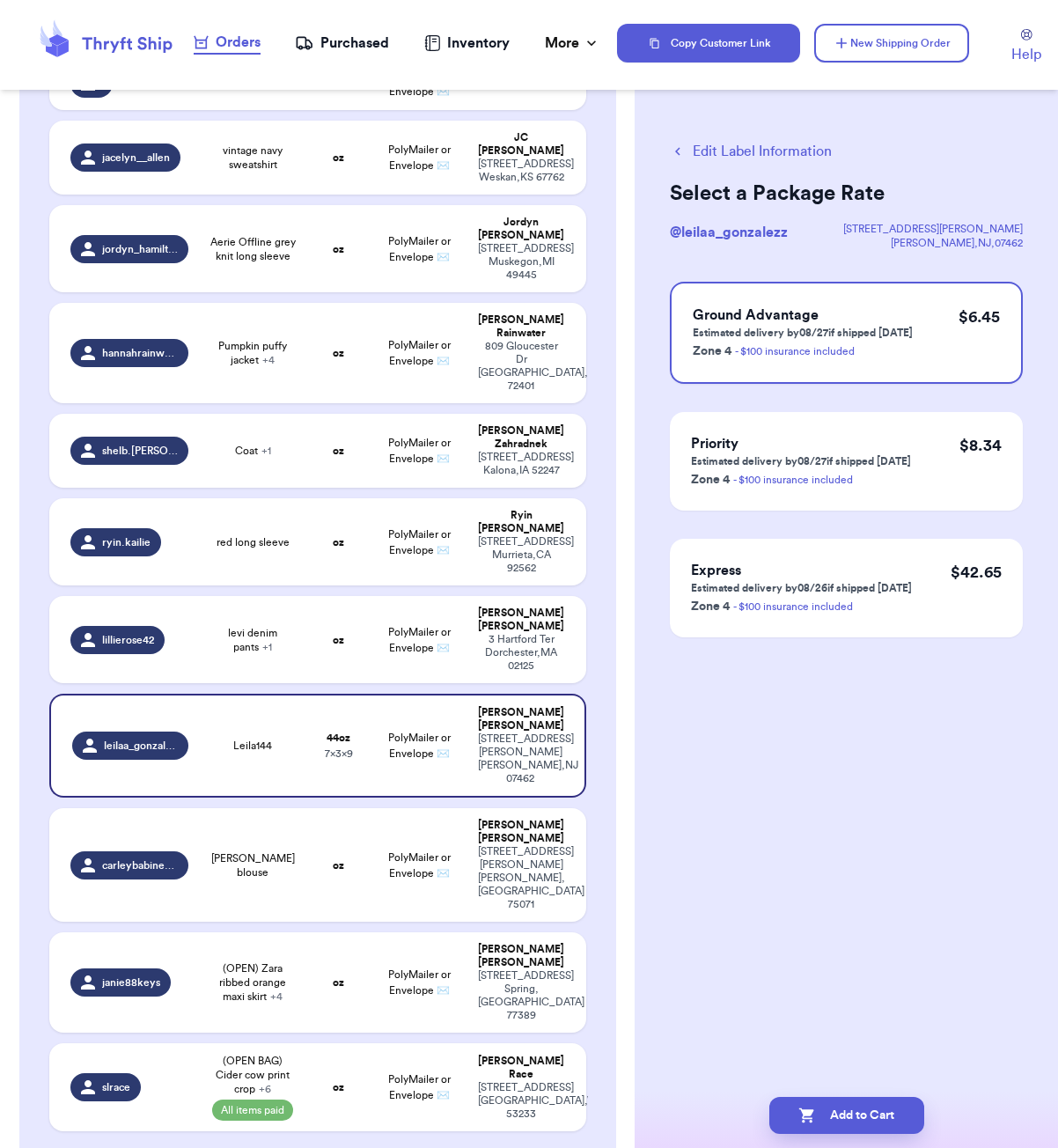
scroll to position [0, 0]
click at [850, 1122] on button "Add to Cart" at bounding box center [847, 1116] width 155 height 37
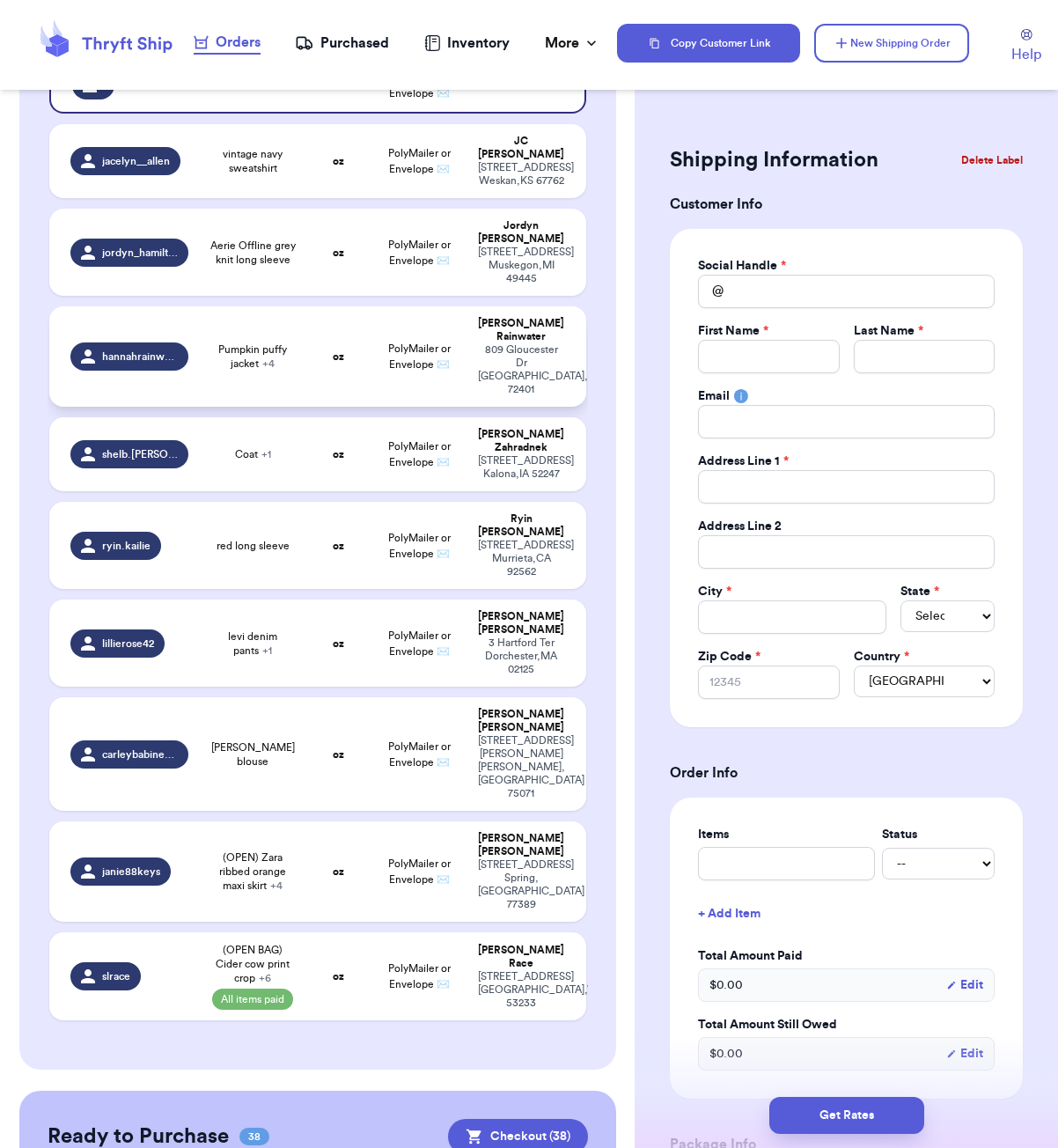
click at [332, 359] on td "oz" at bounding box center [338, 356] width 64 height 100
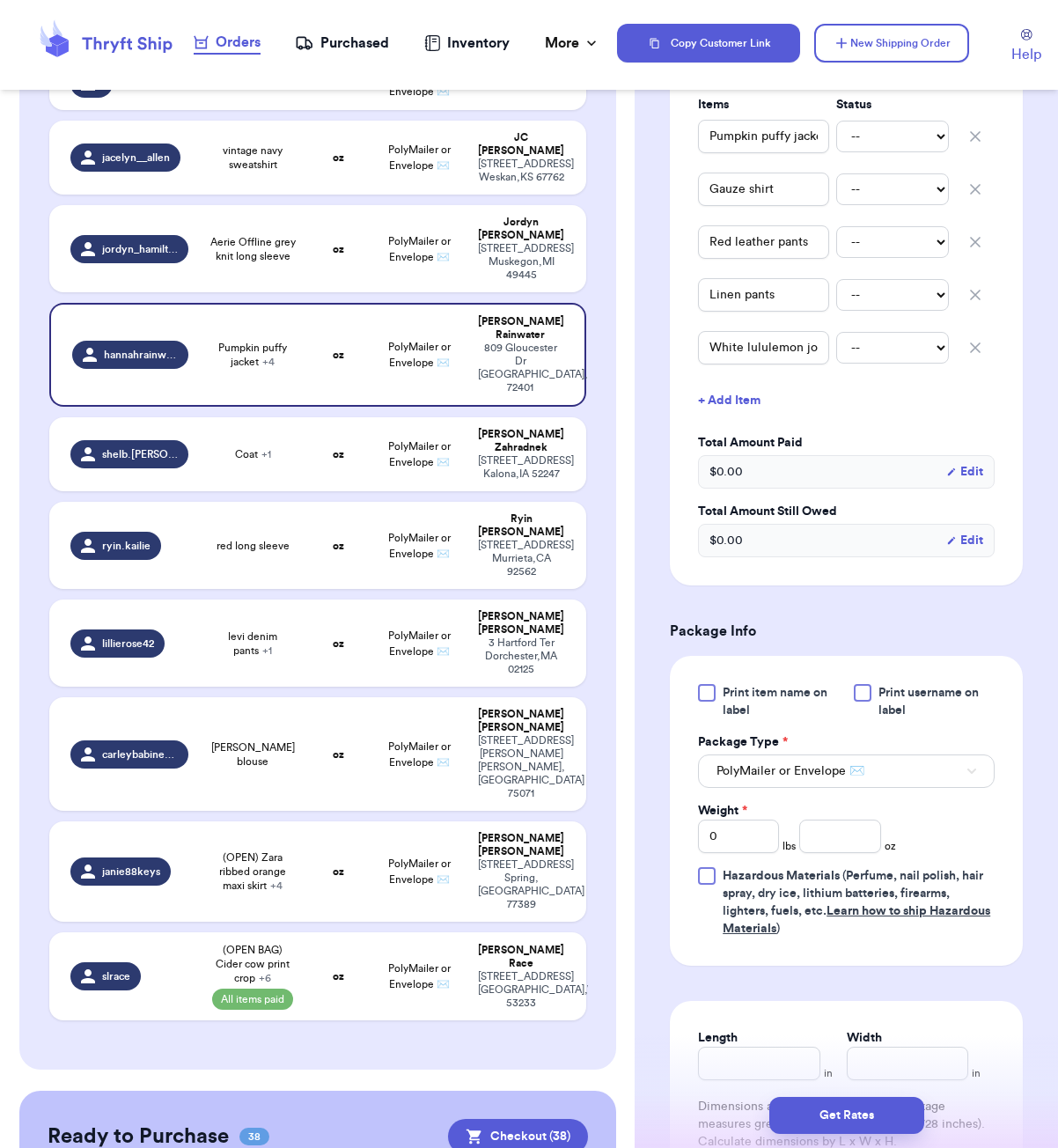
scroll to position [579, 0]
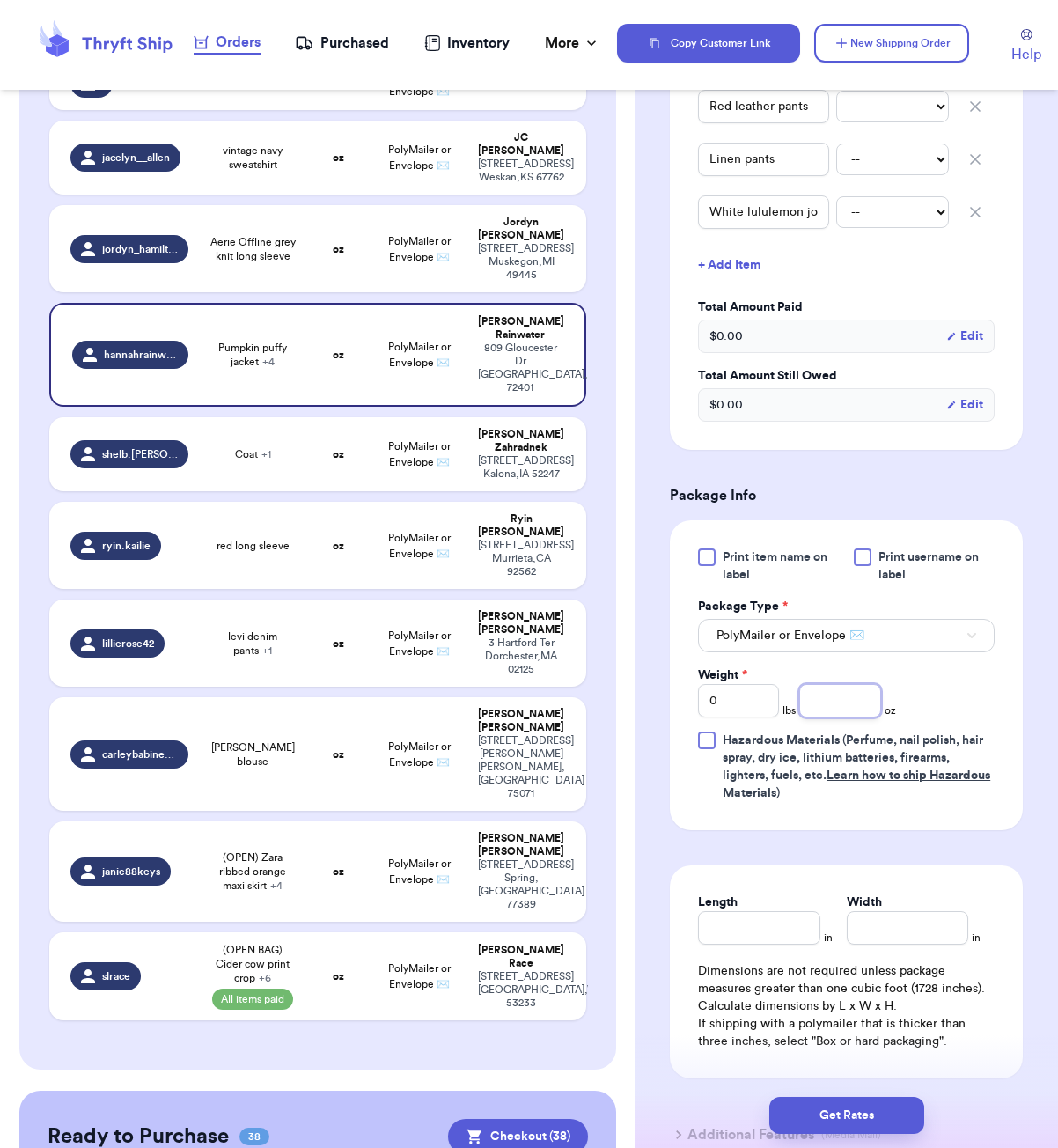
click at [822, 718] on input "number" at bounding box center [839, 701] width 81 height 34
click at [764, 945] on input "Length" at bounding box center [759, 928] width 122 height 34
click at [811, 1108] on button "Get Rates" at bounding box center [847, 1116] width 155 height 37
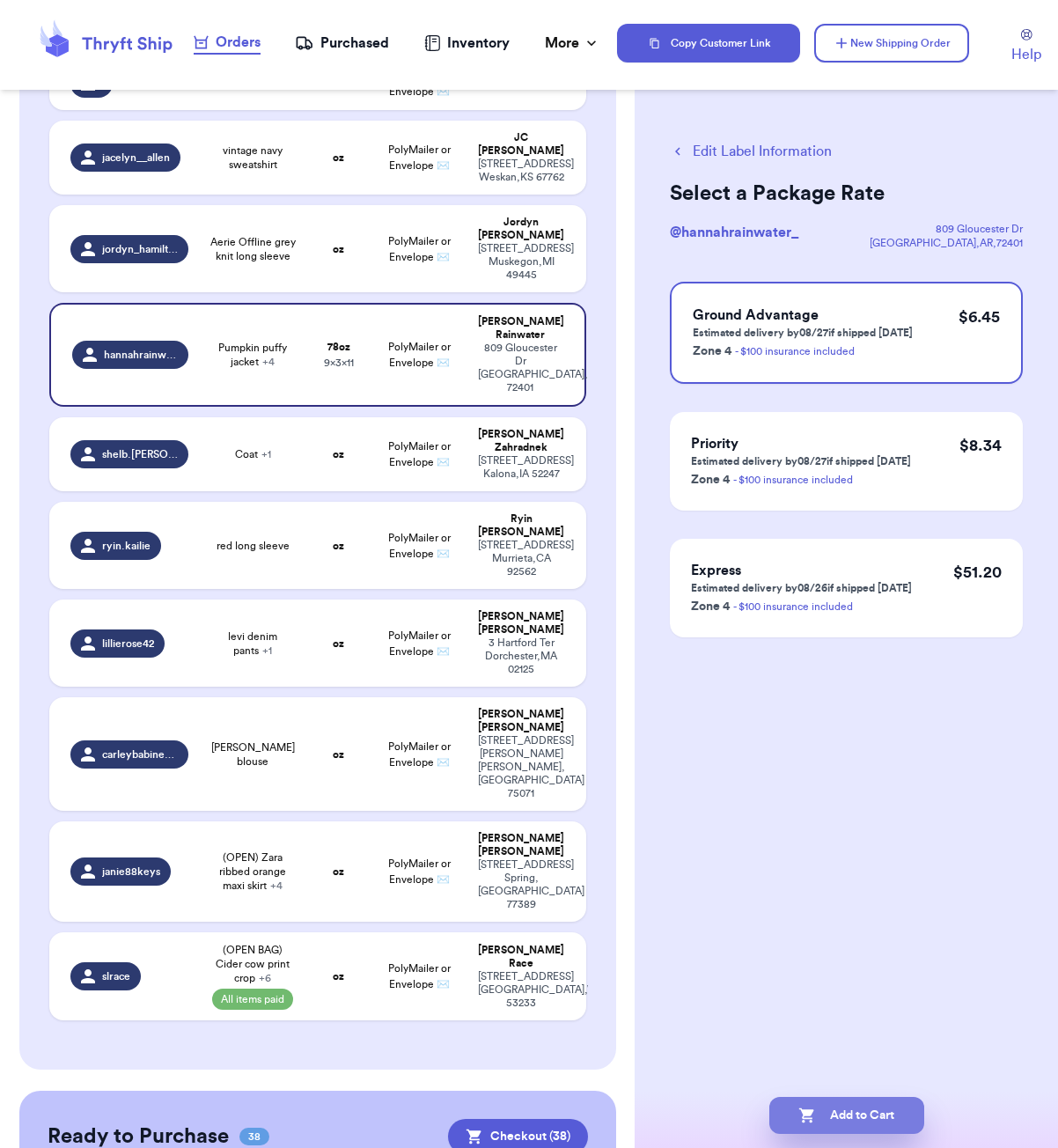
click at [860, 1107] on button "Add to Cart" at bounding box center [847, 1116] width 155 height 37
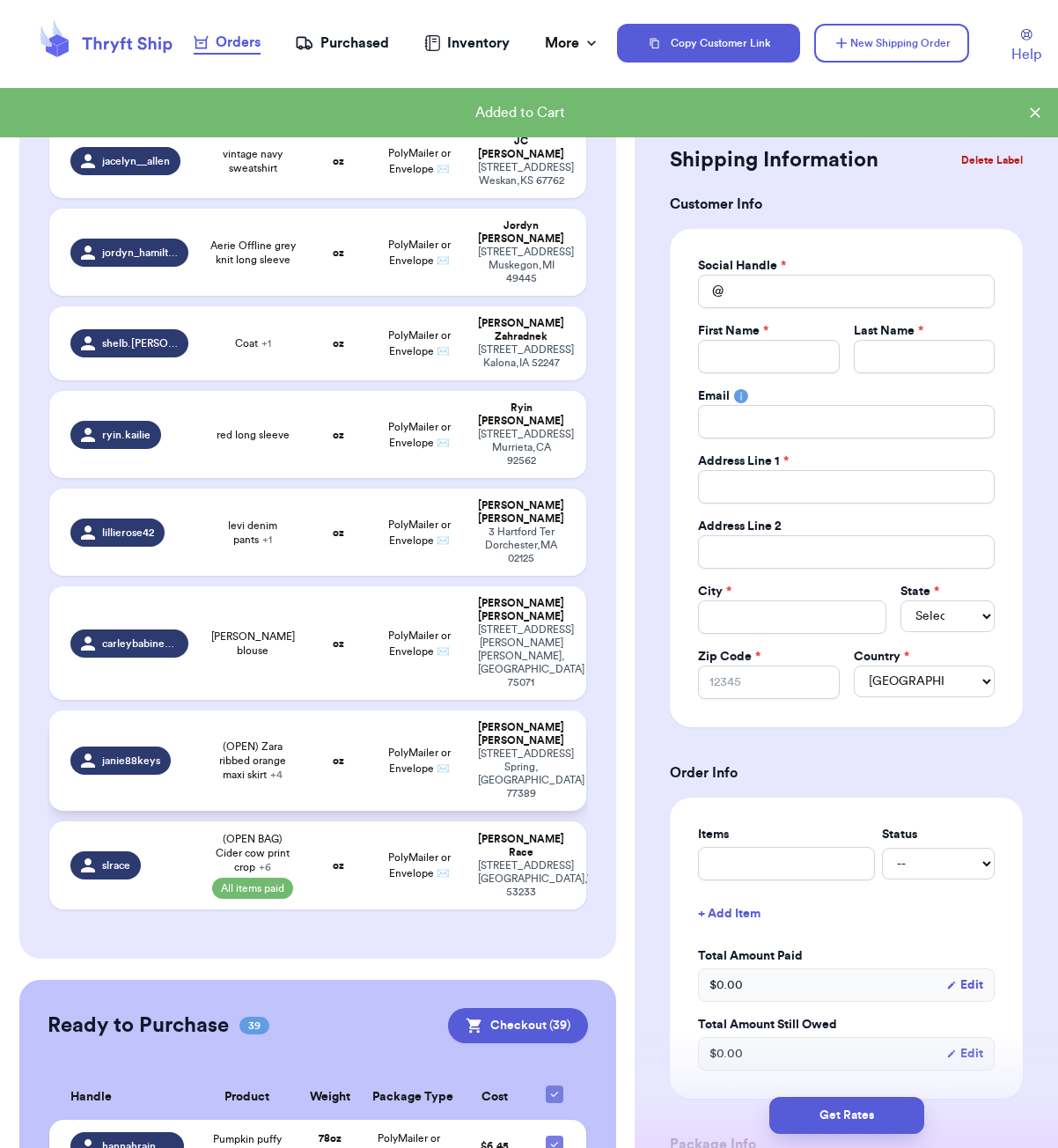
scroll to position [210, 0]
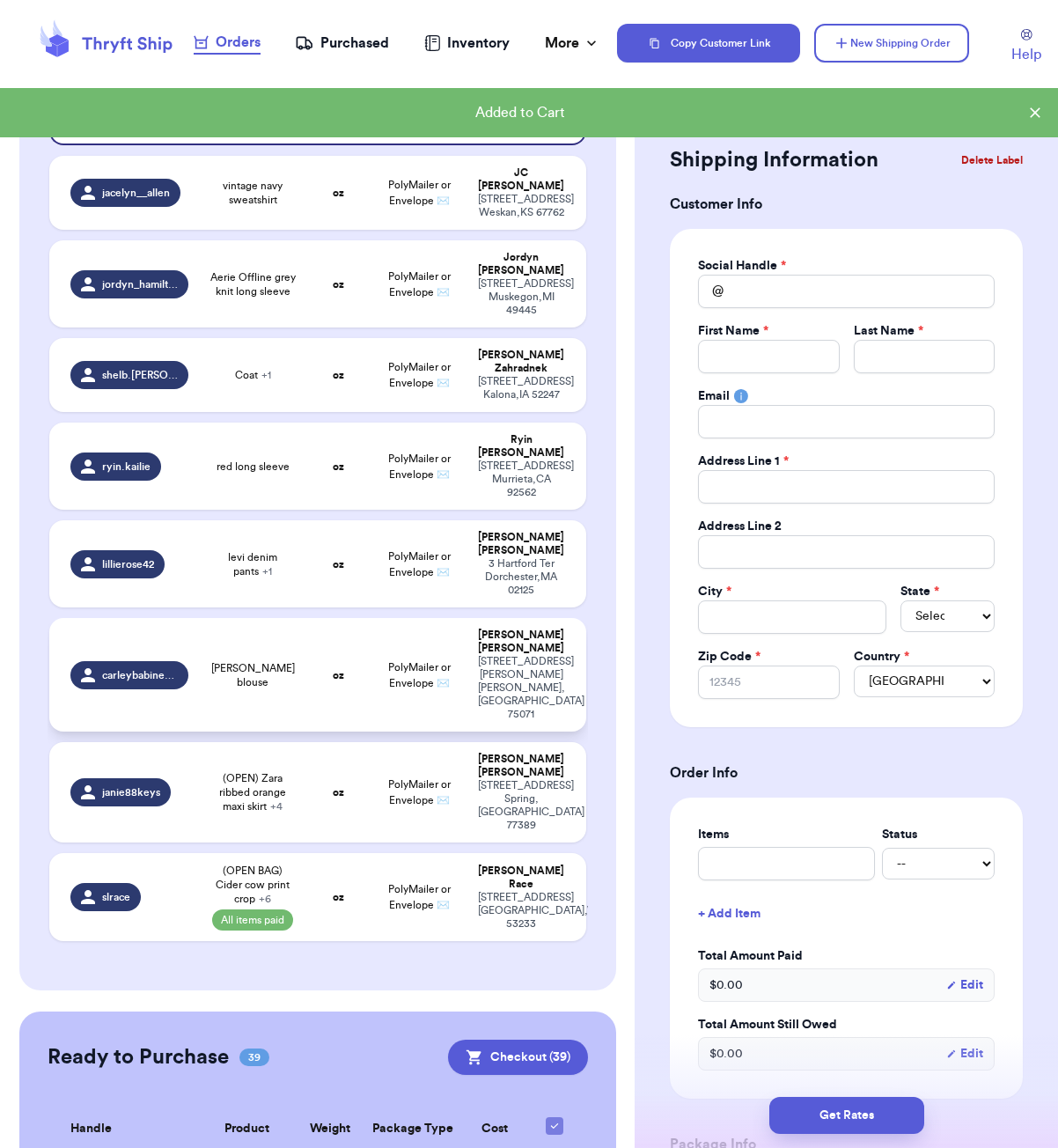
click at [305, 657] on td "[PERSON_NAME] blouse" at bounding box center [252, 675] width 107 height 114
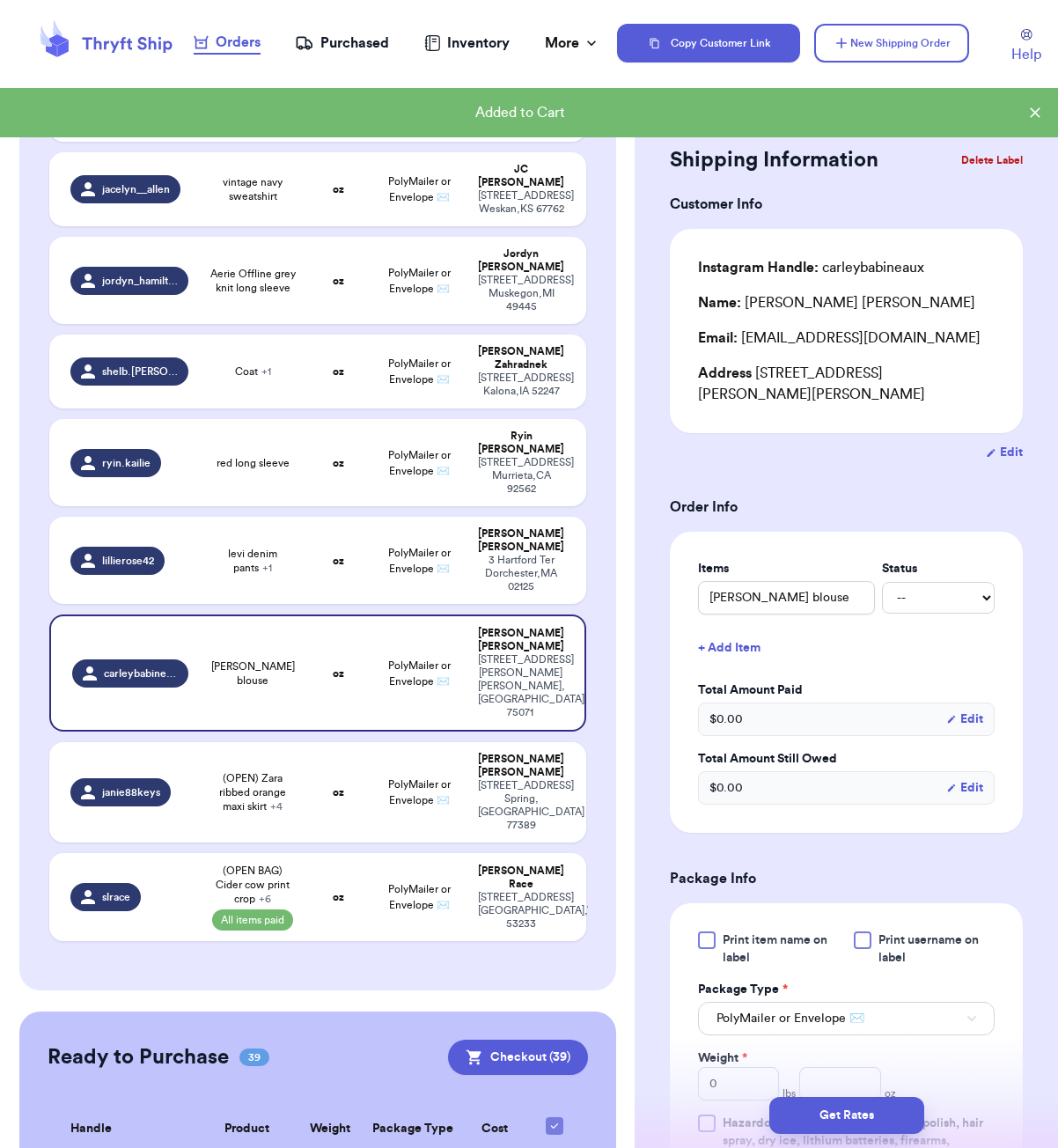
click at [752, 653] on button "+ Add Item" at bounding box center [846, 648] width 310 height 38
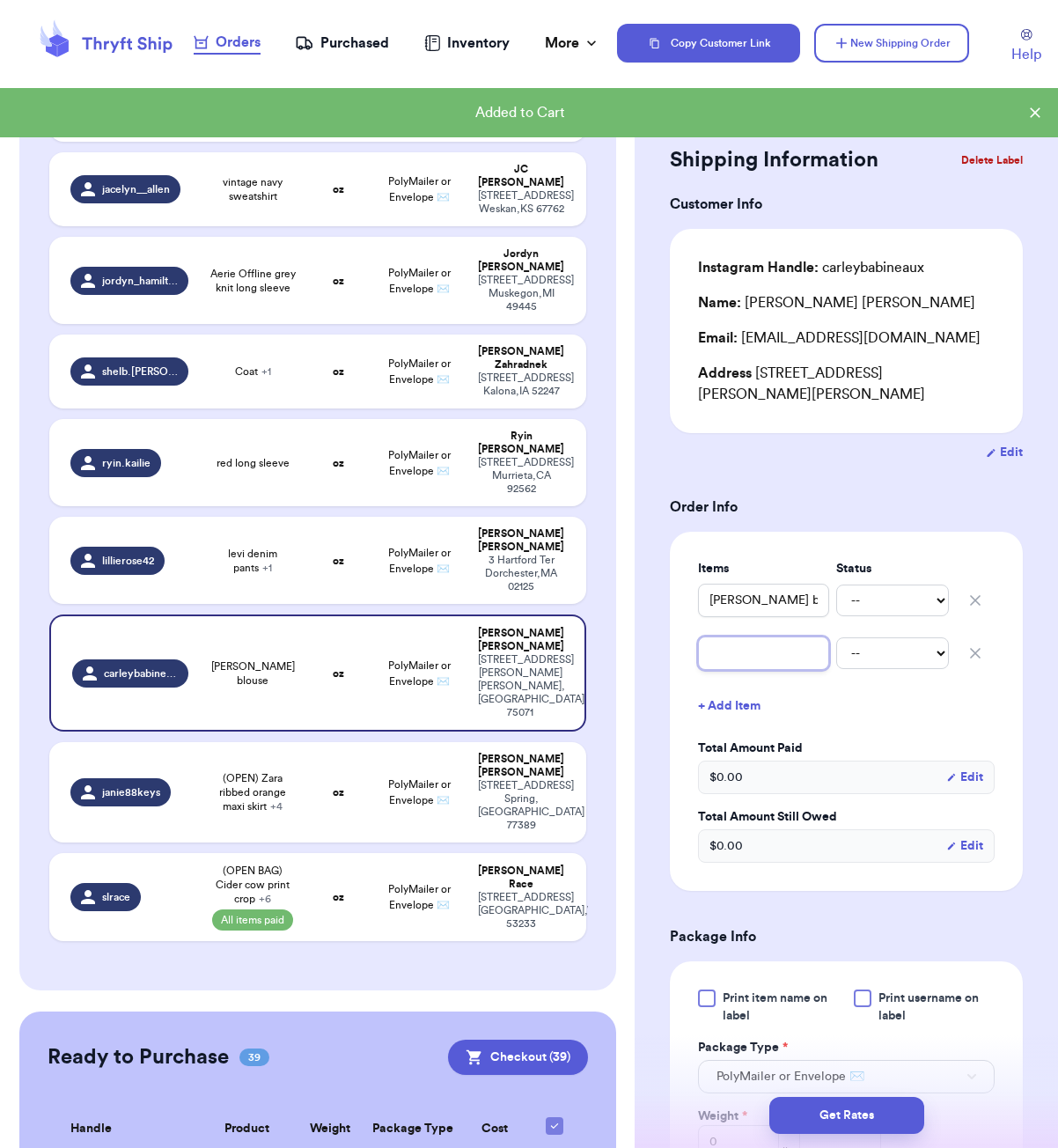
click at [750, 670] on input "text" at bounding box center [764, 653] width 131 height 34
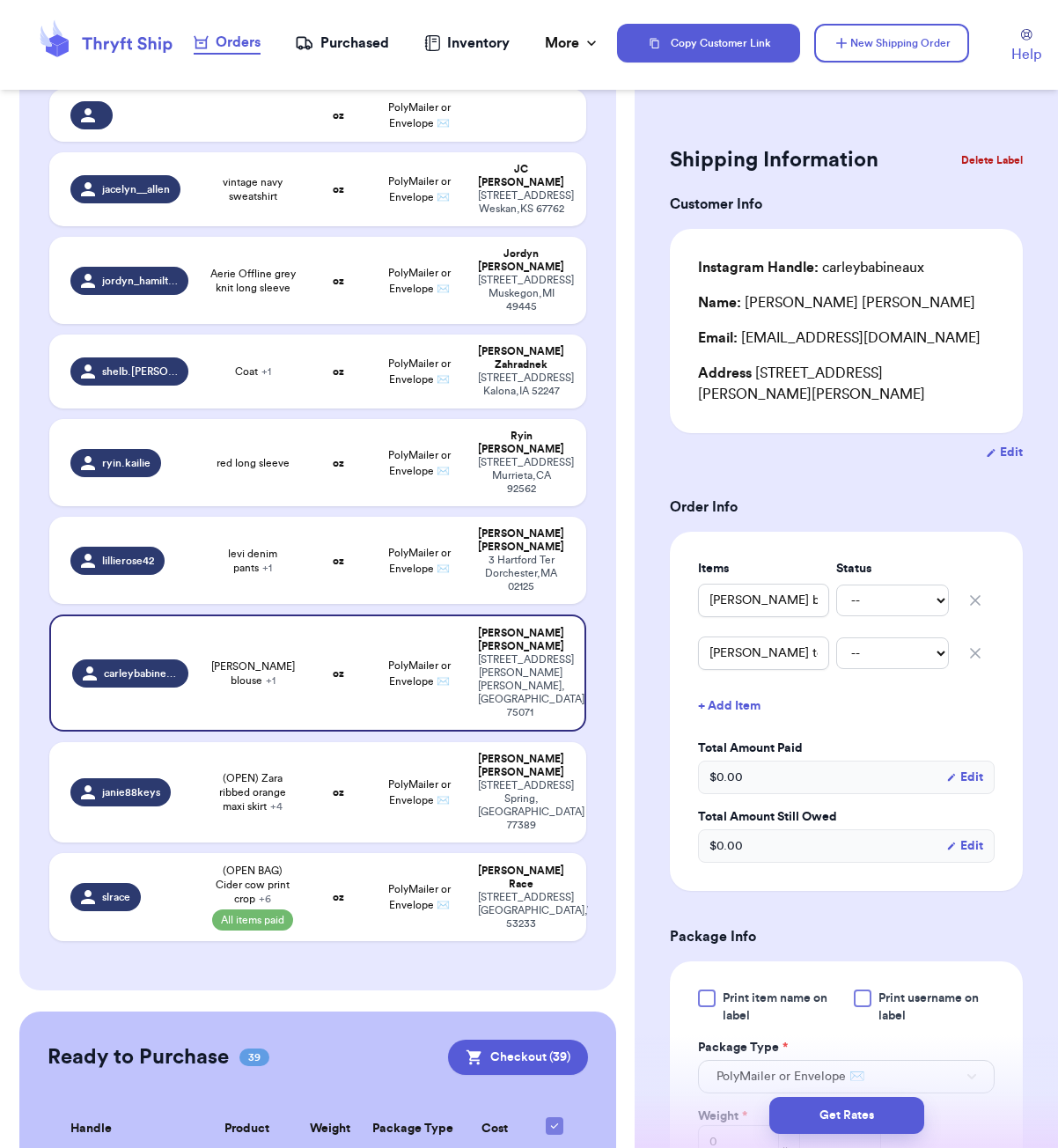
click at [737, 717] on button "+ Add Item" at bounding box center [846, 706] width 310 height 38
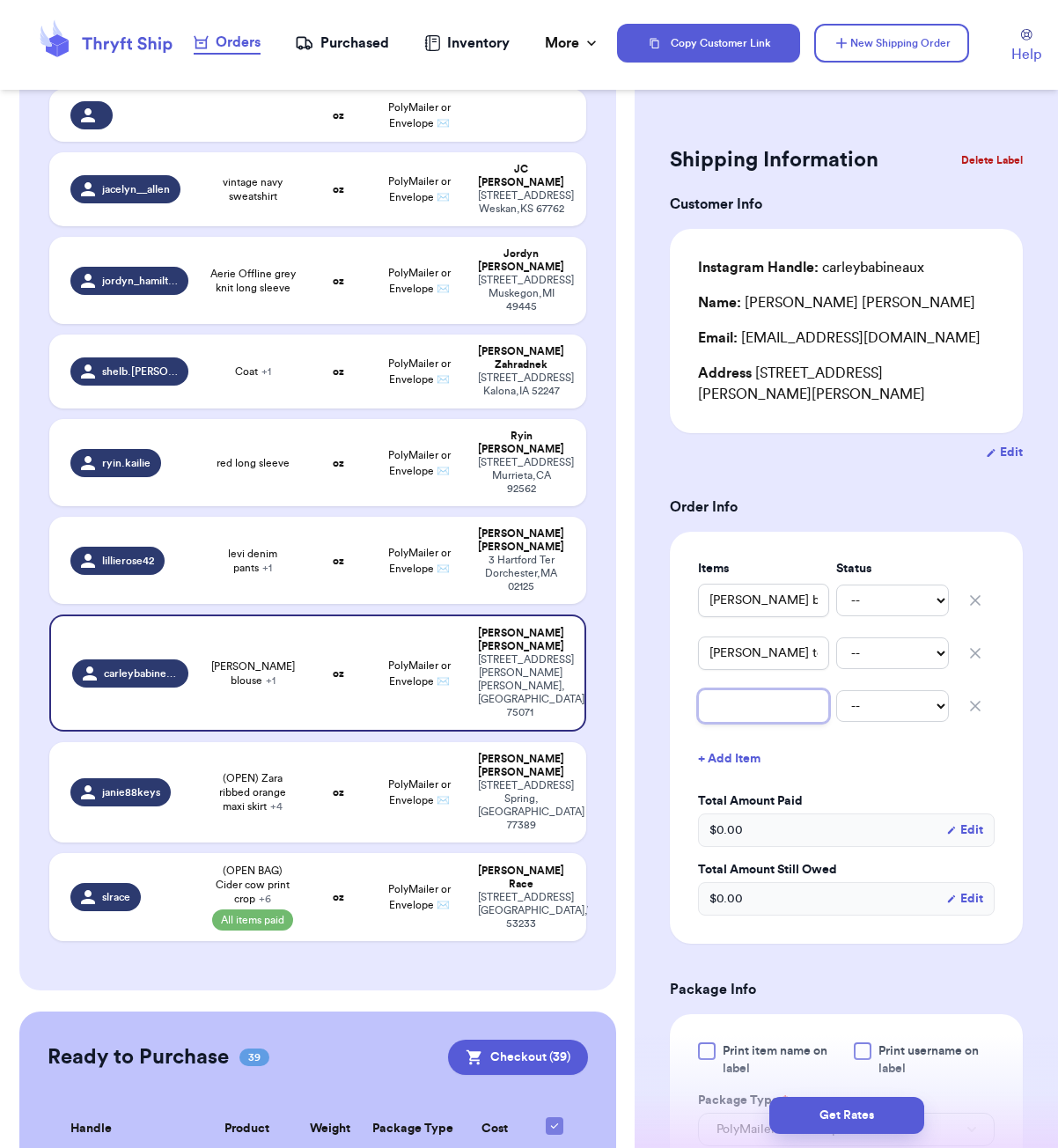
click at [739, 708] on input "text" at bounding box center [764, 706] width 131 height 34
click at [818, 486] on form "Shipping Information Delete Label Customer Info Instagram Handle: carleybabinea…" at bounding box center [847, 902] width 353 height 1523
click at [317, 547] on td "oz" at bounding box center [338, 560] width 64 height 87
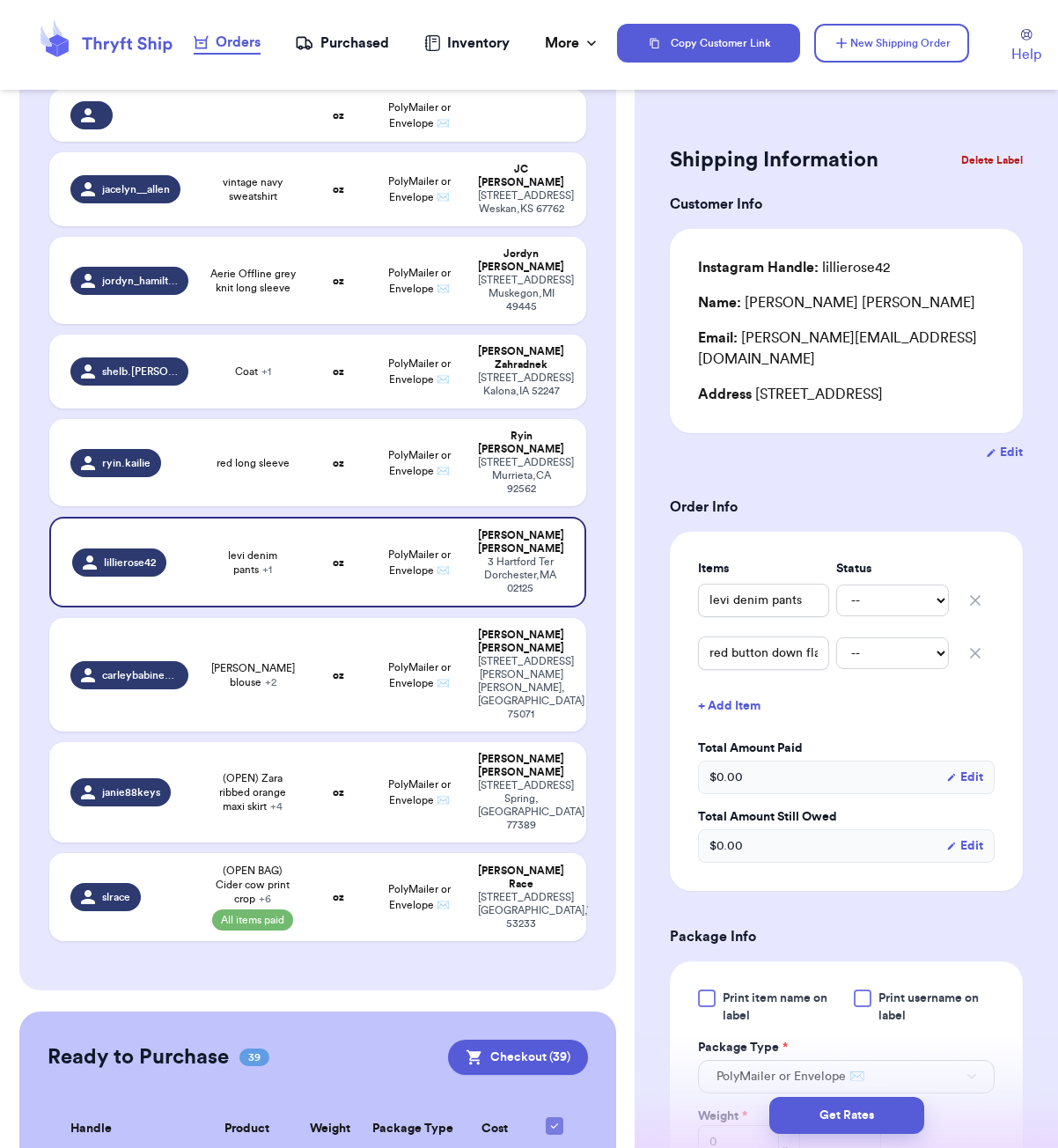
click at [994, 166] on button "Delete Label" at bounding box center [992, 160] width 76 height 38
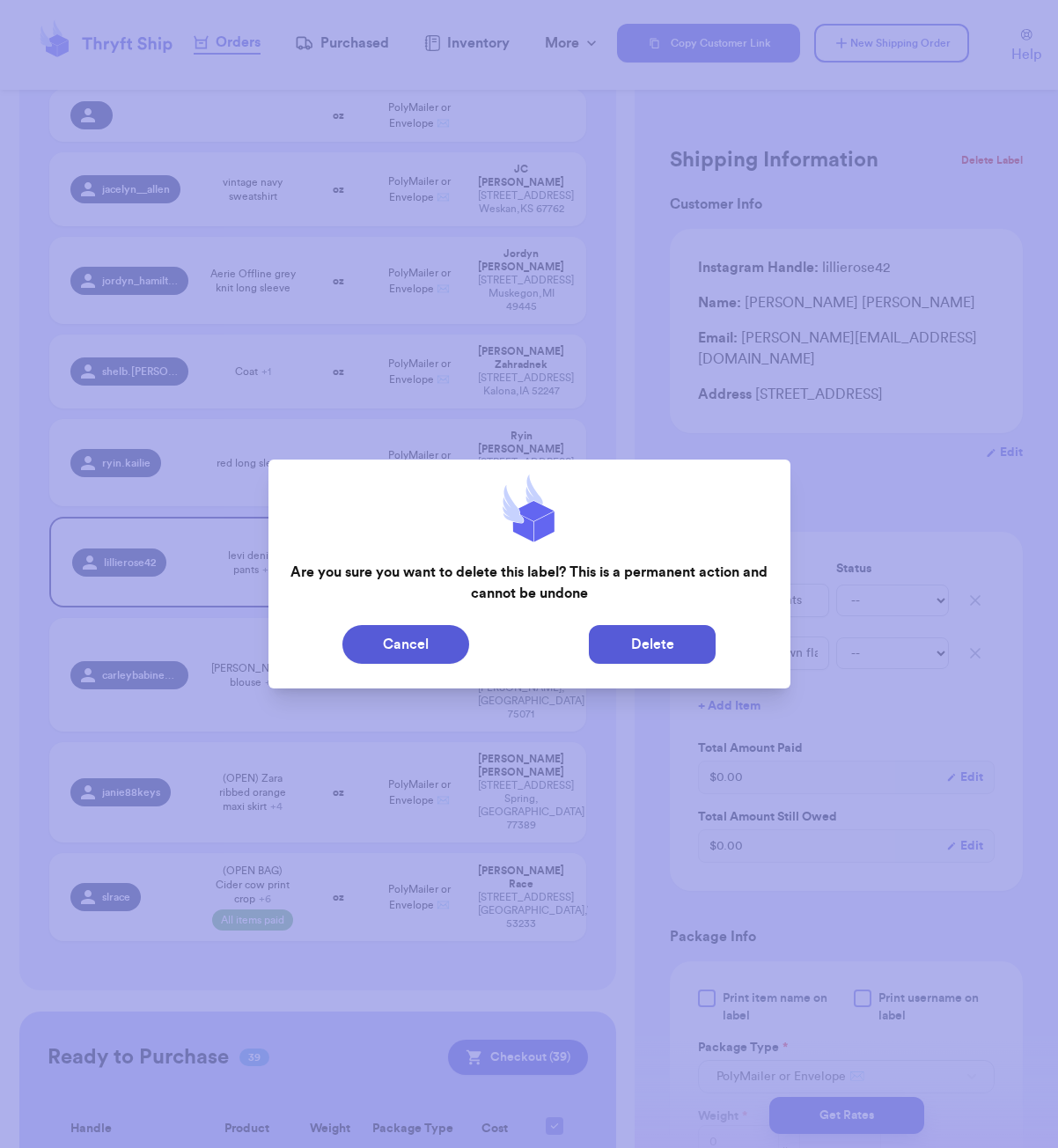
click at [615, 652] on button "Delete" at bounding box center [652, 644] width 127 height 38
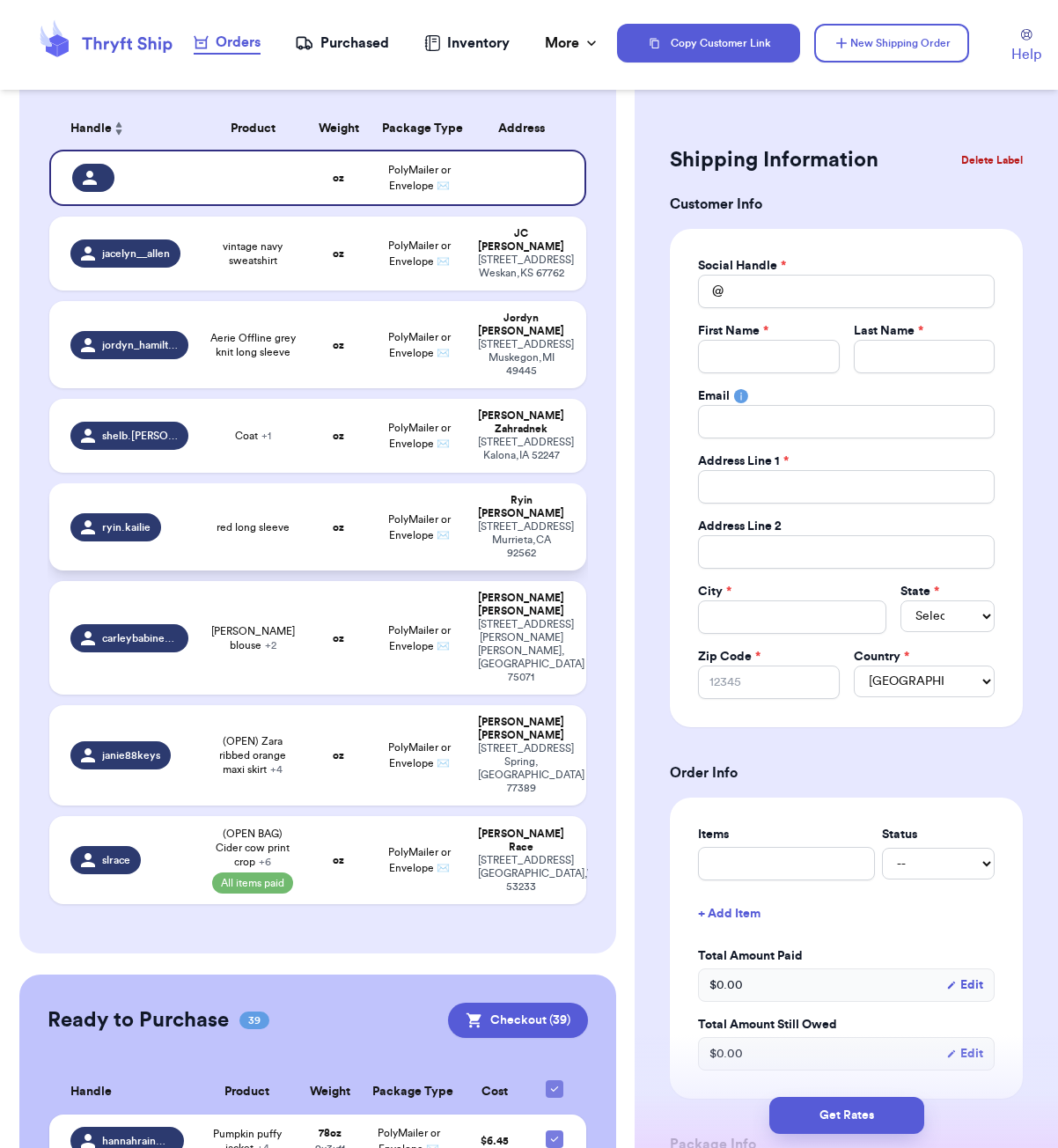
scroll to position [148, 0]
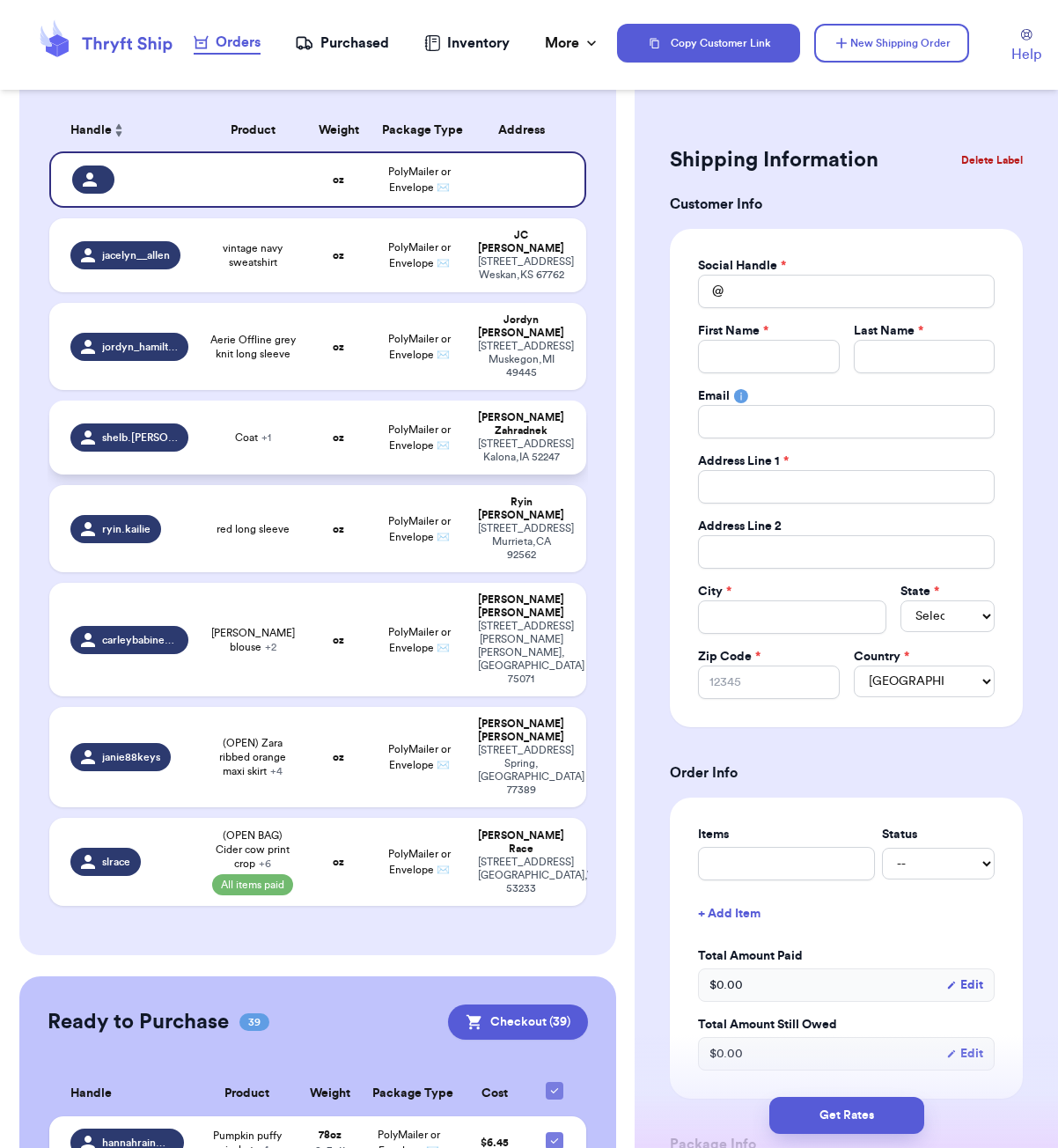
click at [295, 445] on div "Coat + 1" at bounding box center [252, 438] width 86 height 14
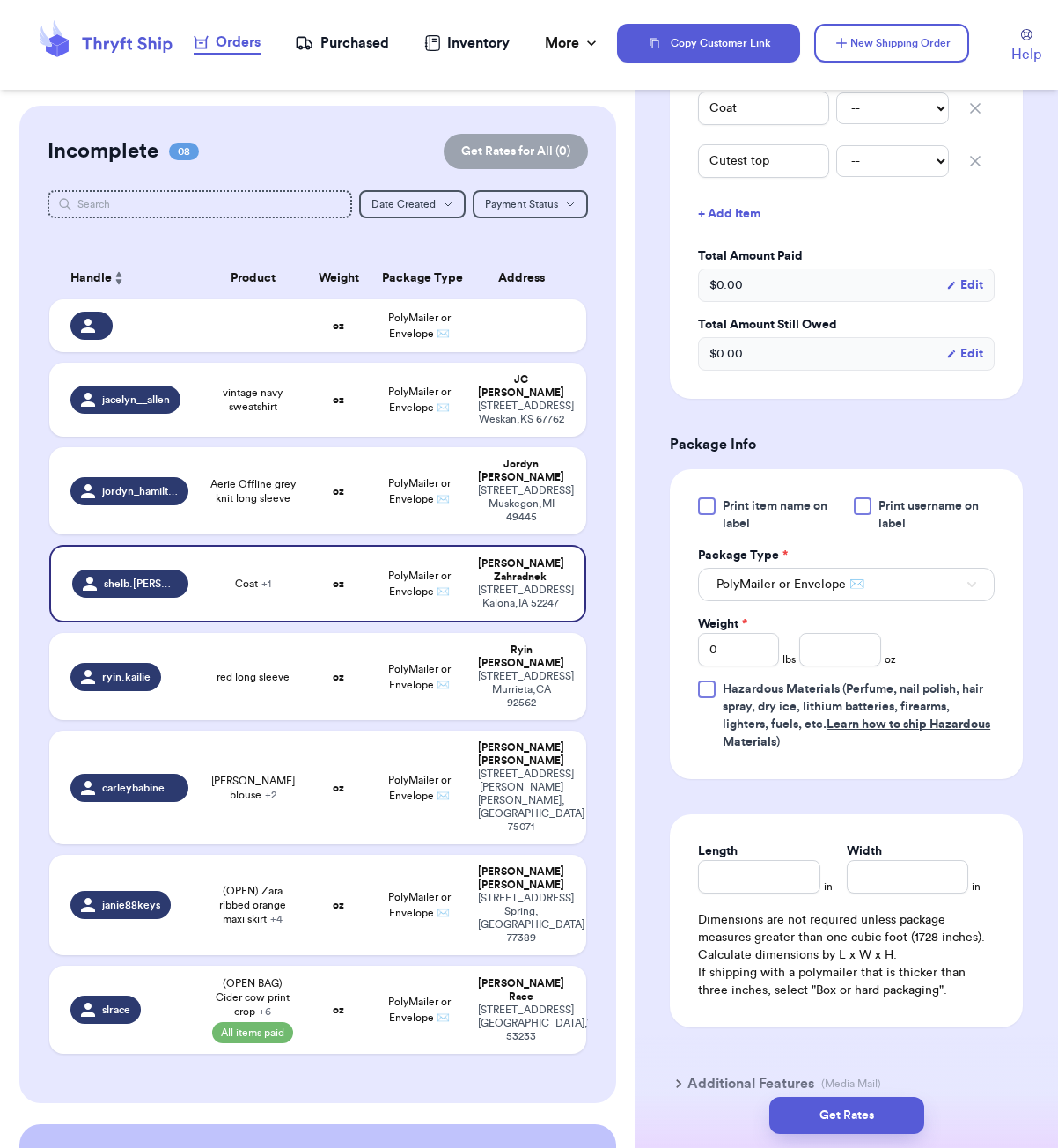
scroll to position [492, 0]
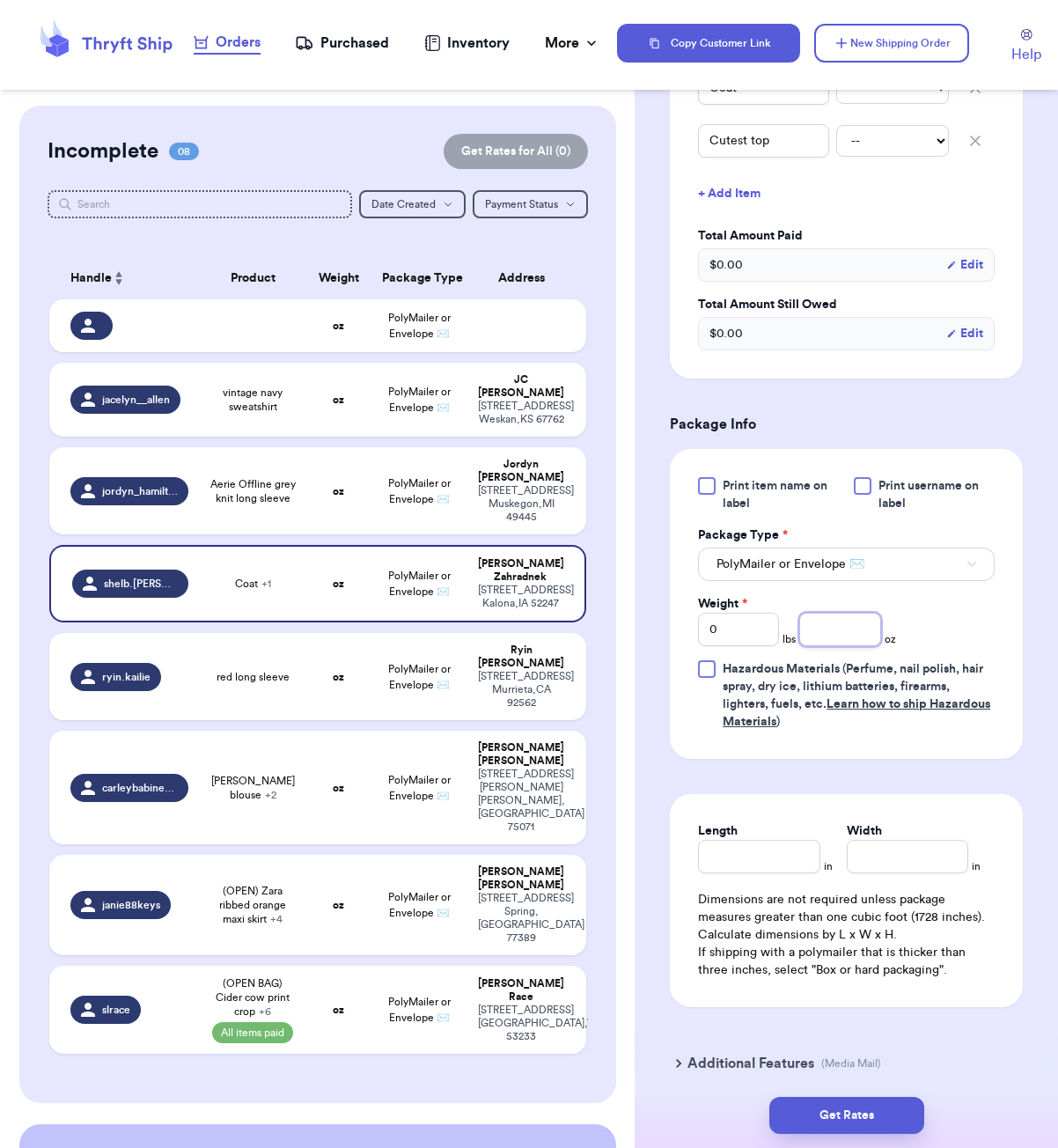
click at [841, 644] on input "number" at bounding box center [839, 630] width 81 height 34
click at [770, 840] on div "Length" at bounding box center [759, 831] width 122 height 18
click at [765, 854] on input "Length" at bounding box center [759, 857] width 122 height 34
click at [892, 1118] on button "Get Rates" at bounding box center [847, 1116] width 155 height 37
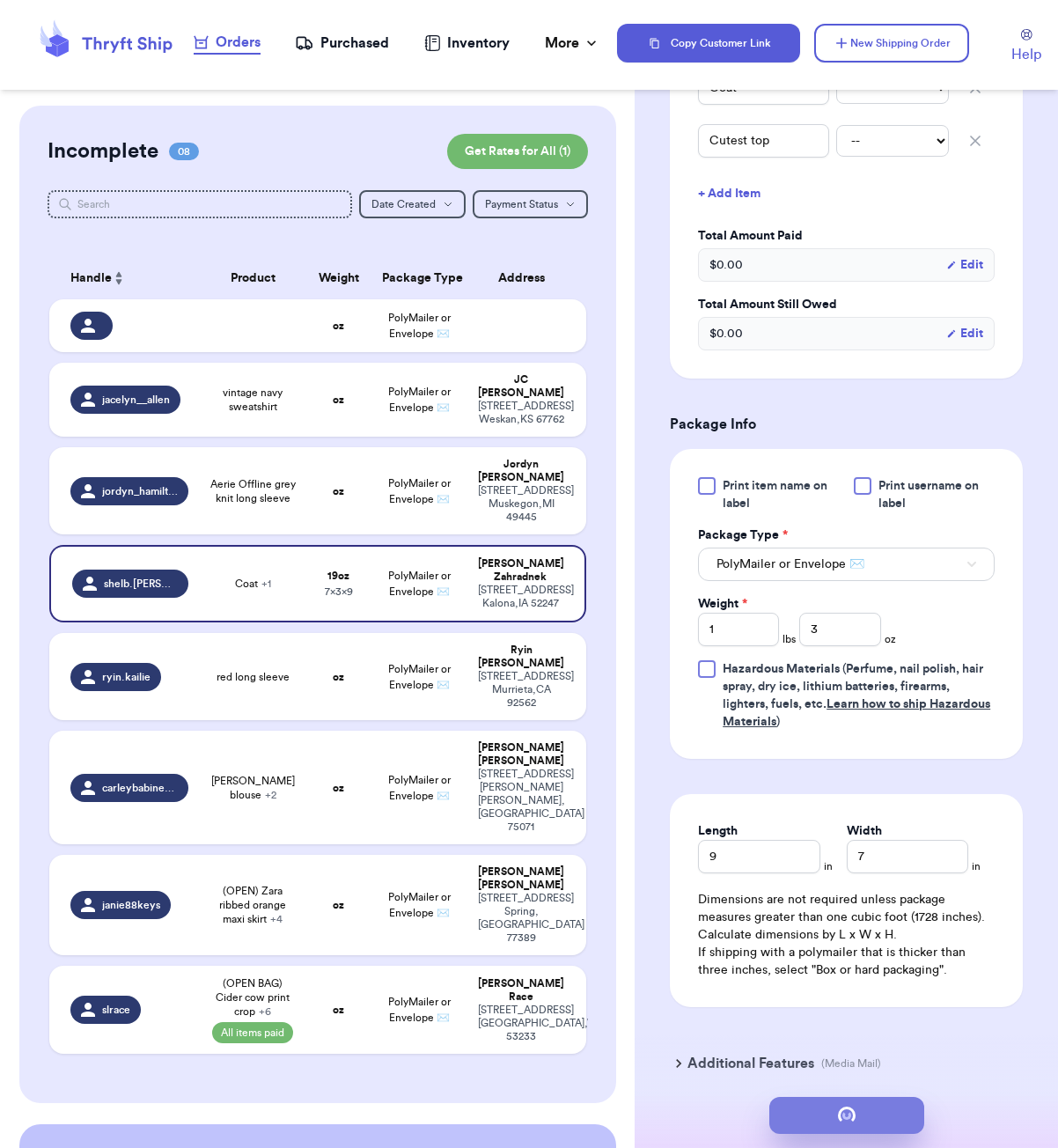
scroll to position [0, 0]
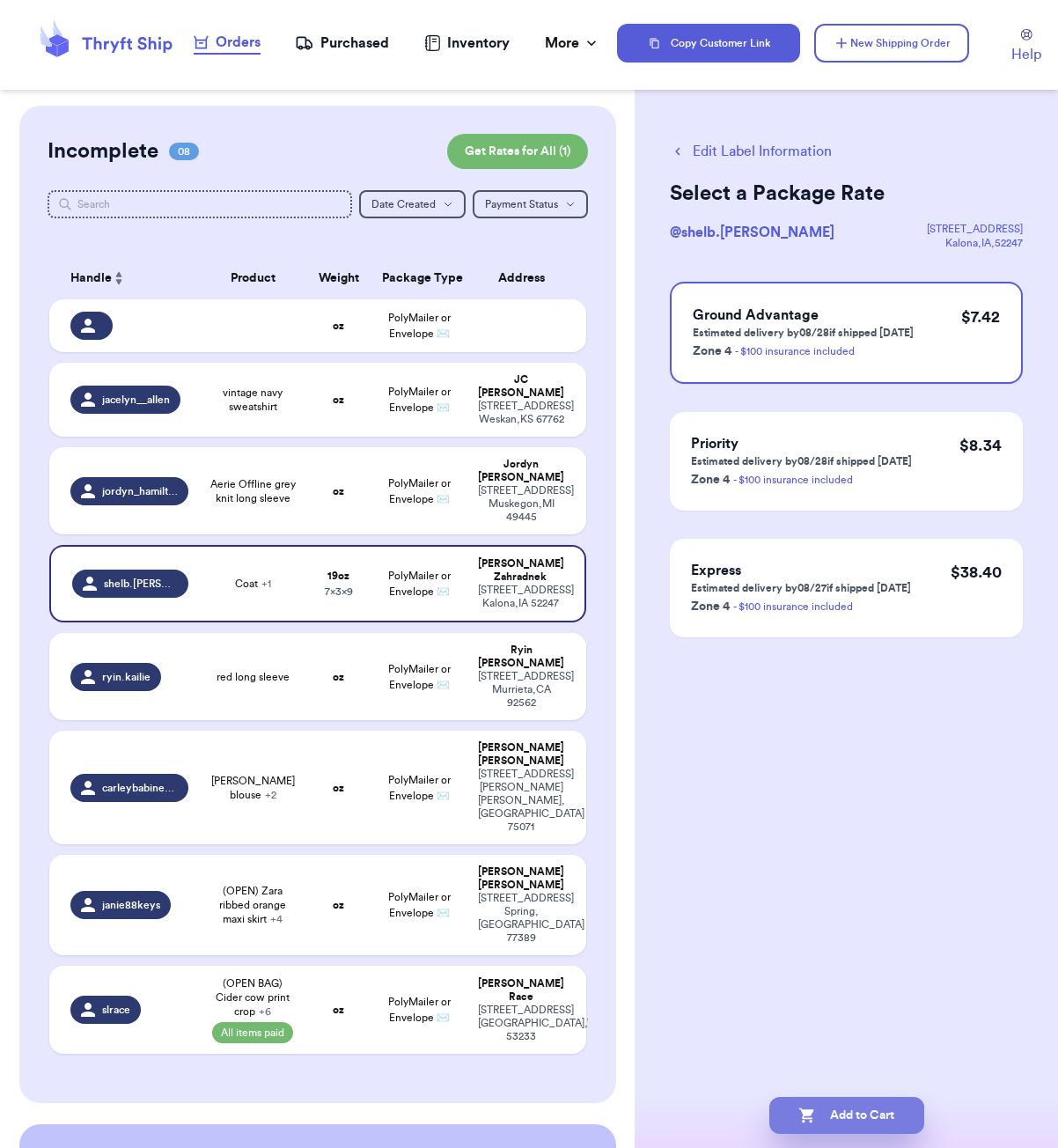
drag, startPoint x: 901, startPoint y: 1121, endPoint x: 901, endPoint y: 1106, distance: 15.0
click at [901, 1121] on button "Add to Cart" at bounding box center [847, 1116] width 155 height 37
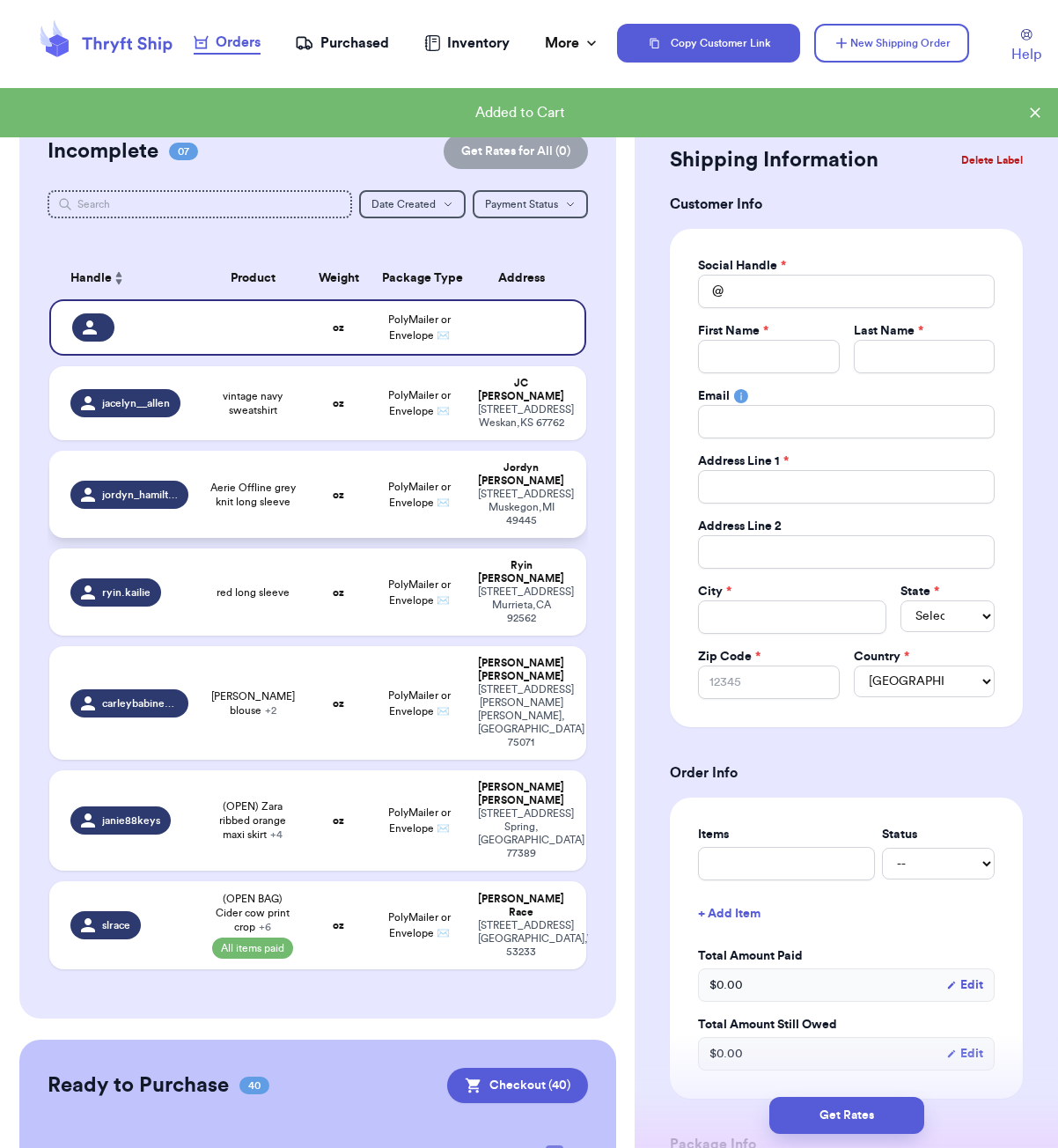
click at [302, 503] on td "Aerie Offline grey knit long sleeve" at bounding box center [252, 494] width 107 height 87
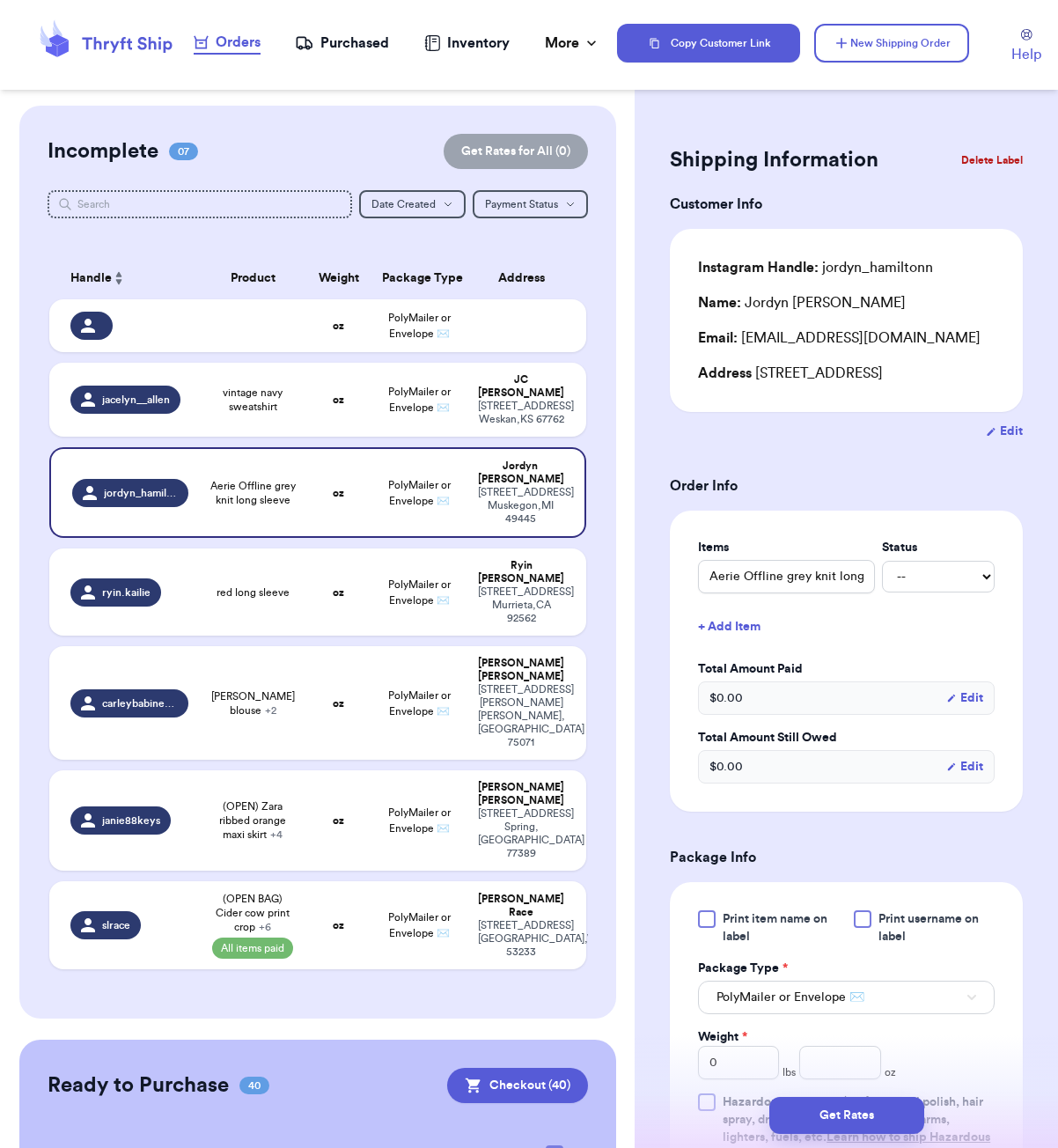
click at [912, 496] on h3 "Order Info" at bounding box center [847, 486] width 353 height 22
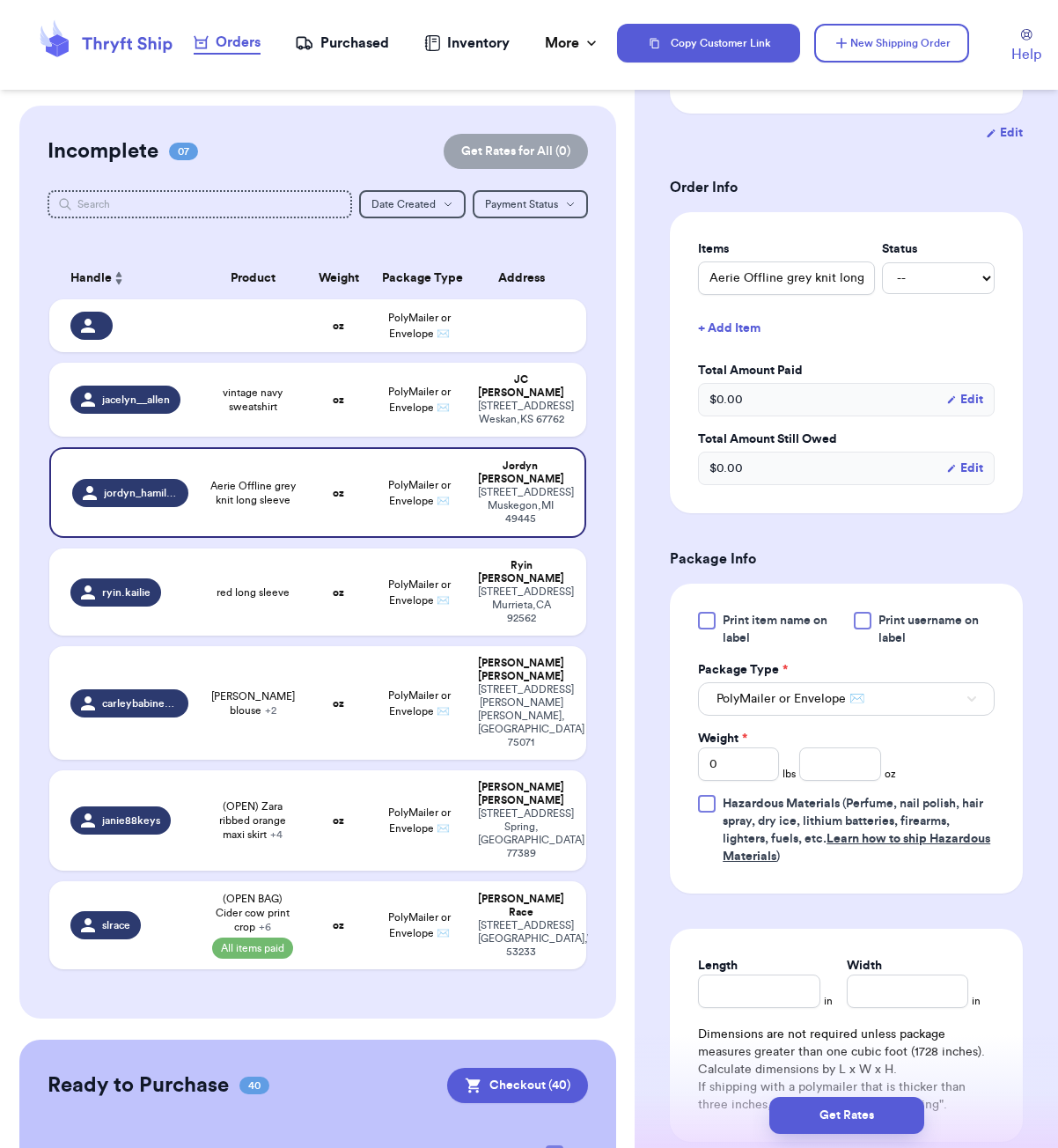
scroll to position [380, 0]
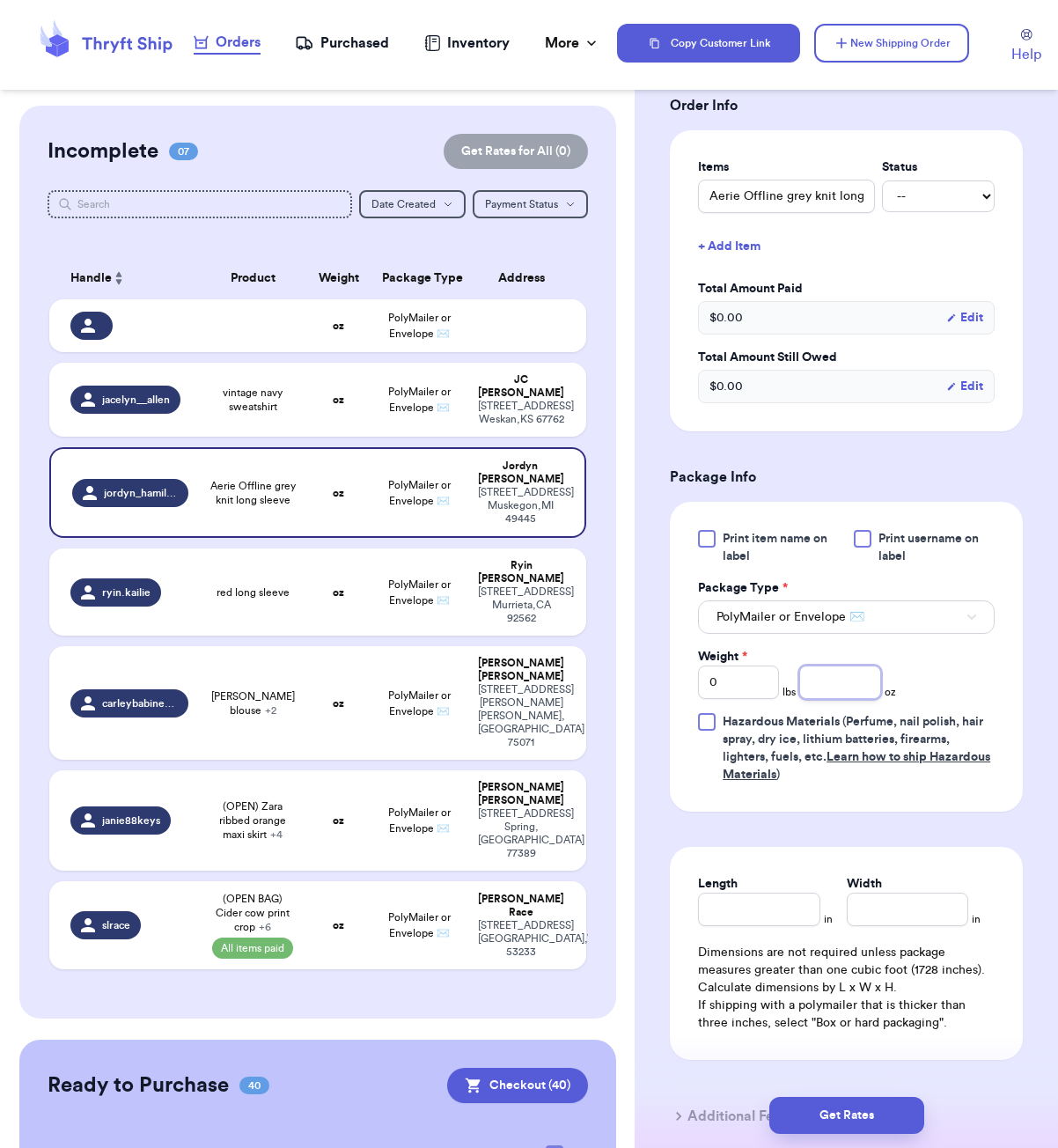
click at [852, 699] on input "number" at bounding box center [839, 682] width 81 height 34
click at [904, 1121] on button "Get Rates" at bounding box center [847, 1116] width 155 height 37
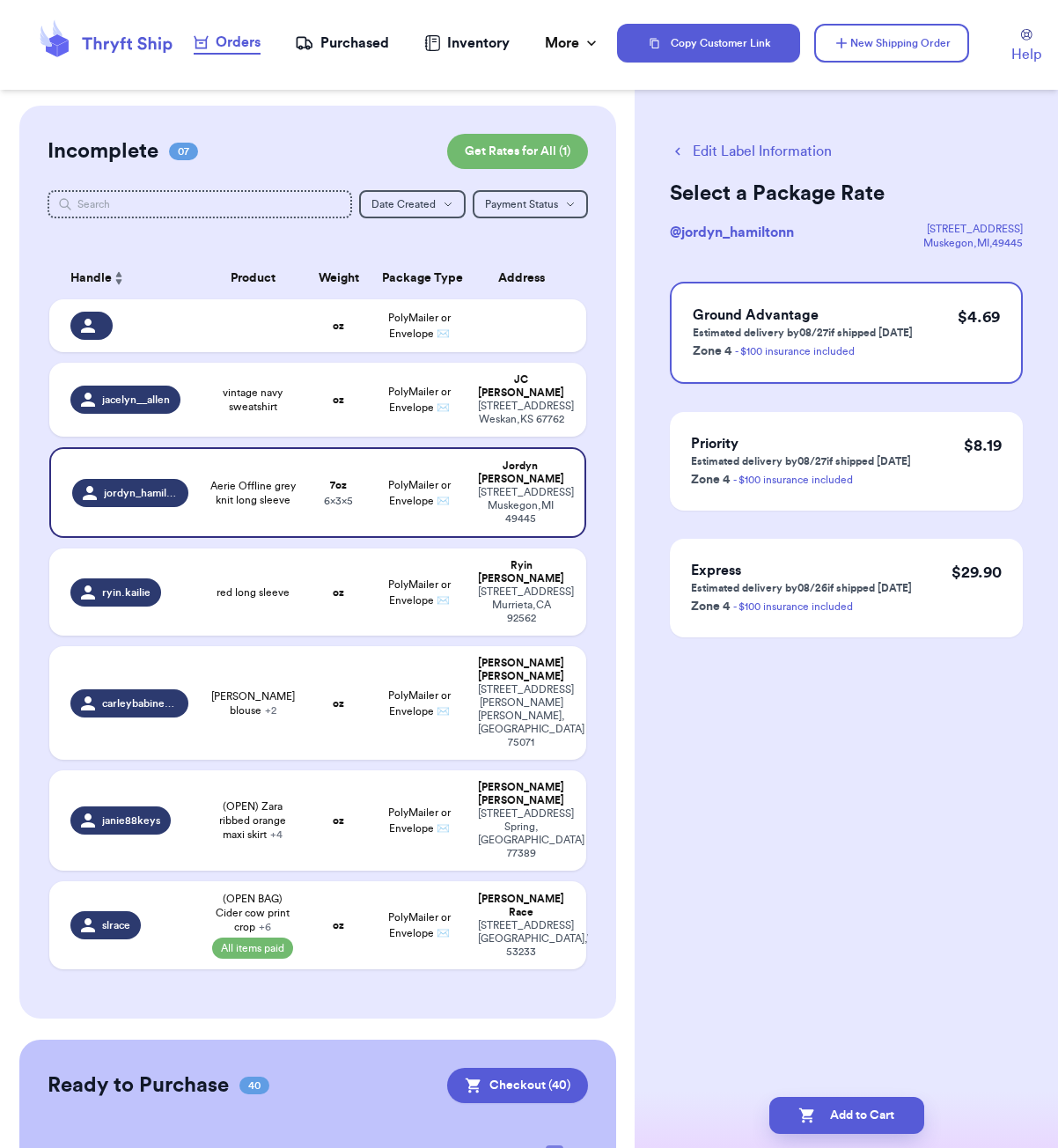
scroll to position [0, 0]
click at [867, 1108] on button "Add to Cart" at bounding box center [847, 1116] width 155 height 37
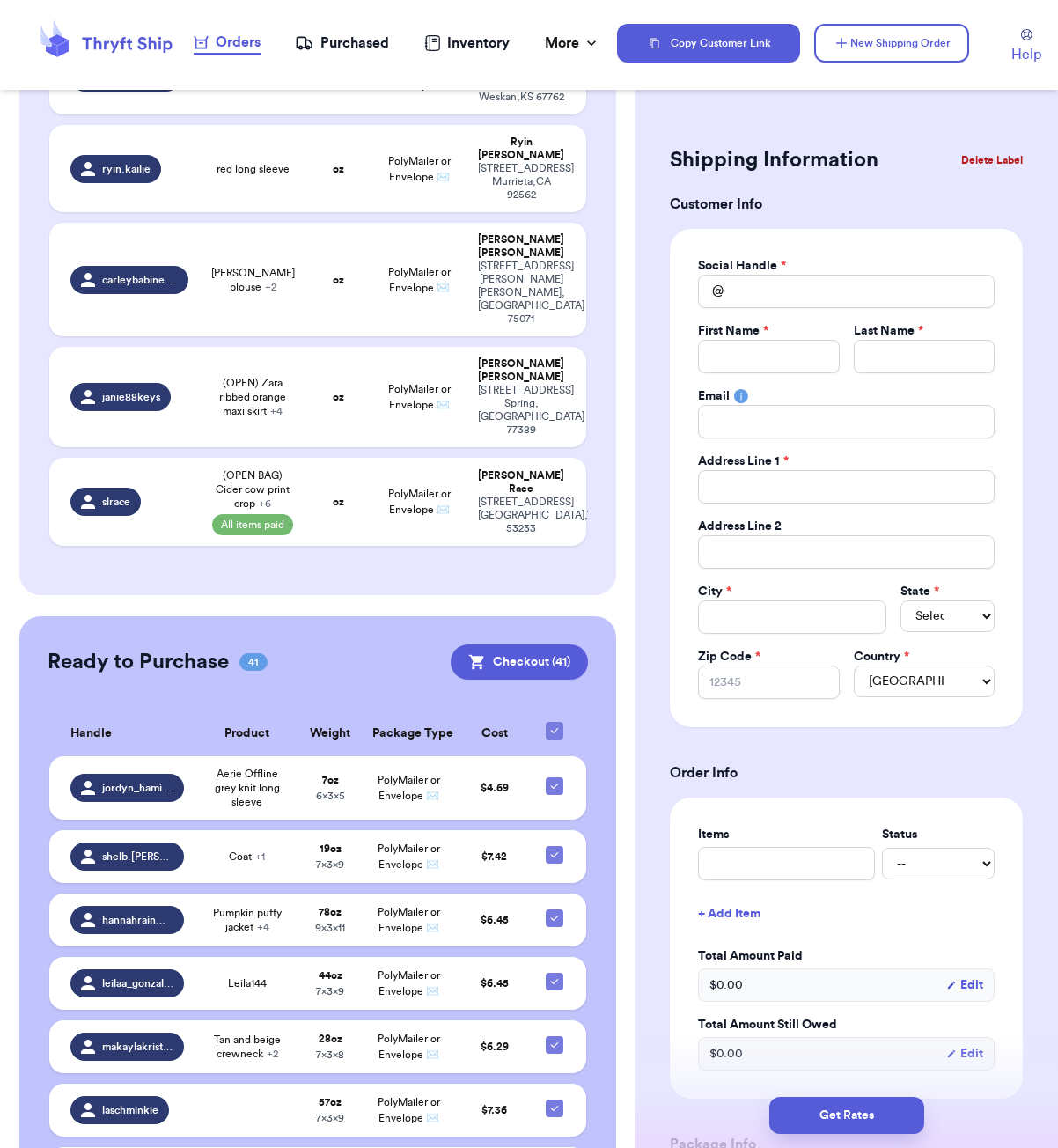
scroll to position [334, 0]
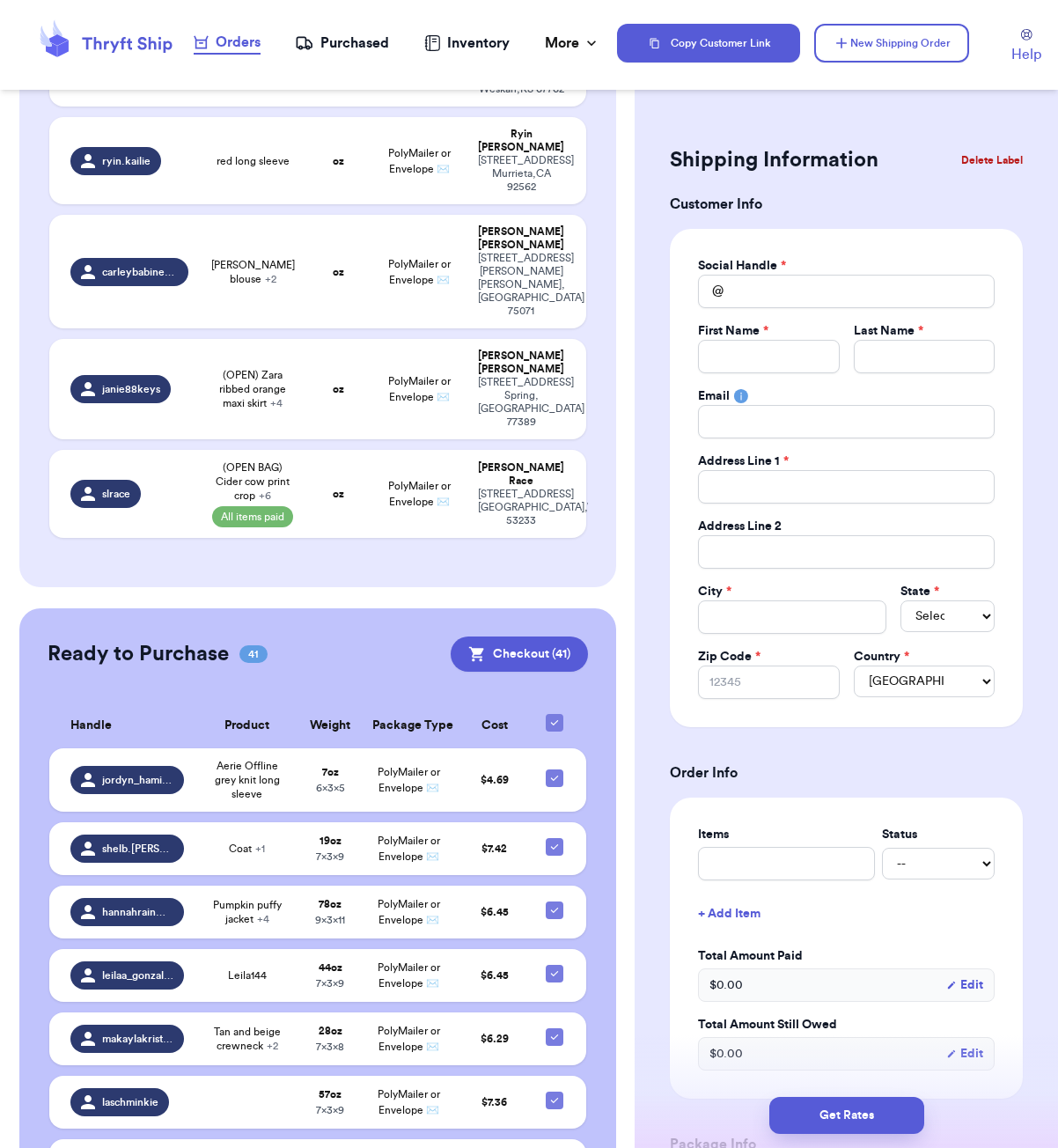
click at [557, 716] on icon at bounding box center [554, 723] width 14 height 14
click at [554, 713] on input "checkbox" at bounding box center [553, 713] width 1 height 1
click at [558, 714] on div at bounding box center [554, 723] width 18 height 18
click at [554, 713] on input "checkbox" at bounding box center [553, 713] width 1 height 1
click at [536, 637] on button "Checkout ( 41 )" at bounding box center [519, 654] width 137 height 36
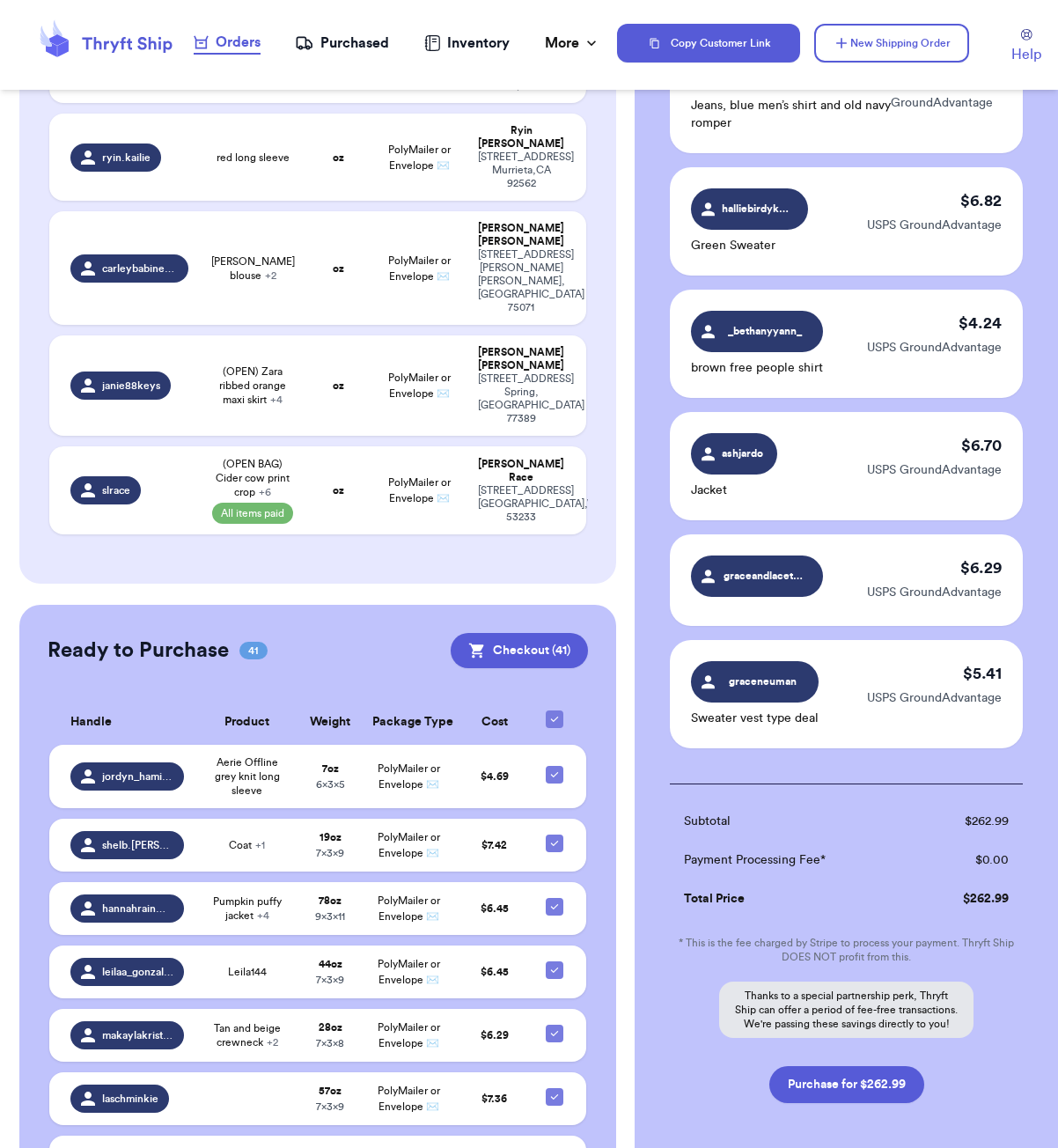
scroll to position [4642, 0]
click at [875, 1068] on button "Purchase for $262.99" at bounding box center [847, 1086] width 155 height 37
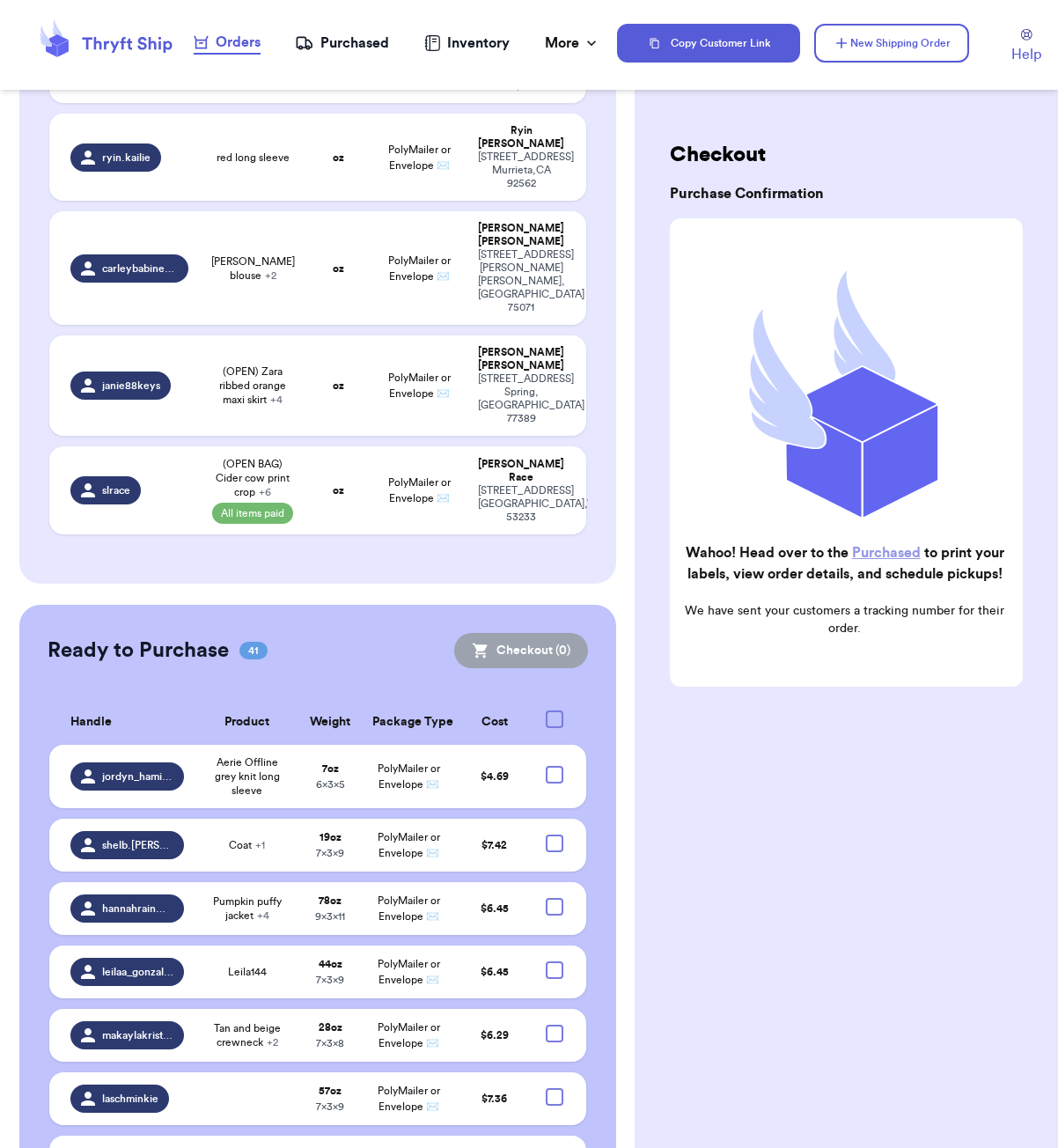
scroll to position [0, 0]
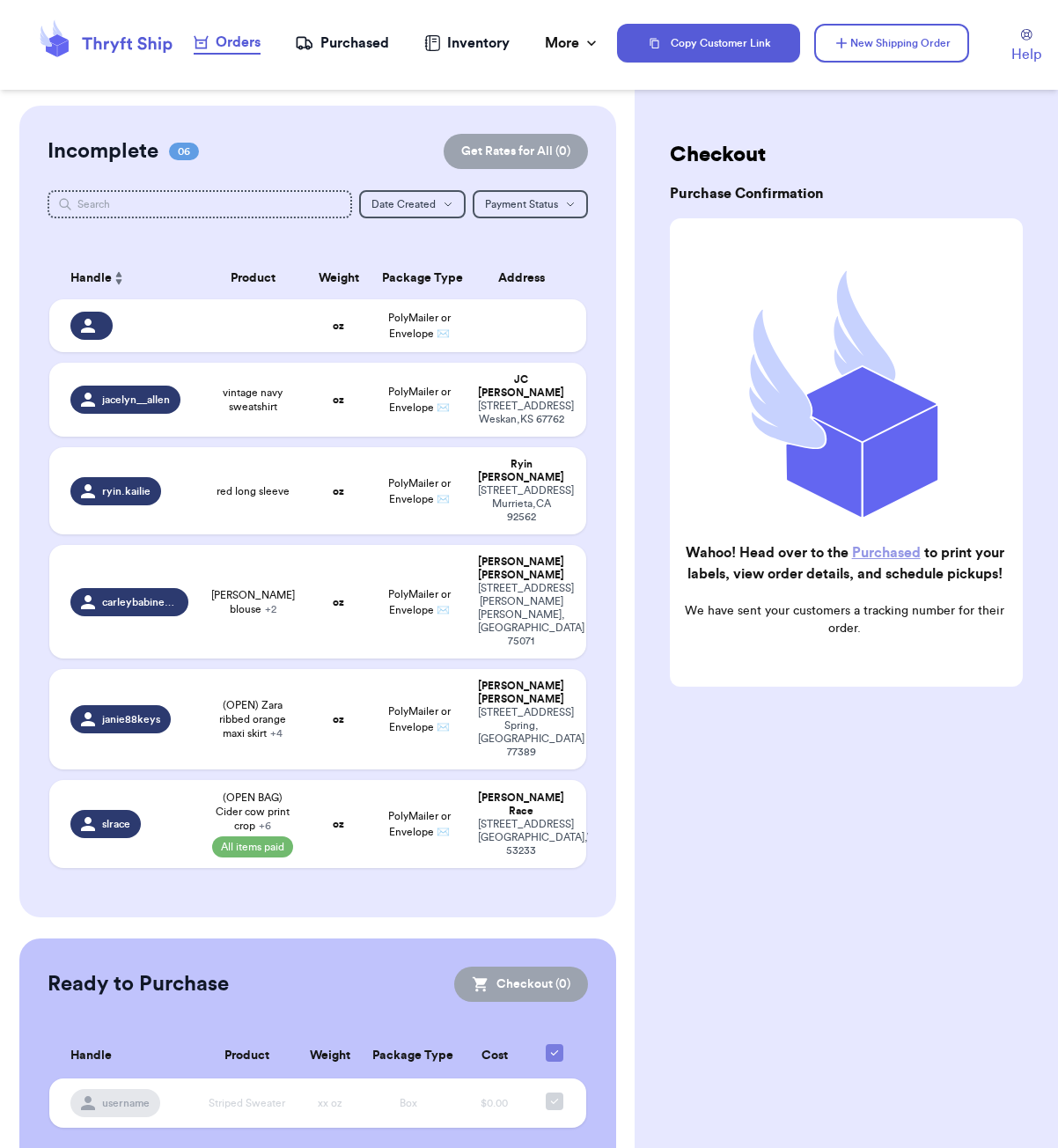
click at [331, 51] on div "Purchased" at bounding box center [342, 43] width 94 height 22
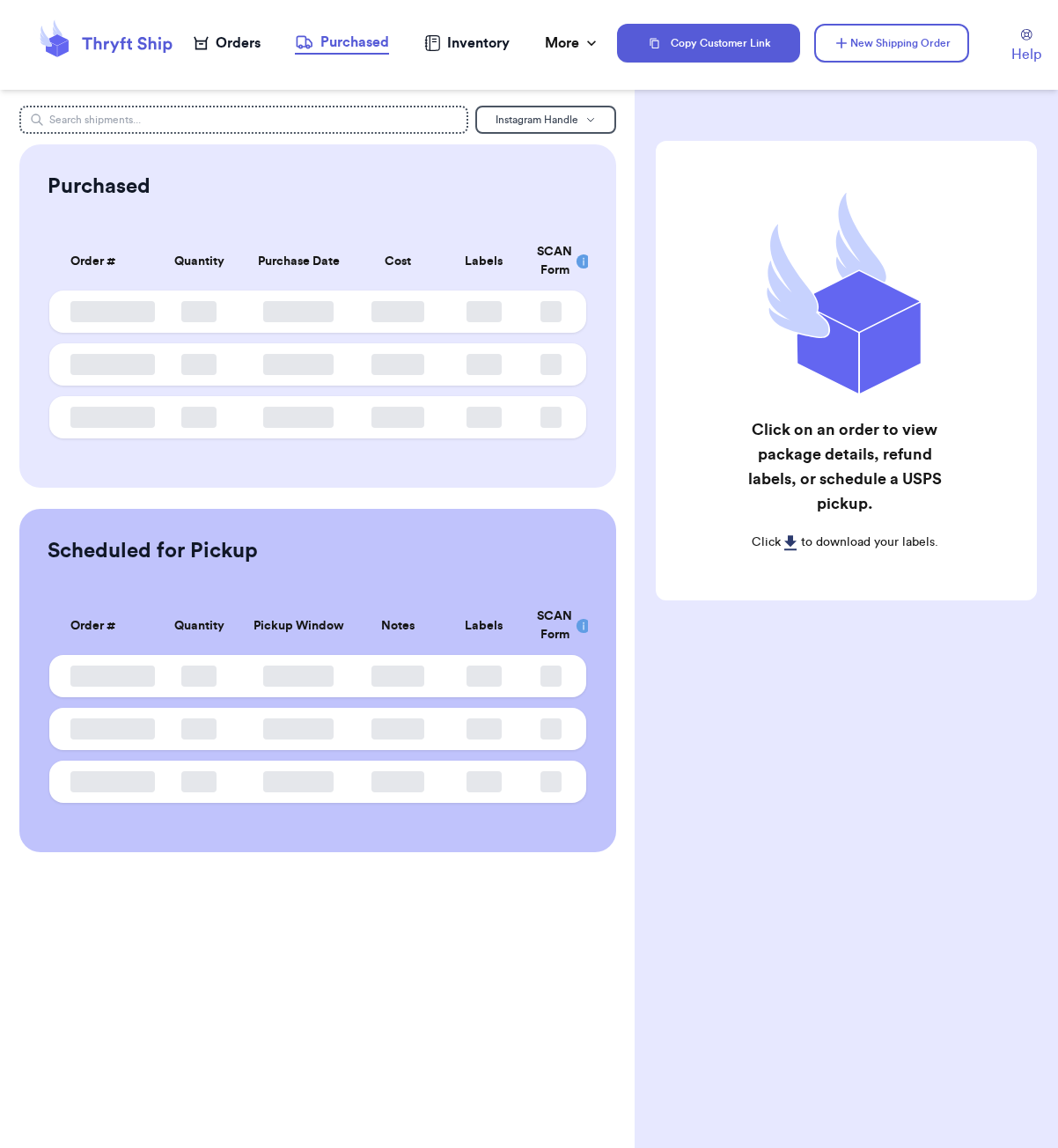
click at [245, 50] on div "Orders" at bounding box center [227, 43] width 67 height 22
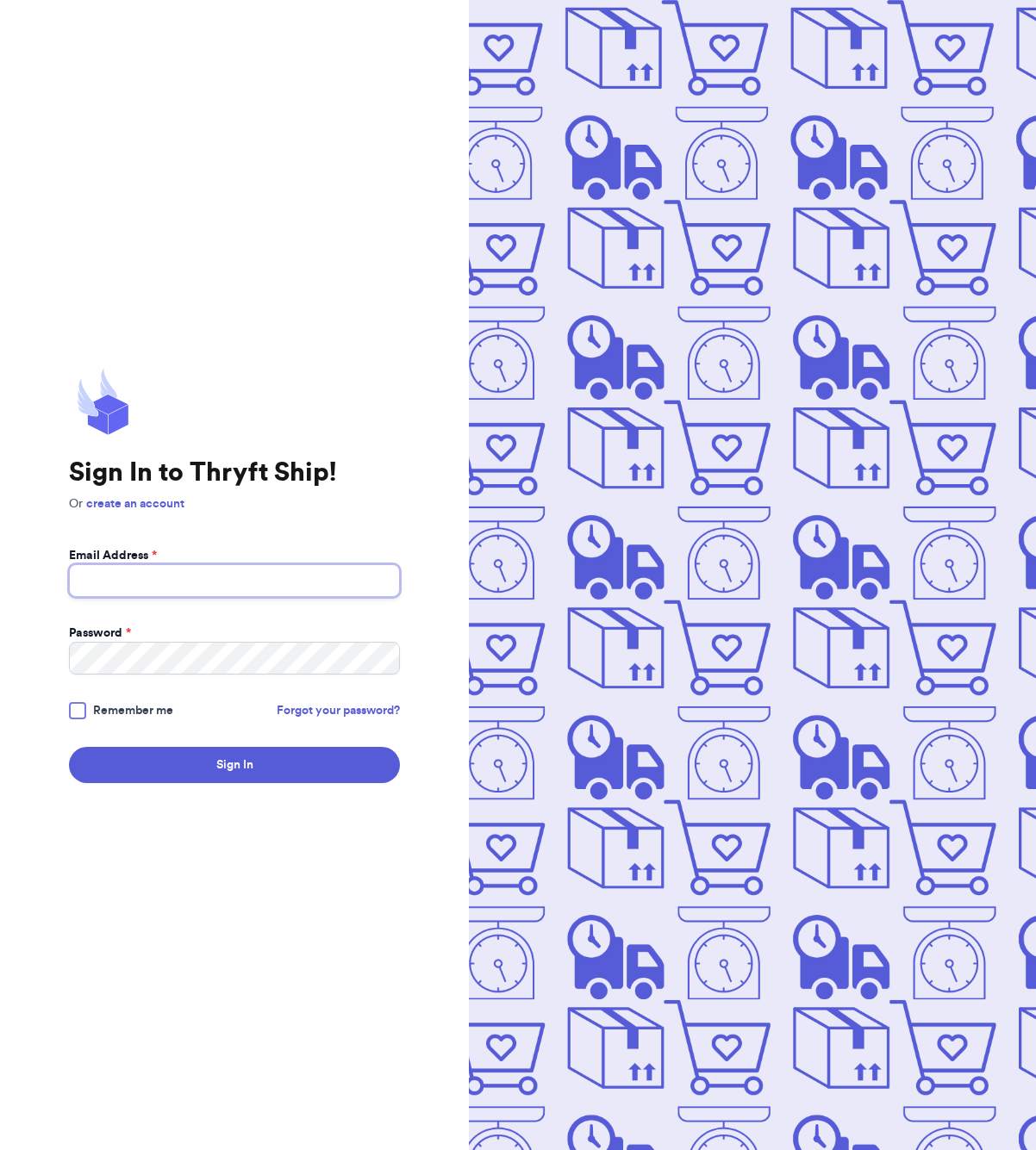
type input "[EMAIL_ADDRESS][DOMAIN_NAME]"
click at [260, 771] on button "Sign In" at bounding box center [234, 766] width 331 height 37
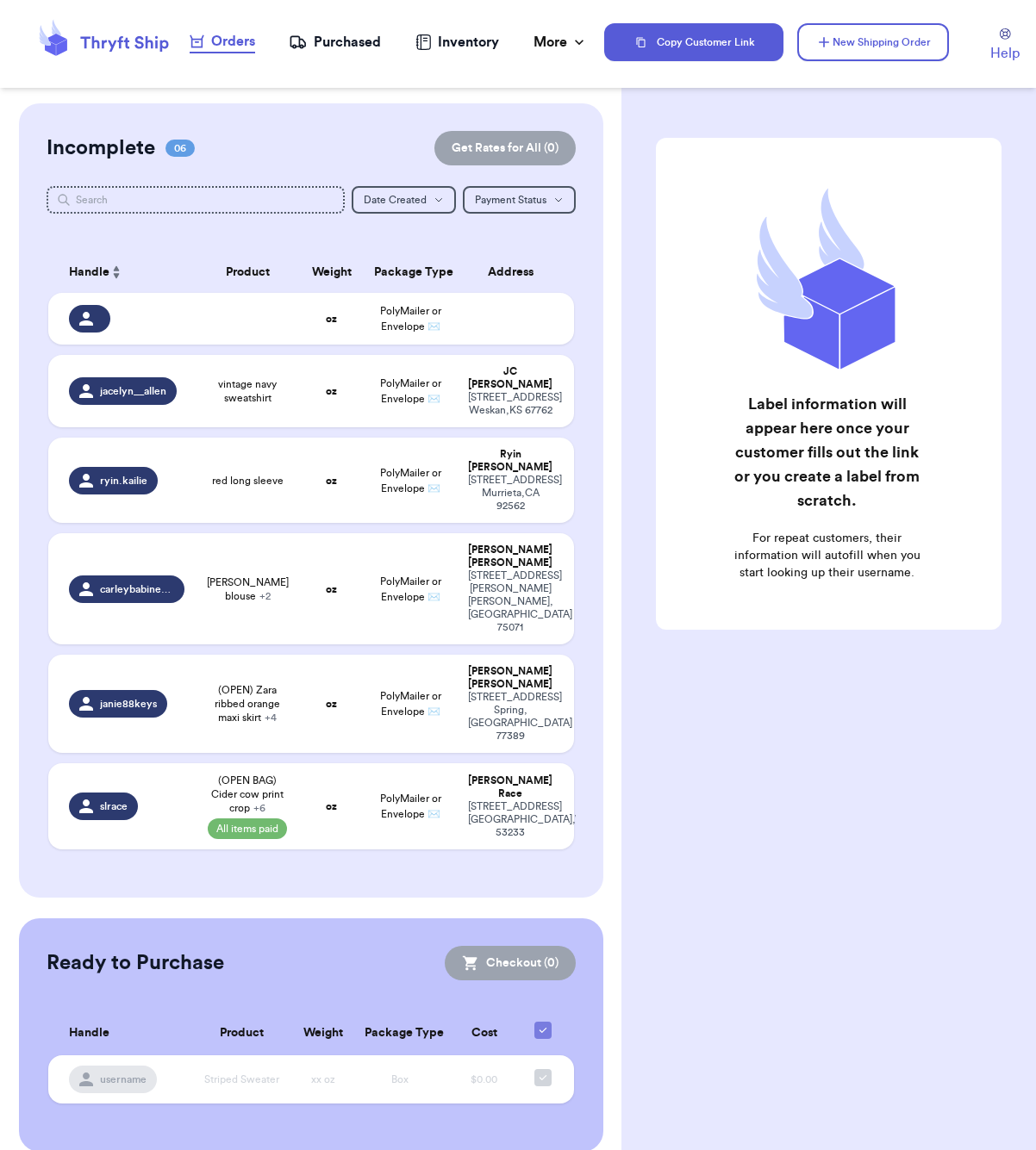
click at [329, 42] on div "Purchased" at bounding box center [335, 42] width 92 height 21
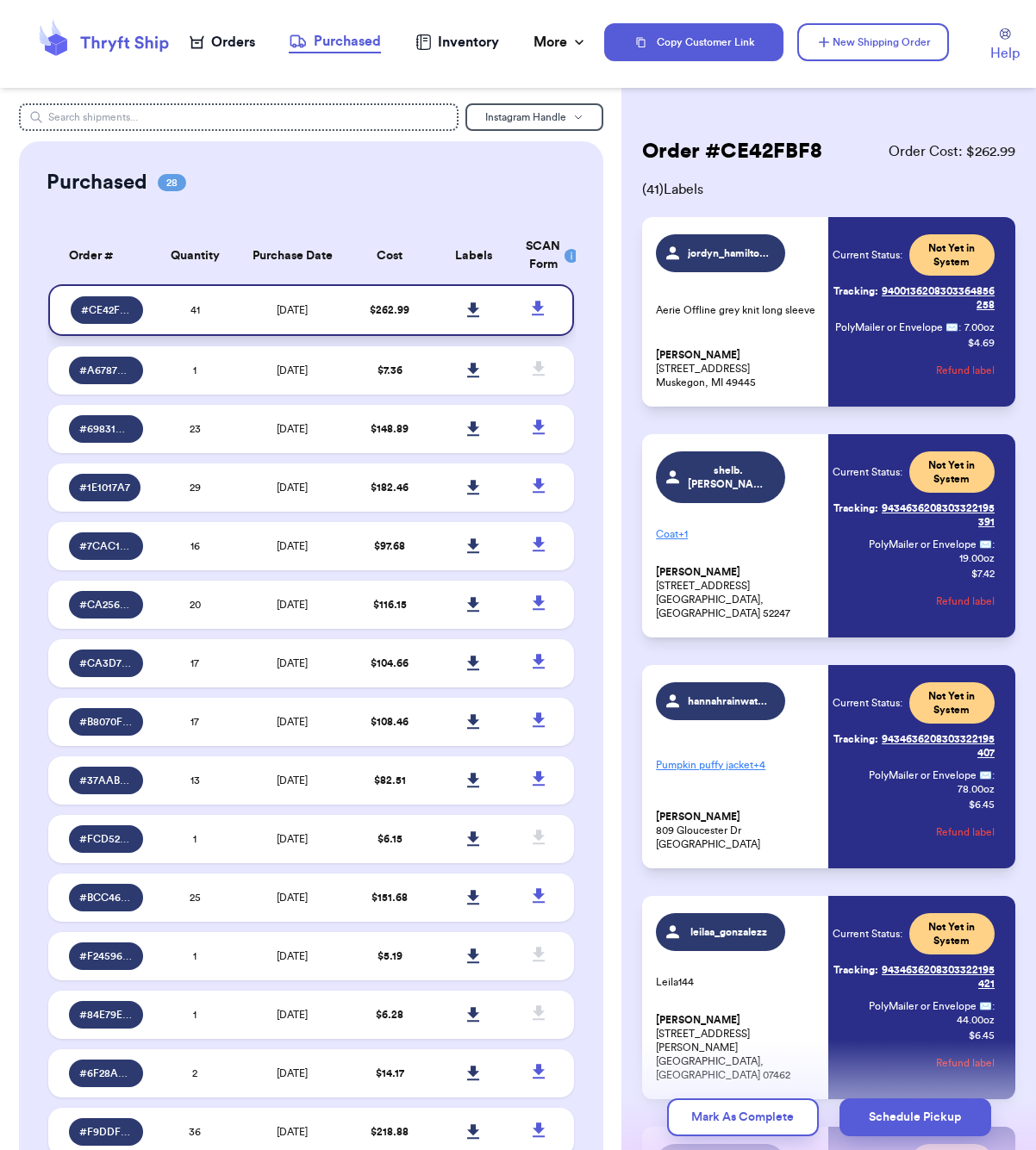
click at [475, 318] on icon at bounding box center [474, 310] width 13 height 16
